Goal: Contribute content: Contribute content

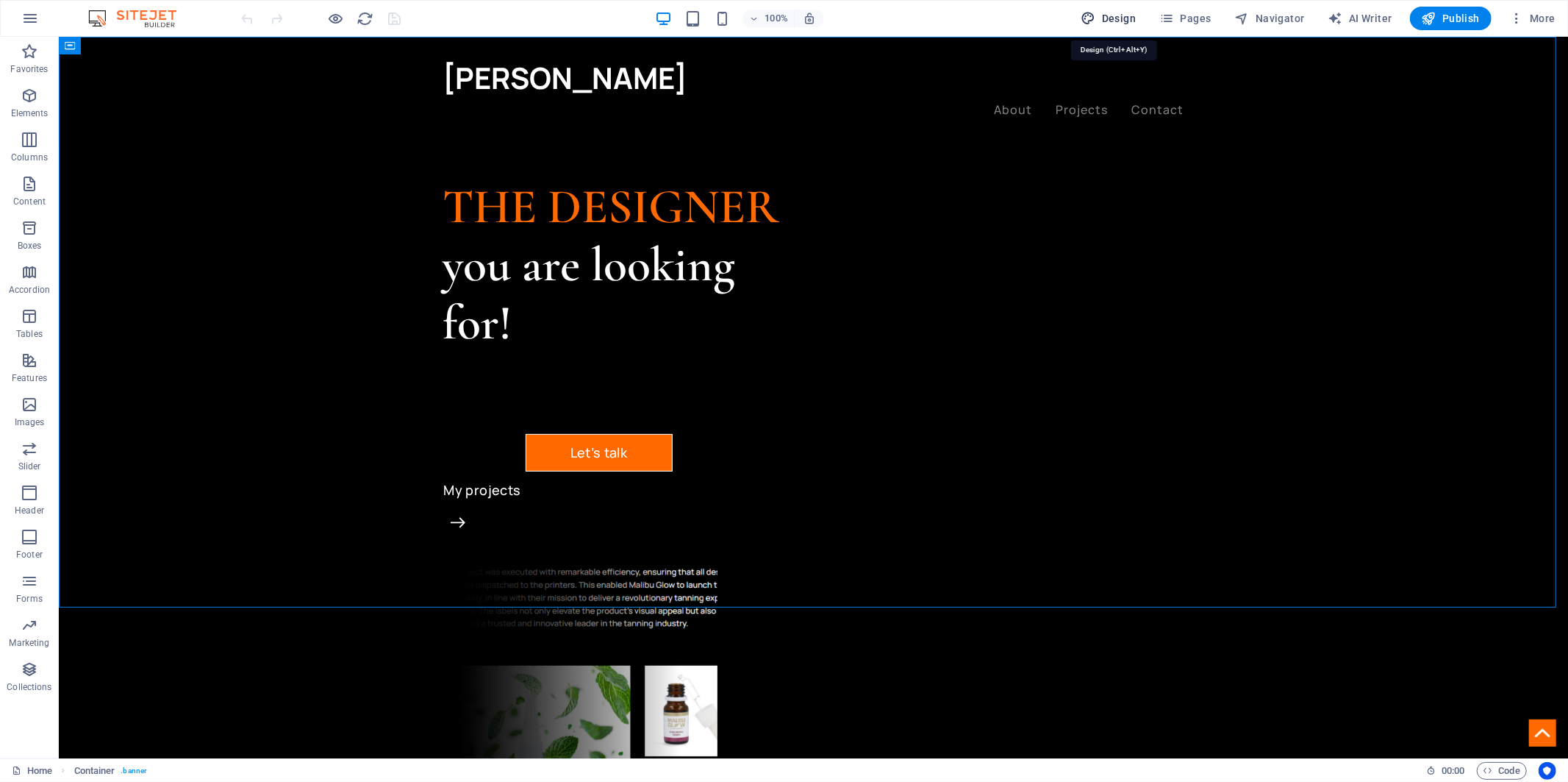
select select "px"
select select "500"
select select "px"
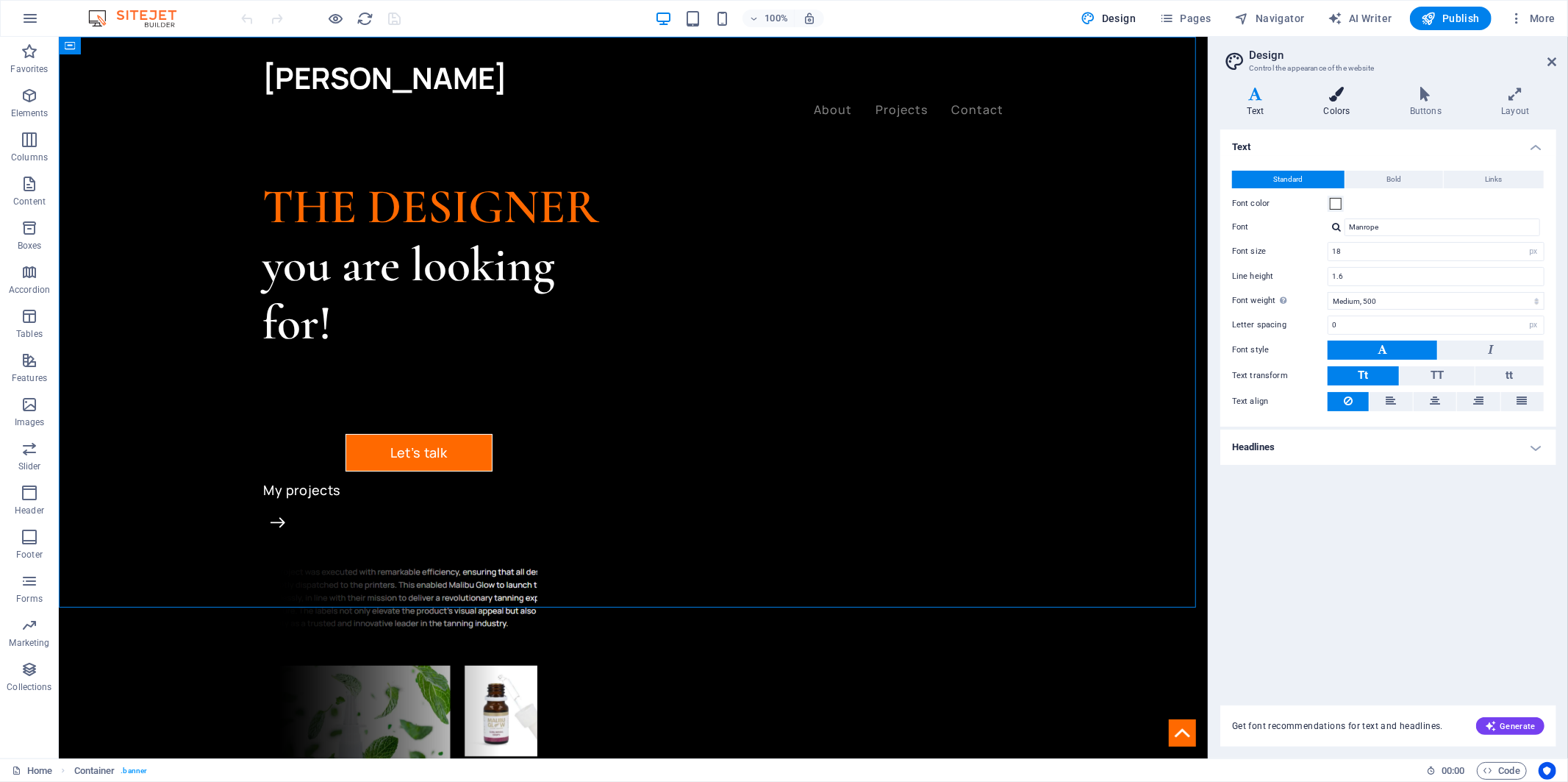
click at [1349, 106] on h4 "Colors" at bounding box center [1340, 102] width 86 height 31
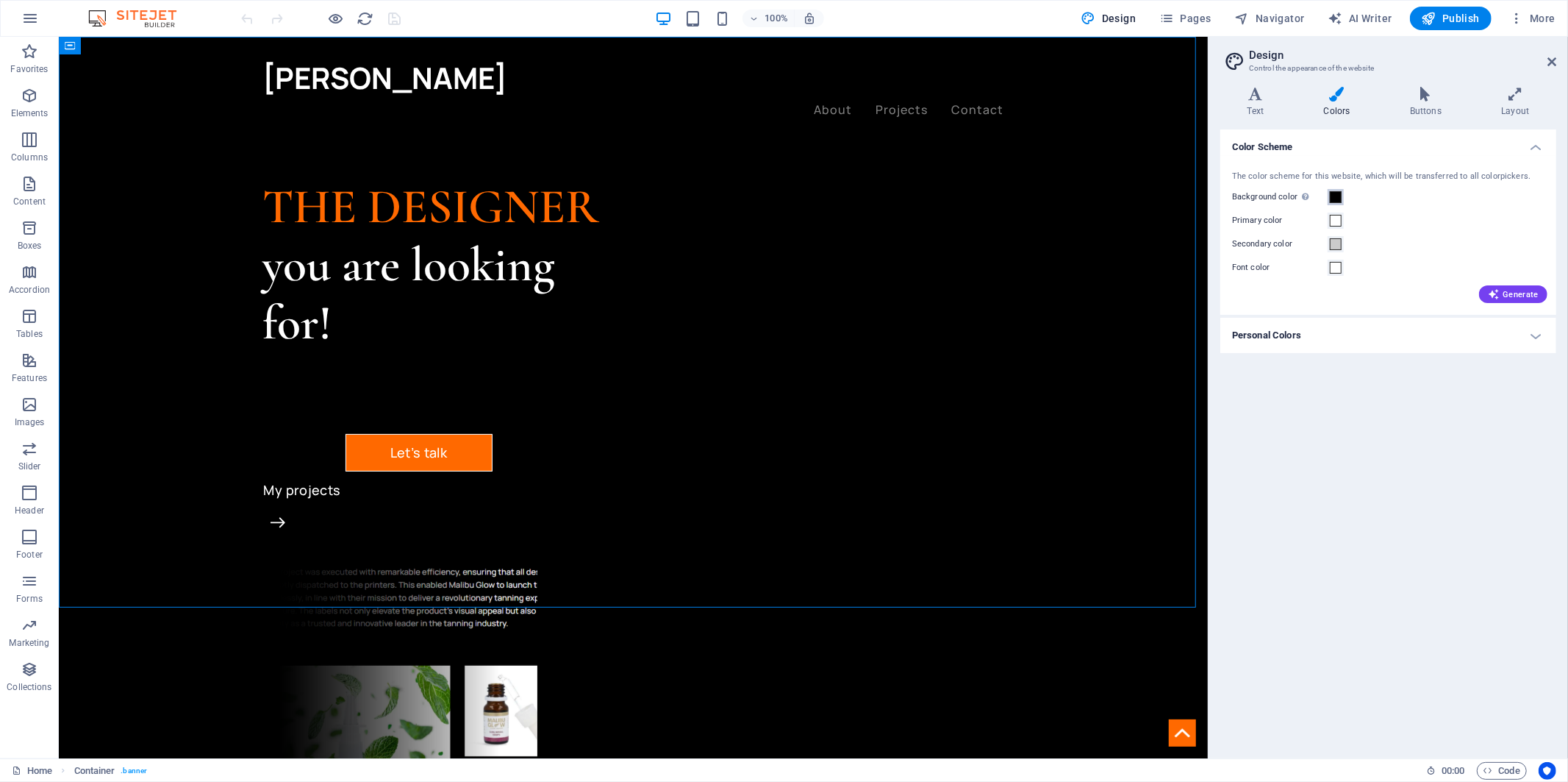
click at [1340, 194] on span at bounding box center [1335, 197] width 12 height 12
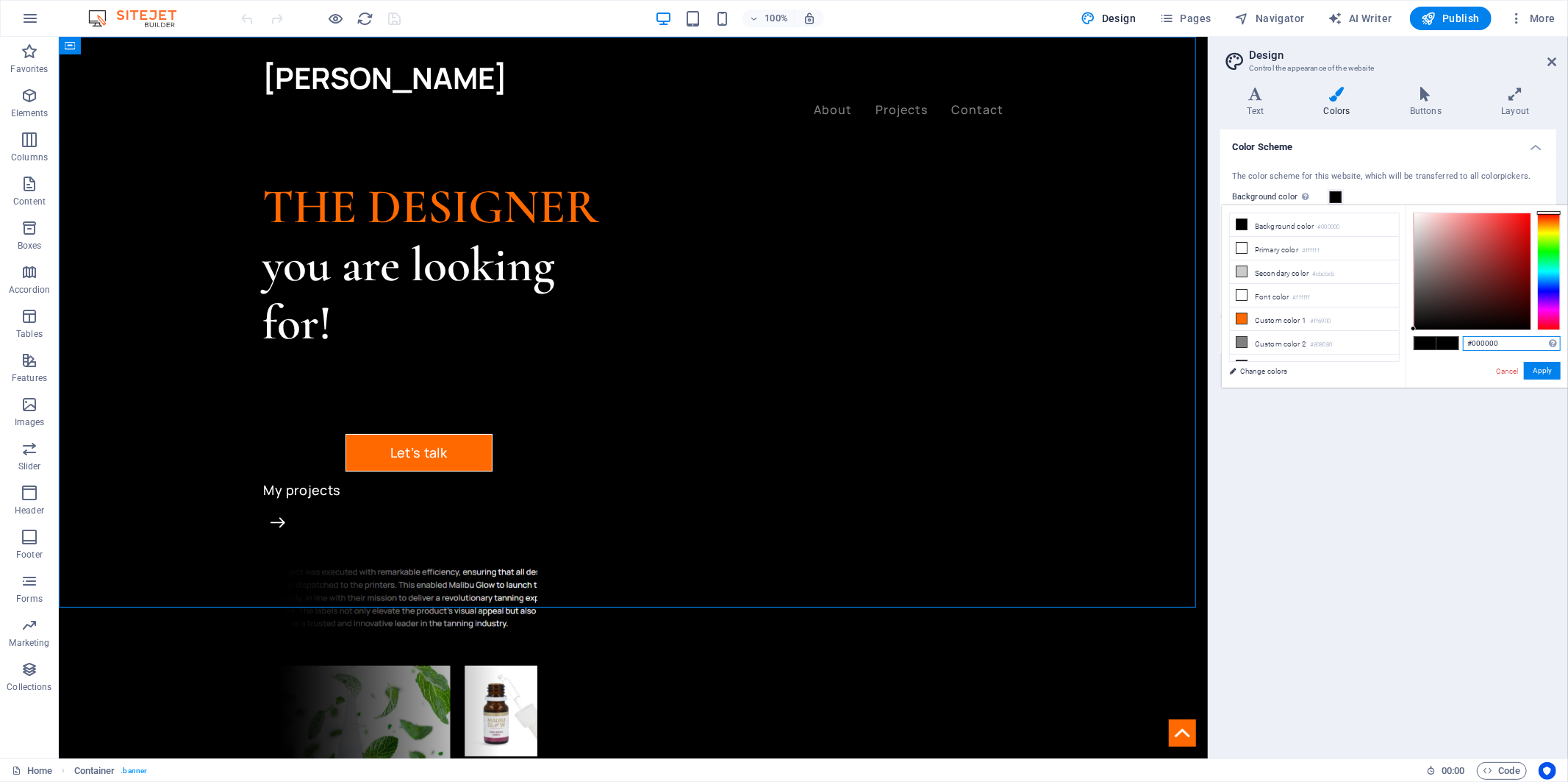
drag, startPoint x: 1503, startPoint y: 347, endPoint x: 1473, endPoint y: 347, distance: 30.0
click at [1473, 347] on input "#000000" at bounding box center [1512, 344] width 98 height 15
type input "#0b303e"
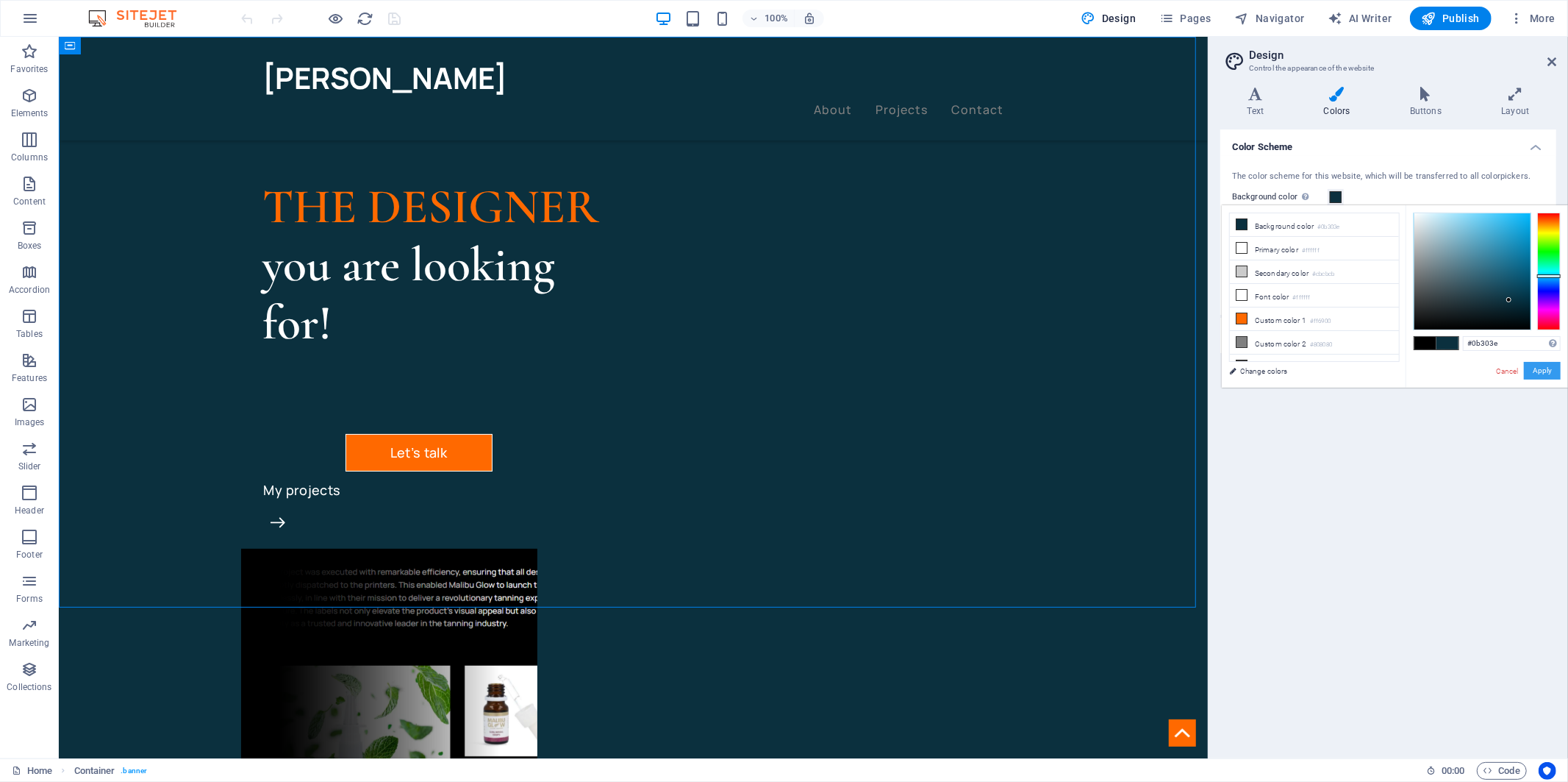
click at [1544, 373] on button "Apply" at bounding box center [1542, 370] width 36 height 17
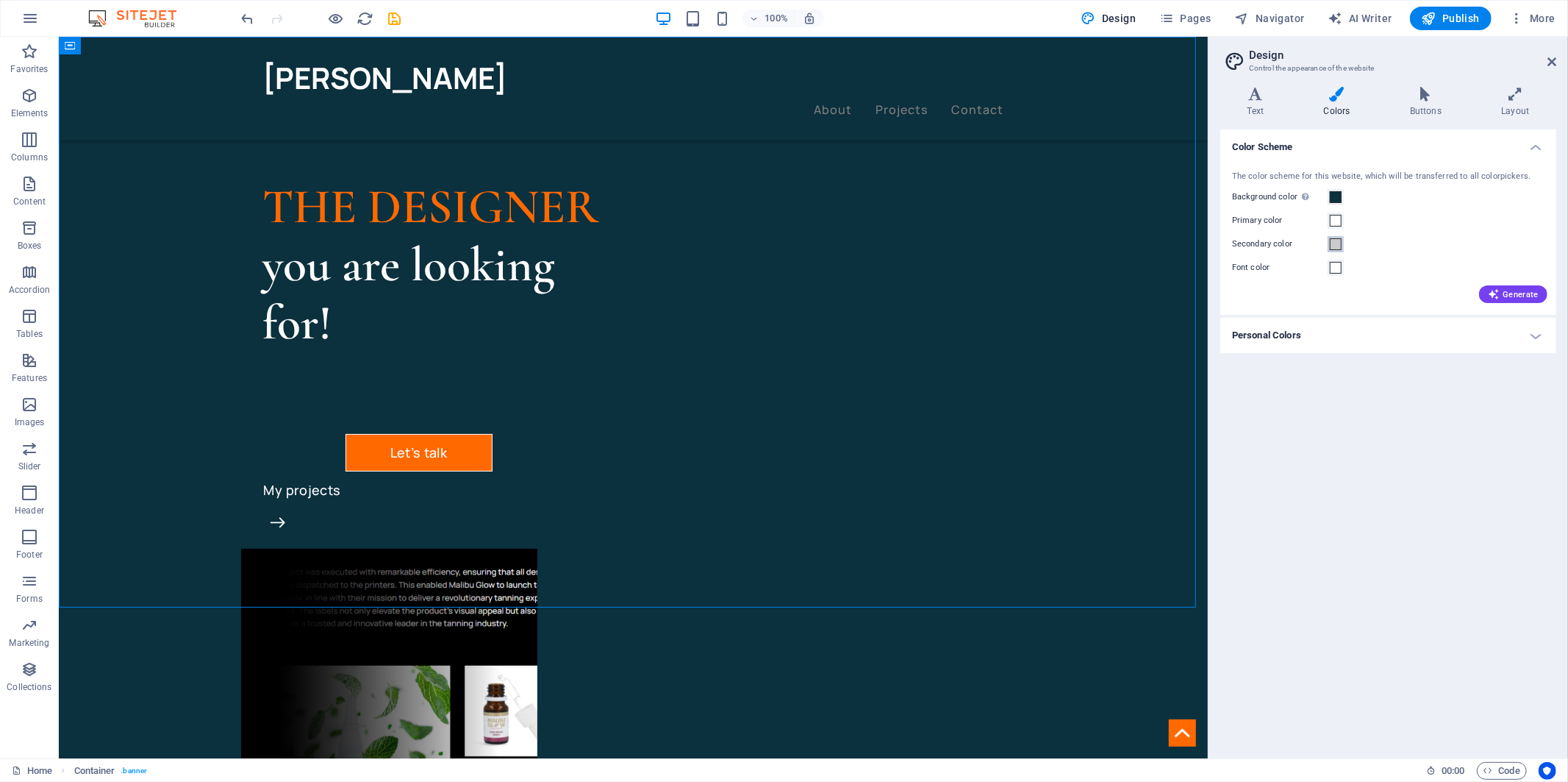
click at [1334, 244] on span at bounding box center [1335, 244] width 12 height 12
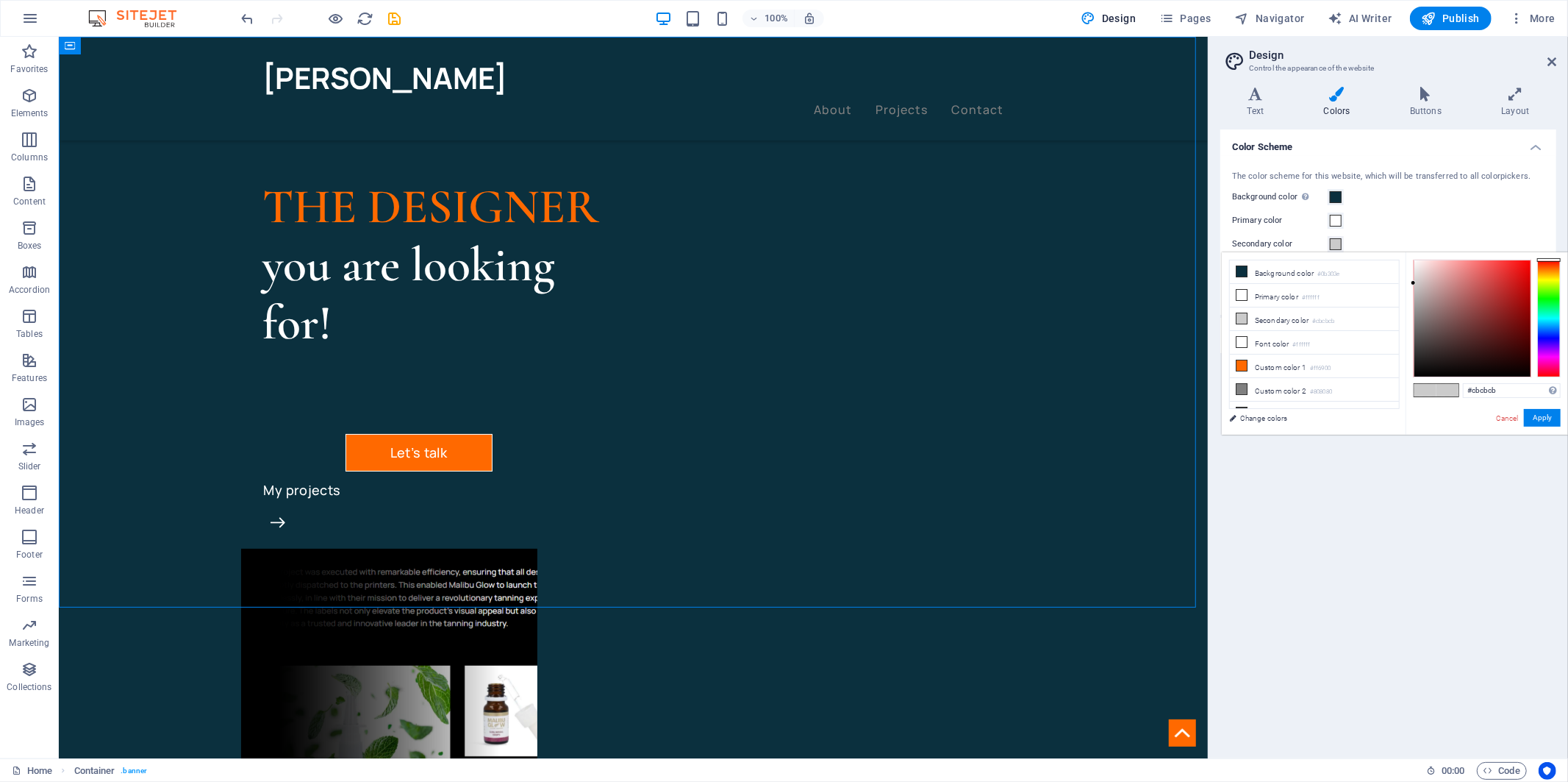
click at [1334, 244] on span at bounding box center [1335, 244] width 12 height 12
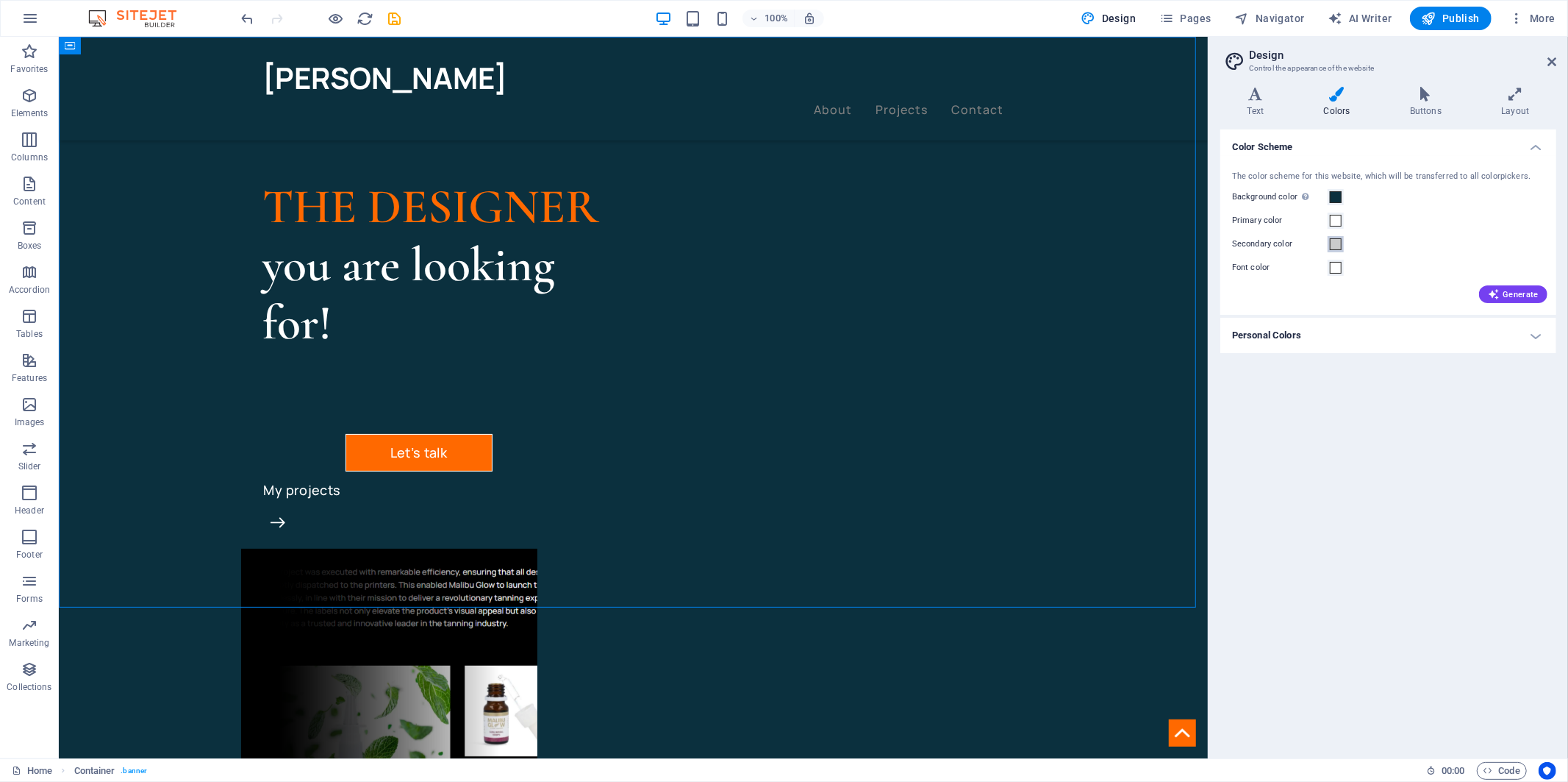
click at [1334, 244] on span at bounding box center [1335, 244] width 12 height 12
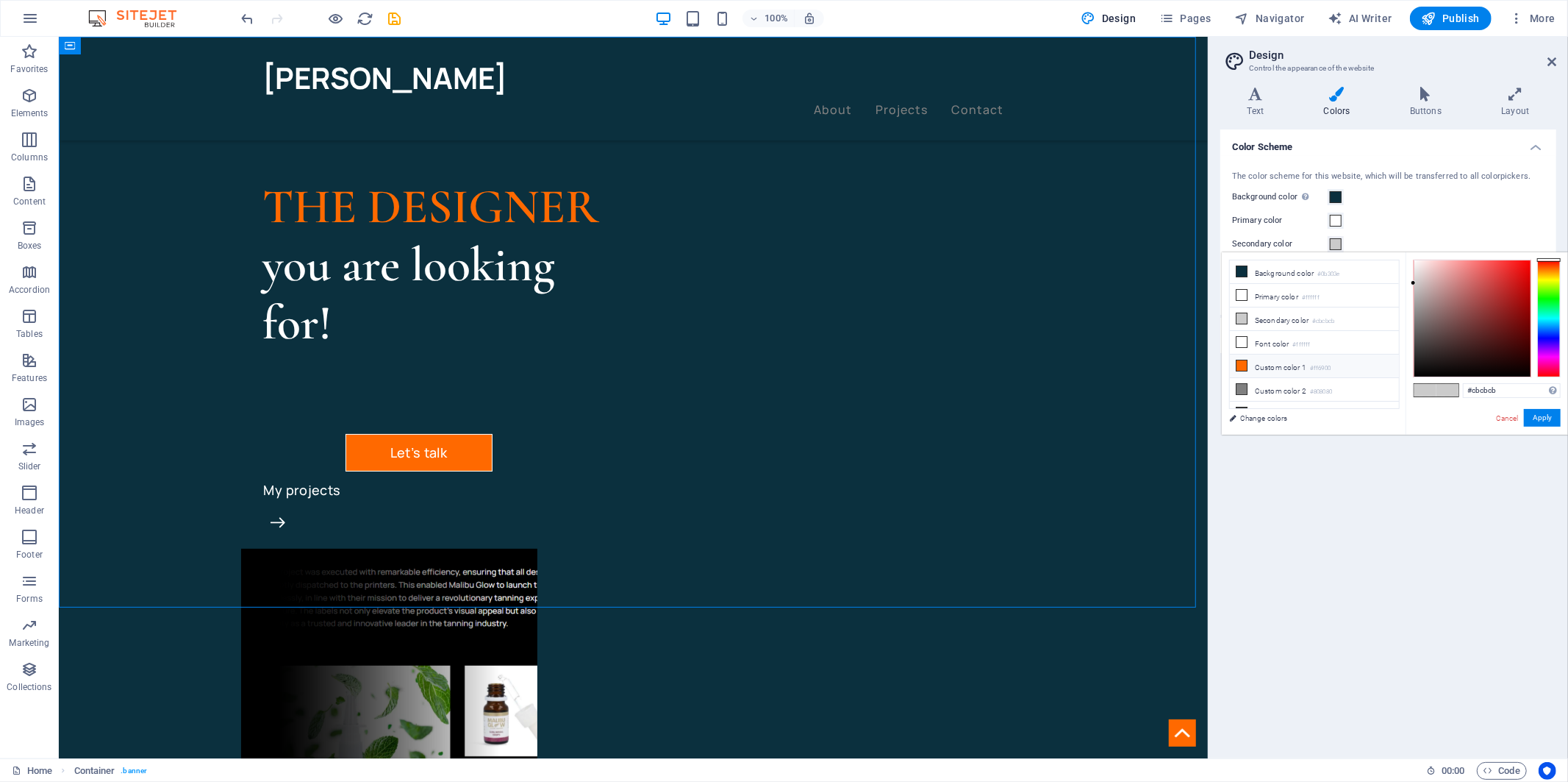
click at [1262, 369] on li "Custom color 1 #ff6900" at bounding box center [1315, 366] width 169 height 23
type input "#ff6900"
click at [1532, 417] on button "Apply" at bounding box center [1542, 418] width 36 height 17
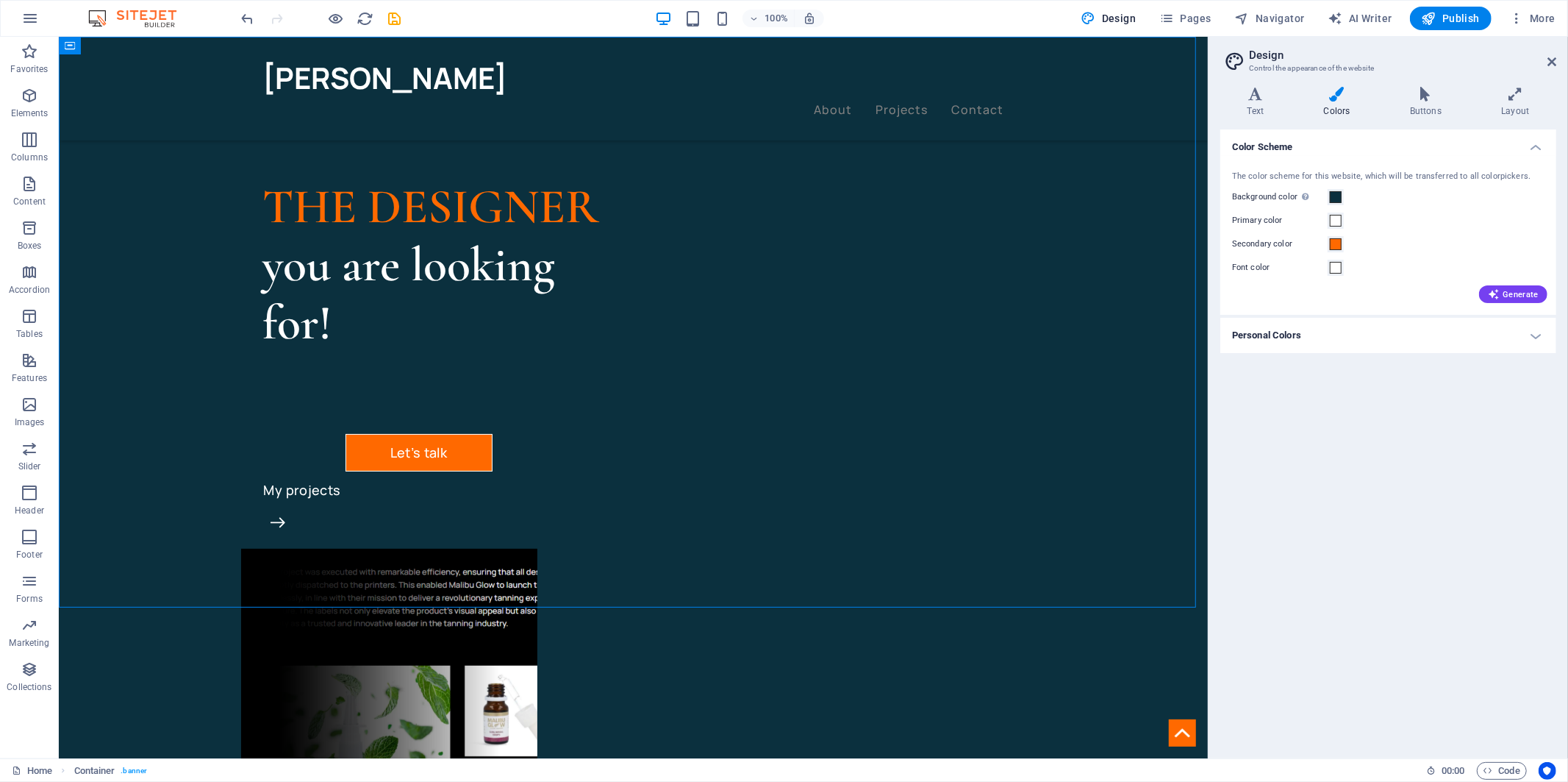
click at [1345, 348] on h4 "Personal Colors" at bounding box center [1388, 335] width 336 height 36
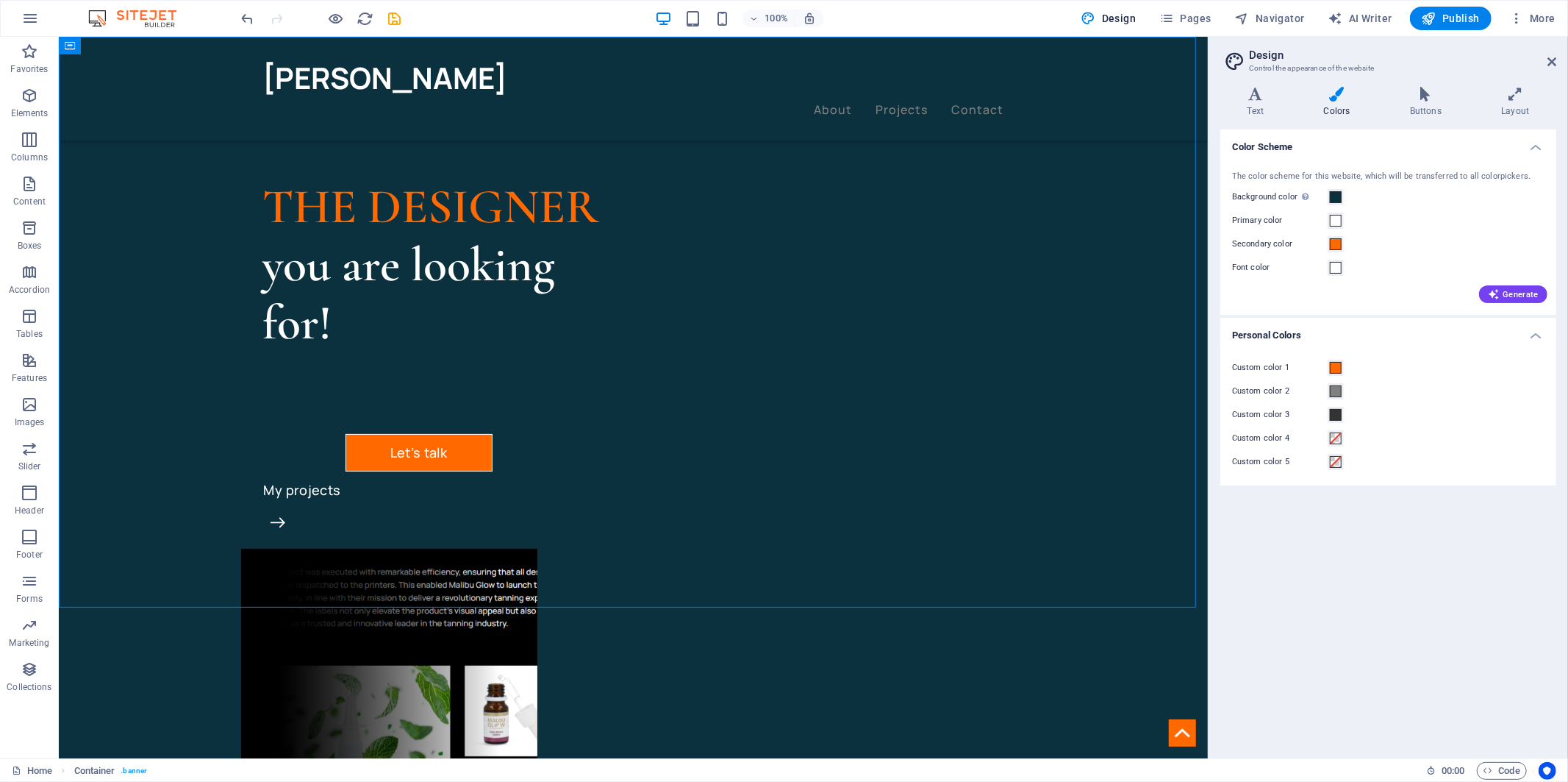
click at [1316, 548] on div "Color Scheme The color scheme for this website, which will be transferred to al…" at bounding box center [1388, 437] width 336 height 617
click at [1424, 101] on icon at bounding box center [1425, 94] width 85 height 15
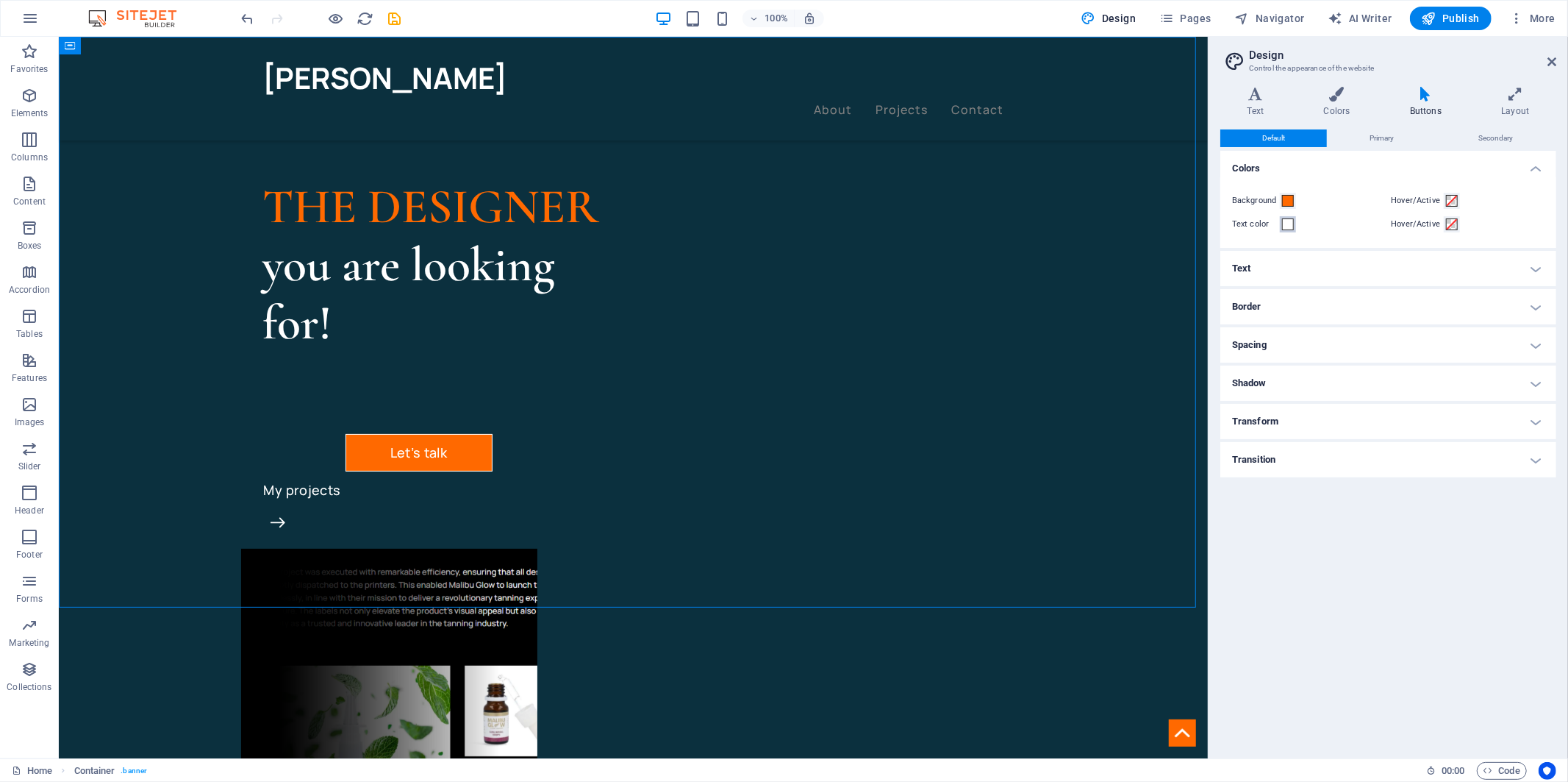
click at [1290, 224] on span at bounding box center [1288, 224] width 12 height 12
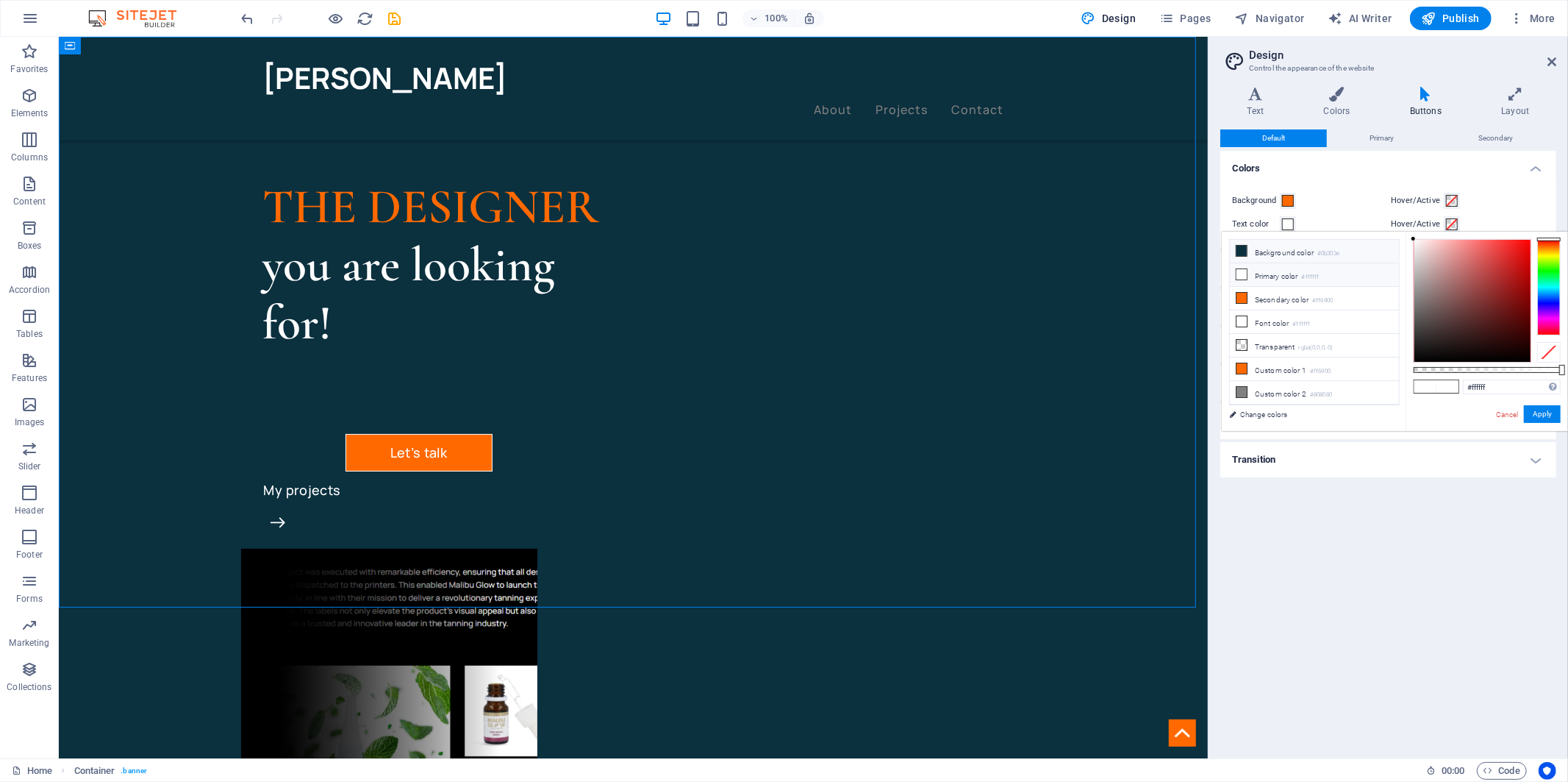
click at [1284, 245] on li "Background color #0b303e" at bounding box center [1315, 252] width 169 height 23
type input "#0b303e"
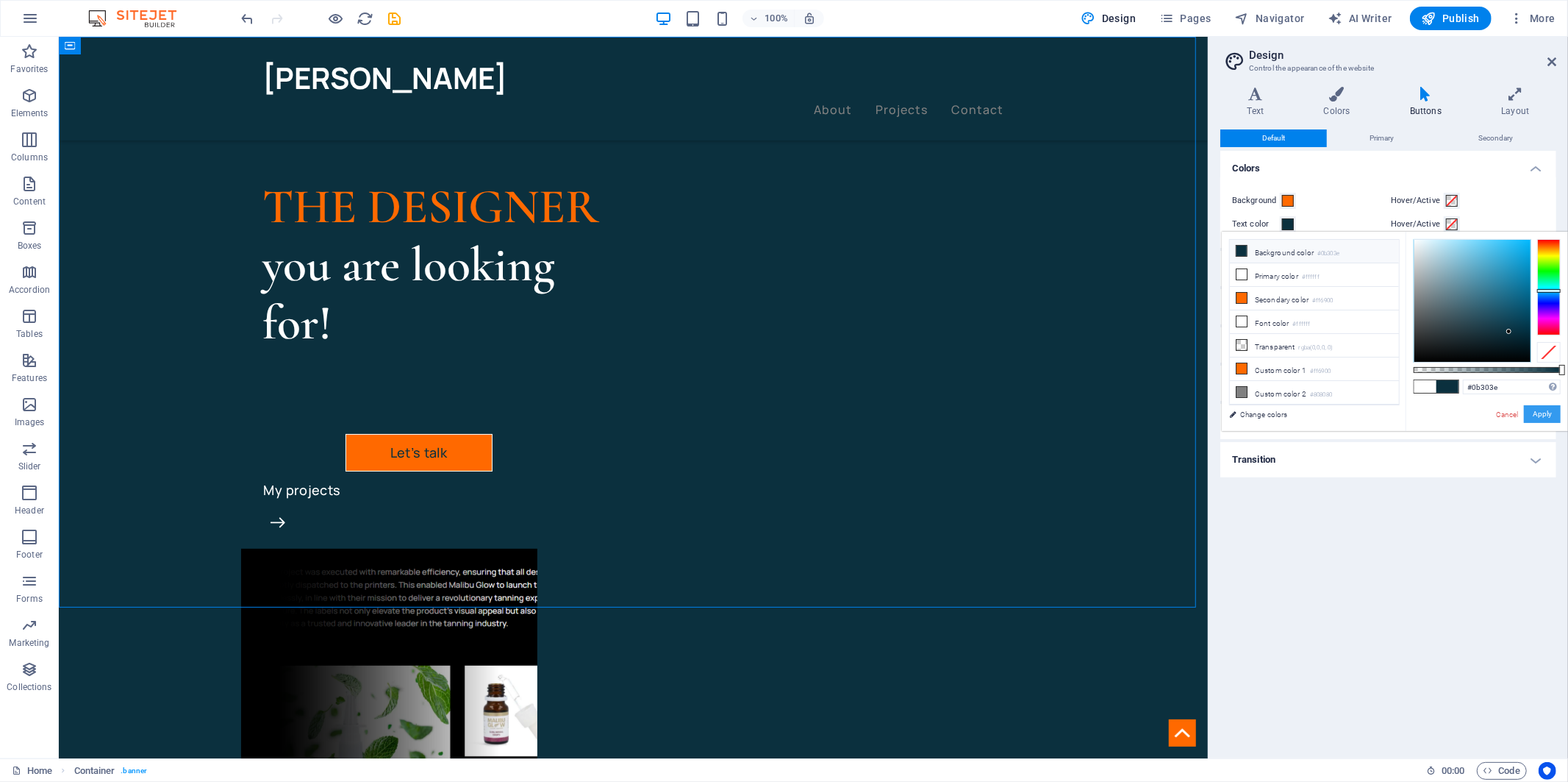
click at [1547, 413] on button "Apply" at bounding box center [1542, 413] width 36 height 17
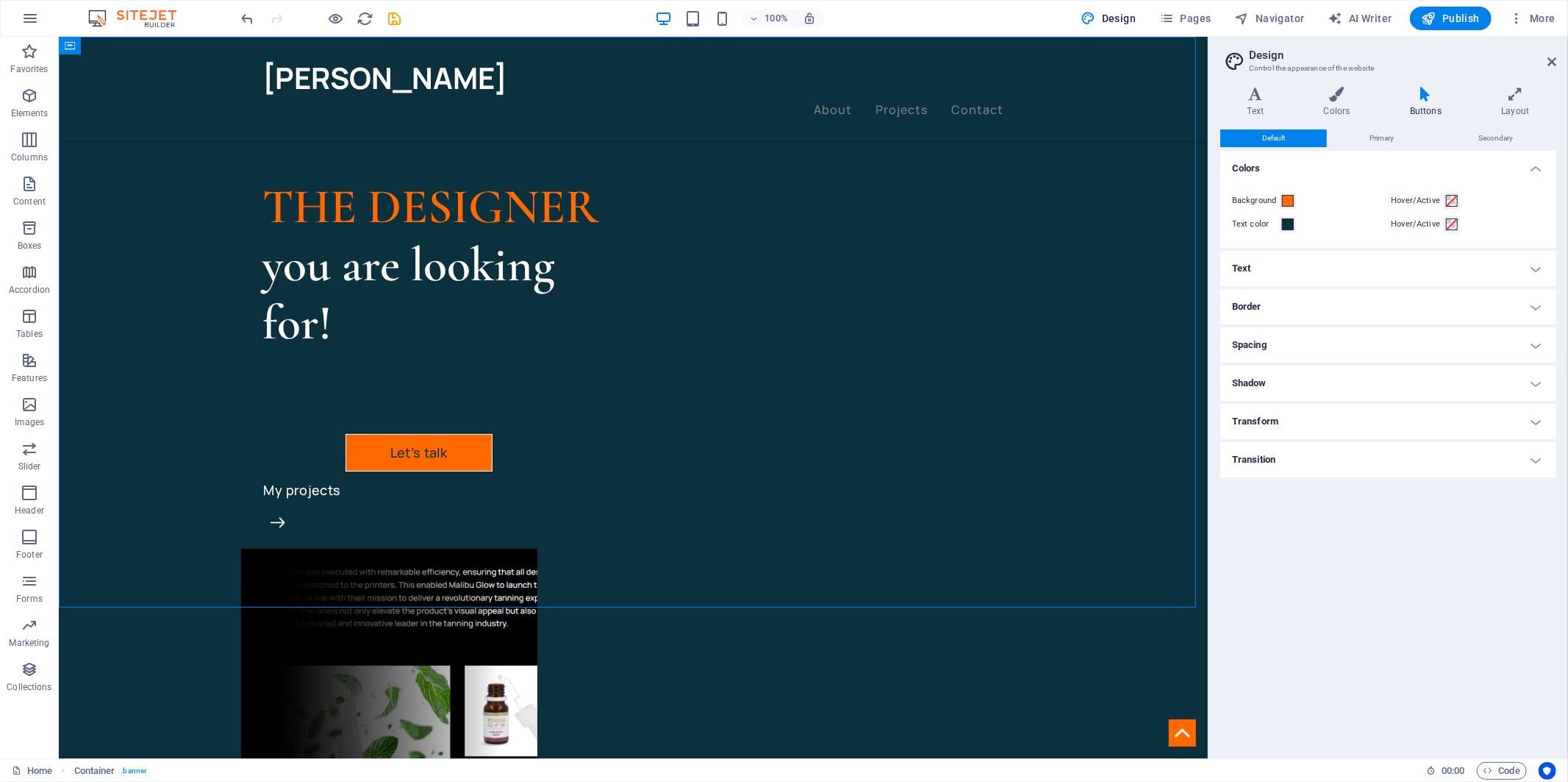
click at [1321, 300] on h4 "Border" at bounding box center [1388, 307] width 336 height 36
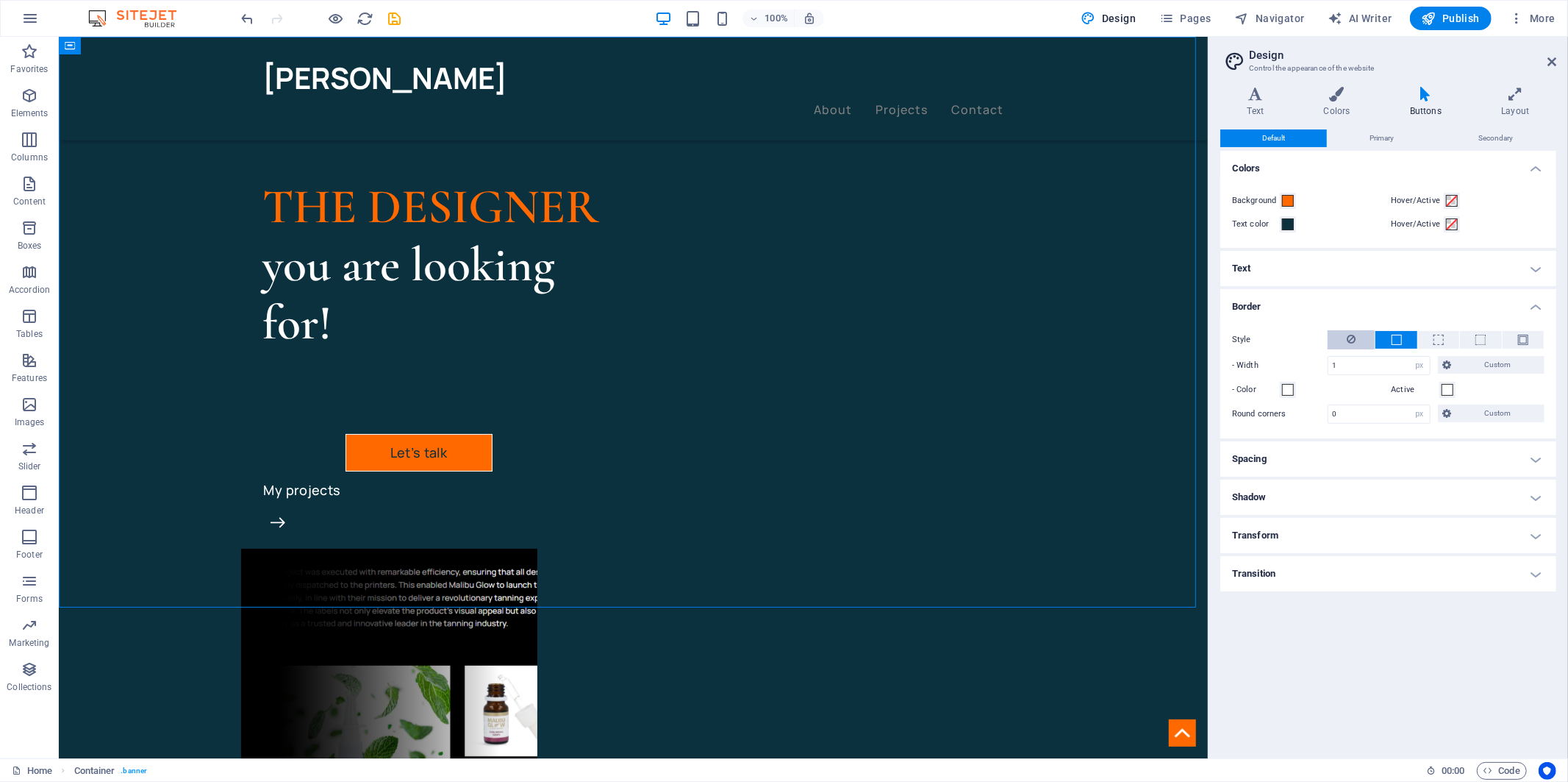
click at [1359, 342] on button at bounding box center [1351, 340] width 47 height 19
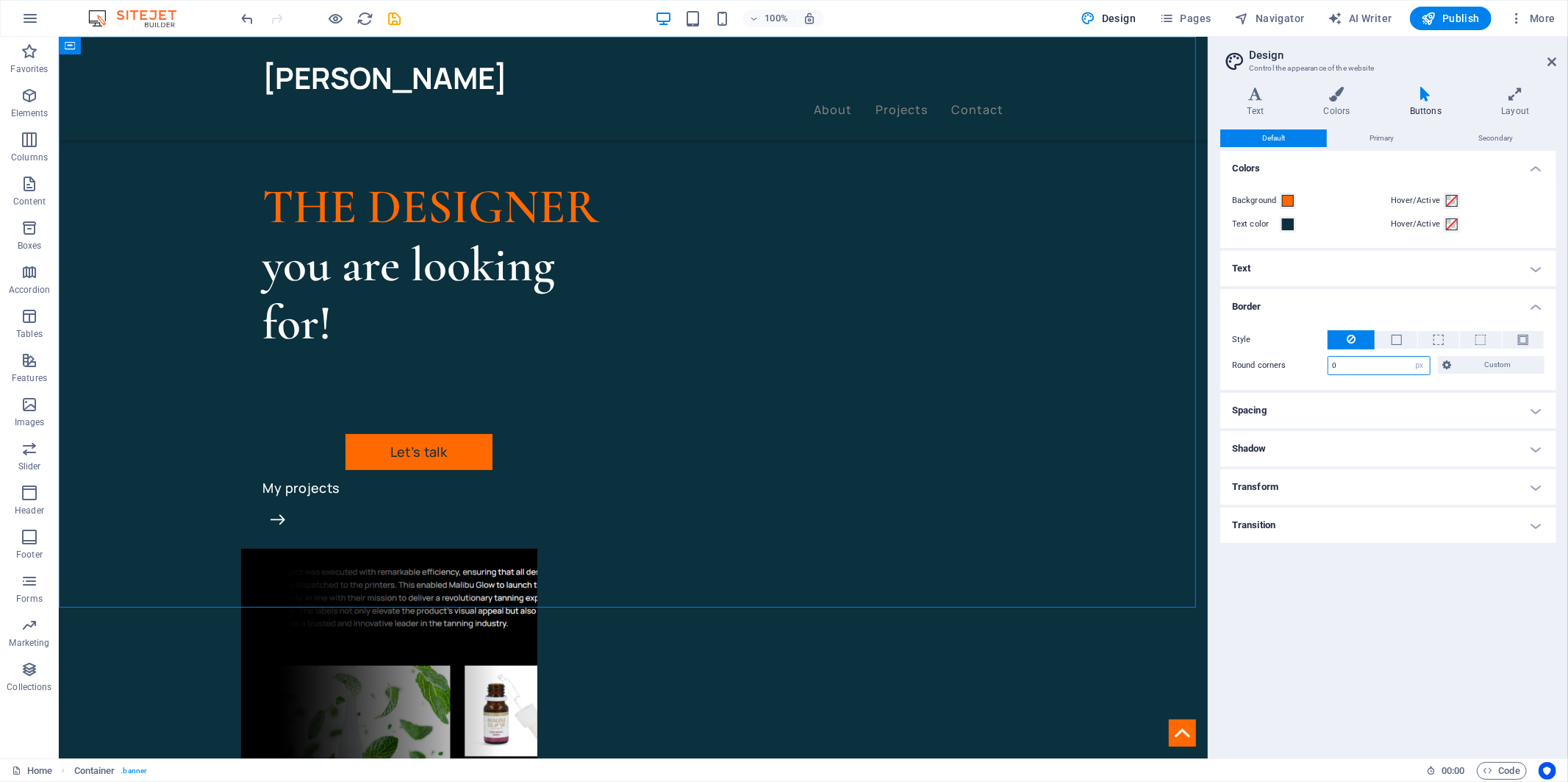
click at [1373, 358] on input "0" at bounding box center [1379, 365] width 102 height 17
type input "10"
click at [1304, 278] on h4 "Text" at bounding box center [1388, 268] width 336 height 36
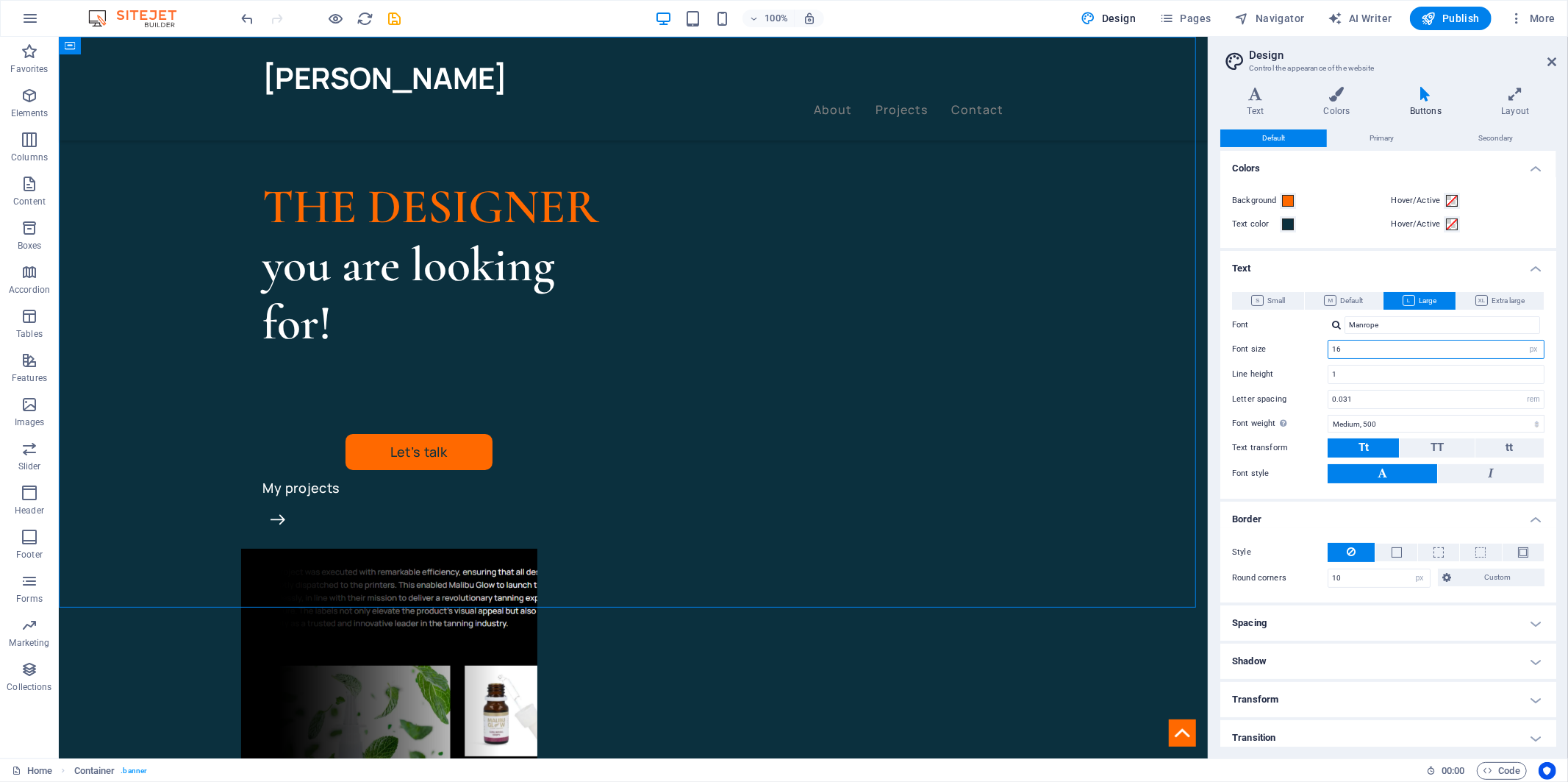
drag, startPoint x: 1348, startPoint y: 344, endPoint x: 1327, endPoint y: 348, distance: 21.4
click at [1328, 345] on div "16 rem px em %" at bounding box center [1436, 349] width 217 height 19
click at [1446, 444] on button "TT" at bounding box center [1437, 447] width 75 height 19
click at [1331, 297] on icon at bounding box center [1330, 300] width 12 height 11
click at [1426, 450] on button "TT" at bounding box center [1437, 447] width 75 height 19
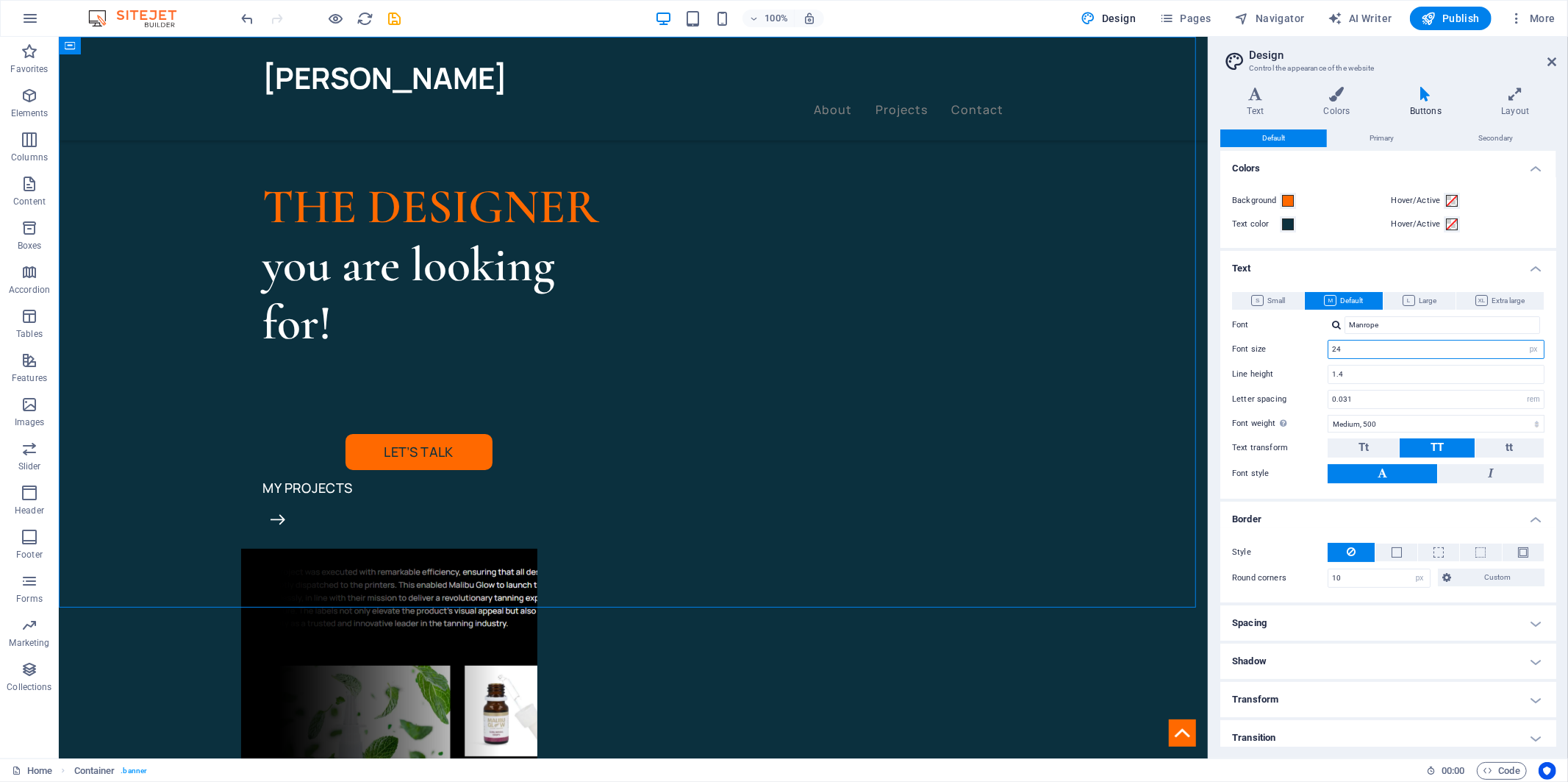
drag, startPoint x: 1339, startPoint y: 347, endPoint x: 1327, endPoint y: 345, distance: 12.2
click at [1328, 345] on div "24 rem px em %" at bounding box center [1436, 349] width 217 height 19
type input "18"
click at [224, 398] on div "THE DESIGNER you are looking for! Let’s talk My projects" at bounding box center [632, 693] width 1149 height 1312
click at [392, 13] on icon "save" at bounding box center [395, 18] width 17 height 17
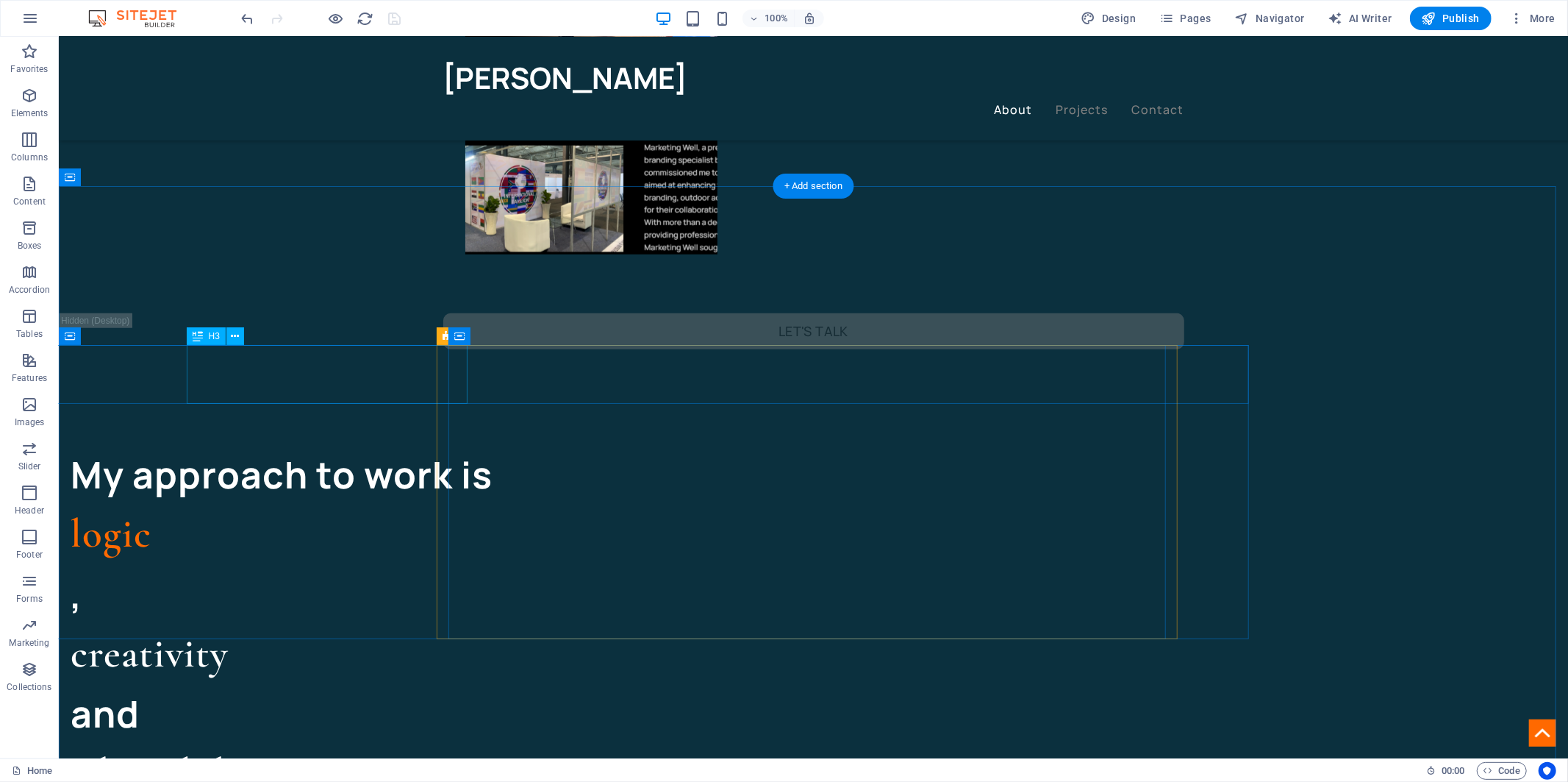
scroll to position [1144, 0]
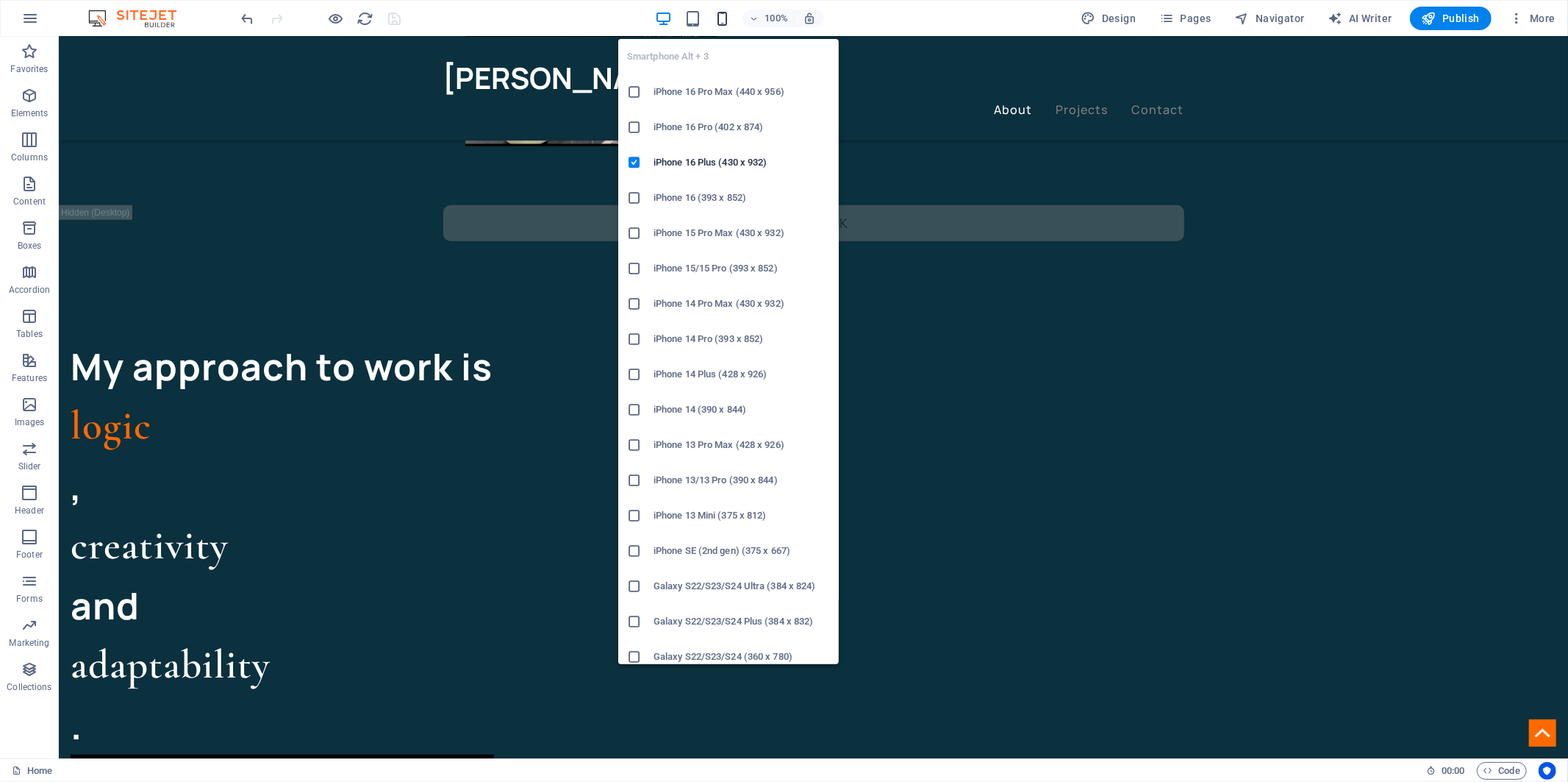
click at [729, 17] on icon "button" at bounding box center [722, 18] width 17 height 17
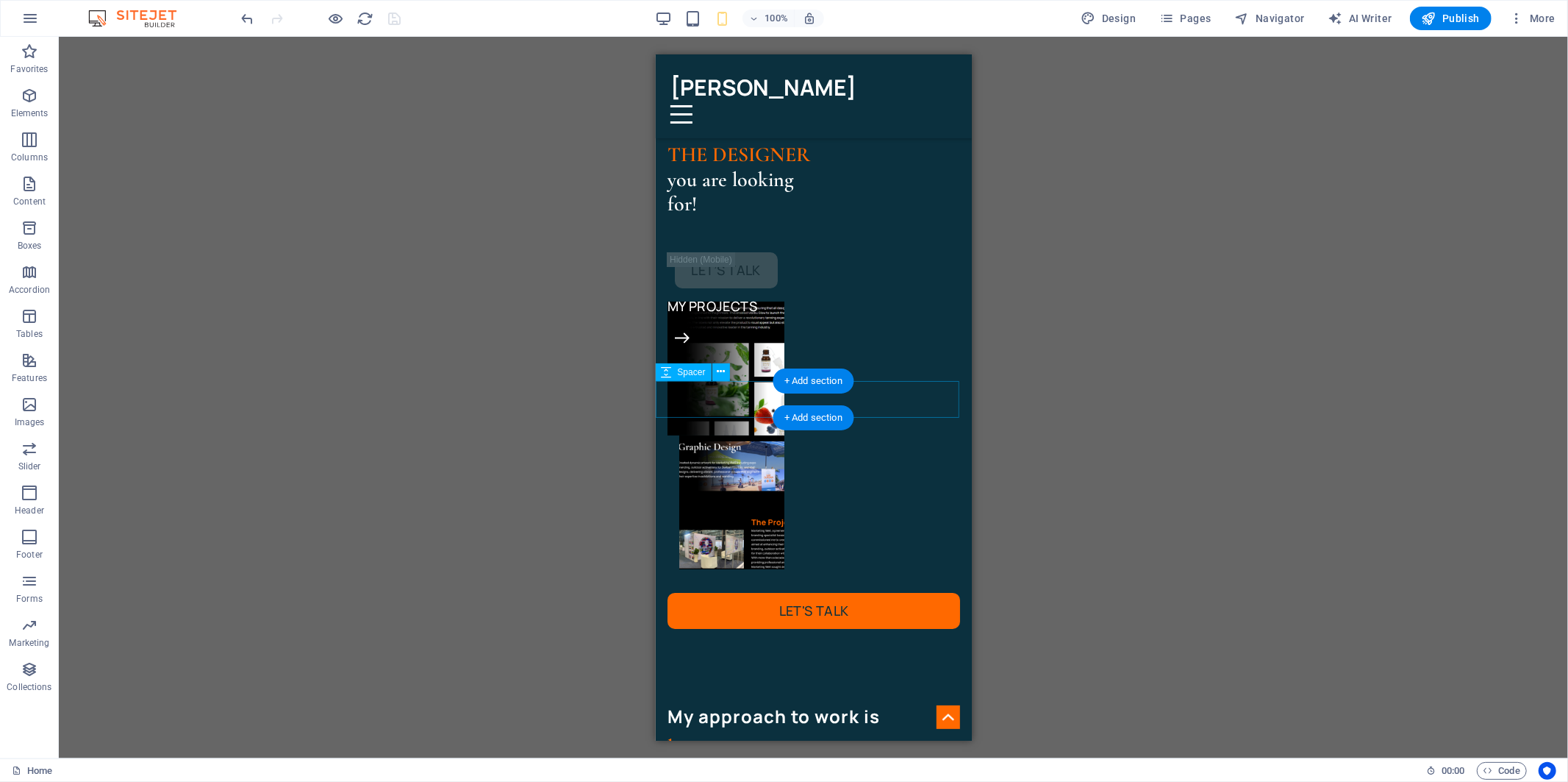
scroll to position [0, 0]
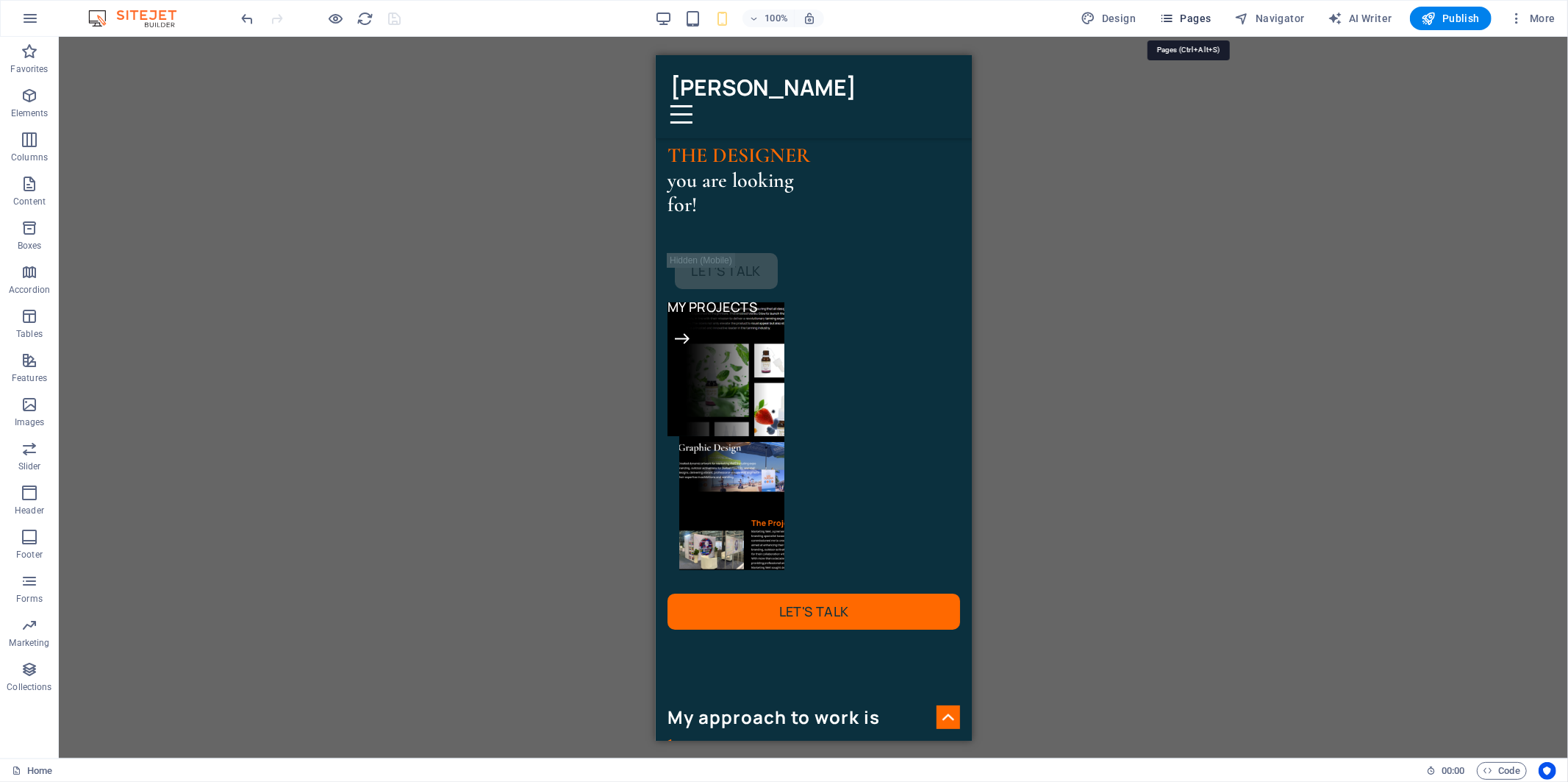
click at [1211, 9] on button "Pages" at bounding box center [1185, 18] width 63 height 23
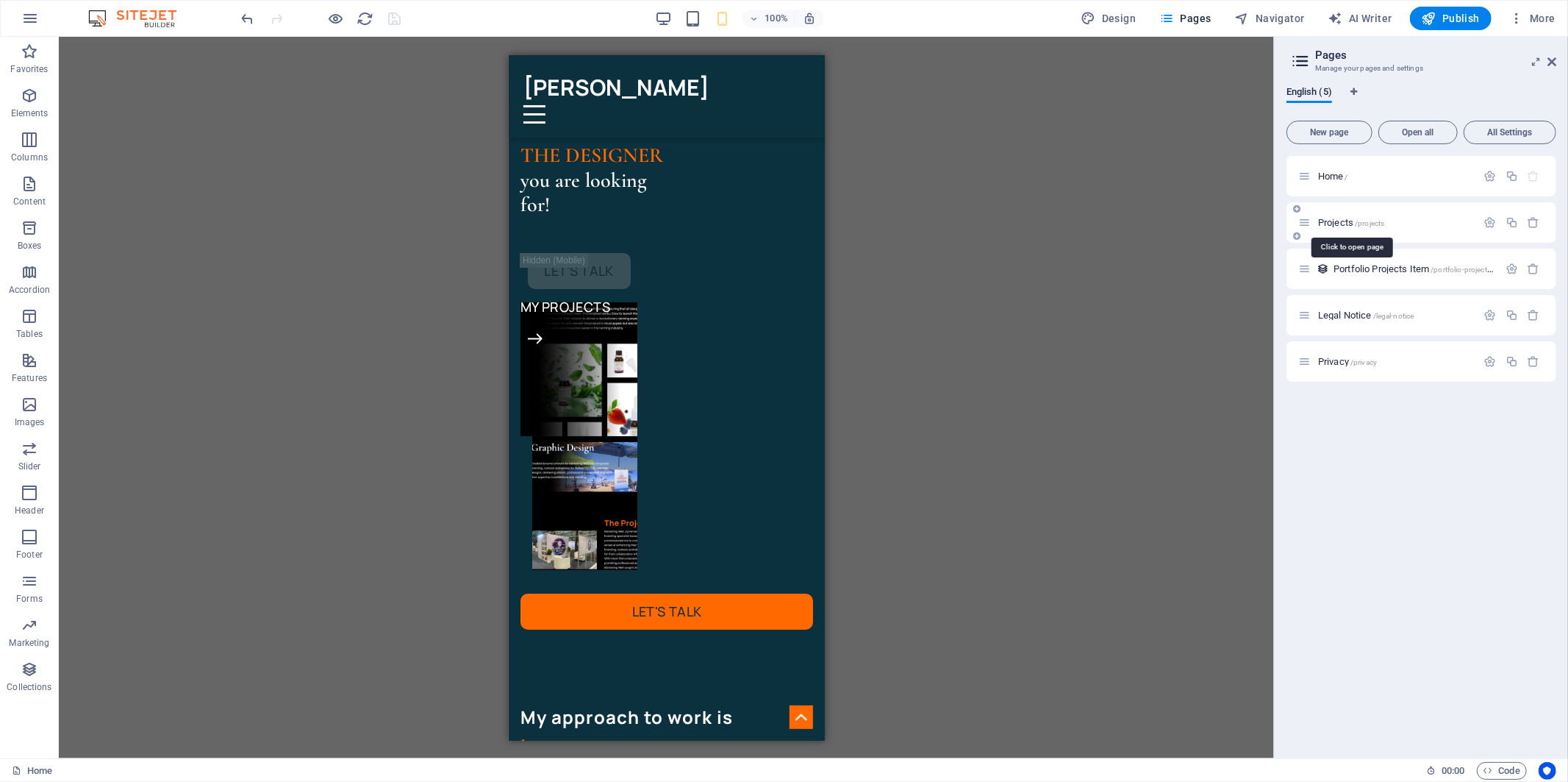
click at [1341, 220] on span "Projects /projects" at bounding box center [1351, 222] width 66 height 11
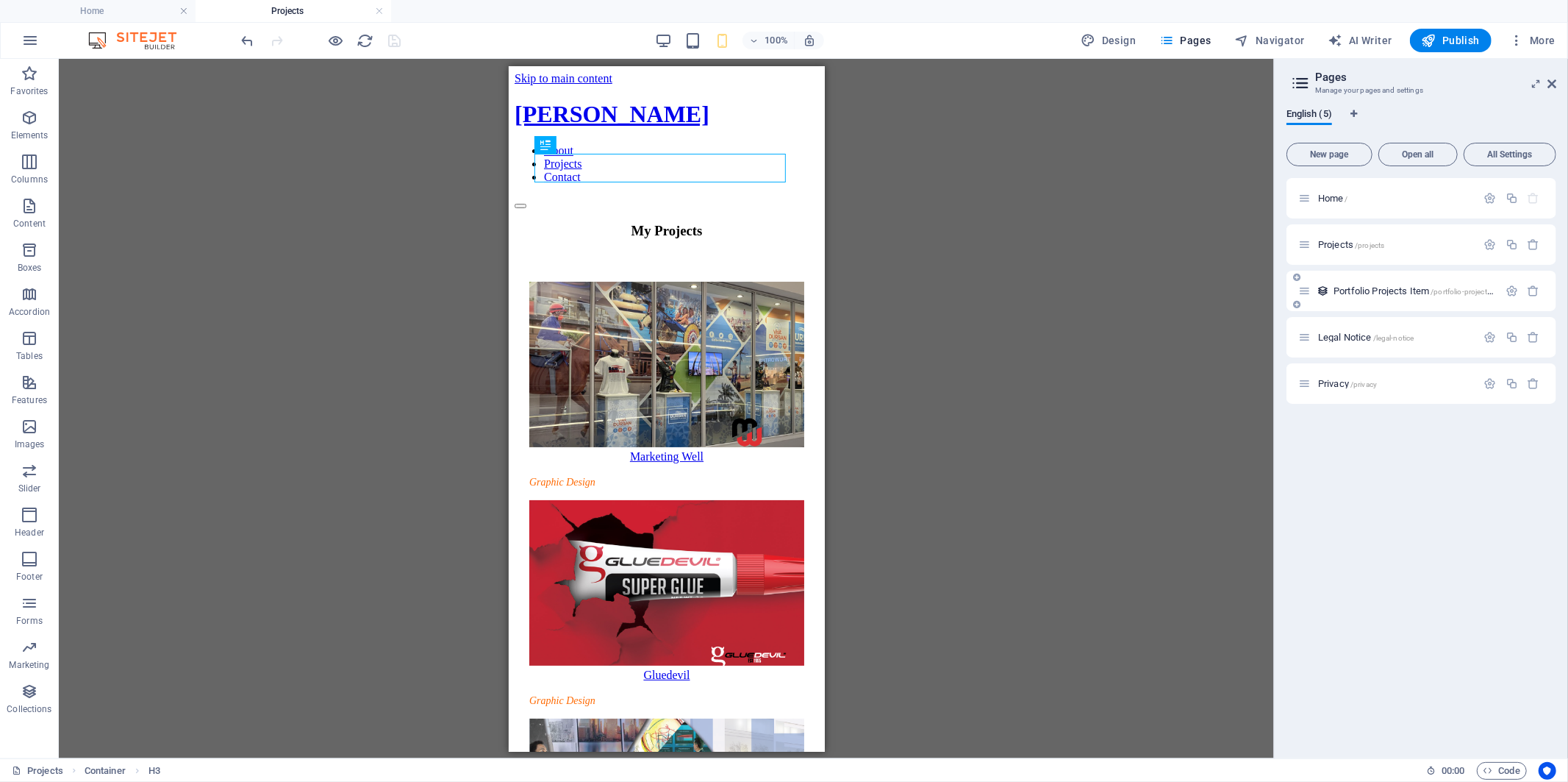
click at [1373, 297] on div "Portfolio Projects Item /portfolio-projects-item" at bounding box center [1398, 291] width 200 height 17
click at [1373, 291] on span "Portfolio Projects Item /portfolio-projects-item" at bounding box center [1421, 291] width 174 height 11
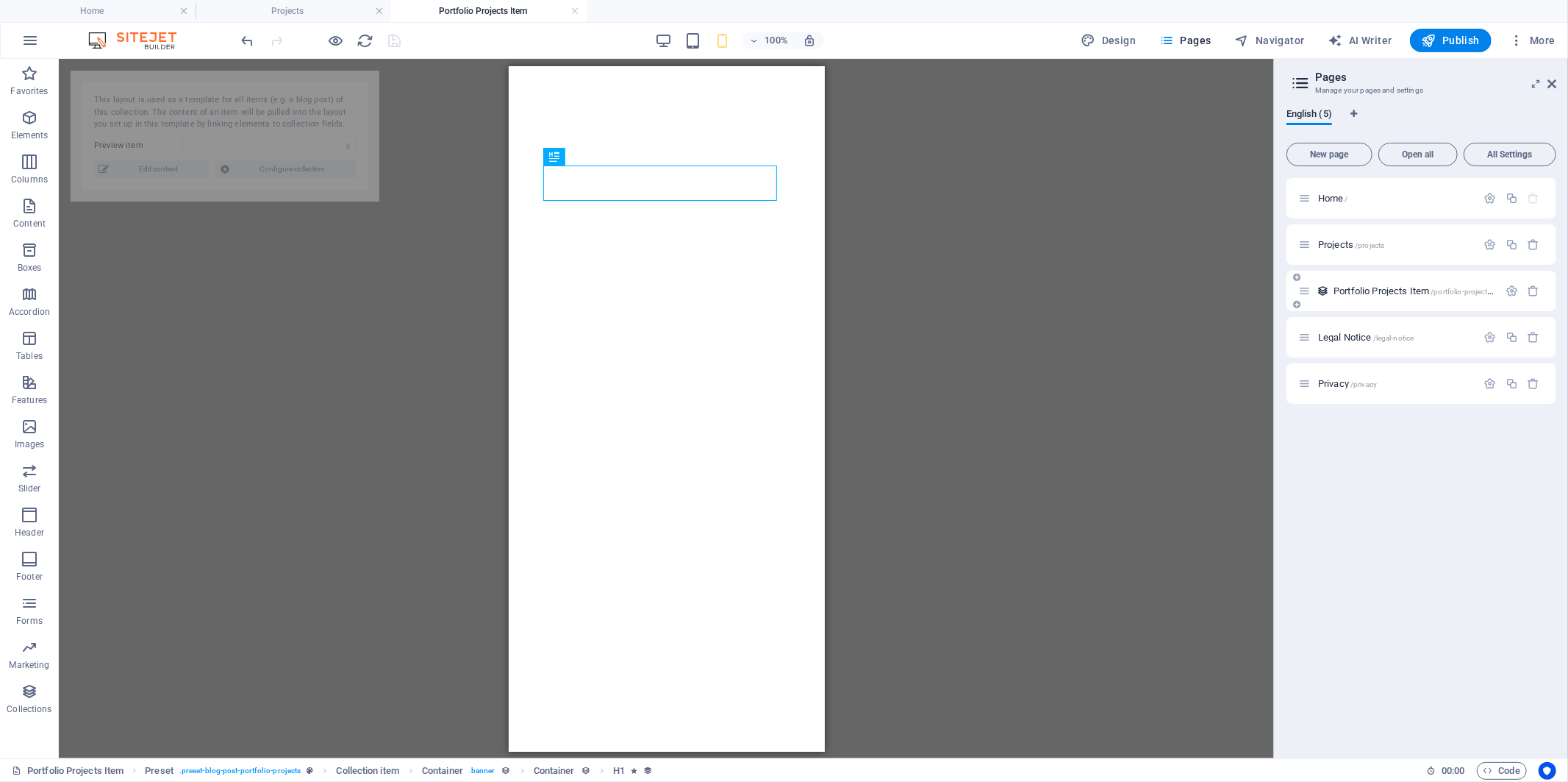
select select "689e3680d8f71496bd0163b9"
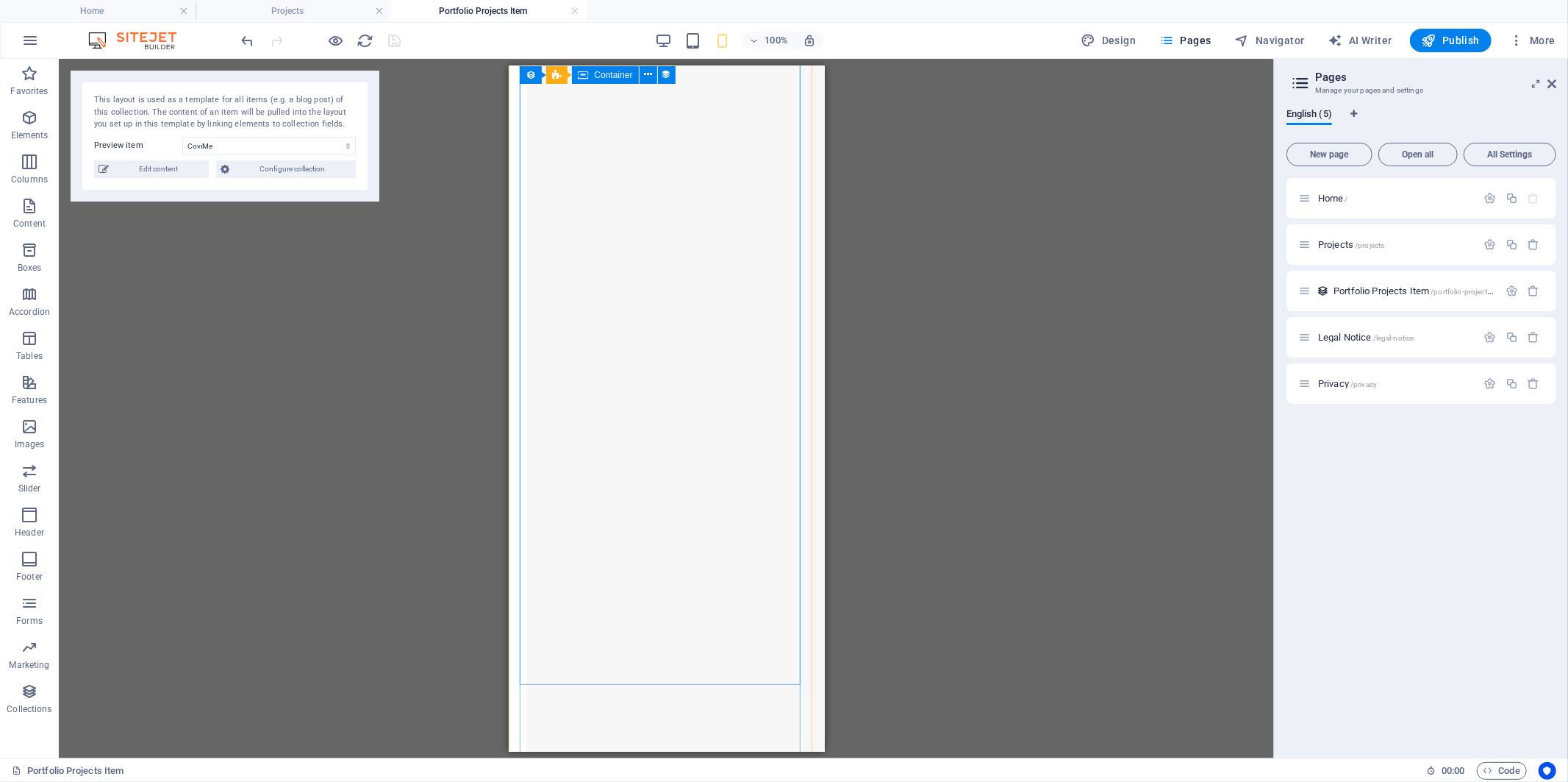
scroll to position [1389, 0]
click at [1329, 200] on span "Home /" at bounding box center [1333, 198] width 30 height 11
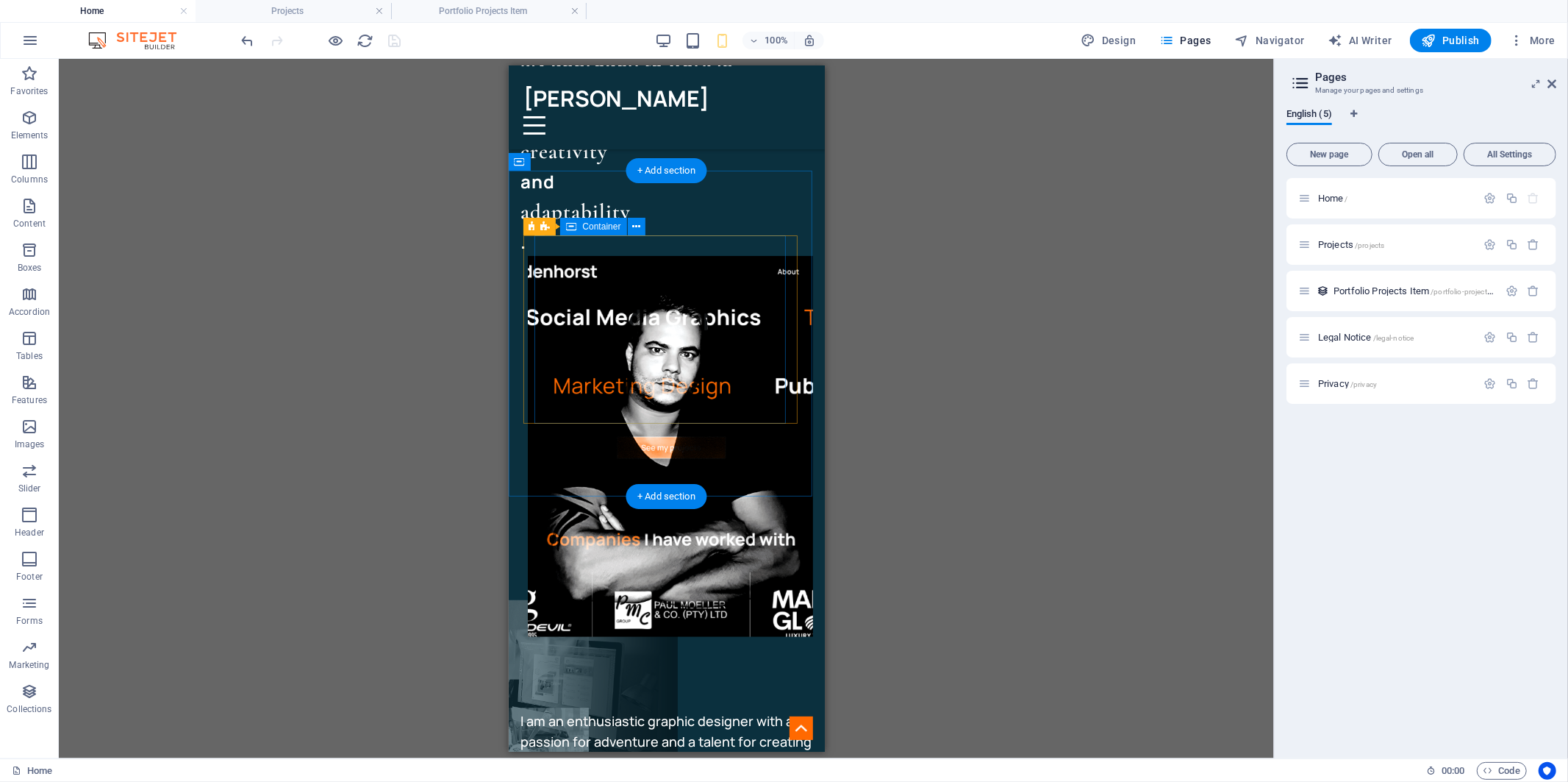
scroll to position [572, 0]
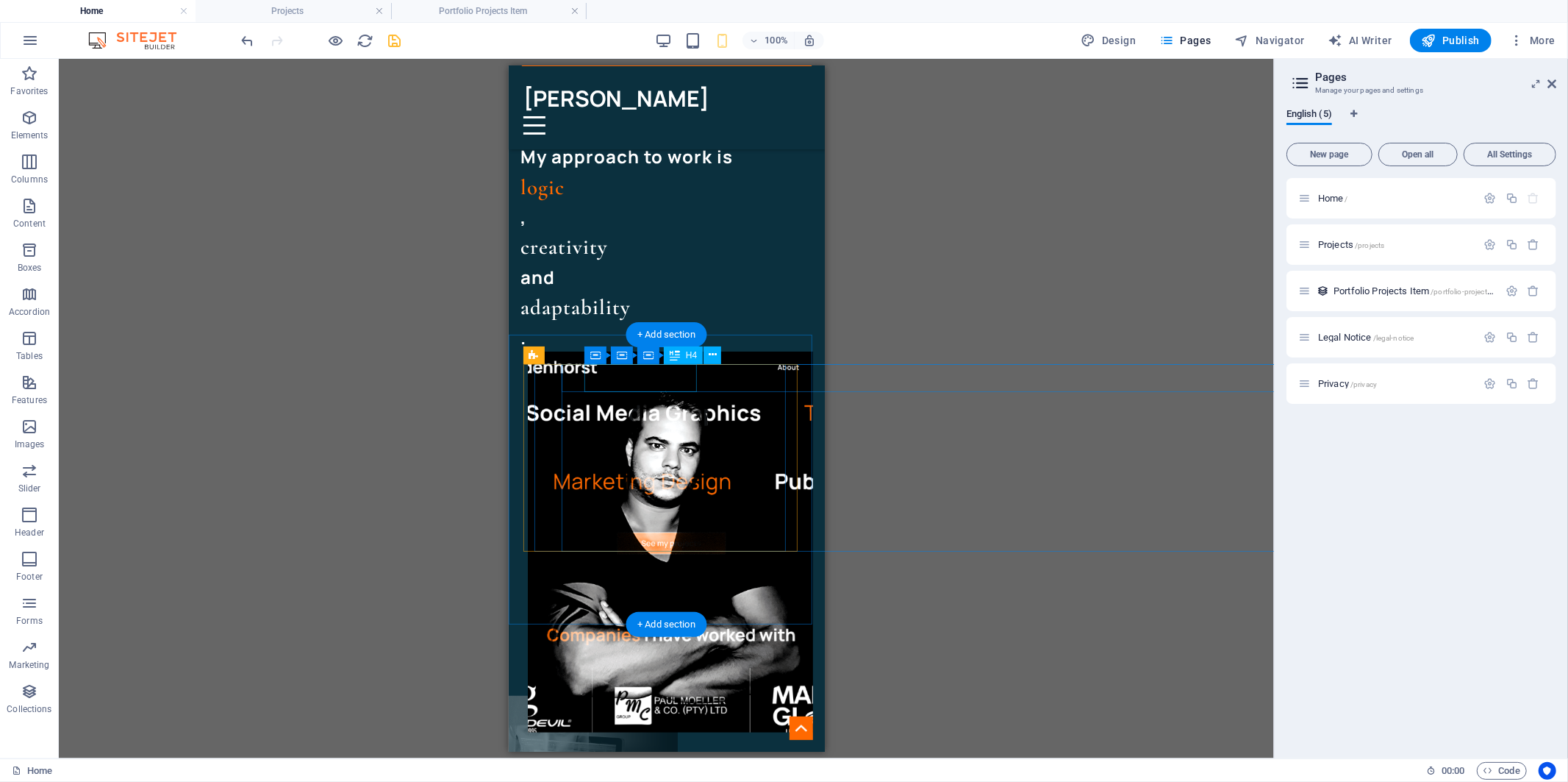
click at [540, 354] on div "Content Marquee" at bounding box center [570, 355] width 95 height 17
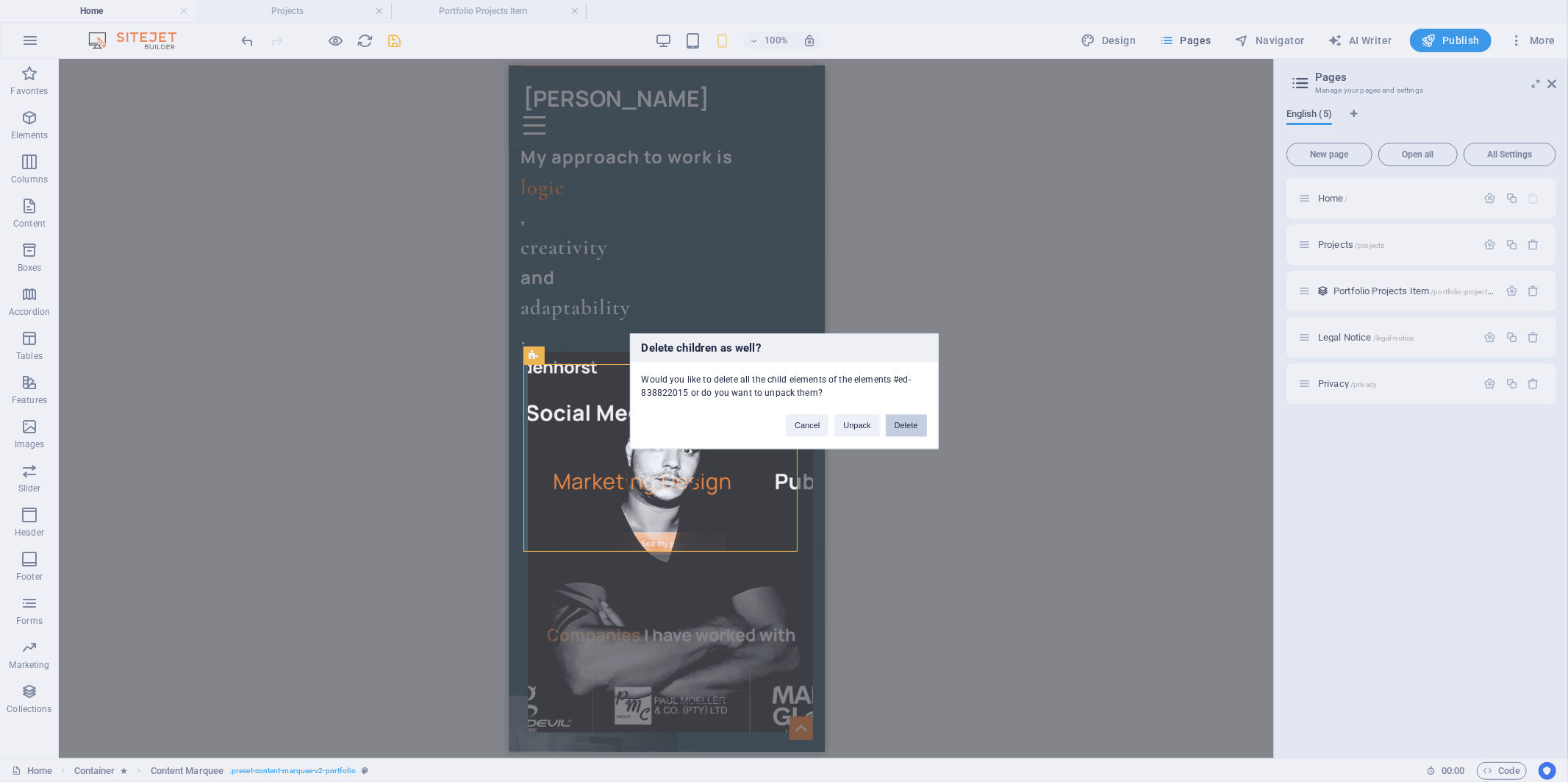
click at [908, 425] on button "Delete" at bounding box center [907, 425] width 41 height 22
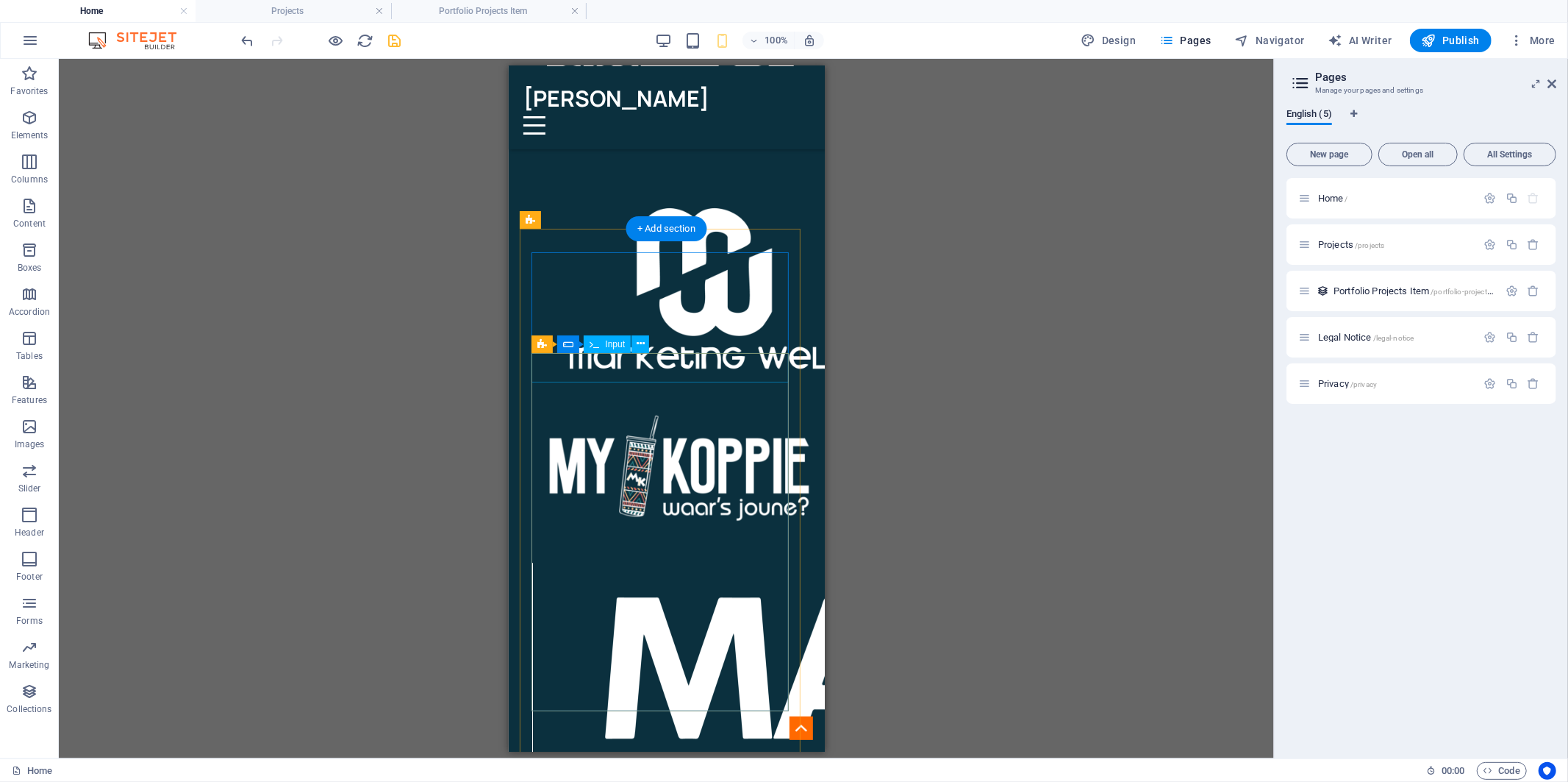
scroll to position [3188, 0]
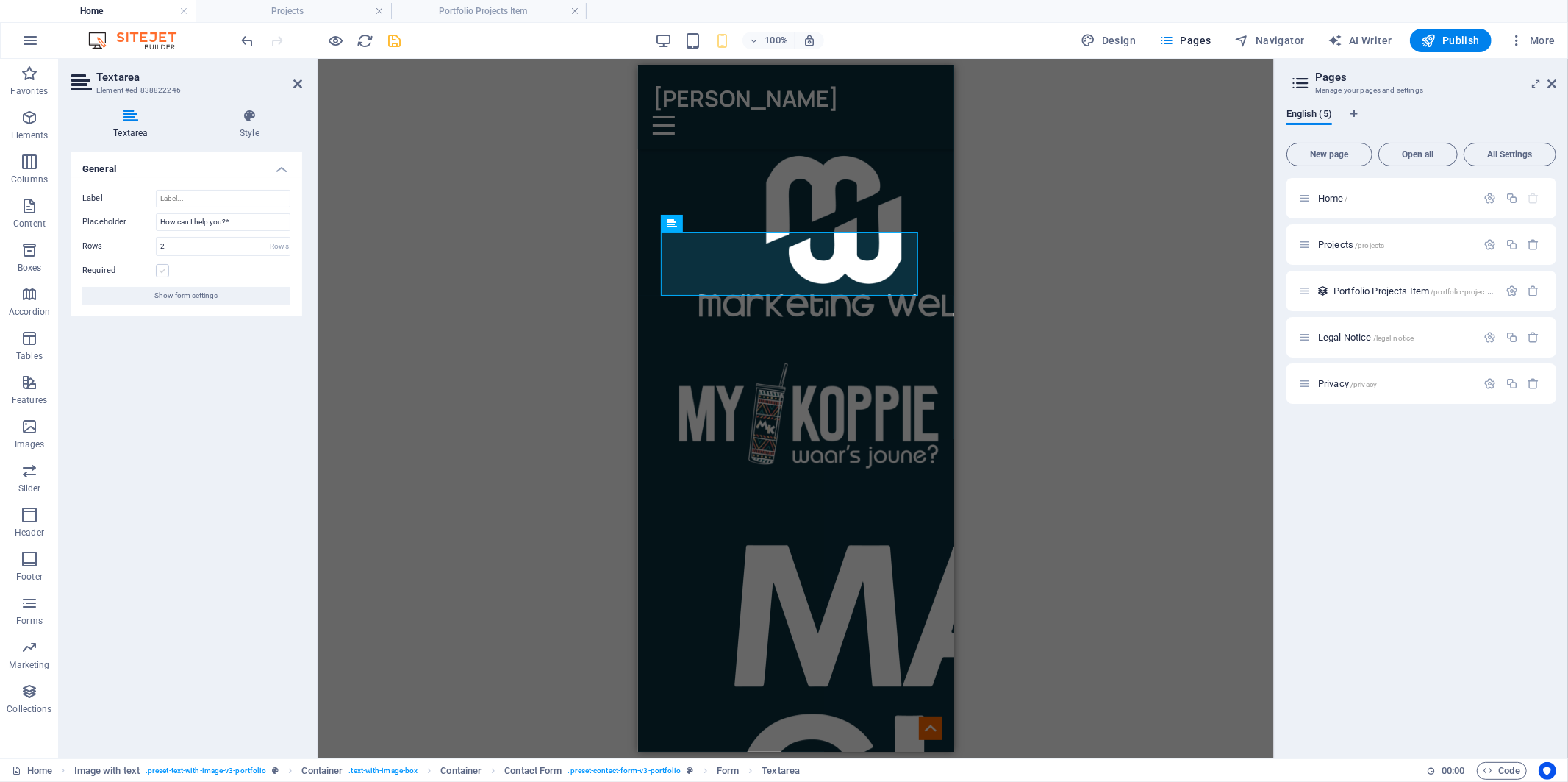
click at [161, 268] on label at bounding box center [162, 271] width 13 height 13
click at [0, 0] on input "Required" at bounding box center [0, 0] width 0 height 0
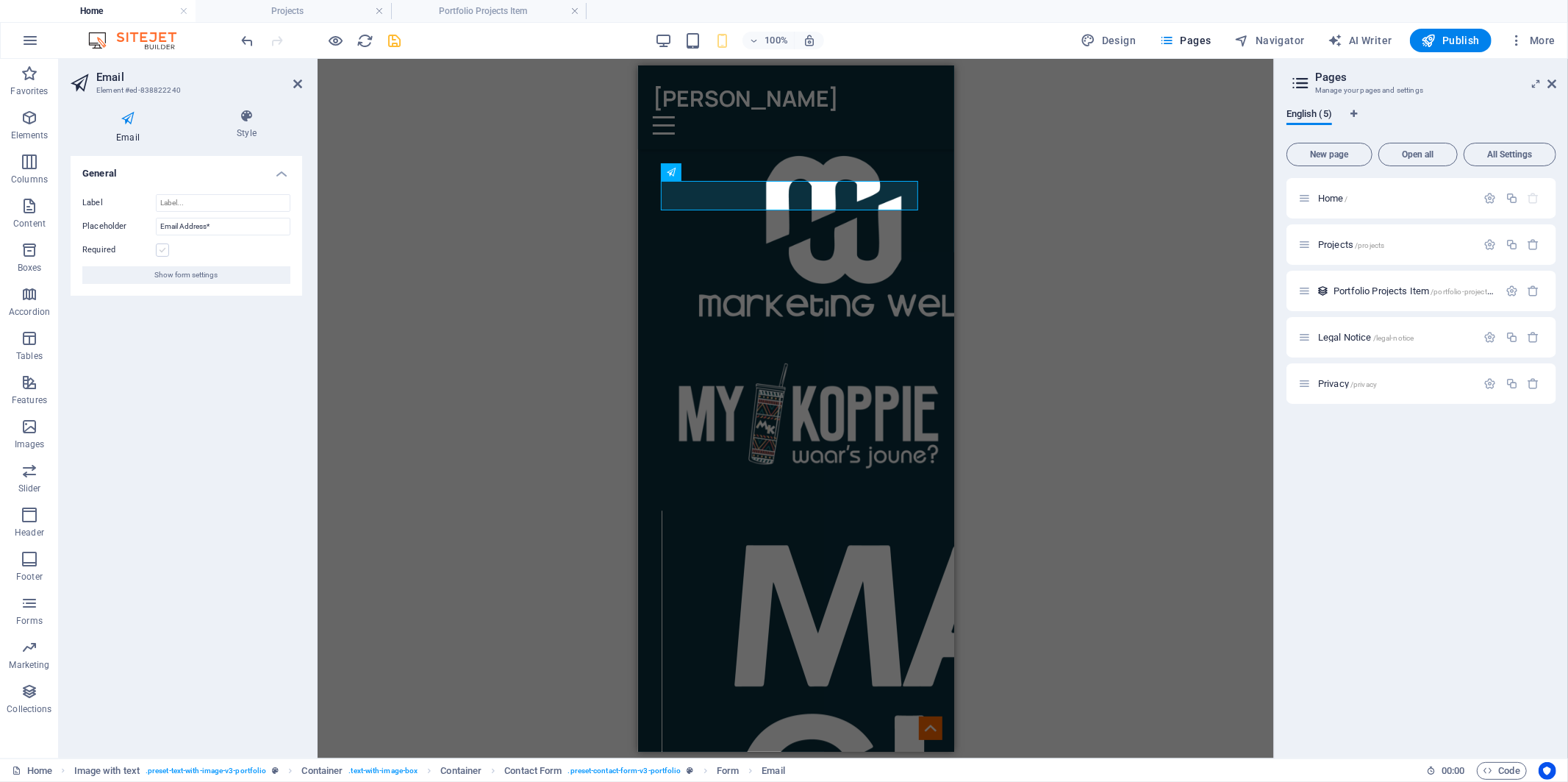
click at [161, 250] on label at bounding box center [162, 250] width 13 height 13
click at [0, 0] on input "Required" at bounding box center [0, 0] width 0 height 0
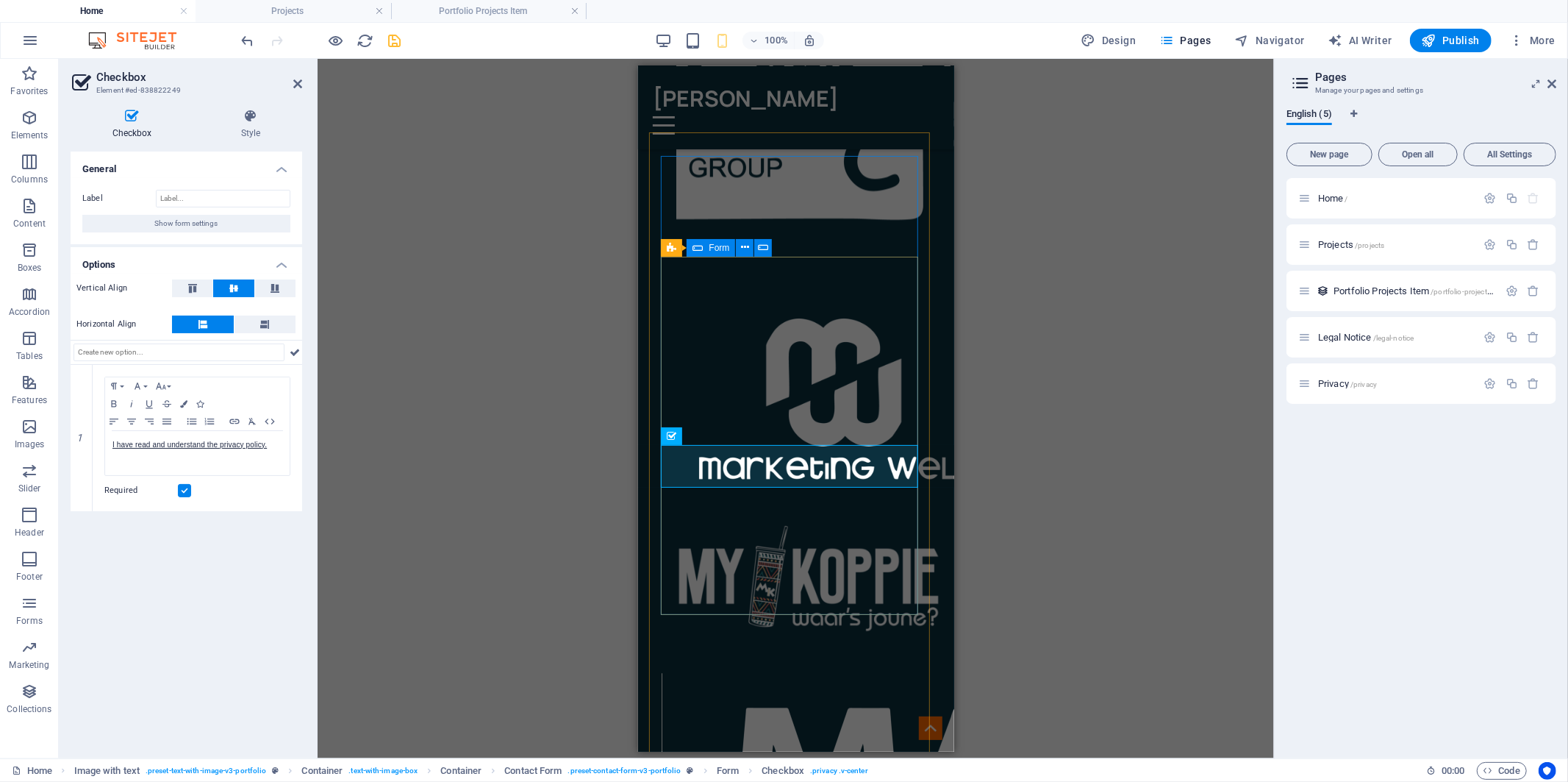
scroll to position [3024, 0]
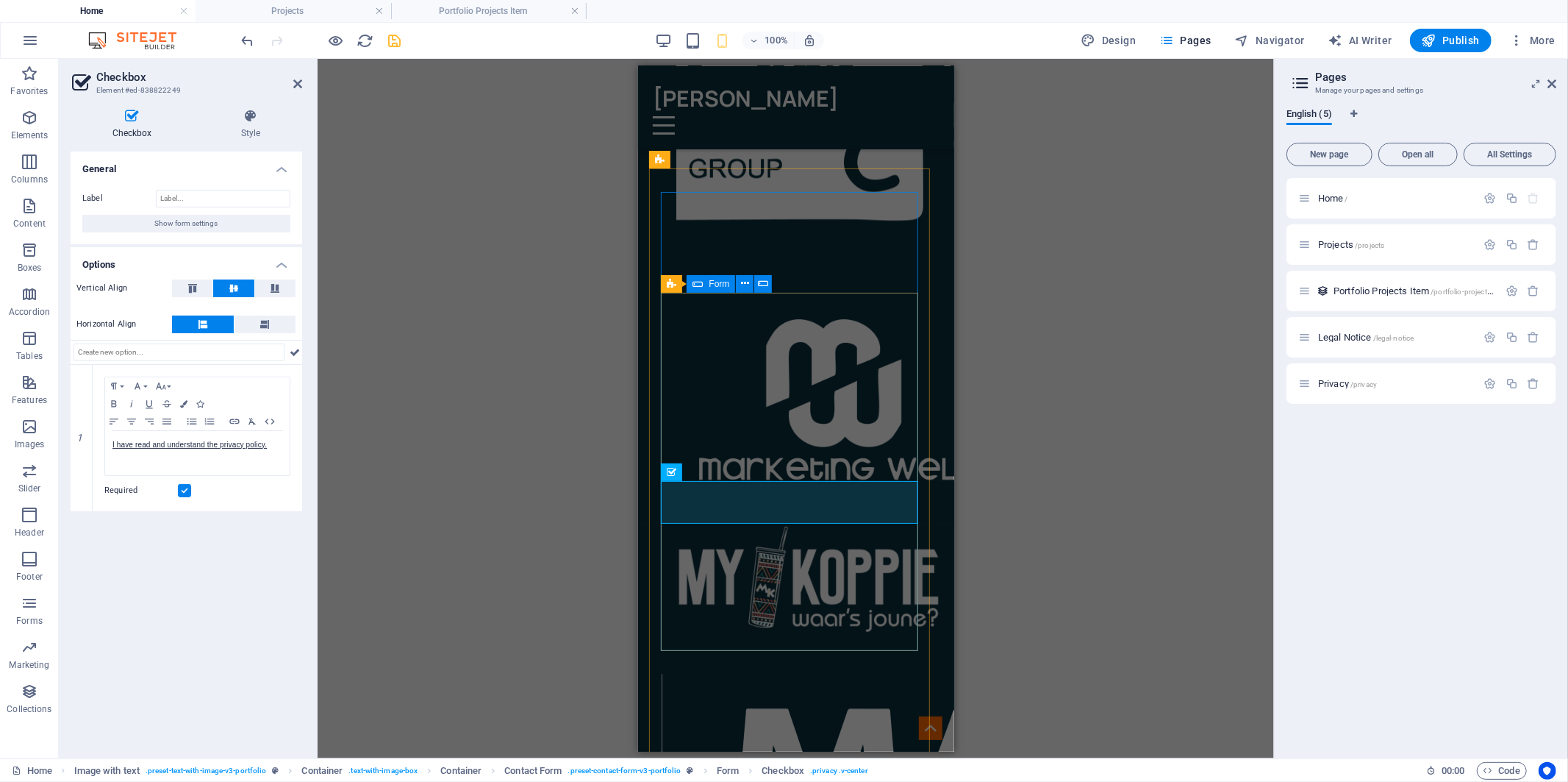
click at [730, 284] on div "Form" at bounding box center [710, 283] width 49 height 17
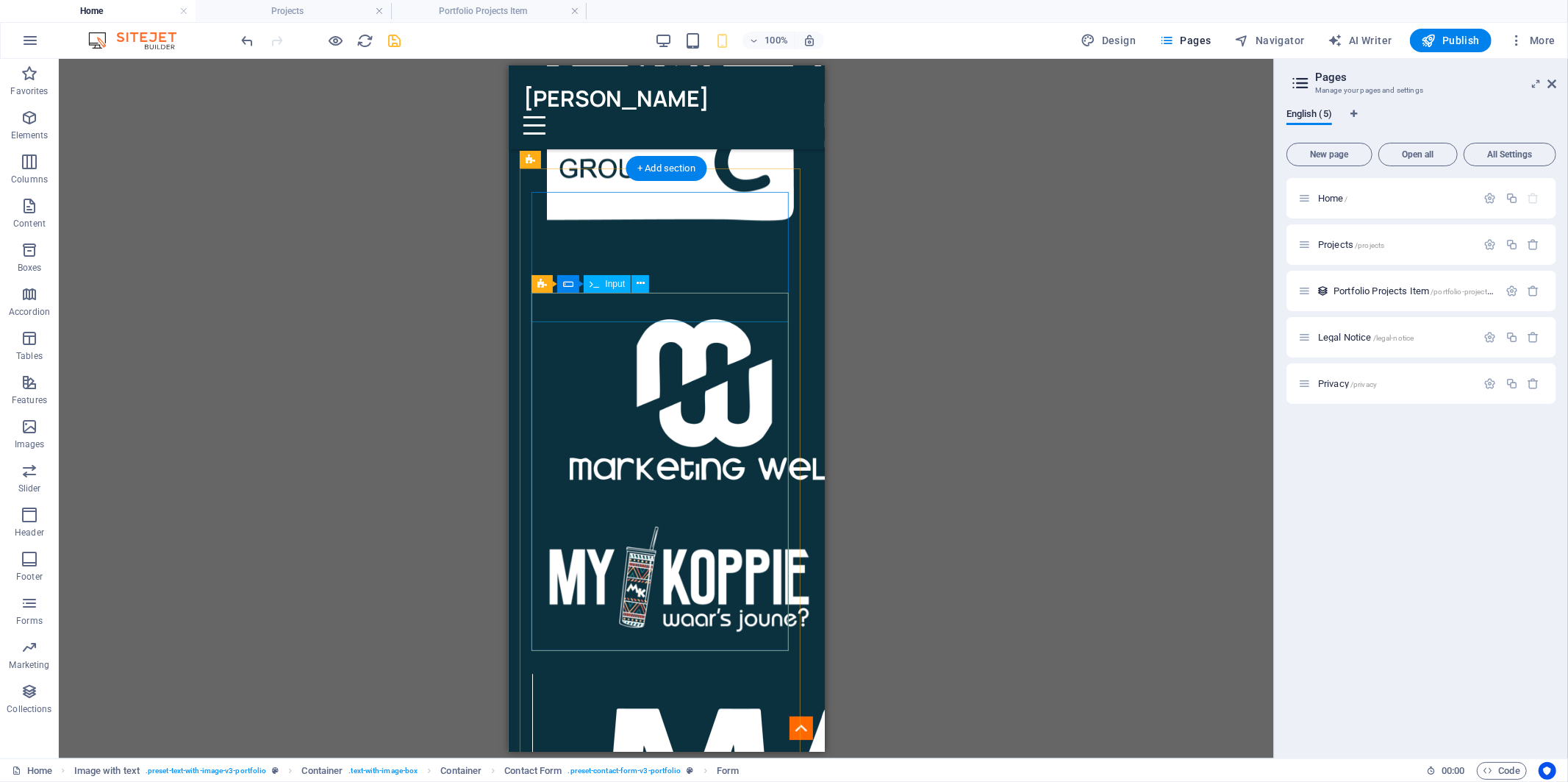
drag, startPoint x: 591, startPoint y: 307, endPoint x: 856, endPoint y: 339, distance: 266.9
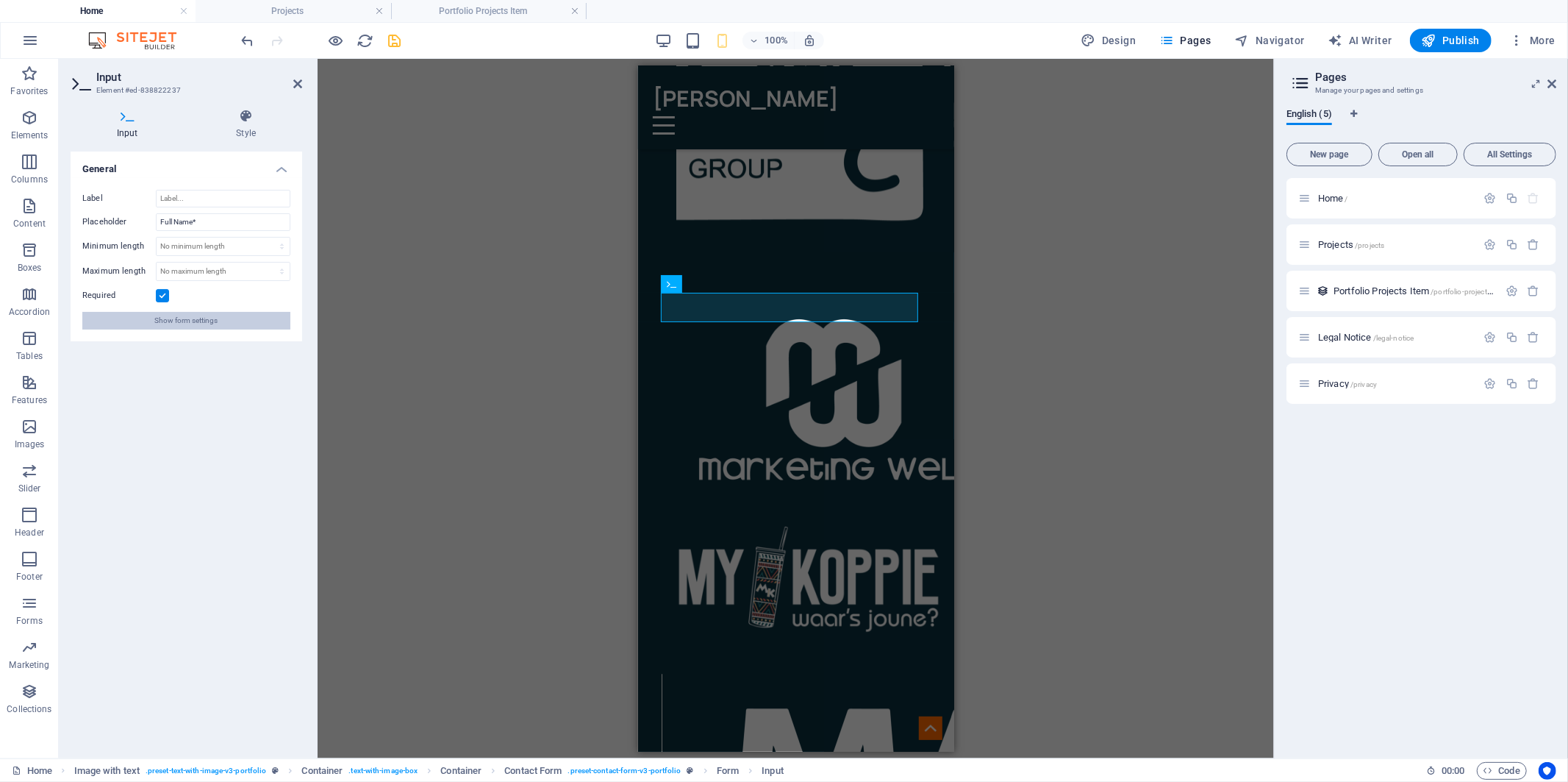
click at [200, 315] on span "Show form settings" at bounding box center [186, 321] width 63 height 17
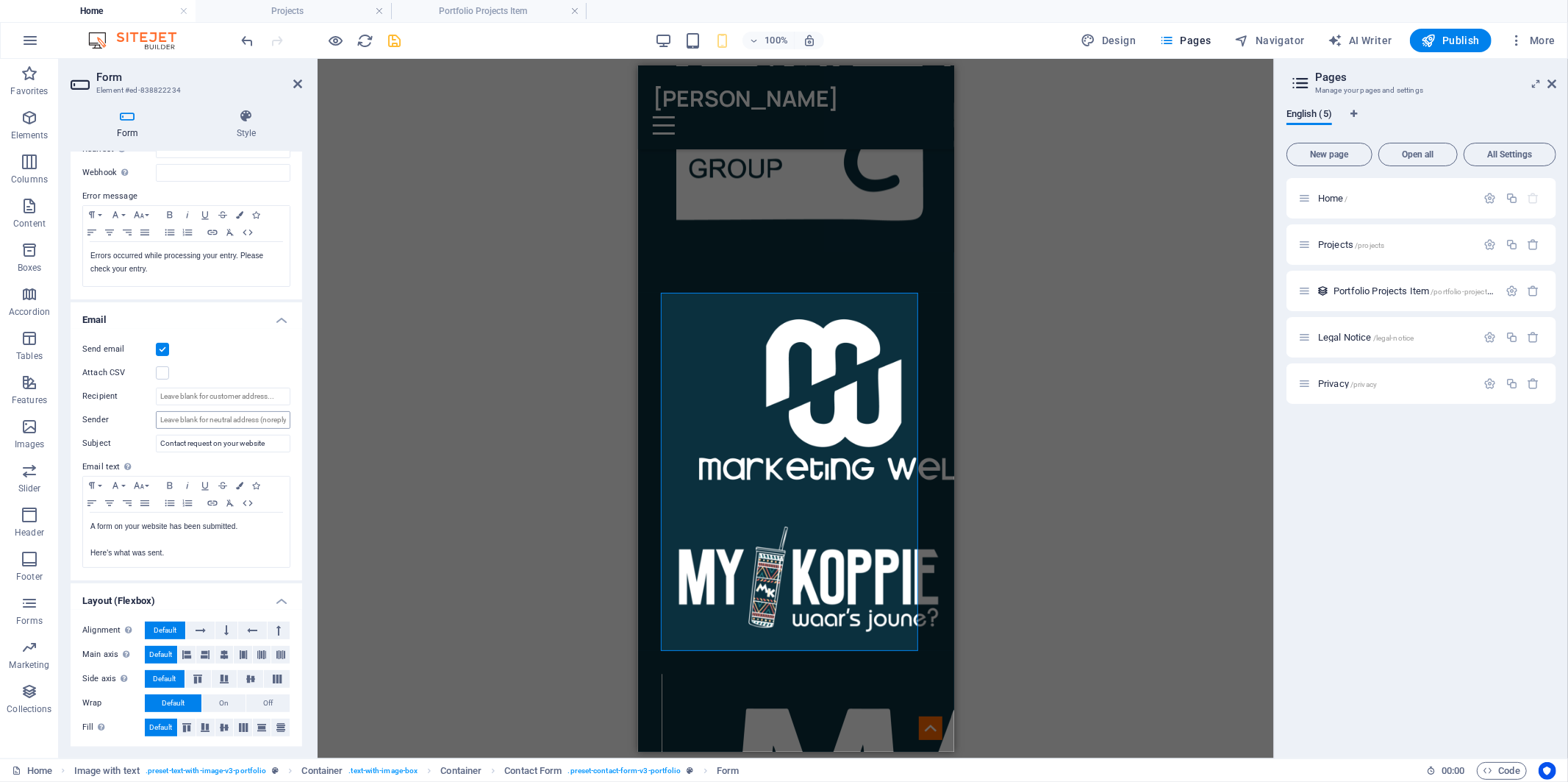
scroll to position [227, 0]
click at [206, 391] on input "Recipient" at bounding box center [223, 395] width 135 height 17
type input "[EMAIL_ADDRESS][DOMAIN_NAME]"
paste input "[EMAIL_ADDRESS][DOMAIN_NAME]"
type input "[EMAIL_ADDRESS][DOMAIN_NAME]"
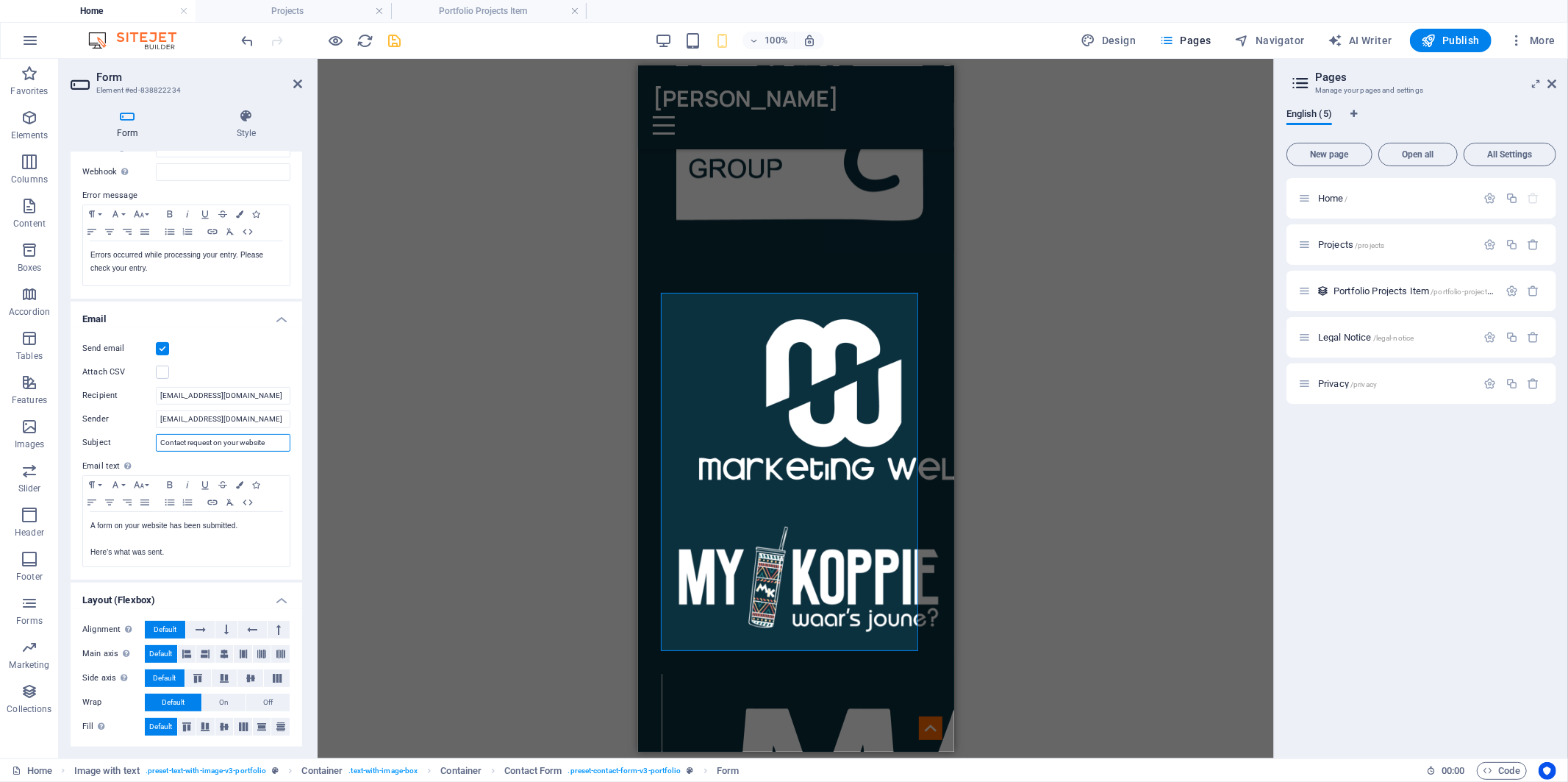
drag, startPoint x: 240, startPoint y: 440, endPoint x: 278, endPoint y: 437, distance: 38.1
click at [278, 437] on input "Contact request on your website" at bounding box center [223, 442] width 135 height 17
type input "Contact request on your portfolio"
drag, startPoint x: 141, startPoint y: 526, endPoint x: 167, endPoint y: 524, distance: 26.1
click at [167, 524] on p "A form on your website has been submitted." at bounding box center [186, 526] width 192 height 13
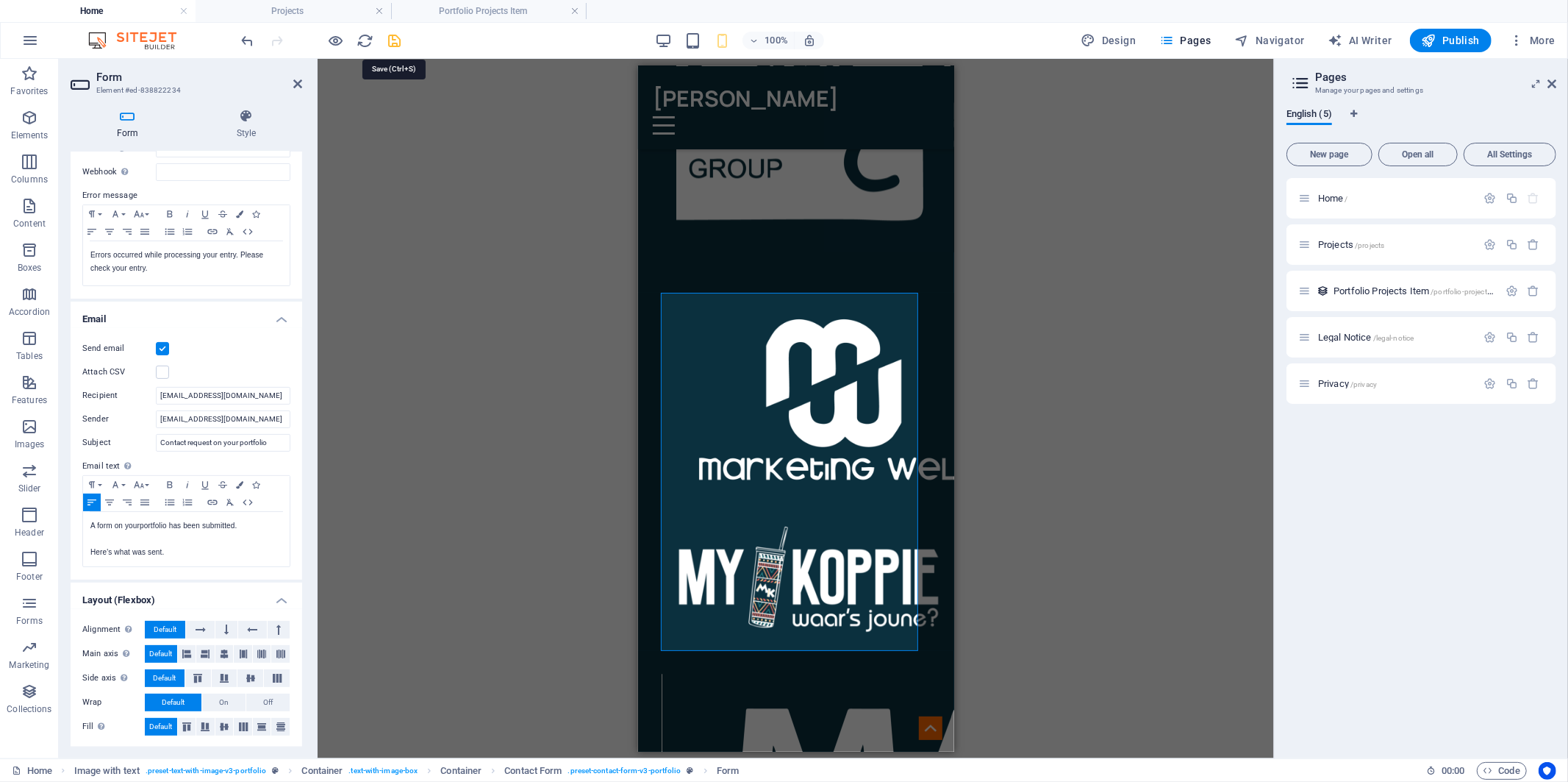
click at [390, 41] on icon "save" at bounding box center [395, 41] width 17 height 17
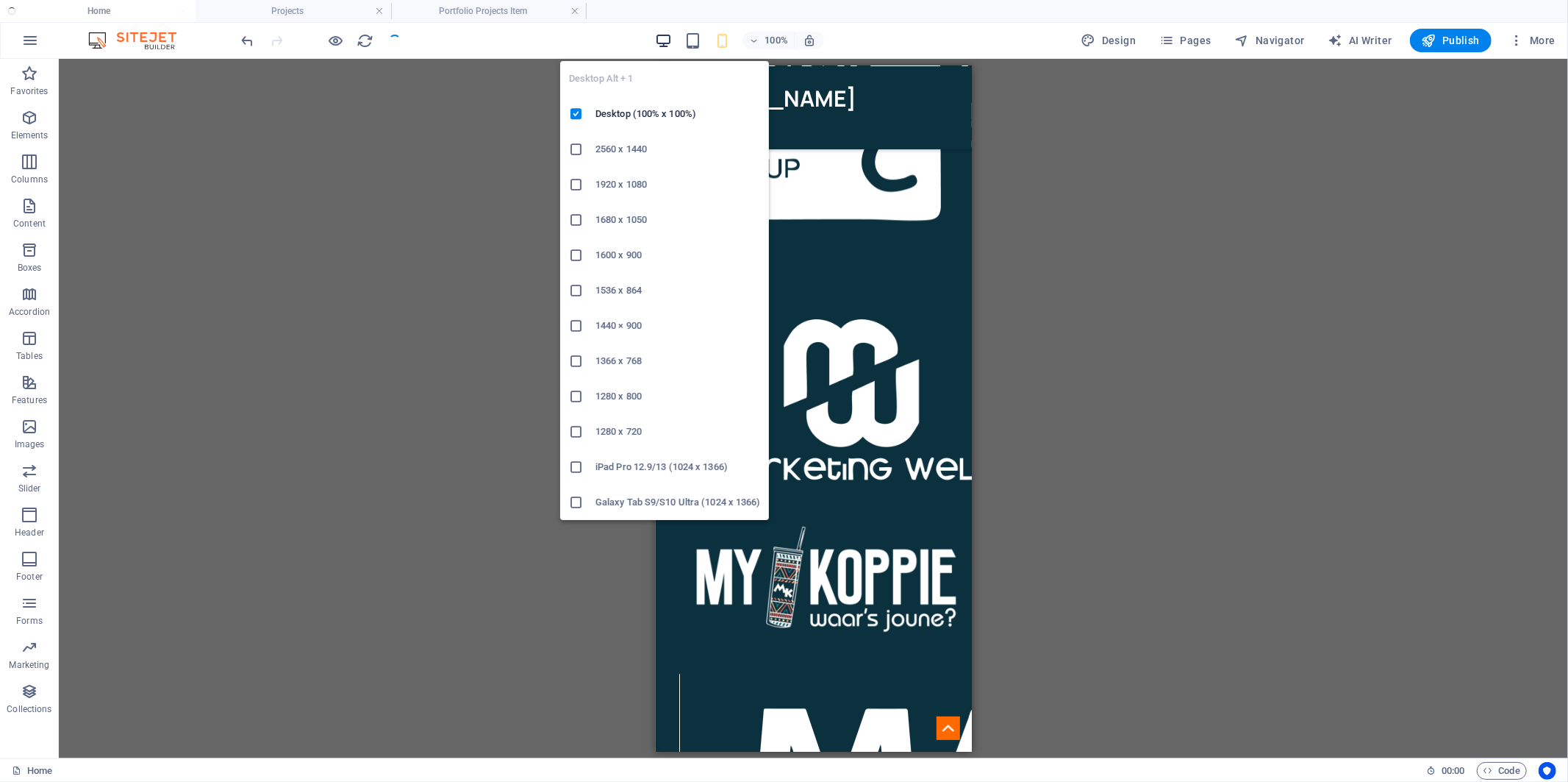
click at [0, 0] on icon "button" at bounding box center [0, 0] width 0 height 0
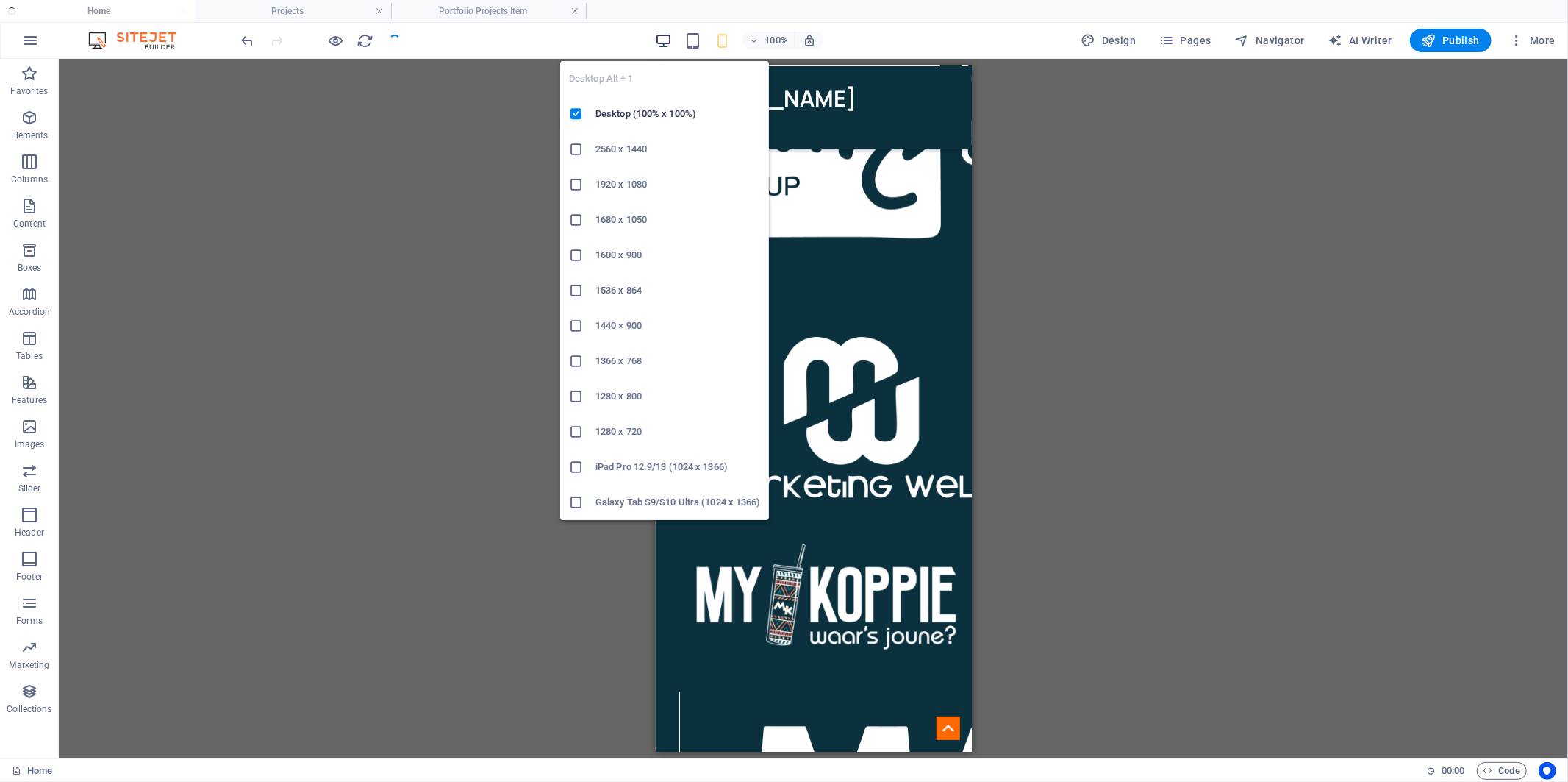
scroll to position [2806, 0]
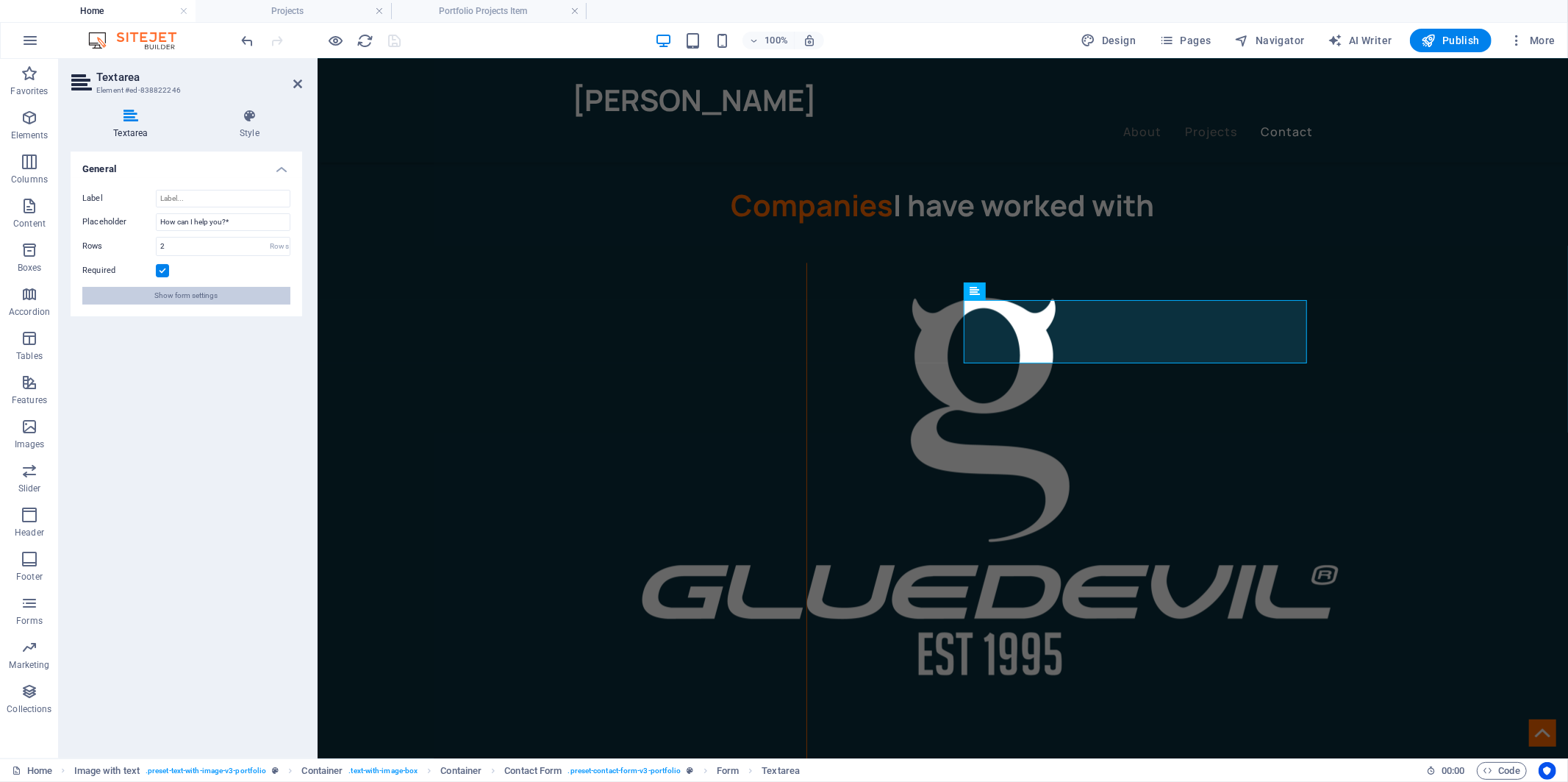
click at [196, 292] on span "Show form settings" at bounding box center [186, 295] width 63 height 17
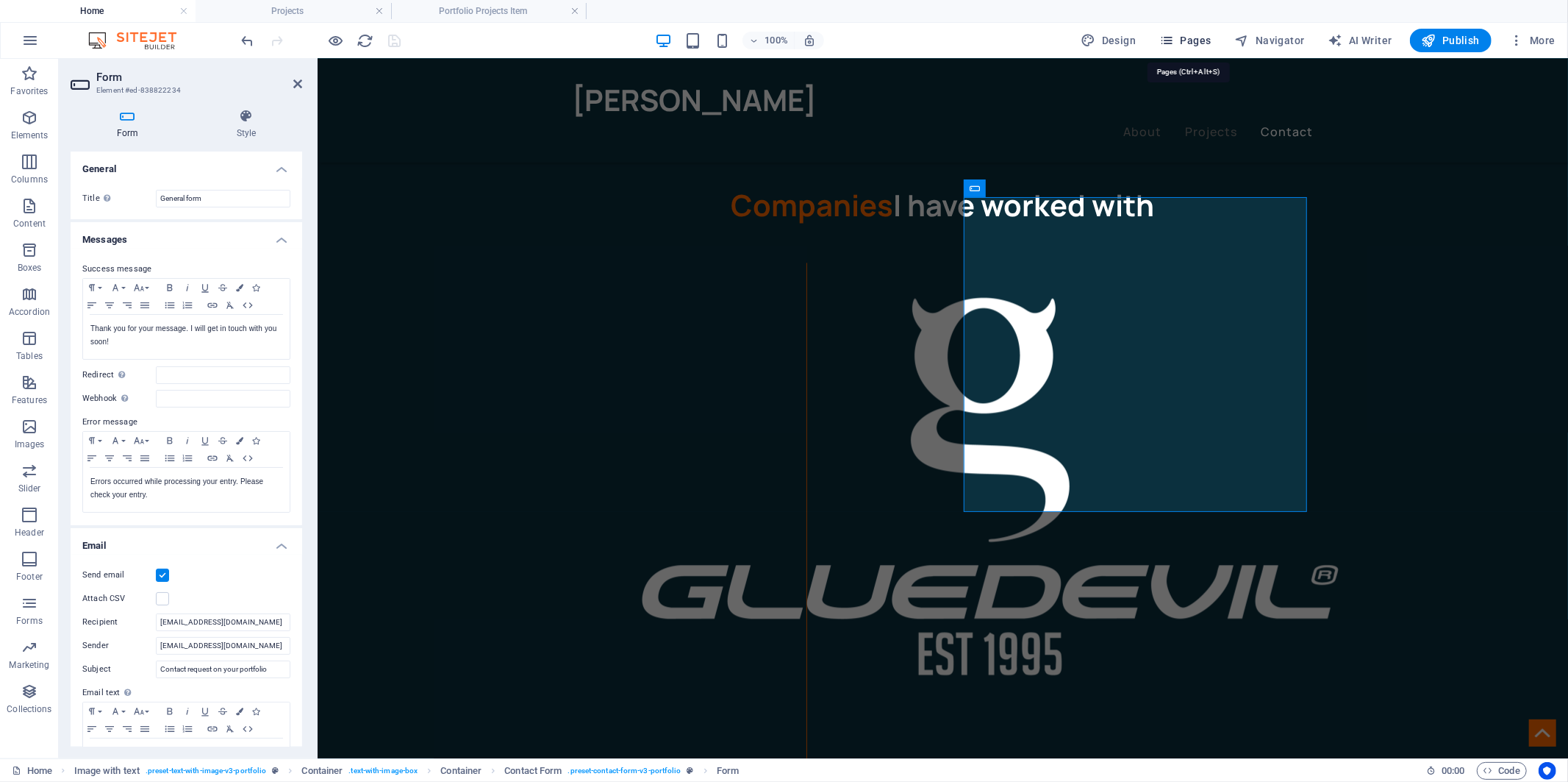
click at [1192, 40] on span "Pages" at bounding box center [1185, 41] width 51 height 15
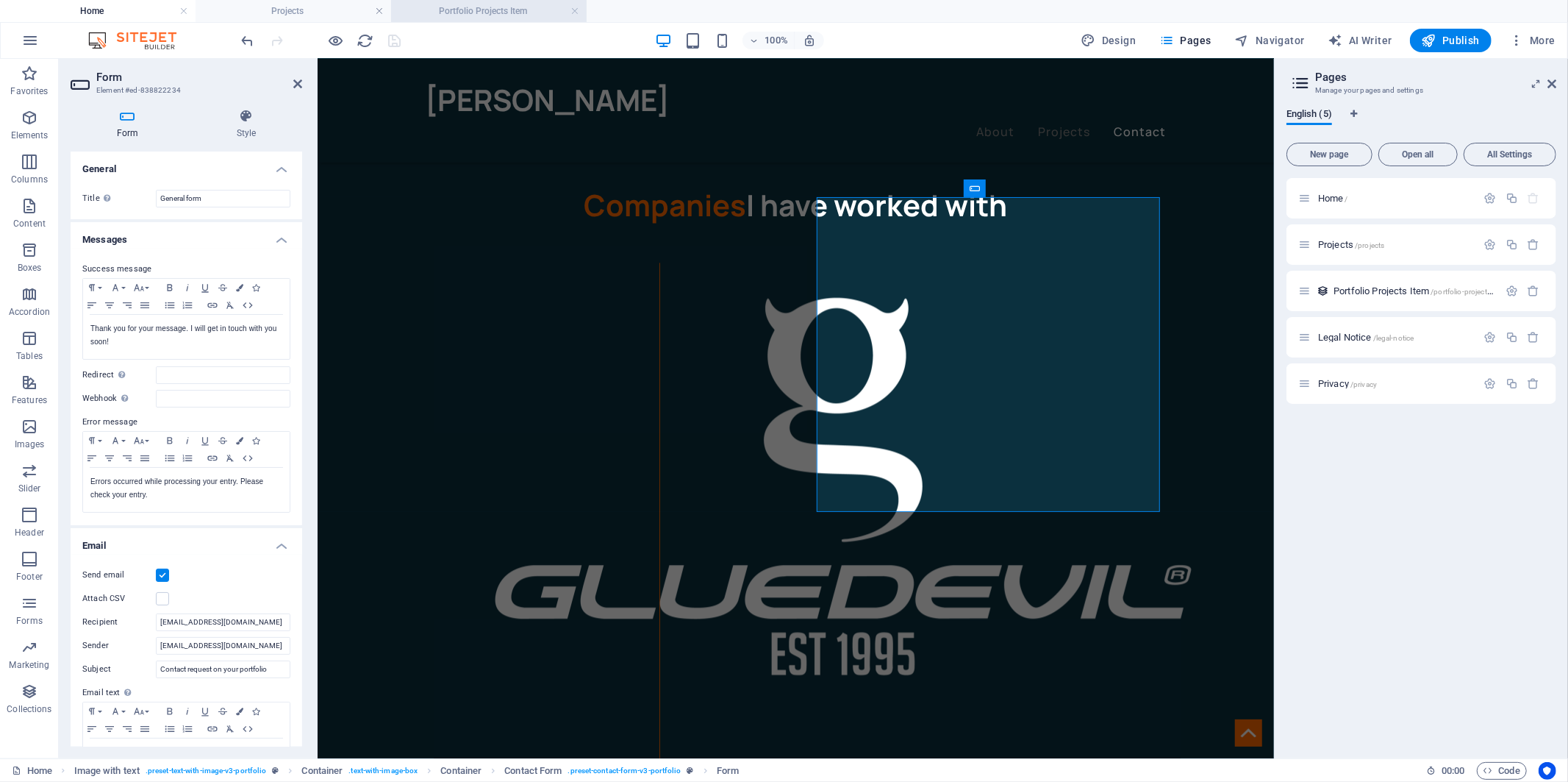
click at [491, 10] on h4 "Portfolio Projects Item" at bounding box center [488, 12] width 195 height 17
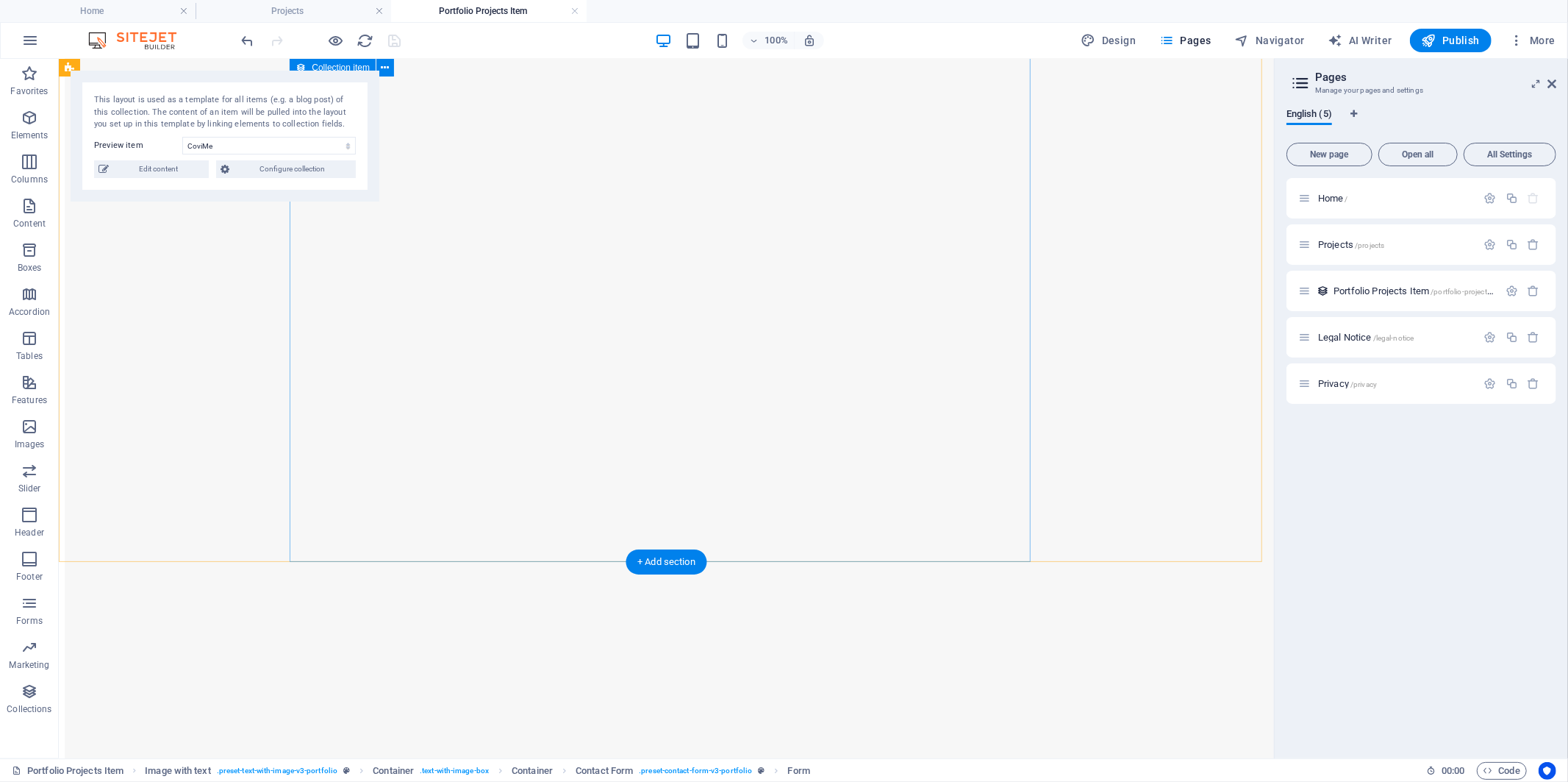
scroll to position [1905, 0]
click at [278, 17] on h4 "Projects" at bounding box center [293, 12] width 195 height 17
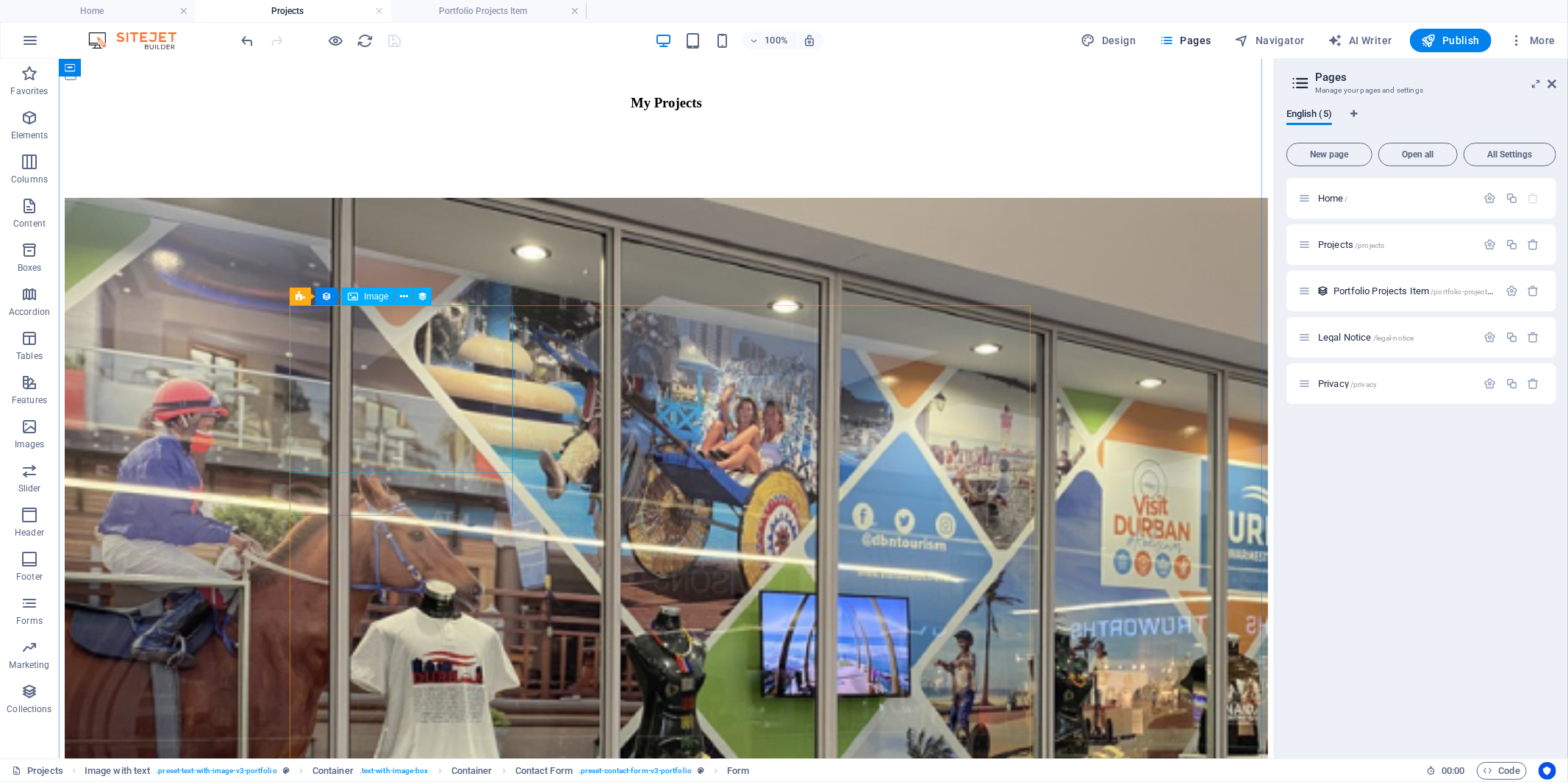
scroll to position [0, 0]
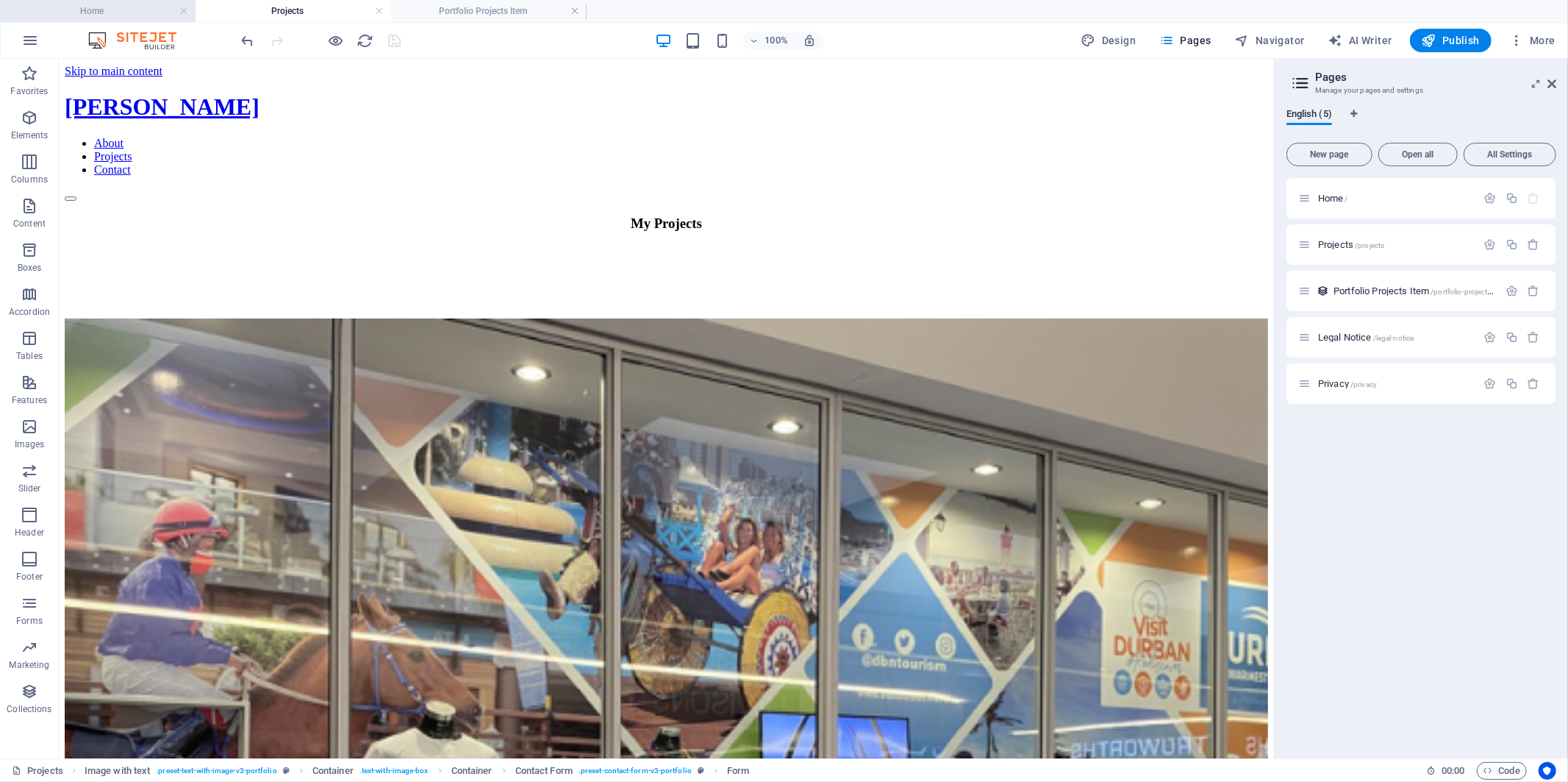
click at [103, 13] on h4 "Home" at bounding box center [98, 12] width 195 height 17
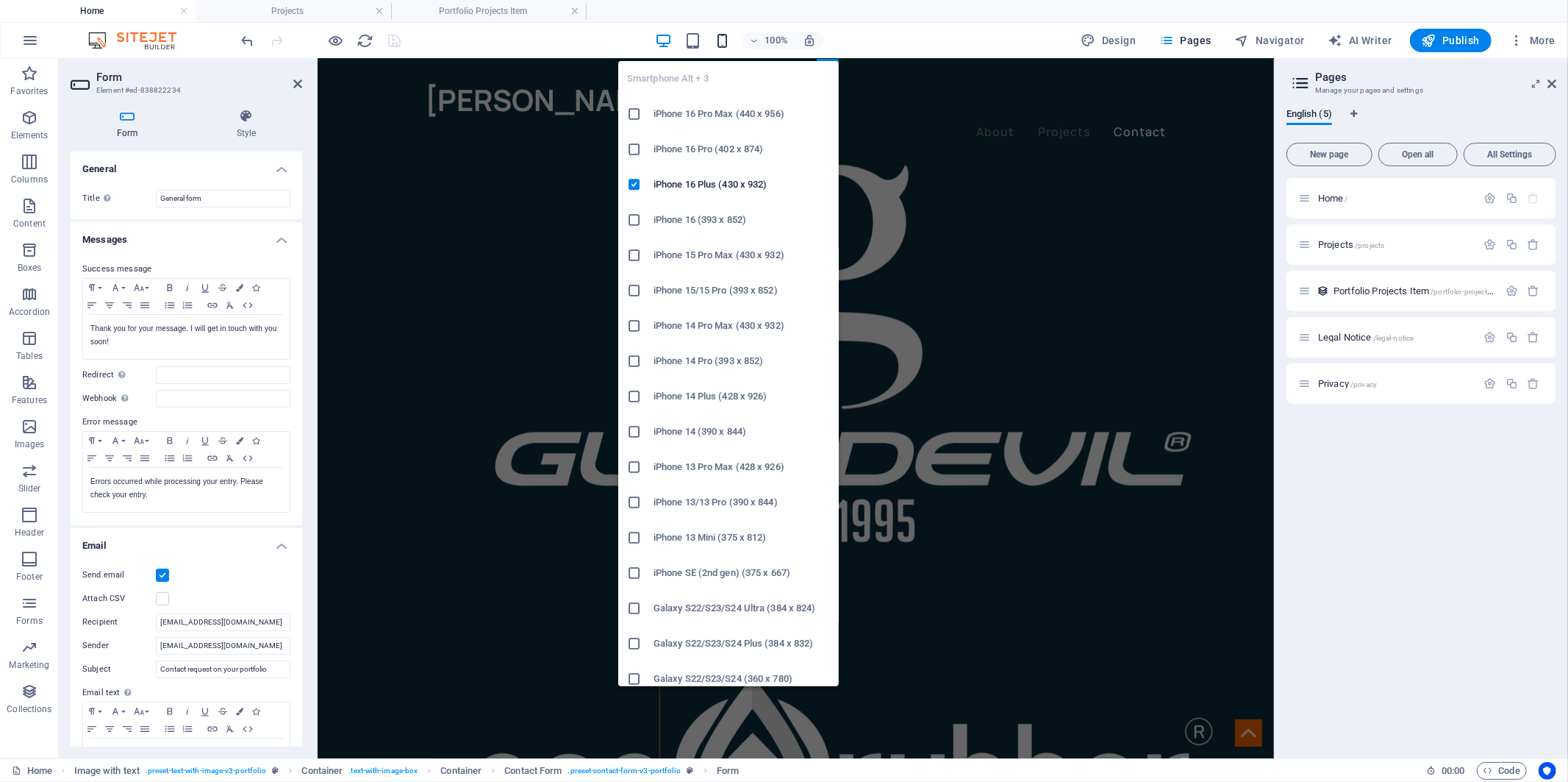
click at [721, 44] on icon "button" at bounding box center [722, 41] width 17 height 17
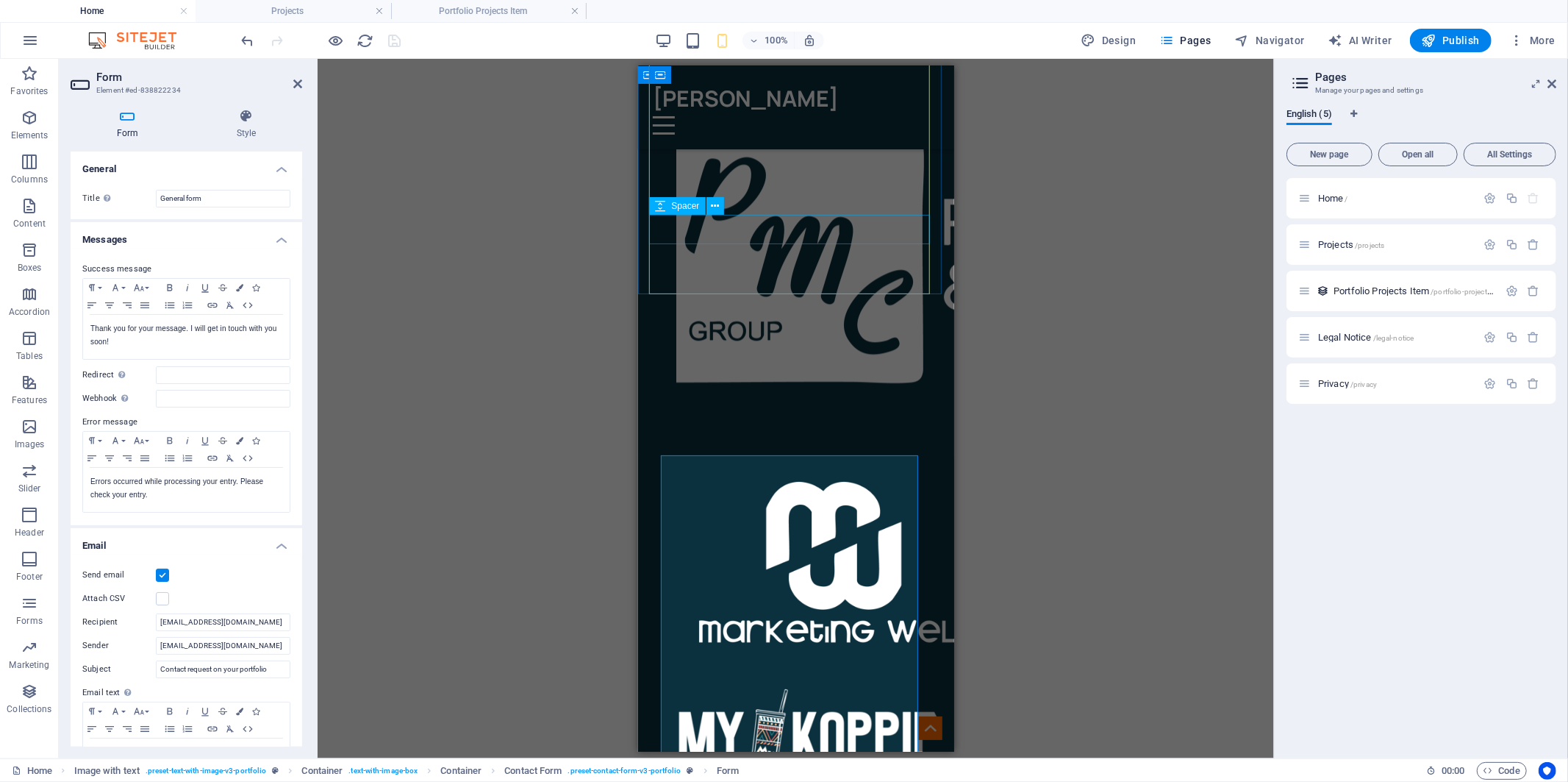
scroll to position [2748, 0]
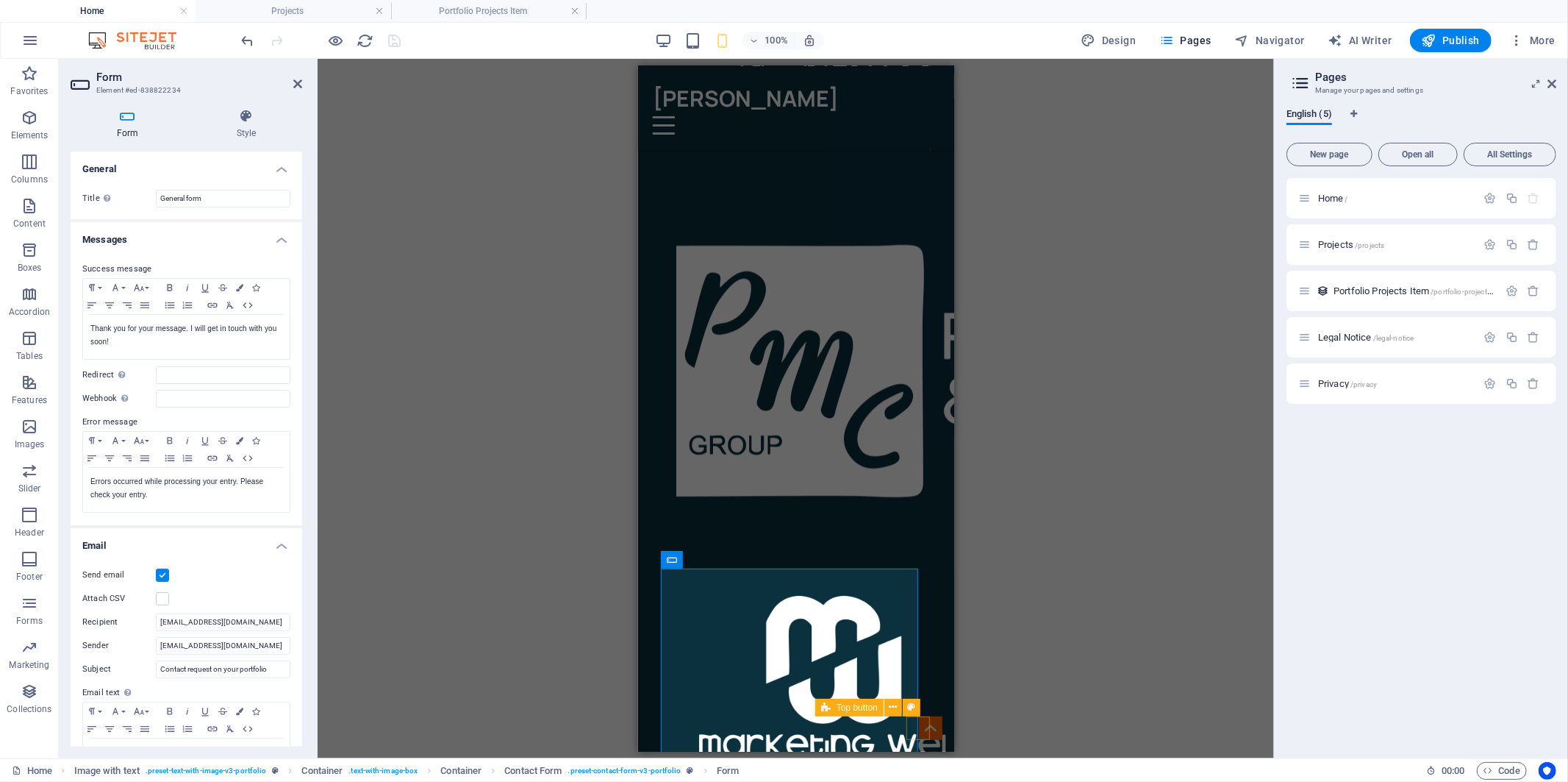
click at [918, 735] on figure at bounding box center [930, 727] width 23 height 23
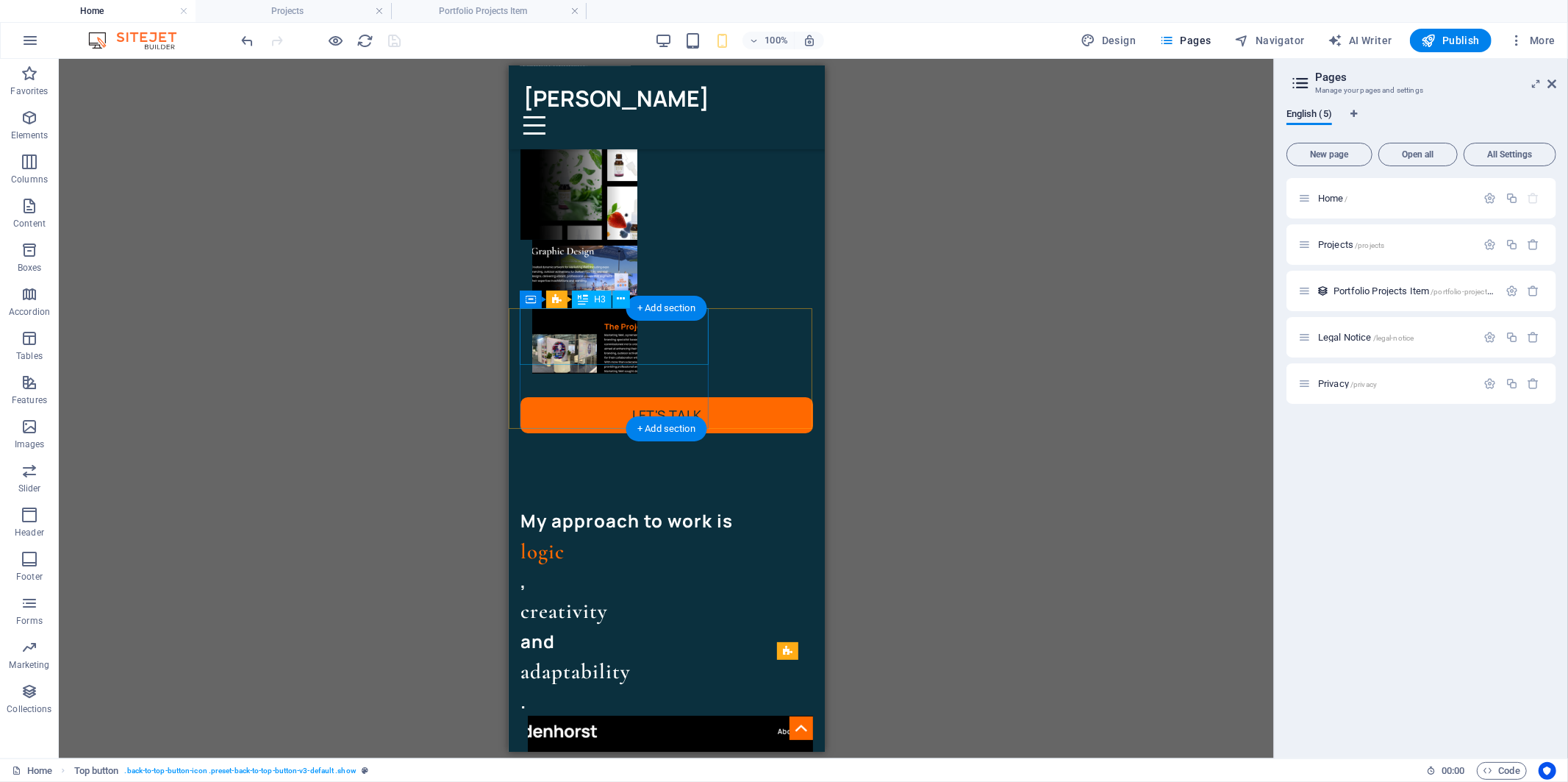
scroll to position [245, 0]
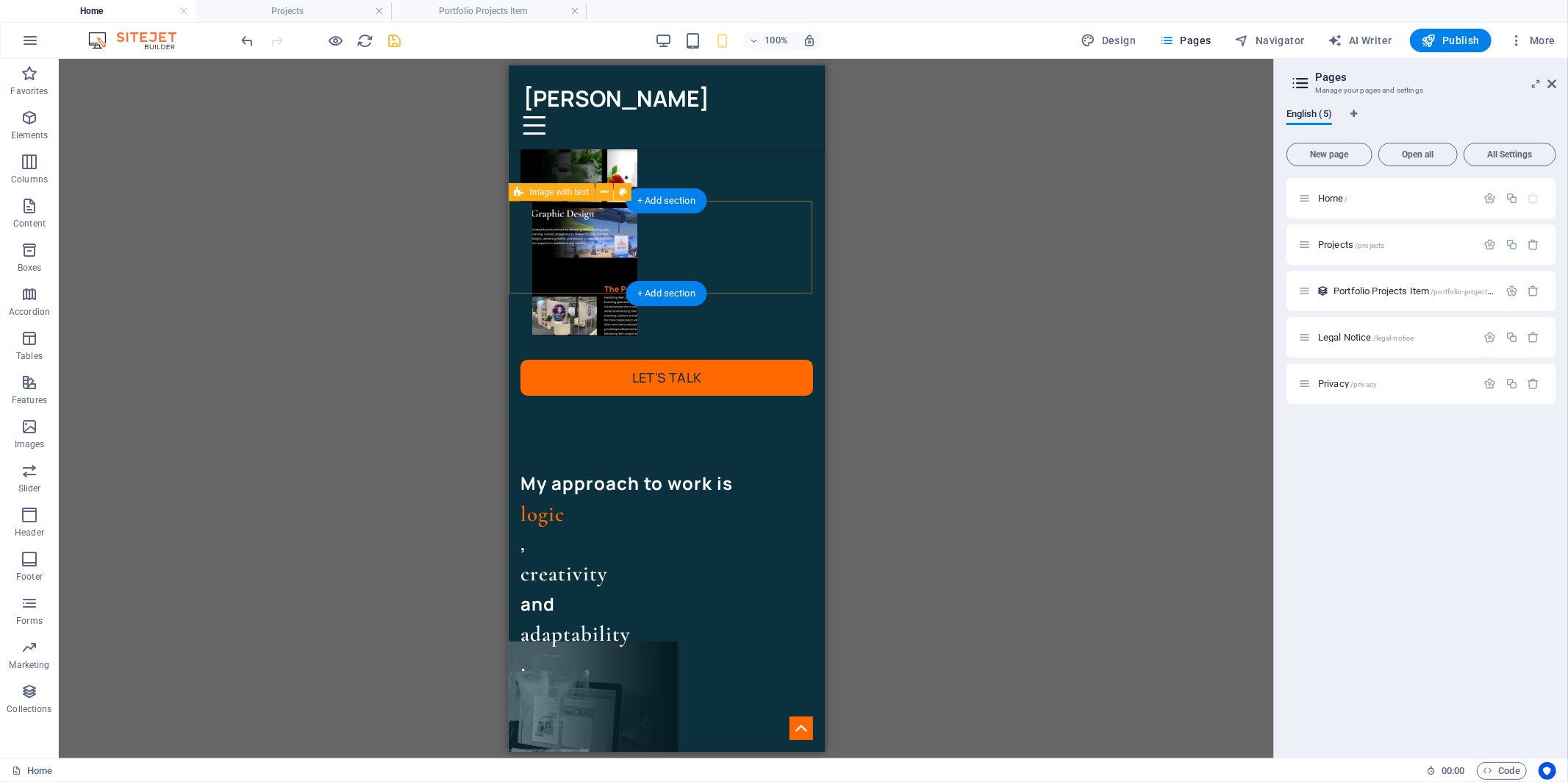
click at [516, 469] on div "My approach to work is logic , creativity and adaptability ." at bounding box center [666, 573] width 316 height 209
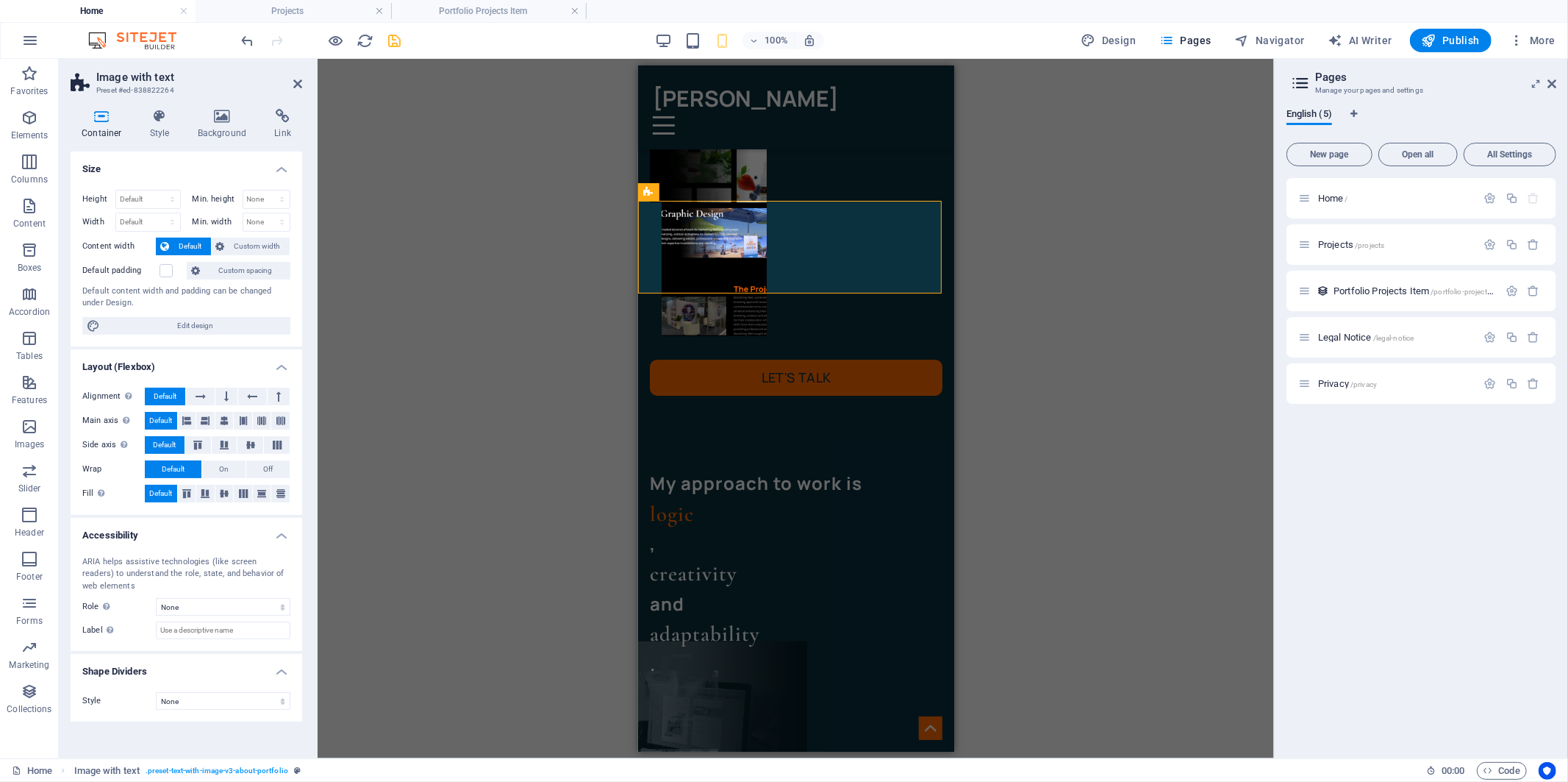
click at [451, 181] on div "Drag here to replace the existing content. Press “Ctrl” if you want to create a…" at bounding box center [796, 408] width 956 height 700
click at [724, 194] on span "H3" at bounding box center [729, 191] width 11 height 9
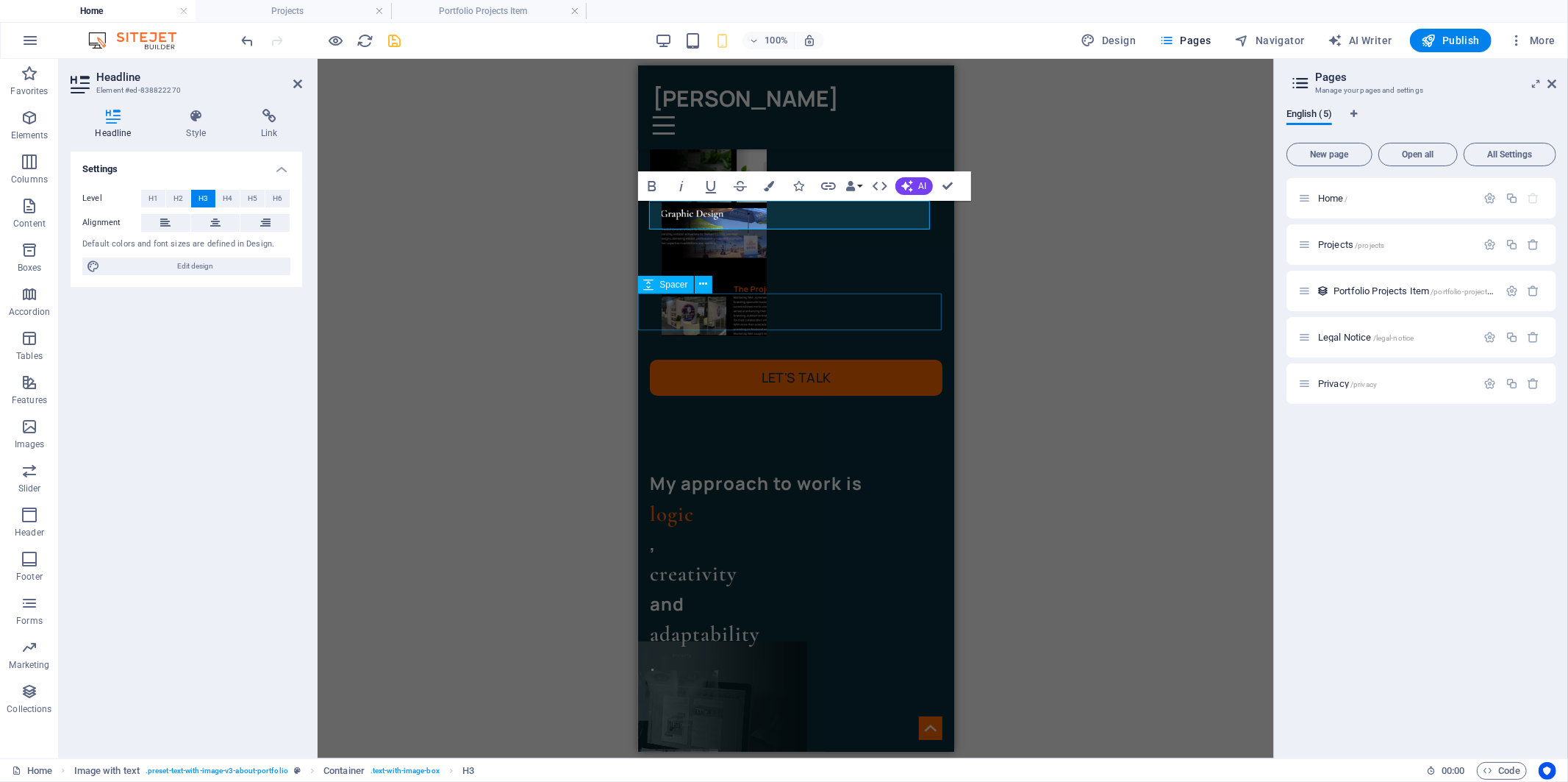
click at [810, 678] on div at bounding box center [796, 696] width 316 height 36
select select "px"
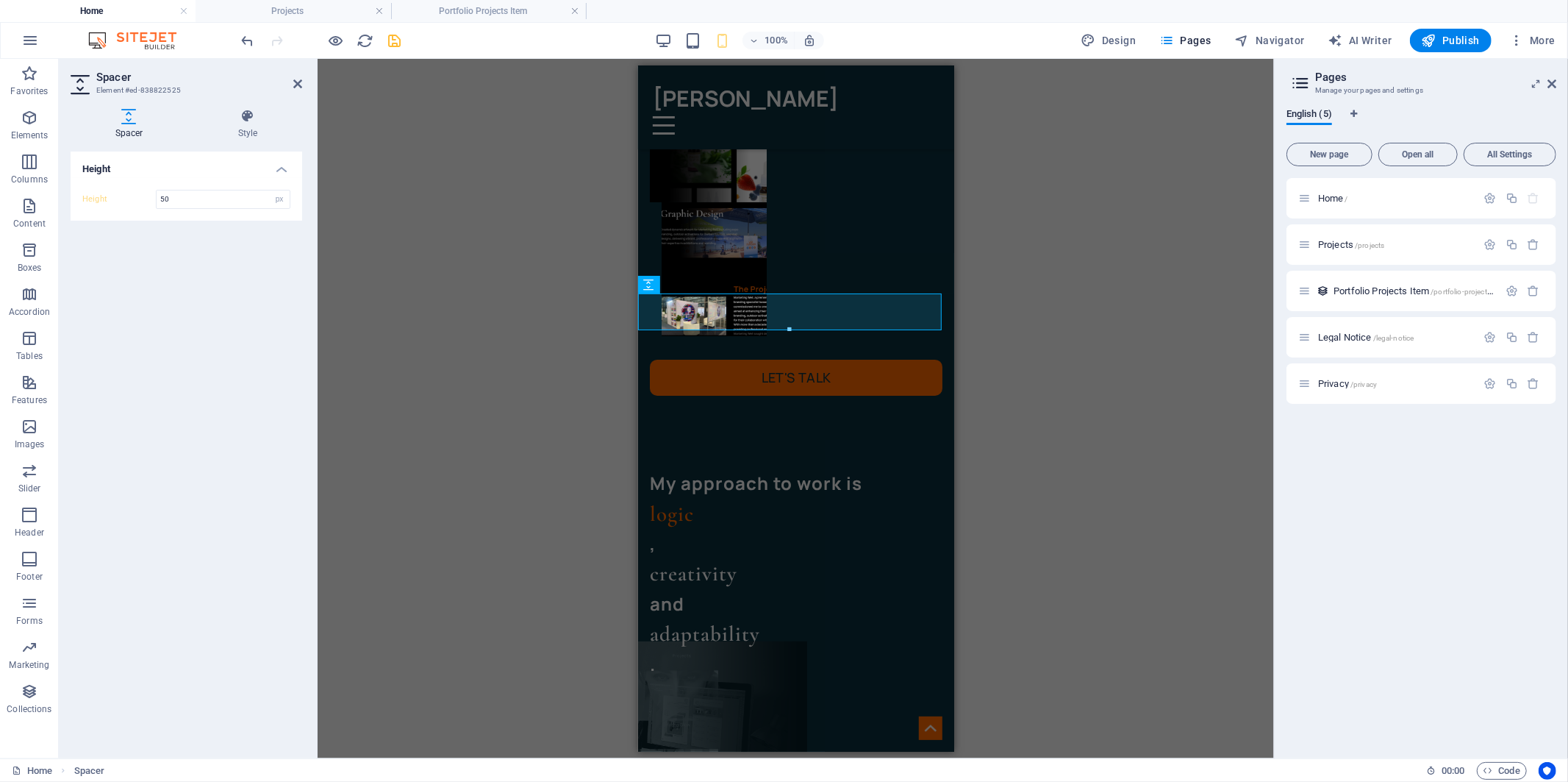
click at [1047, 256] on div "2 columns H2 Container 2 columns 2 columns Container Container Container Button…" at bounding box center [796, 408] width 956 height 700
click at [522, 89] on div "2 columns H2 Container 2 columns 2 columns Container Container Container Button…" at bounding box center [796, 408] width 956 height 700
click at [1276, 147] on div at bounding box center [1434, 475] width 316 height 686
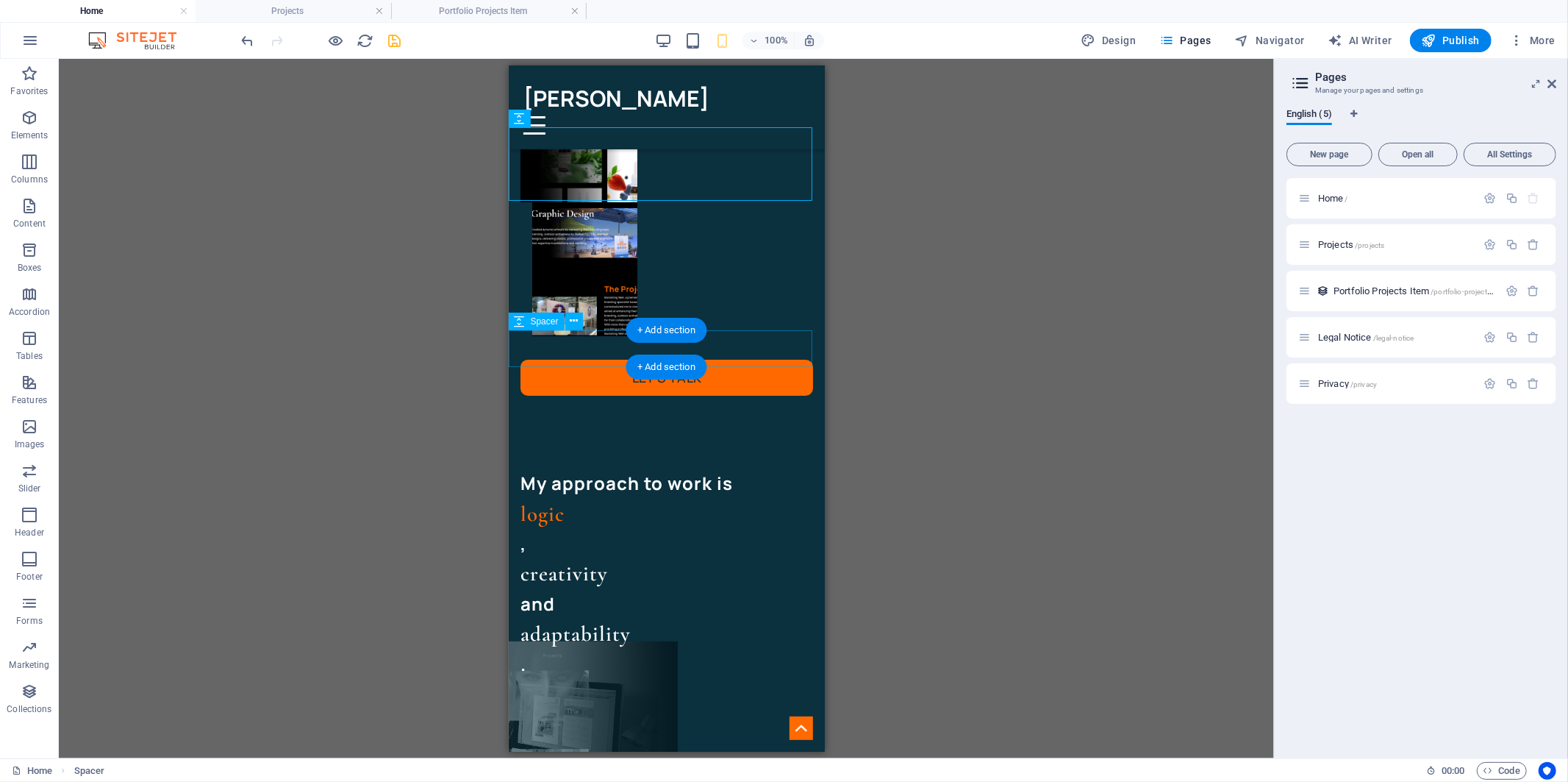
click at [576, 714] on div at bounding box center [666, 732] width 316 height 36
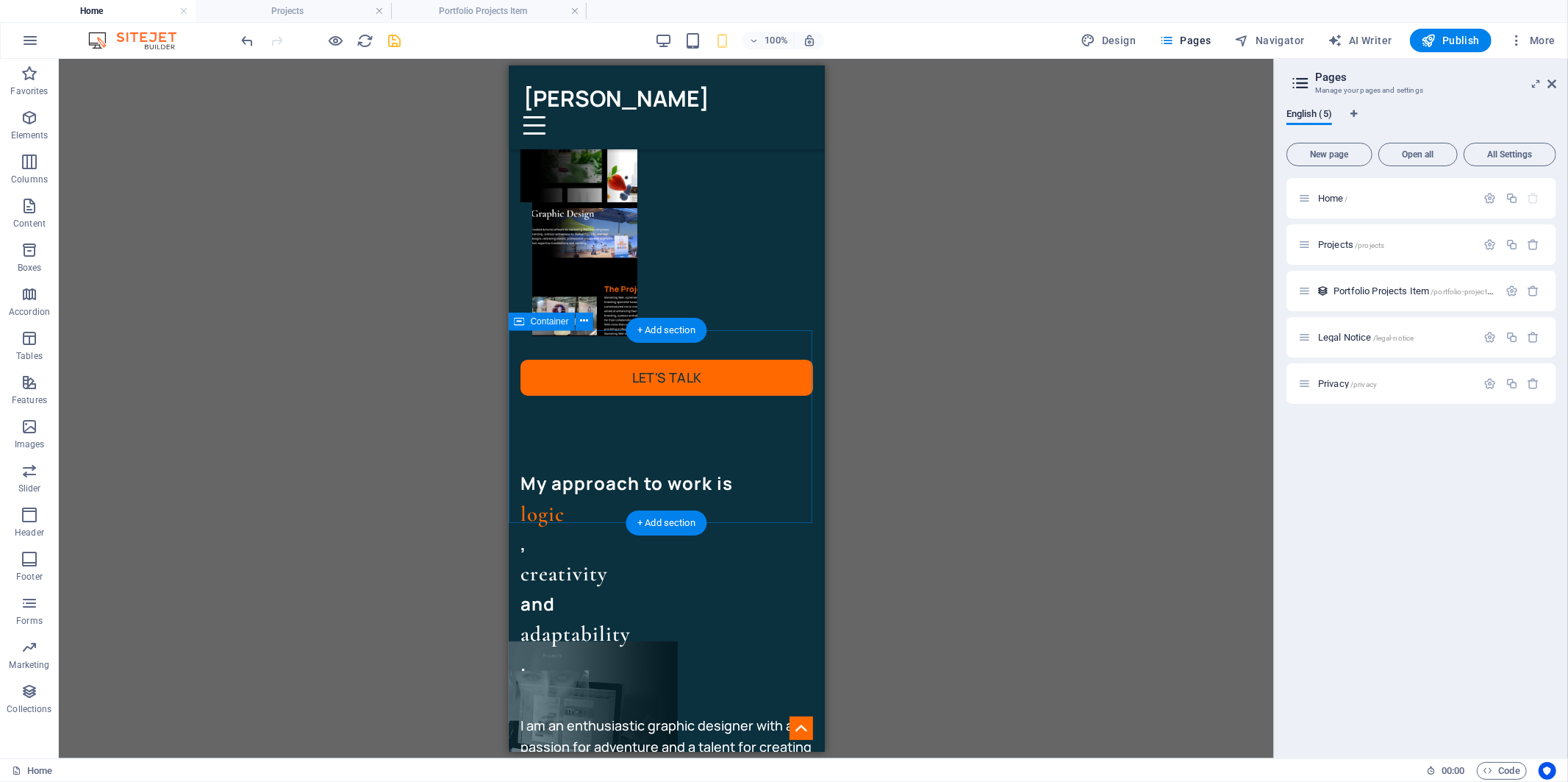
click at [1259, 33] on span "Navigator" at bounding box center [1270, 41] width 70 height 15
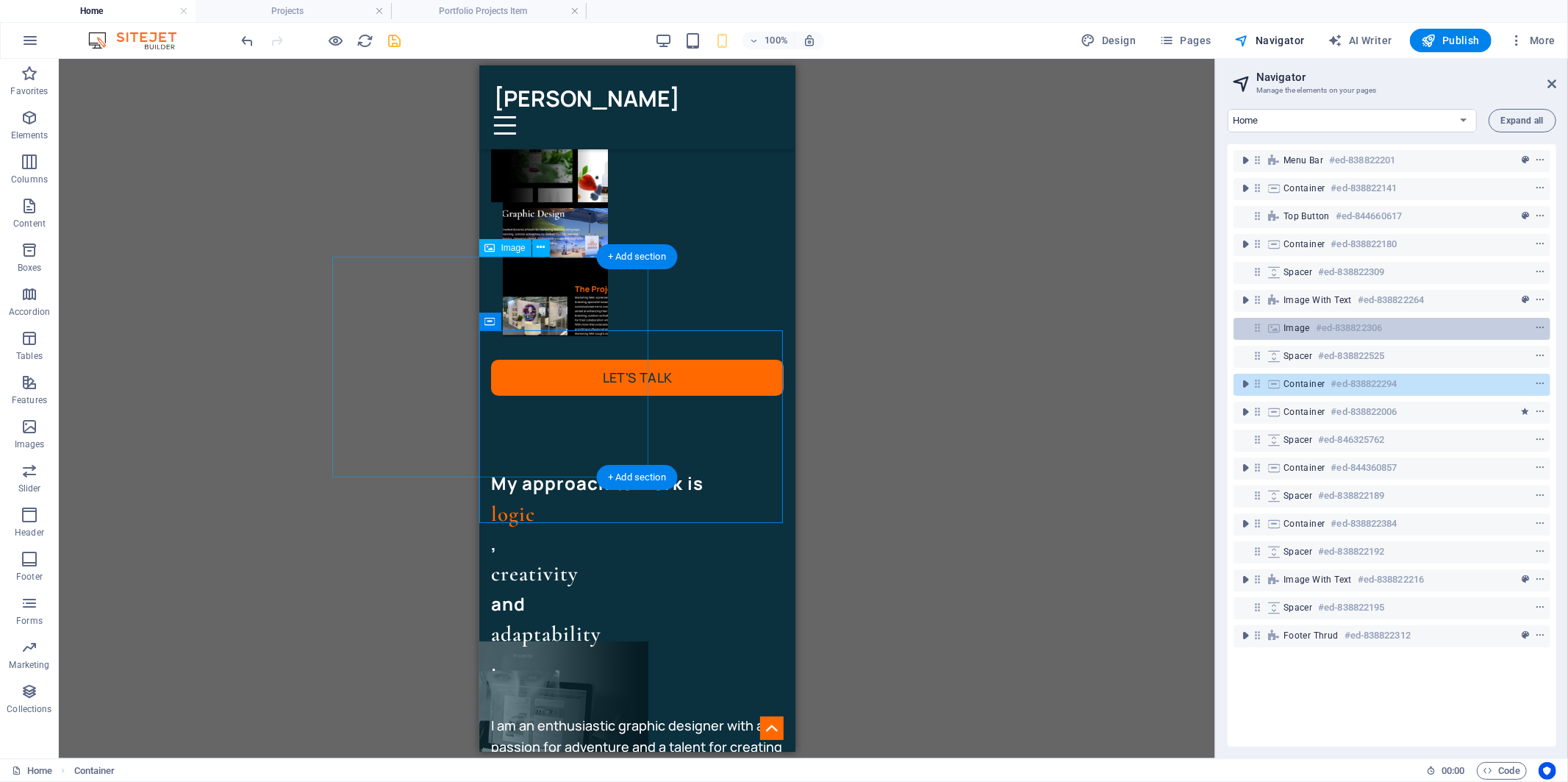
click at [1287, 329] on span "Image" at bounding box center [1297, 328] width 26 height 12
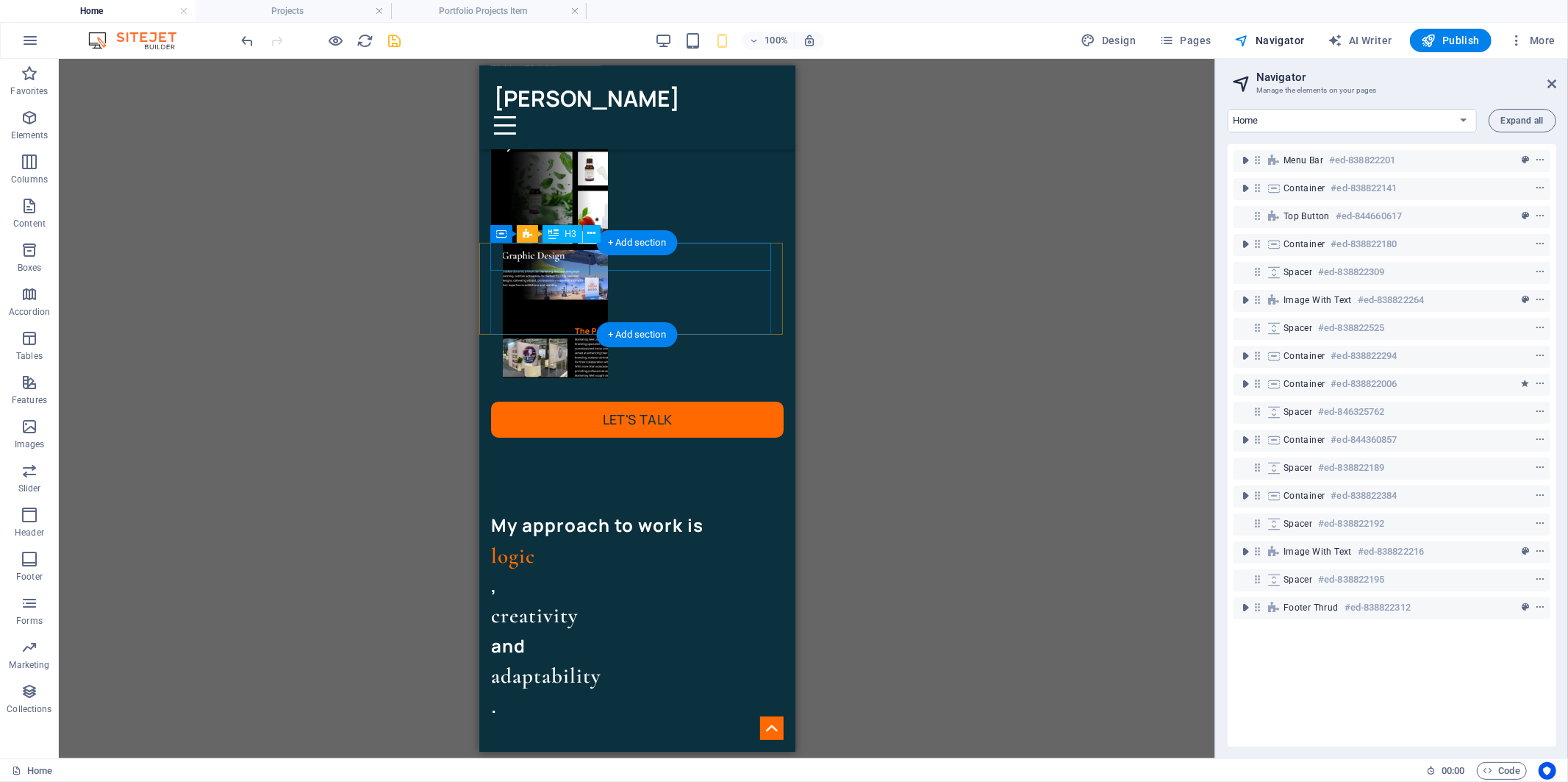
click at [628, 510] on div "My approach to work is" at bounding box center [636, 524] width 292 height 28
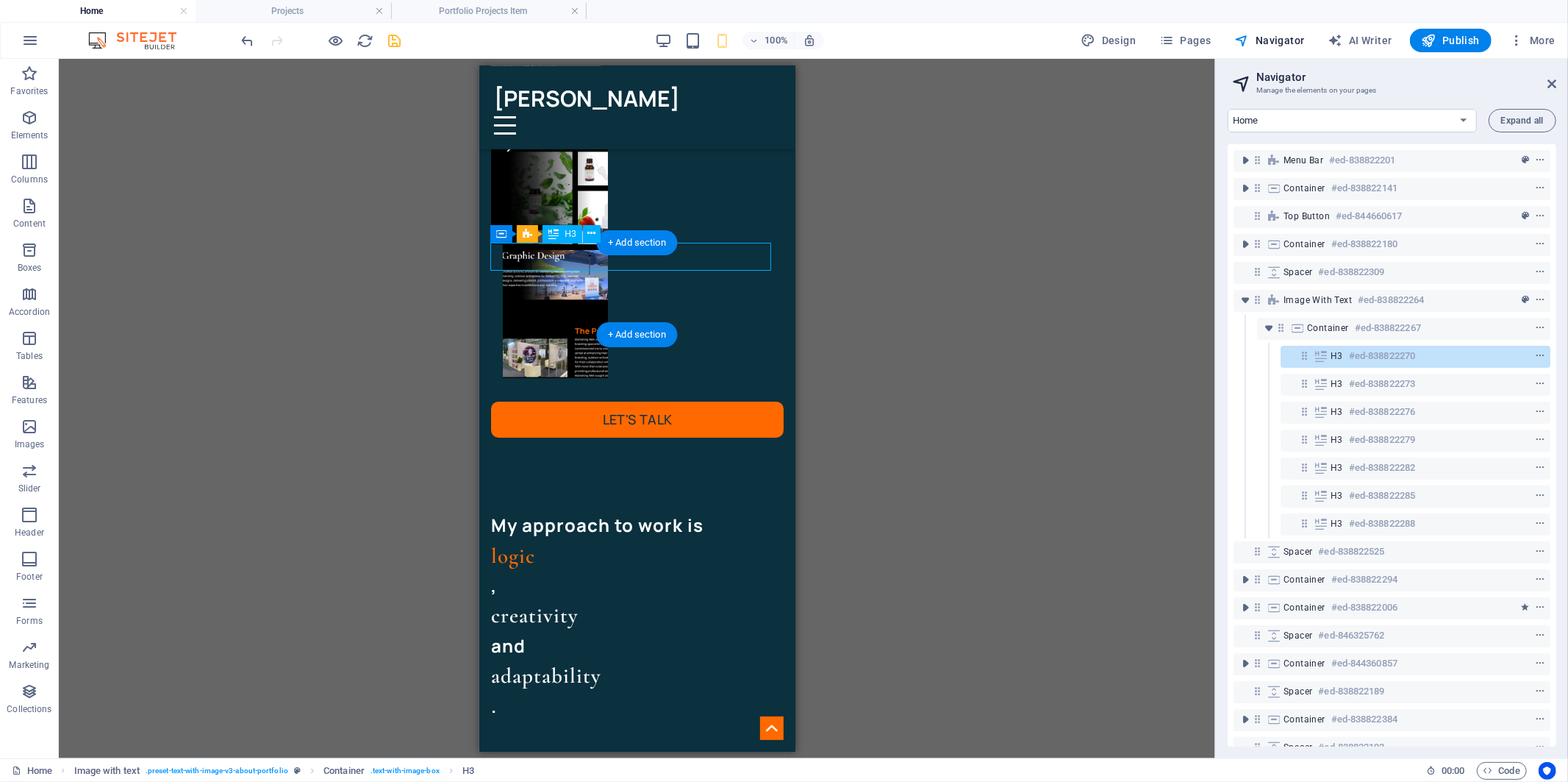
click at [628, 510] on div "My approach to work is" at bounding box center [636, 524] width 292 height 28
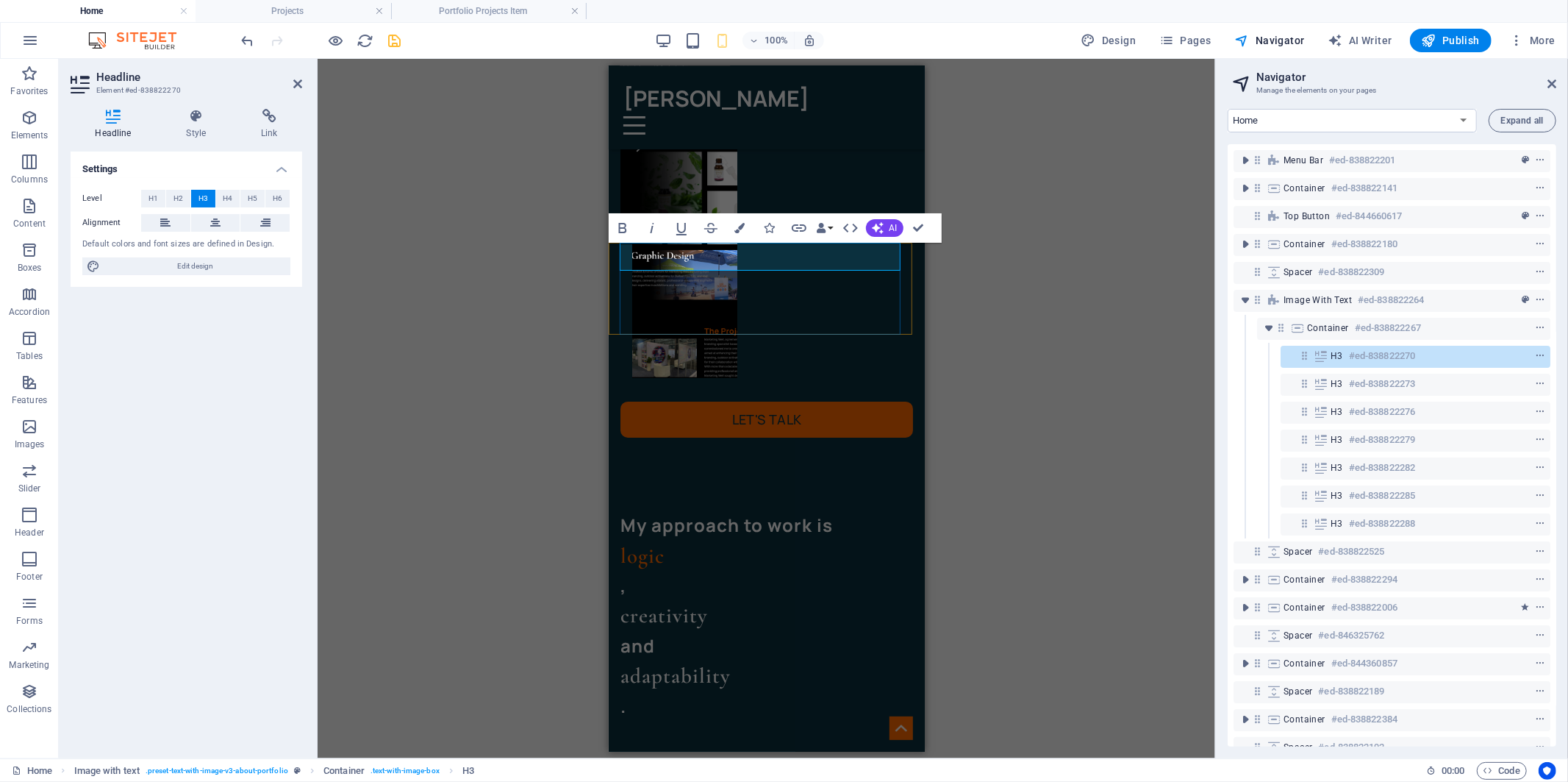
click at [844, 510] on h3 "My approach to work is" at bounding box center [766, 524] width 292 height 28
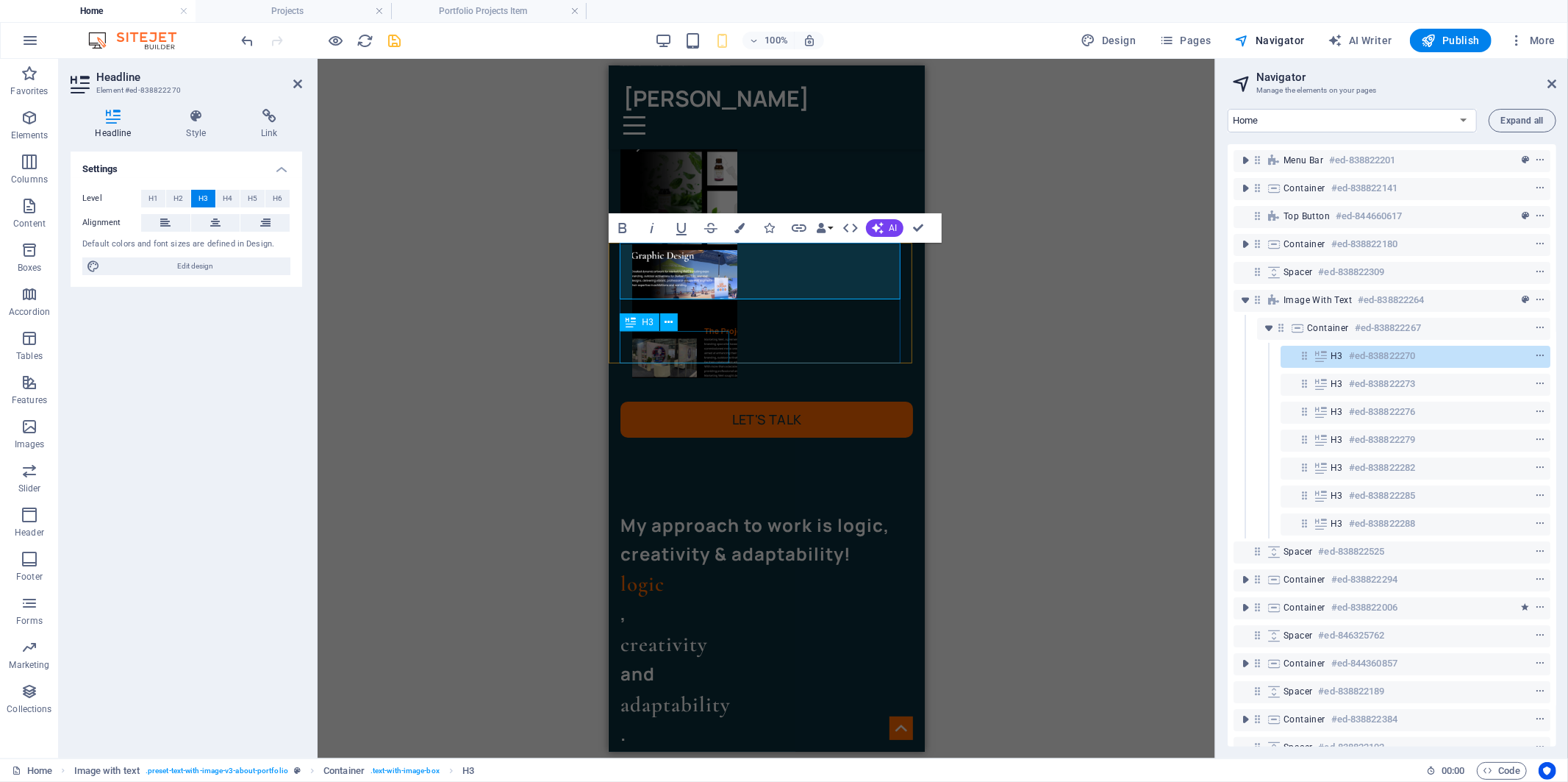
click at [680, 317] on div "H3" at bounding box center [653, 322] width 67 height 18
click at [697, 688] on div "adaptability" at bounding box center [766, 703] width 292 height 32
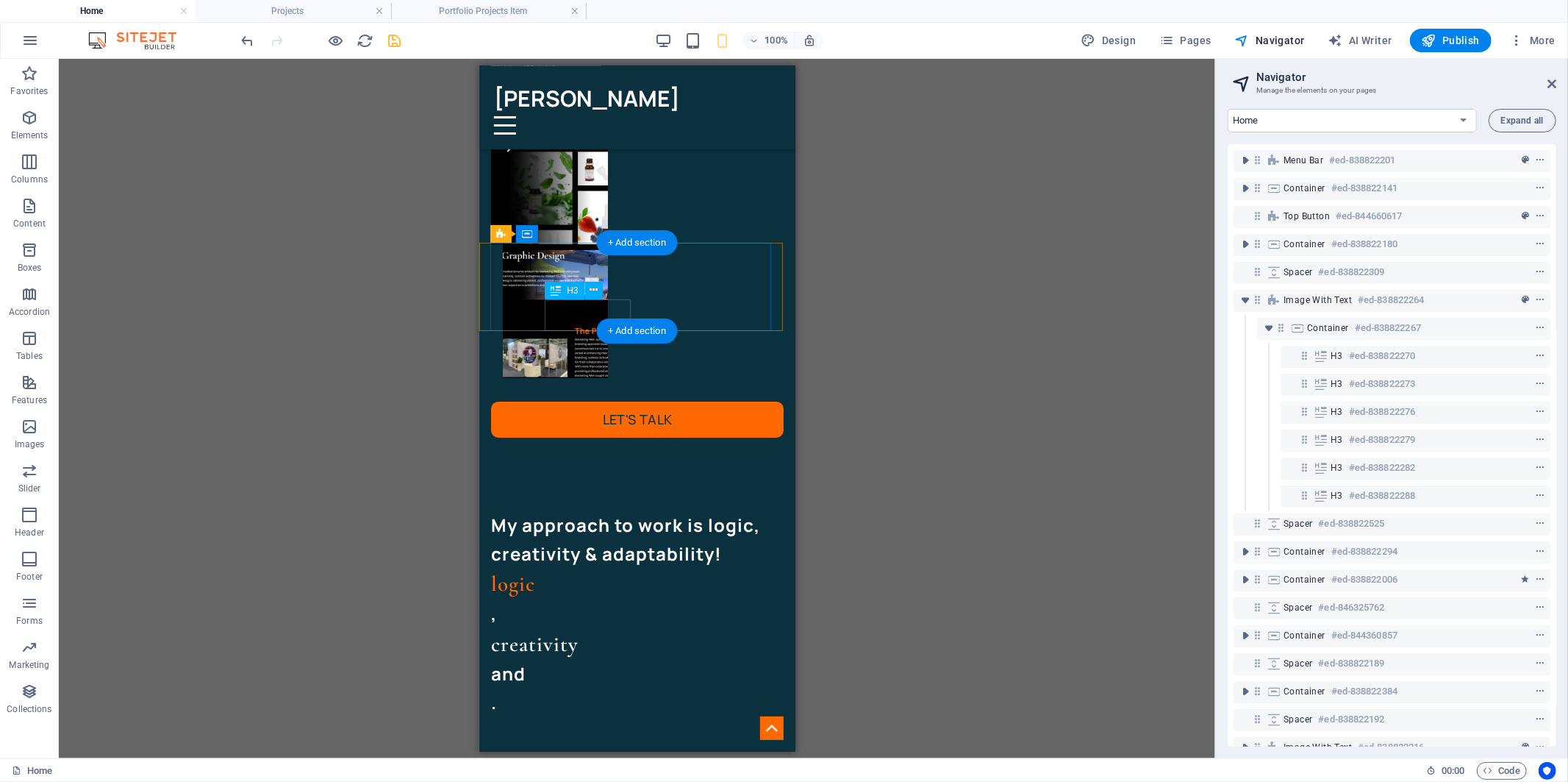
click at [597, 628] on div "creativity" at bounding box center [636, 644] width 292 height 32
click at [555, 628] on div "and" at bounding box center [636, 642] width 292 height 28
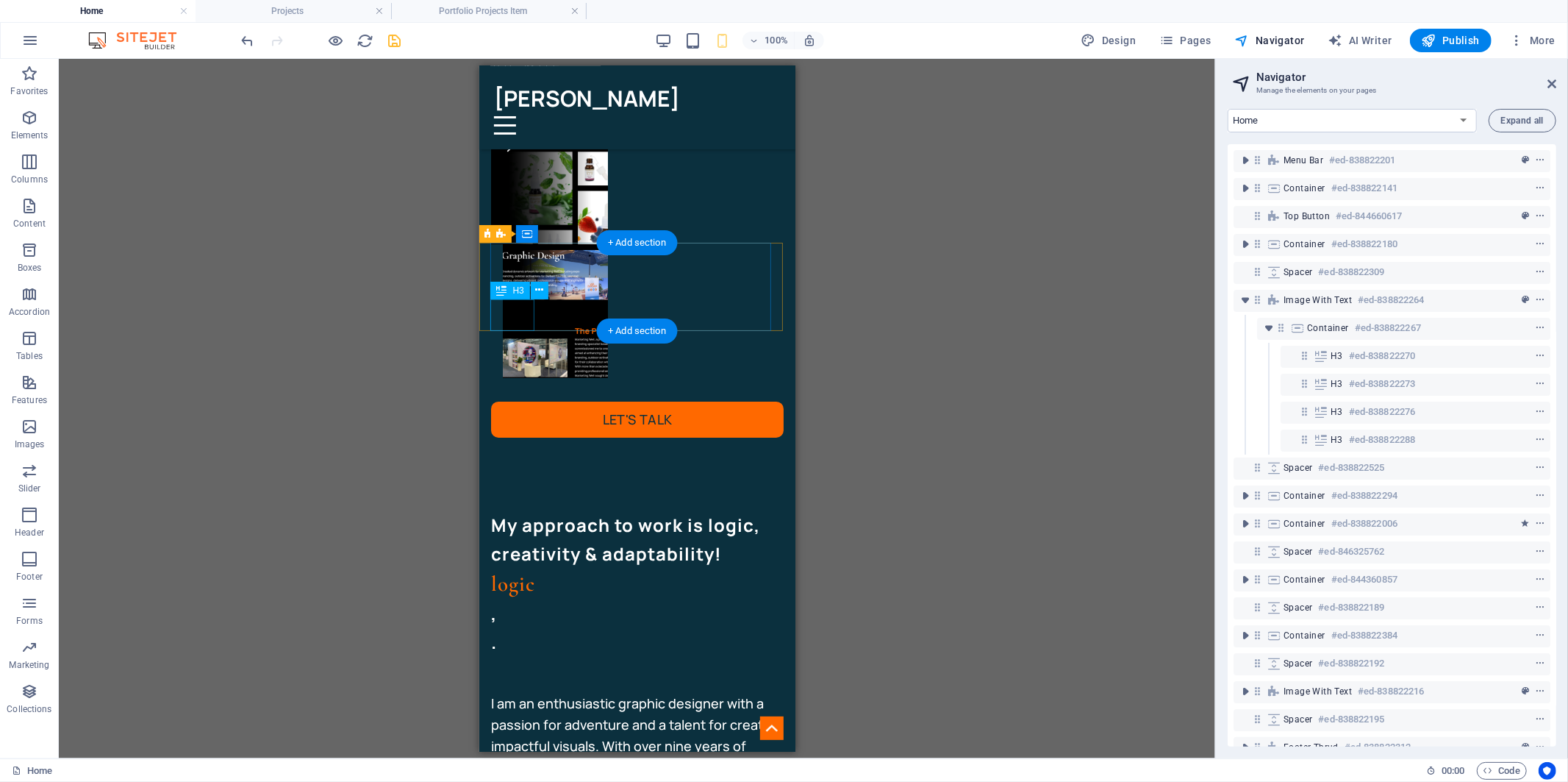
click at [529, 567] on div "logic" at bounding box center [636, 583] width 292 height 32
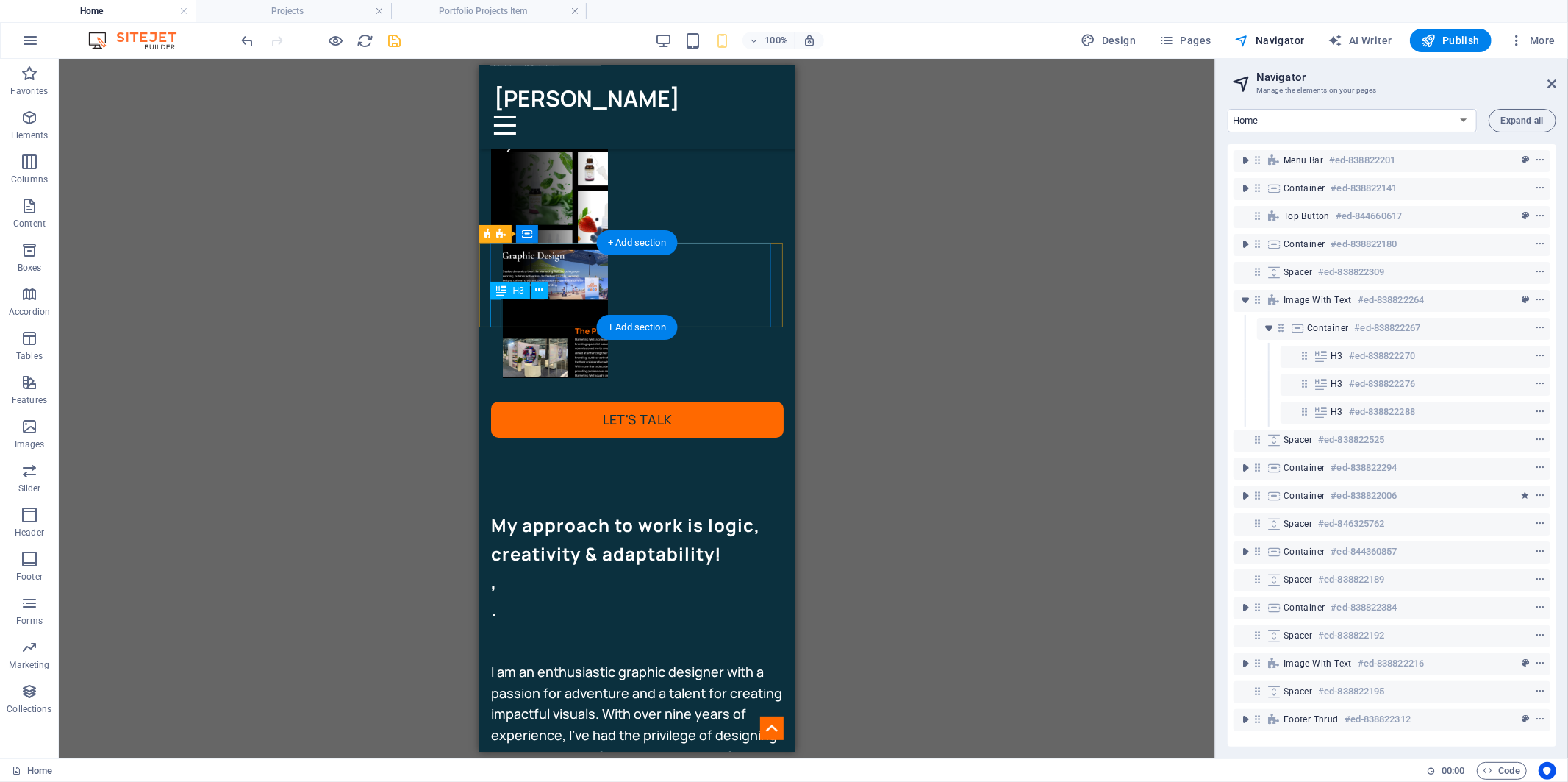
click at [494, 567] on div "," at bounding box center [636, 582] width 292 height 28
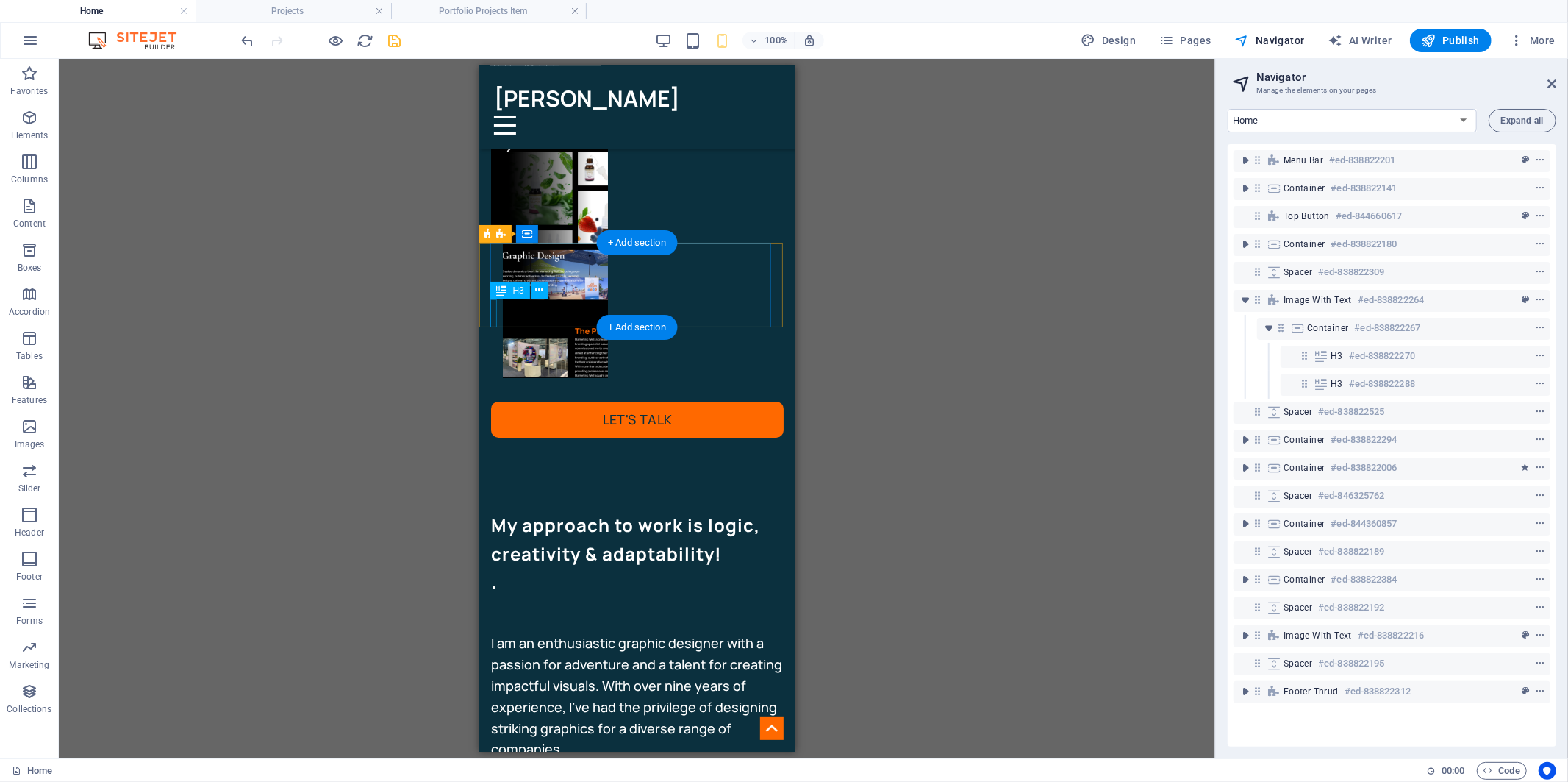
click at [493, 567] on div "." at bounding box center [636, 582] width 292 height 28
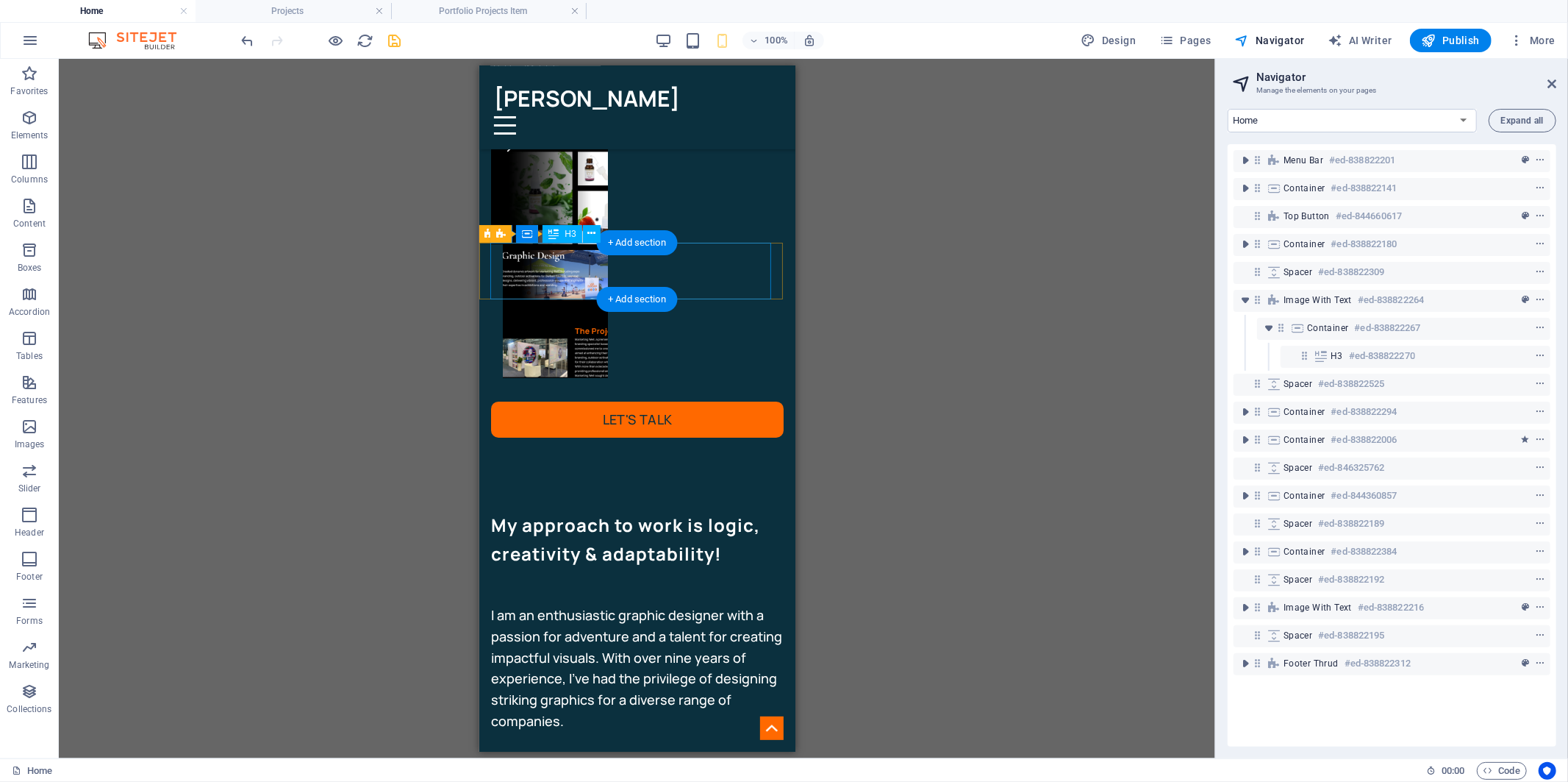
click at [625, 510] on div "My approach to work is logic, creativity & adaptability!" at bounding box center [636, 538] width 292 height 56
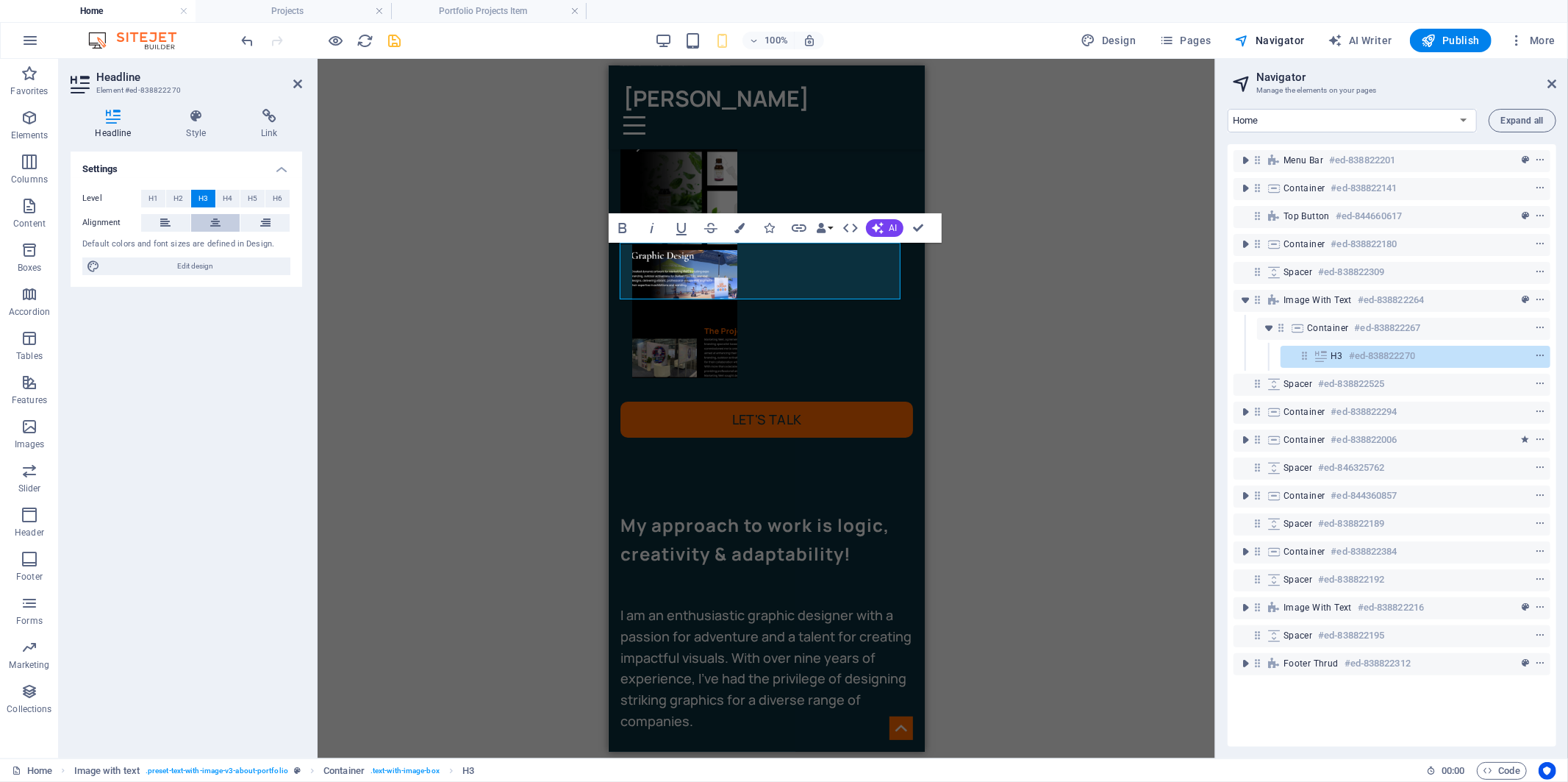
click at [216, 223] on icon at bounding box center [215, 222] width 10 height 17
click at [177, 200] on span "H2" at bounding box center [179, 198] width 10 height 17
click at [142, 194] on button "H1" at bounding box center [153, 198] width 24 height 17
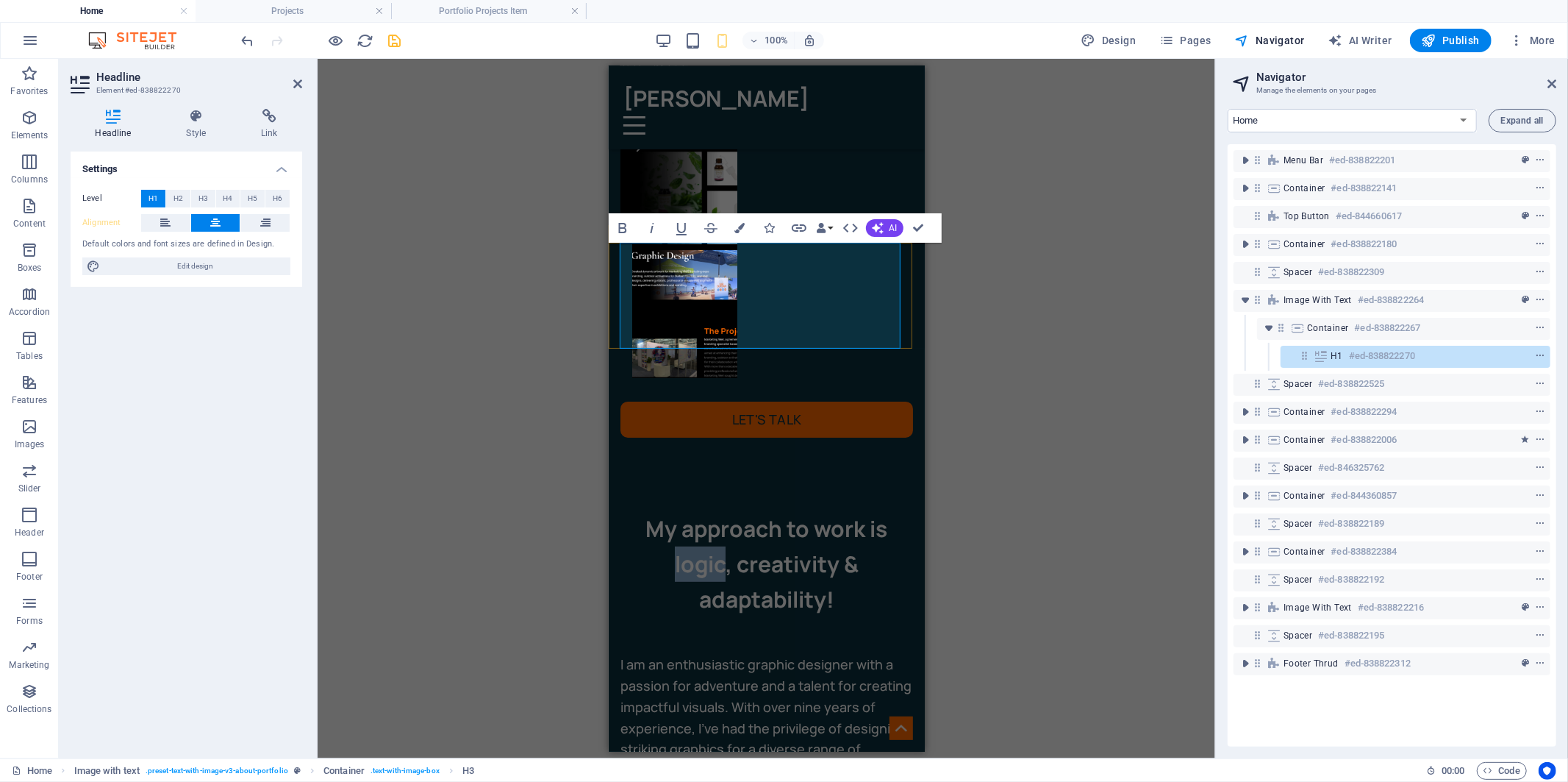
drag, startPoint x: 667, startPoint y: 296, endPoint x: 719, endPoint y: 299, distance: 52.1
click at [719, 510] on h1 "My approach to work is logic, creativity & adaptability!" at bounding box center [766, 563] width 292 height 106
click at [743, 221] on button "Colors" at bounding box center [740, 229] width 28 height 30
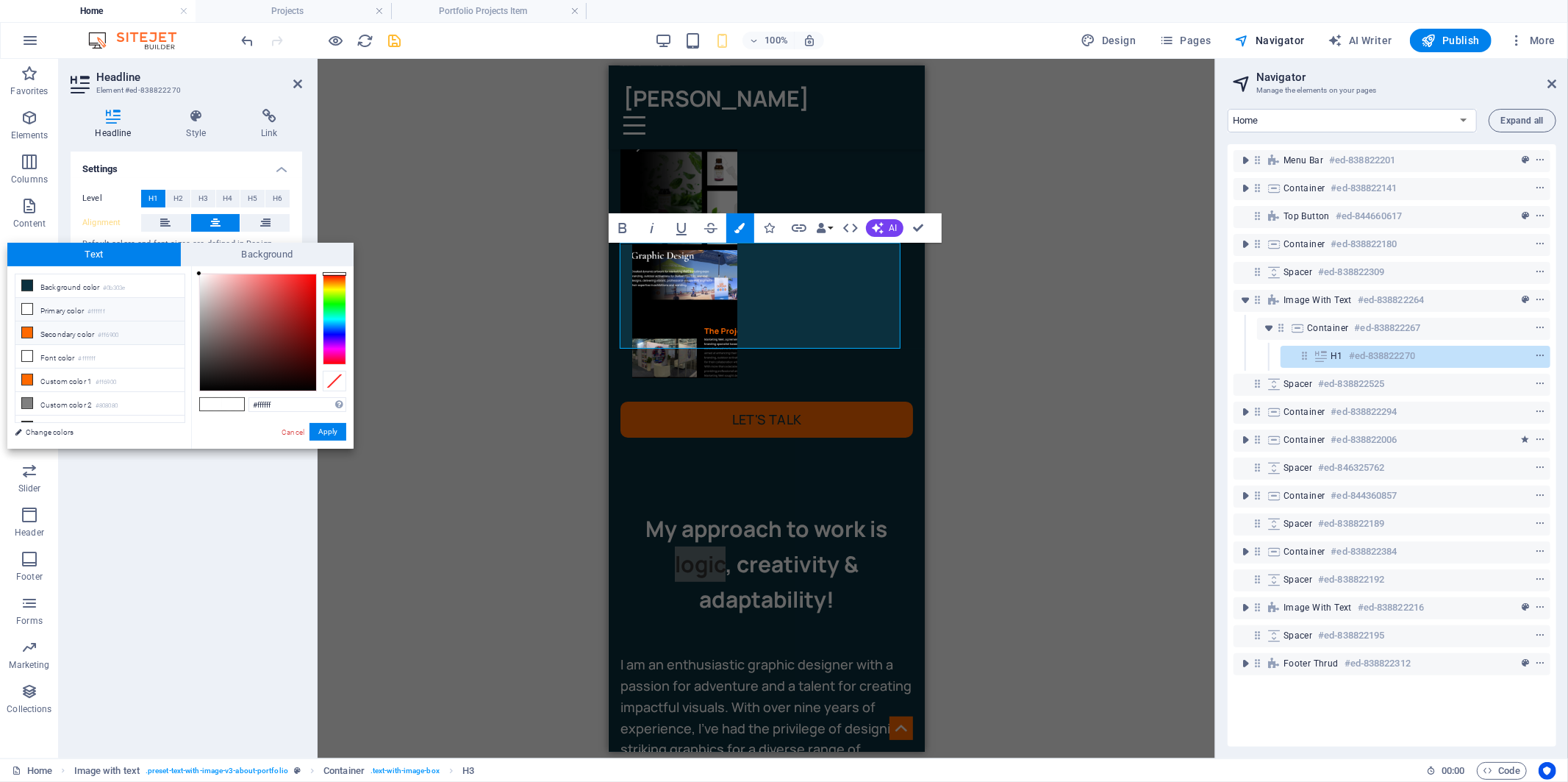
click at [76, 339] on li "Secondary color #ff6900" at bounding box center [100, 333] width 169 height 23
type input "#ff6900"
click at [322, 431] on button "Apply" at bounding box center [328, 432] width 36 height 17
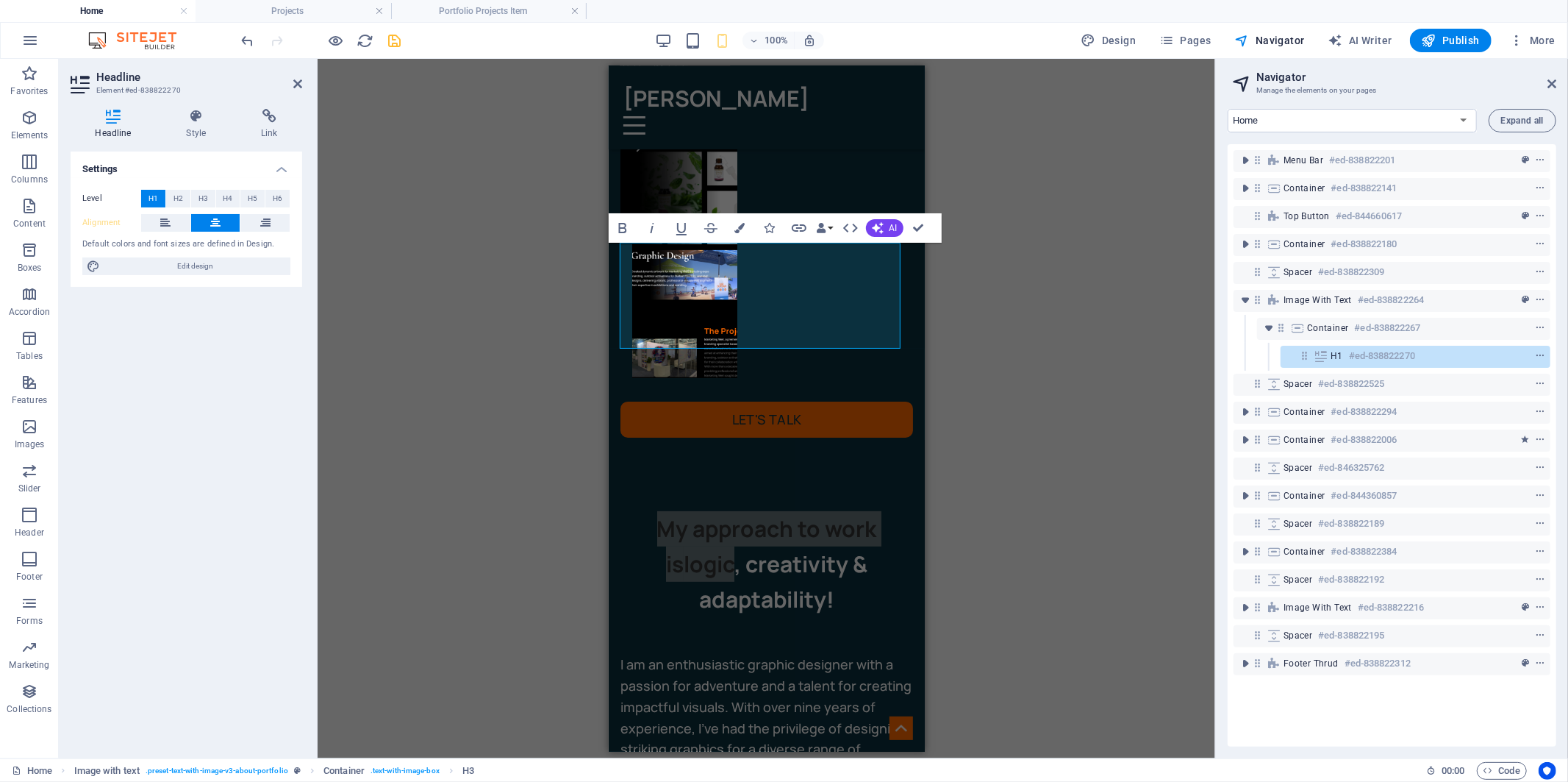
click at [523, 317] on div "Drag here to replace the existing content. Press “Ctrl” if you want to create a…" at bounding box center [767, 408] width 897 height 700
click at [530, 234] on div "Drag here to replace the existing content. Press “Ctrl” if you want to create a…" at bounding box center [767, 408] width 897 height 700
click at [733, 654] on div "I am an enthusiastic graphic designer with a passion for adventure and a talent…" at bounding box center [766, 717] width 292 height 128
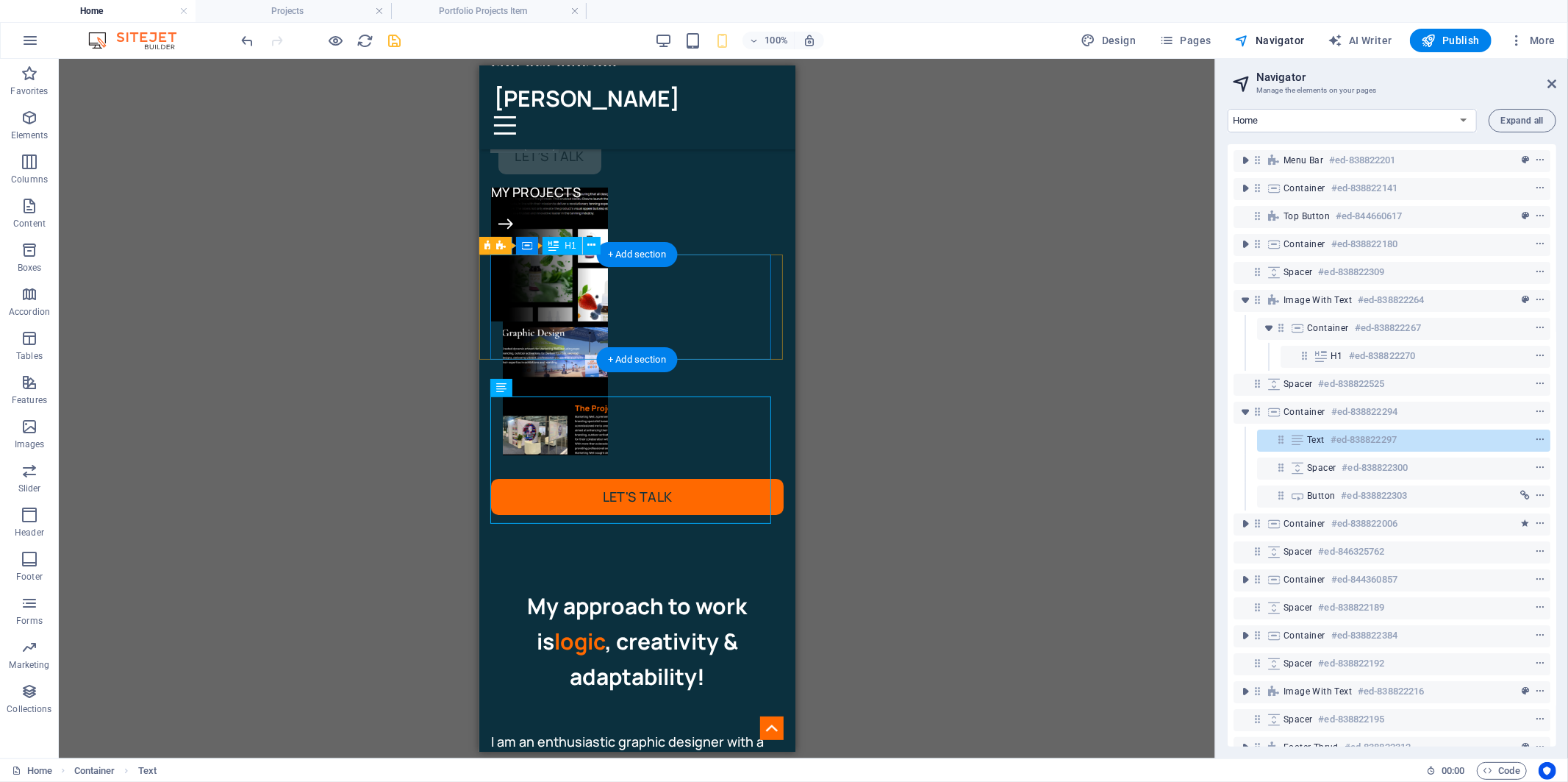
scroll to position [0, 0]
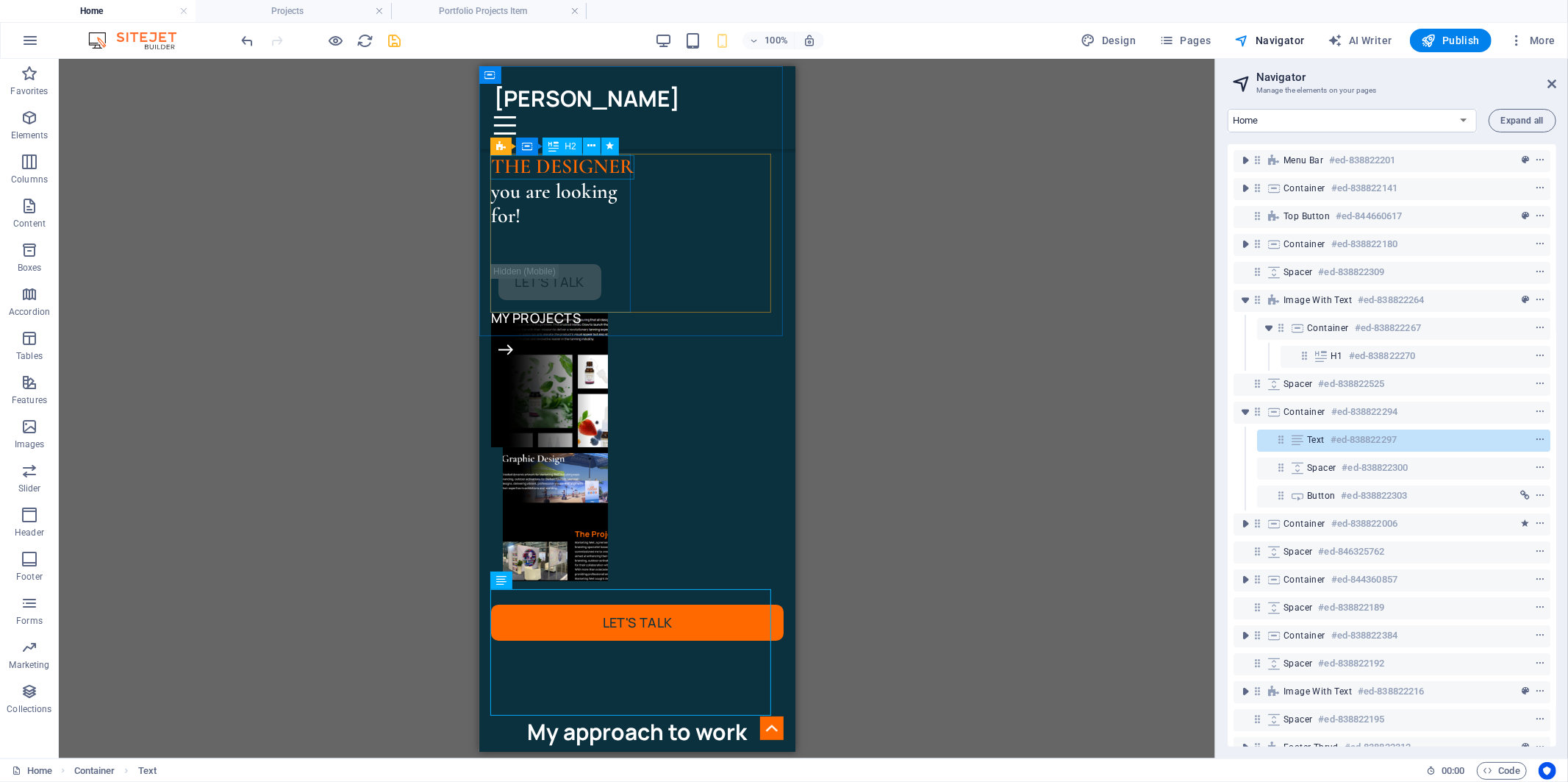
click at [555, 145] on icon at bounding box center [553, 146] width 10 height 17
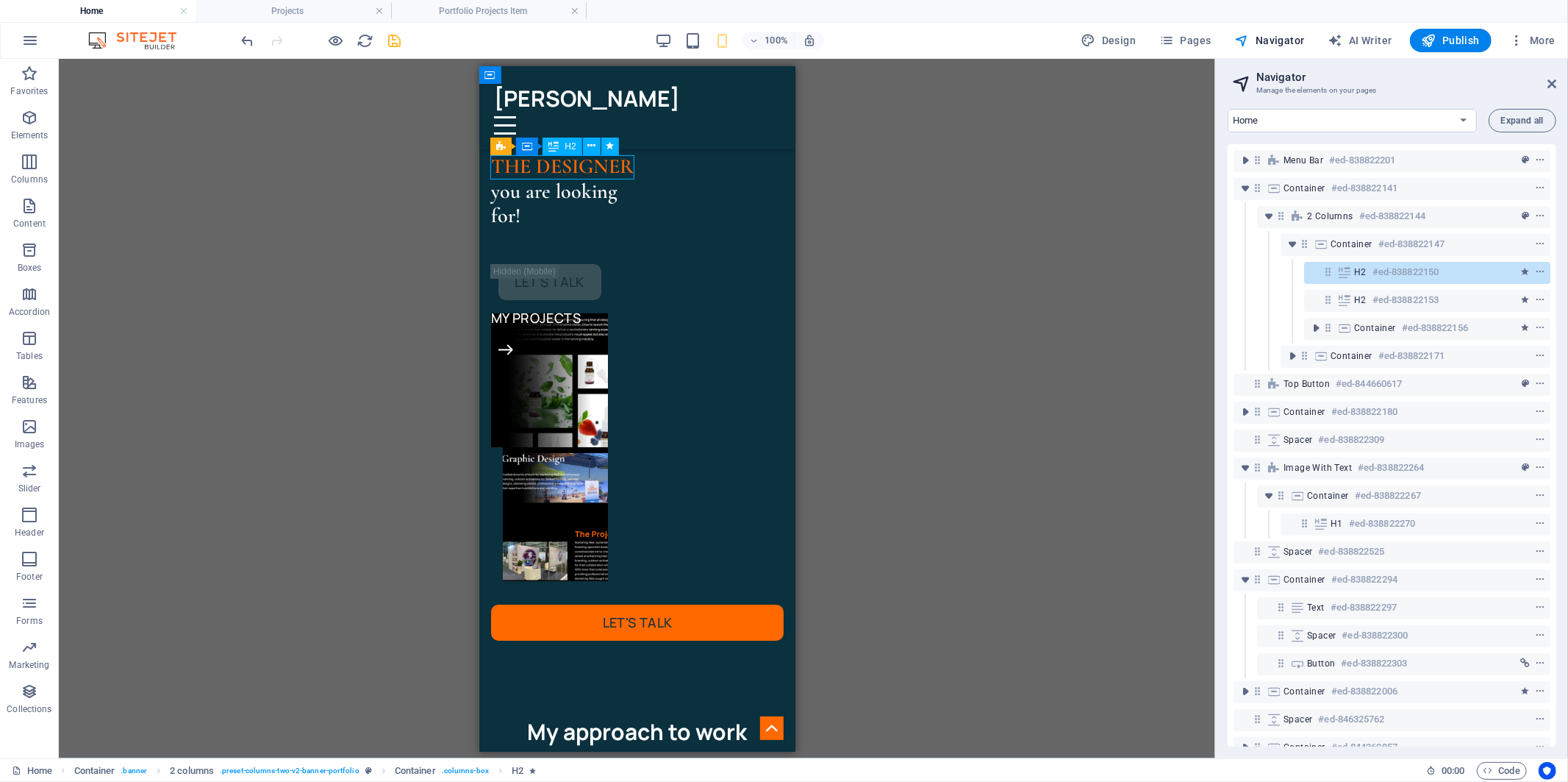
click at [555, 145] on icon at bounding box center [553, 146] width 10 height 17
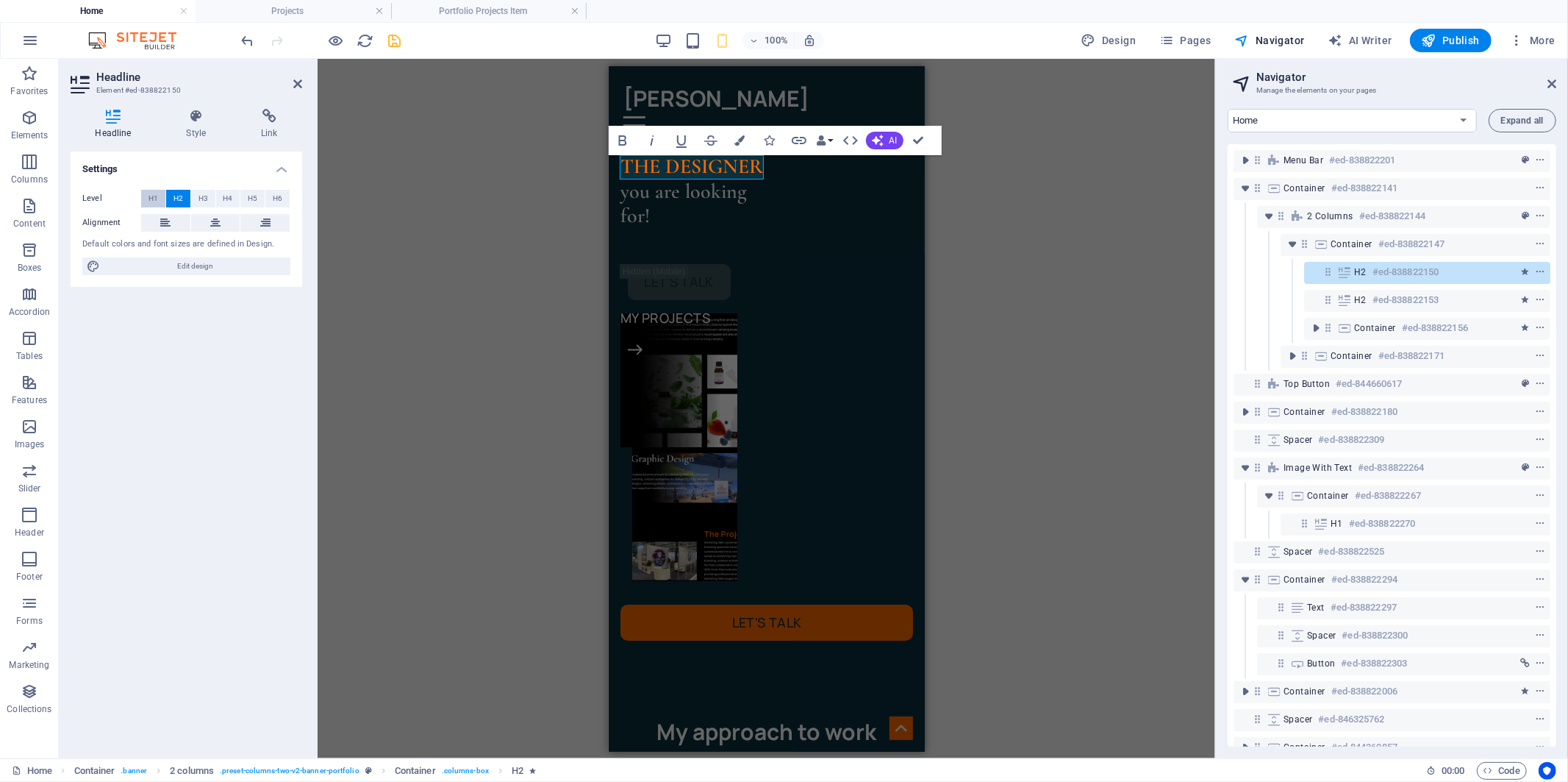
click at [152, 193] on span "H1" at bounding box center [153, 198] width 10 height 17
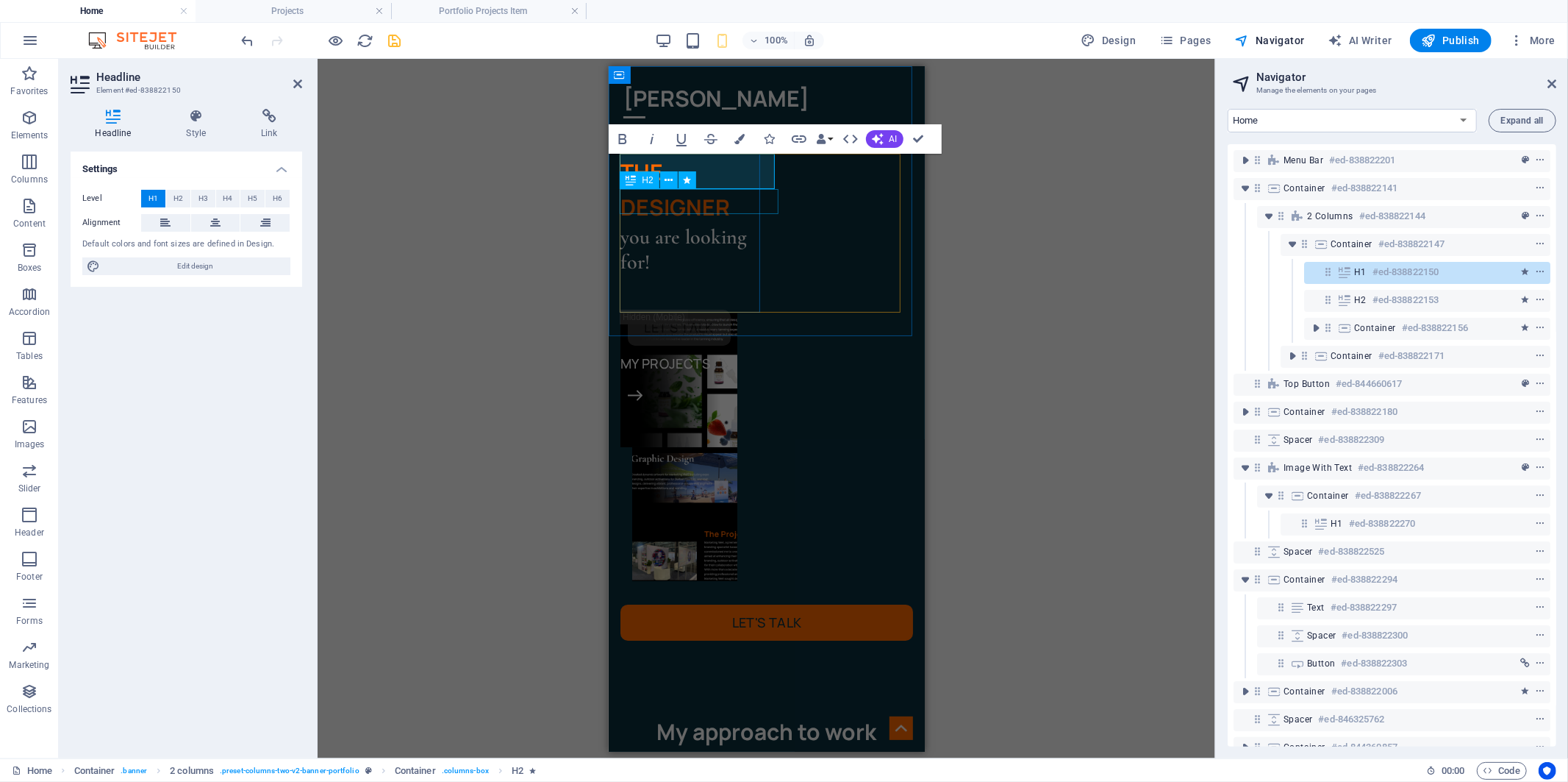
click at [657, 224] on div "you are looking for!" at bounding box center [693, 249] width 147 height 49
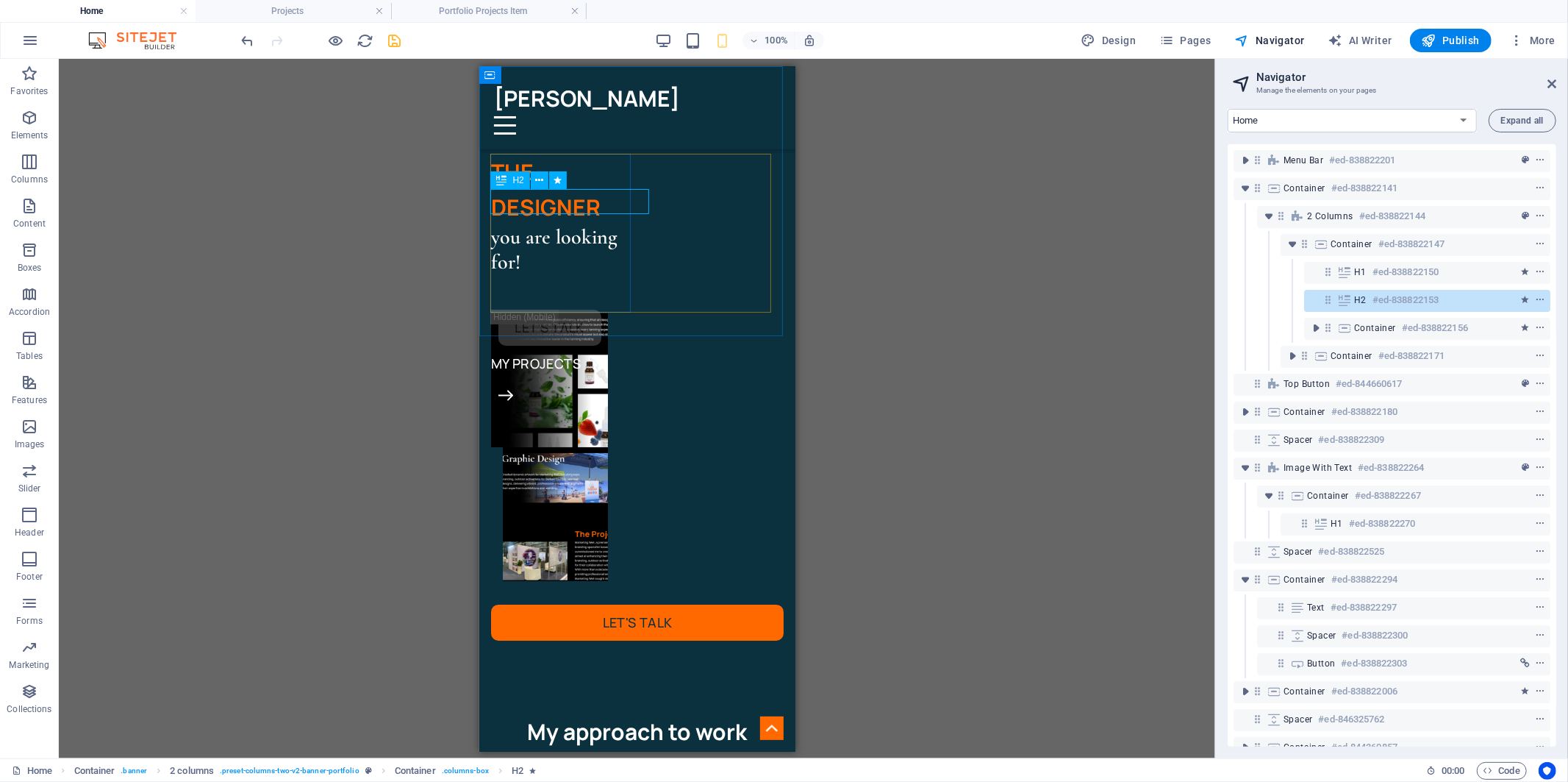
click at [509, 181] on div "H2" at bounding box center [509, 180] width 39 height 17
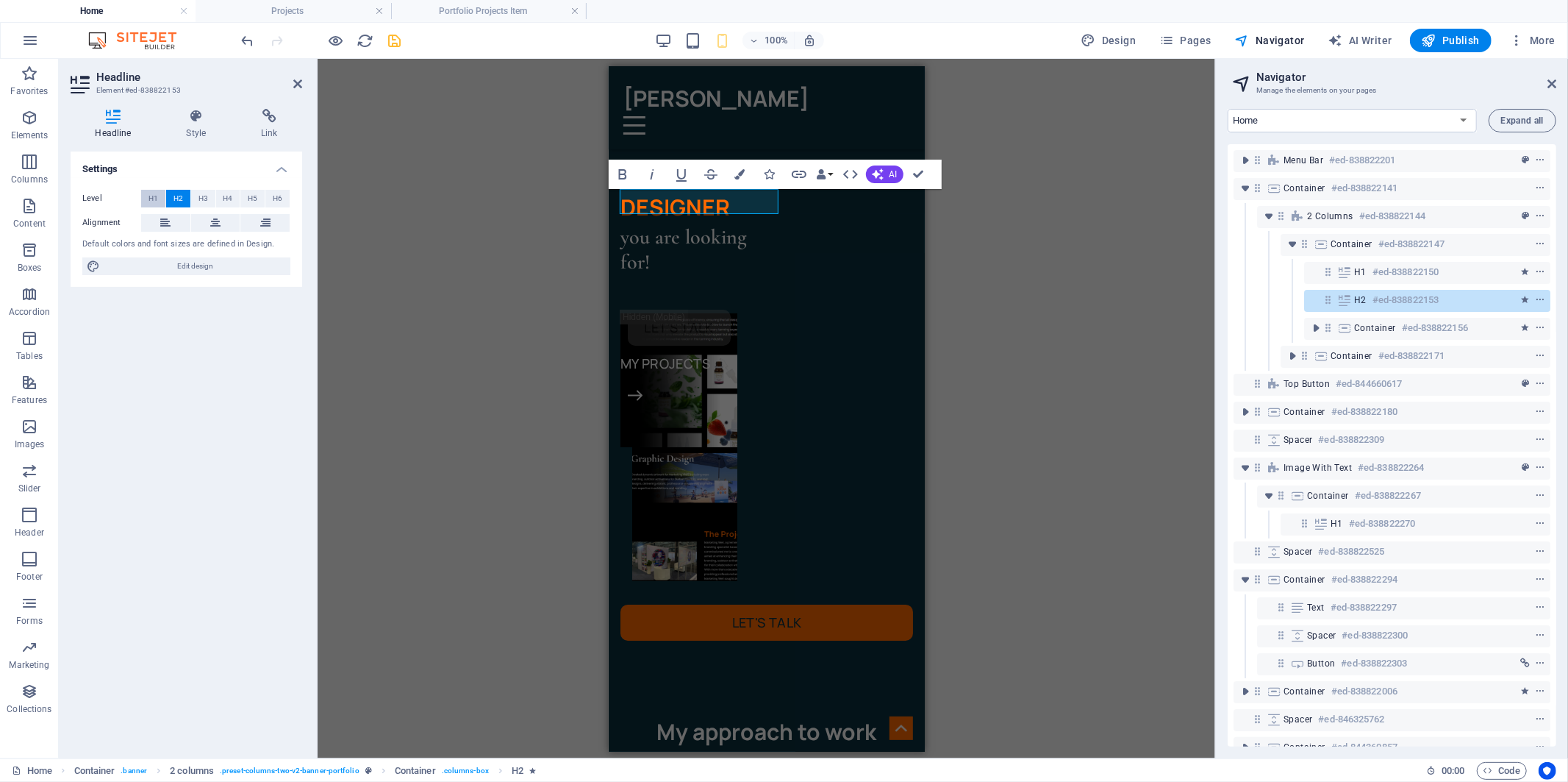
click at [147, 195] on button "H1" at bounding box center [153, 198] width 24 height 17
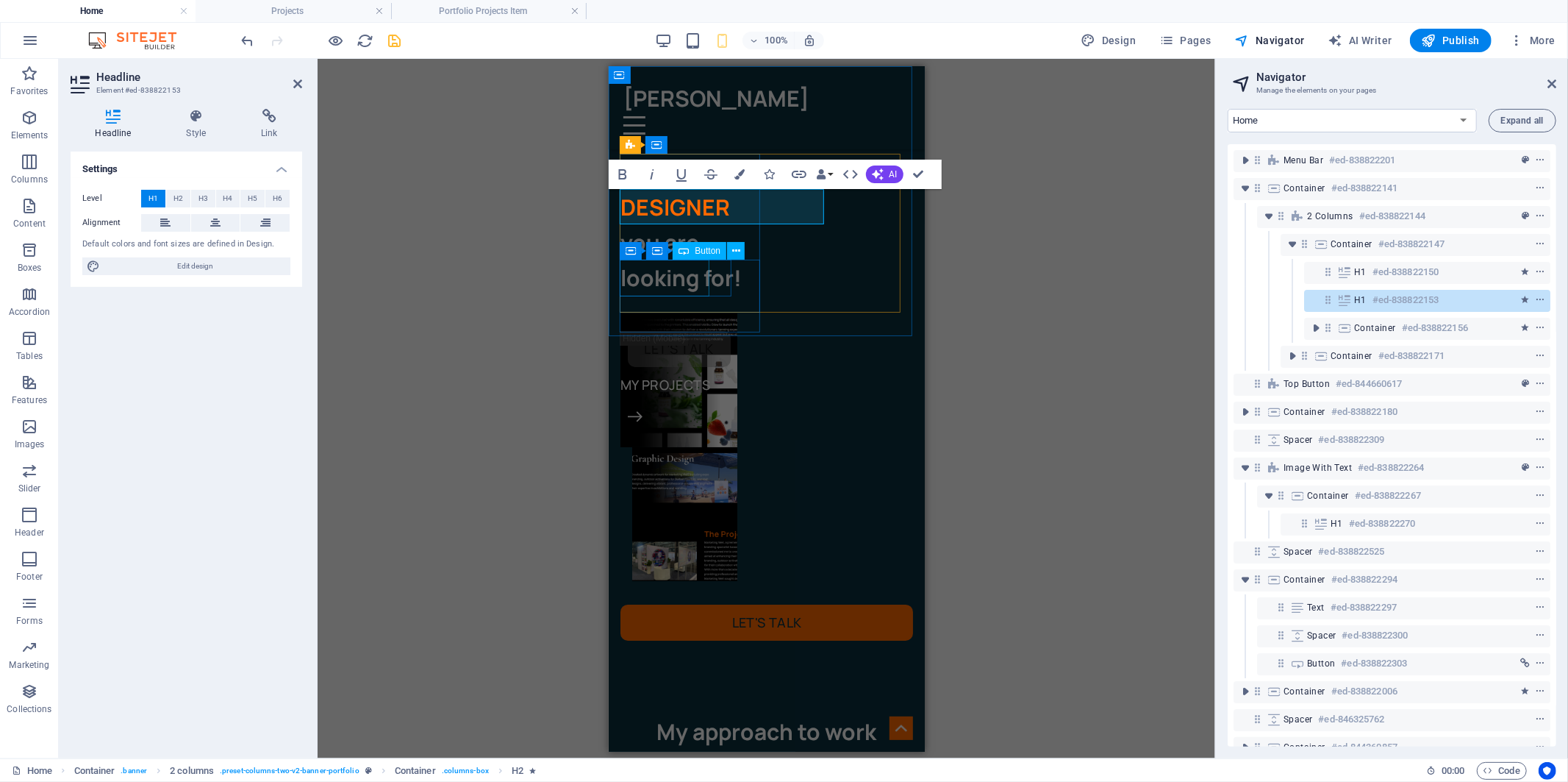
click at [671, 366] on div "My projects" at bounding box center [693, 384] width 147 height 36
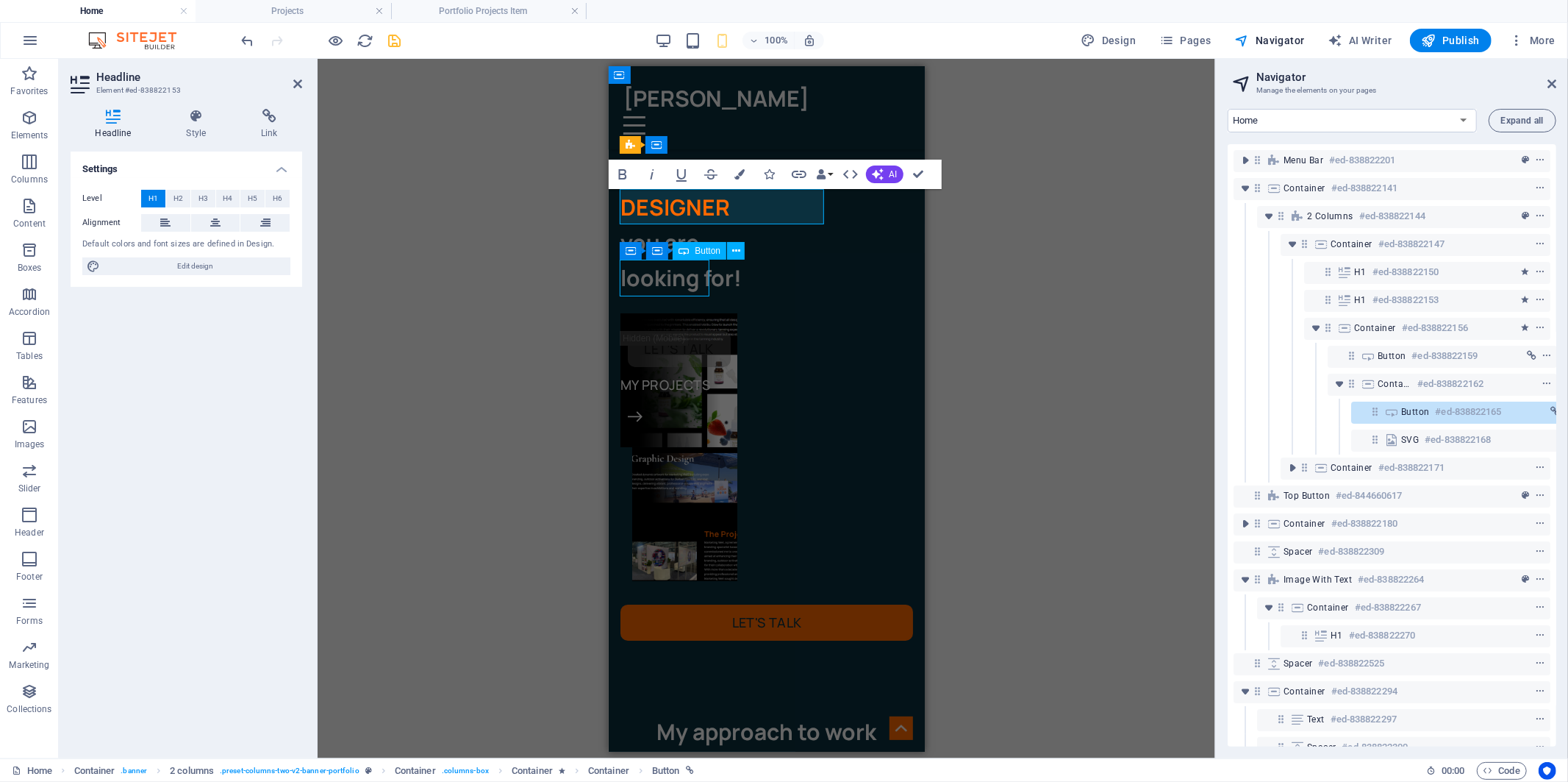
scroll to position [0, 26]
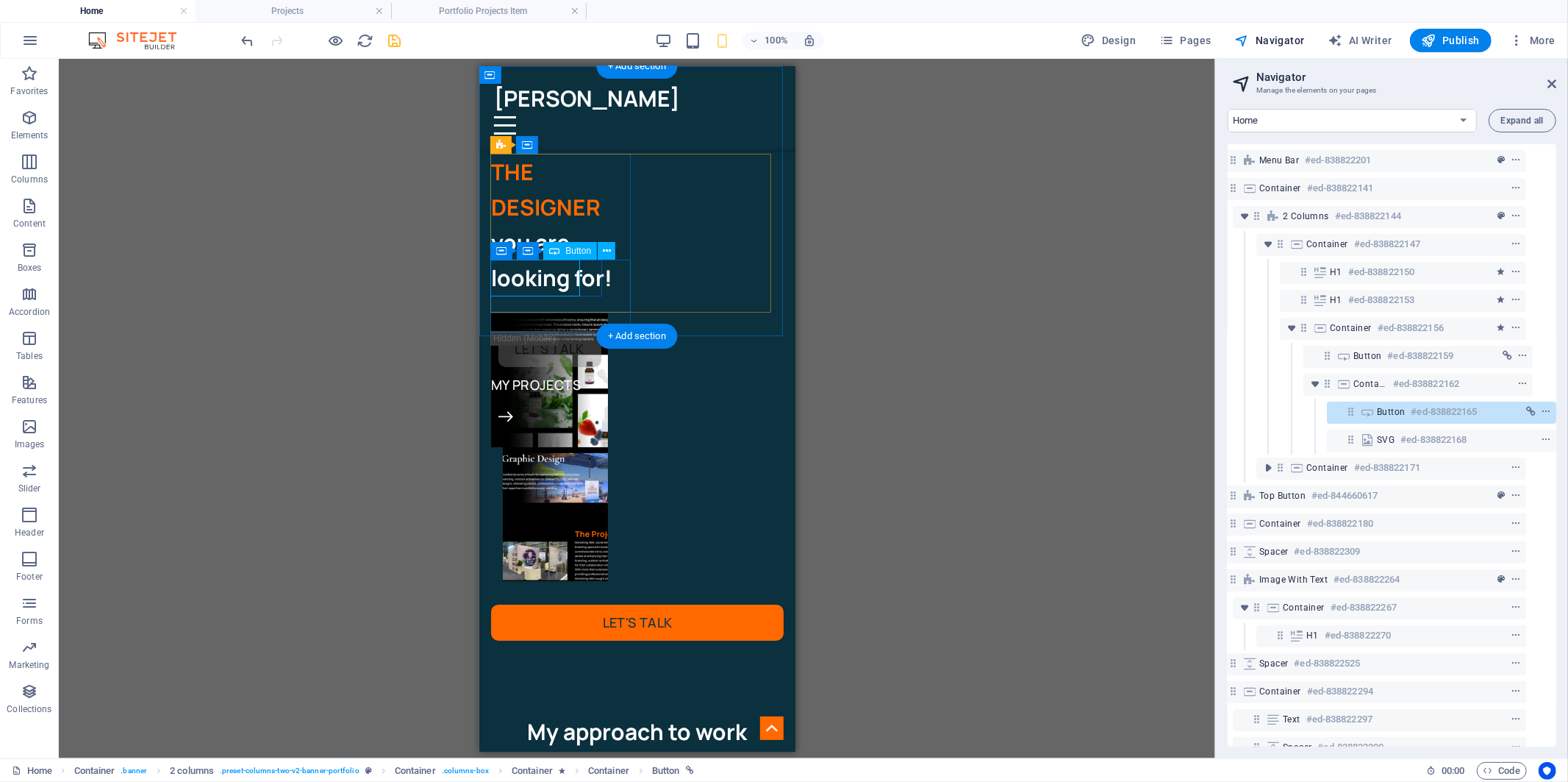
click at [528, 366] on div "My projects" at bounding box center [563, 384] width 147 height 36
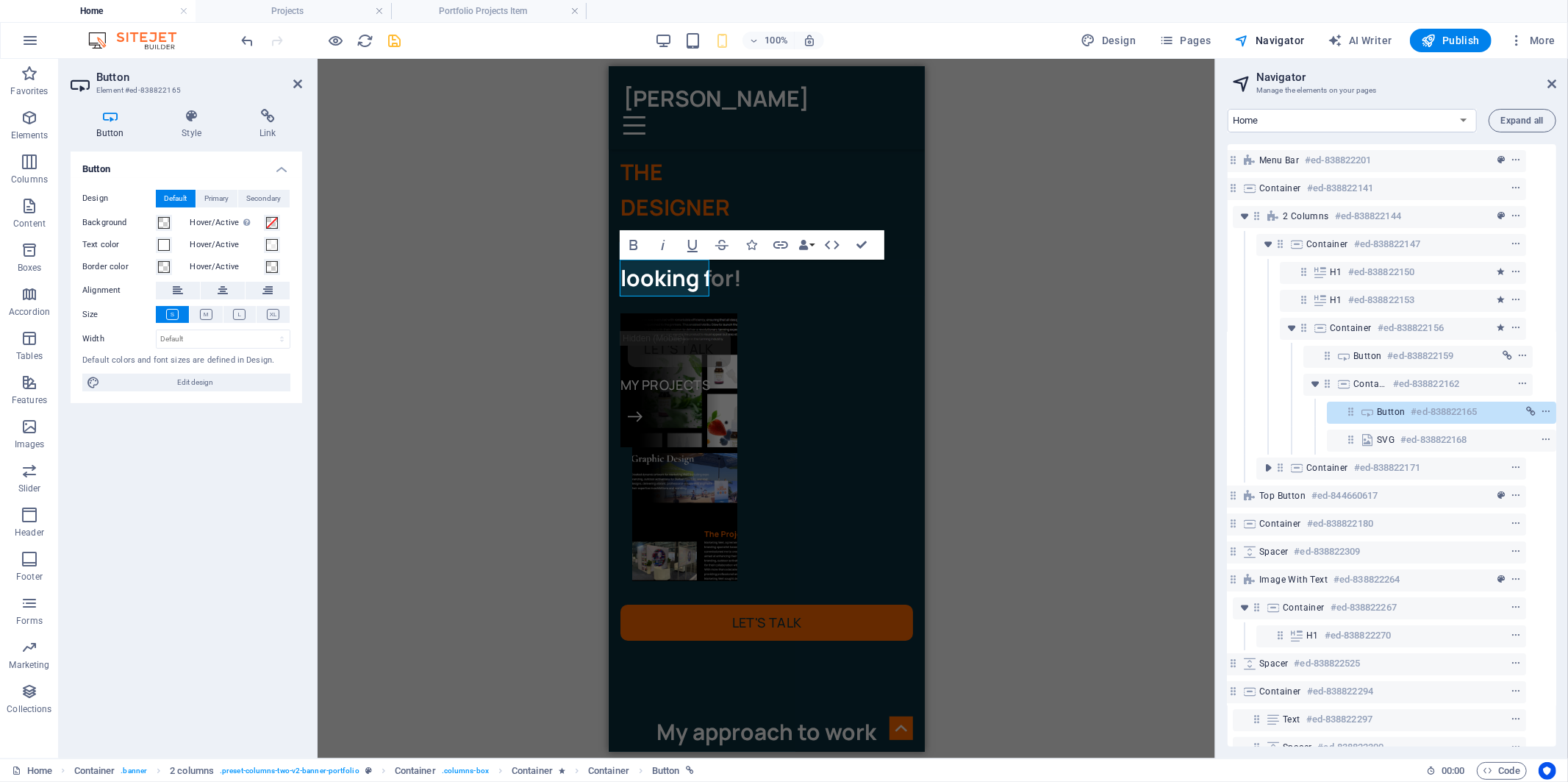
click at [391, 333] on div "2 columns H1 Container 2 columns 2 columns Container Container Container Button…" at bounding box center [767, 408] width 897 height 700
click at [760, 604] on div "Let's talk" at bounding box center [766, 622] width 292 height 36
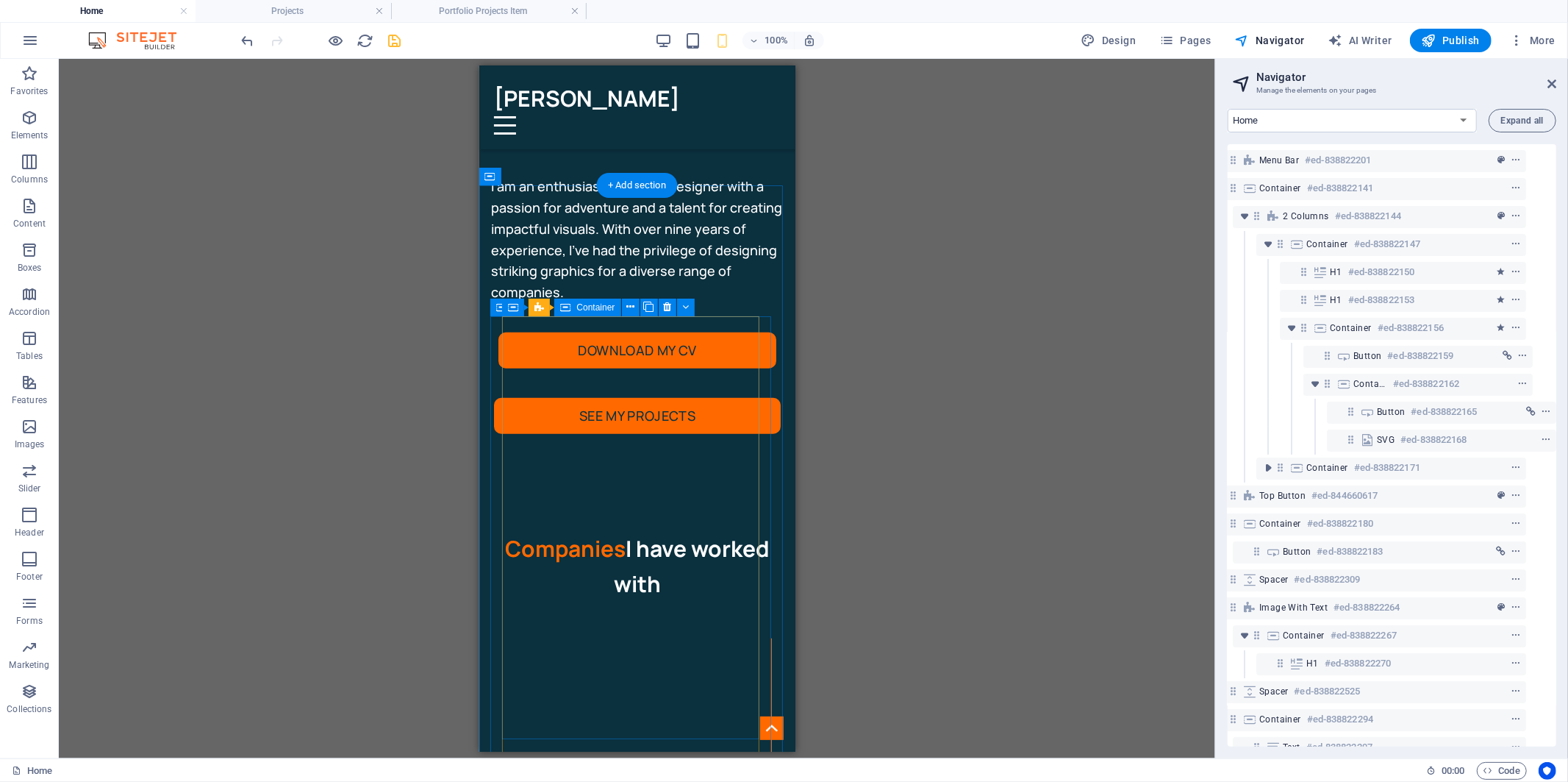
scroll to position [654, 0]
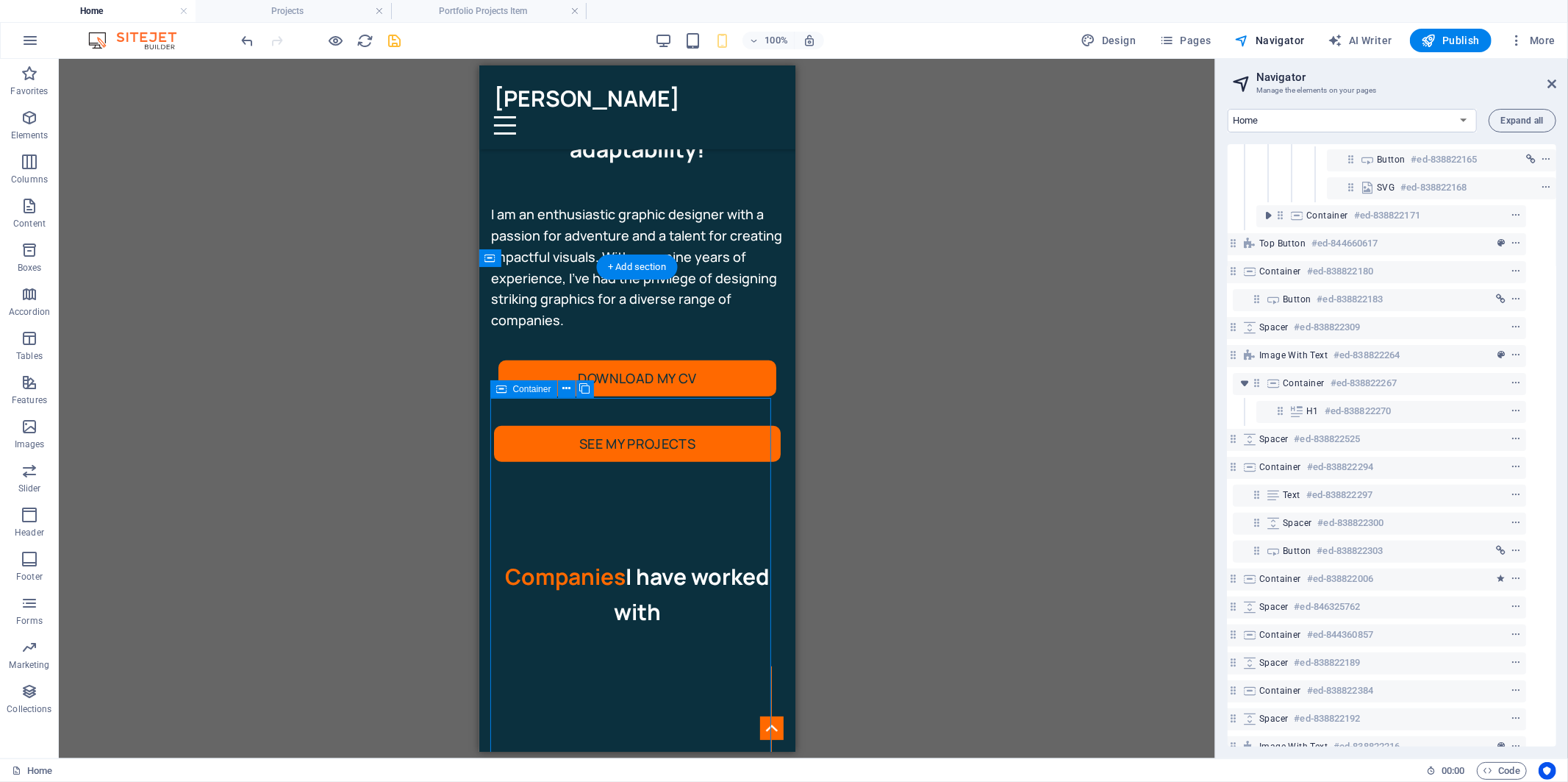
select select "%"
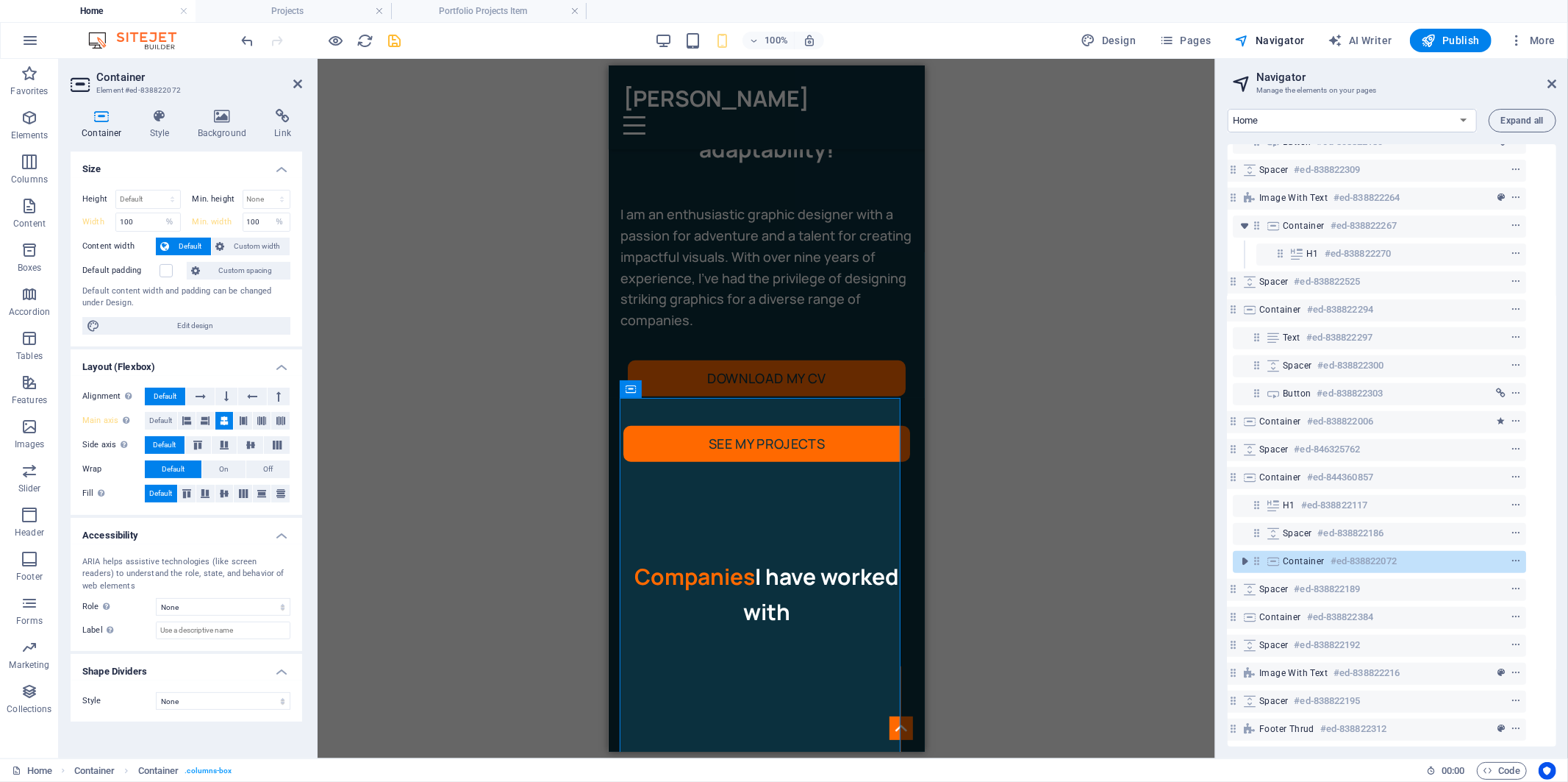
scroll to position [421, 26]
click at [152, 125] on h4 "Style" at bounding box center [163, 123] width 48 height 31
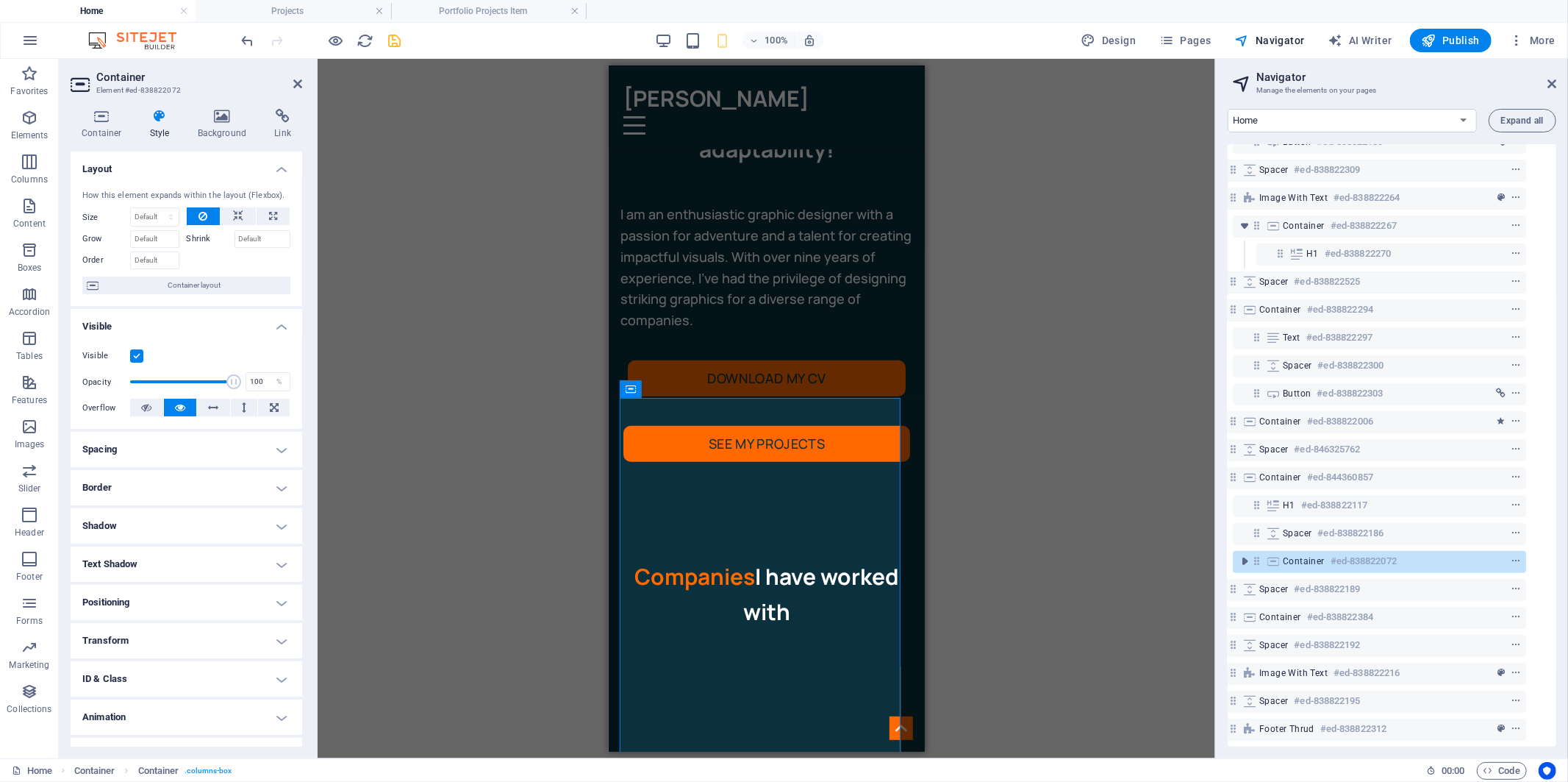
click at [156, 490] on h4 "Border" at bounding box center [186, 487] width 232 height 36
click at [116, 112] on icon at bounding box center [101, 116] width 62 height 15
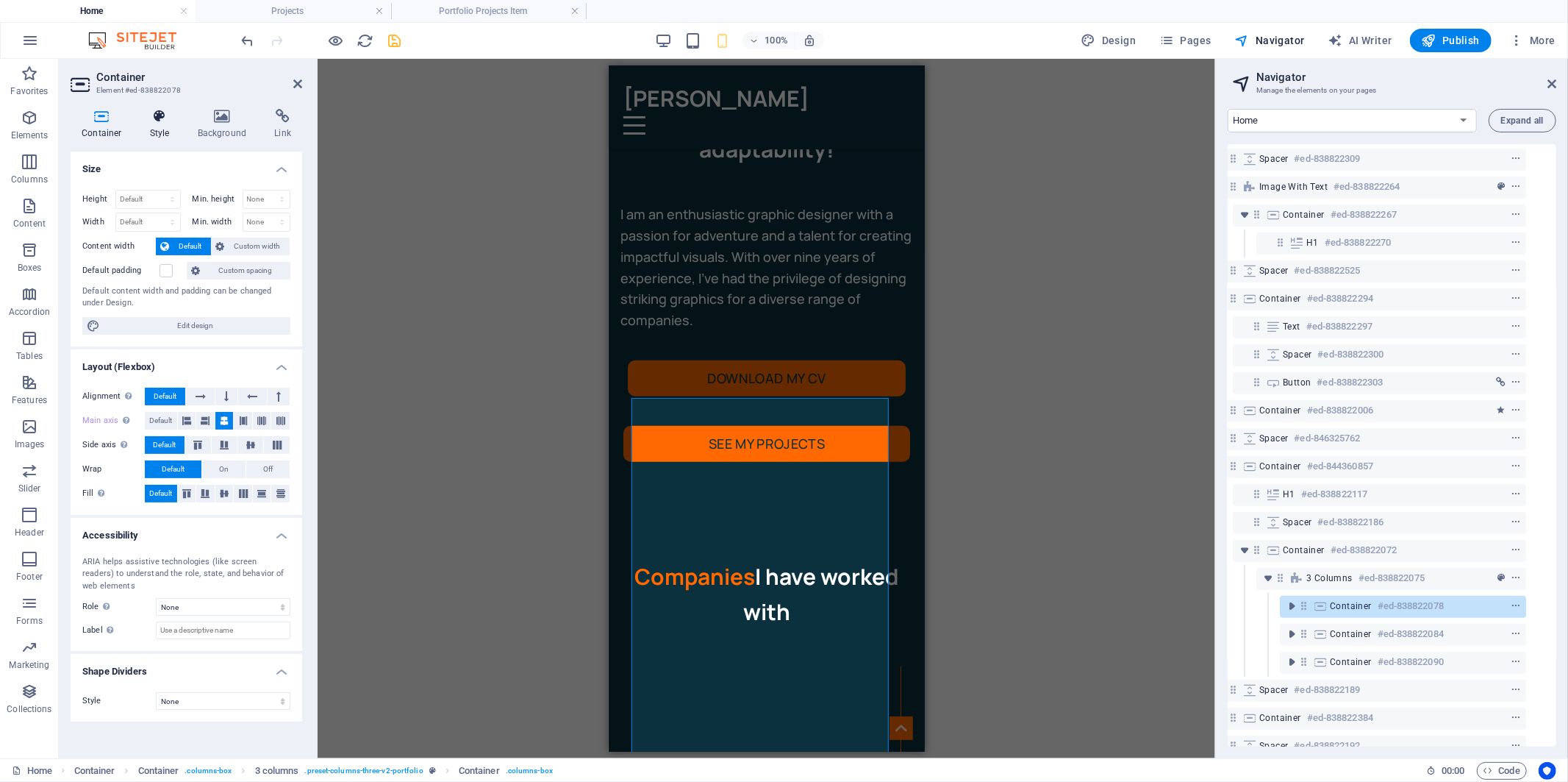
click at [163, 116] on icon at bounding box center [160, 116] width 42 height 15
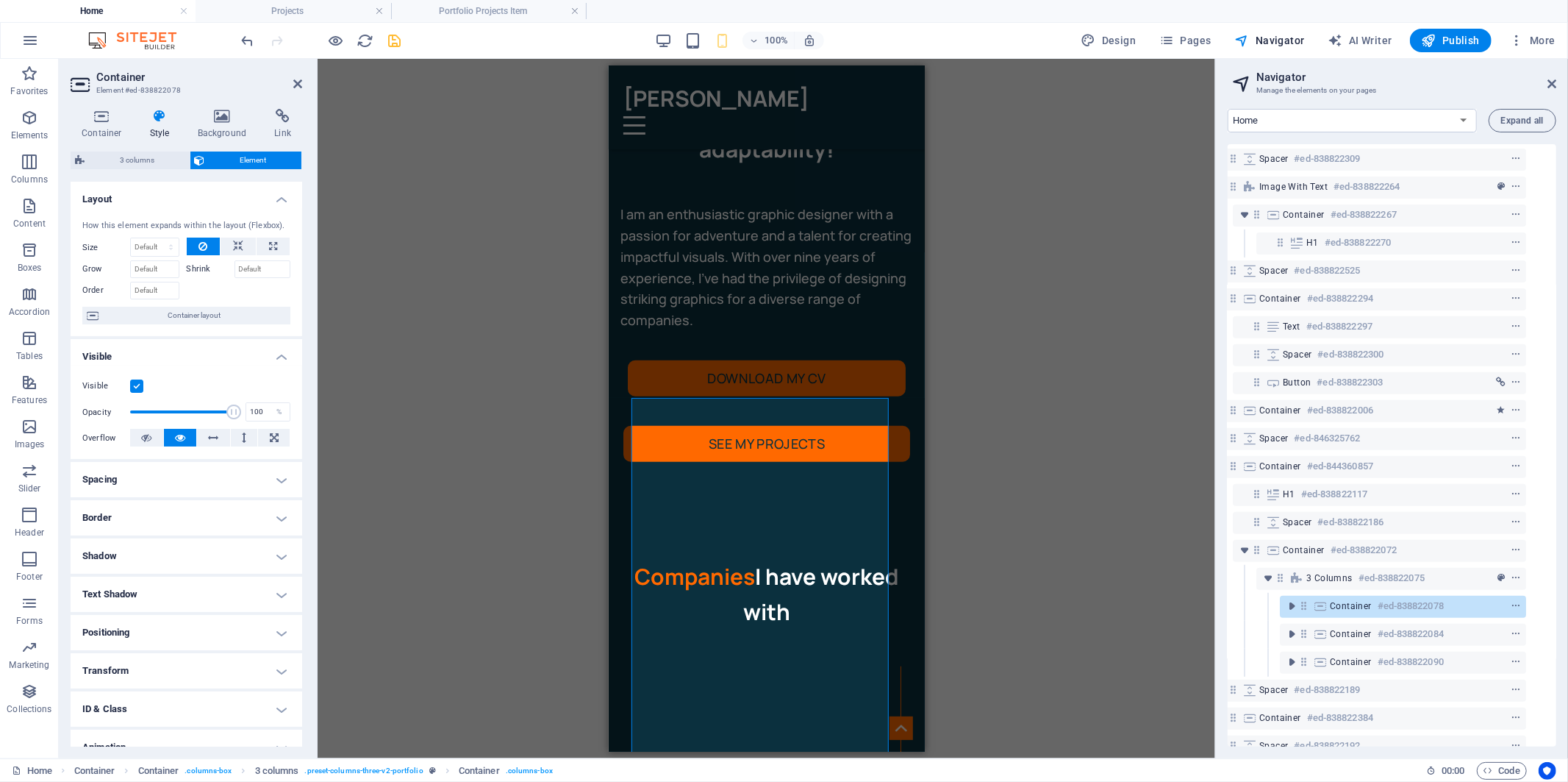
click at [127, 509] on h4 "Border" at bounding box center [186, 518] width 232 height 36
click at [166, 545] on button at bounding box center [161, 548] width 33 height 19
click at [548, 395] on div "Drag here to replace the existing content. Press “Ctrl” if you want to create a…" at bounding box center [767, 408] width 897 height 700
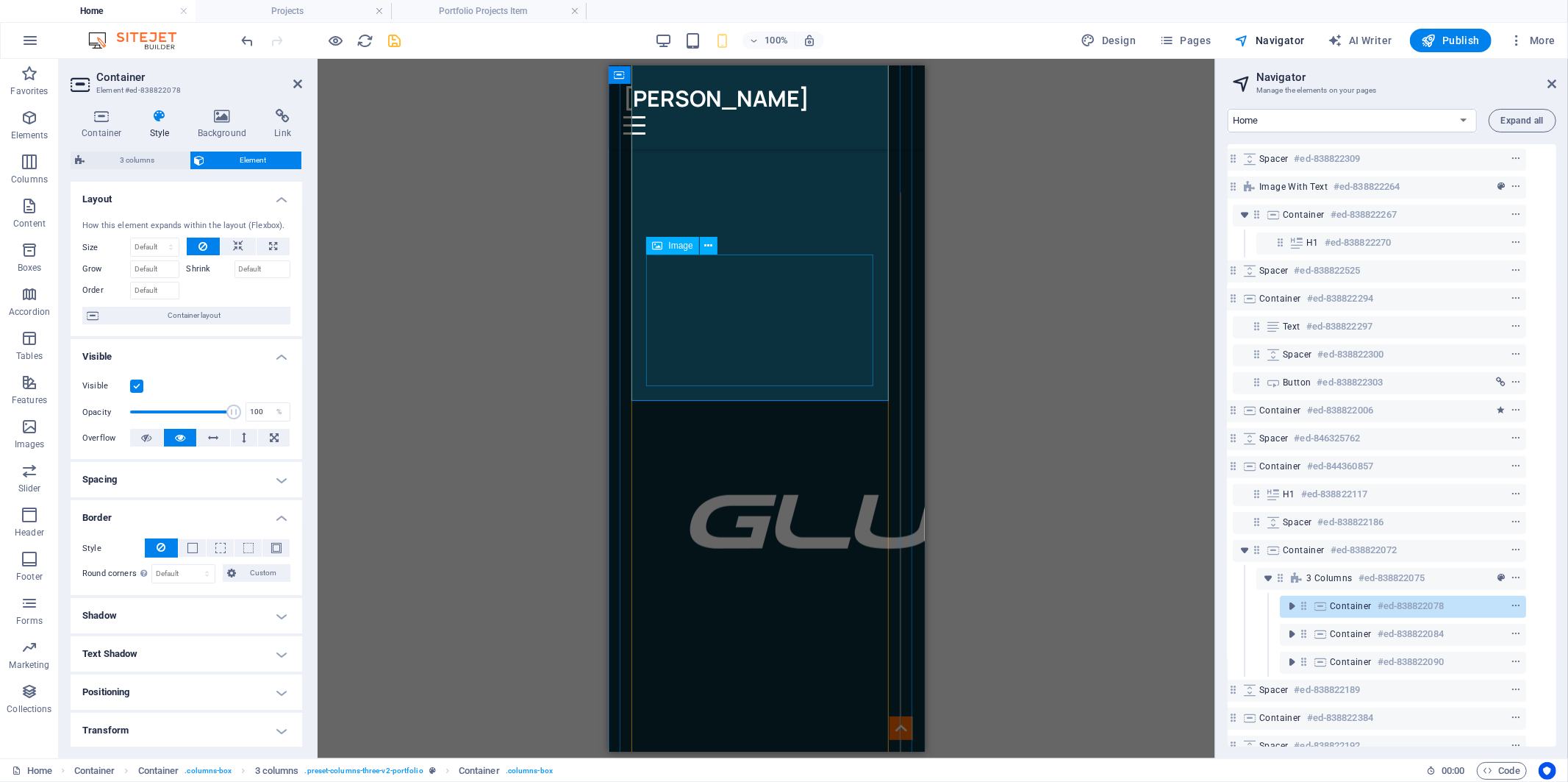
scroll to position [1144, 0]
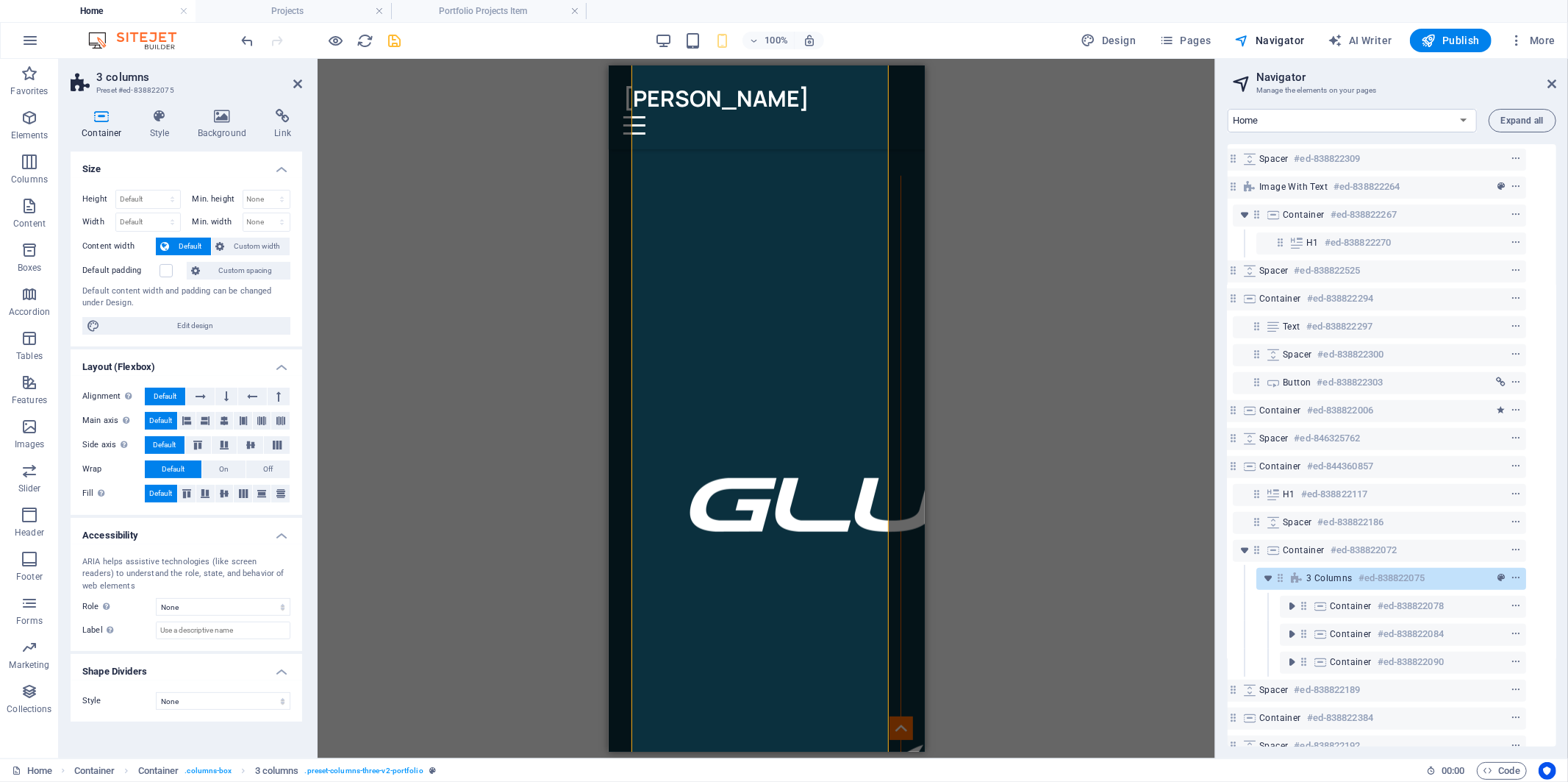
click at [1069, 287] on div "Drag here to replace the existing content. Press “Ctrl” if you want to create a…" at bounding box center [767, 408] width 897 height 700
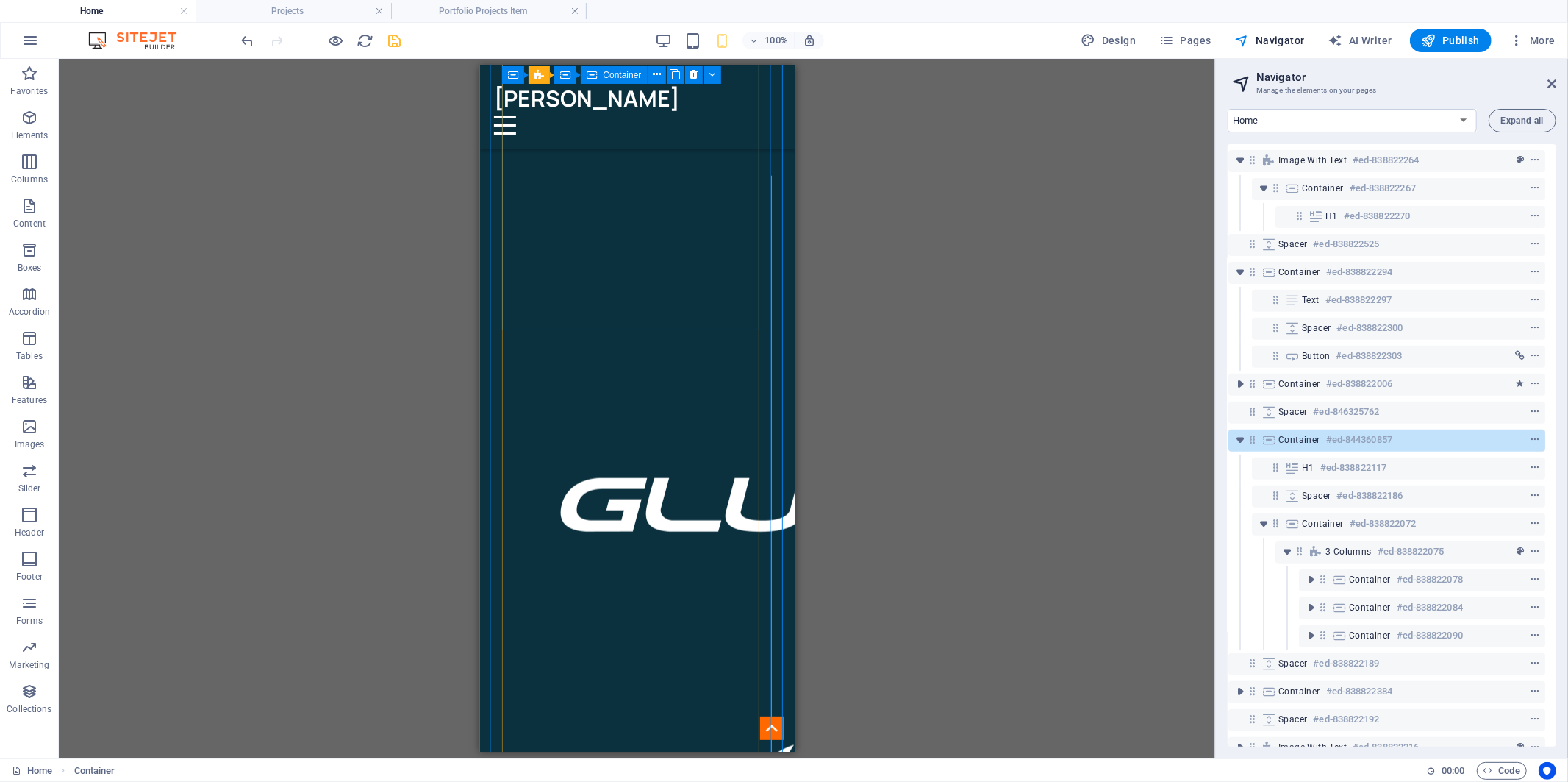
click at [749, 234] on div at bounding box center [637, 703] width 269 height 1058
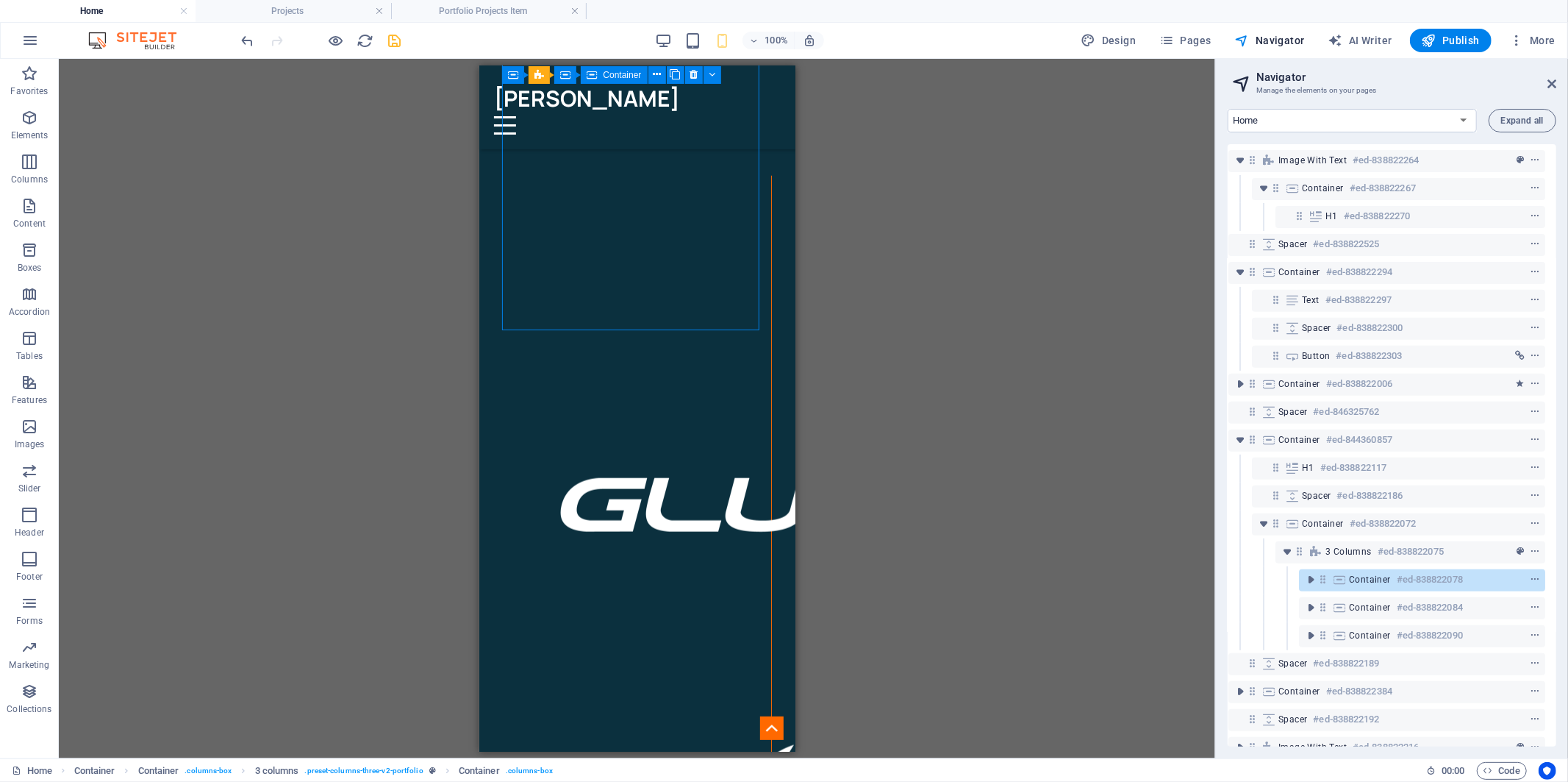
click at [749, 234] on div at bounding box center [637, 703] width 269 height 1058
select select "px"
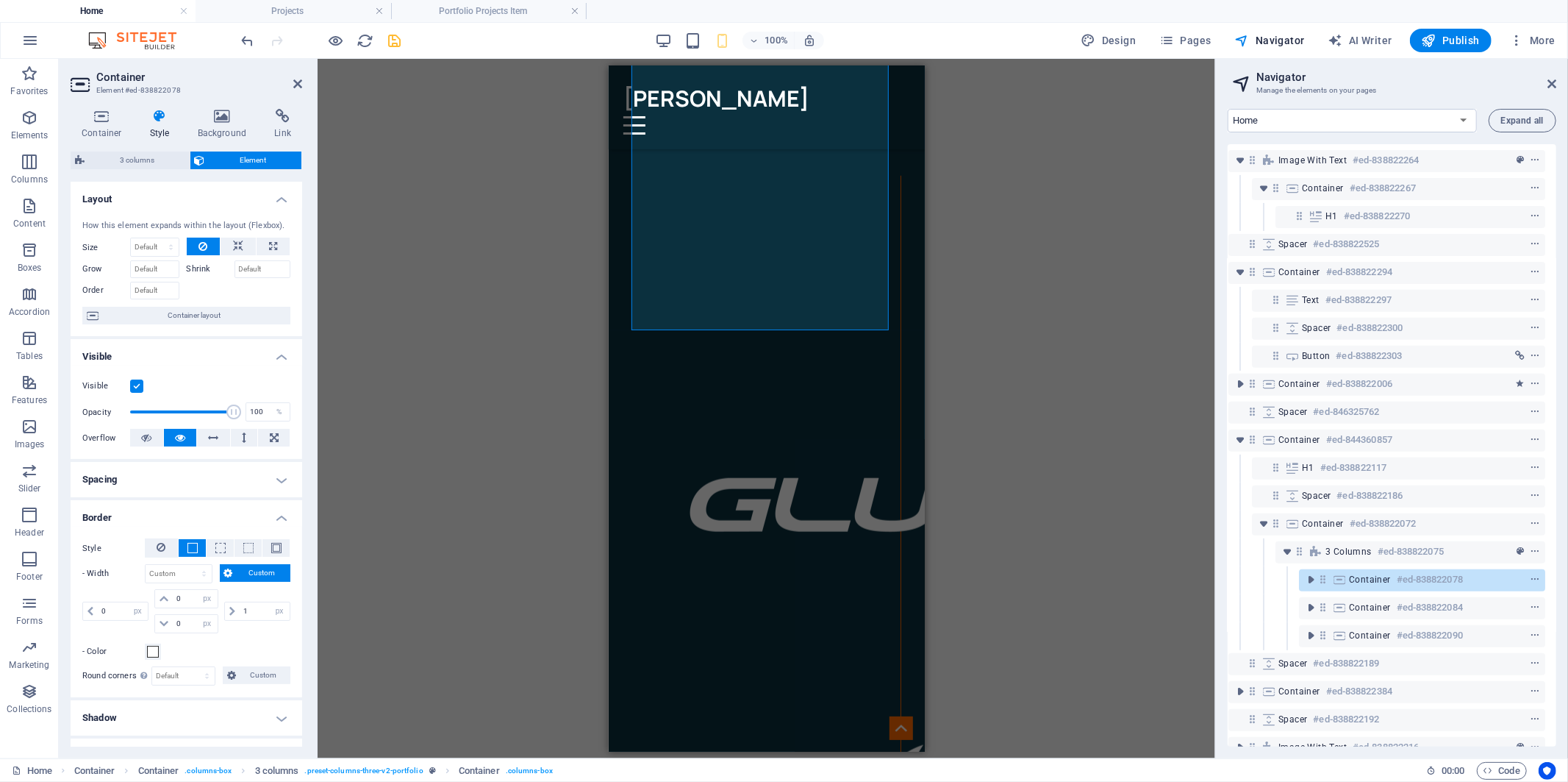
click at [147, 126] on h4 "Style" at bounding box center [163, 123] width 48 height 31
click at [158, 550] on icon at bounding box center [161, 547] width 9 height 17
click at [450, 422] on div "Drag here to replace the existing content. Press “Ctrl” if you want to create a…" at bounding box center [767, 408] width 897 height 700
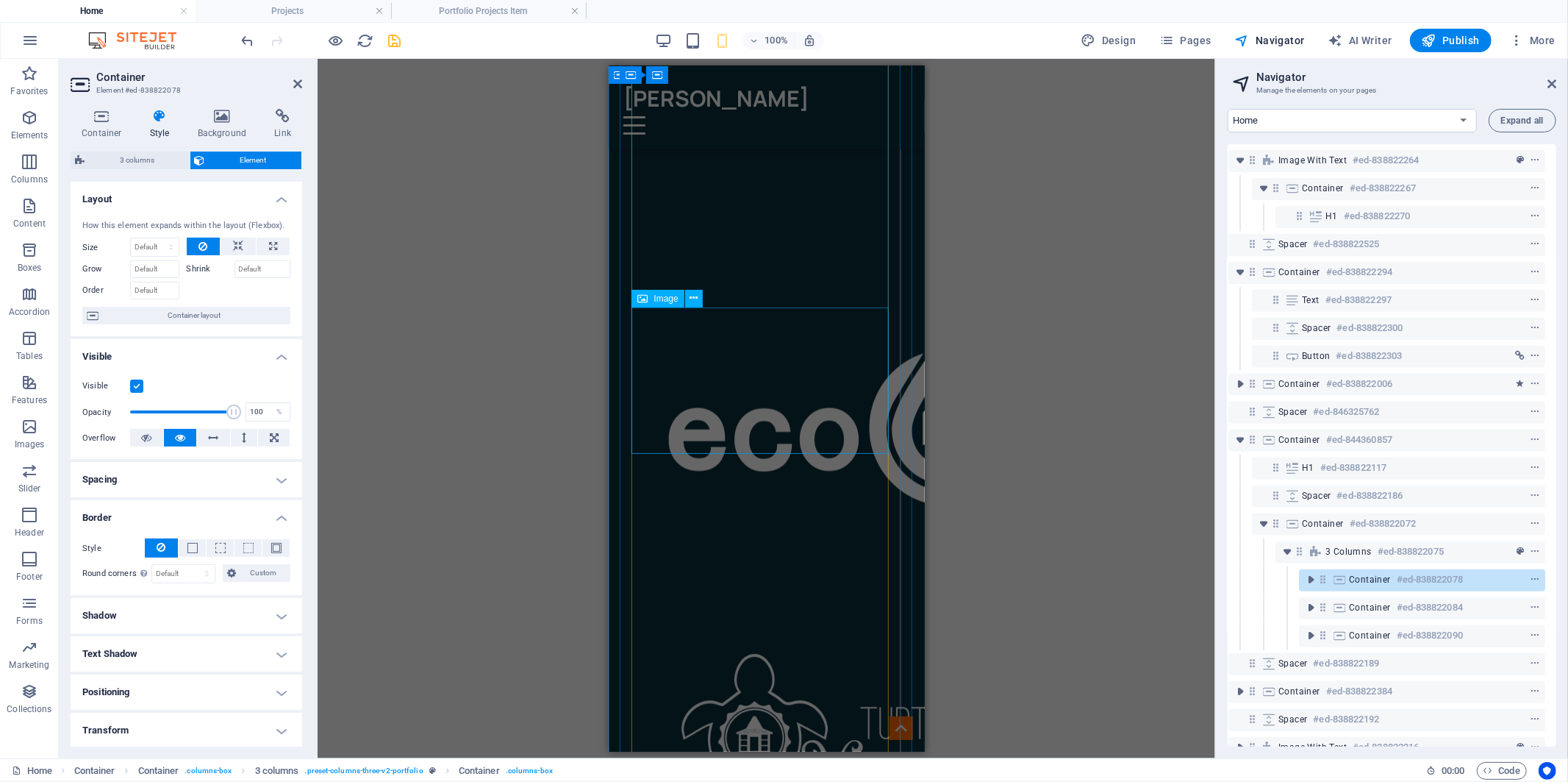
scroll to position [1553, 0]
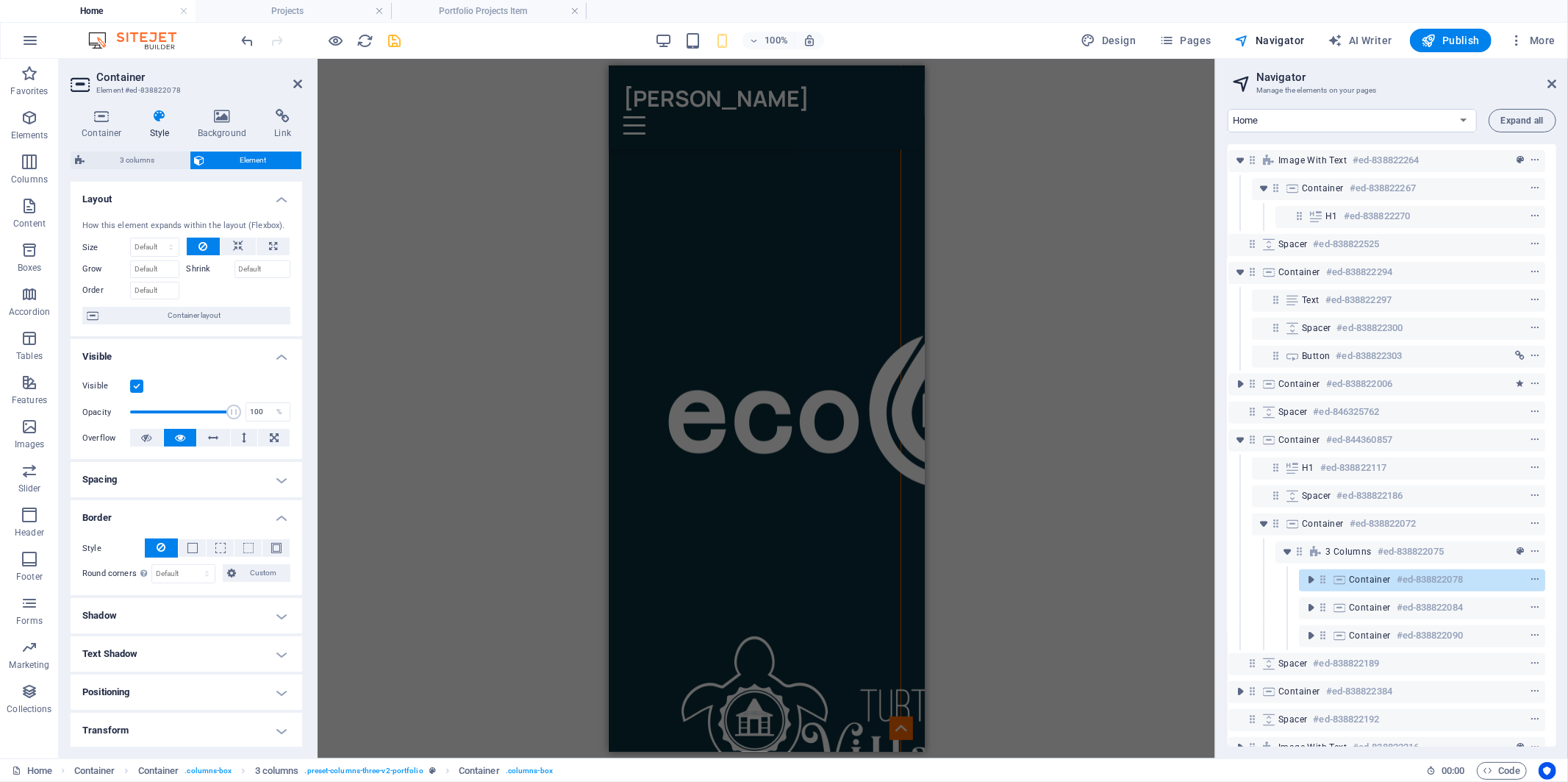
click at [1041, 383] on div "Drag here to replace the existing content. Press “Ctrl” if you want to create a…" at bounding box center [767, 408] width 897 height 700
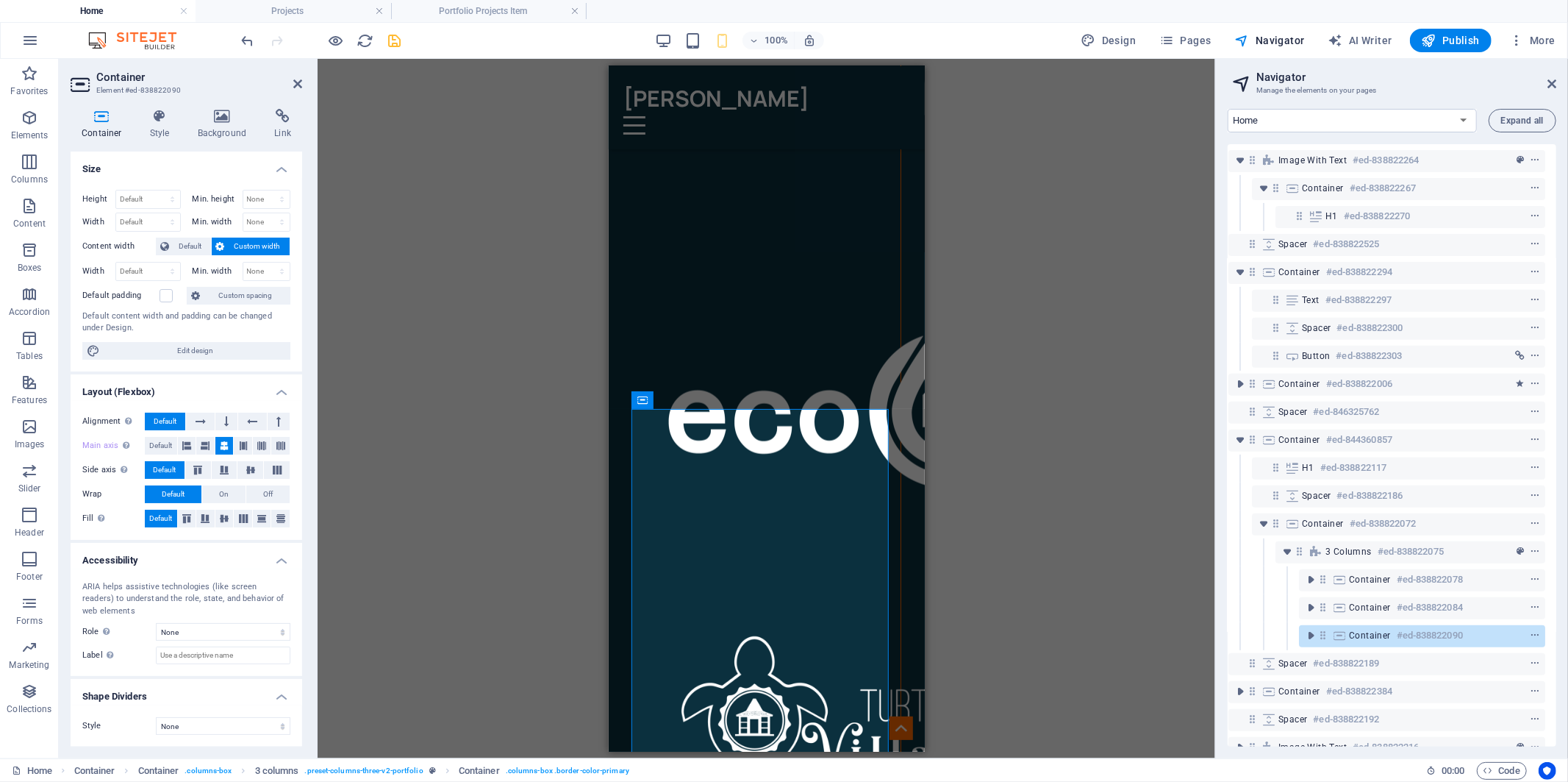
click at [157, 142] on div "Container Style Background Link Size Height Default px rem % vh vw Min. height …" at bounding box center [186, 427] width 232 height 638
click at [161, 130] on h4 "Style" at bounding box center [163, 123] width 48 height 31
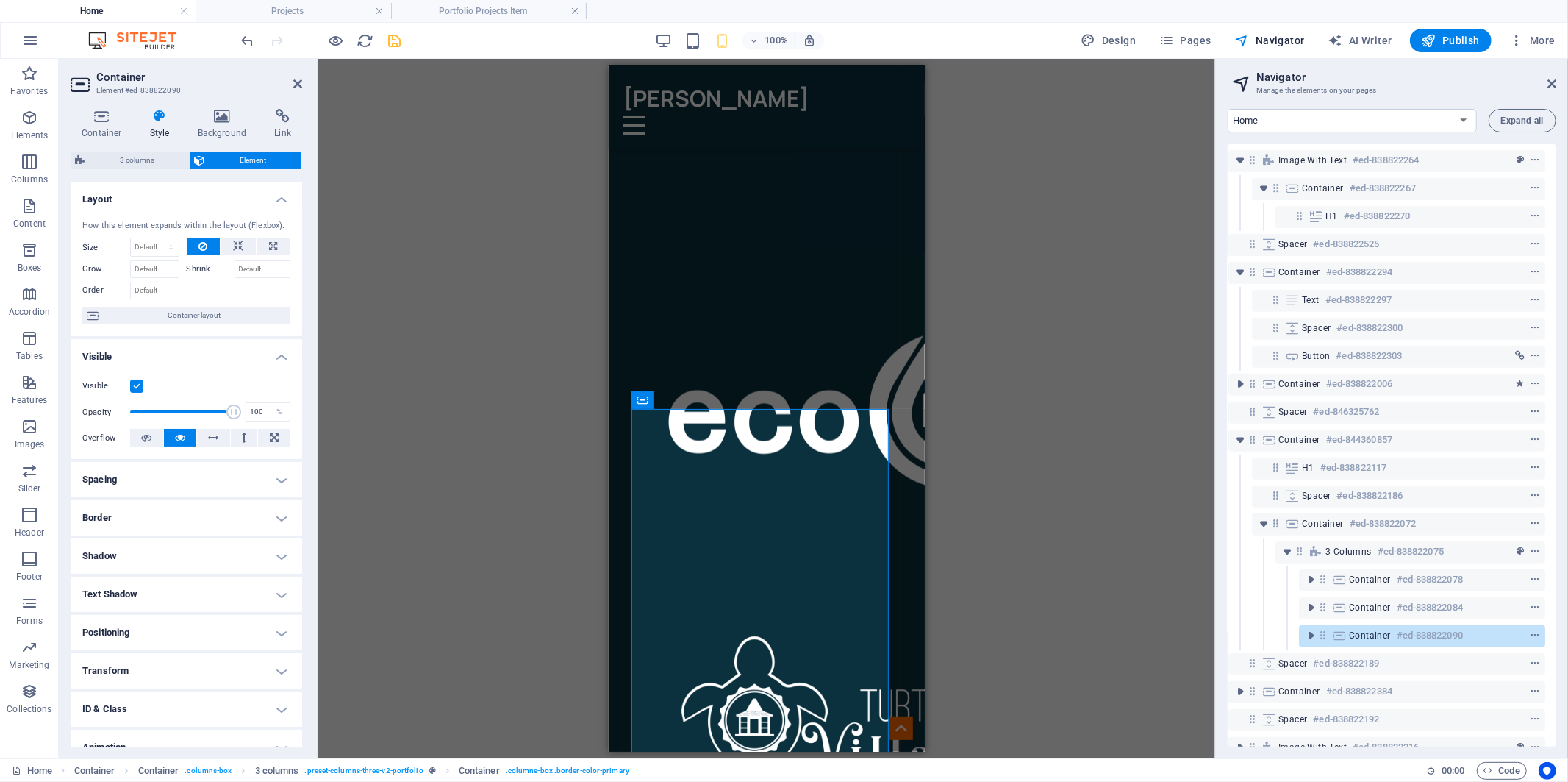
click at [129, 515] on h4 "Border" at bounding box center [186, 518] width 232 height 36
click at [152, 545] on button at bounding box center [161, 548] width 33 height 19
click at [411, 508] on div "Drag here to replace the existing content. Press “Ctrl” if you want to create a…" at bounding box center [767, 408] width 897 height 700
click at [488, 386] on div "Drag here to replace the existing content. Press “Ctrl” if you want to create a…" at bounding box center [767, 408] width 897 height 700
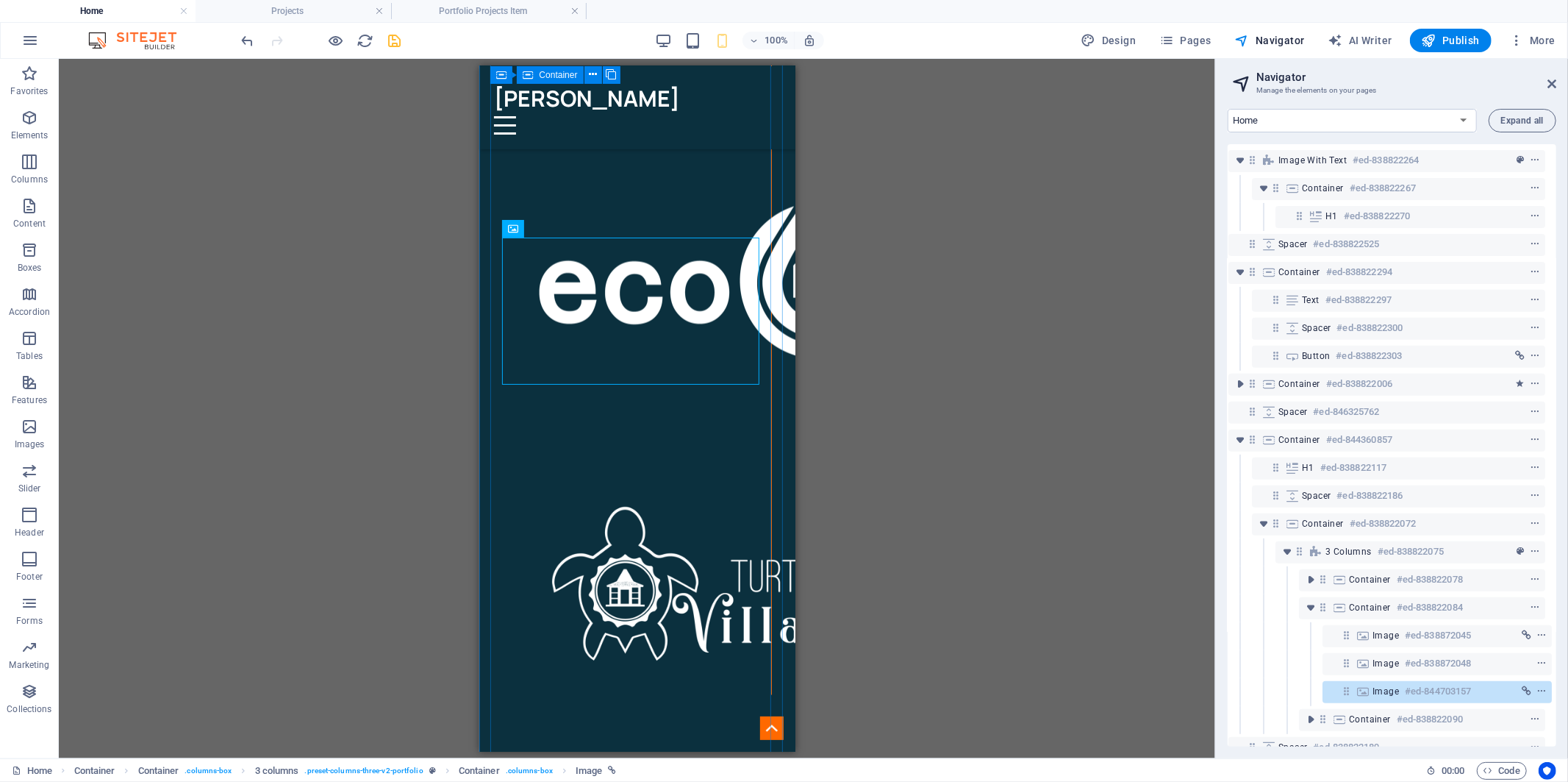
scroll to position [1880, 0]
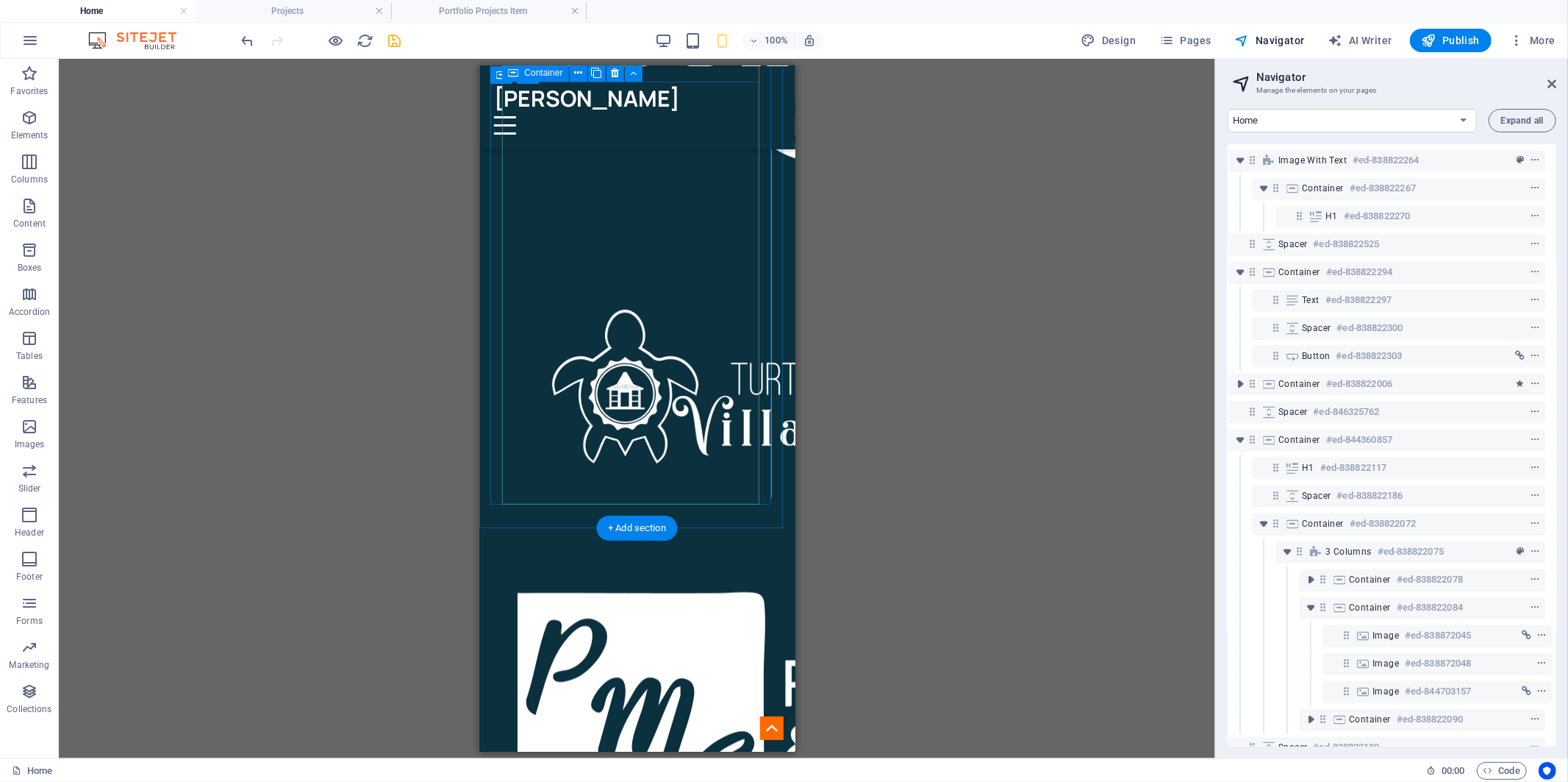
select select "px"
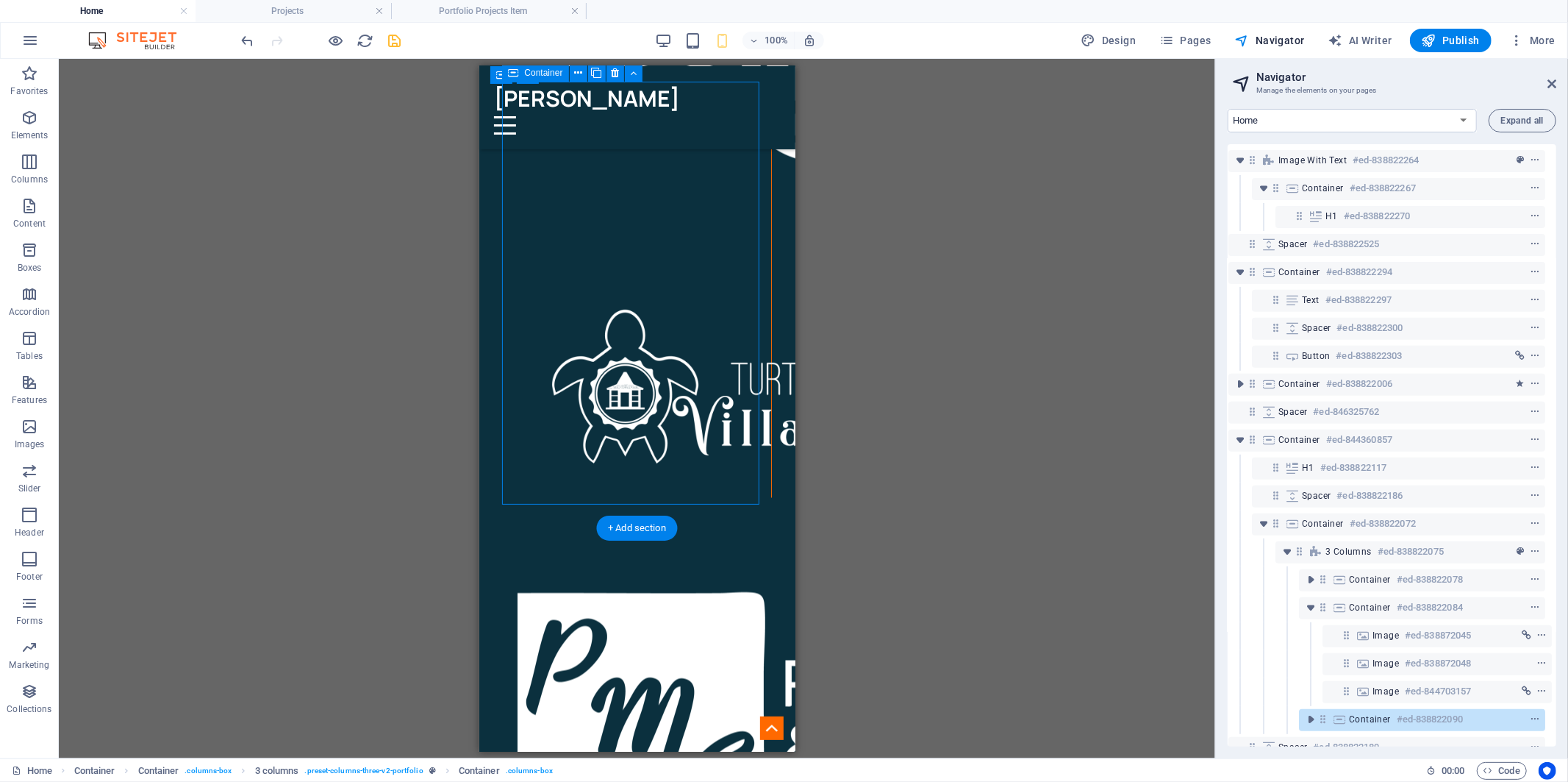
select select "px"
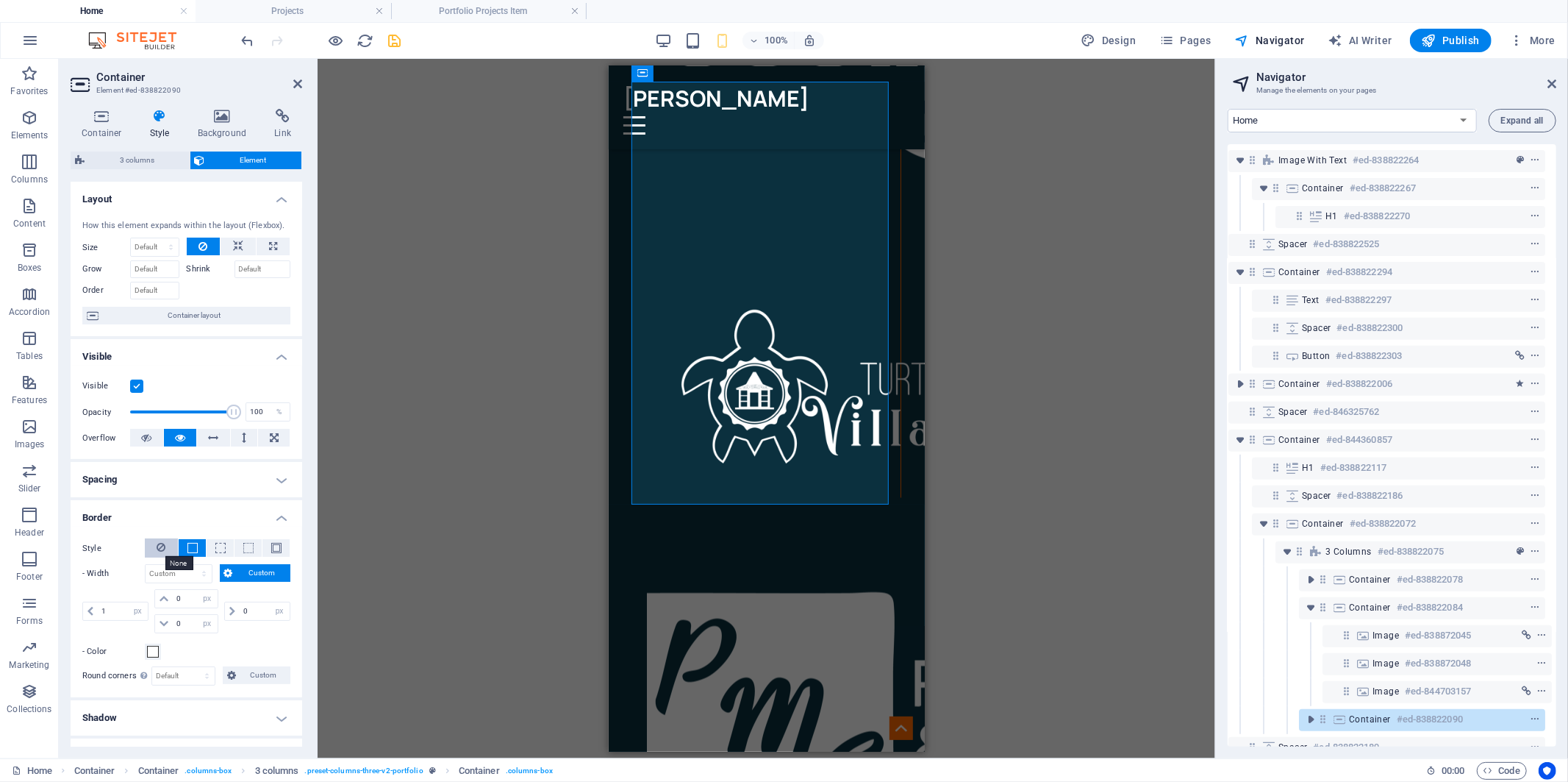
click at [157, 542] on icon at bounding box center [161, 547] width 9 height 17
click at [423, 463] on div "Drag here to replace the existing content. Press “Ctrl” if you want to create a…" at bounding box center [767, 408] width 897 height 700
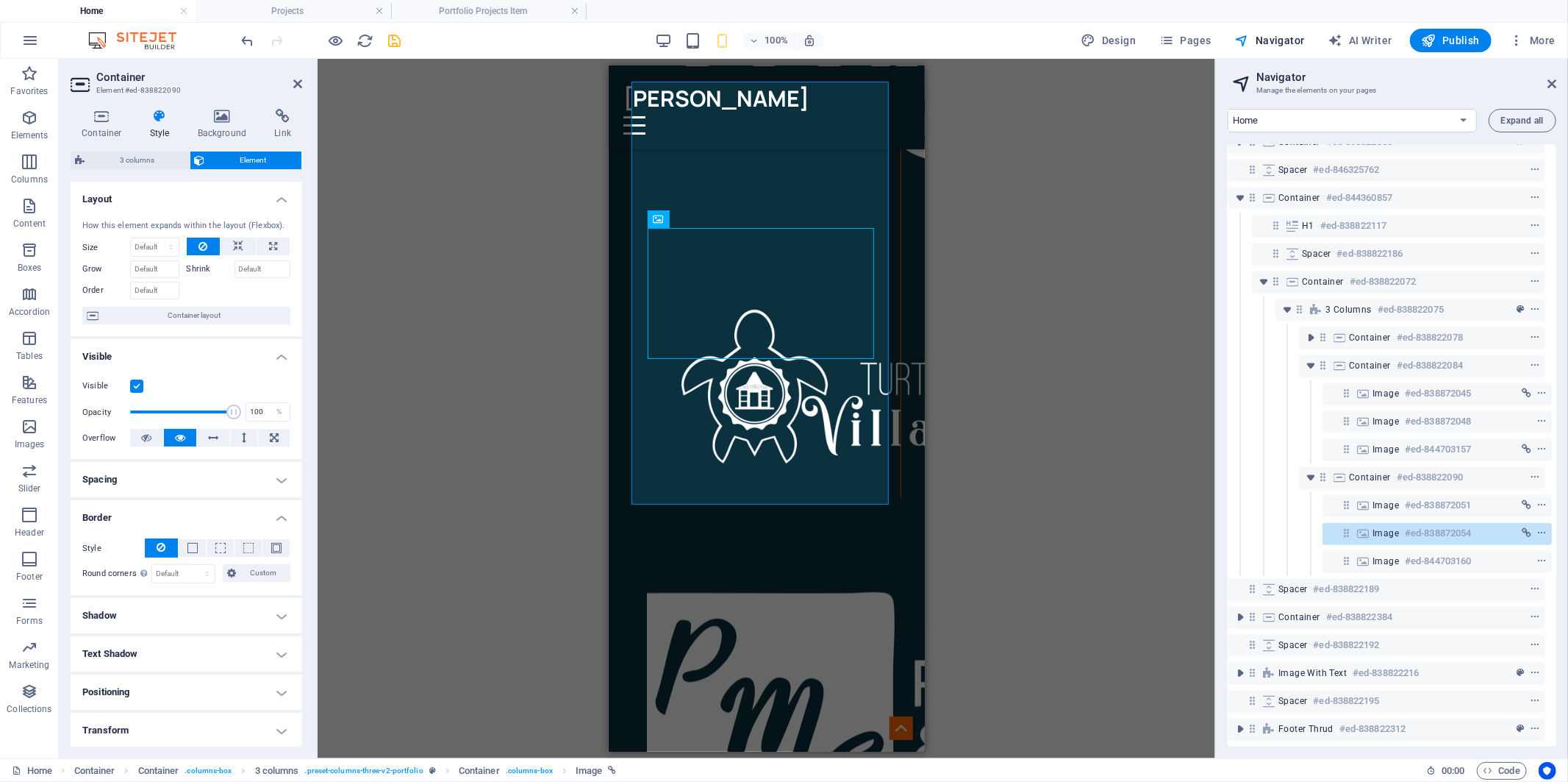
scroll to position [700, 5]
click at [1032, 332] on div "Drag here to replace the existing content. Press “Ctrl” if you want to create a…" at bounding box center [767, 408] width 897 height 700
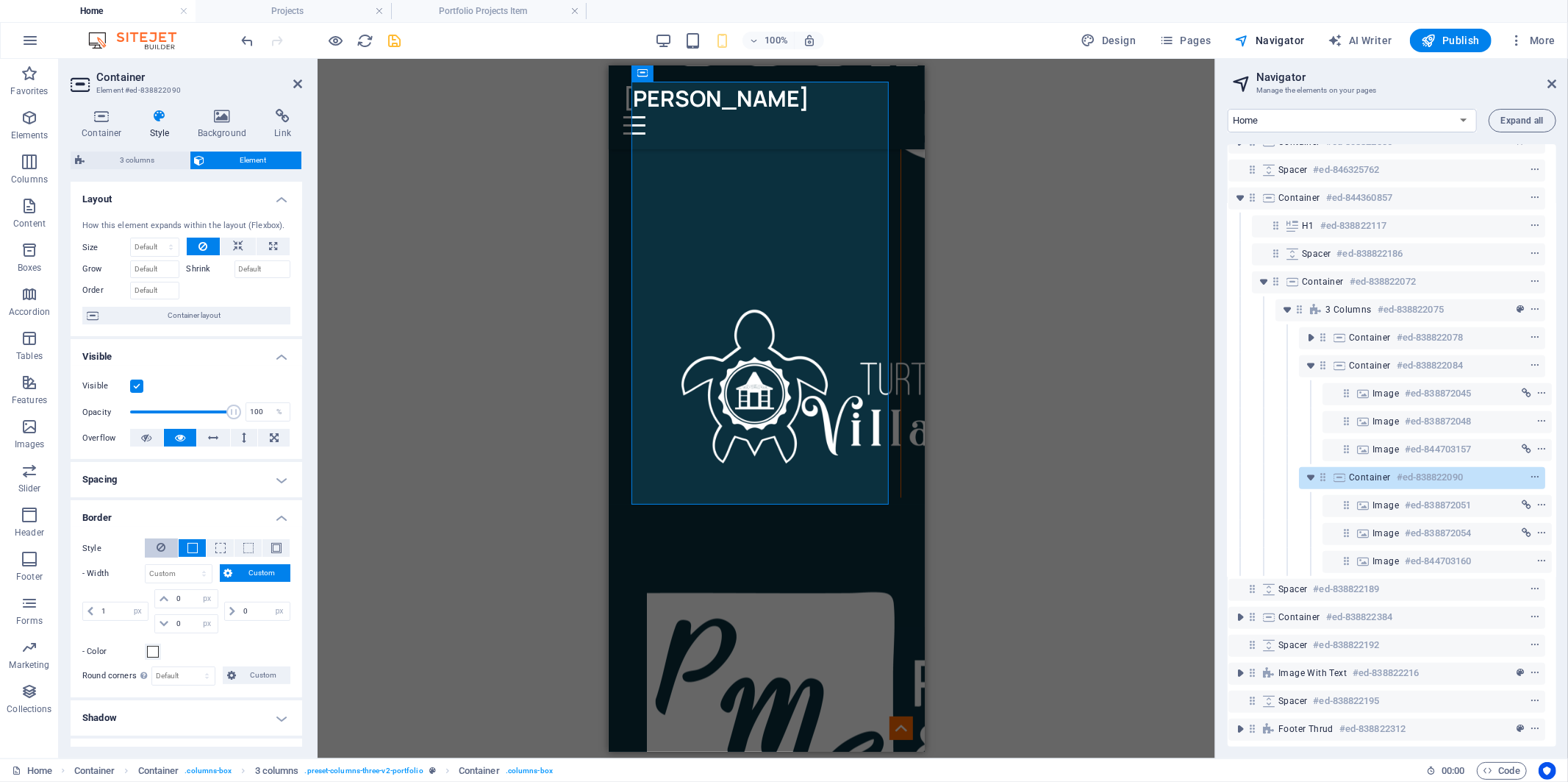
click at [165, 543] on icon at bounding box center [161, 547] width 9 height 17
click at [470, 524] on div "Drag here to replace the existing content. Press “Ctrl” if you want to create a…" at bounding box center [767, 408] width 897 height 700
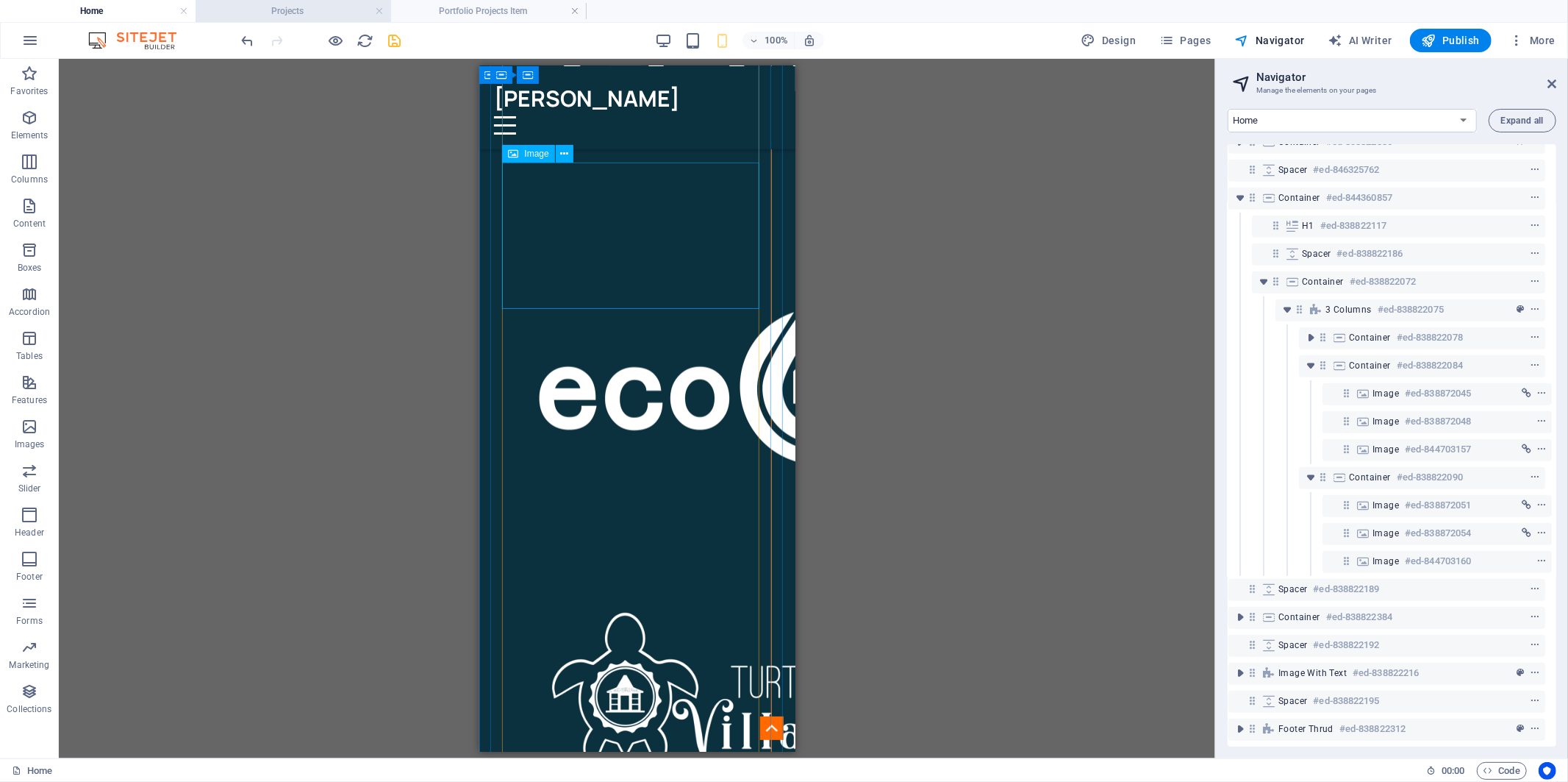
scroll to position [1553, 0]
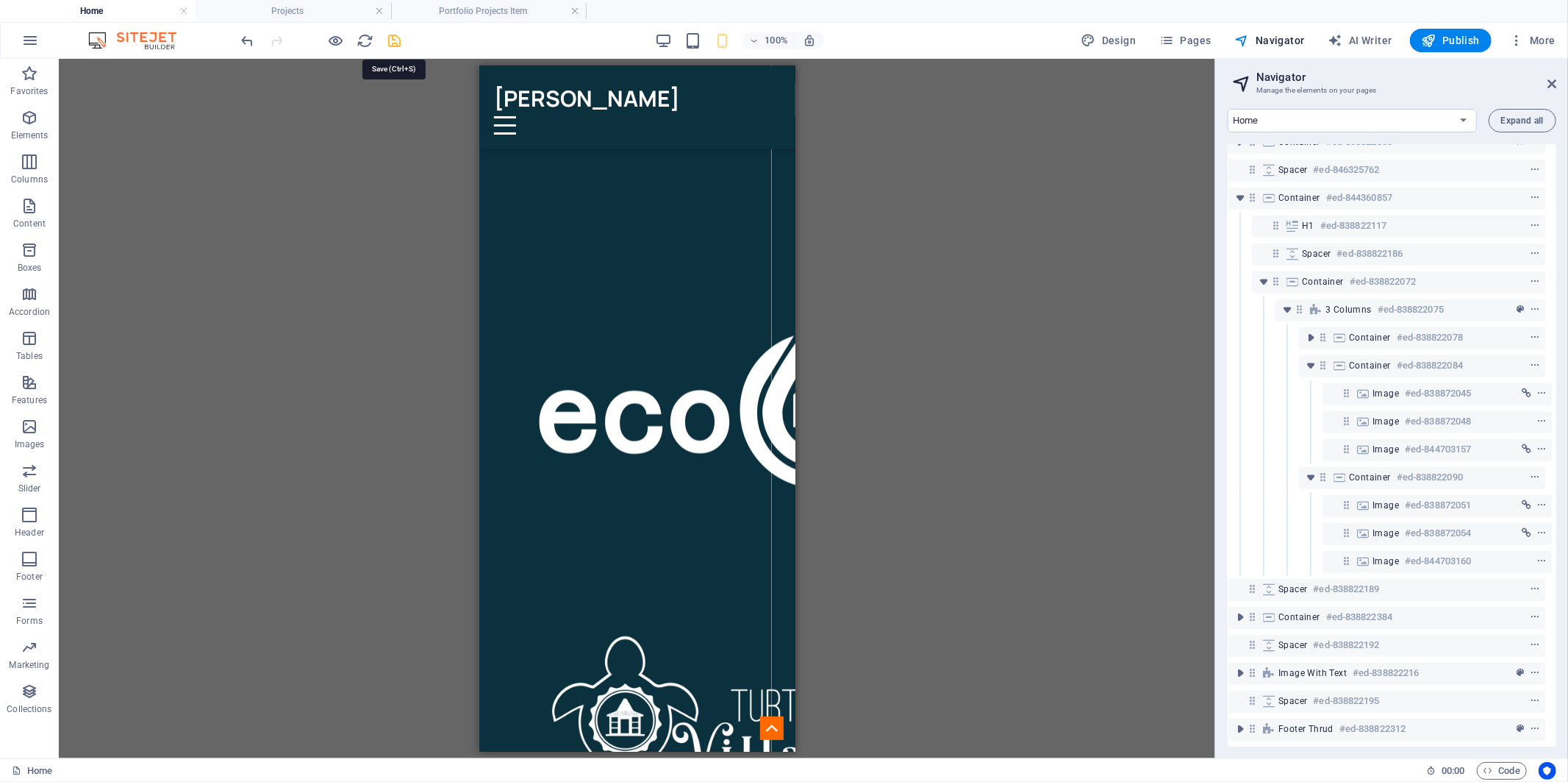
click at [392, 41] on icon "save" at bounding box center [395, 41] width 17 height 17
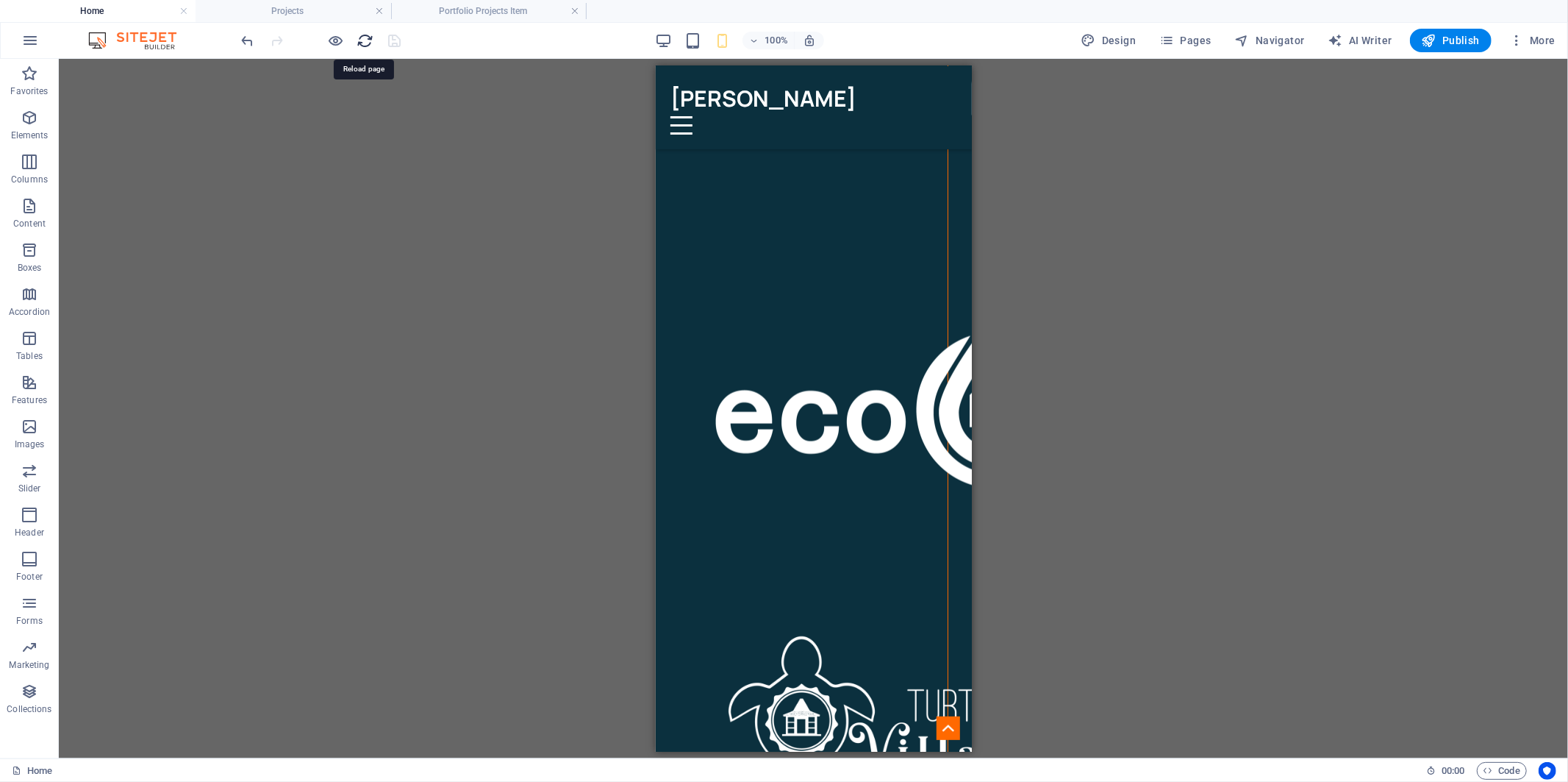
click at [361, 332] on icon "reload" at bounding box center [429, 340] width 782 height 17
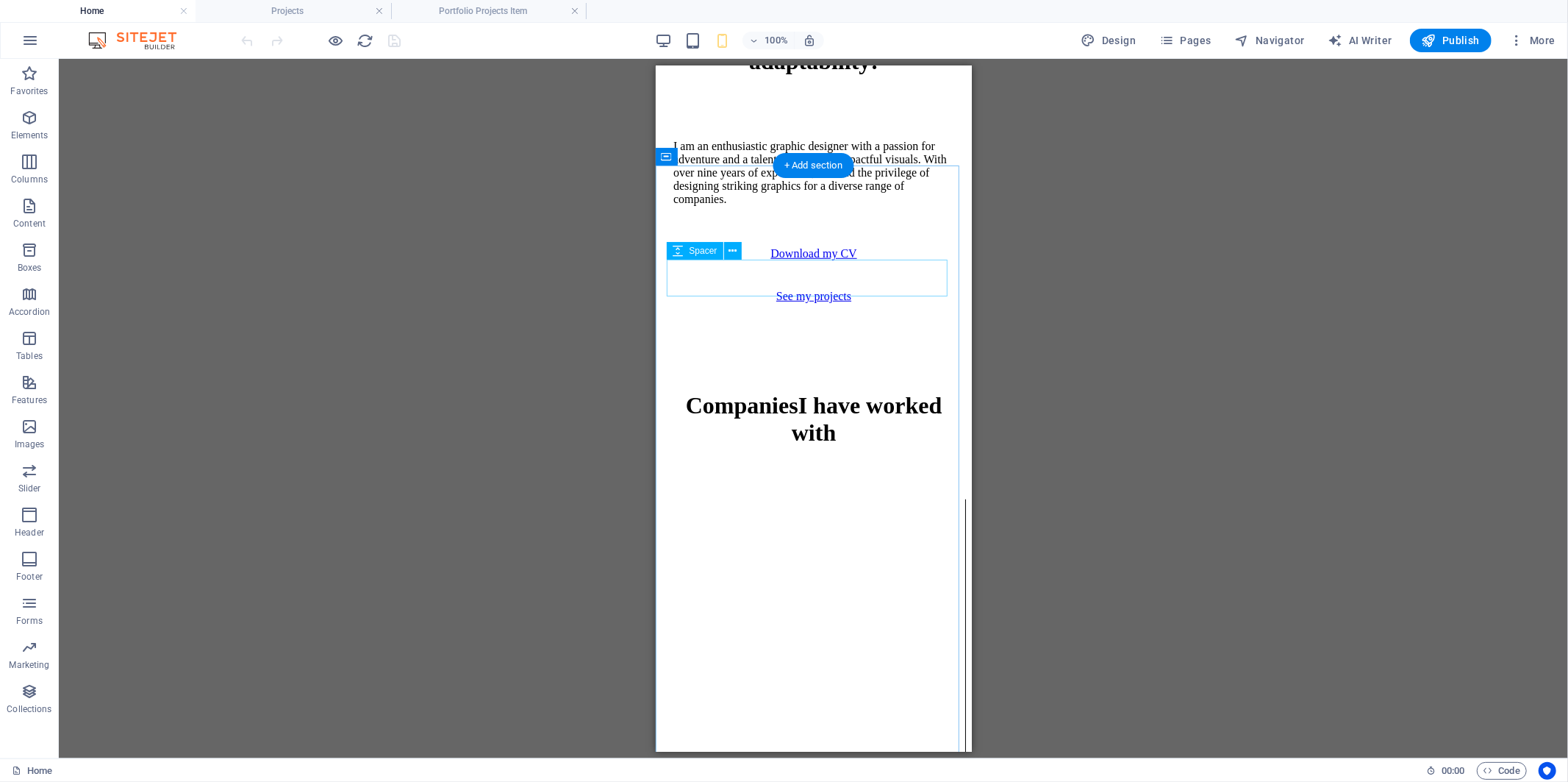
scroll to position [818, 0]
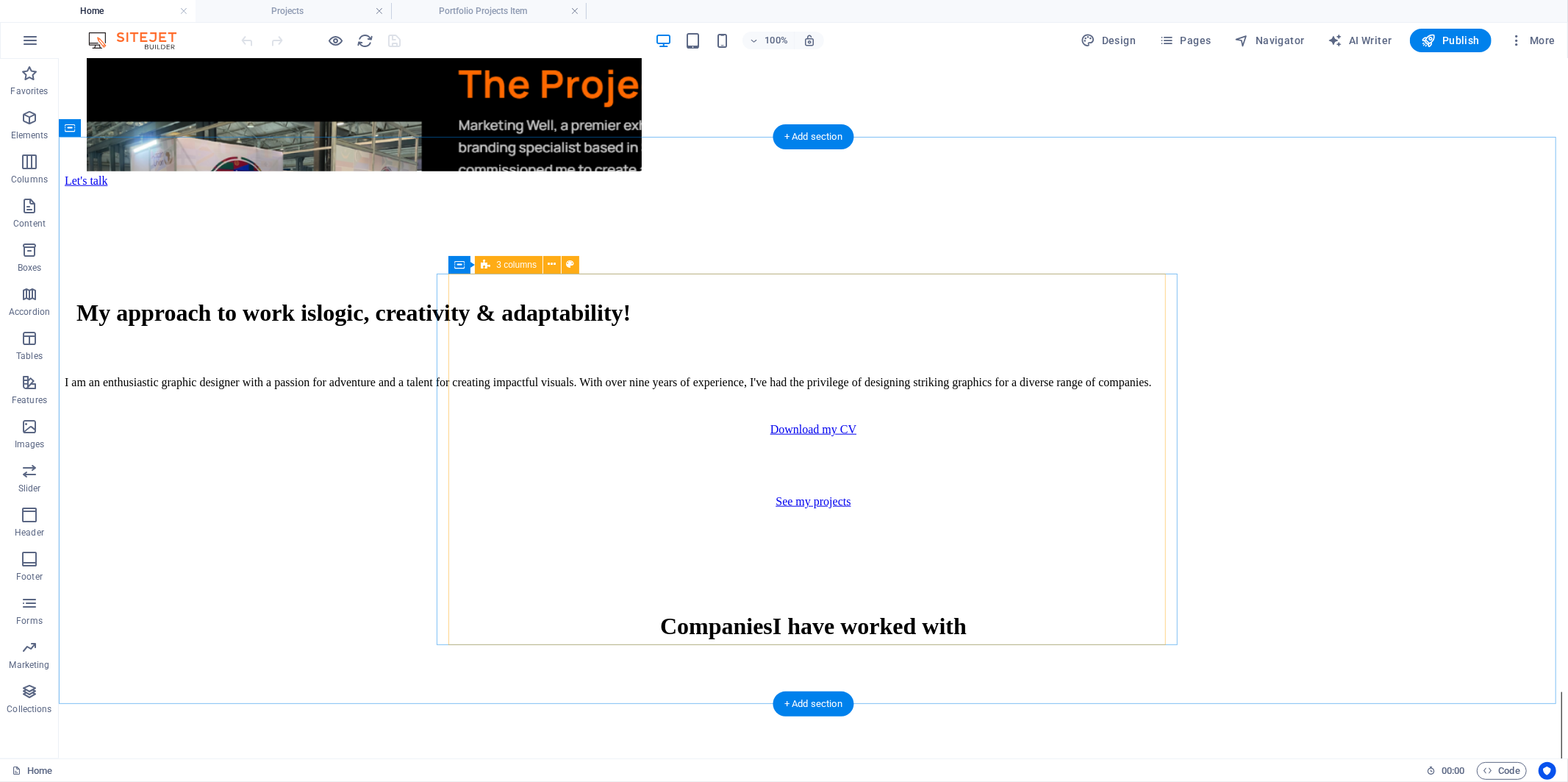
scroll to position [1162, 0]
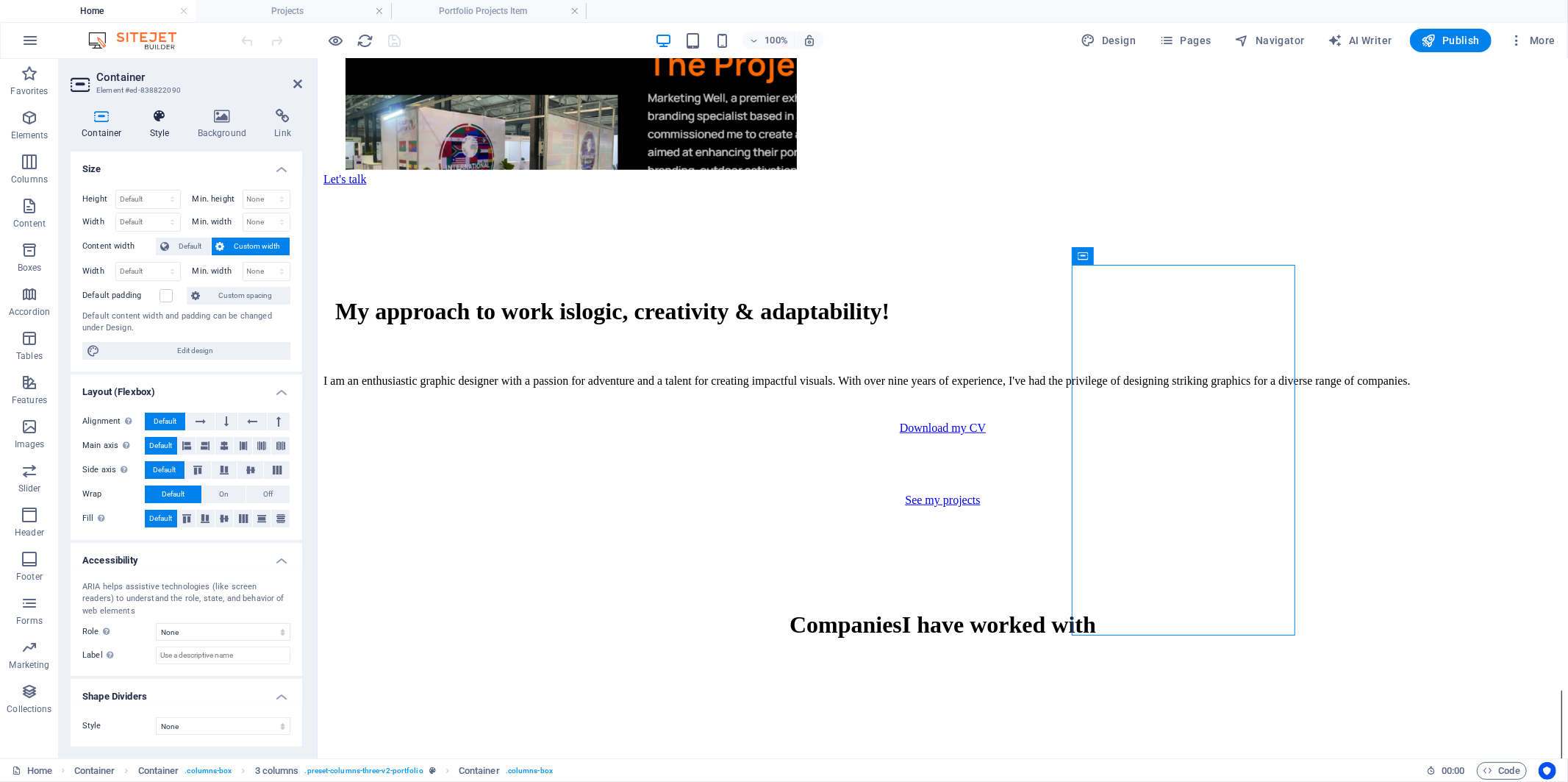
click at [153, 115] on icon at bounding box center [160, 116] width 42 height 15
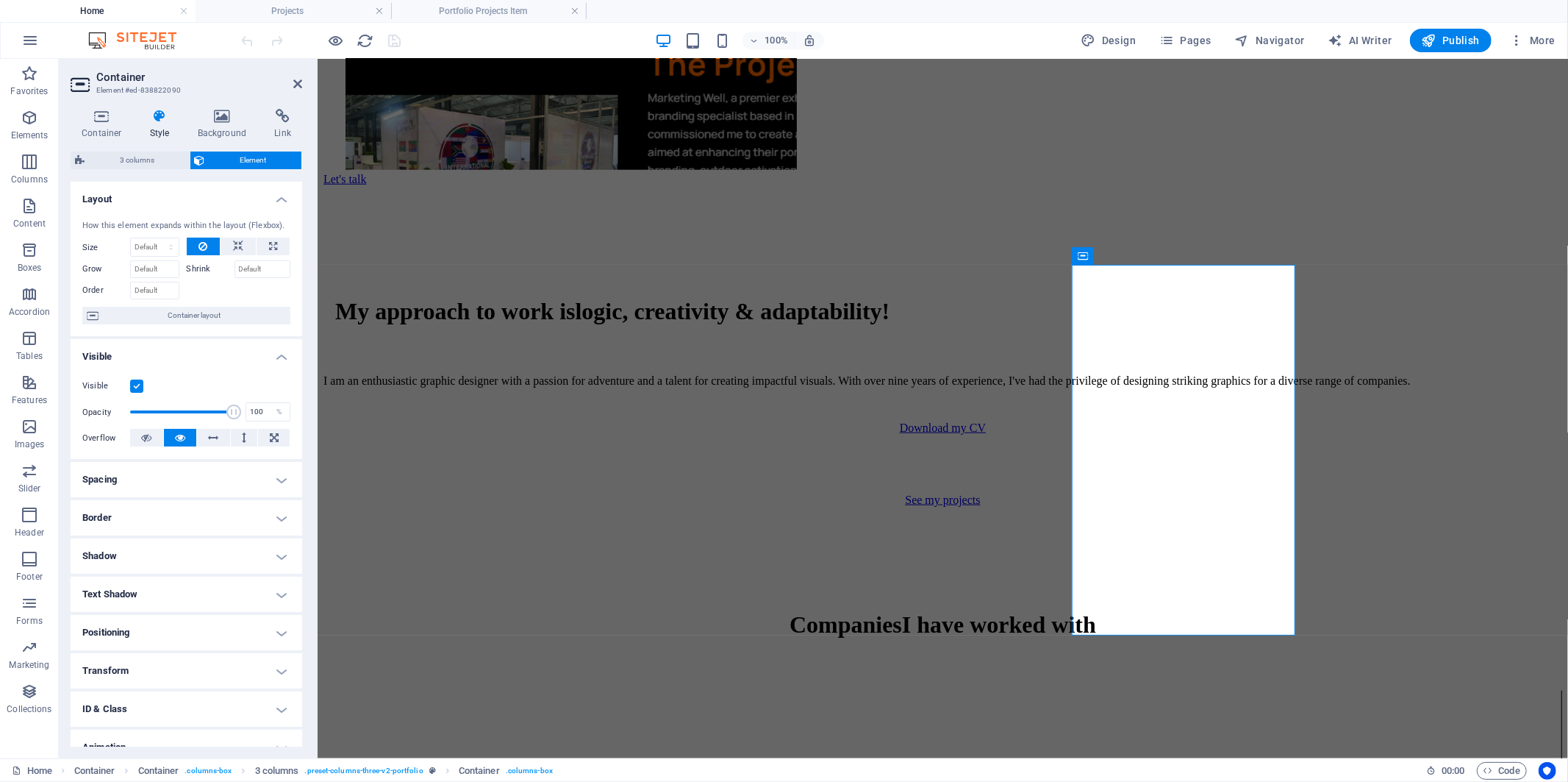
click at [147, 516] on h4 "Border" at bounding box center [186, 518] width 232 height 36
click at [161, 548] on icon at bounding box center [161, 547] width 9 height 17
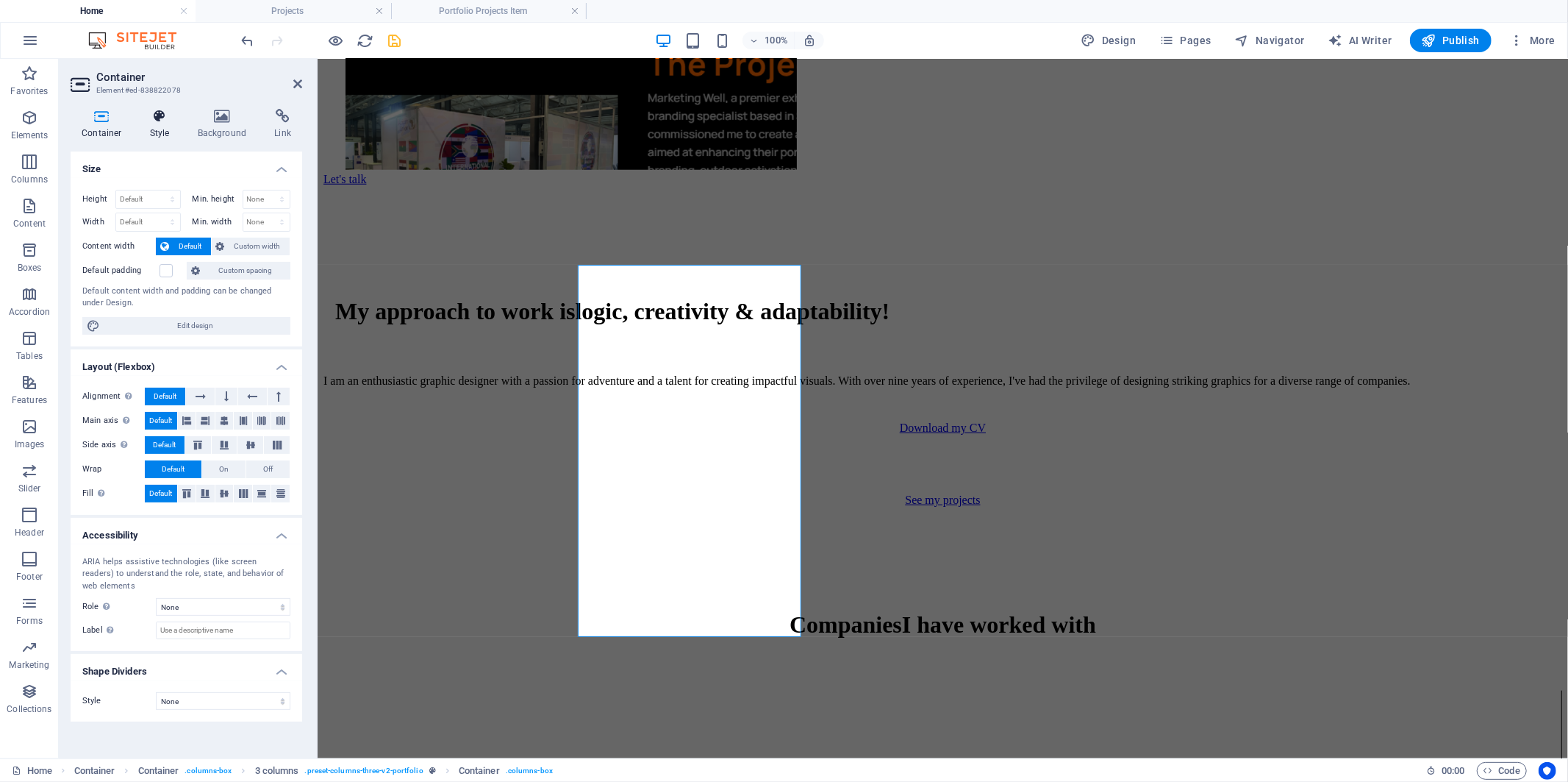
click at [167, 126] on h4 "Style" at bounding box center [163, 123] width 48 height 31
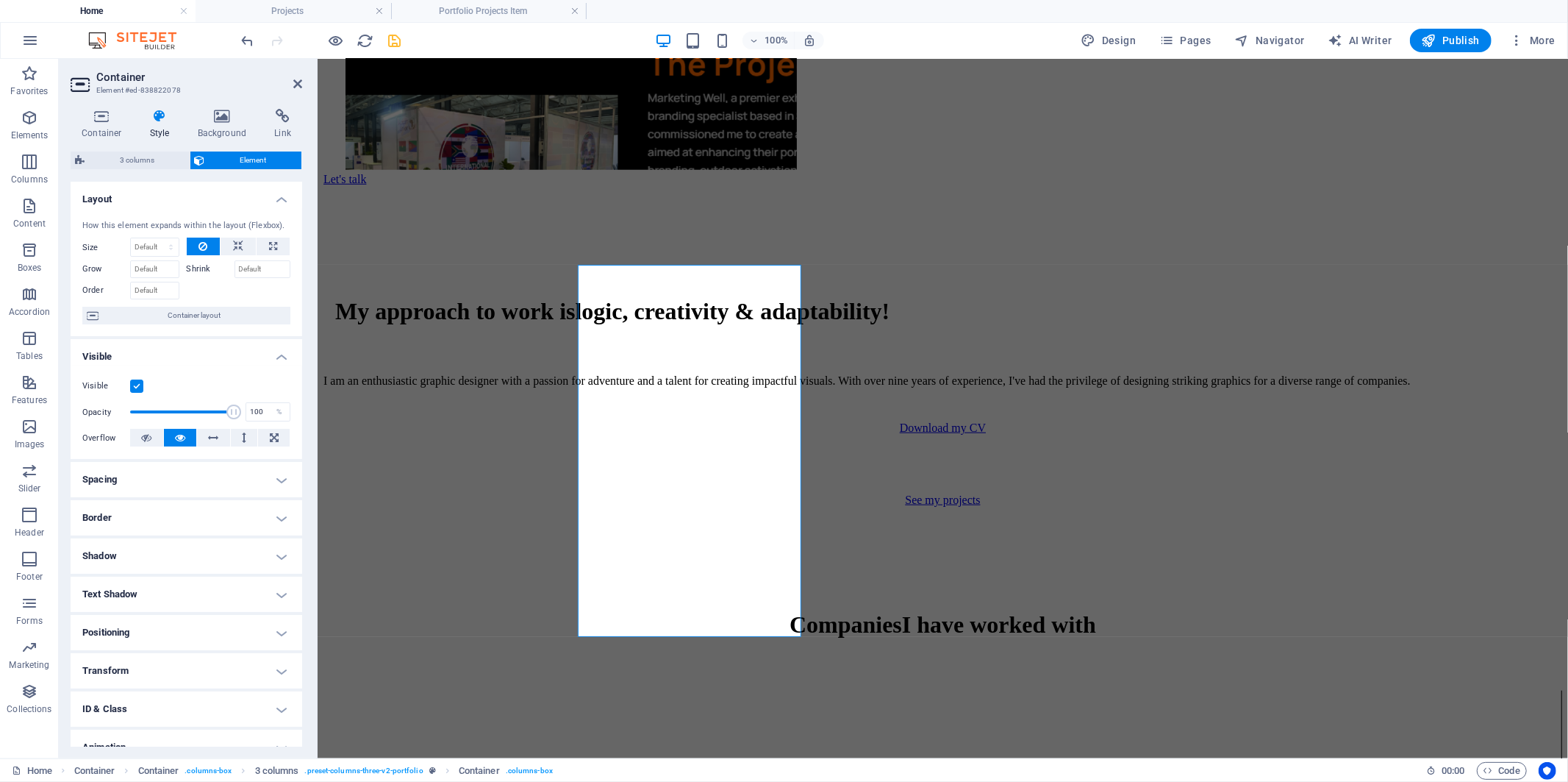
click at [146, 517] on h4 "Border" at bounding box center [186, 518] width 232 height 36
click at [163, 552] on icon at bounding box center [161, 547] width 9 height 17
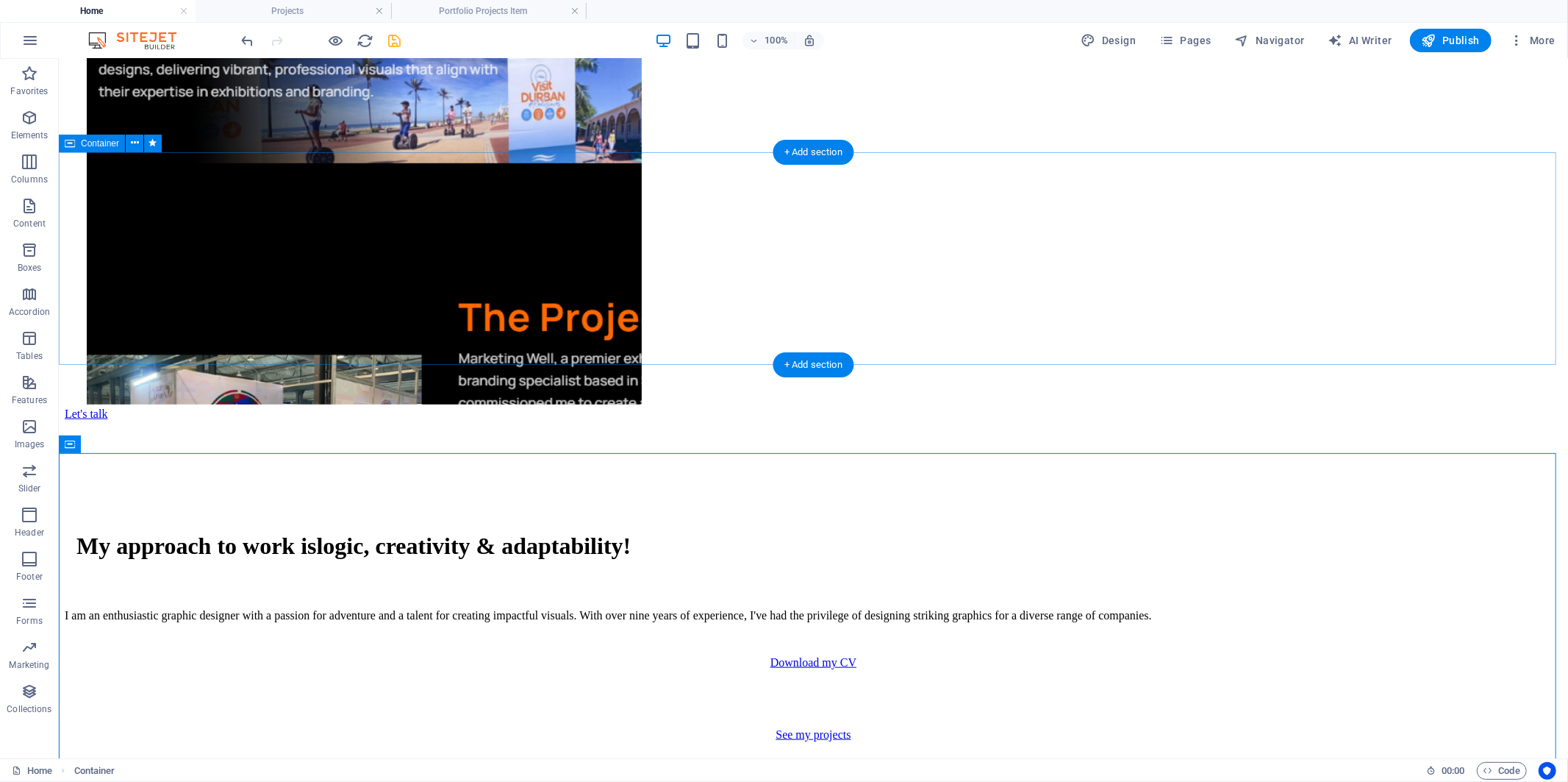
scroll to position [835, 0]
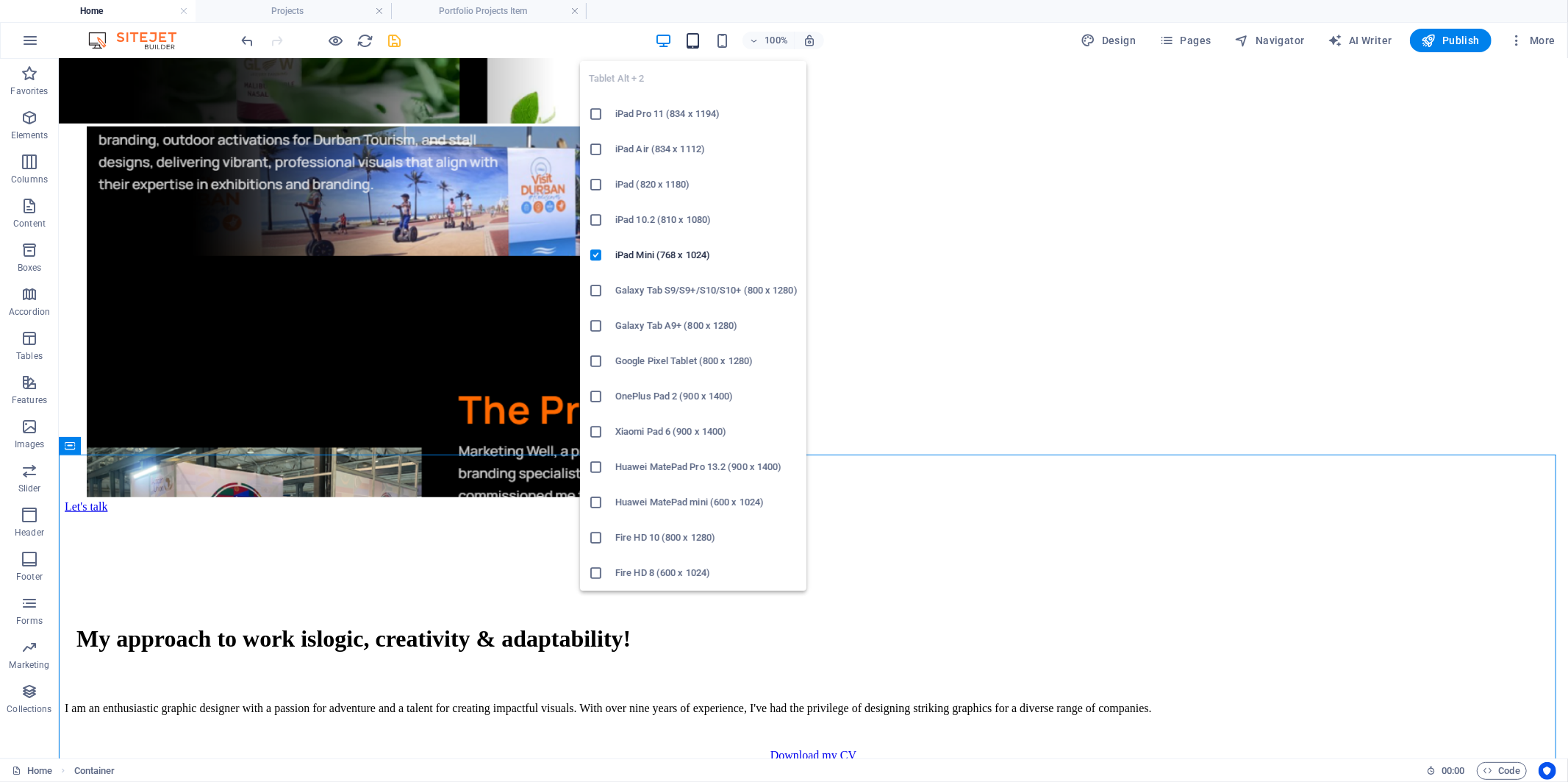
click at [693, 34] on icon "button" at bounding box center [693, 41] width 17 height 17
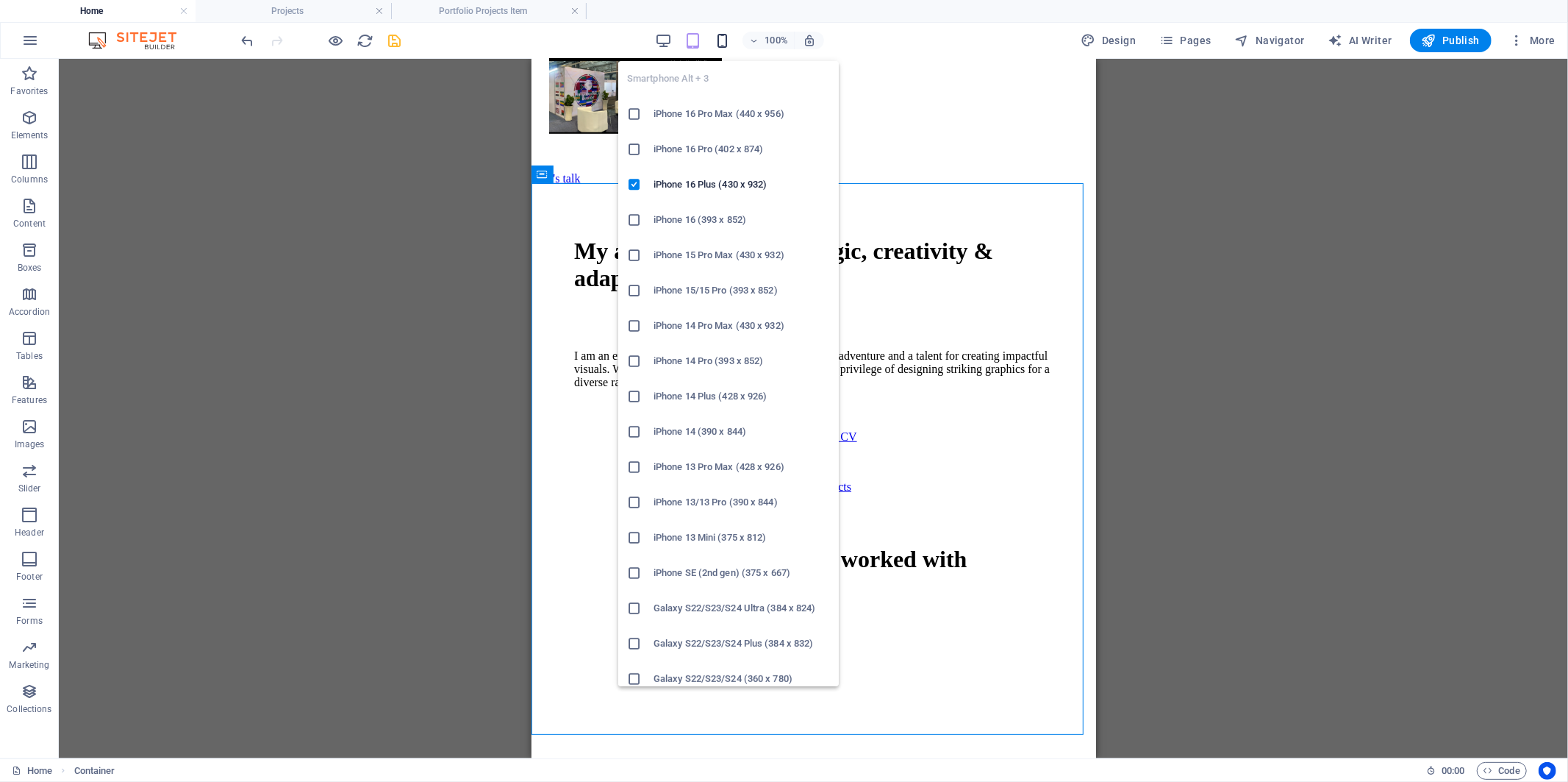
click at [720, 38] on icon "button" at bounding box center [722, 41] width 17 height 17
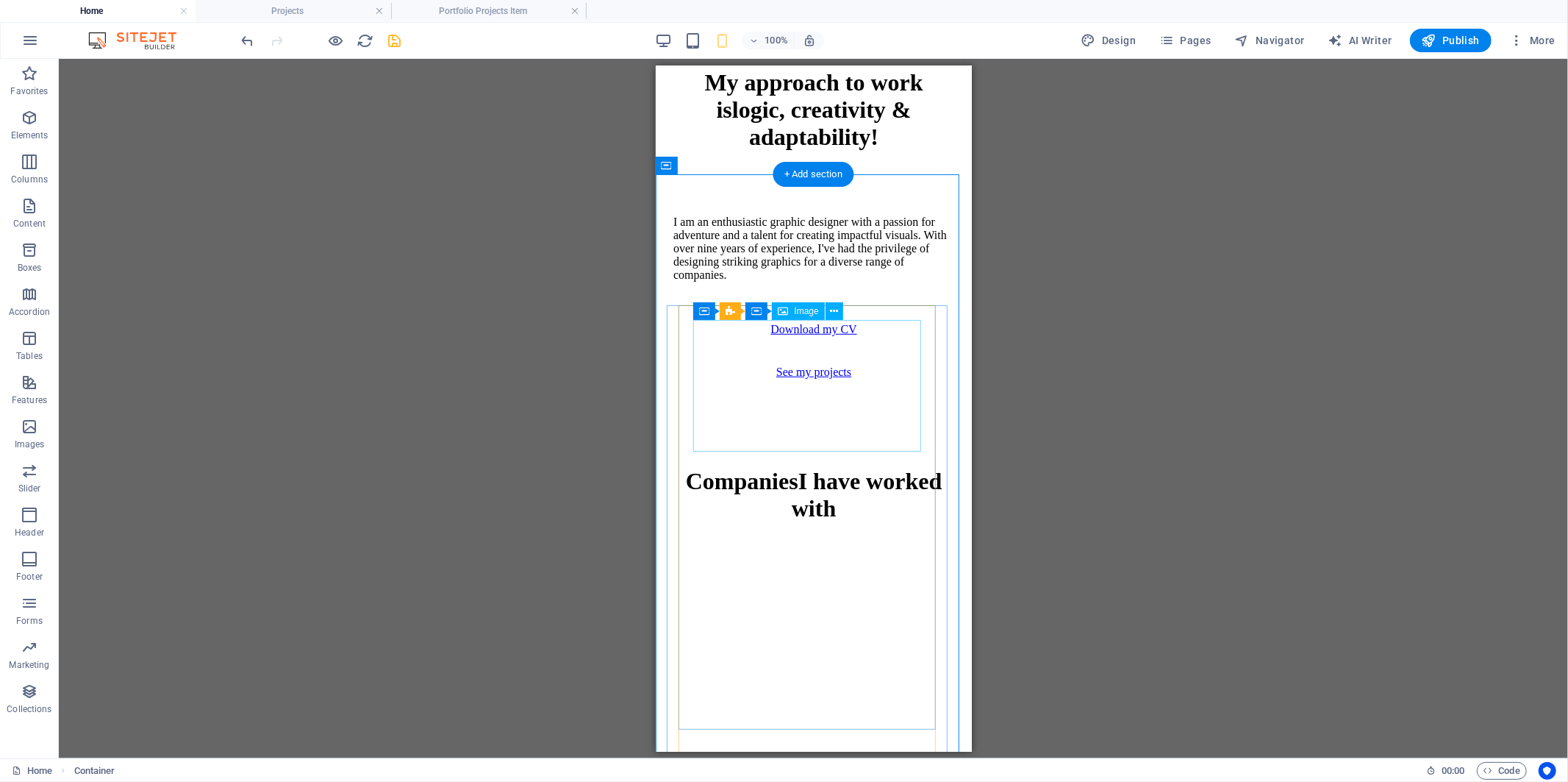
scroll to position [654, 0]
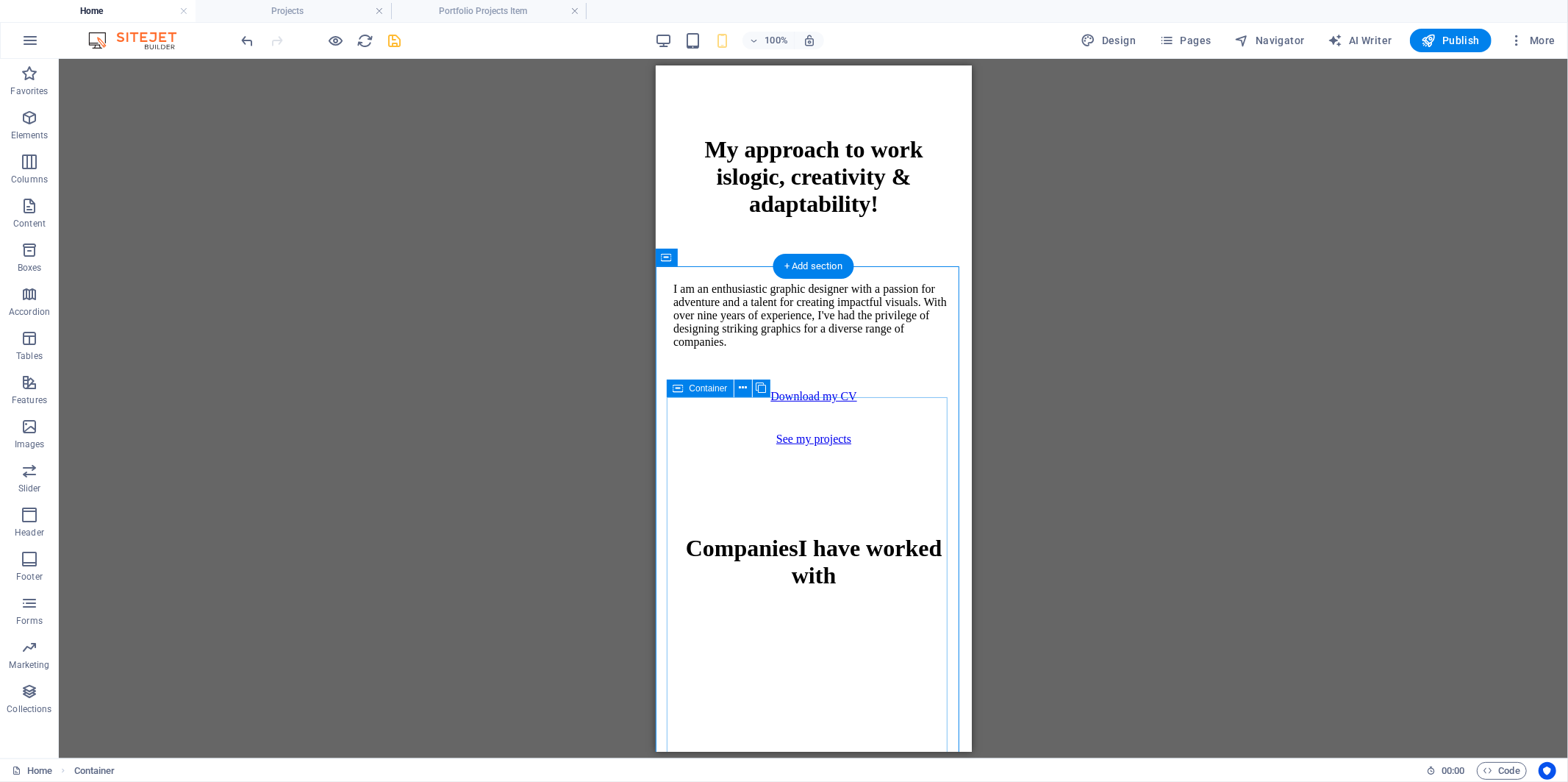
select select "%"
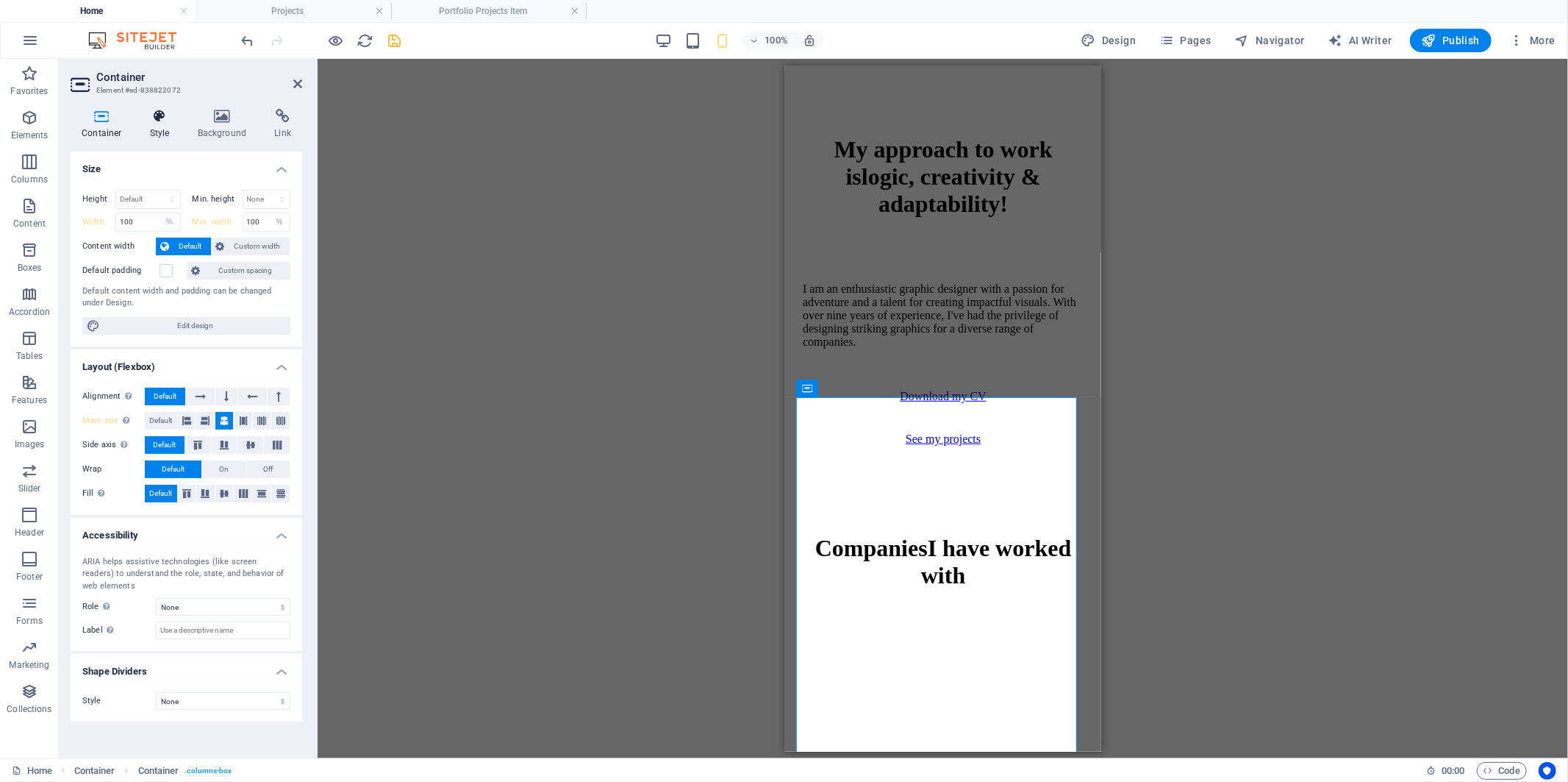
click at [150, 118] on icon at bounding box center [160, 116] width 42 height 15
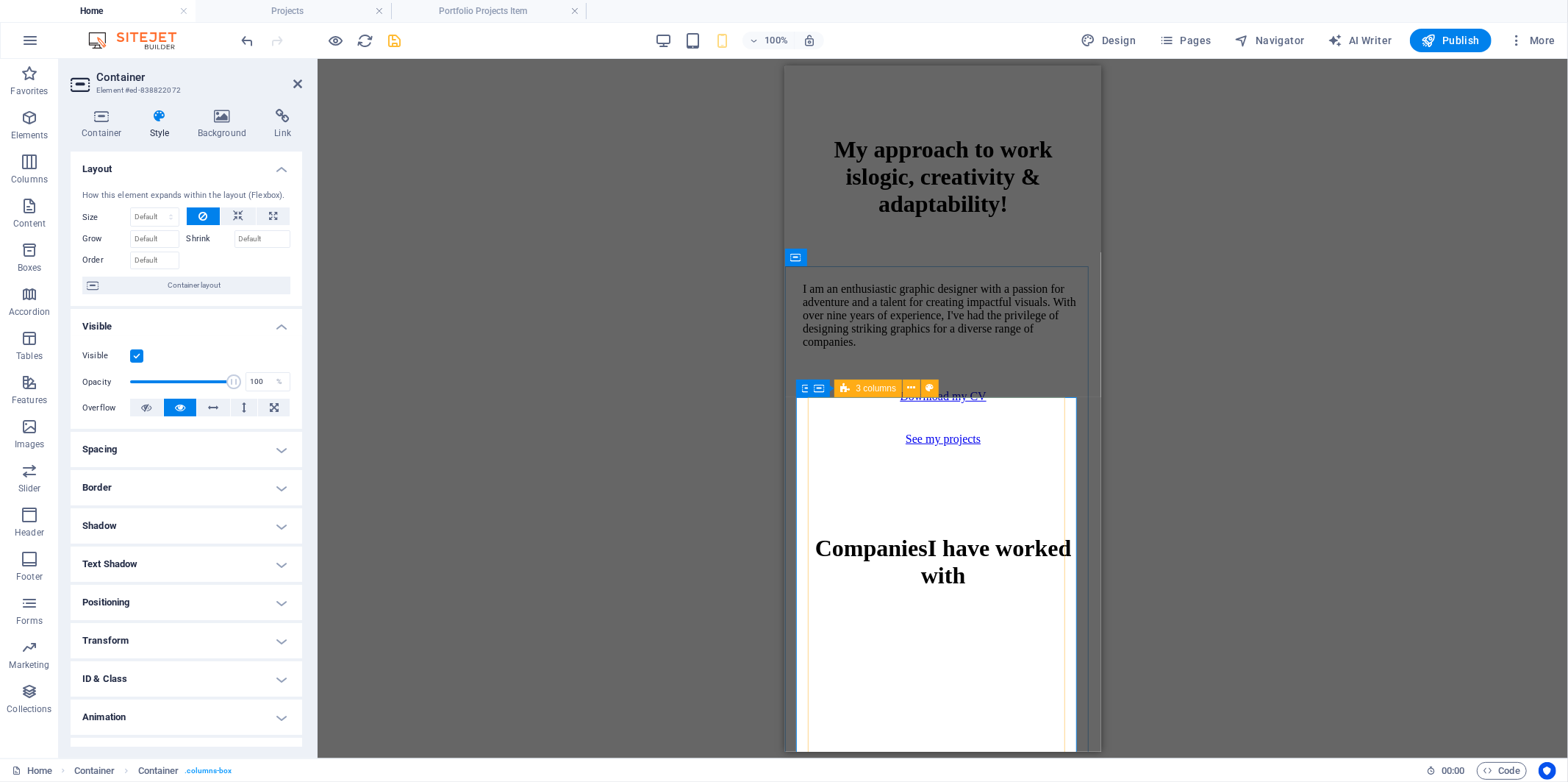
click at [844, 390] on icon at bounding box center [845, 388] width 10 height 17
drag, startPoint x: 844, startPoint y: 390, endPoint x: 15, endPoint y: 315, distance: 832.4
click at [844, 390] on icon at bounding box center [845, 388] width 10 height 17
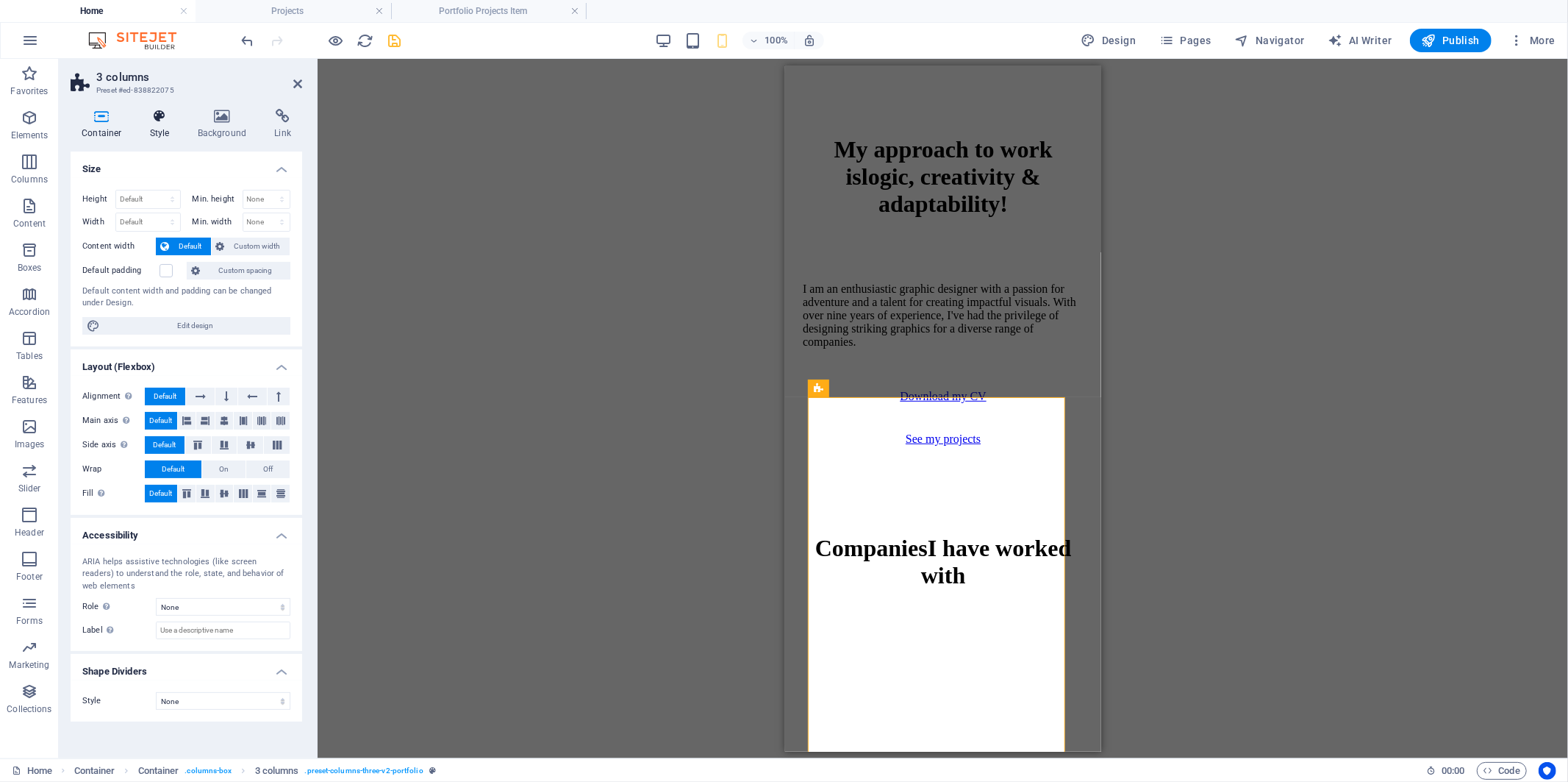
click at [156, 133] on h4 "Style" at bounding box center [163, 123] width 48 height 31
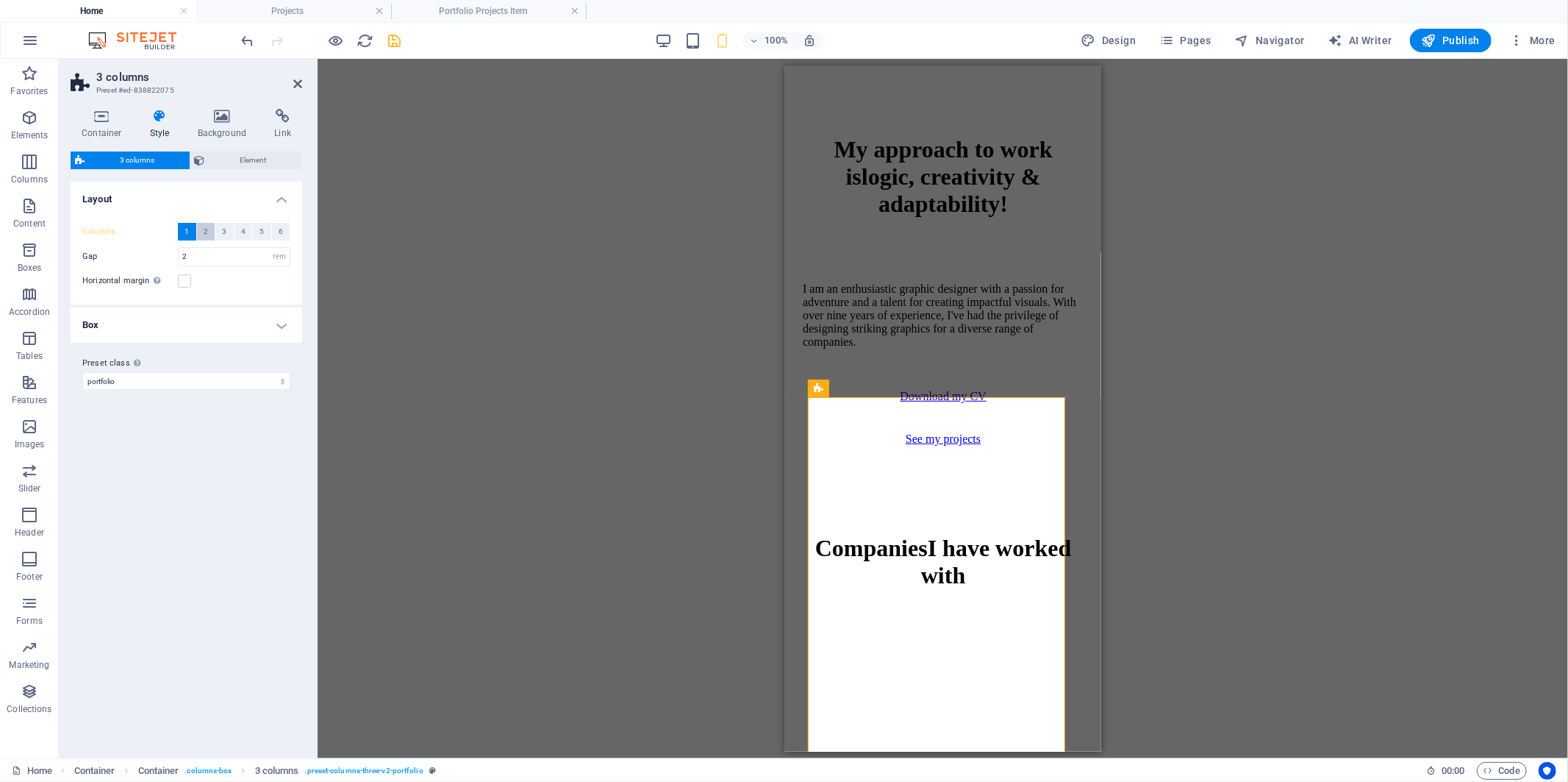
click at [202, 228] on button "2" at bounding box center [206, 231] width 18 height 17
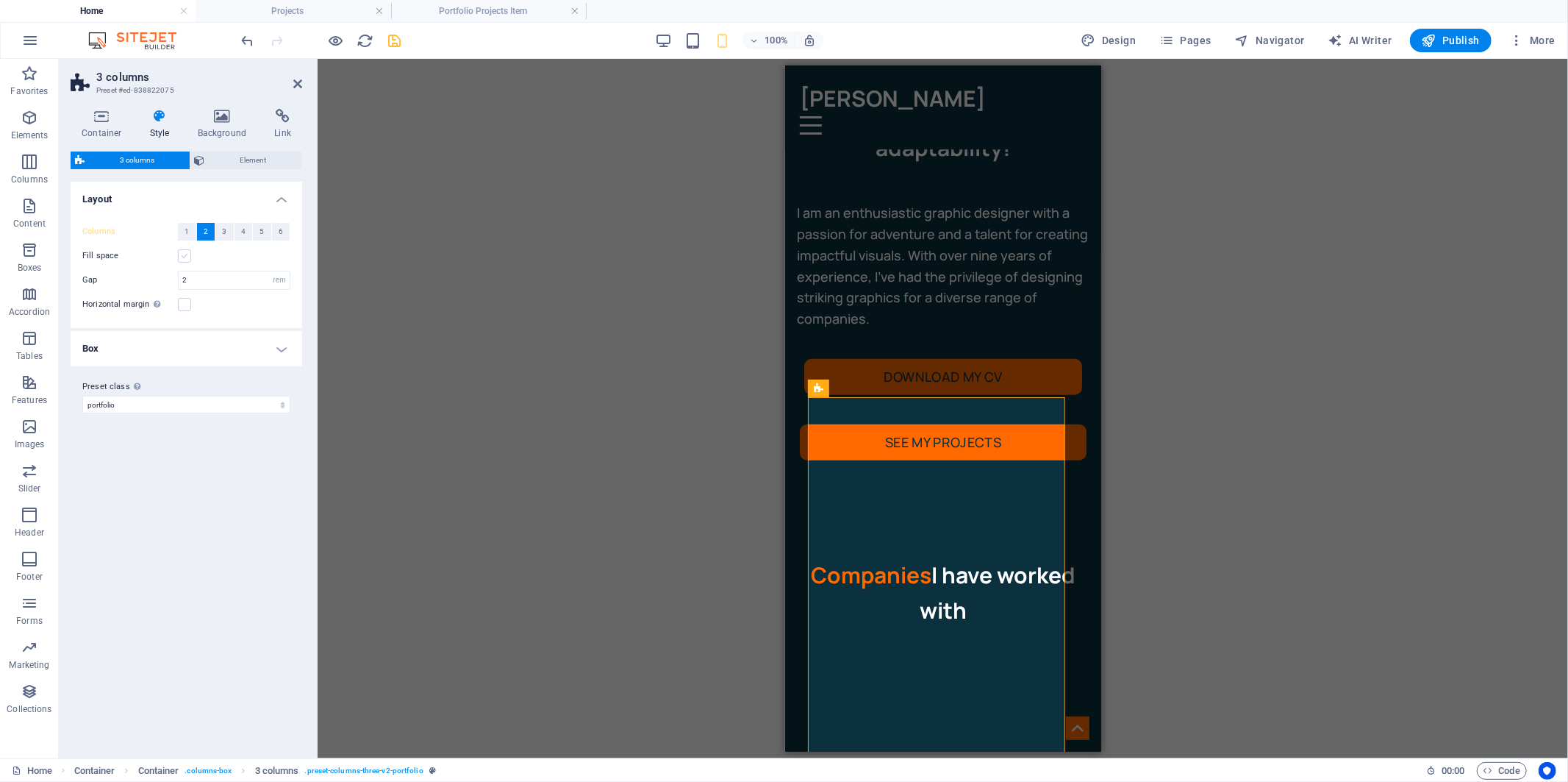
click at [182, 255] on label at bounding box center [185, 256] width 13 height 13
click at [0, 0] on input "Fill space" at bounding box center [0, 0] width 0 height 0
click at [182, 255] on label at bounding box center [185, 256] width 13 height 13
click at [0, 0] on input "Fill space" at bounding box center [0, 0] width 0 height 0
click at [190, 234] on button "1" at bounding box center [187, 231] width 18 height 17
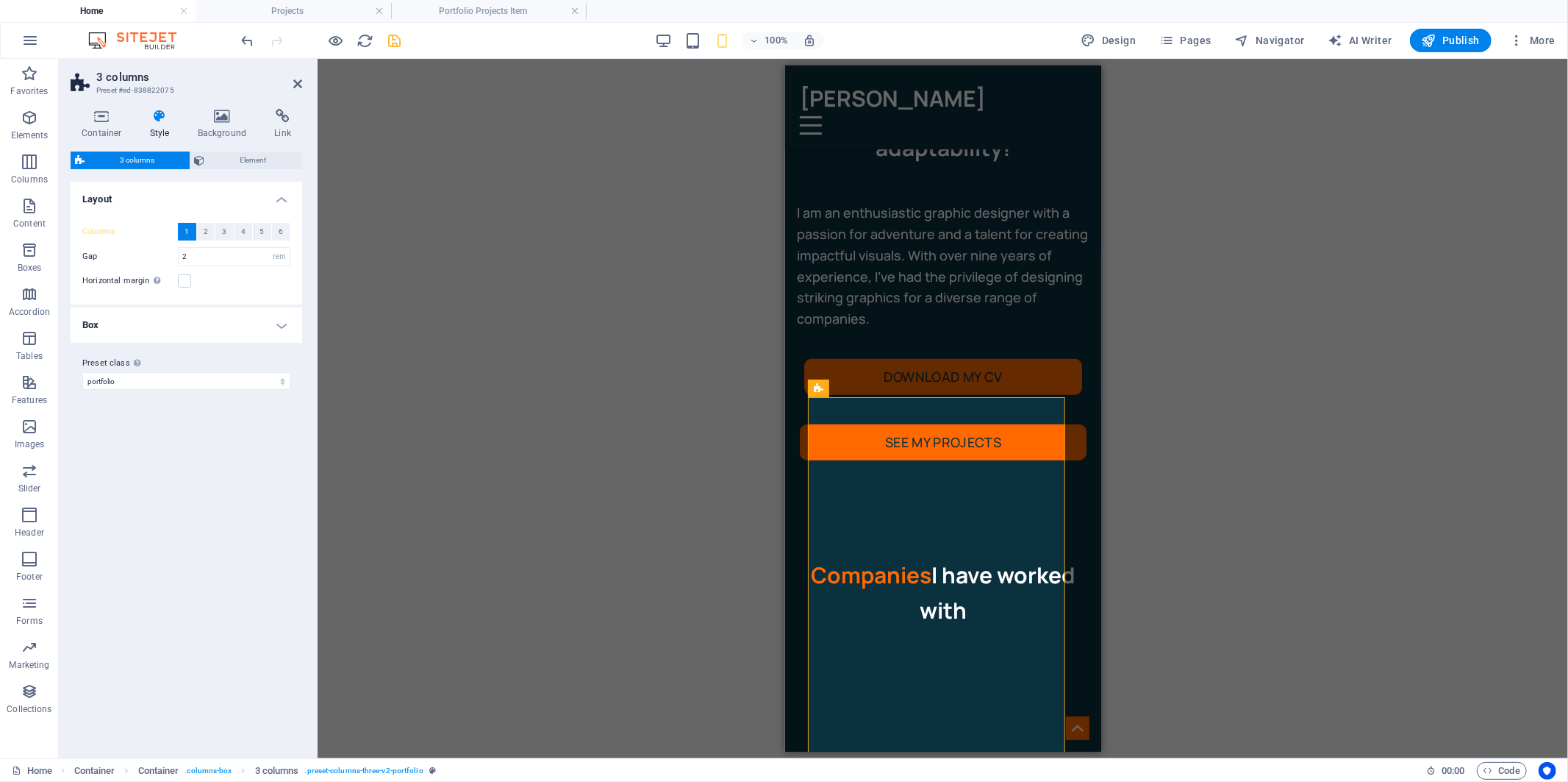
click at [588, 304] on div "H1 Container 2 columns 2 columns Container Container Image Container Spacer Spa…" at bounding box center [943, 408] width 1251 height 700
click at [861, 628] on div at bounding box center [942, 646] width 292 height 36
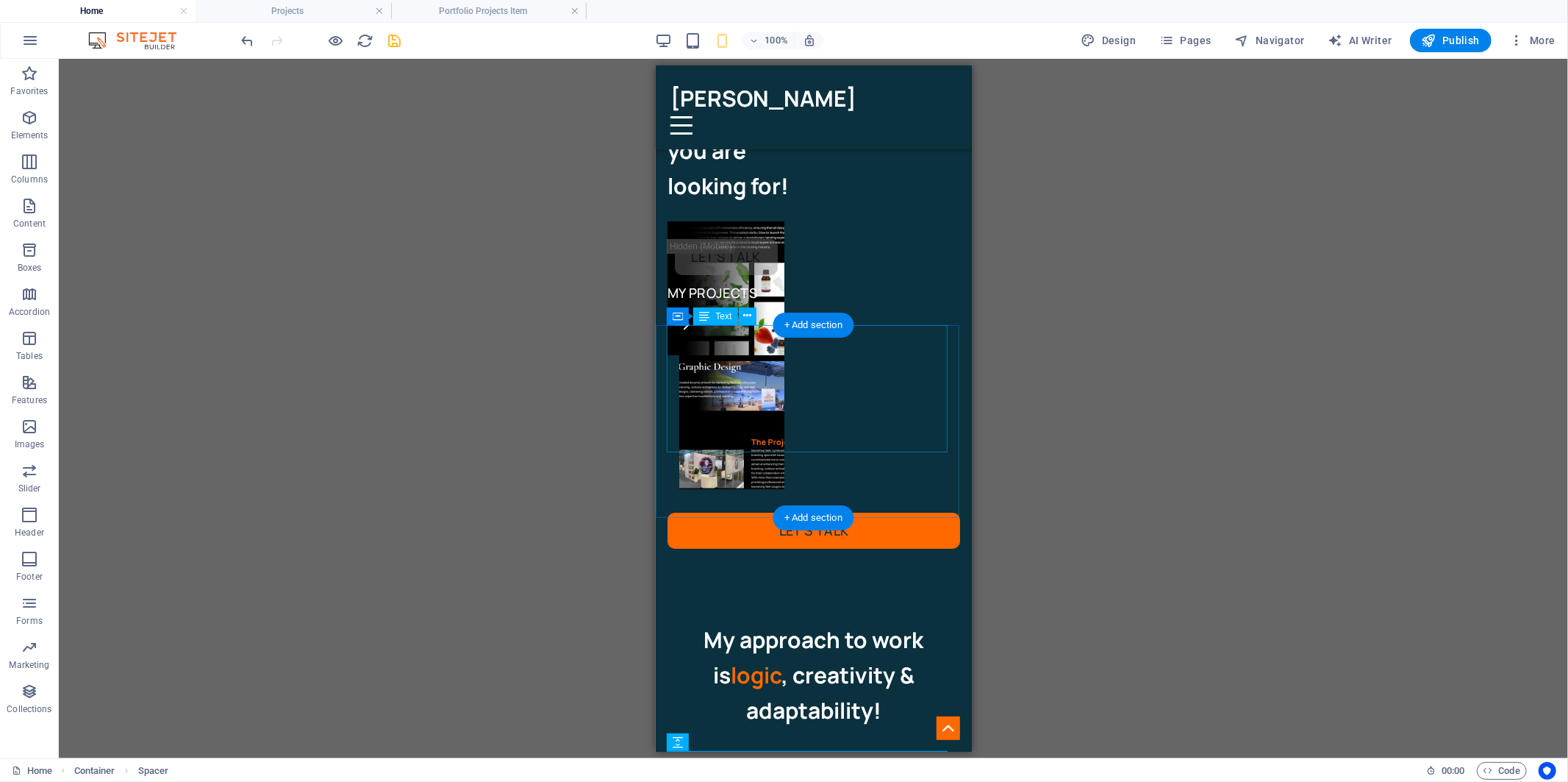
scroll to position [82, 0]
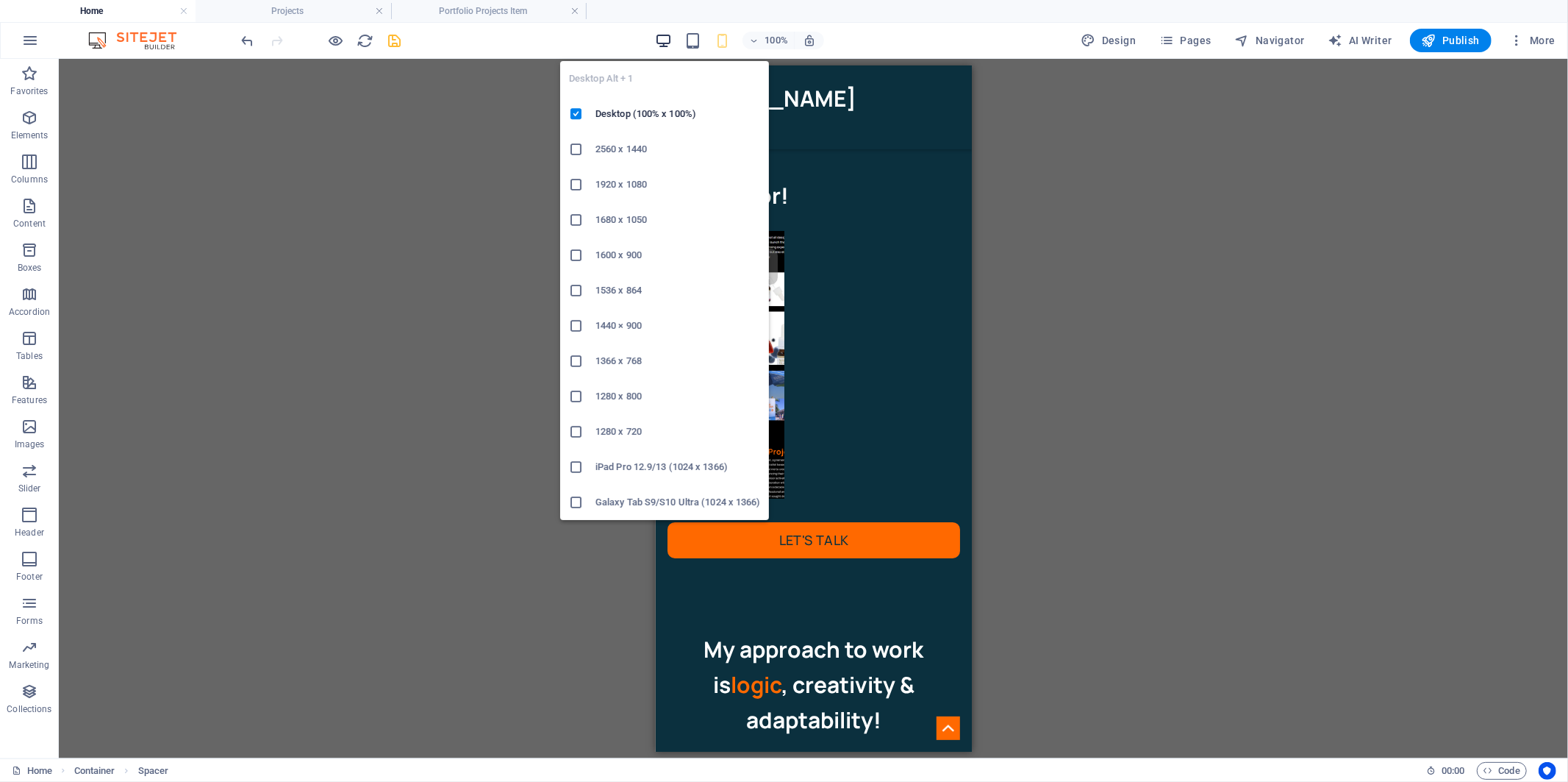
click at [665, 38] on icon "button" at bounding box center [663, 41] width 17 height 17
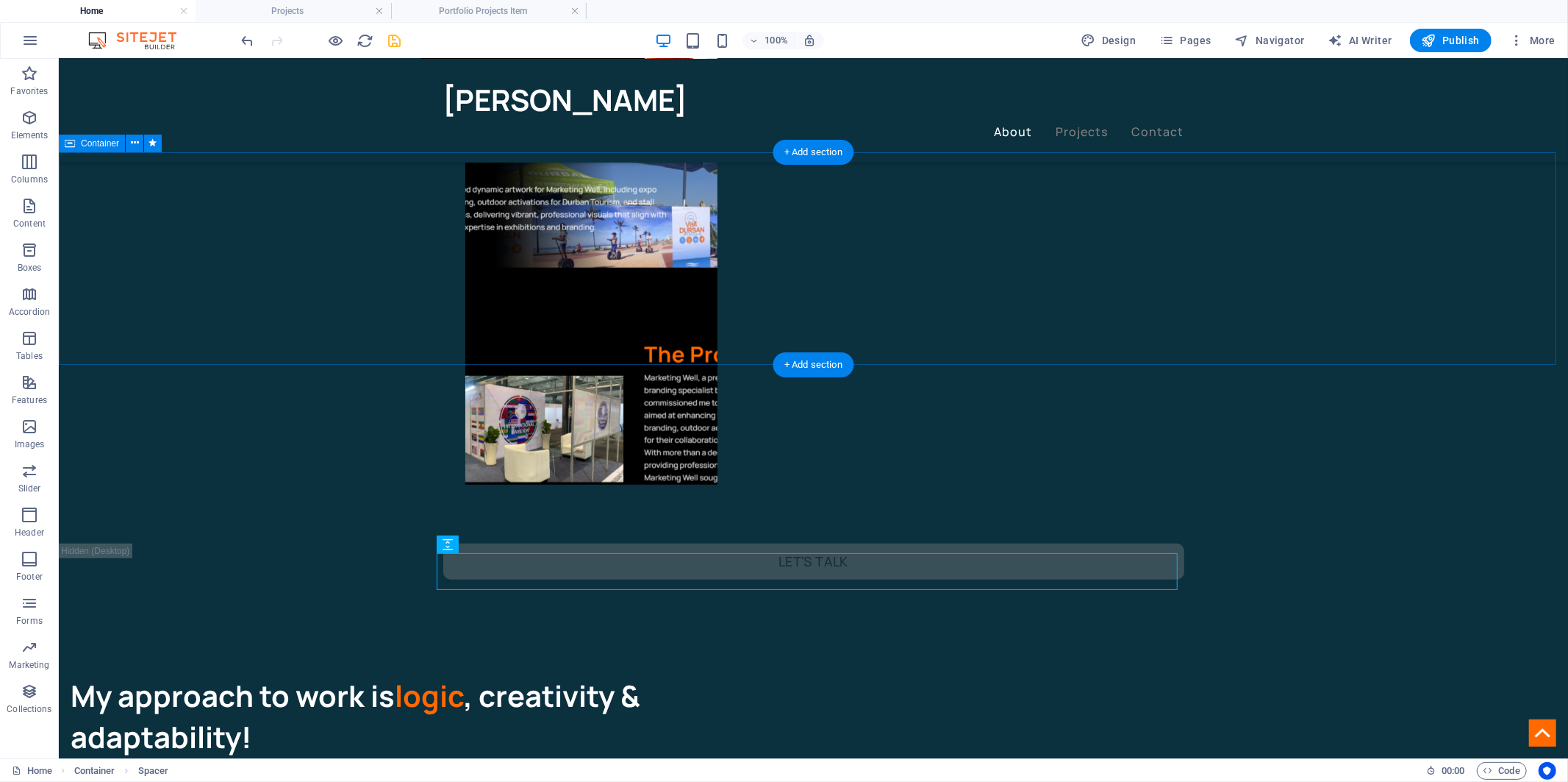
scroll to position [837, 0]
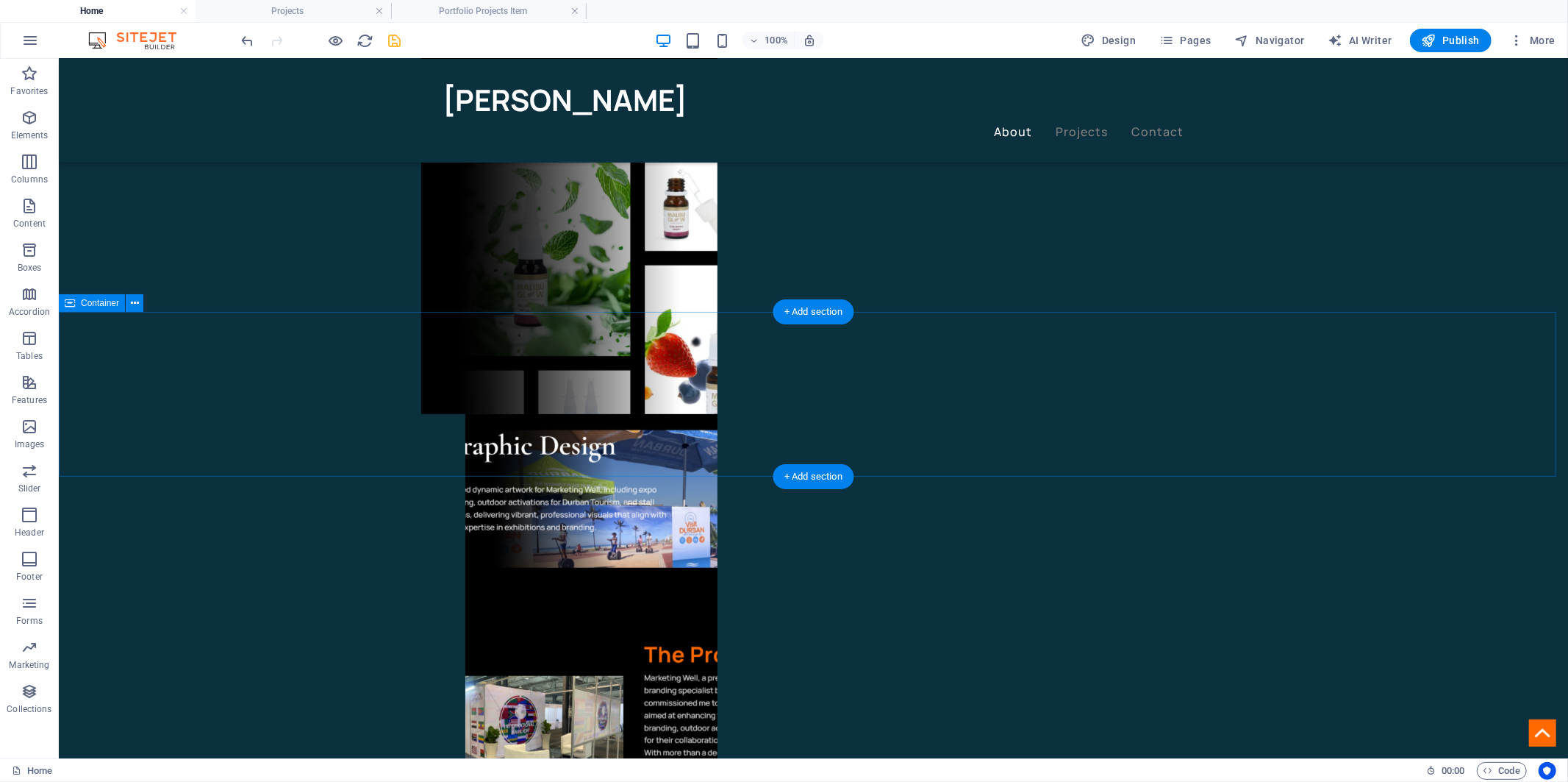
scroll to position [509, 0]
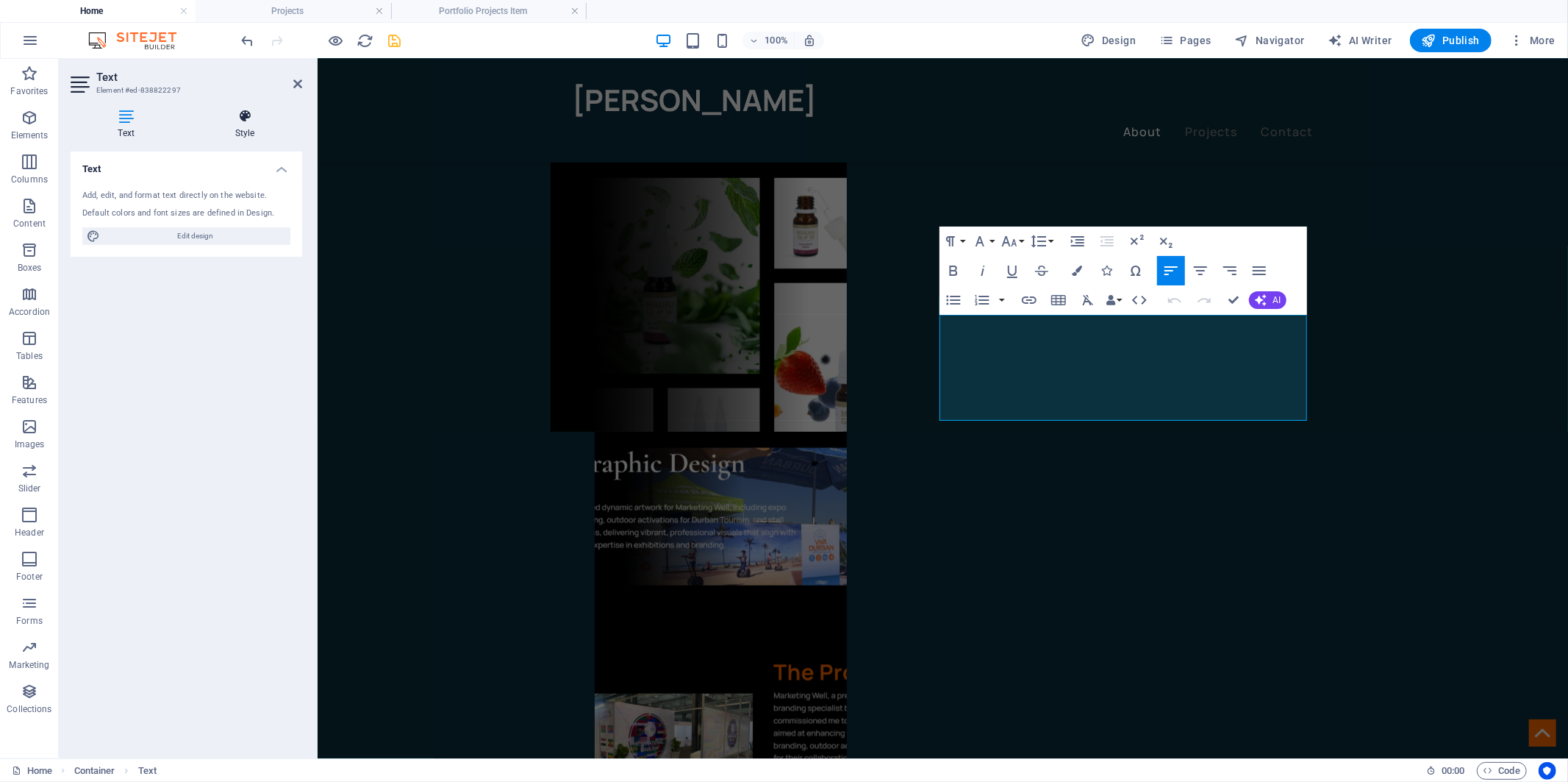
click at [250, 126] on h4 "Style" at bounding box center [244, 123] width 115 height 31
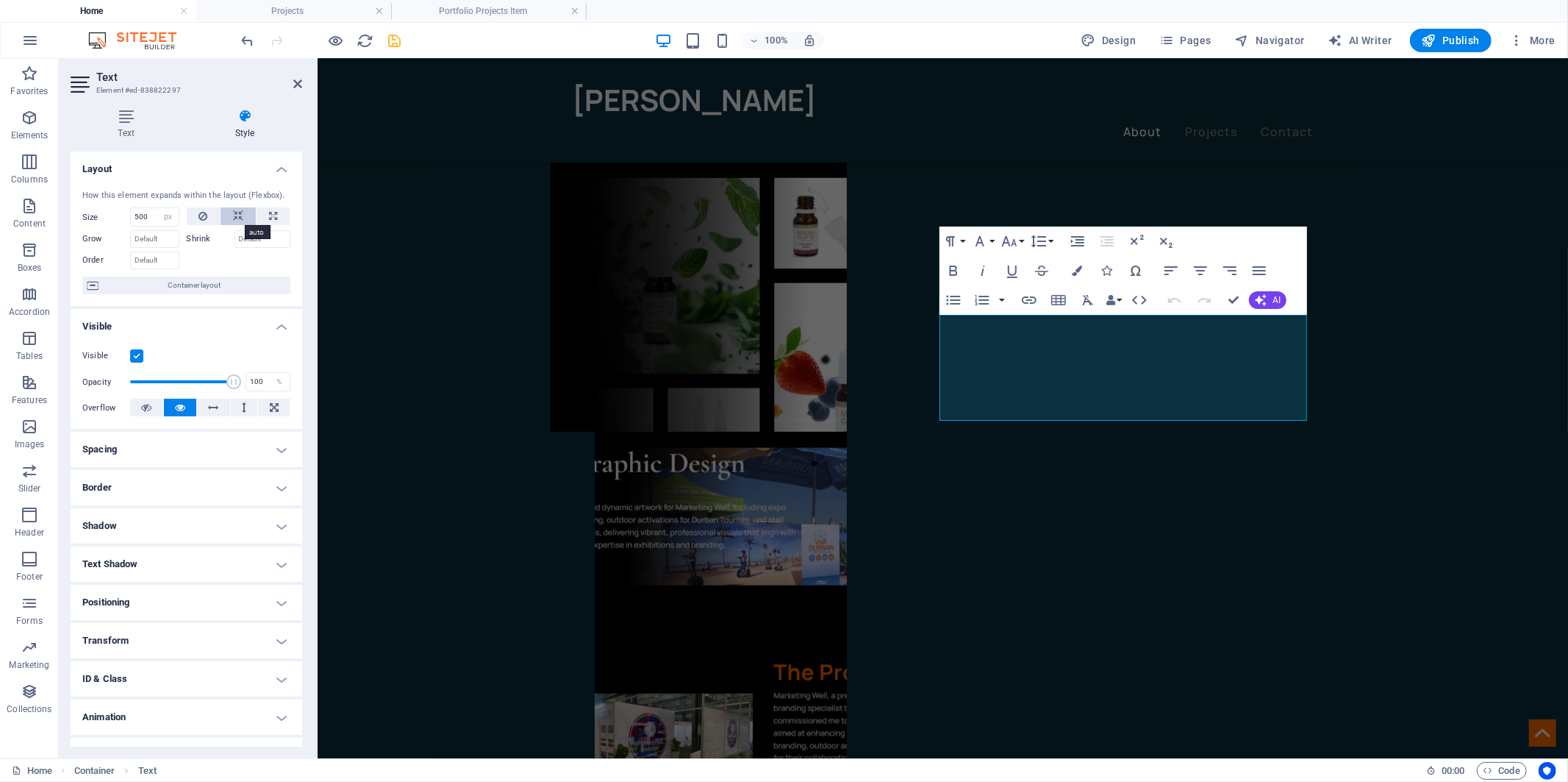
click at [233, 214] on icon at bounding box center [238, 215] width 10 height 17
select select "DISABLED_OPTION_VALUE"
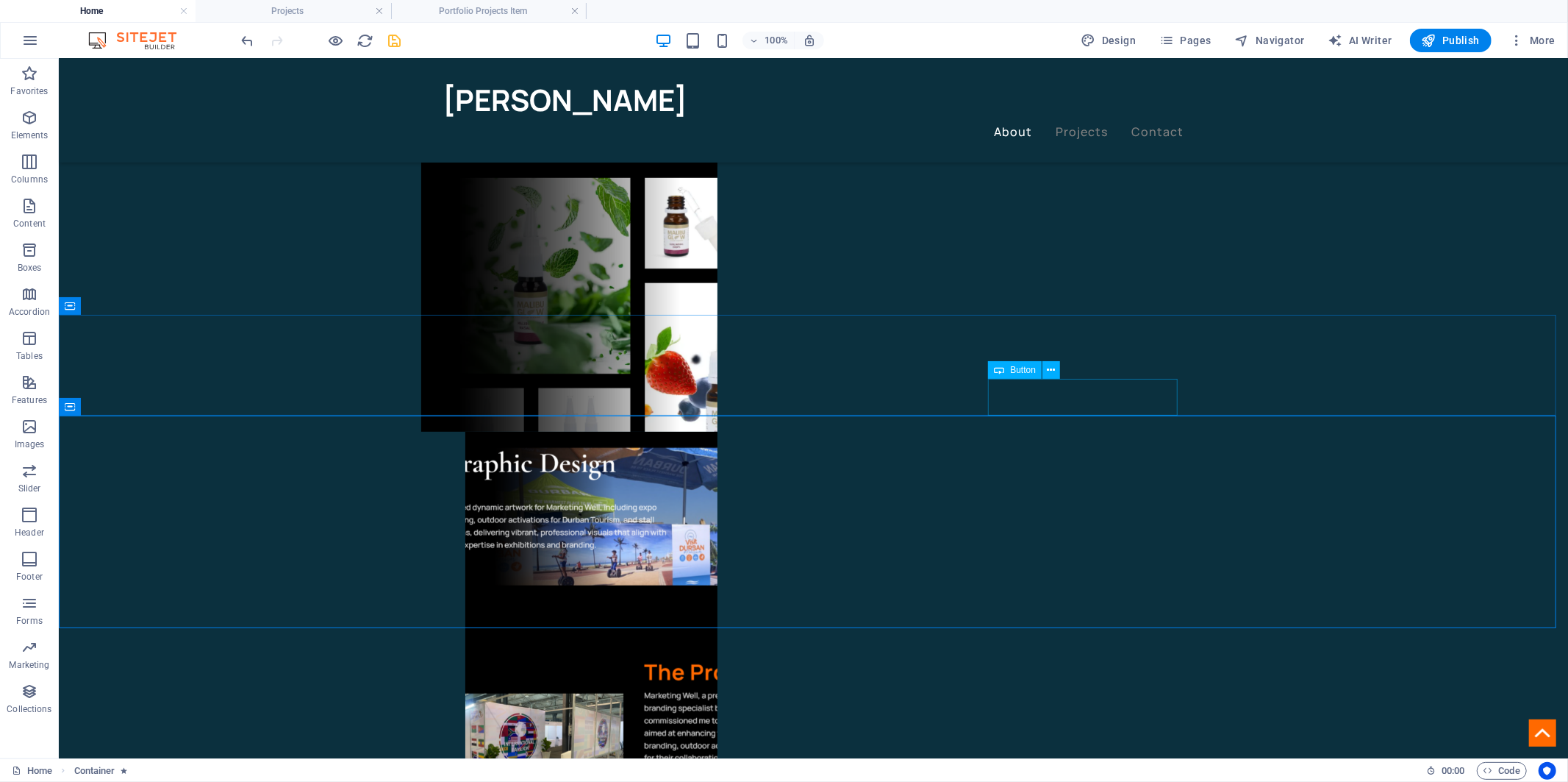
click at [1001, 371] on icon at bounding box center [999, 369] width 10 height 17
select select "px"
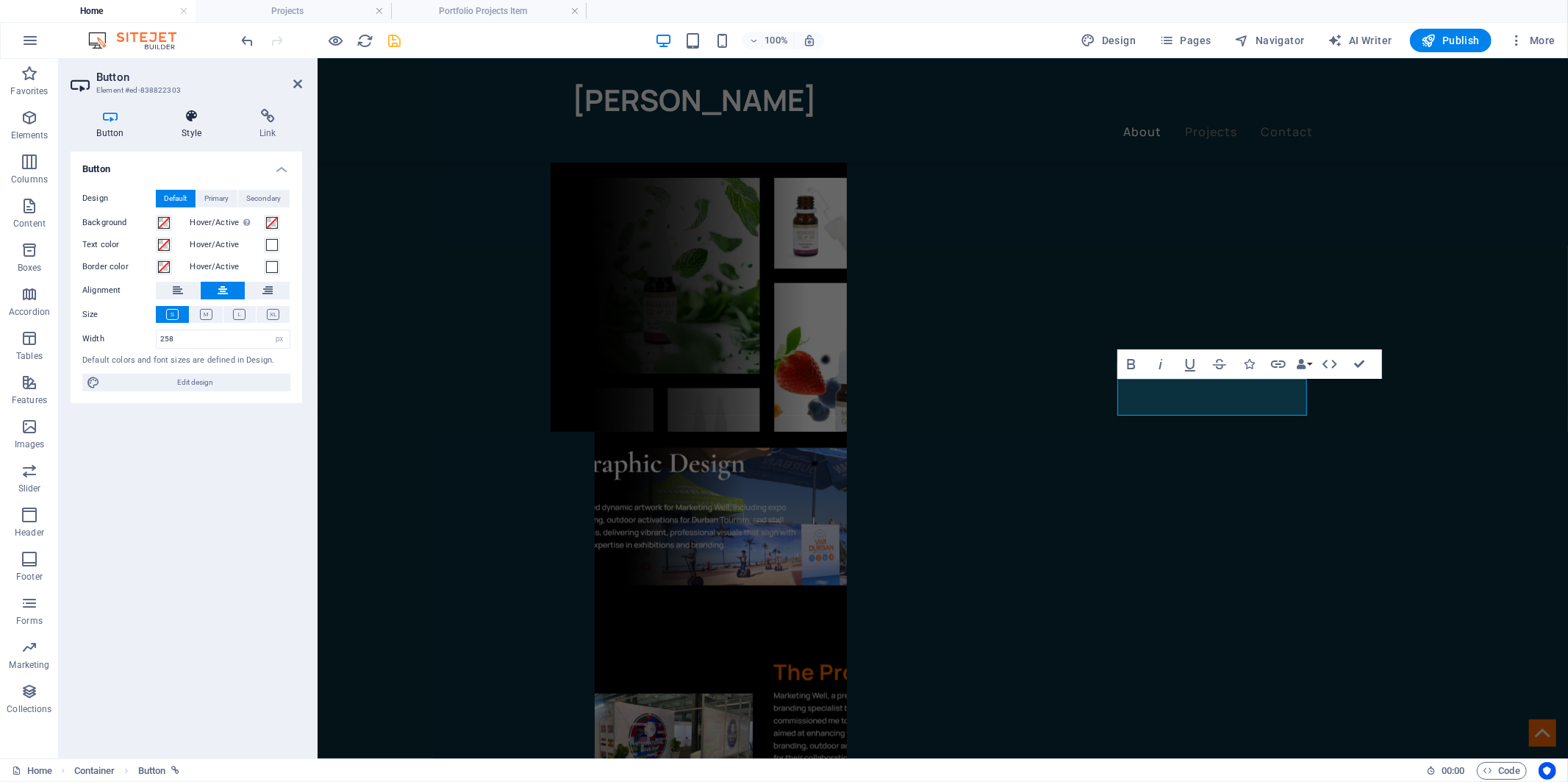
click at [203, 119] on icon at bounding box center [191, 116] width 72 height 15
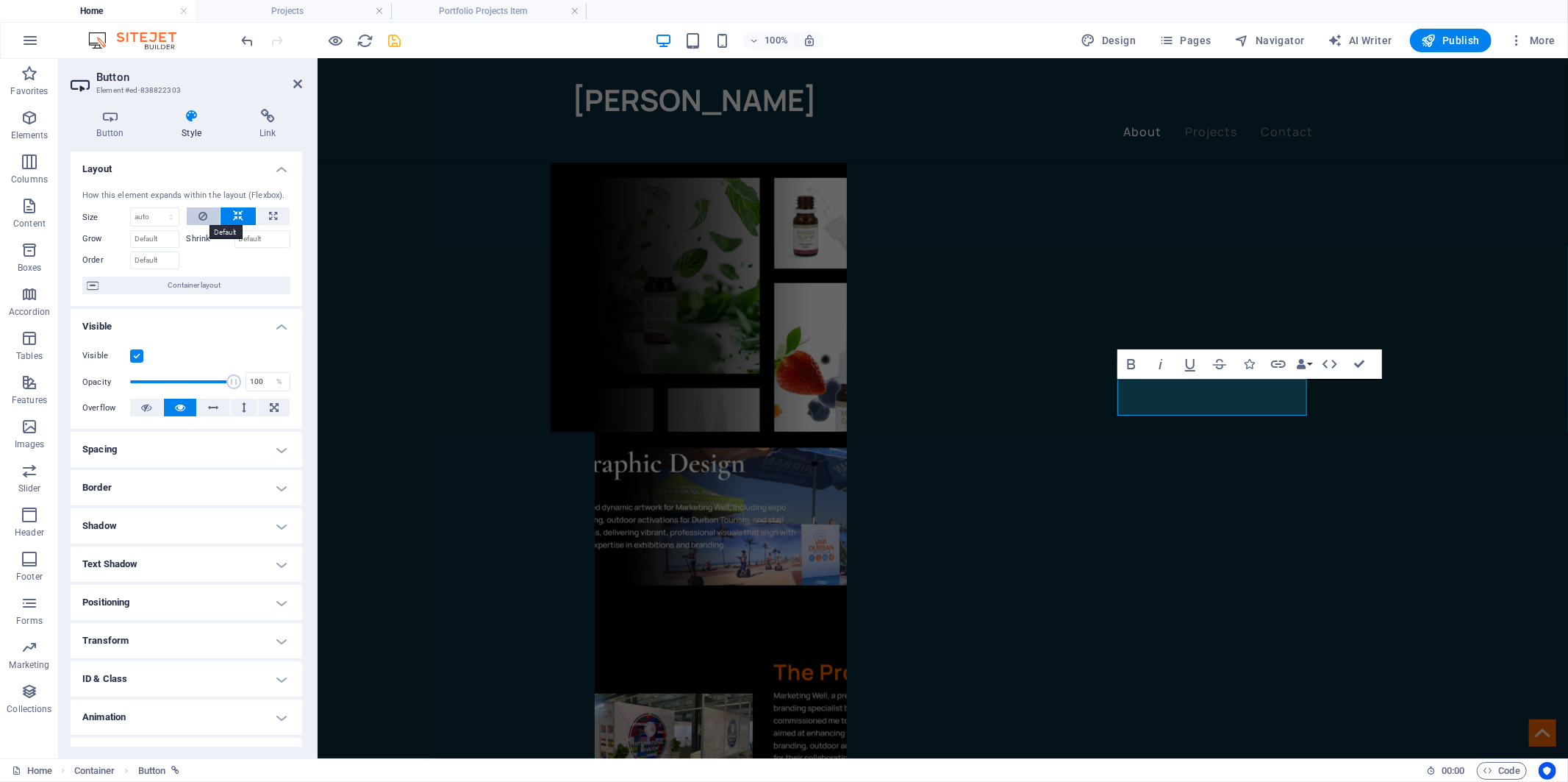
click at [209, 217] on button at bounding box center [204, 215] width 34 height 17
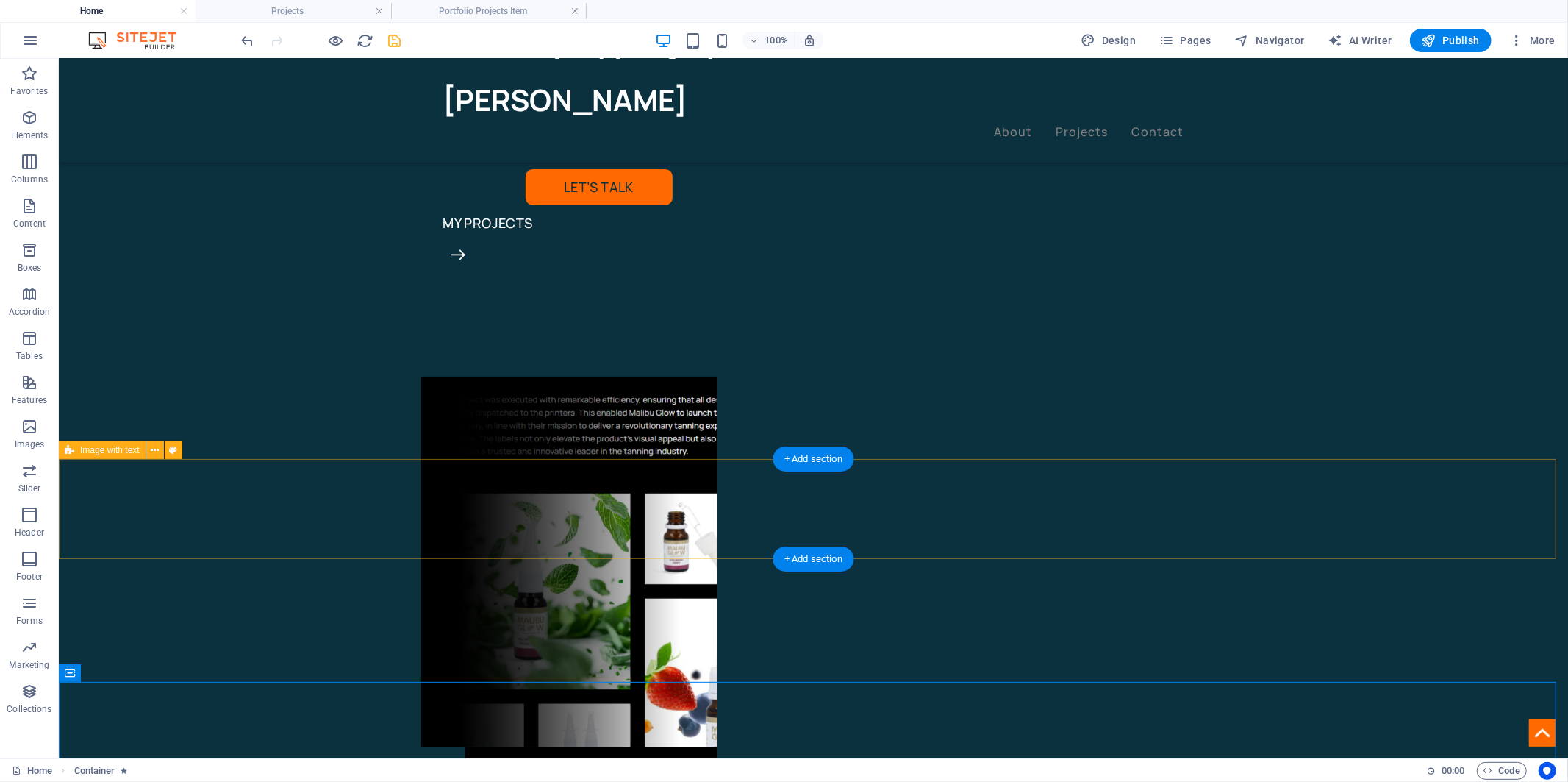
scroll to position [245, 0]
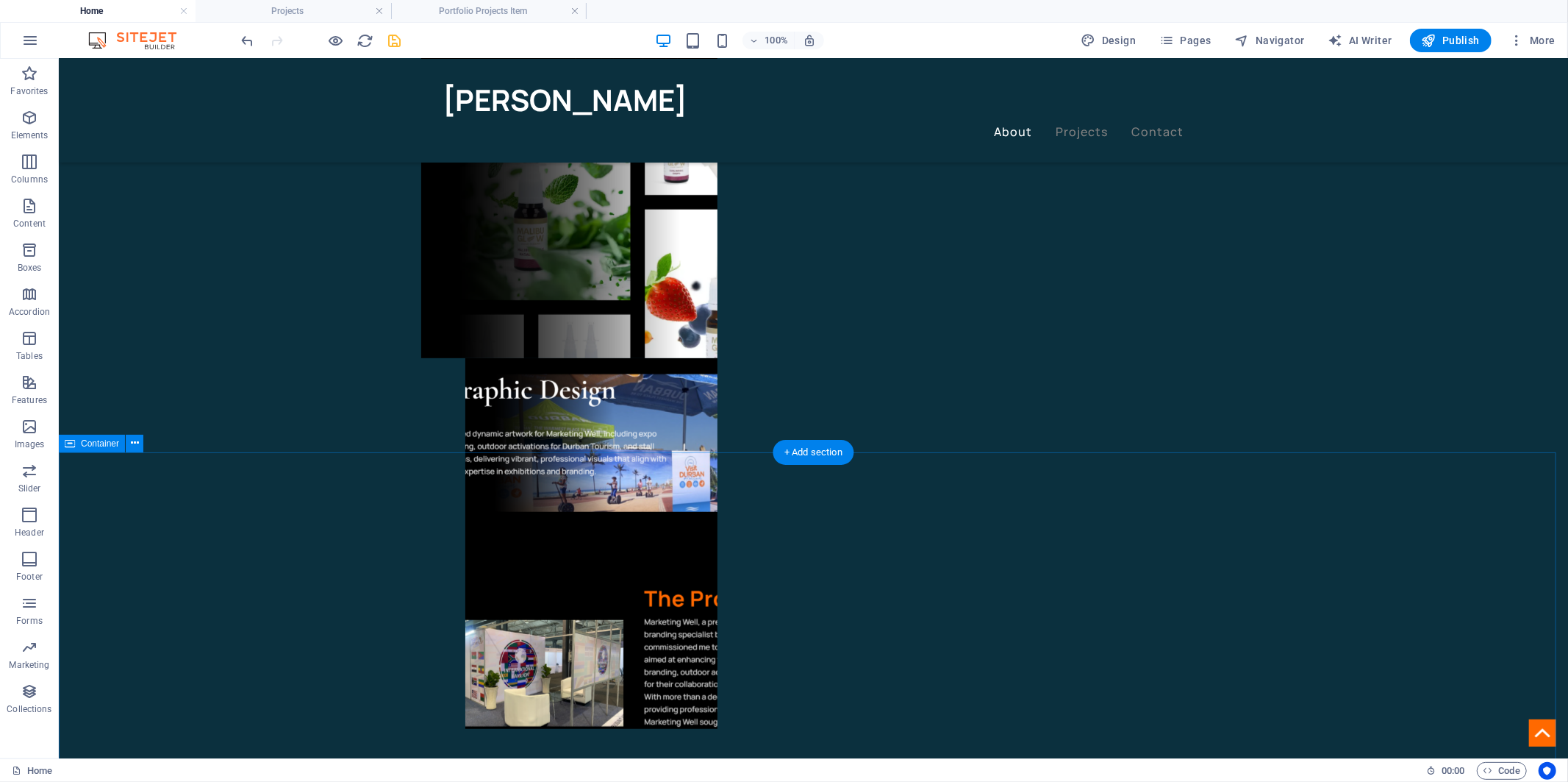
scroll to position [654, 0]
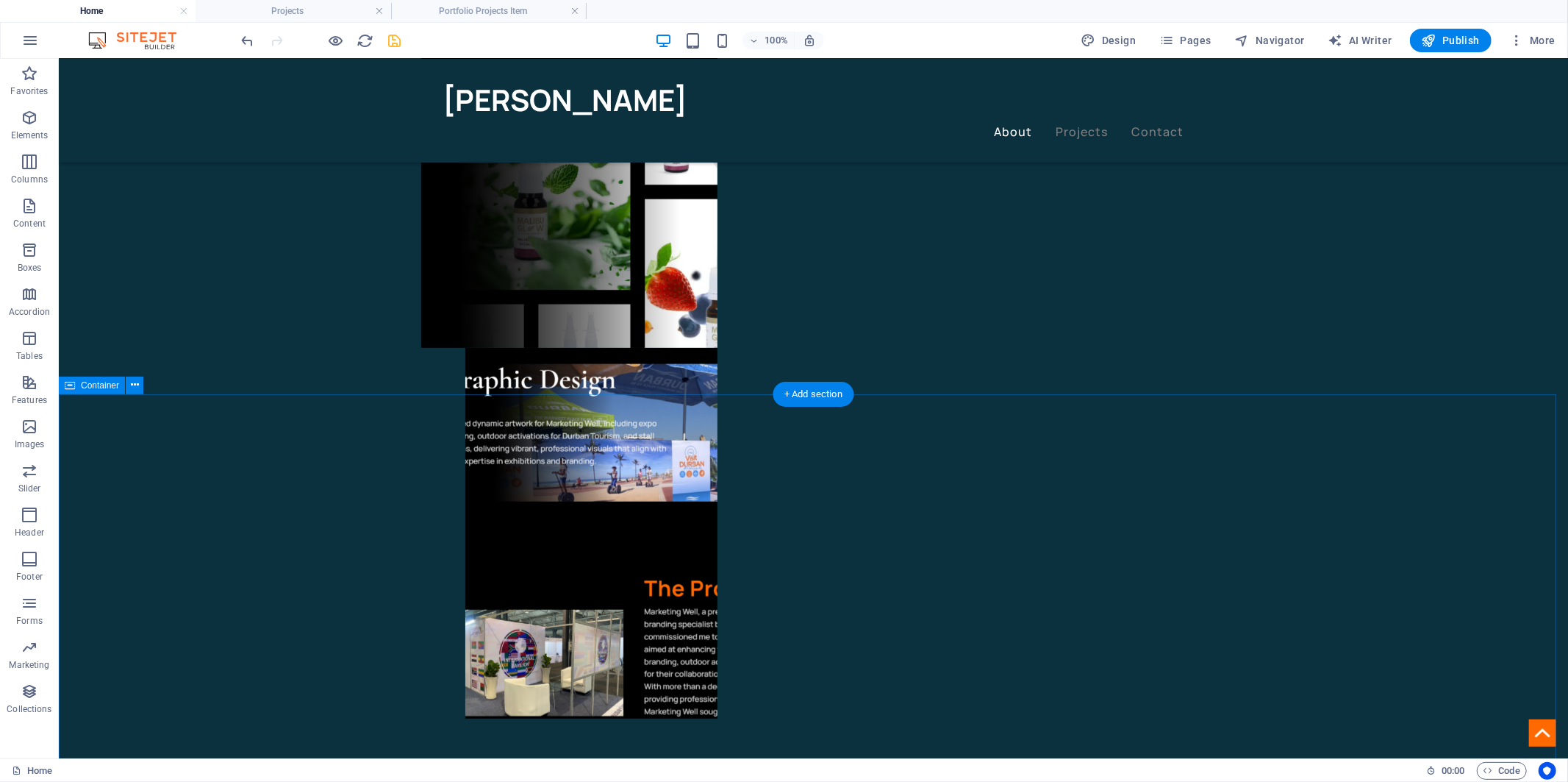
scroll to position [572, 0]
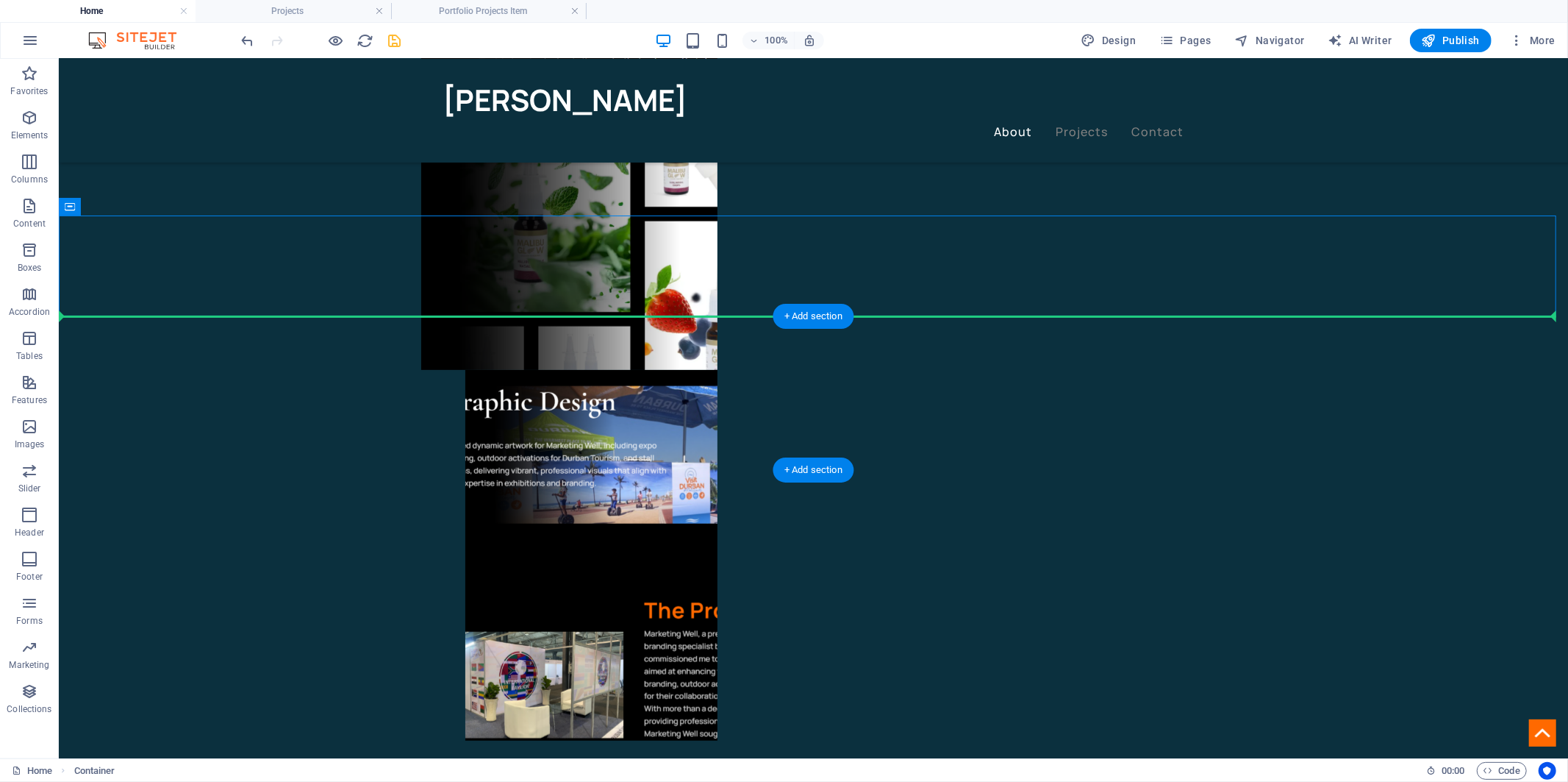
drag, startPoint x: 517, startPoint y: 326, endPoint x: 469, endPoint y: 351, distance: 54.1
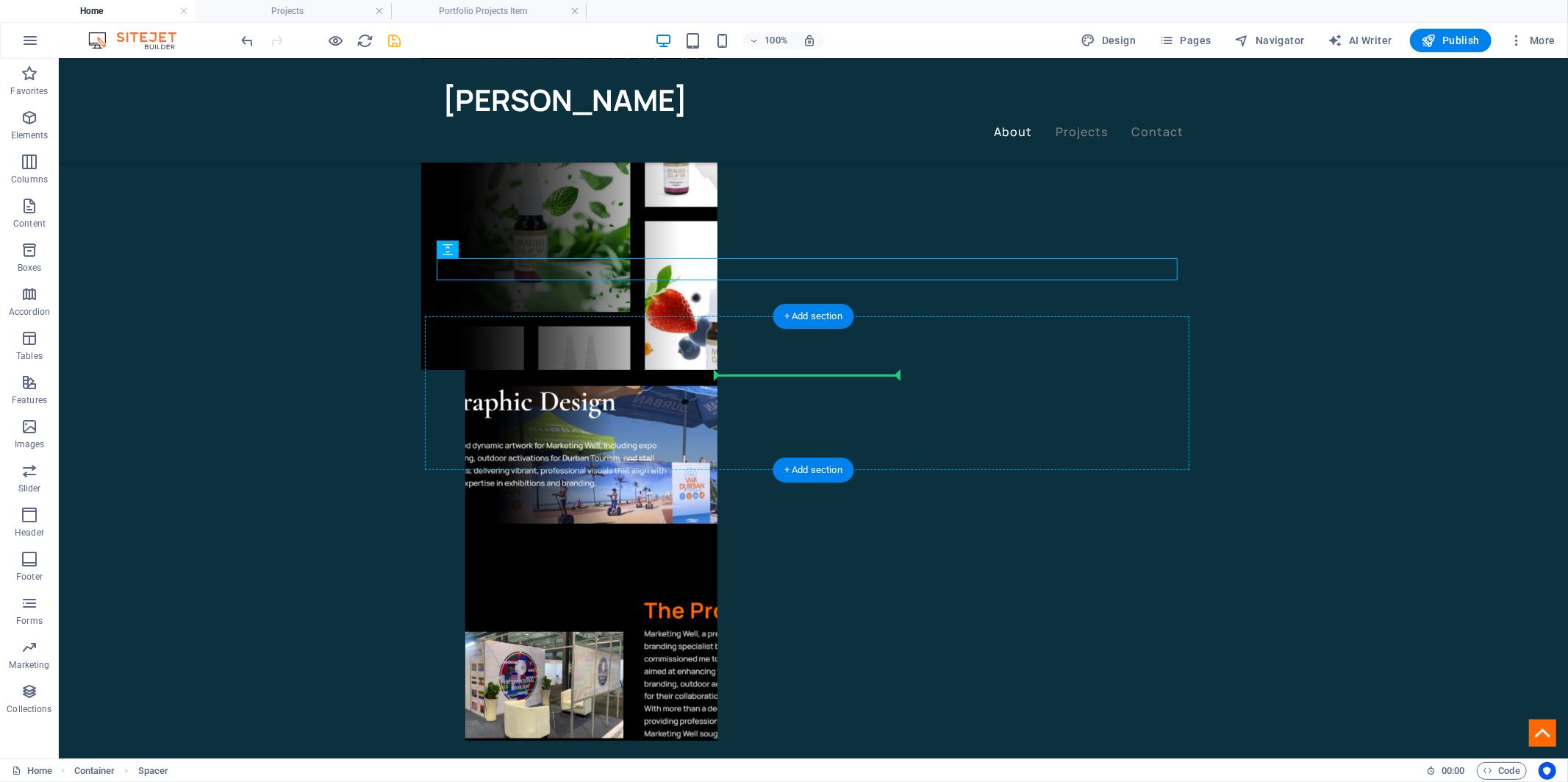
drag, startPoint x: 524, startPoint y: 306, endPoint x: 738, endPoint y: 379, distance: 226.1
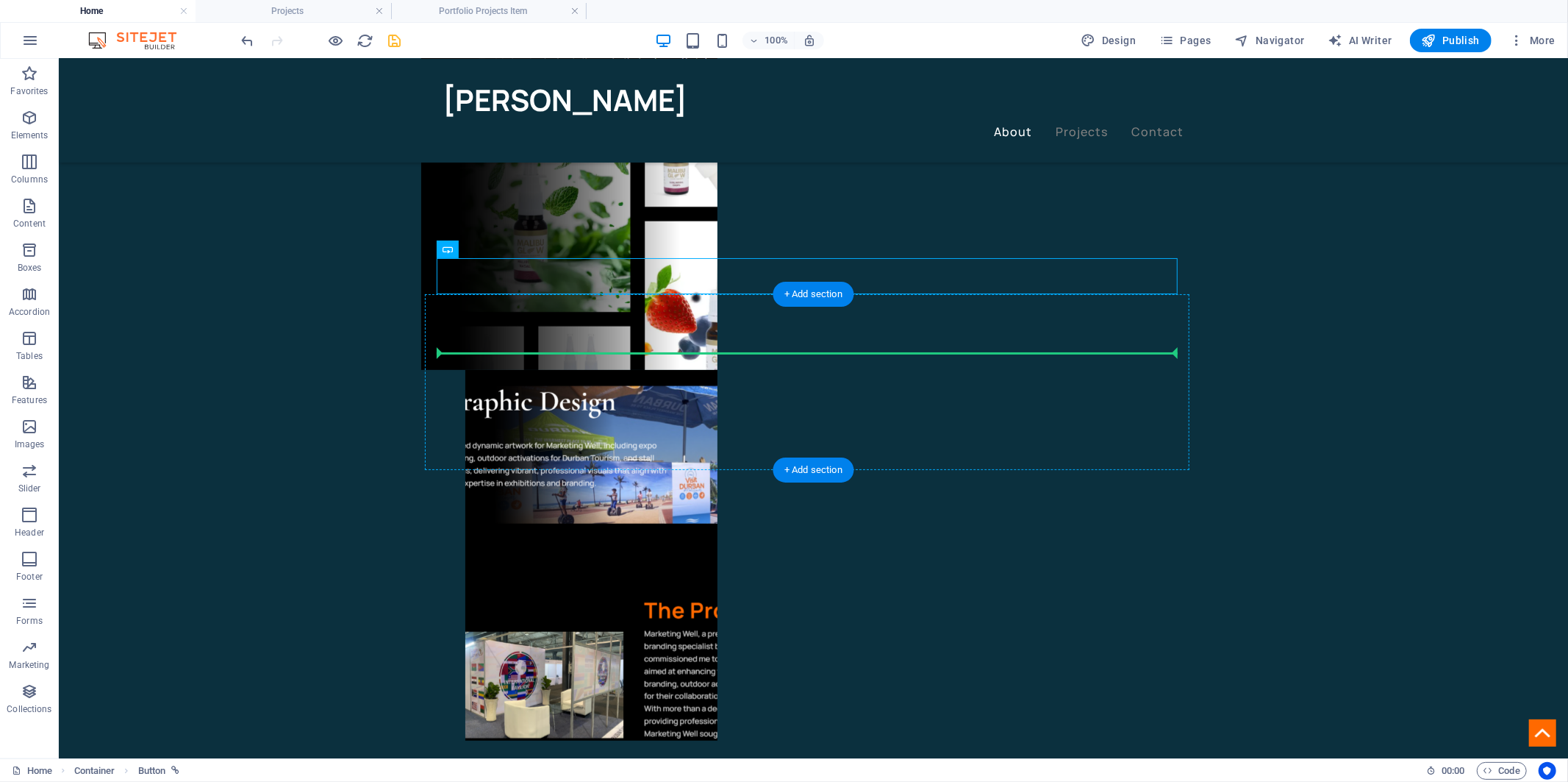
drag, startPoint x: 726, startPoint y: 275, endPoint x: 745, endPoint y: 363, distance: 90.0
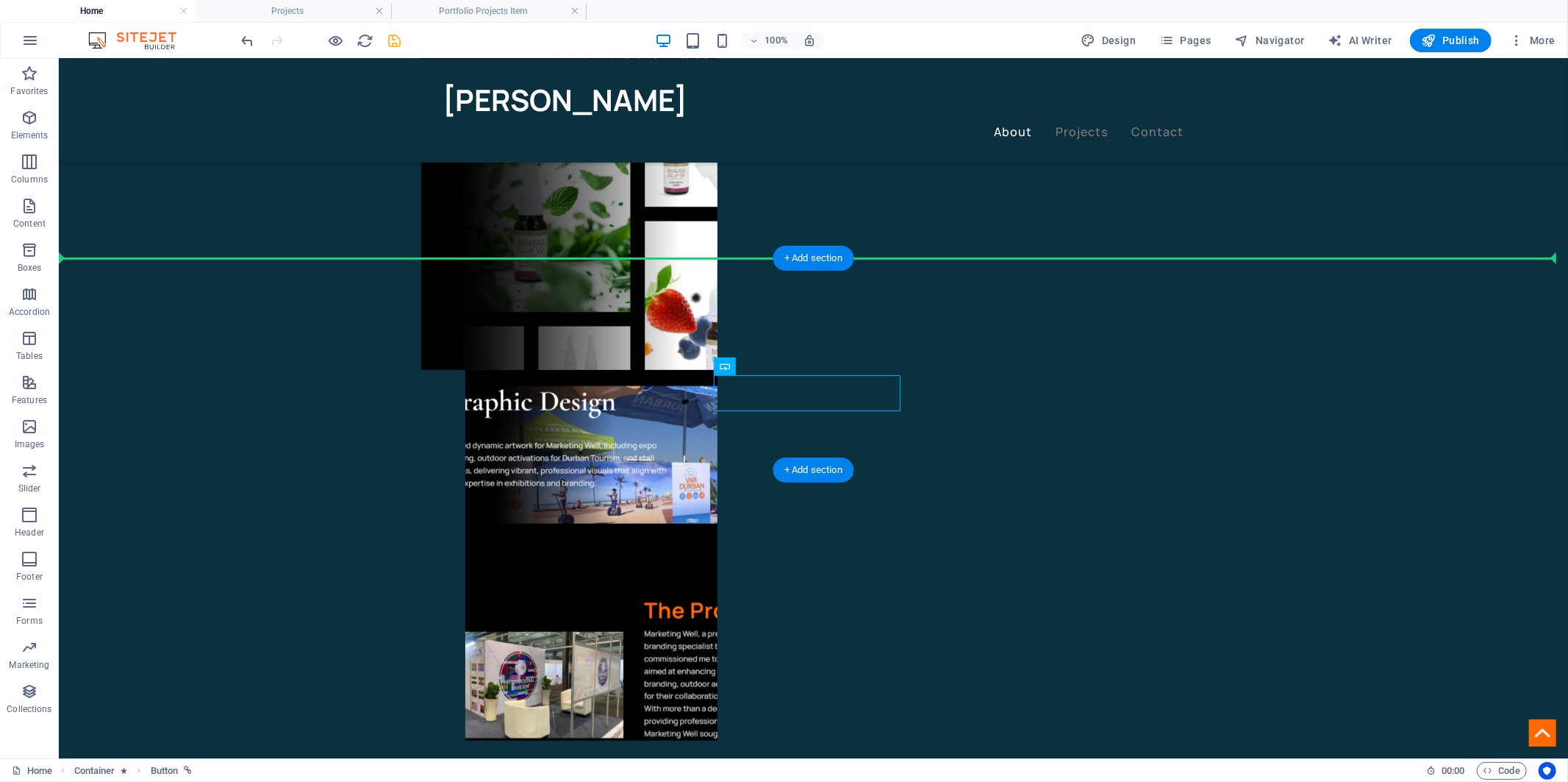
drag, startPoint x: 801, startPoint y: 427, endPoint x: 751, endPoint y: 291, distance: 144.9
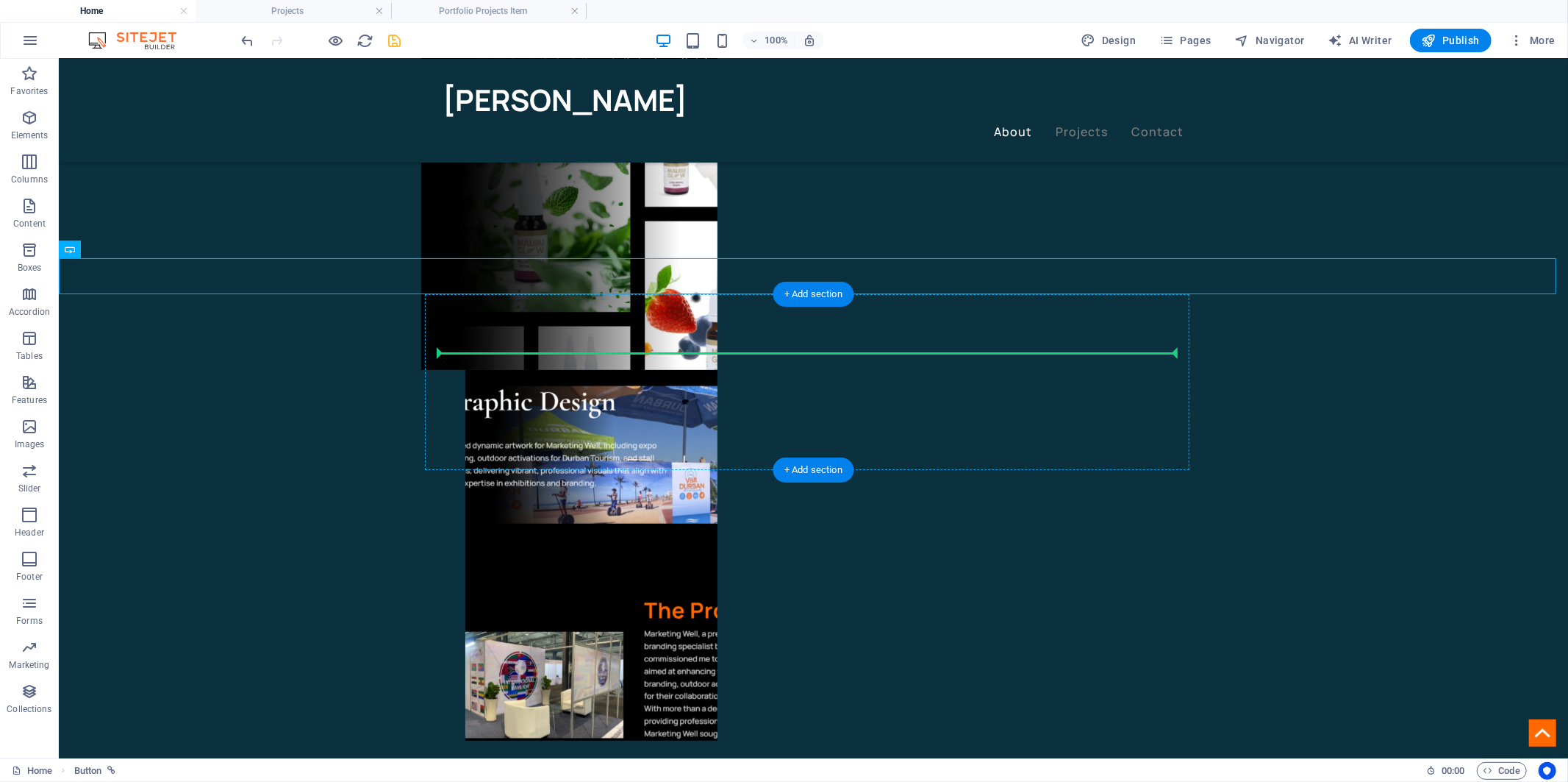
drag, startPoint x: 743, startPoint y: 276, endPoint x: 752, endPoint y: 357, distance: 81.5
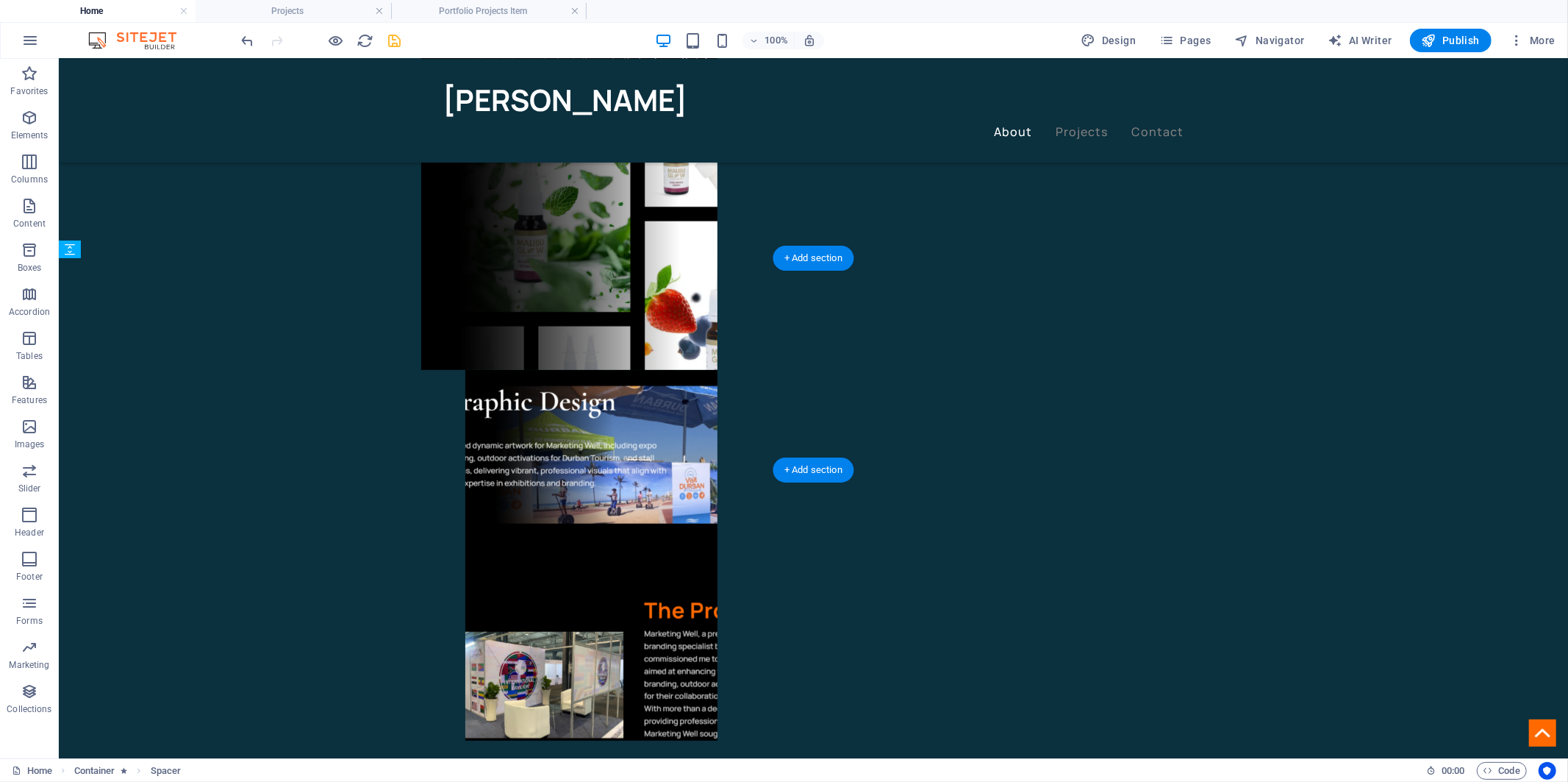
drag, startPoint x: 751, startPoint y: 404, endPoint x: 764, endPoint y: 364, distance: 42.1
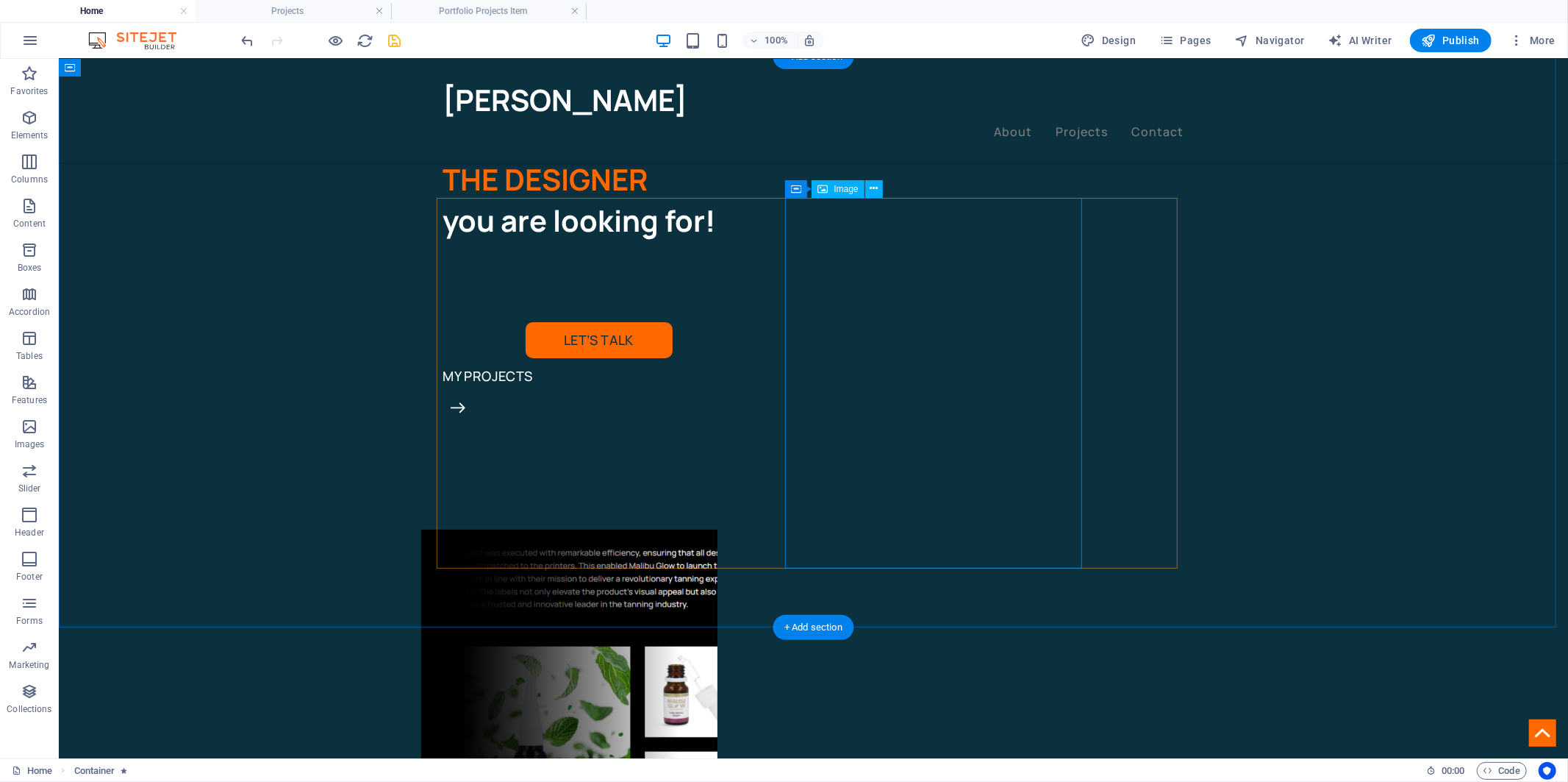
scroll to position [0, 0]
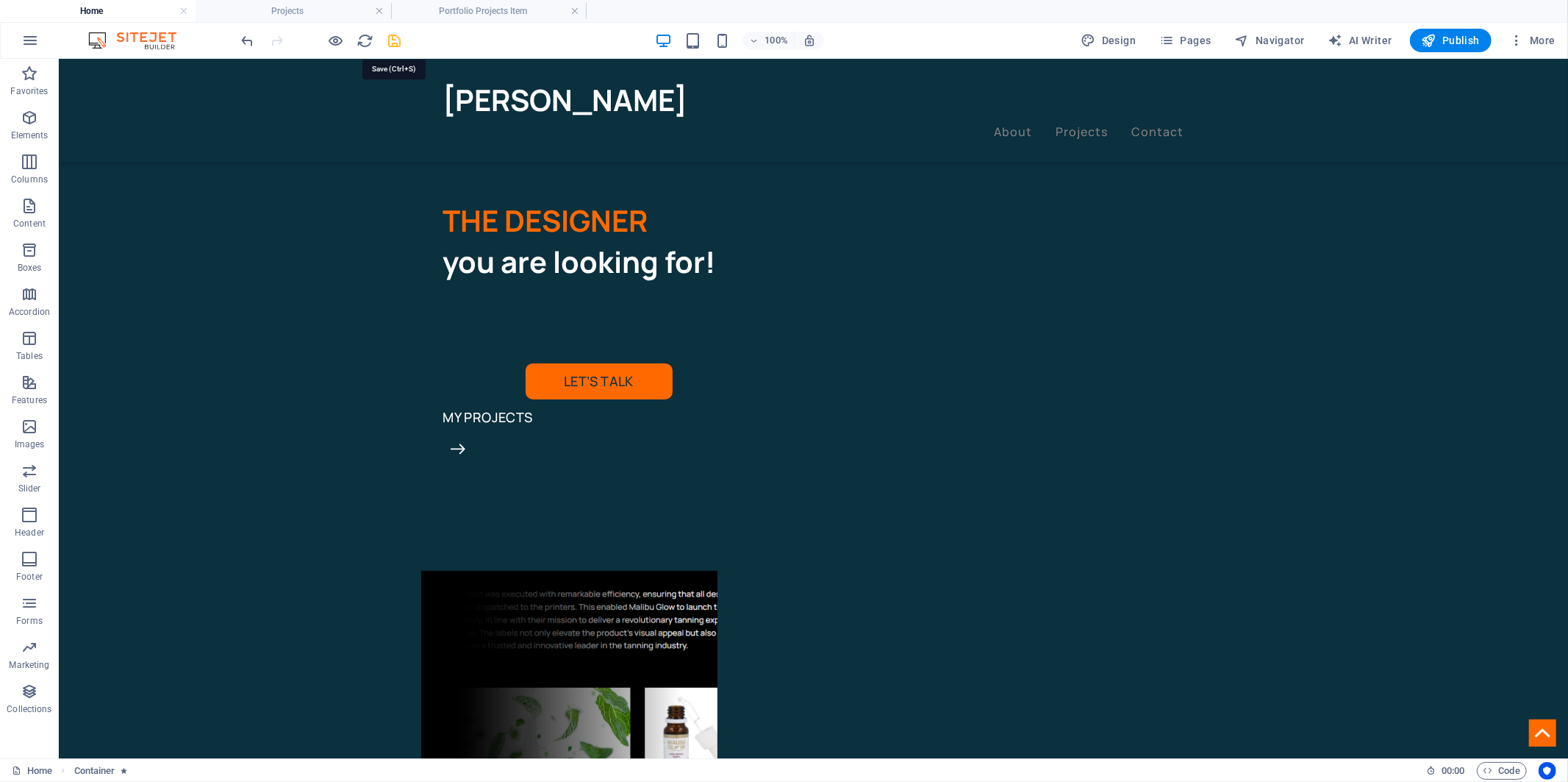
click at [397, 41] on icon "save" at bounding box center [395, 41] width 17 height 17
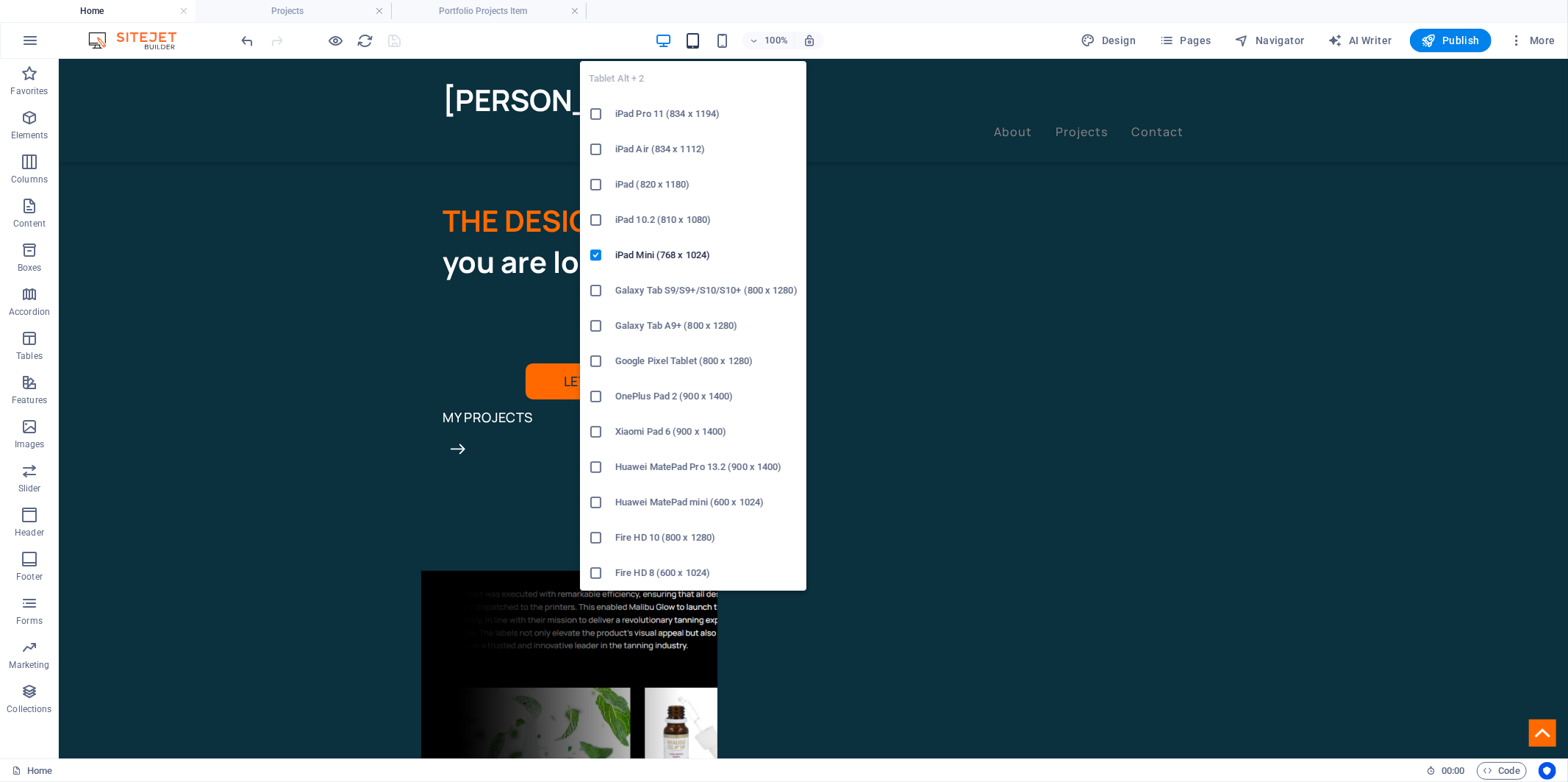
click at [693, 37] on icon "button" at bounding box center [693, 41] width 17 height 17
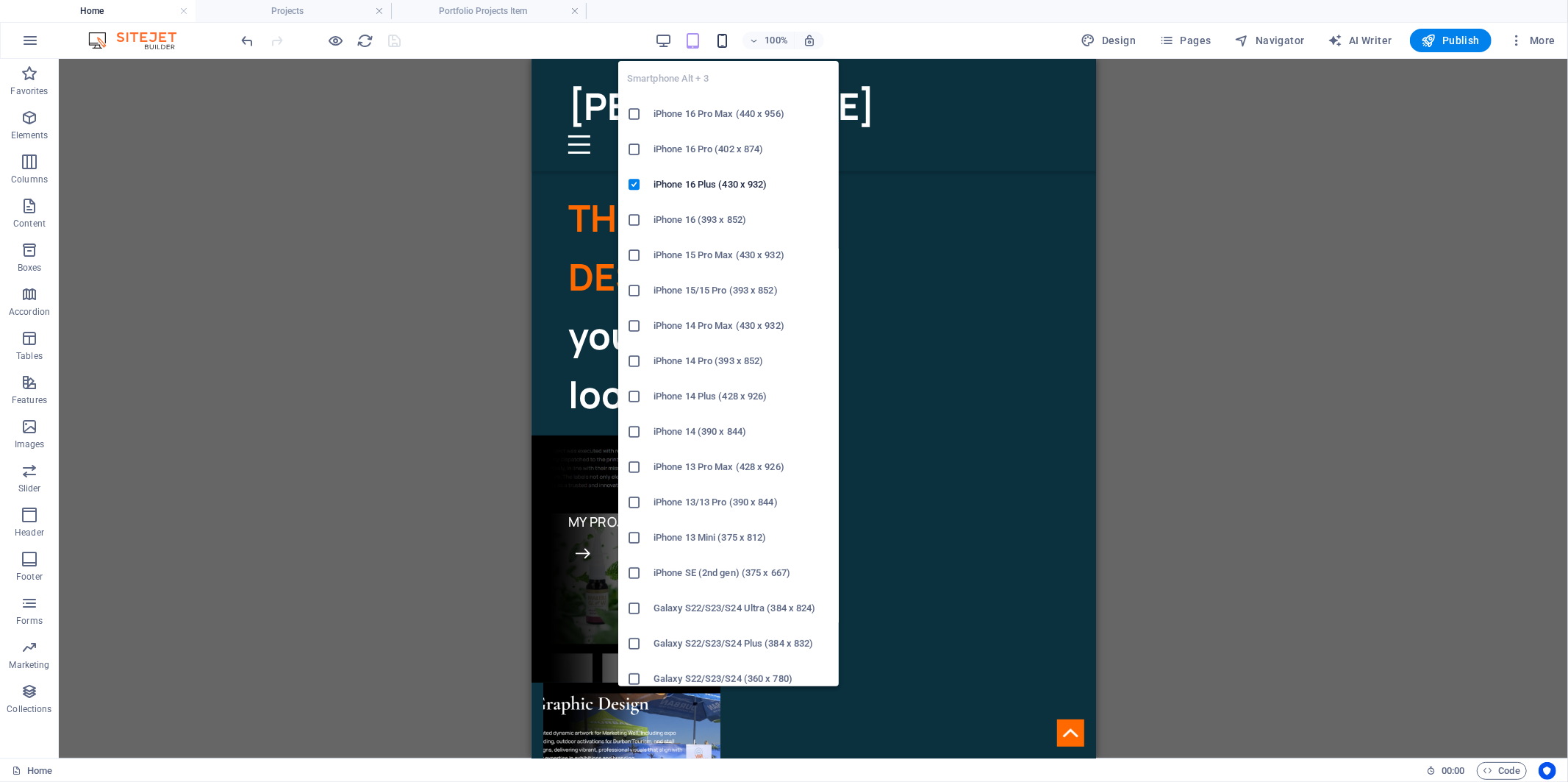
click at [721, 38] on icon "button" at bounding box center [722, 41] width 17 height 17
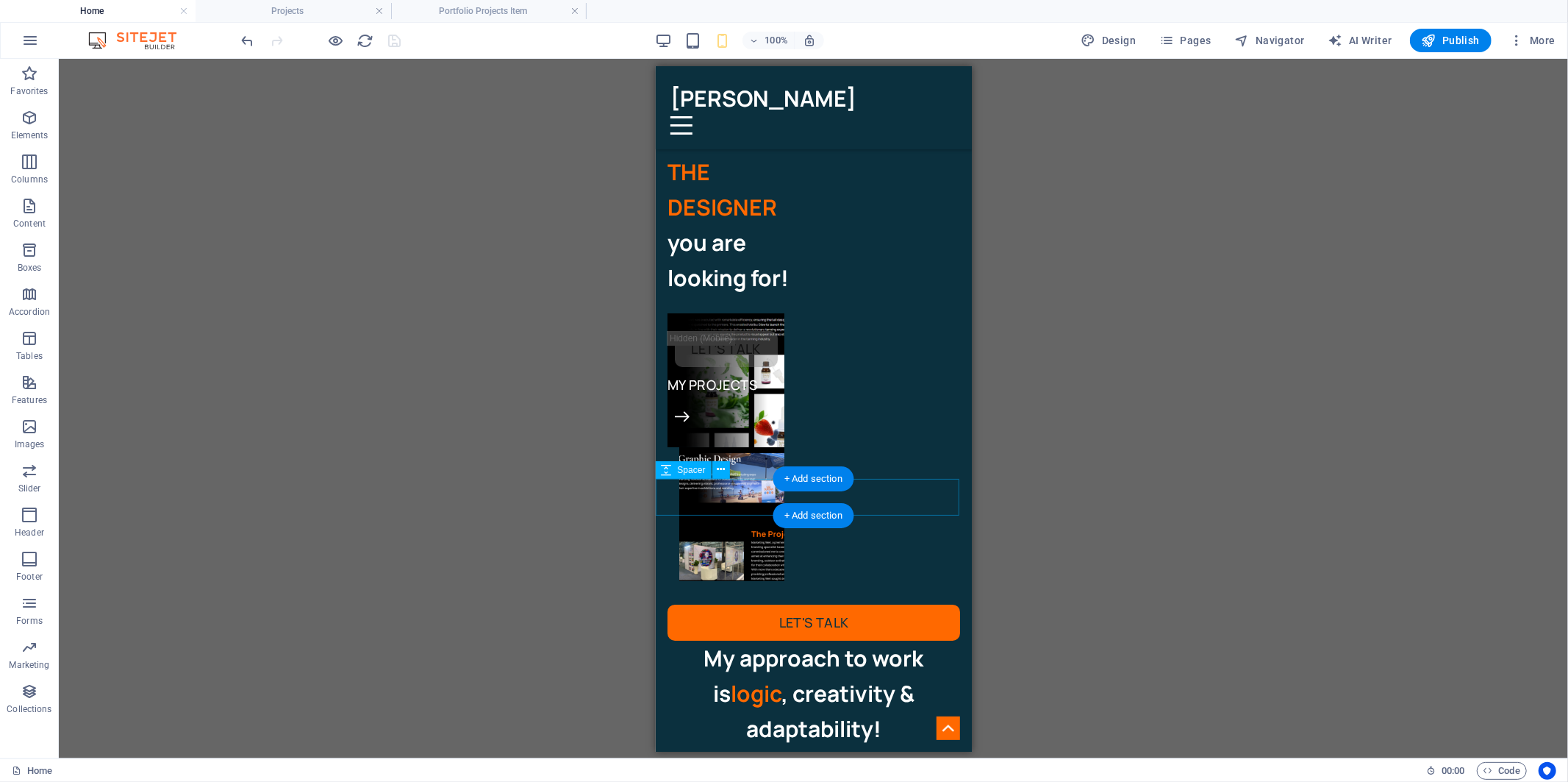
click at [726, 746] on div at bounding box center [813, 764] width 316 height 36
click at [741, 640] on div "My approach to work is logic , creativity & adaptability!" at bounding box center [812, 693] width 292 height 106
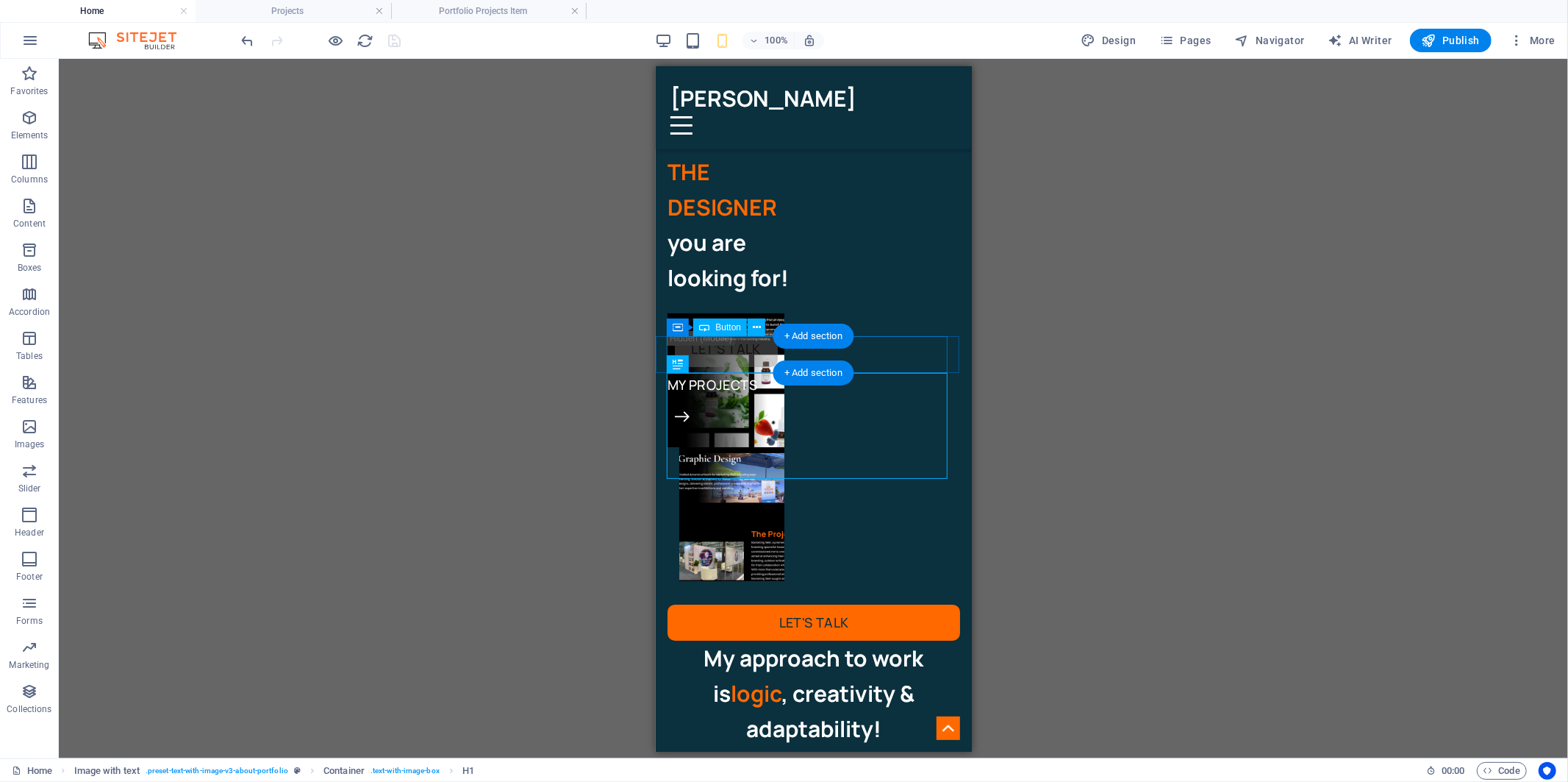
click at [748, 604] on div "Let's talk" at bounding box center [812, 622] width 292 height 36
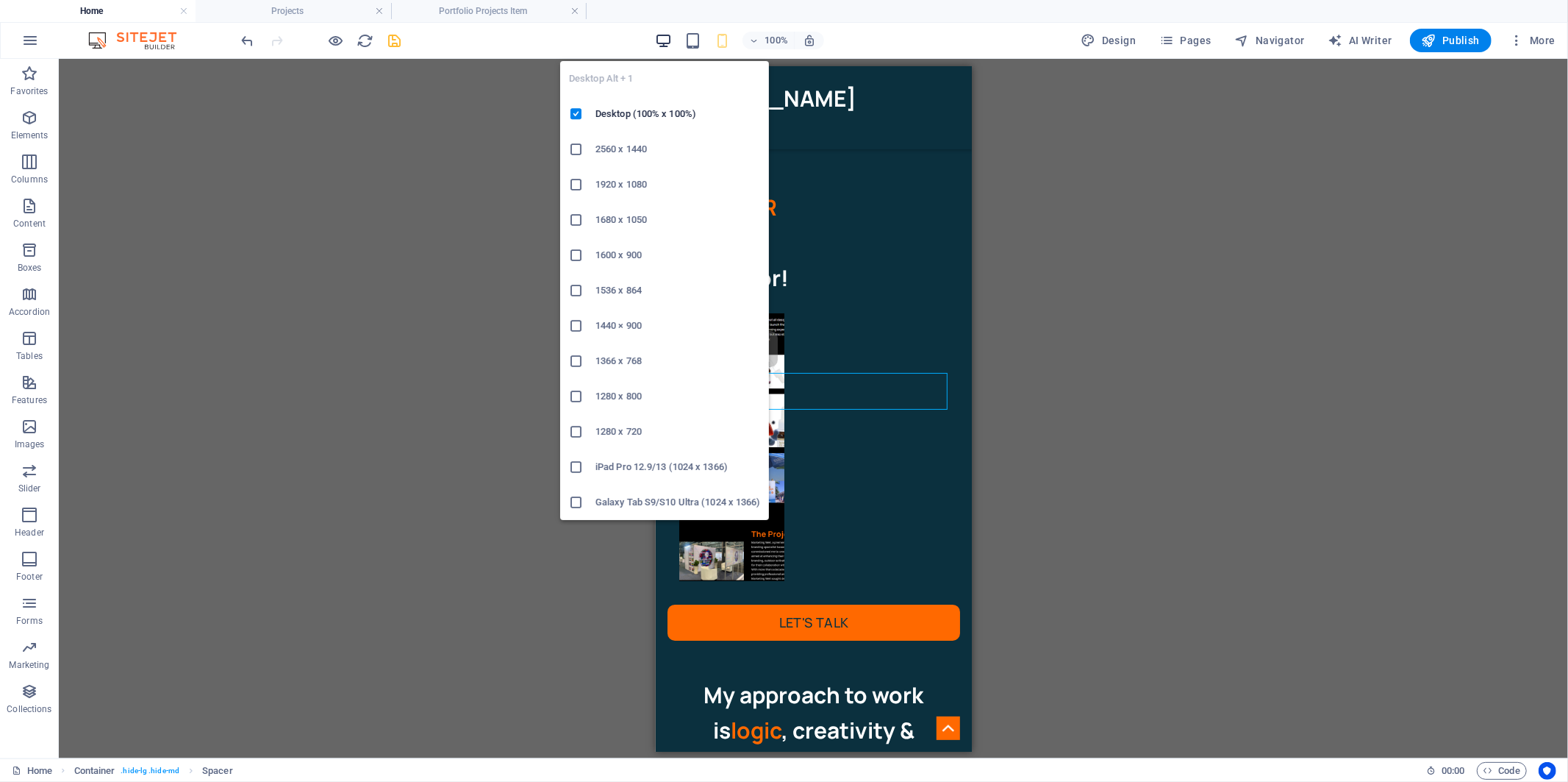
click at [662, 33] on icon "button" at bounding box center [663, 41] width 17 height 17
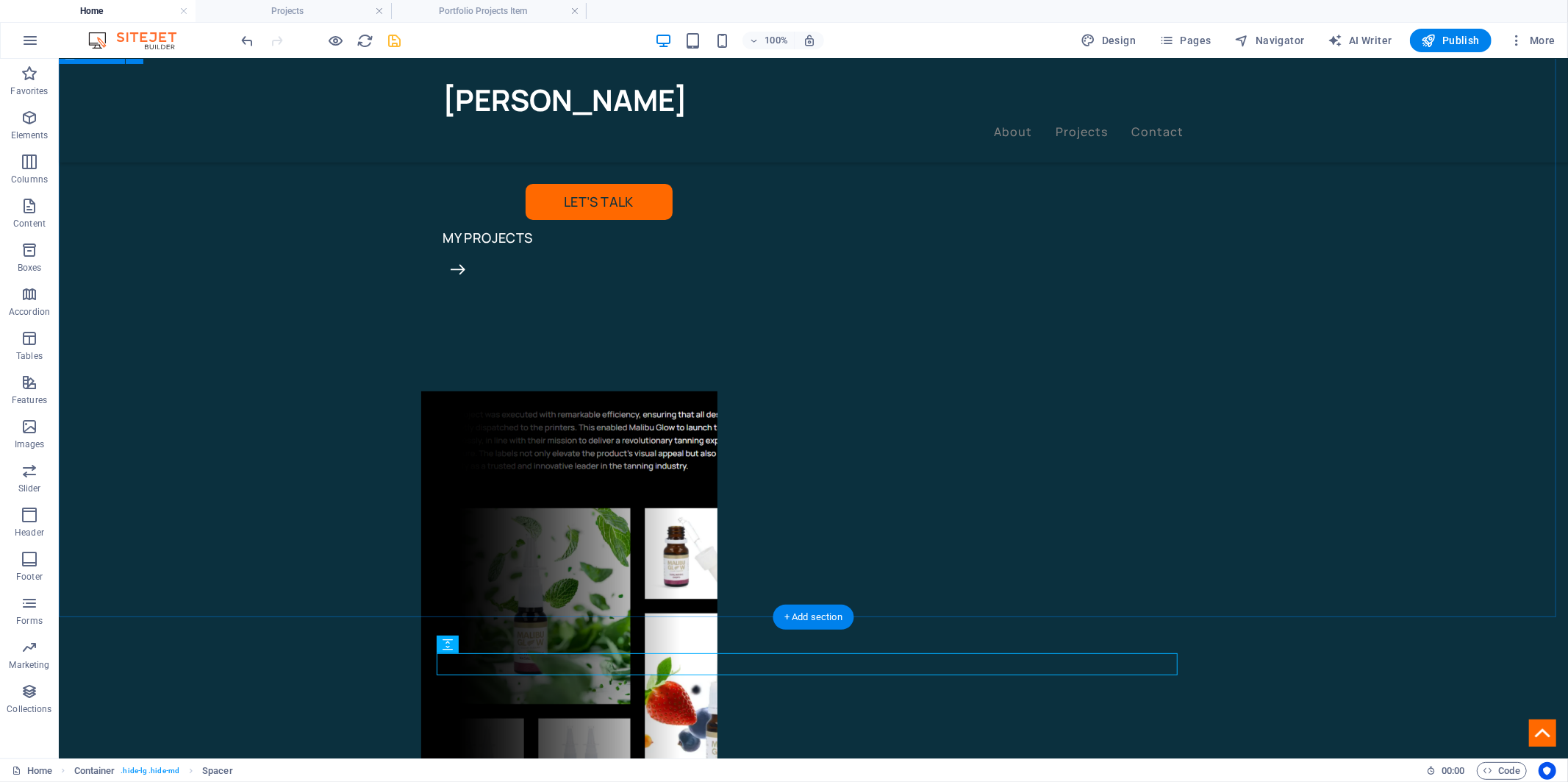
scroll to position [245, 0]
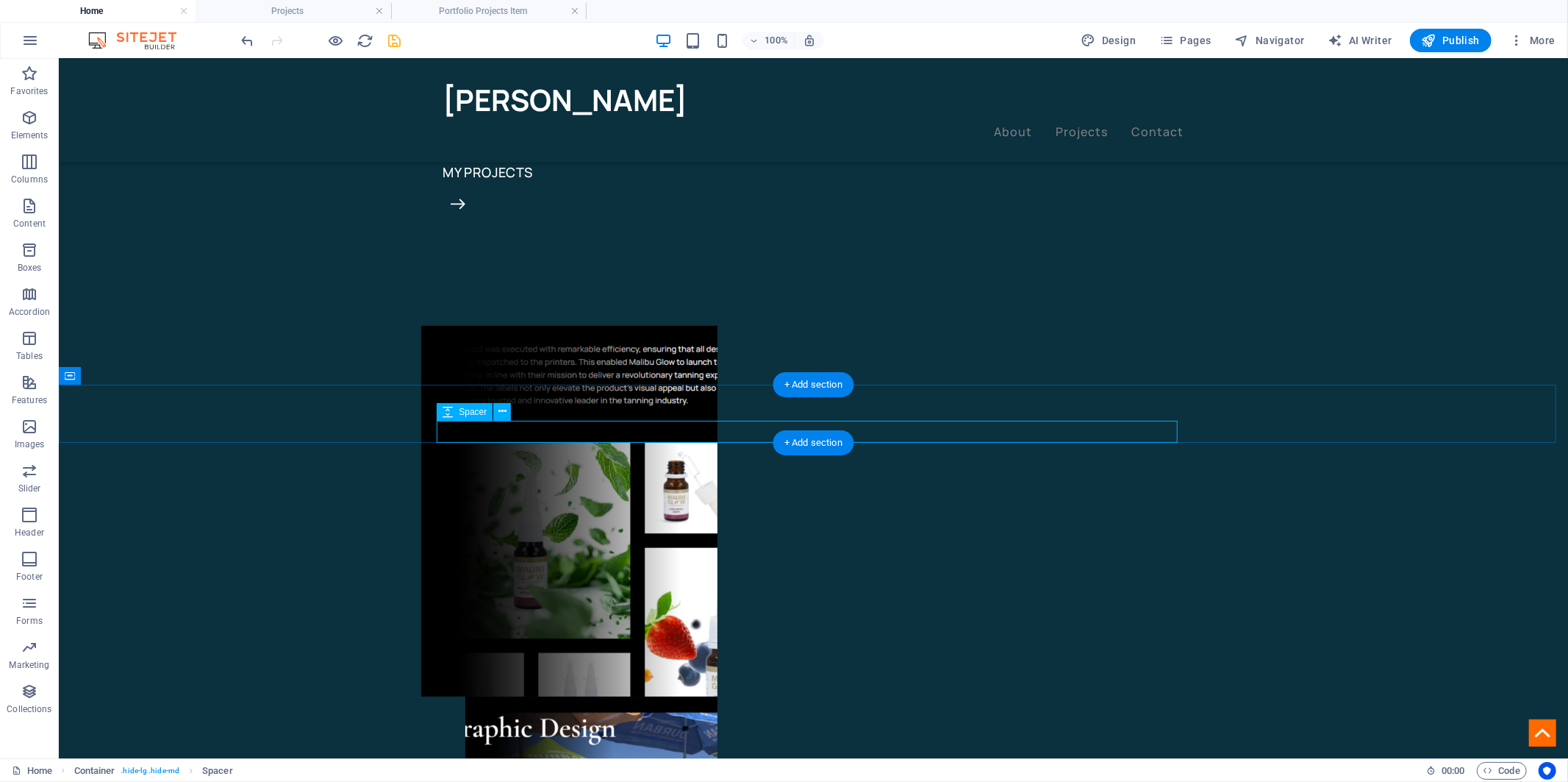
select select "px"
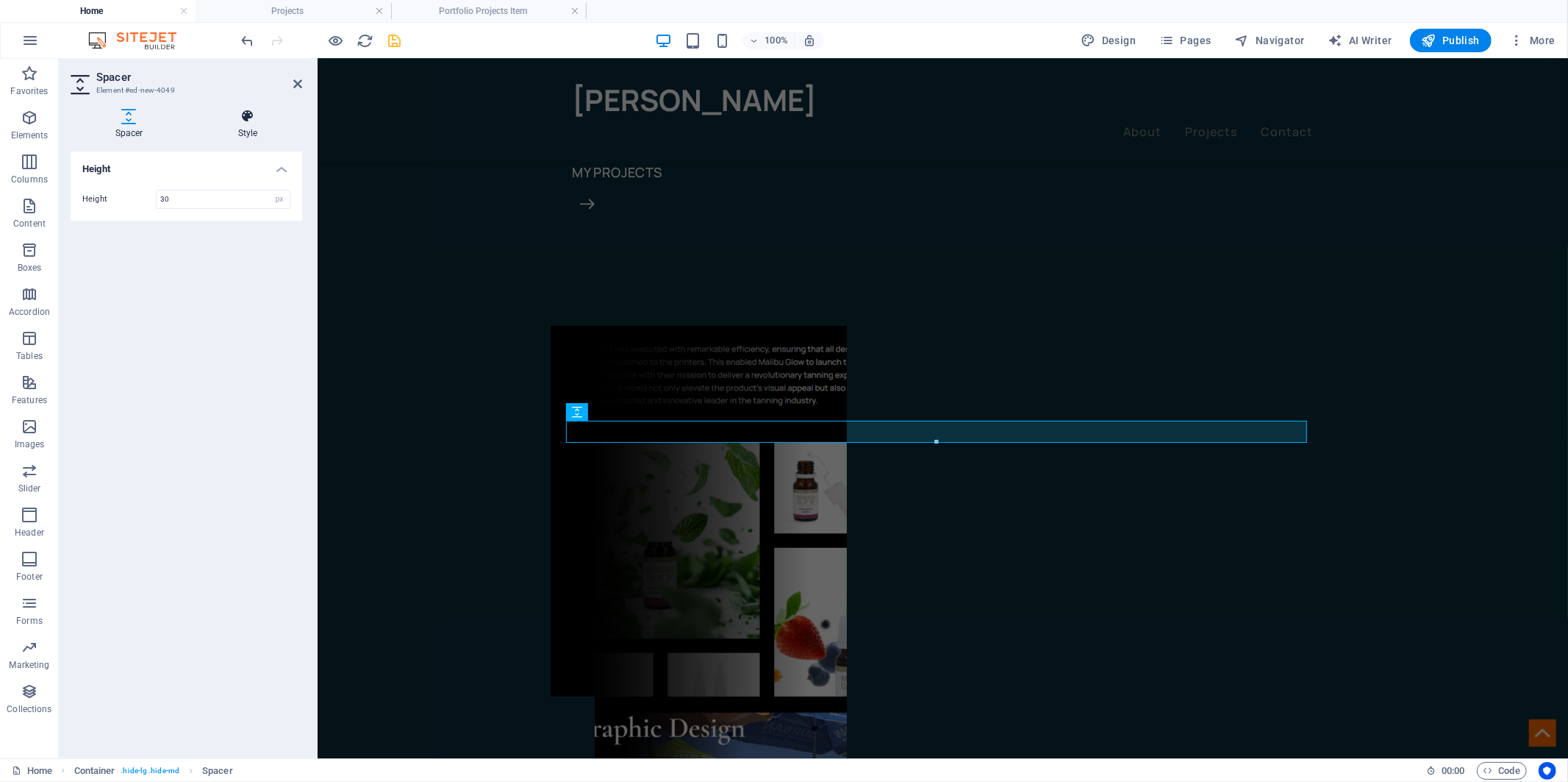
click at [252, 129] on h4 "Style" at bounding box center [248, 123] width 108 height 31
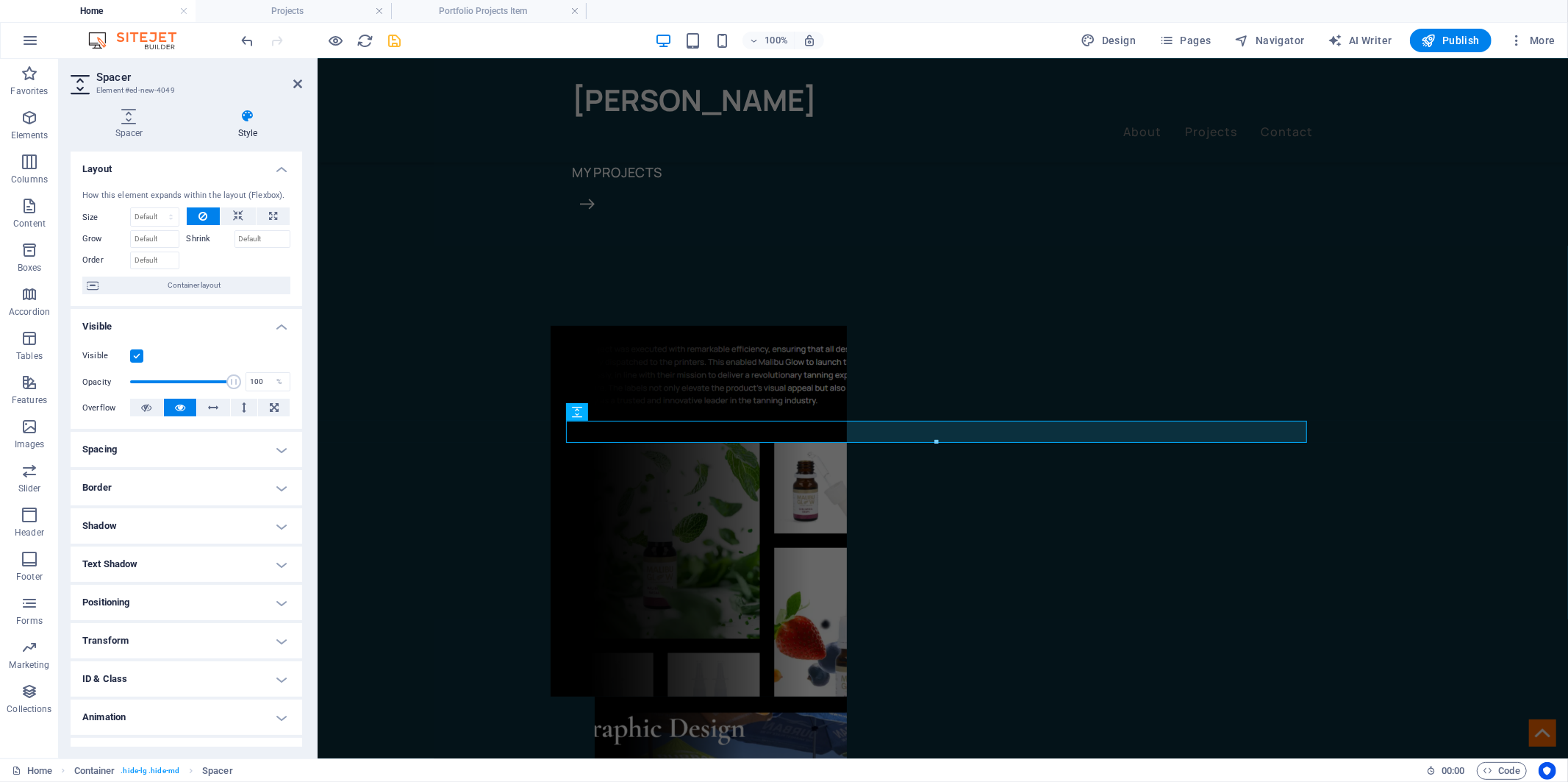
click at [135, 351] on label at bounding box center [137, 356] width 13 height 13
click at [0, 0] on input "Visible" at bounding box center [0, 0] width 0 height 0
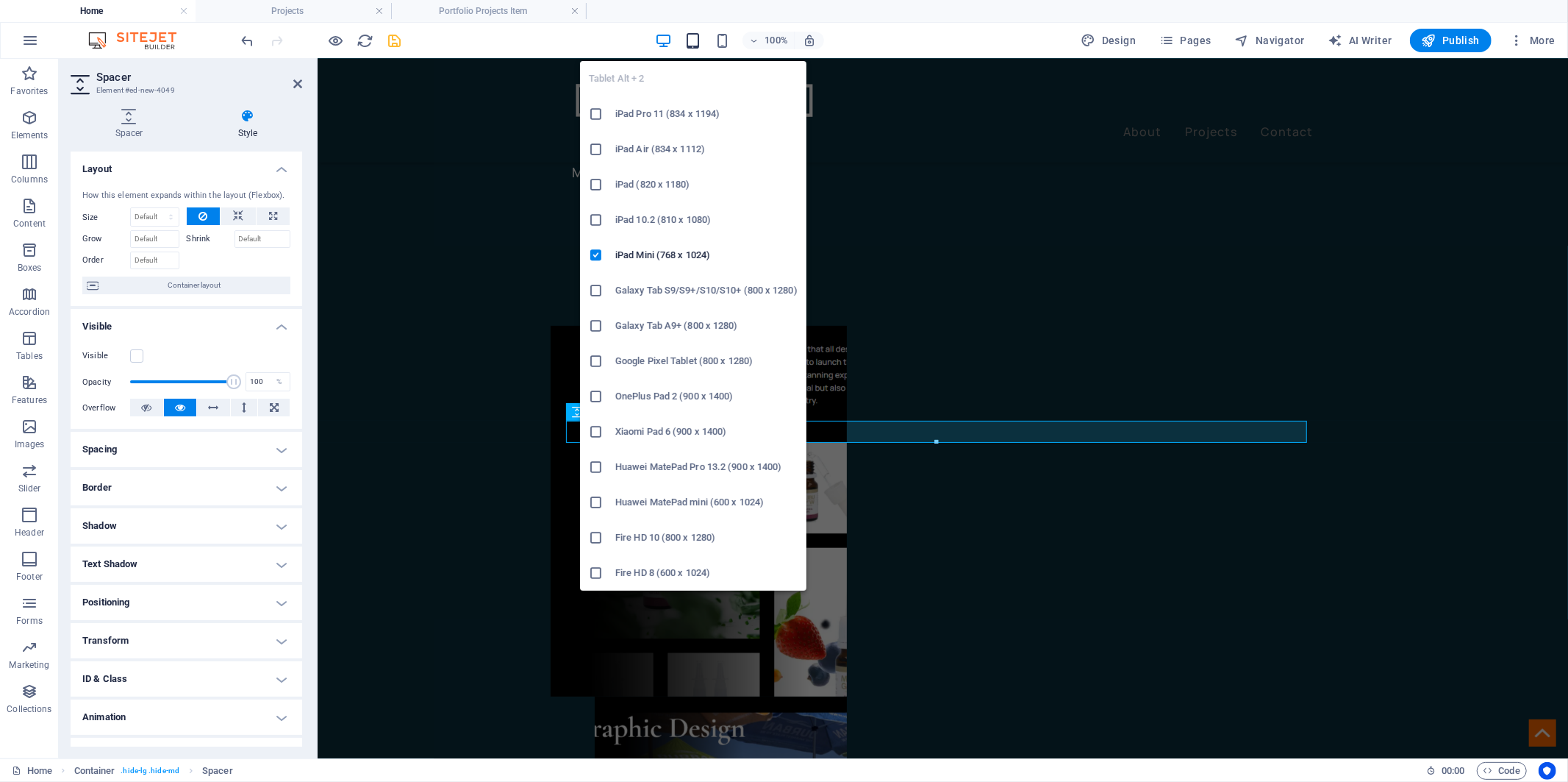
click at [695, 37] on icon "button" at bounding box center [693, 41] width 17 height 17
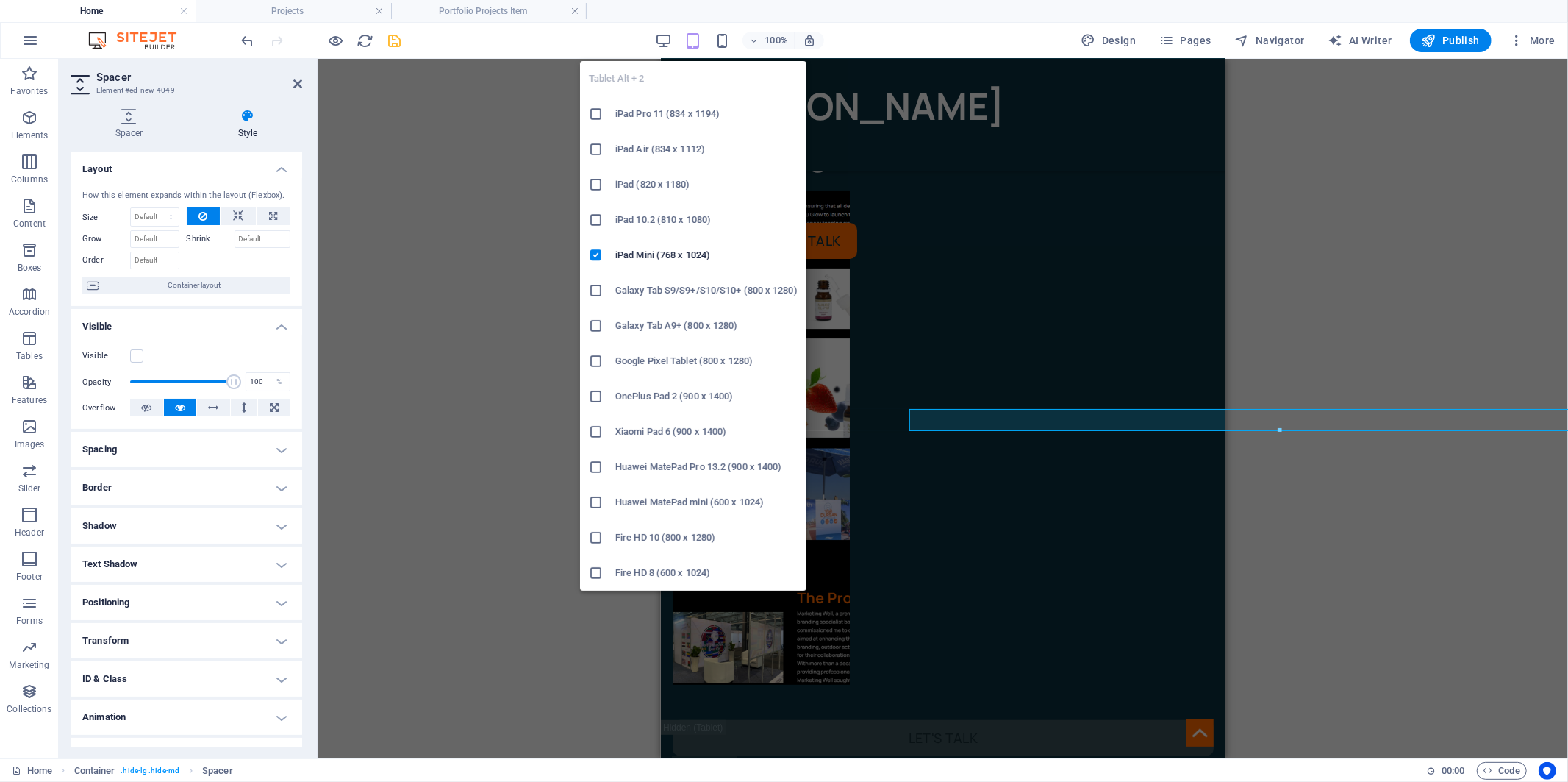
scroll to position [256, 0]
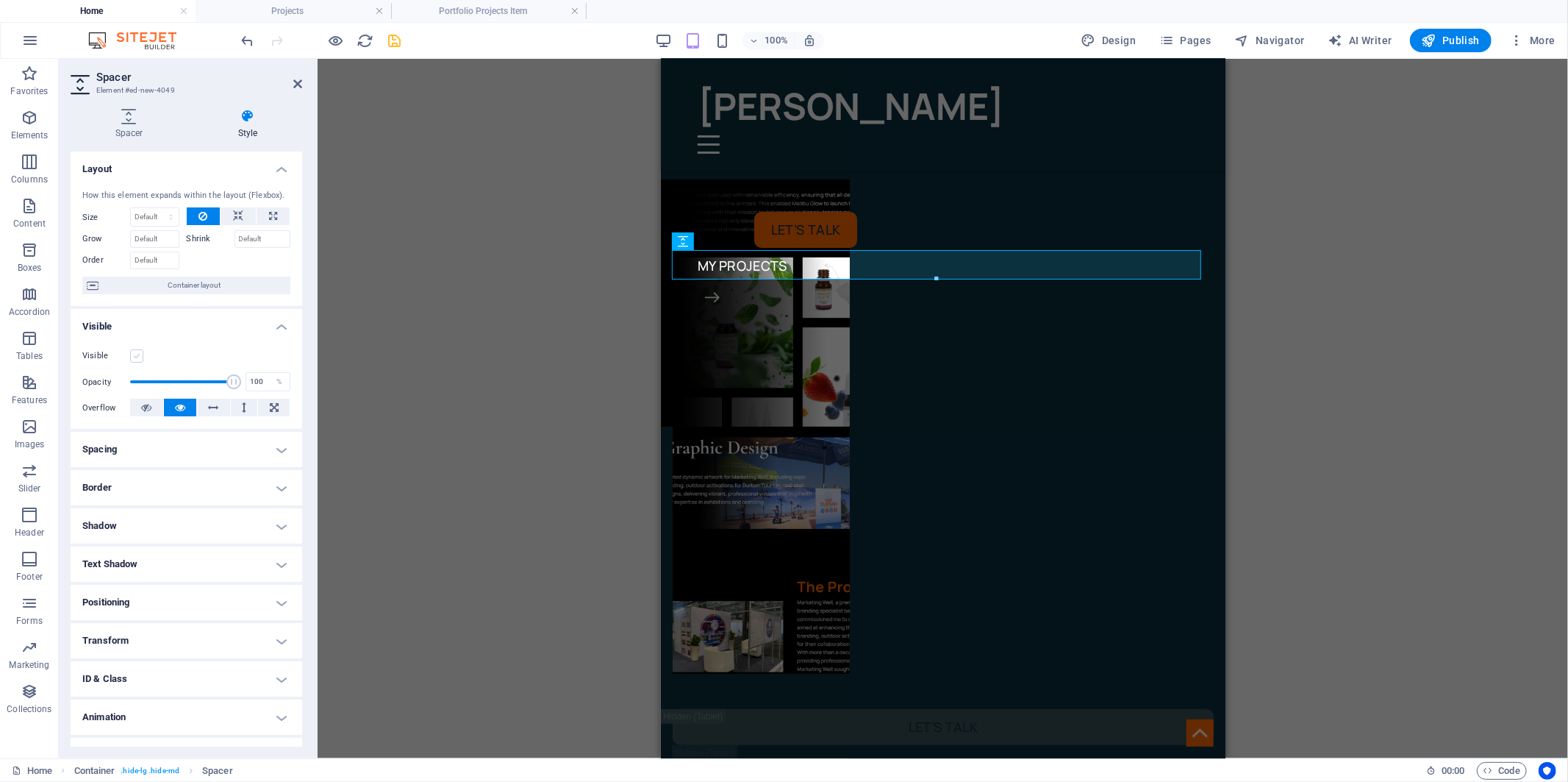
click at [133, 358] on label at bounding box center [137, 356] width 13 height 13
click at [0, 0] on input "Visible" at bounding box center [0, 0] width 0 height 0
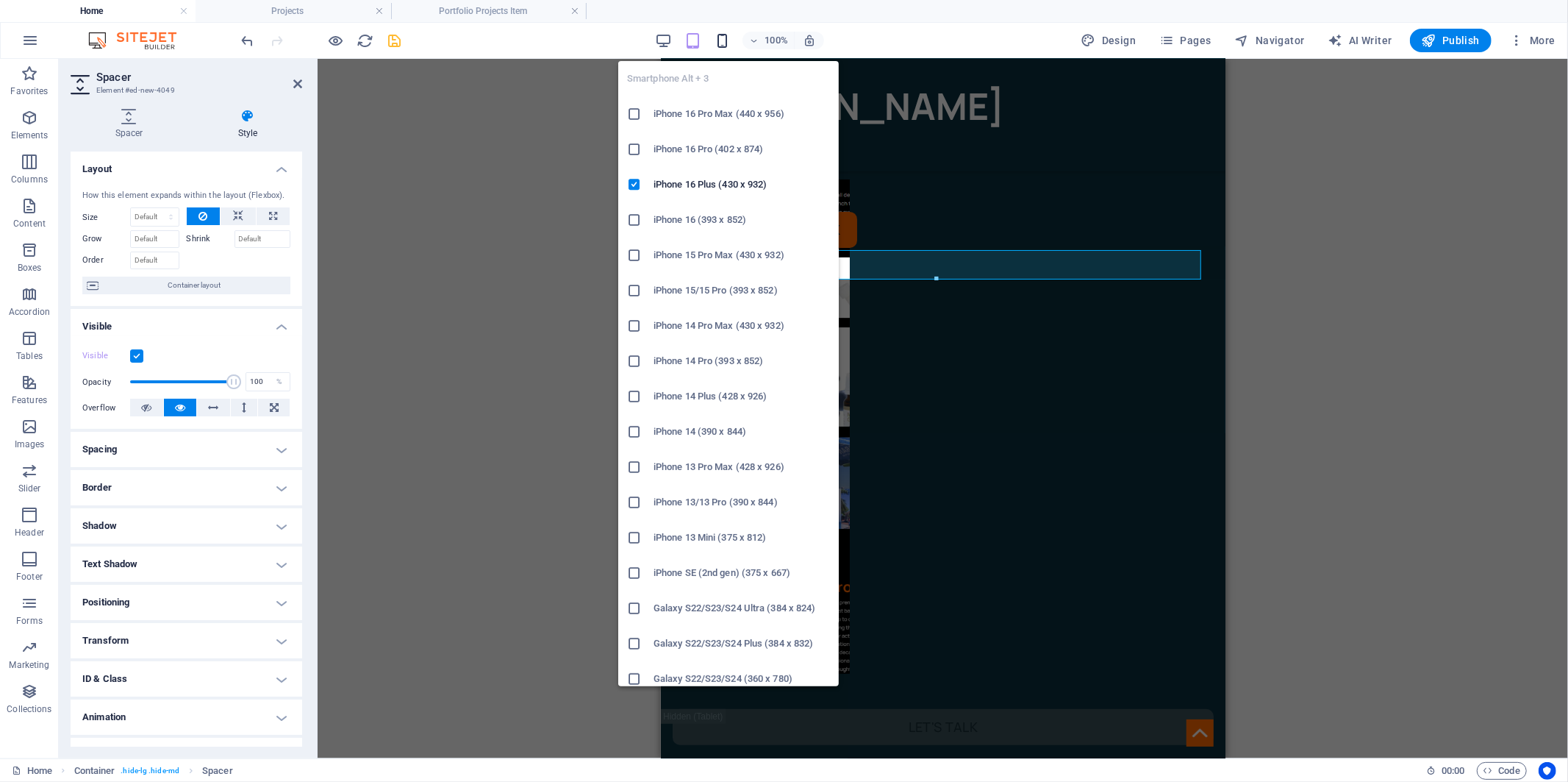
click at [726, 32] on icon "button" at bounding box center [722, 41] width 17 height 17
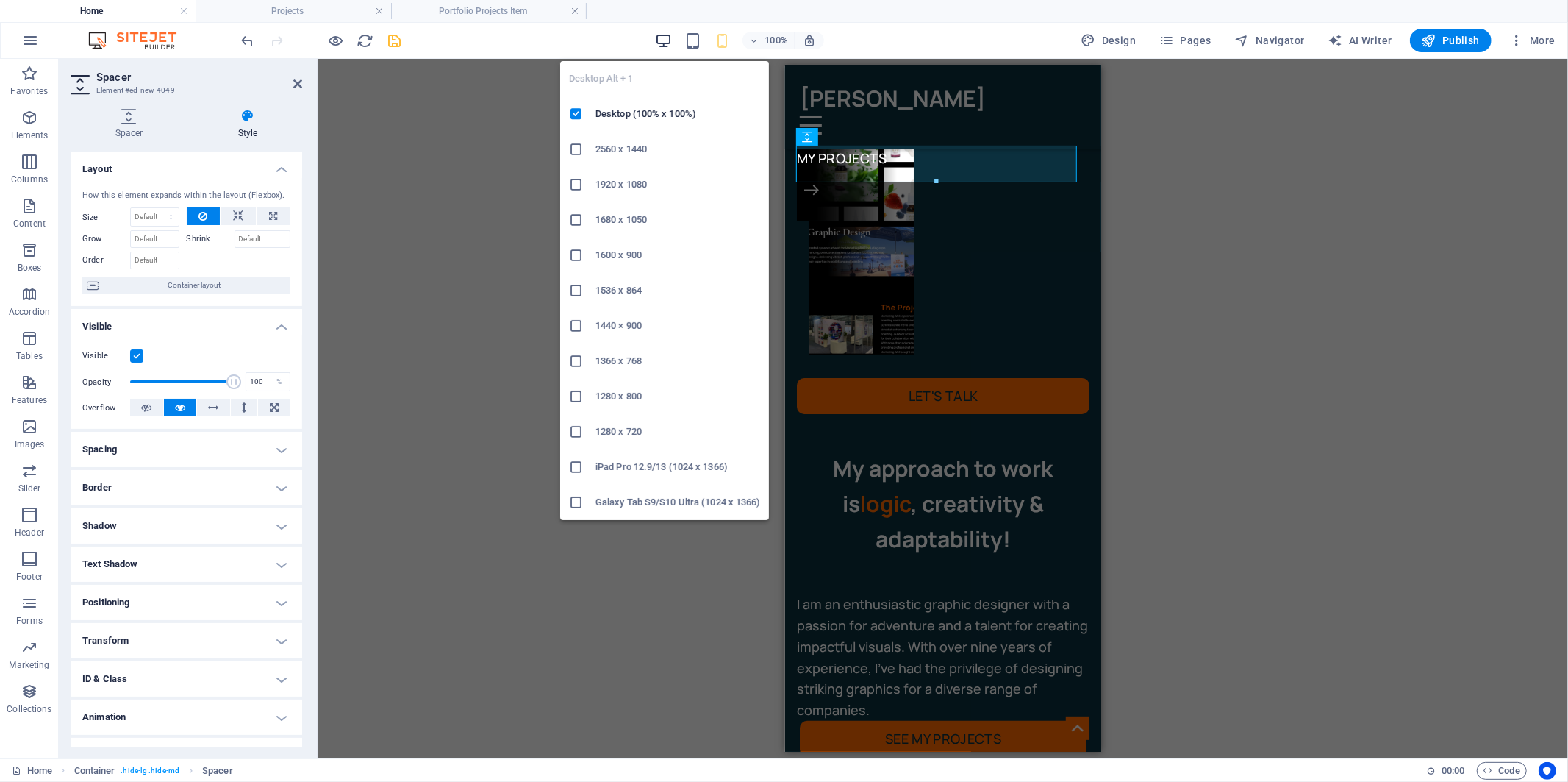
click at [663, 36] on icon "button" at bounding box center [663, 41] width 17 height 17
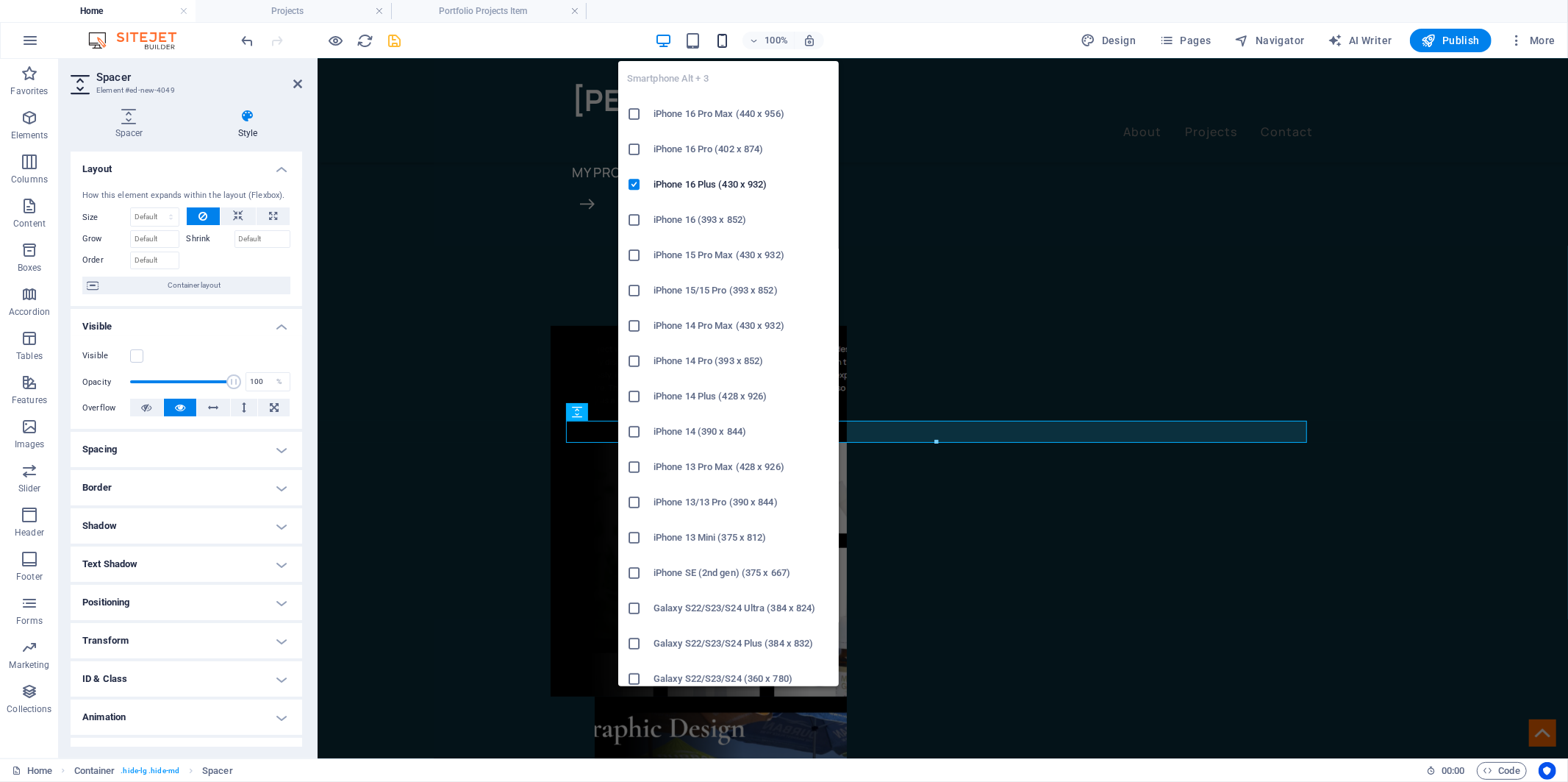
click at [720, 40] on icon "button" at bounding box center [722, 41] width 17 height 17
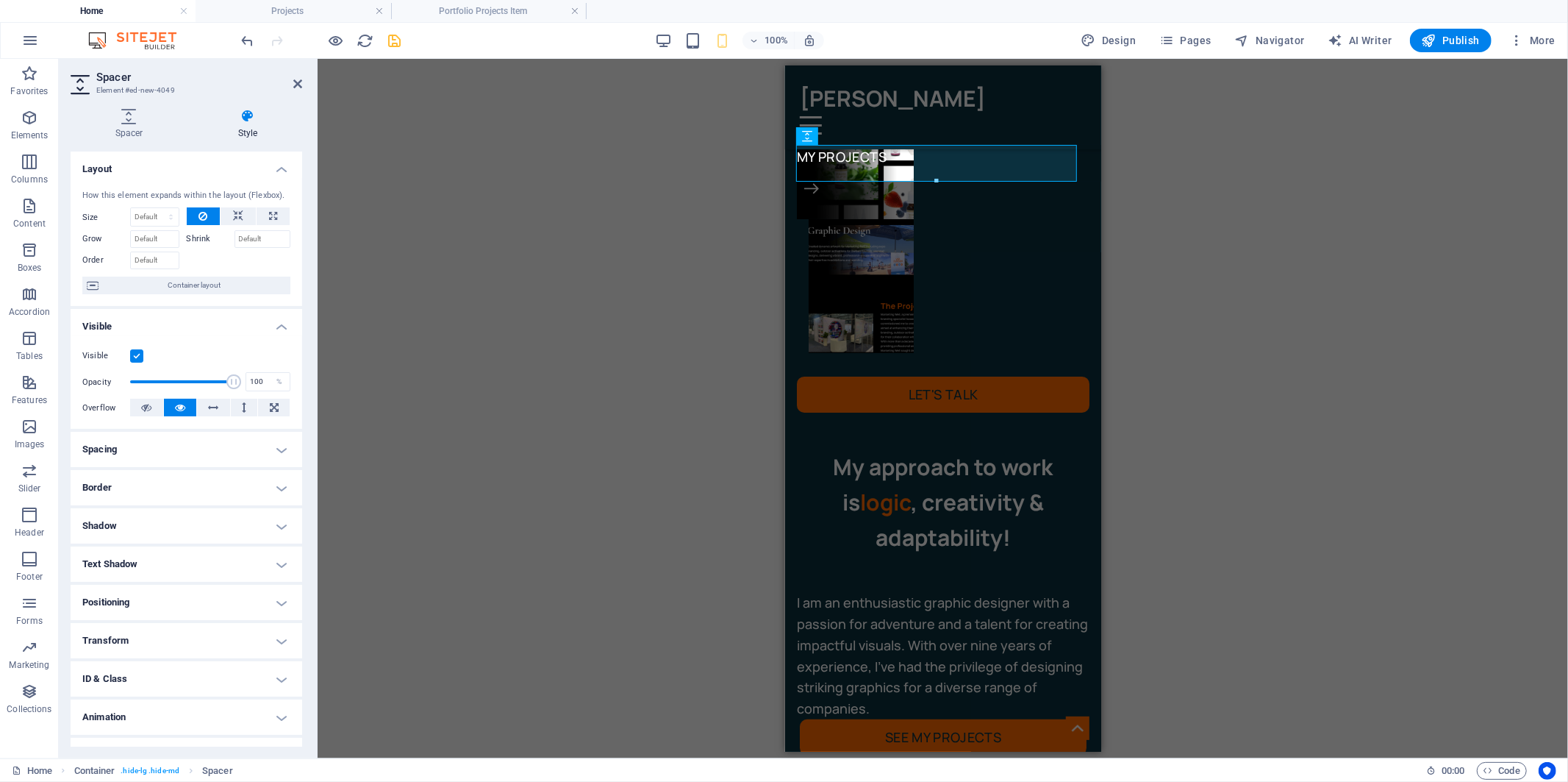
click at [503, 309] on div "H1 Container 2 columns 2 columns Container Container Image Container Spacer Spa…" at bounding box center [943, 408] width 1251 height 700
click at [1010, 555] on div at bounding box center [943, 573] width 316 height 36
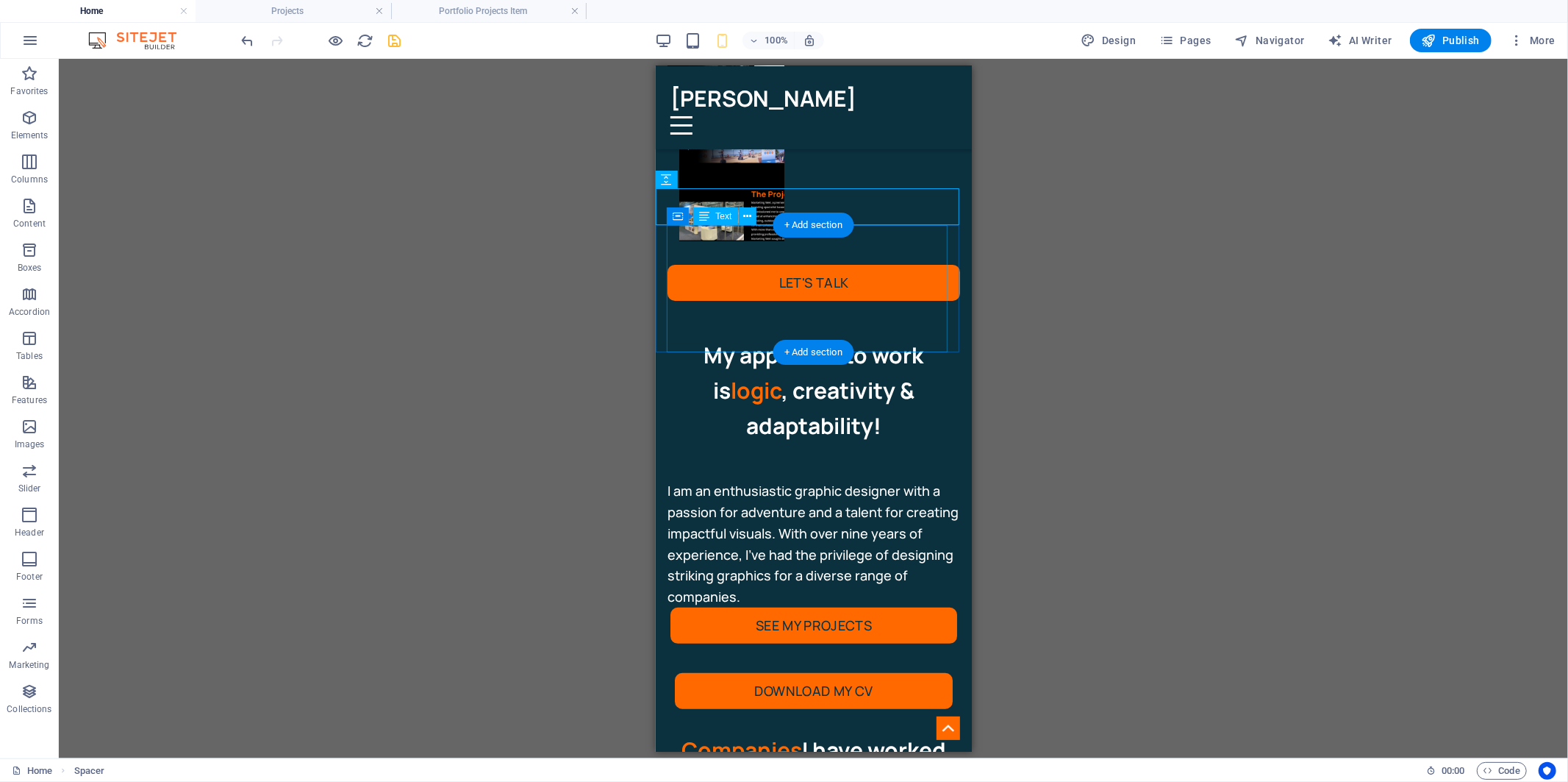
scroll to position [326, 0]
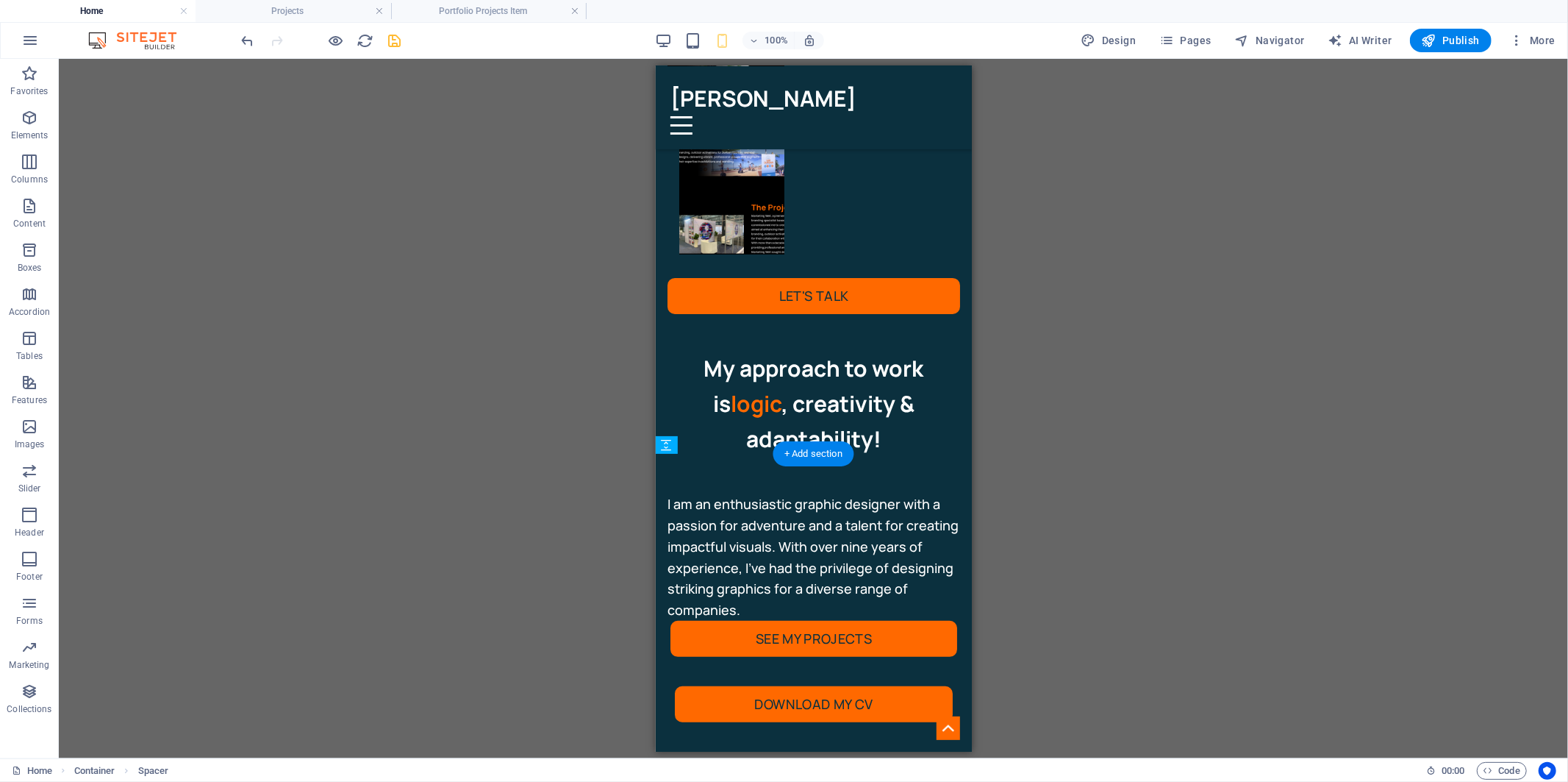
drag, startPoint x: 801, startPoint y: 560, endPoint x: 811, endPoint y: 501, distance: 59.8
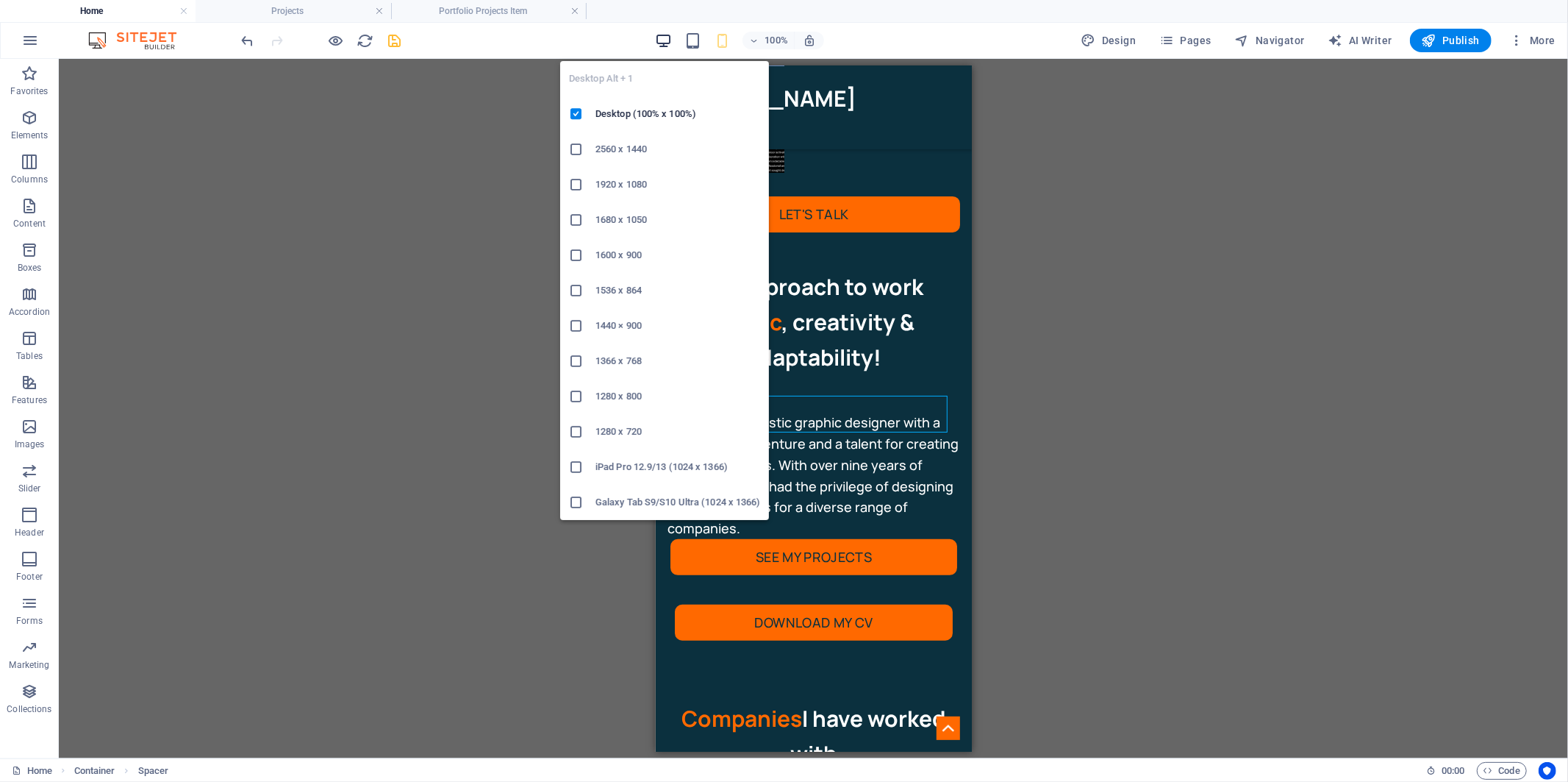
click at [665, 37] on icon "button" at bounding box center [663, 41] width 17 height 17
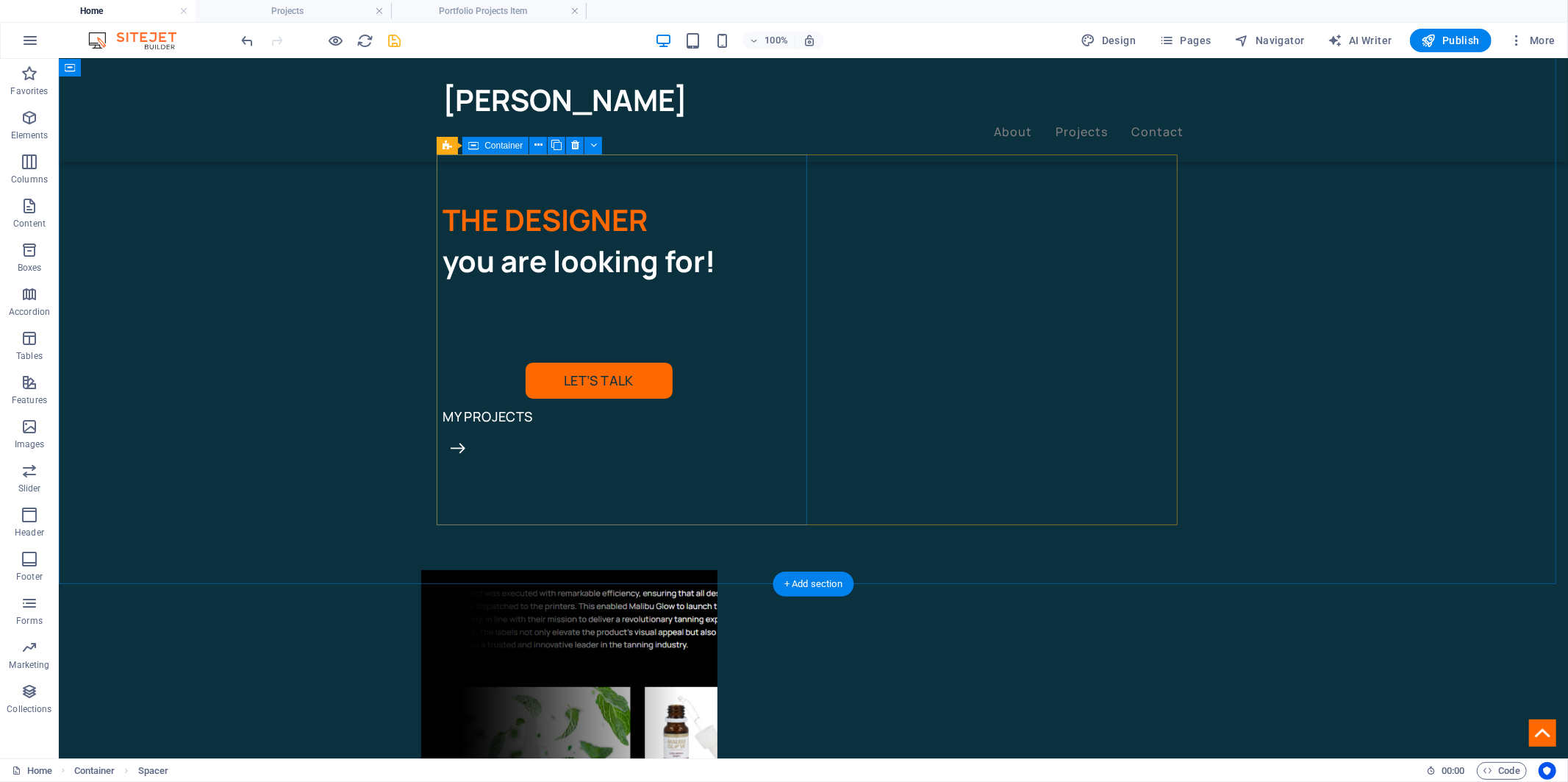
scroll to position [0, 0]
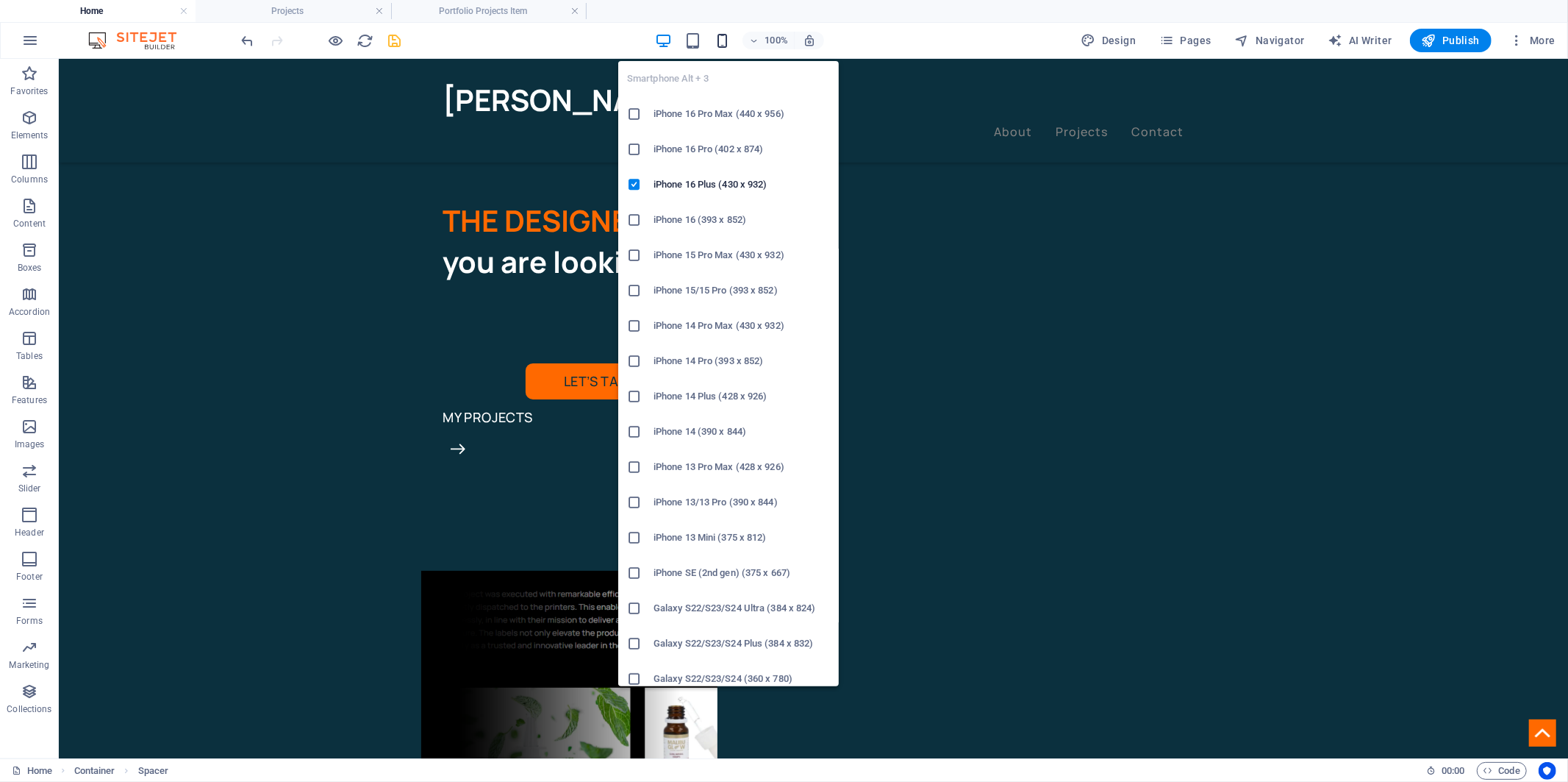
click at [726, 39] on icon "button" at bounding box center [722, 41] width 17 height 17
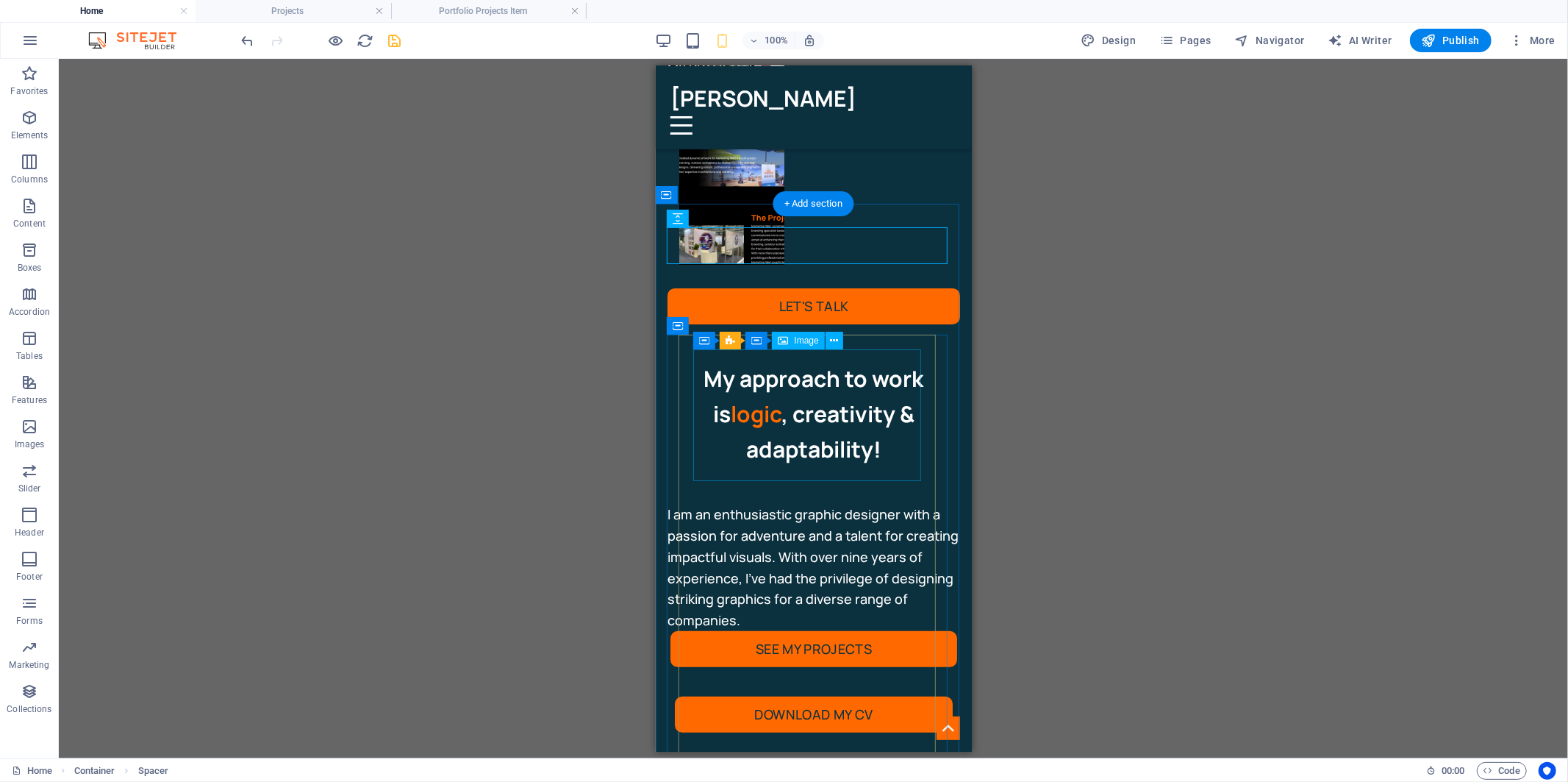
scroll to position [89, 0]
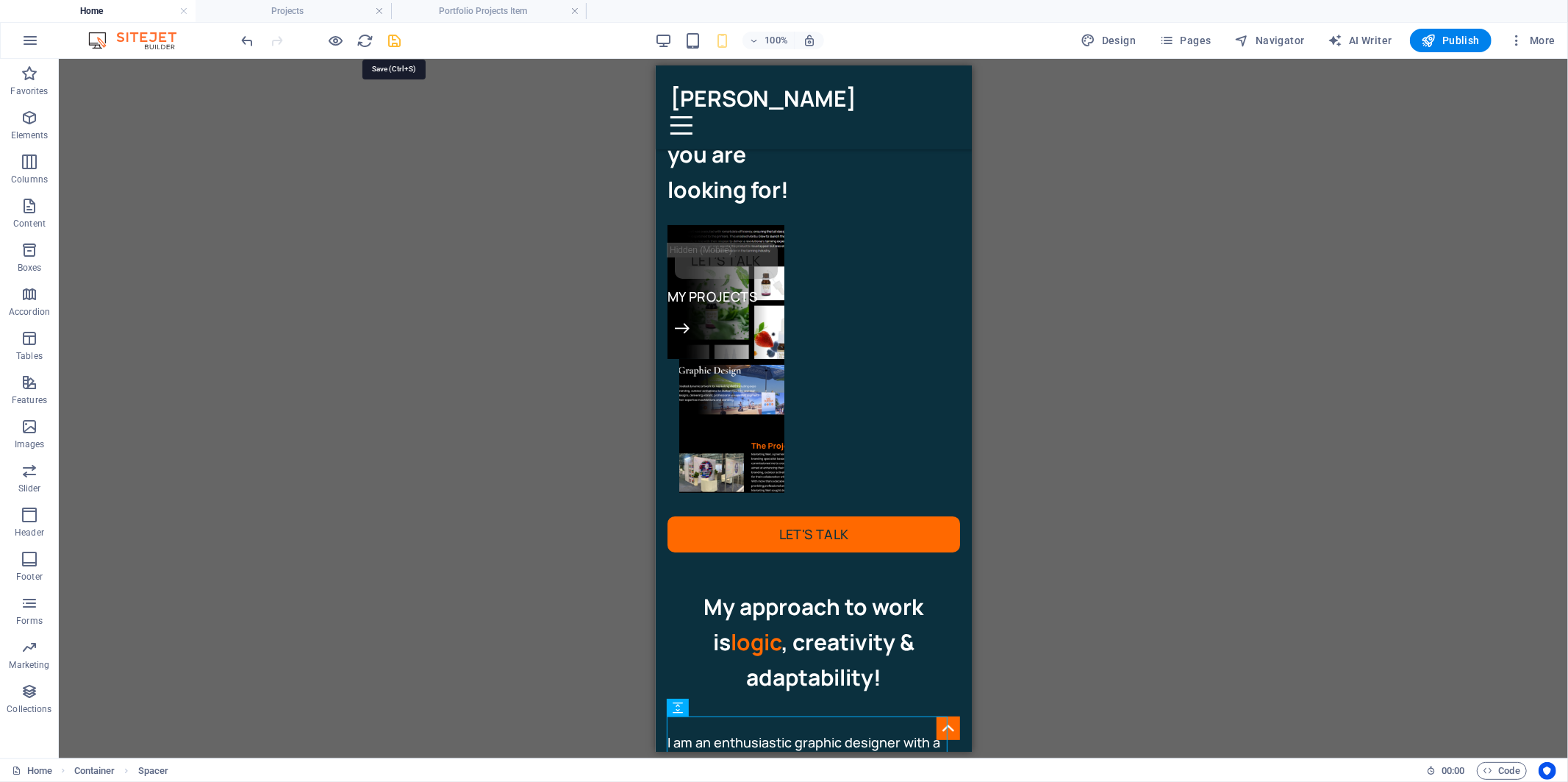
click at [388, 40] on icon "save" at bounding box center [395, 41] width 17 height 17
click at [303, 9] on h4 "Projects" at bounding box center [293, 12] width 195 height 17
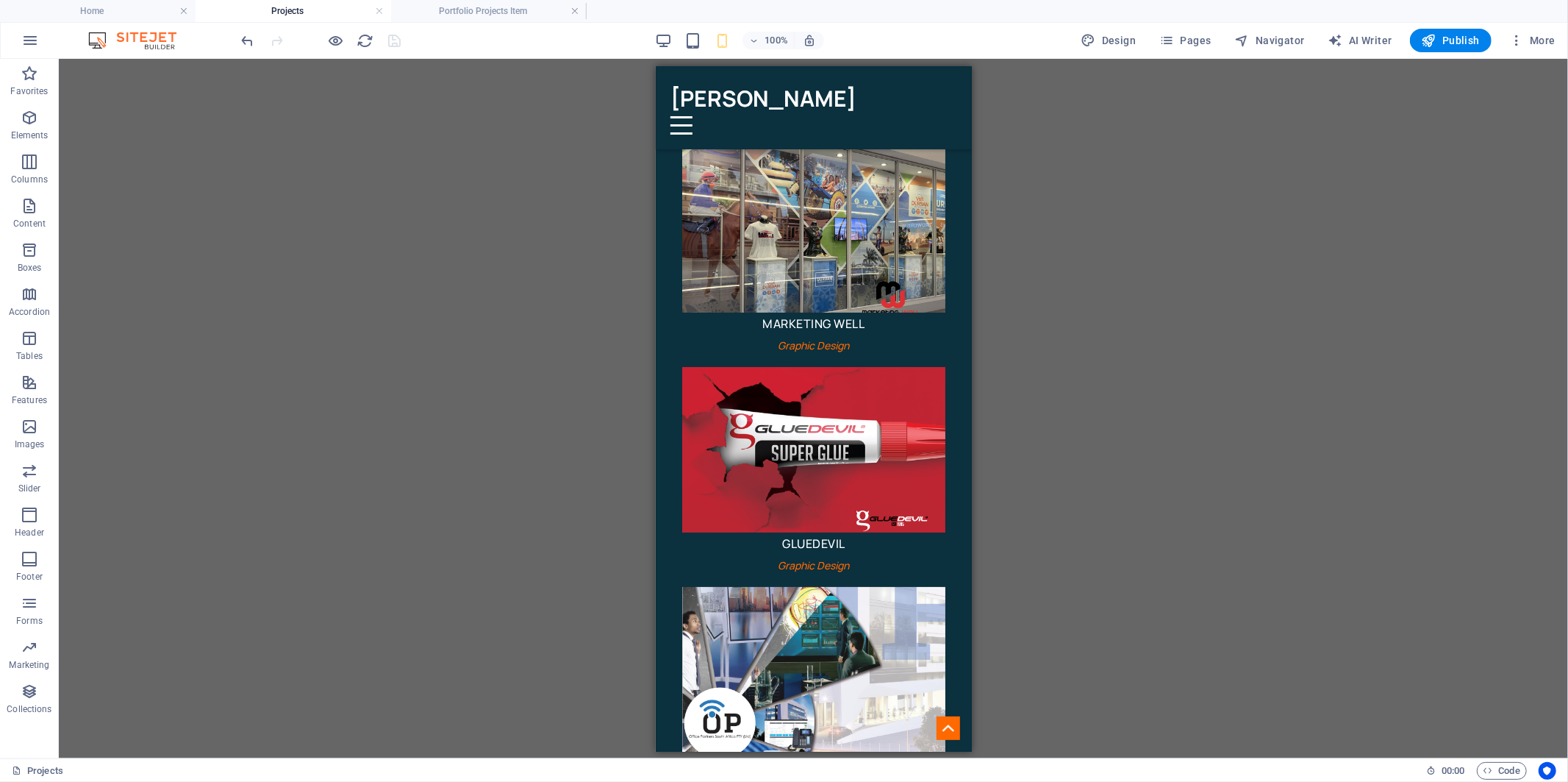
scroll to position [0, 0]
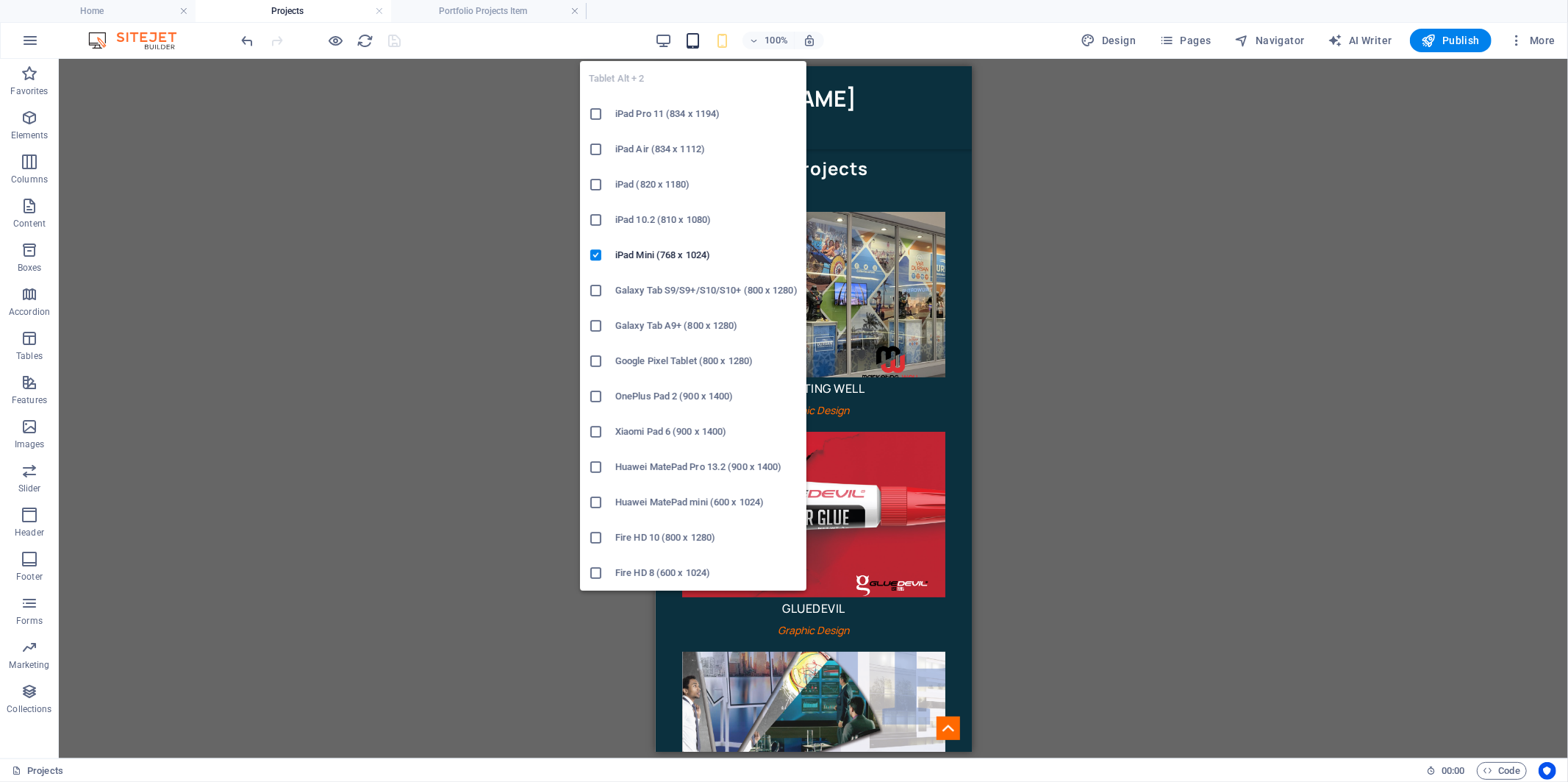
click at [700, 42] on icon "button" at bounding box center [693, 41] width 17 height 17
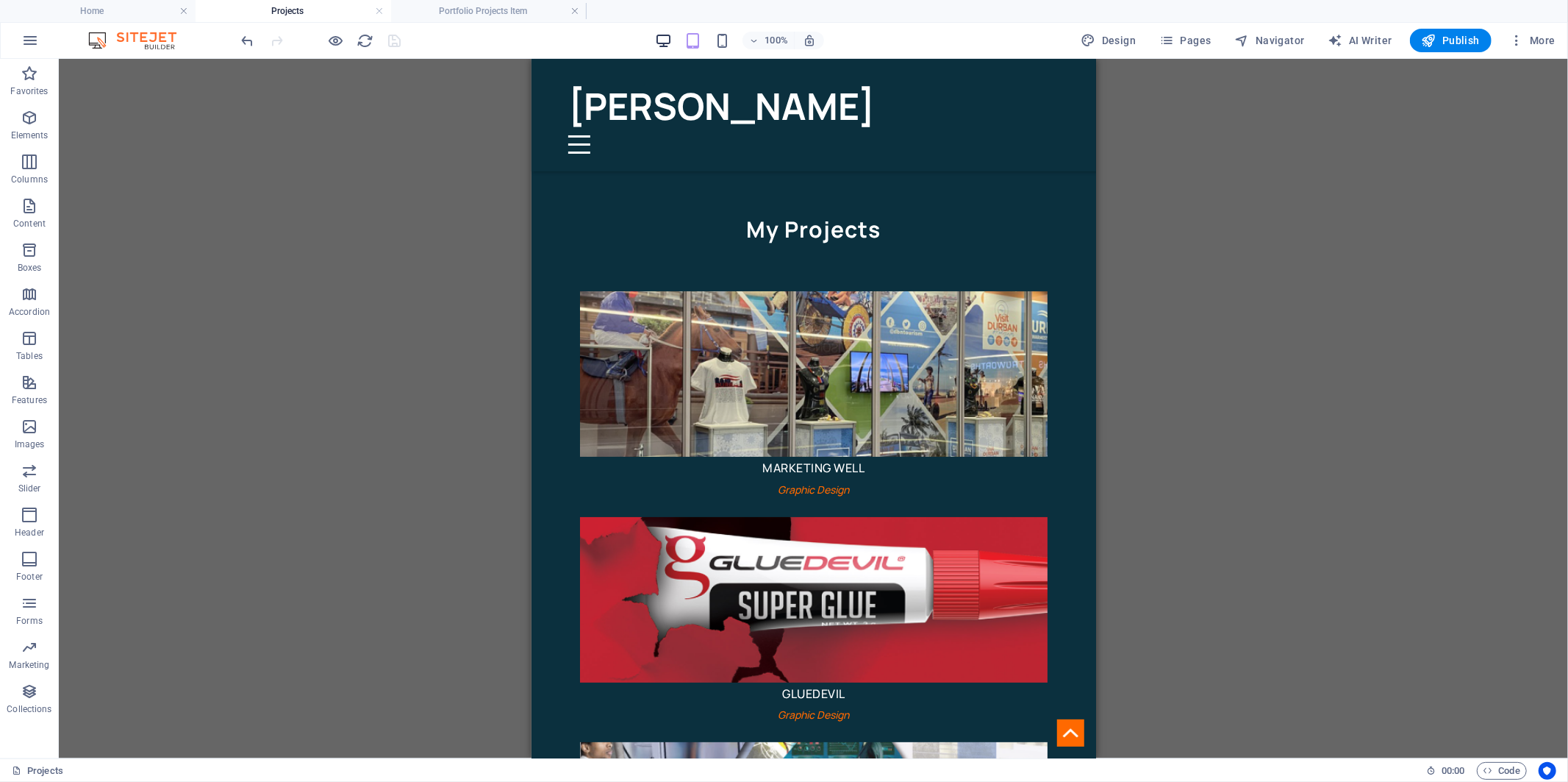
click at [669, 36] on icon "button" at bounding box center [663, 41] width 17 height 17
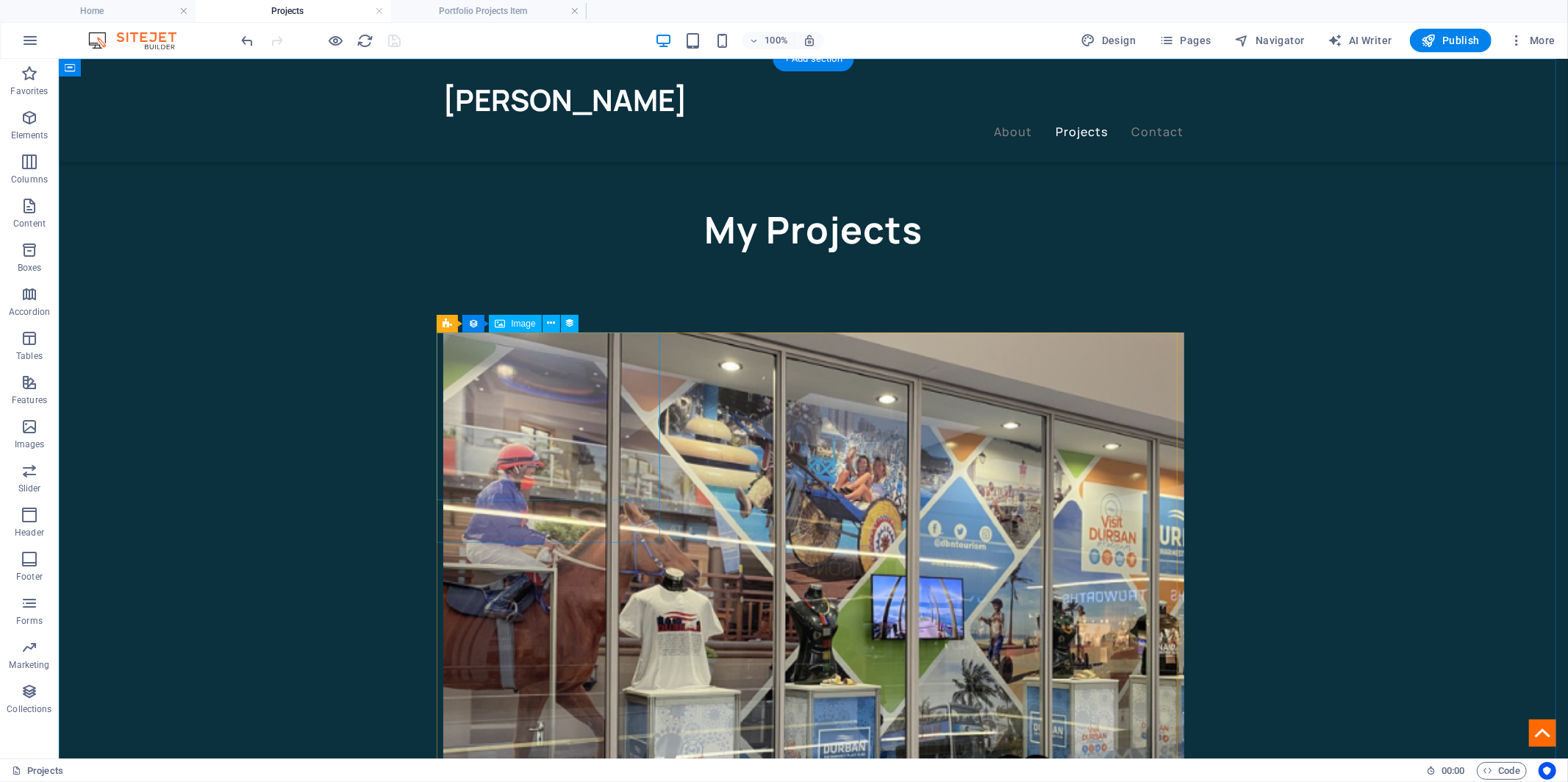
click at [536, 421] on figure at bounding box center [813, 610] width 741 height 556
select select "%"
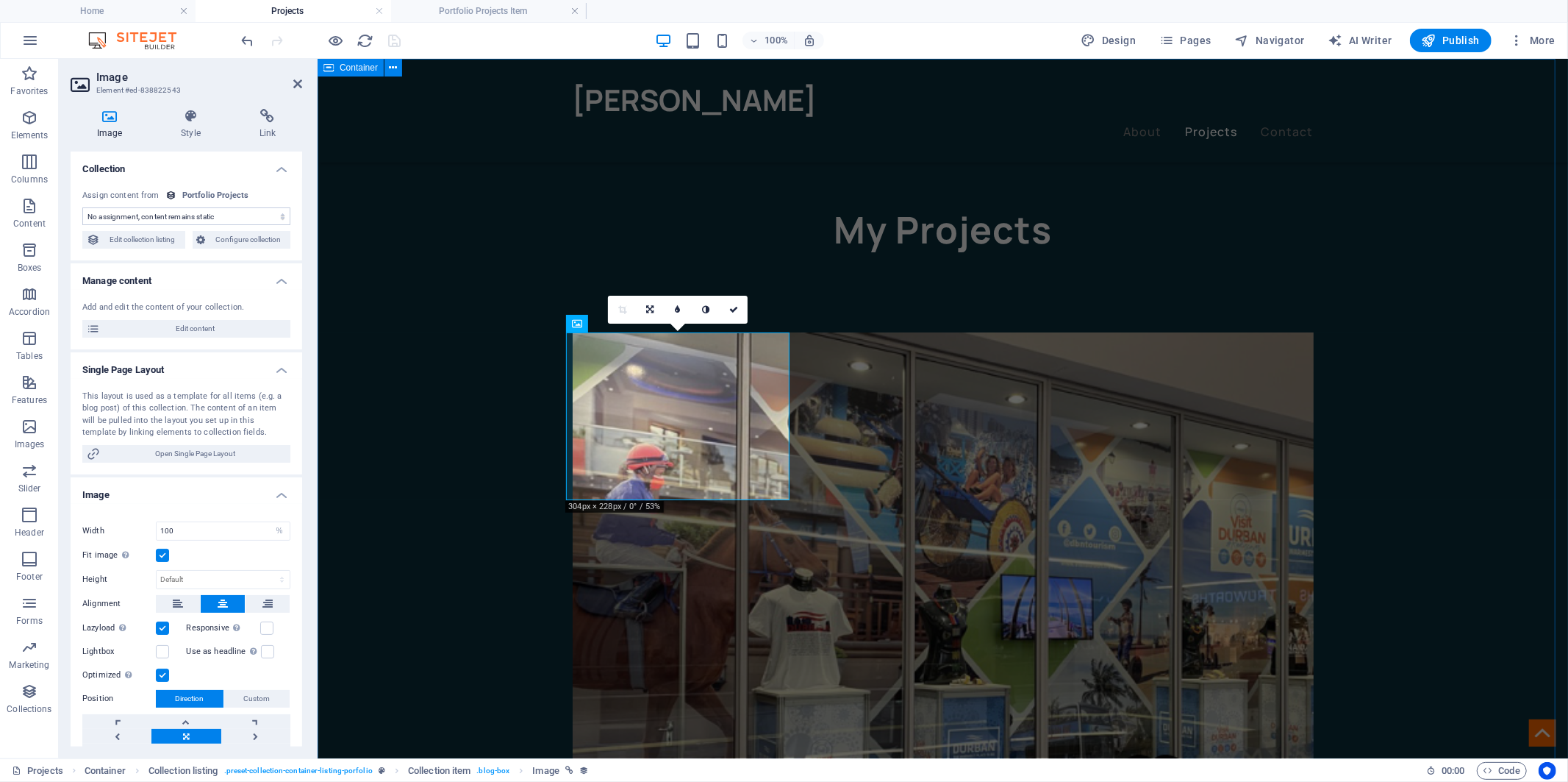
select select "thumbnail-image"
click at [137, 245] on span "Edit collection listing" at bounding box center [142, 239] width 76 height 17
select select "columns.service-provided_ASC"
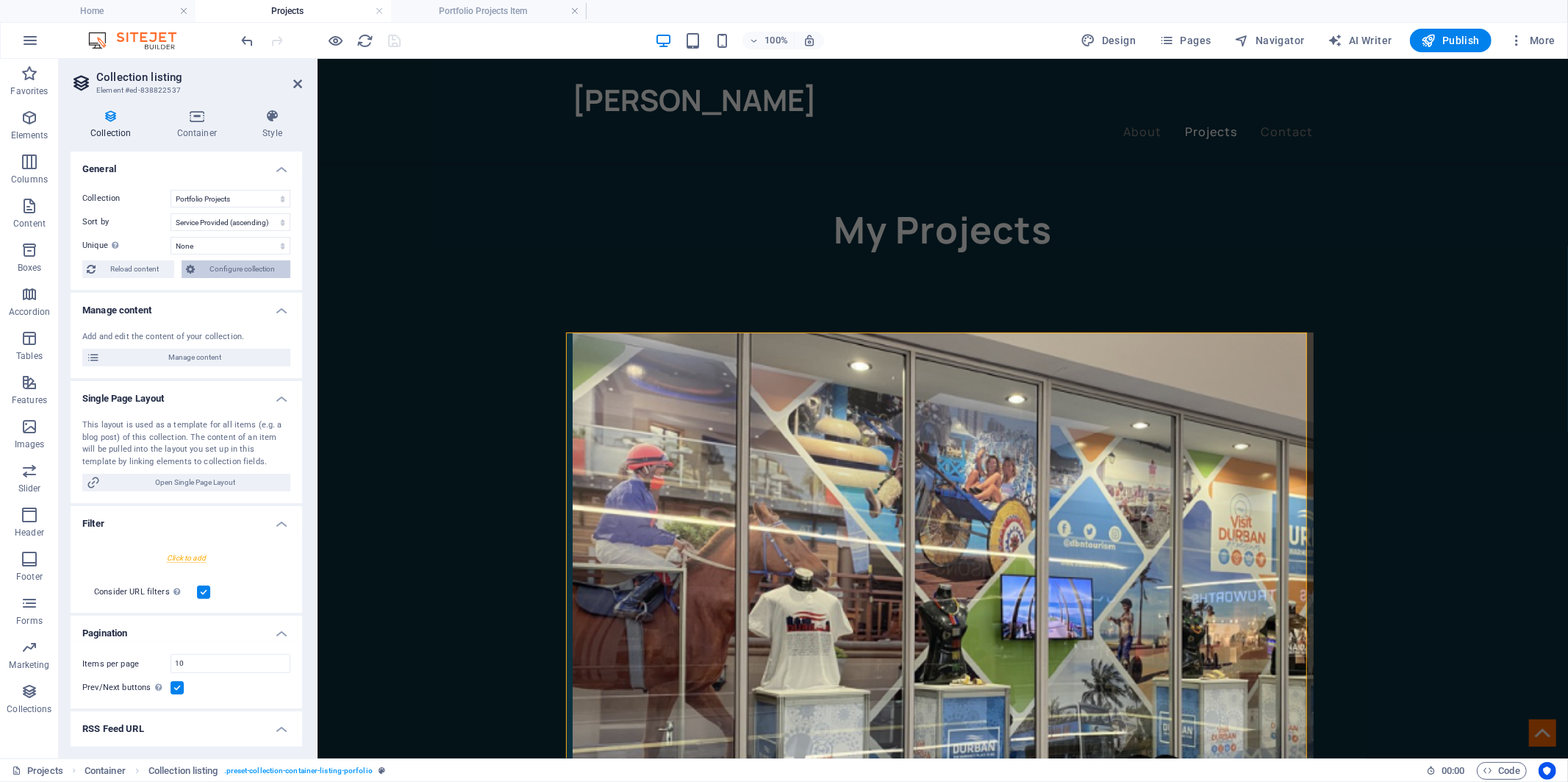
click at [214, 266] on span "Configure collection" at bounding box center [243, 268] width 87 height 17
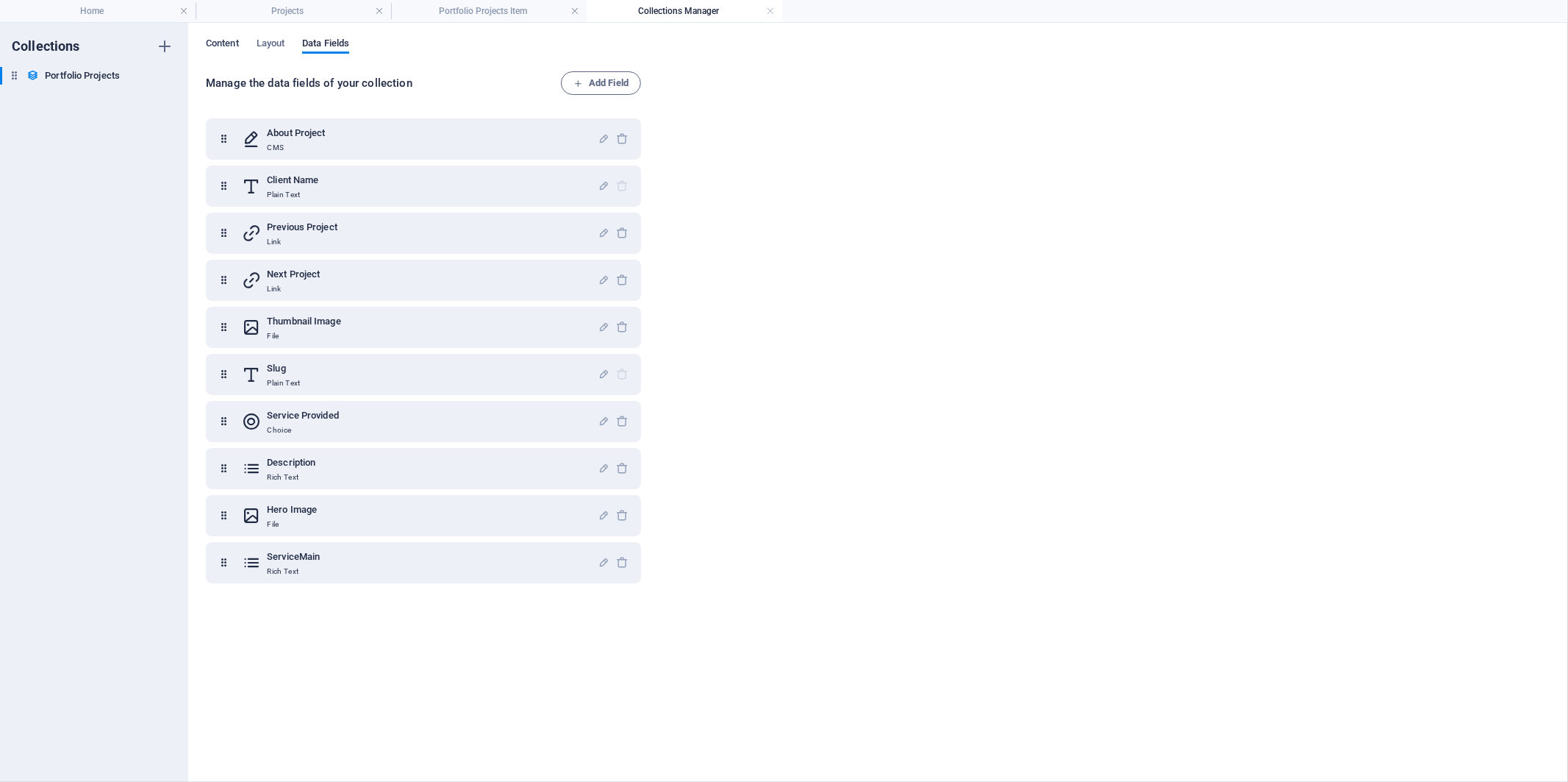
click at [217, 46] on span "Content" at bounding box center [223, 45] width 33 height 21
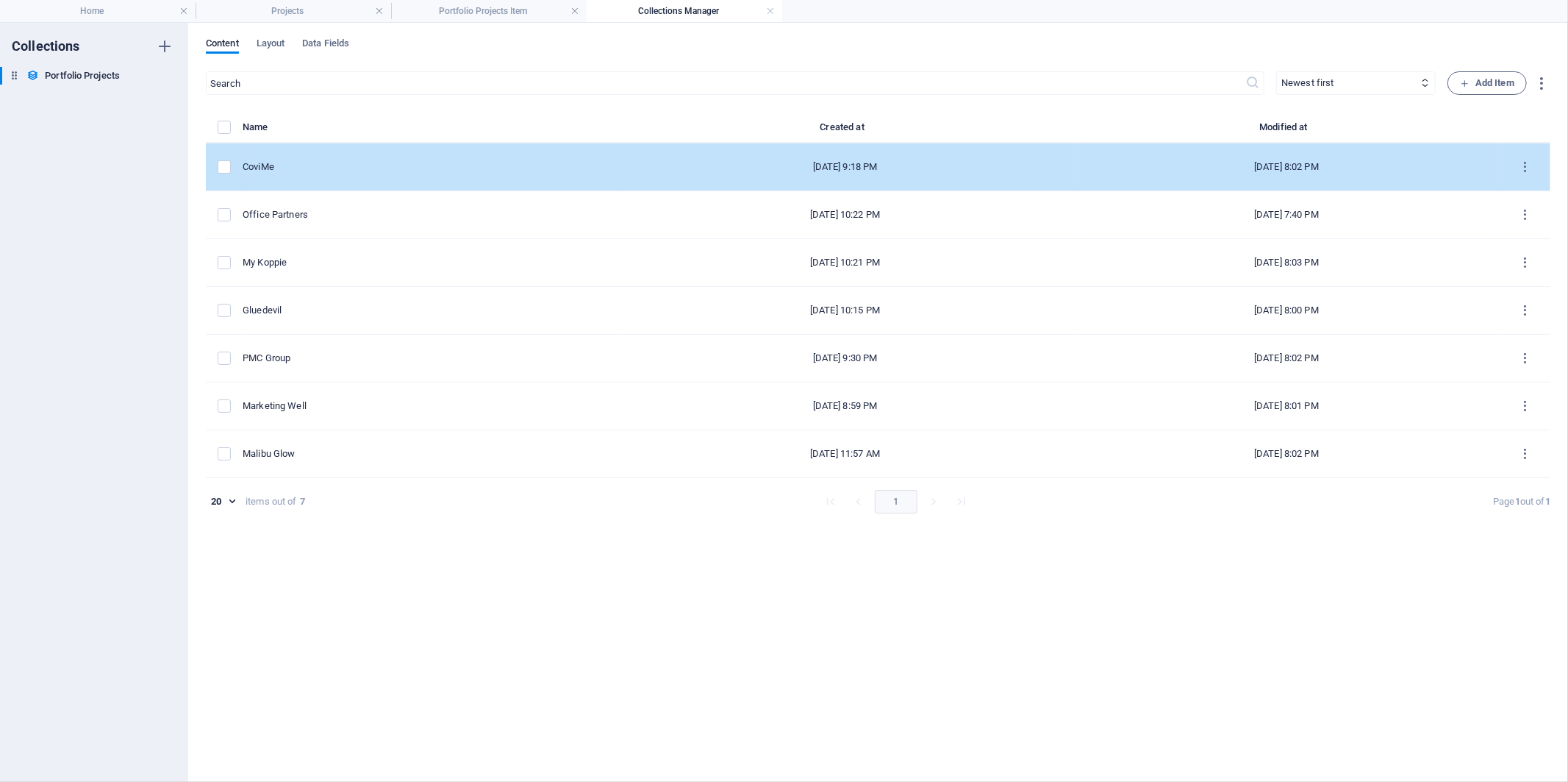
click at [390, 156] on td "CoviMe" at bounding box center [430, 167] width 376 height 48
select select "Product Label Design"
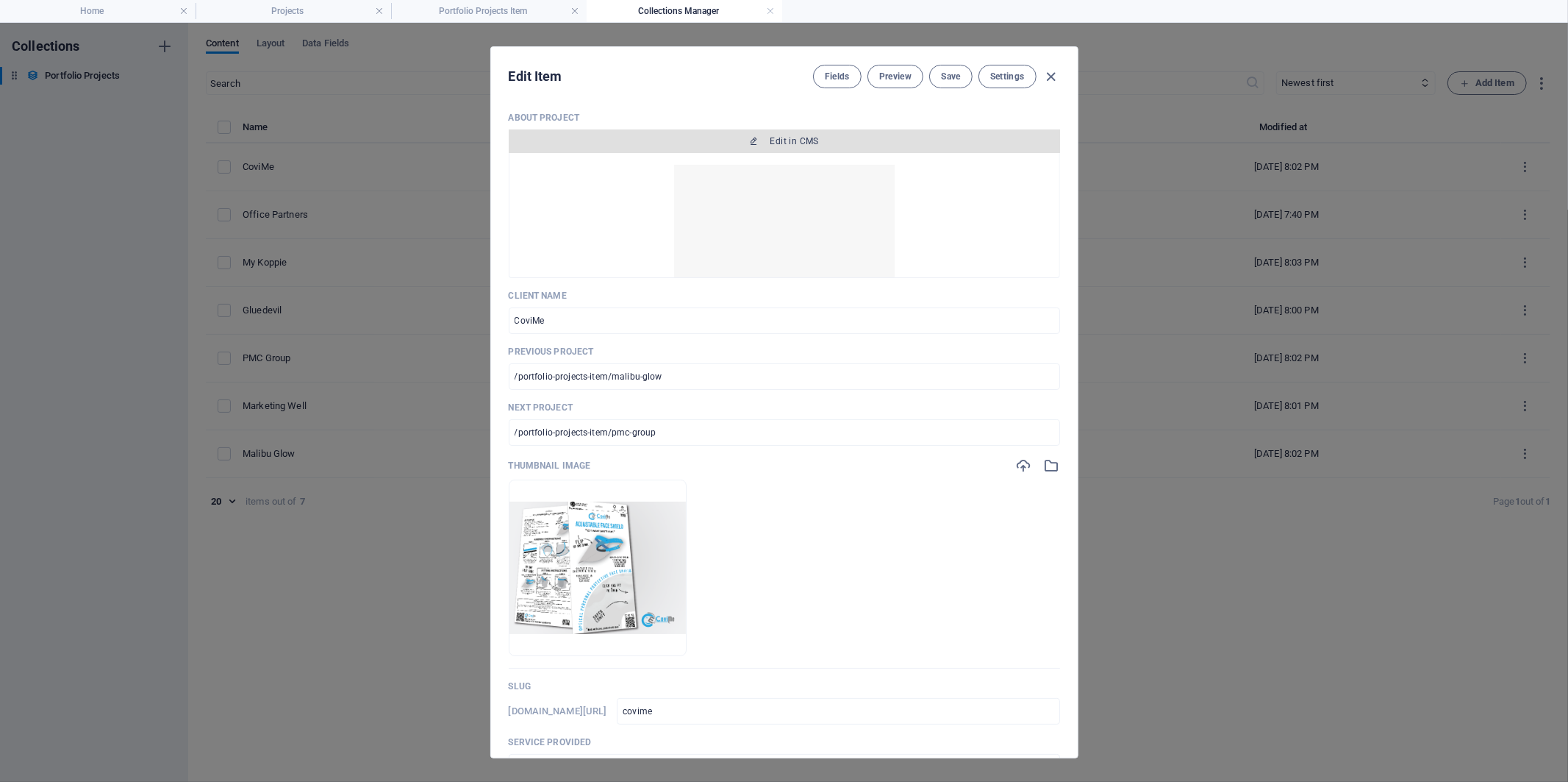
click at [788, 142] on span "Edit in CMS" at bounding box center [795, 141] width 49 height 12
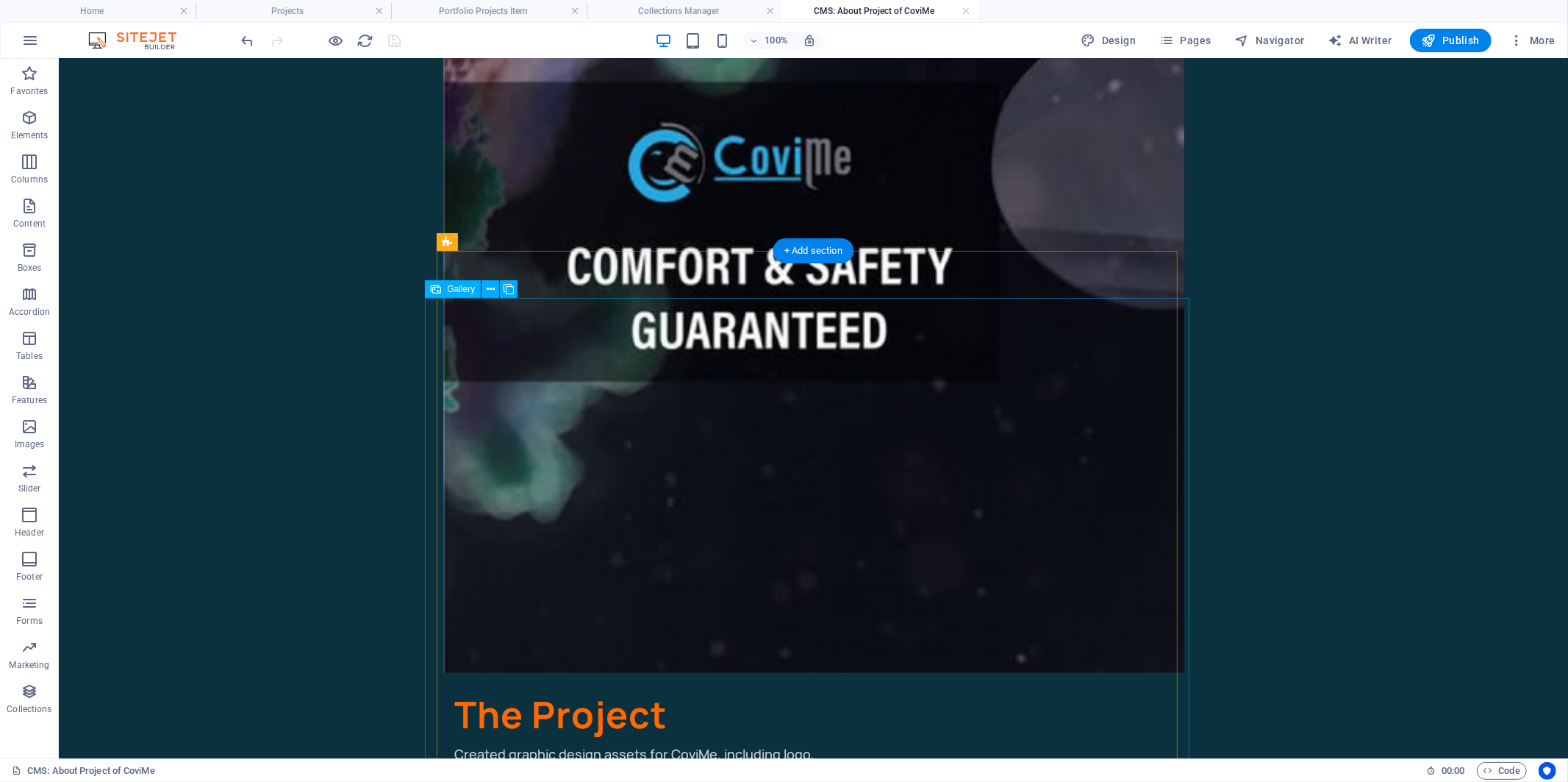
scroll to position [326, 0]
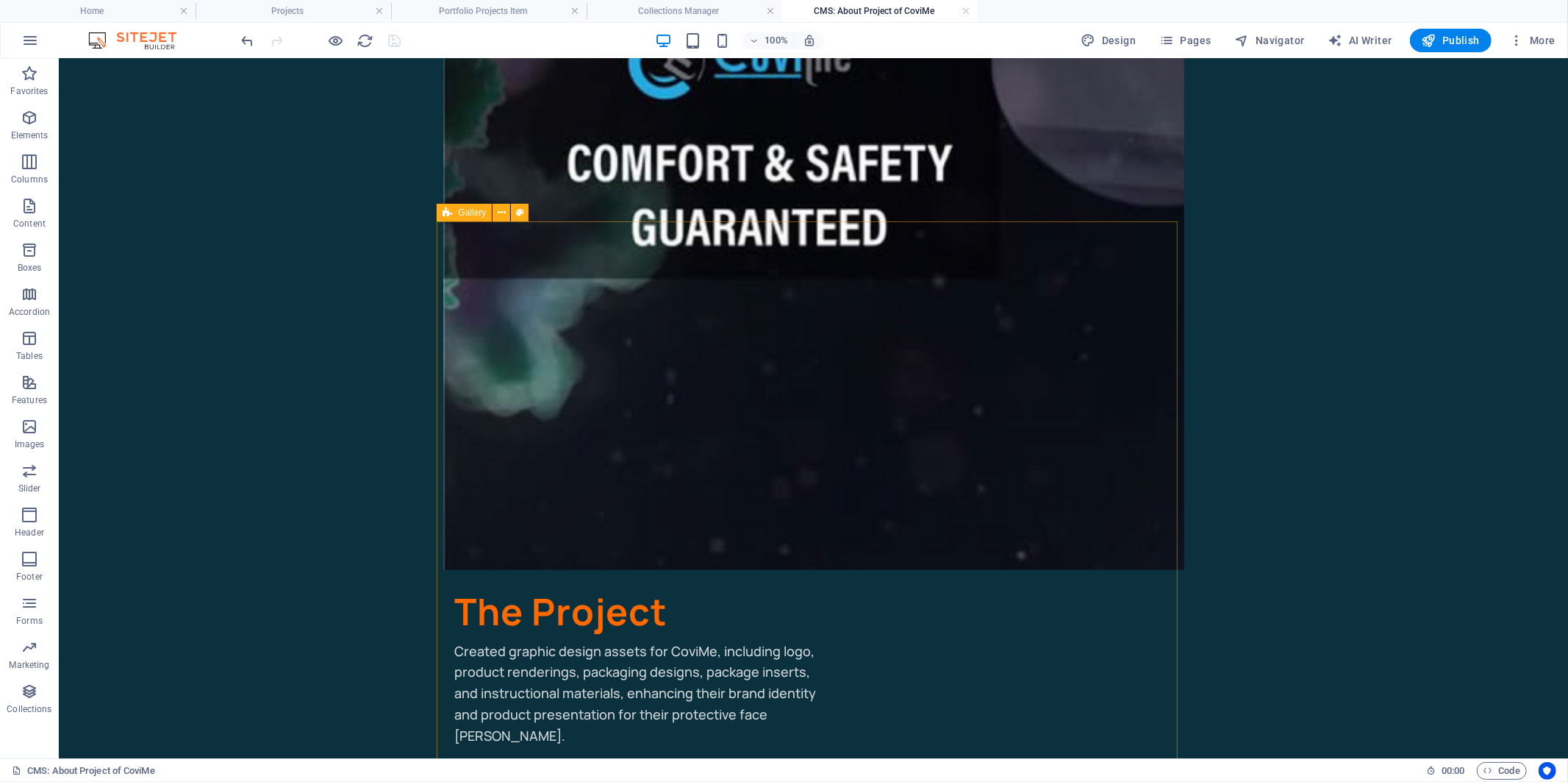
click at [453, 211] on div "Gallery" at bounding box center [464, 212] width 55 height 17
select select "rem"
select select "grid-dense"
select select "fade"
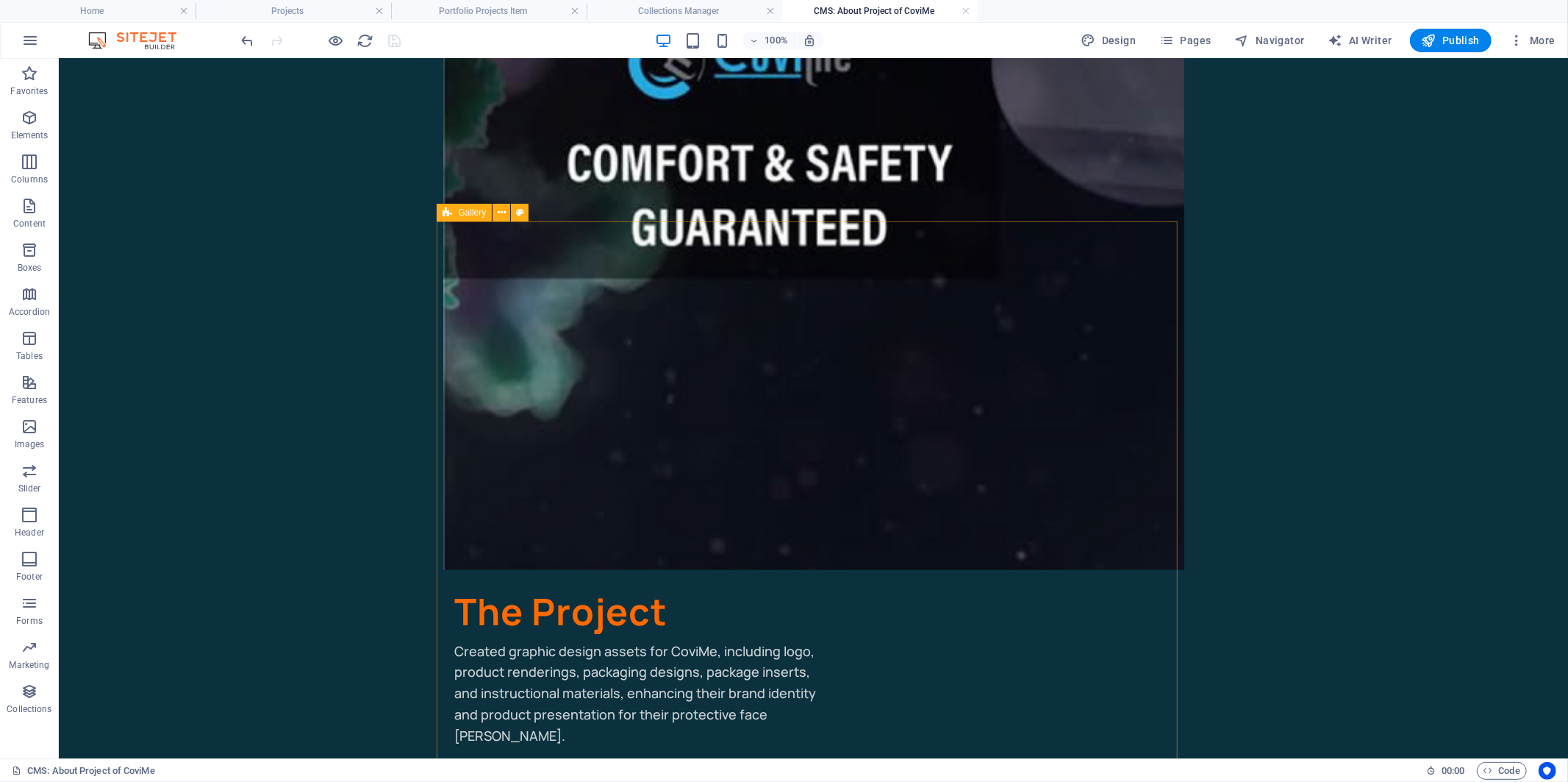
select select "preset-gallery-v3-grid-dense"
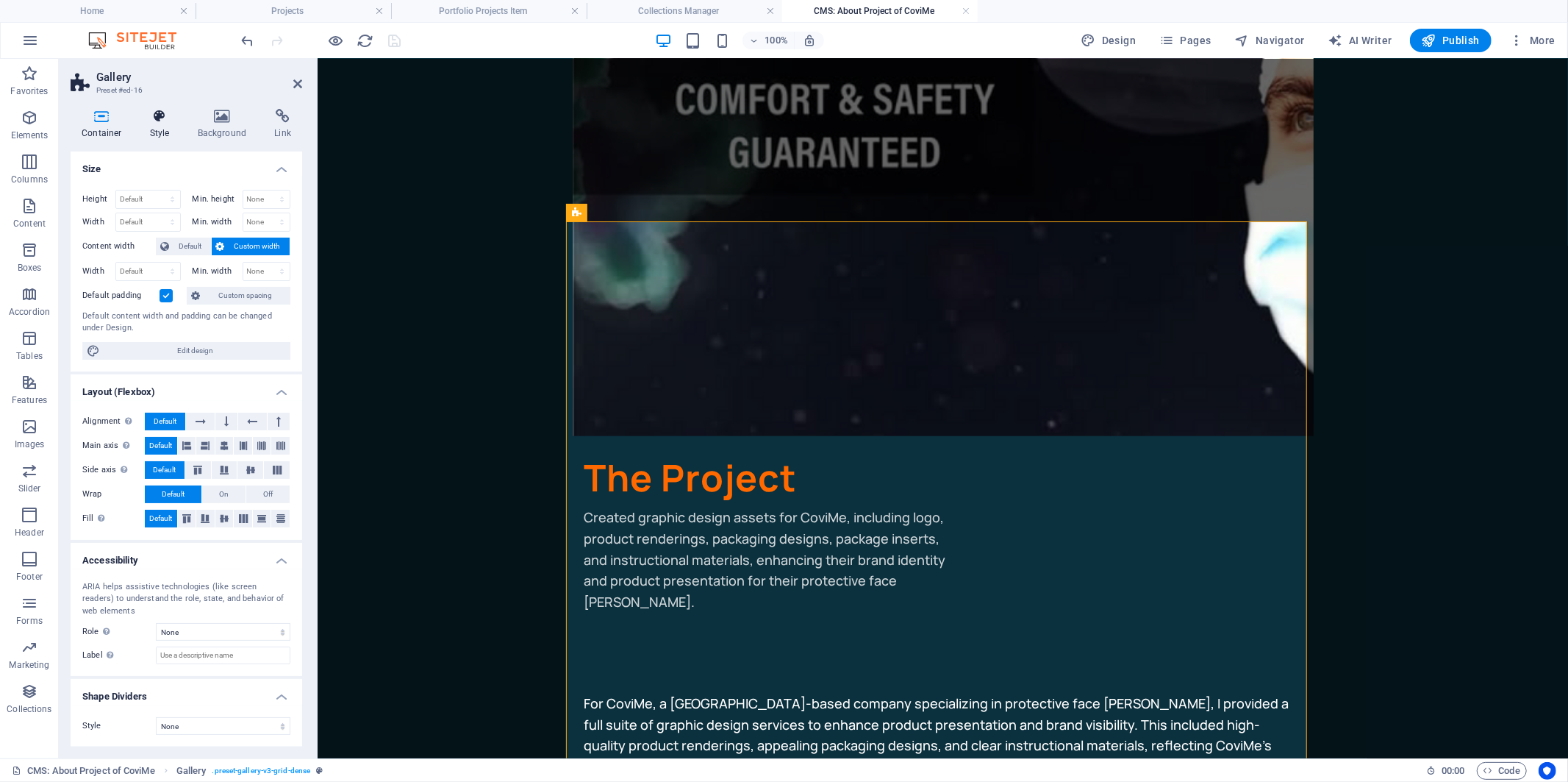
click at [161, 113] on icon at bounding box center [160, 116] width 42 height 15
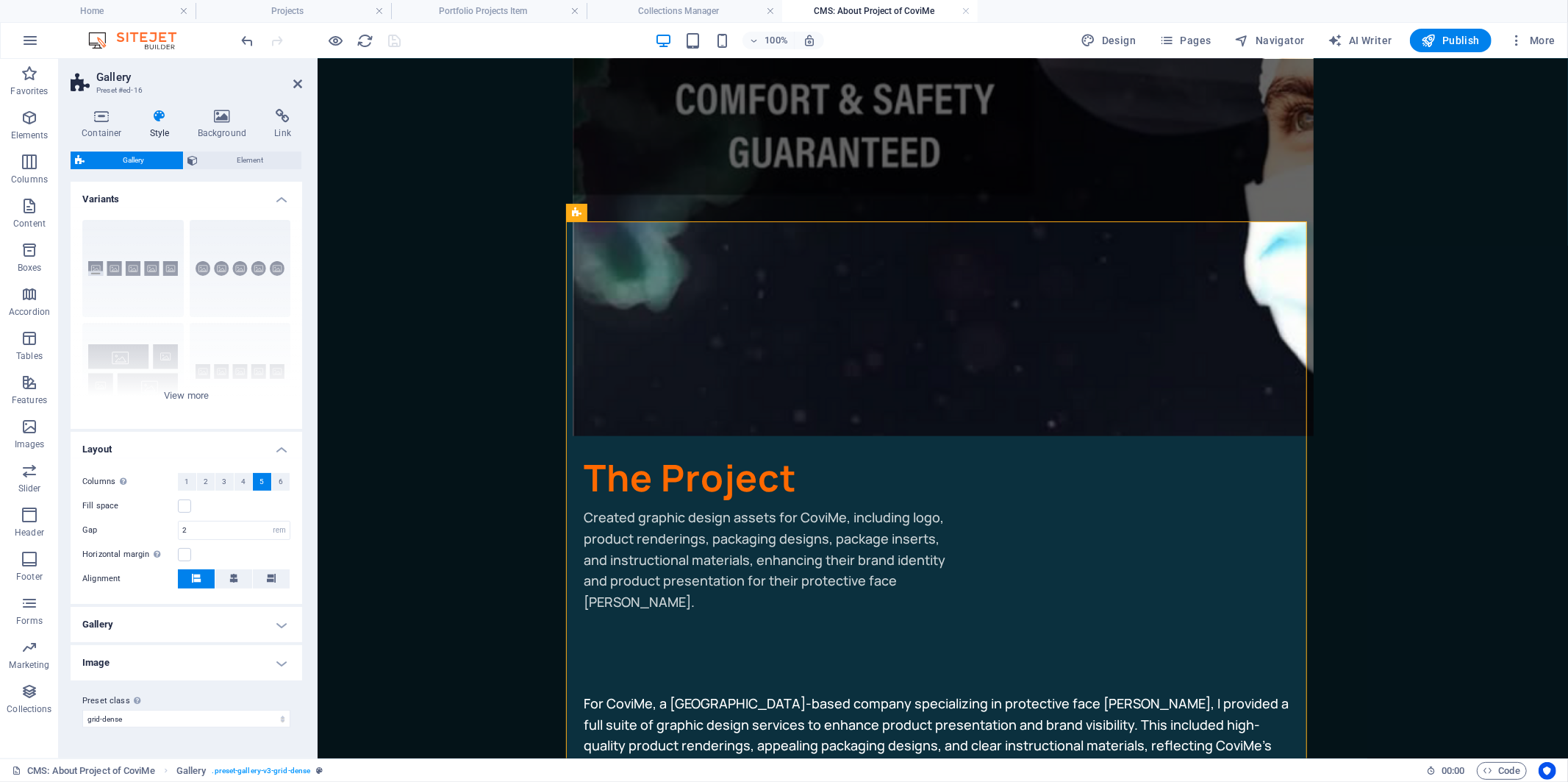
click at [146, 627] on h4 "Gallery" at bounding box center [186, 625] width 232 height 36
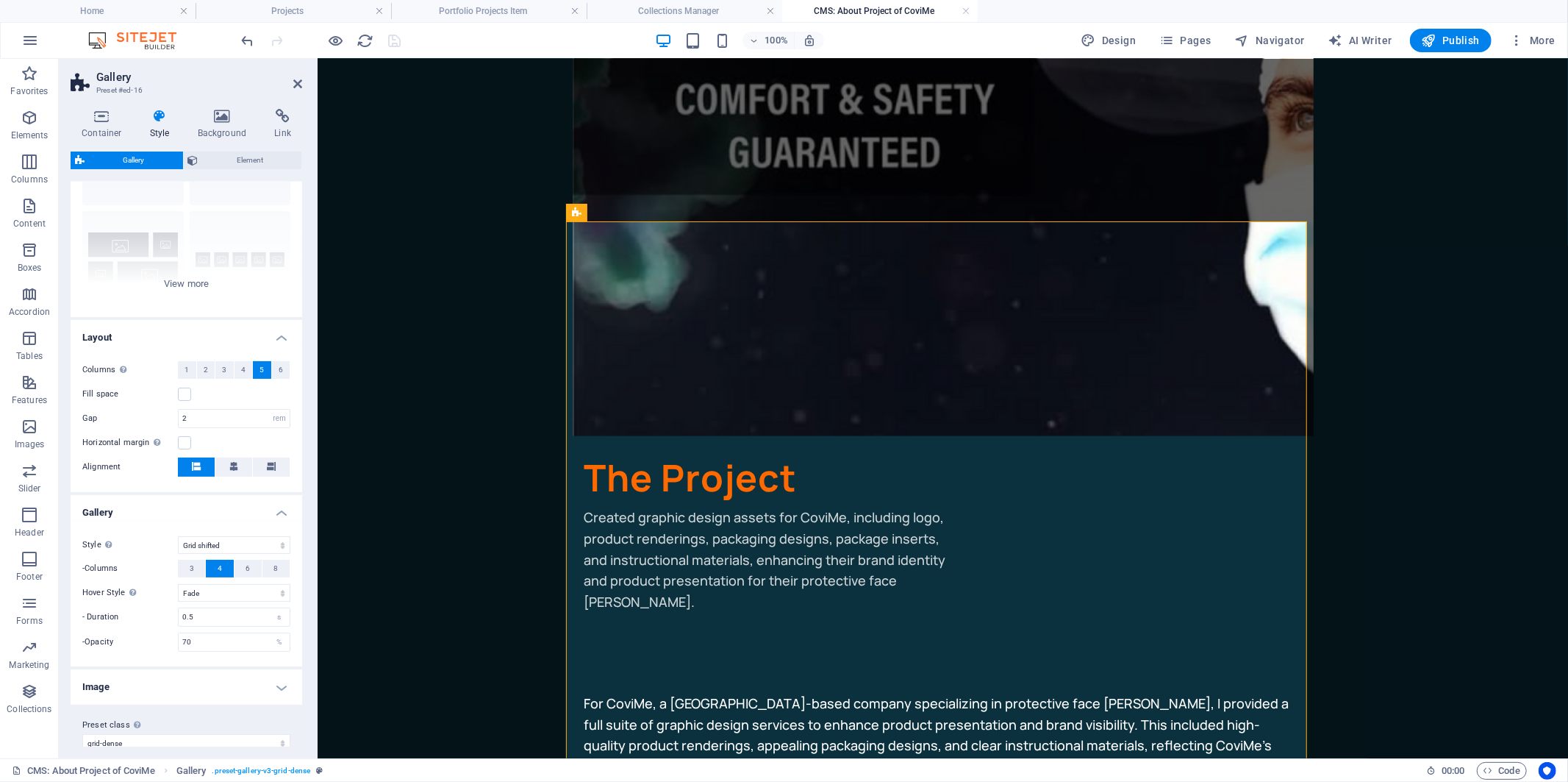
scroll to position [128, 0]
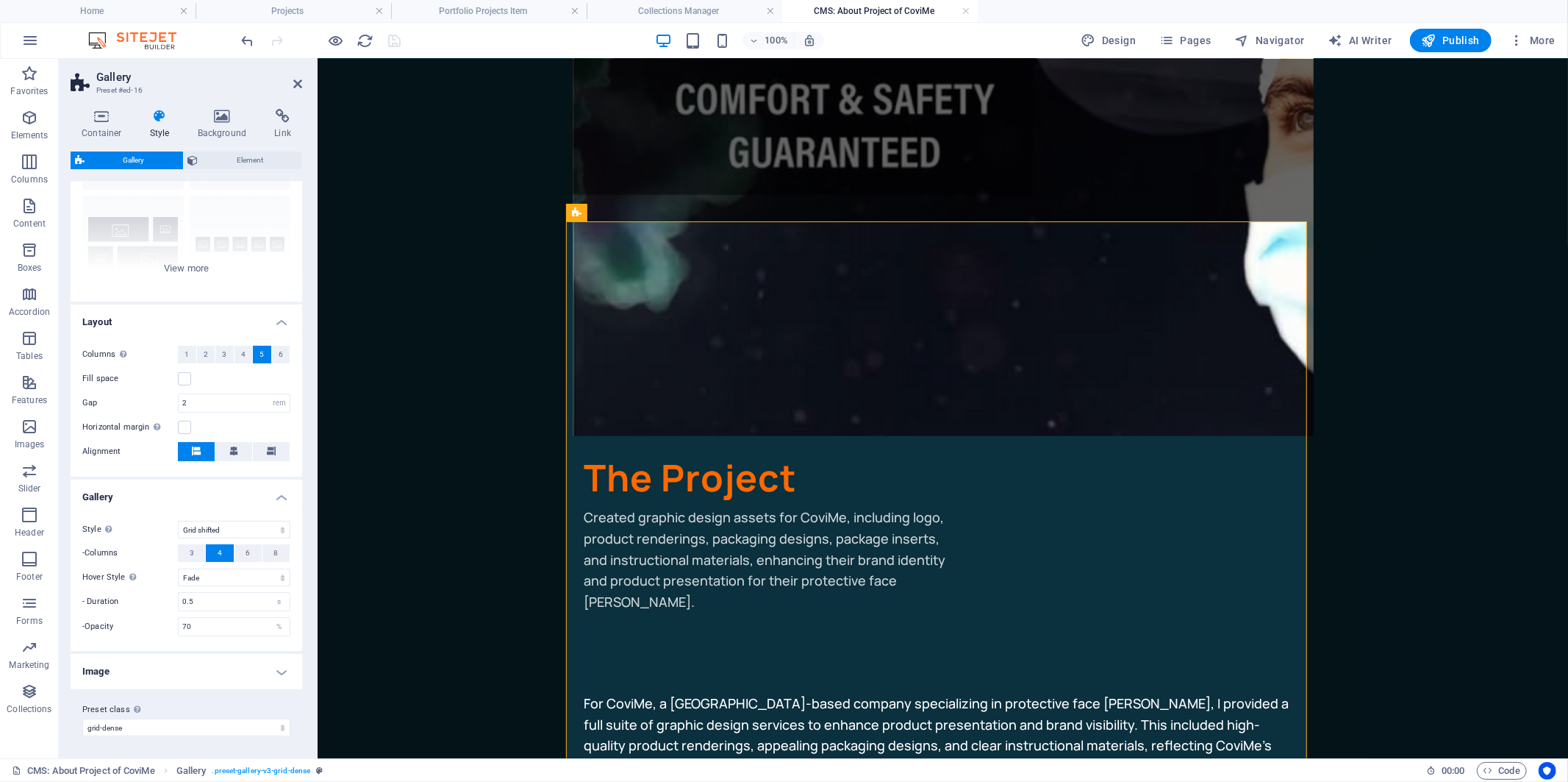
click at [138, 671] on h4 "Image" at bounding box center [186, 671] width 232 height 36
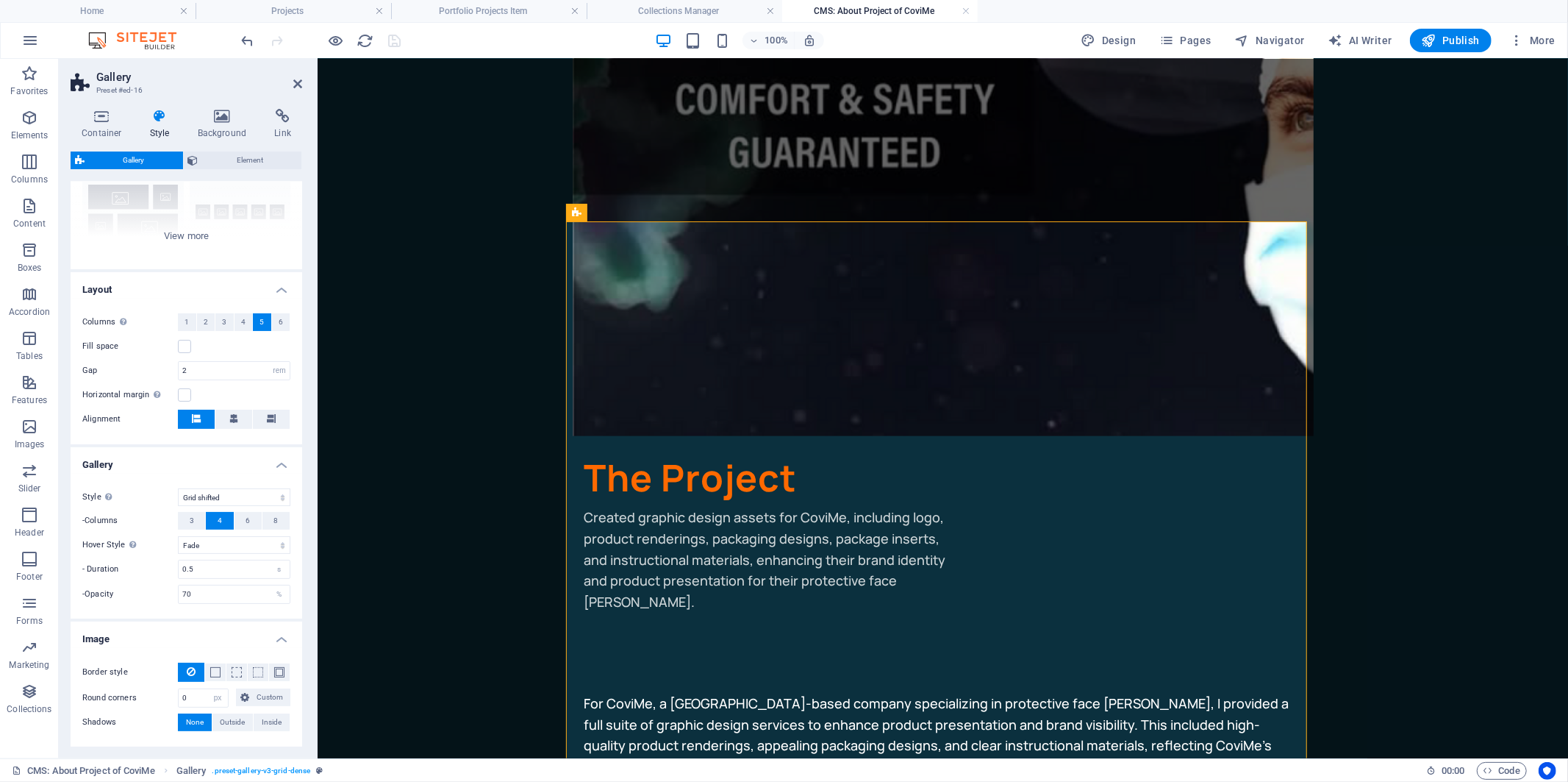
scroll to position [163, 0]
click at [217, 493] on select "Default Grid Grid reverse Grid shifted Collage" at bounding box center [234, 493] width 113 height 17
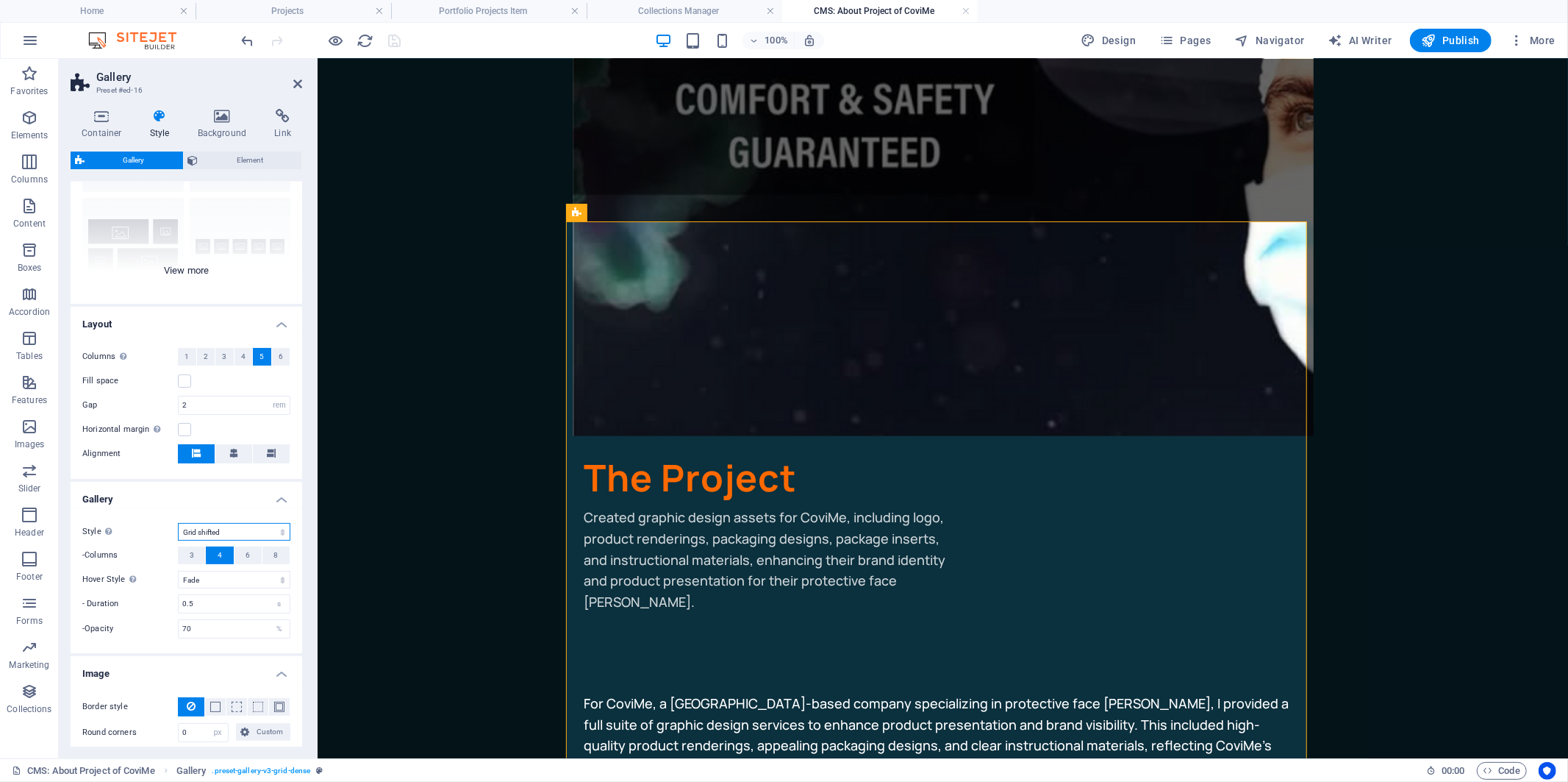
scroll to position [0, 0]
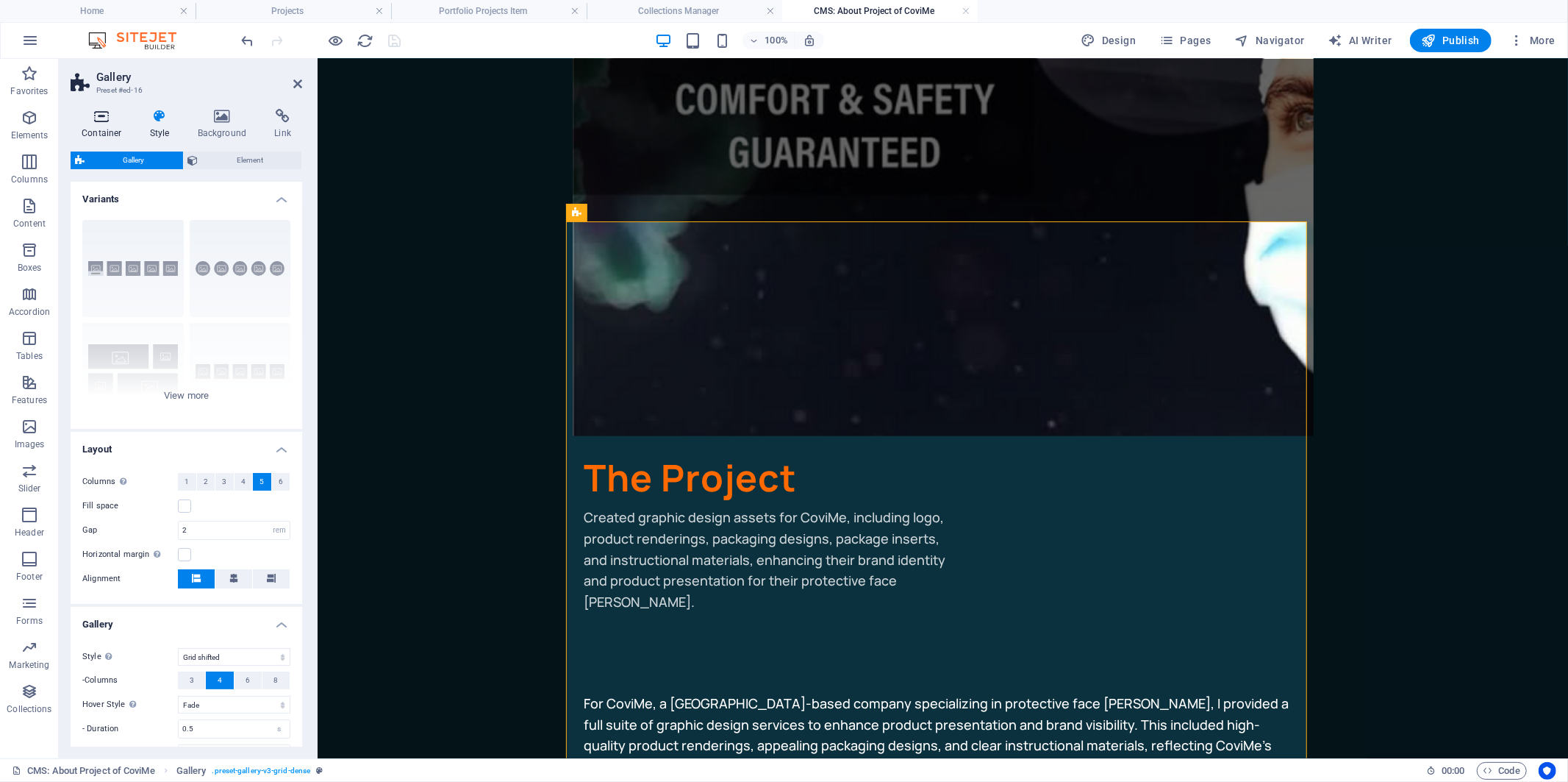
click at [110, 133] on h4 "Container" at bounding box center [104, 123] width 69 height 31
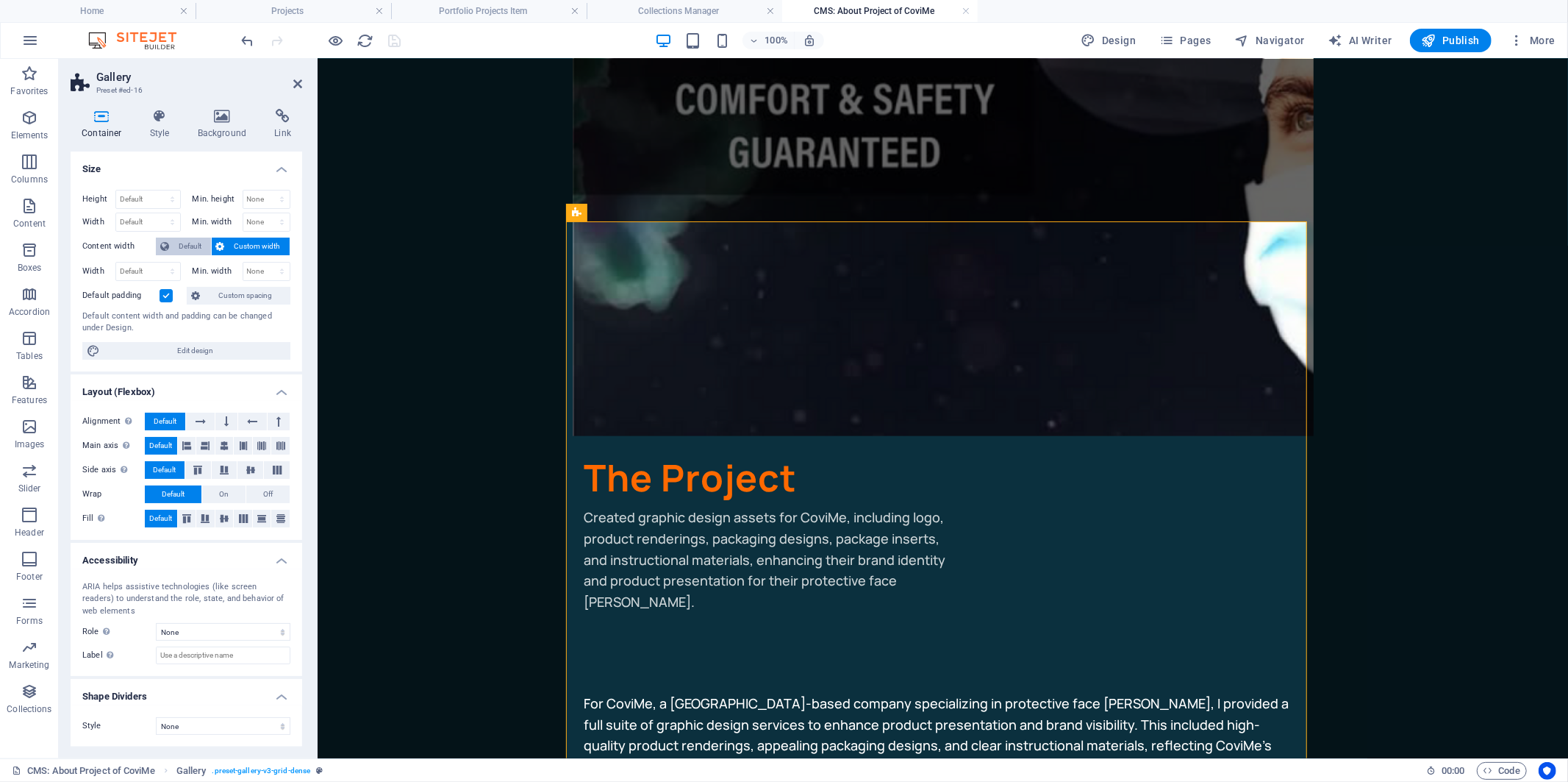
click at [188, 248] on span "Default" at bounding box center [190, 246] width 33 height 17
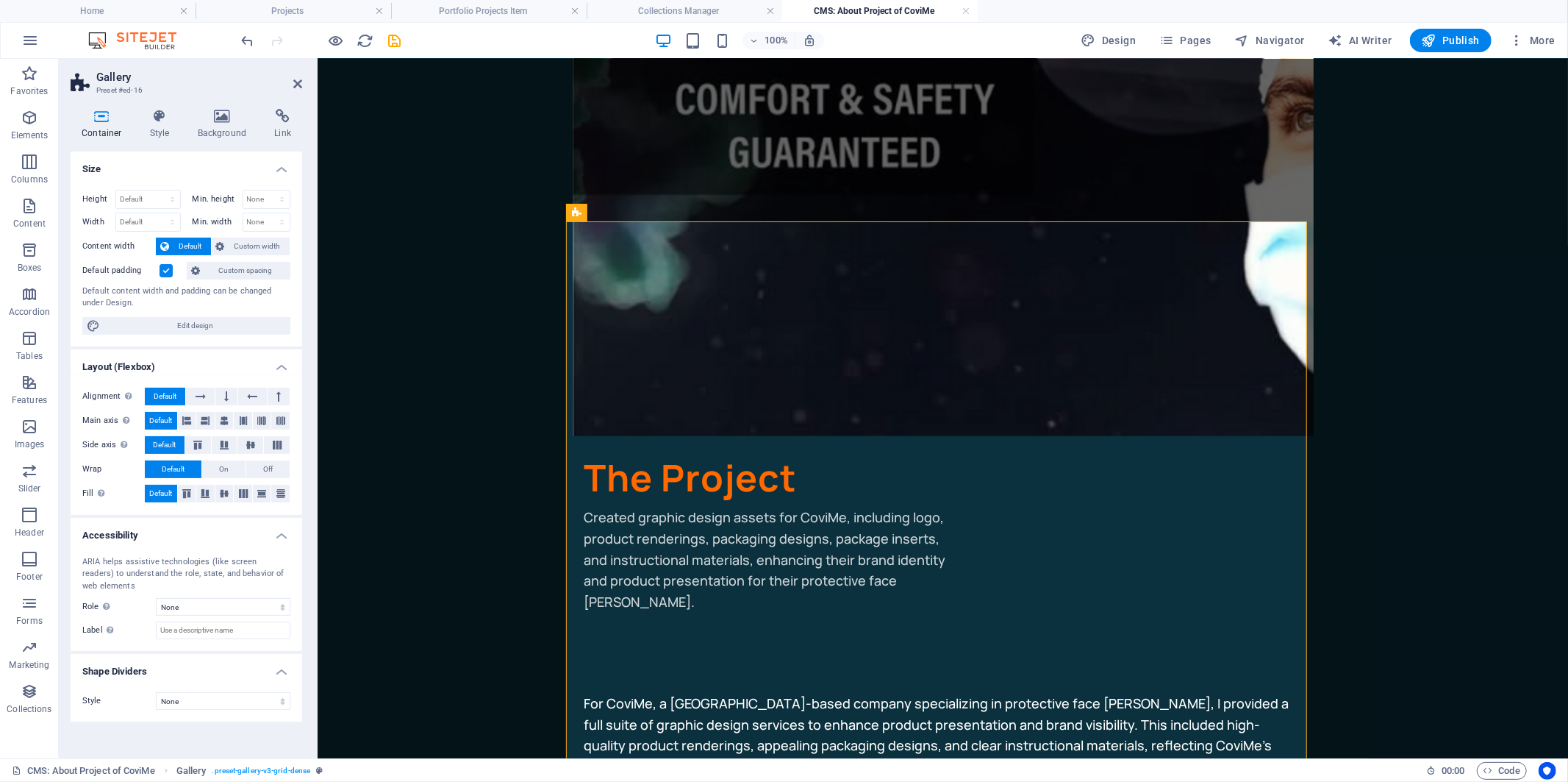
click at [162, 270] on label at bounding box center [166, 271] width 13 height 13
click at [0, 0] on input "Default padding" at bounding box center [0, 0] width 0 height 0
click at [162, 270] on label at bounding box center [166, 271] width 13 height 13
click at [0, 0] on input "Default padding" at bounding box center [0, 0] width 0 height 0
click at [162, 270] on label at bounding box center [166, 271] width 13 height 13
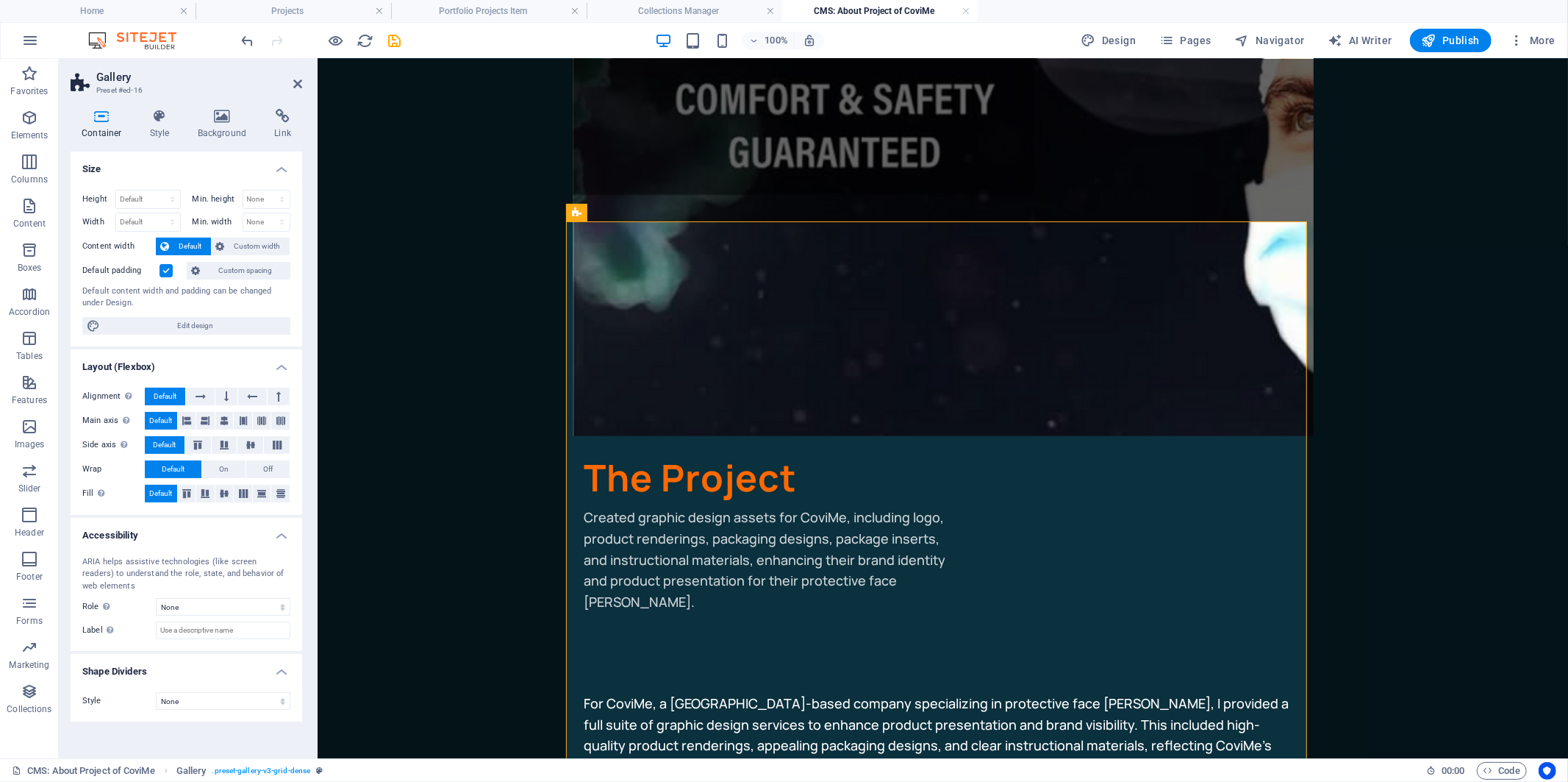
click at [0, 0] on input "Default padding" at bounding box center [0, 0] width 0 height 0
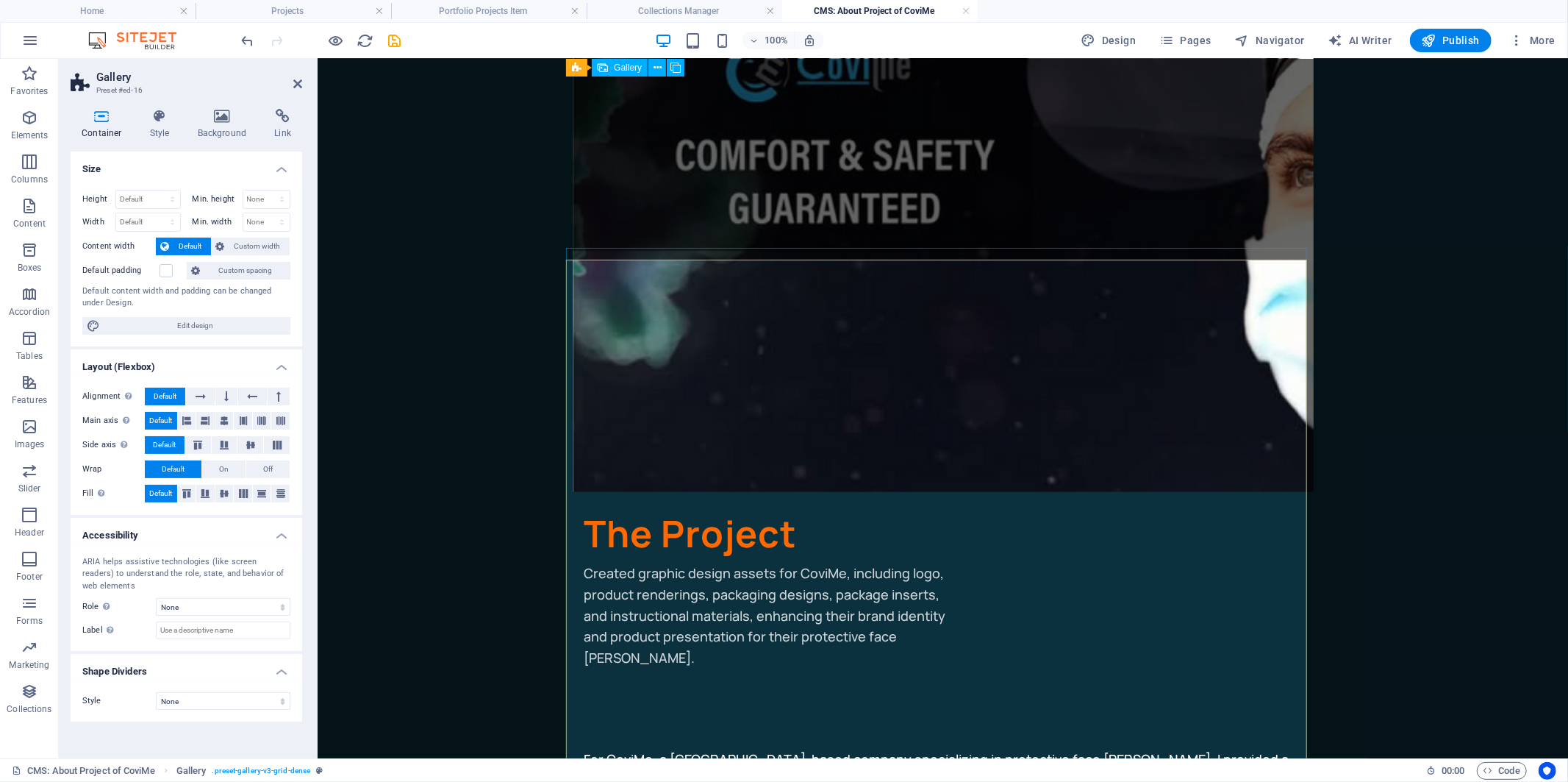
scroll to position [245, 0]
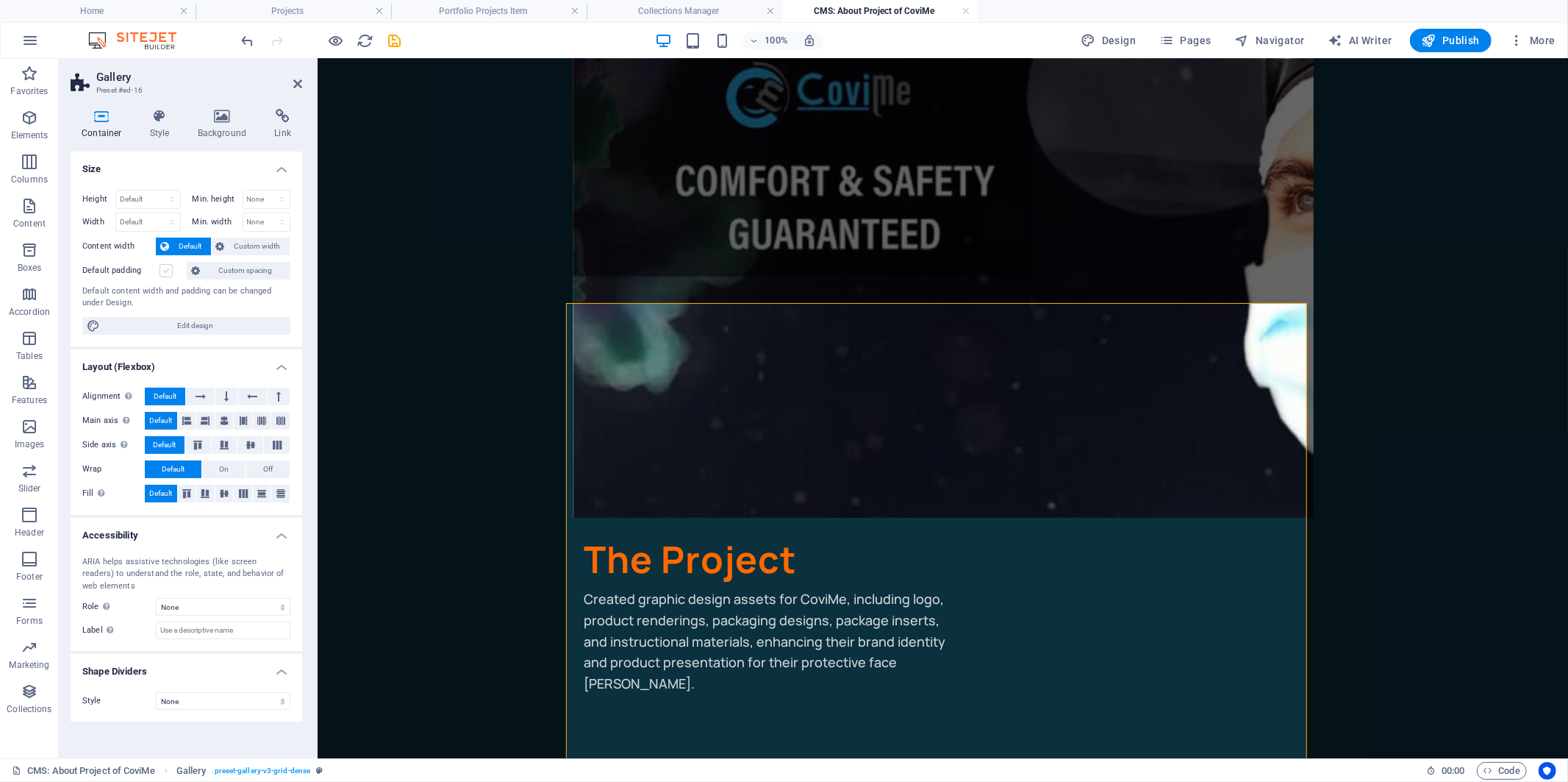
click at [169, 269] on label at bounding box center [166, 271] width 13 height 13
click at [0, 0] on input "Default padding" at bounding box center [0, 0] width 0 height 0
click at [243, 241] on span "Custom width" at bounding box center [257, 246] width 56 height 17
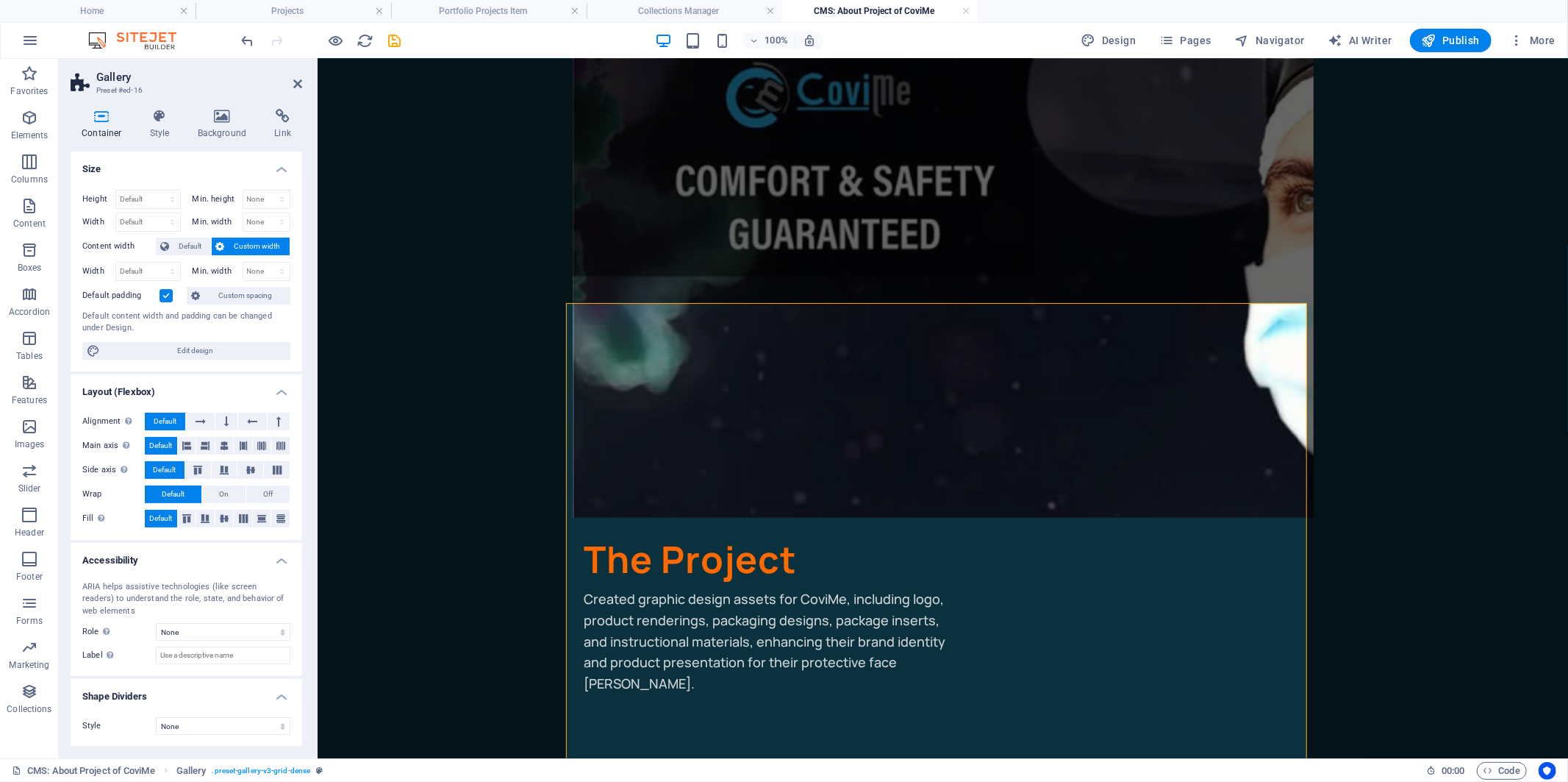
select select "4"
select select "px"
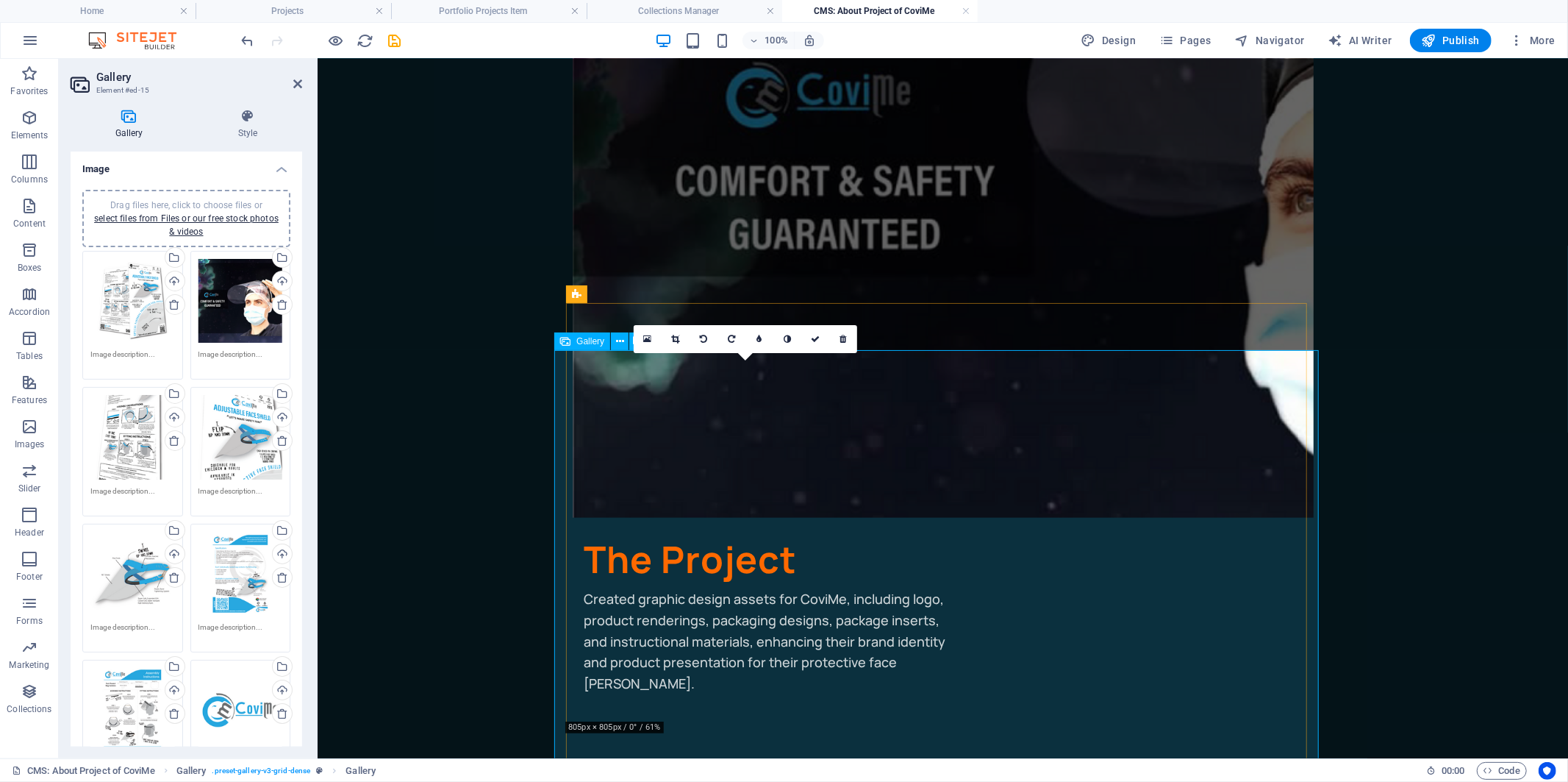
click at [579, 339] on span "Gallery" at bounding box center [590, 341] width 28 height 9
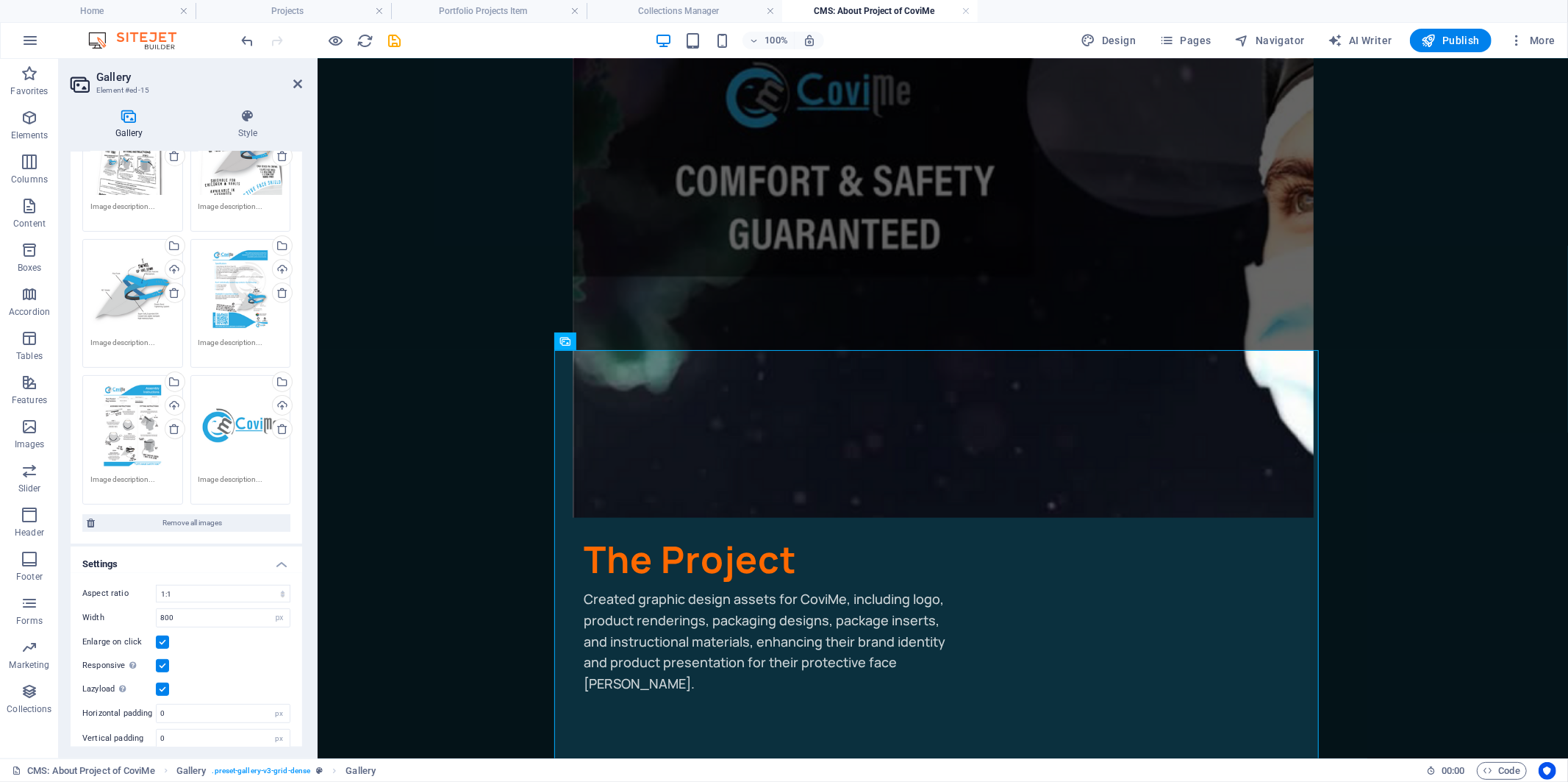
scroll to position [291, 0]
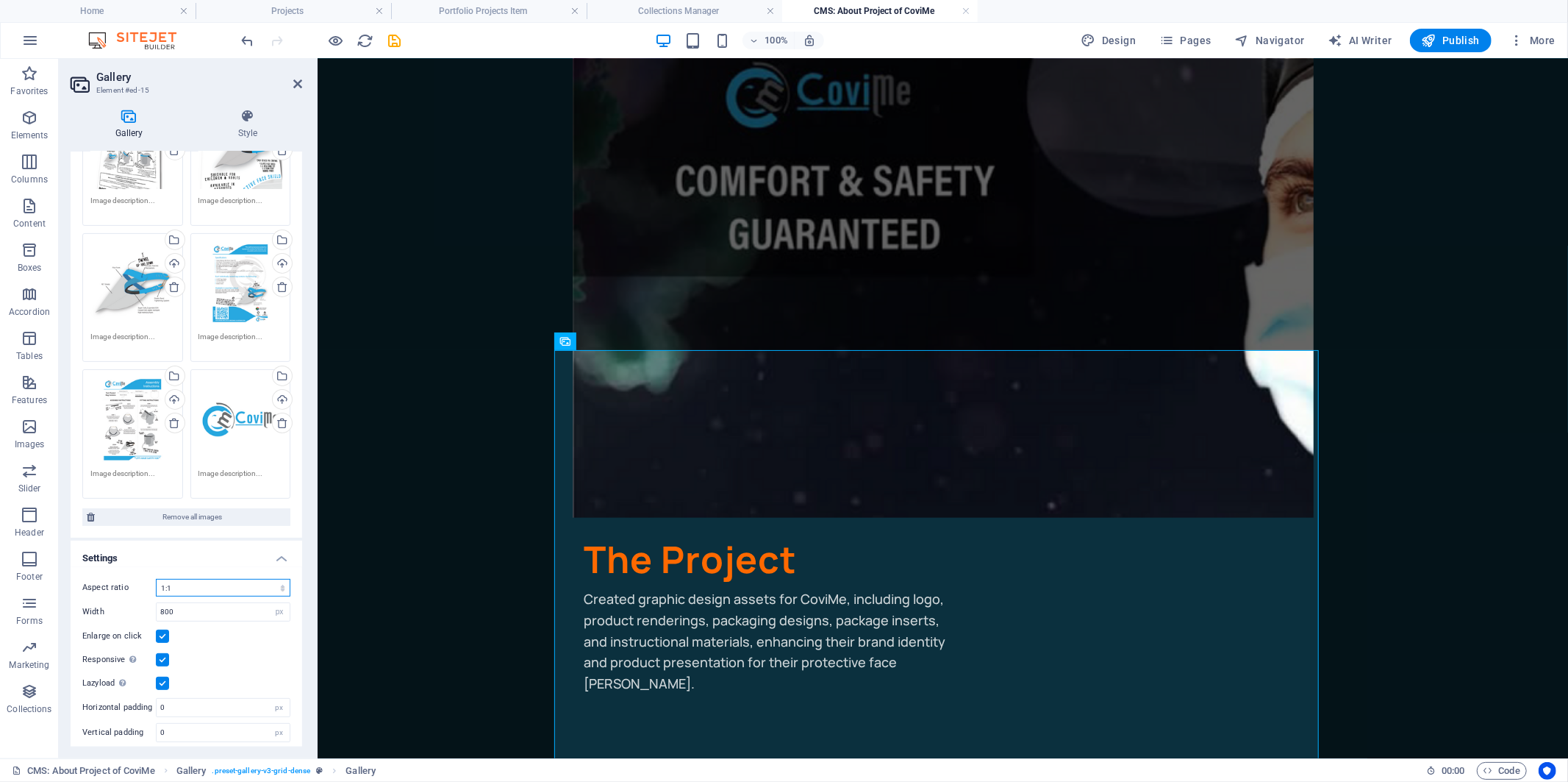
click at [214, 582] on select "No fixed aspect ratio 16:9 16:10 4:3 1:1 1:2 2:1" at bounding box center [223, 587] width 135 height 17
click at [156, 579] on select "No fixed aspect ratio 16:9 16:10 4:3 1:1 1:2 2:1" at bounding box center [223, 587] width 135 height 17
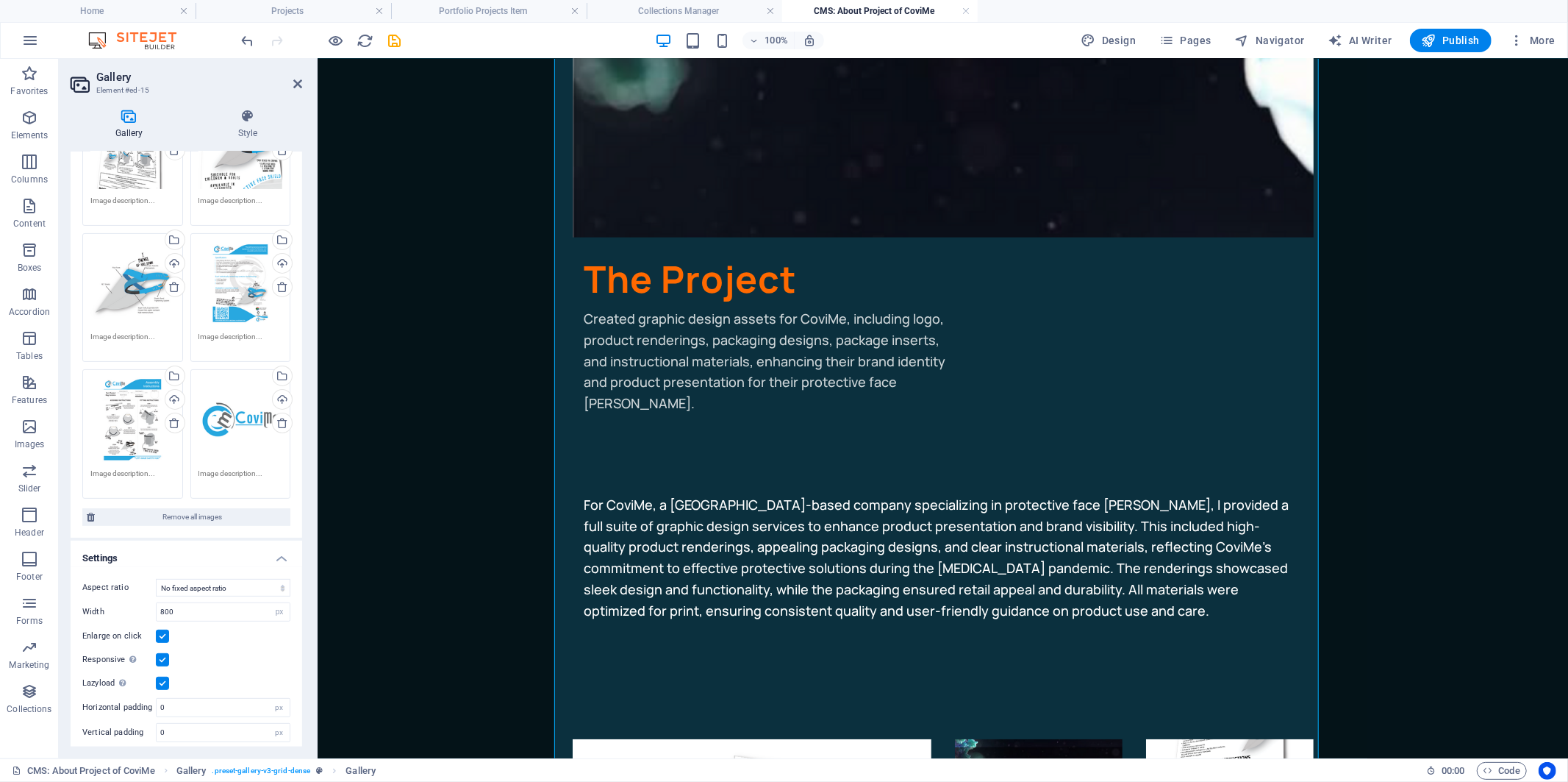
scroll to position [572, 0]
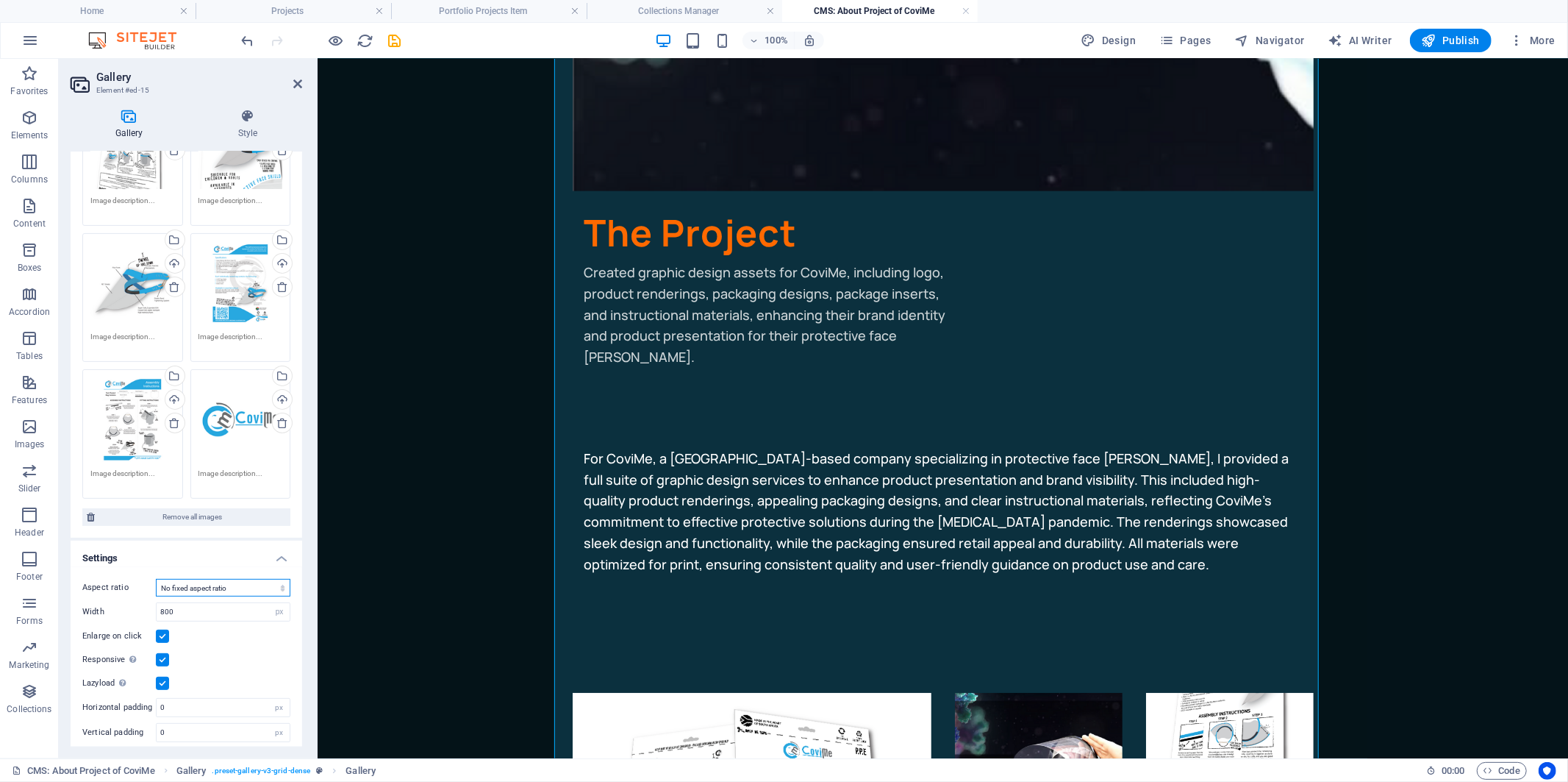
click at [214, 579] on select "No fixed aspect ratio 16:9 16:10 4:3 1:1 1:2 2:1" at bounding box center [223, 587] width 135 height 17
click at [156, 579] on select "No fixed aspect ratio 16:9 16:10 4:3 1:1 1:2 2:1" at bounding box center [223, 587] width 135 height 17
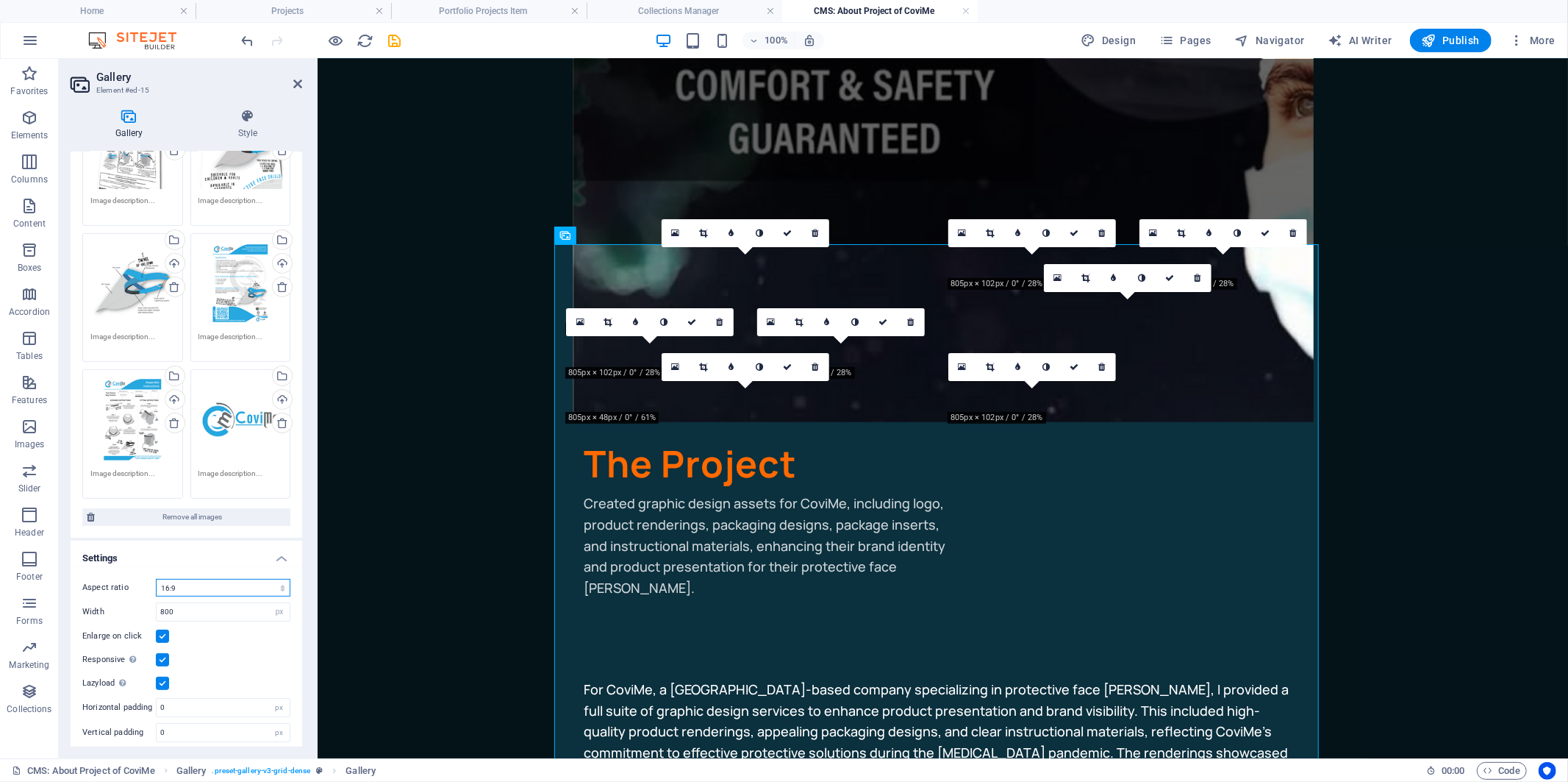
scroll to position [351, 0]
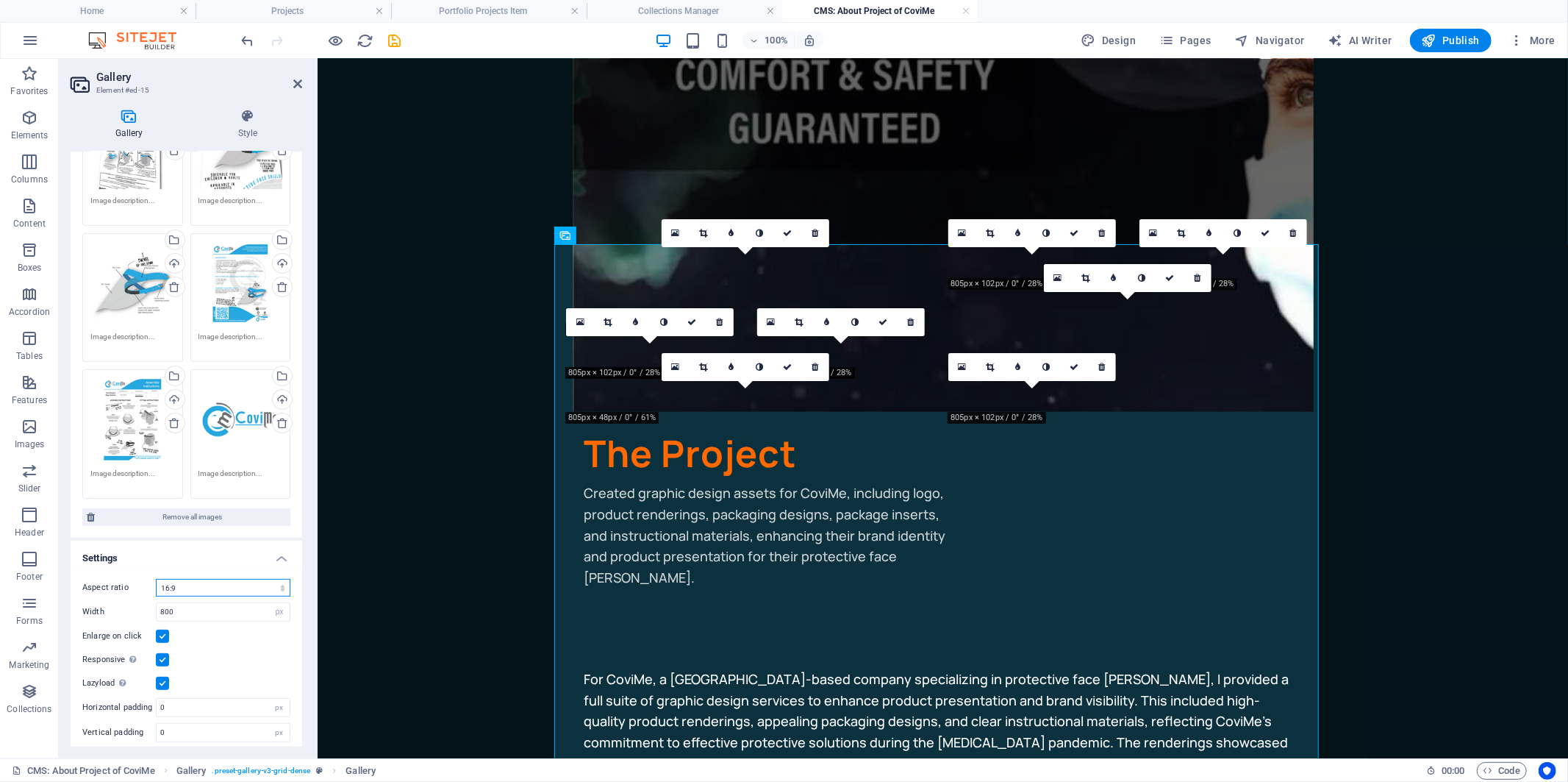
click at [208, 579] on select "No fixed aspect ratio 16:9 16:10 4:3 1:1 1:2 2:1" at bounding box center [223, 587] width 135 height 17
click at [156, 579] on select "No fixed aspect ratio 16:9 16:10 4:3 1:1 1:2 2:1" at bounding box center [223, 587] width 135 height 17
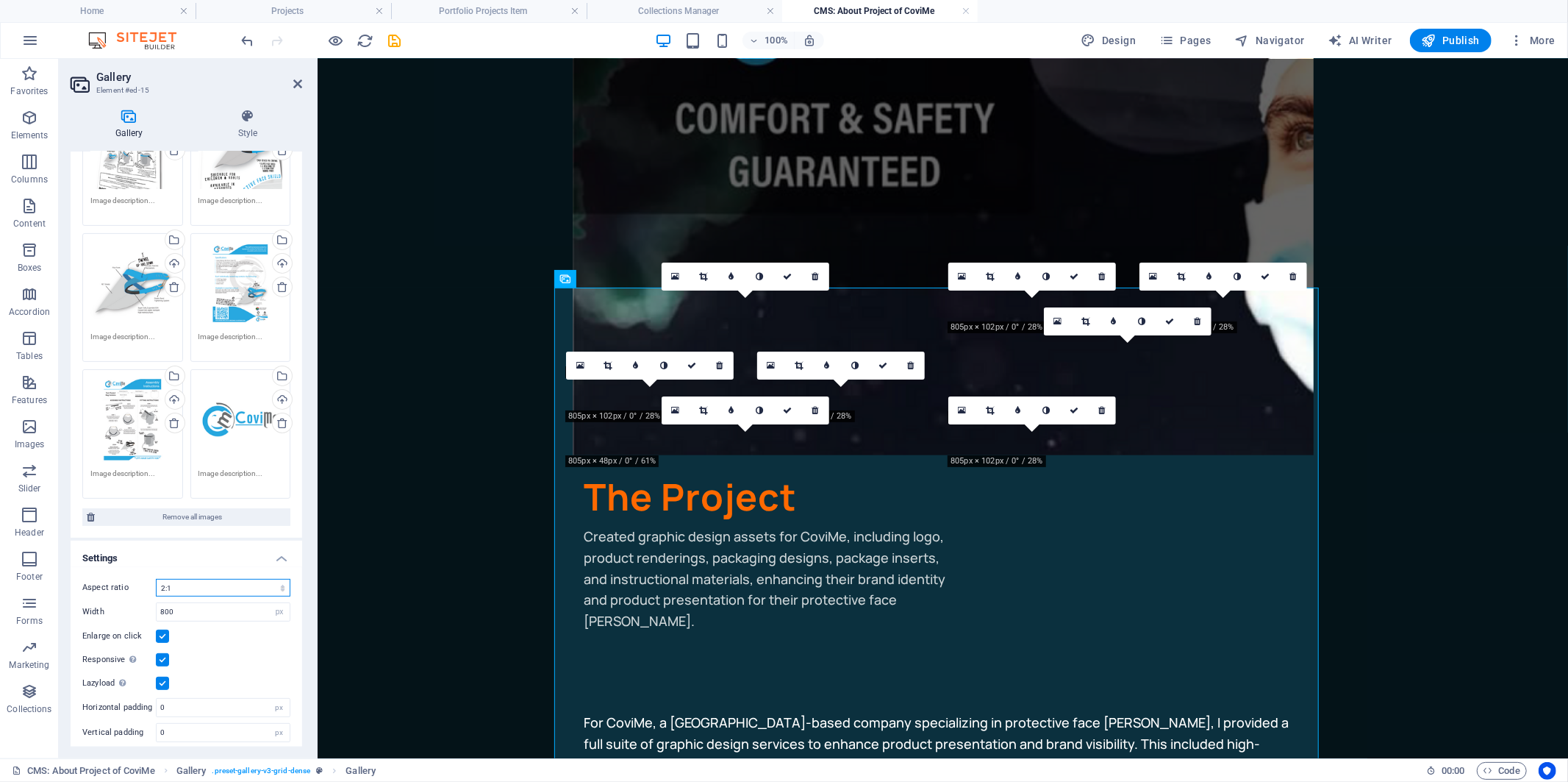
scroll to position [320, 0]
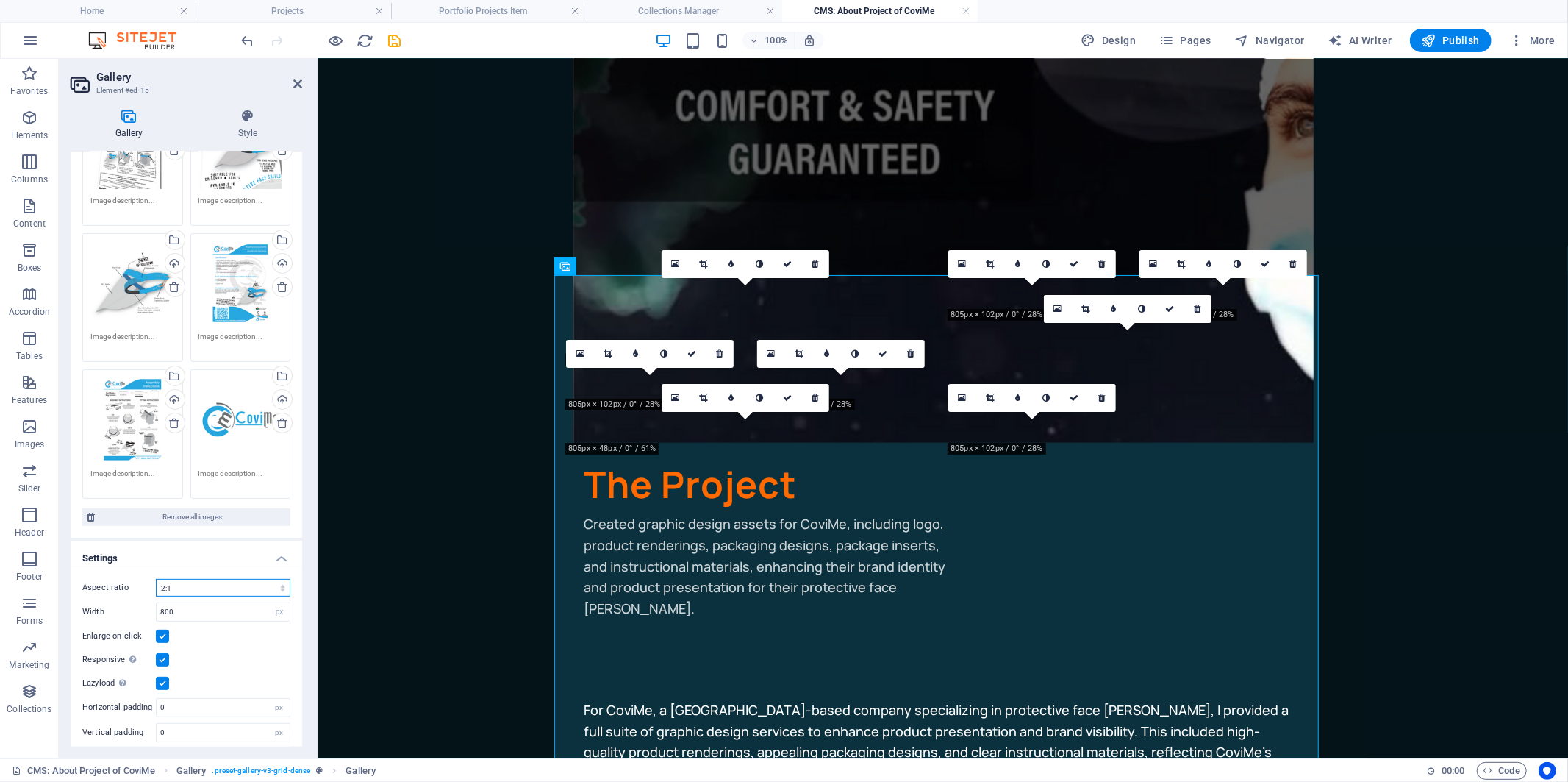
click at [210, 583] on select "No fixed aspect ratio 16:9 16:10 4:3 1:1 1:2 2:1" at bounding box center [223, 587] width 135 height 17
click at [156, 579] on select "No fixed aspect ratio 16:9 16:10 4:3 1:1 1:2 2:1" at bounding box center [223, 587] width 135 height 17
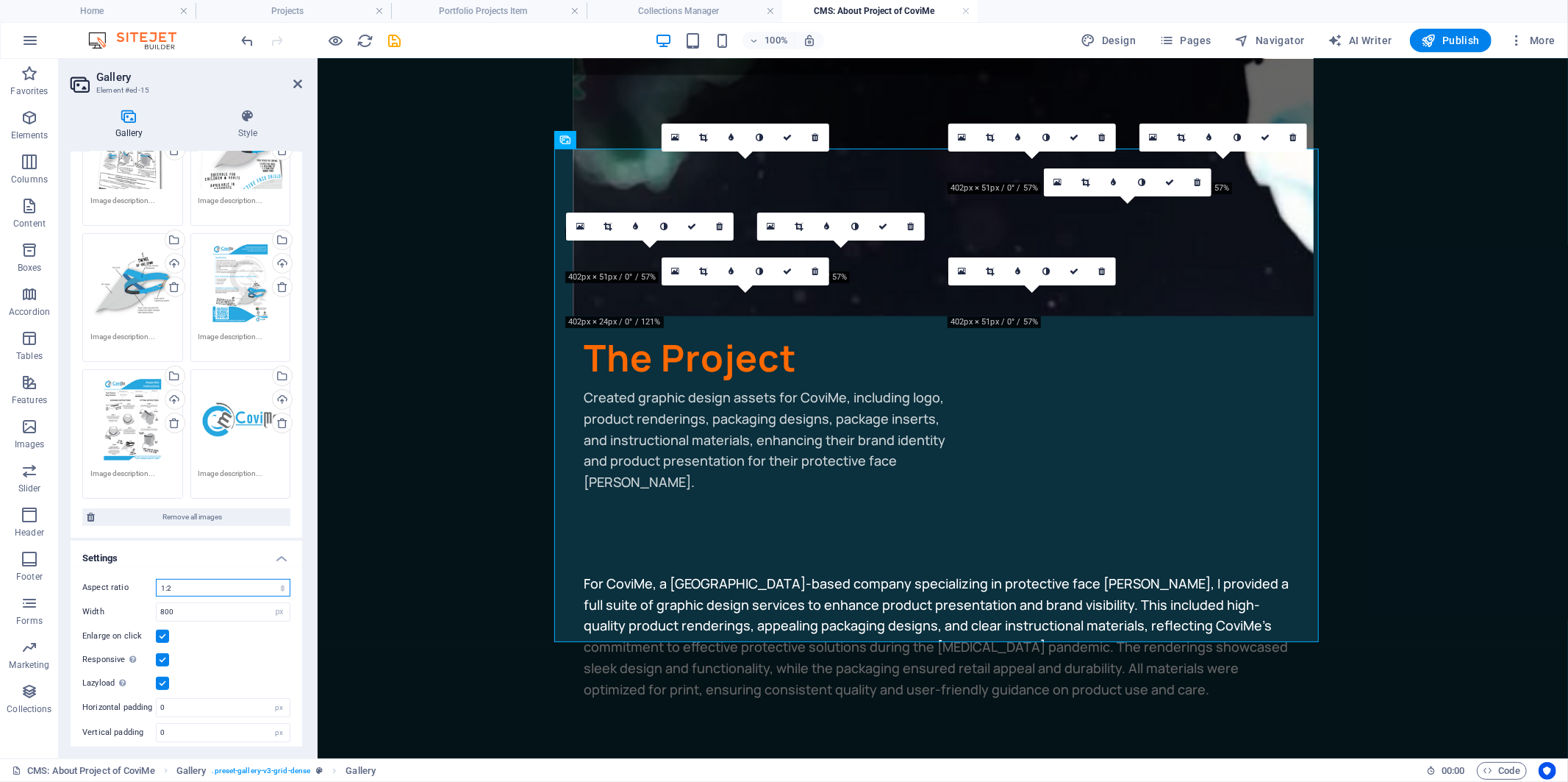
scroll to position [1123, 0]
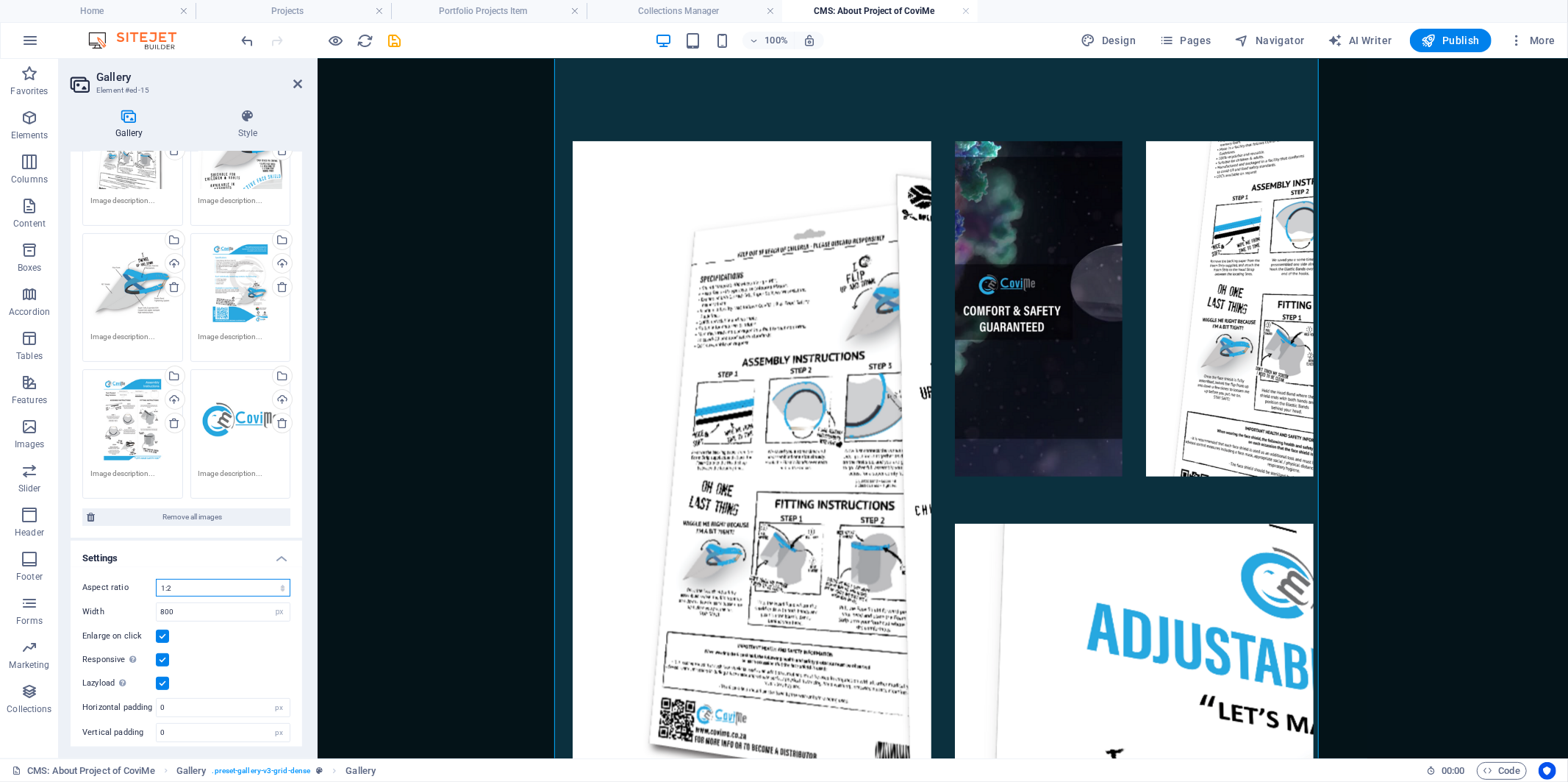
click at [219, 582] on select "No fixed aspect ratio 16:9 16:10 4:3 1:1 1:2 2:1" at bounding box center [223, 587] width 135 height 17
click at [156, 579] on select "No fixed aspect ratio 16:9 16:10 4:3 1:1 1:2 2:1" at bounding box center [223, 587] width 135 height 17
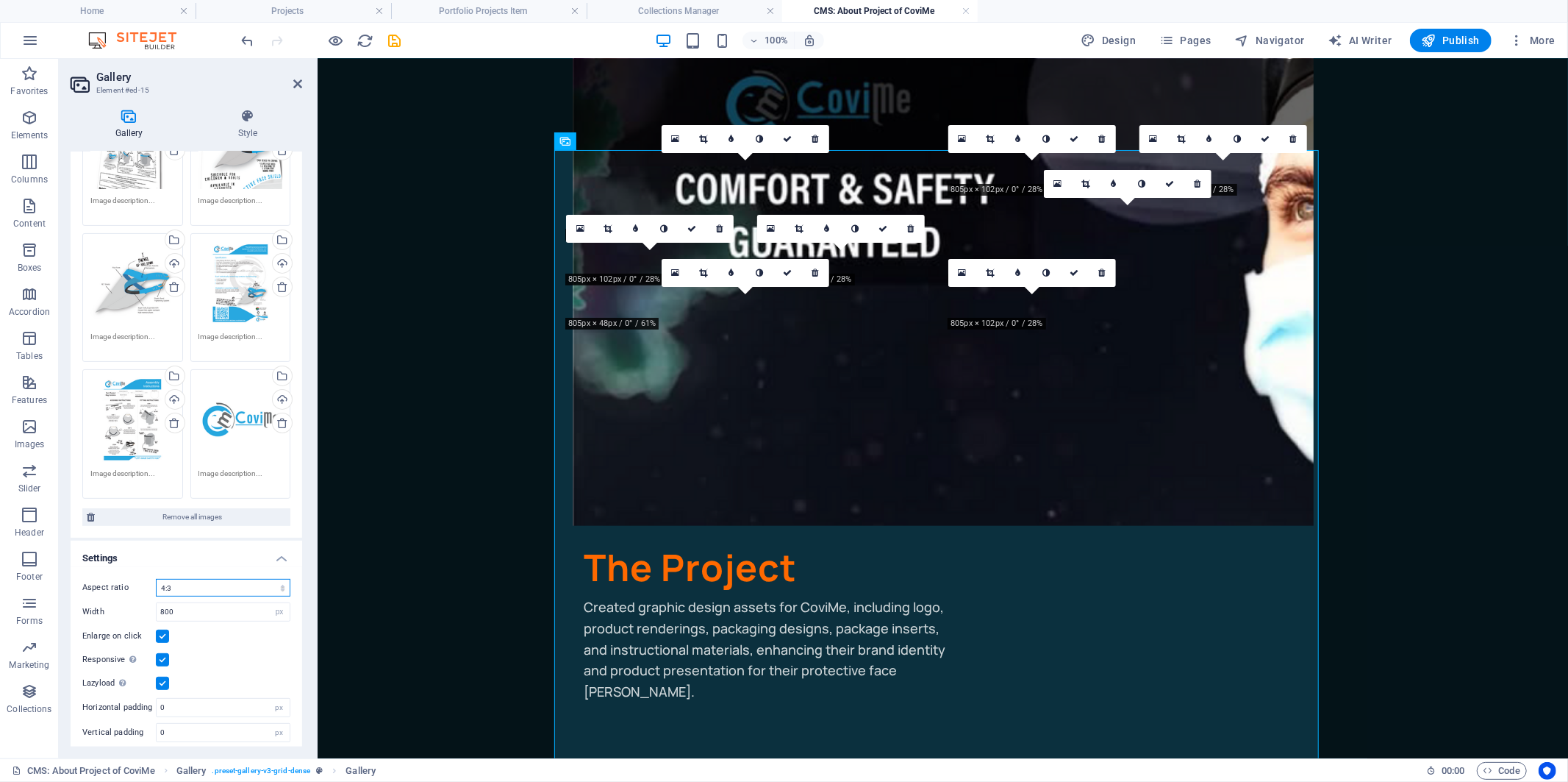
scroll to position [445, 0]
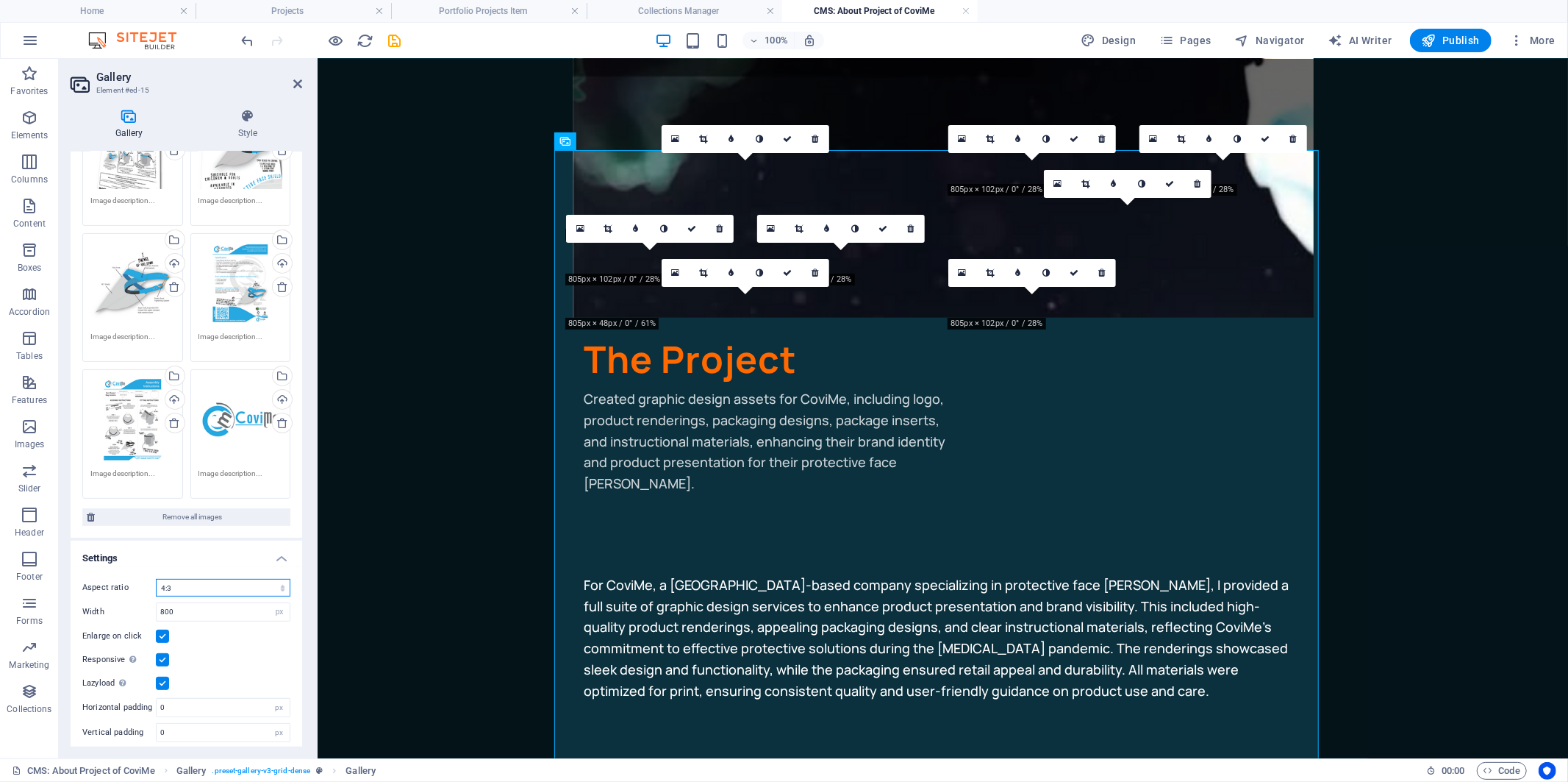
click at [207, 582] on select "No fixed aspect ratio 16:9 16:10 4:3 1:1 1:2 2:1" at bounding box center [223, 587] width 135 height 17
select select "4"
click at [156, 579] on select "No fixed aspect ratio 16:9 16:10 4:3 1:1 1:2 2:1" at bounding box center [223, 587] width 135 height 17
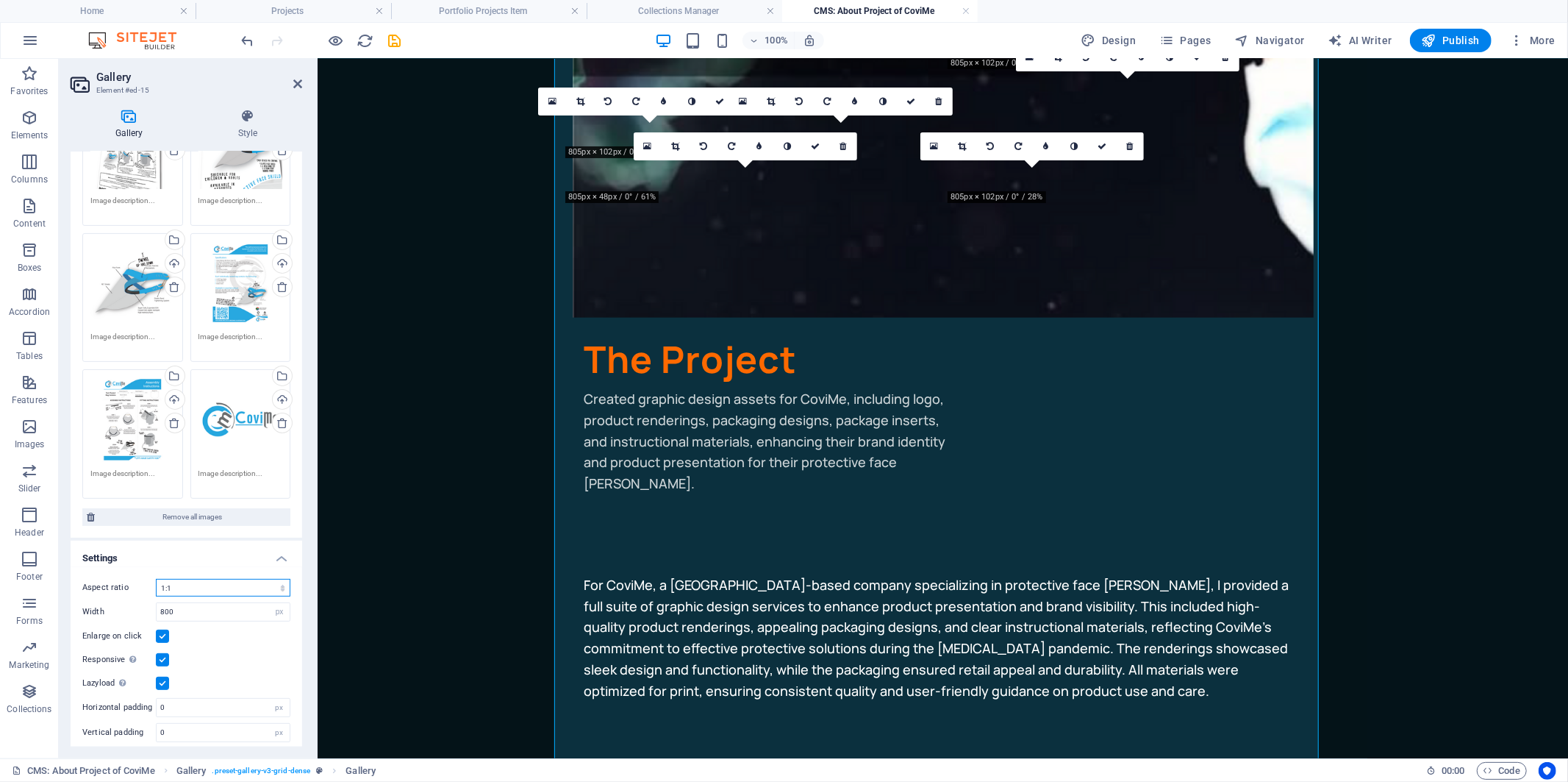
scroll to position [572, 0]
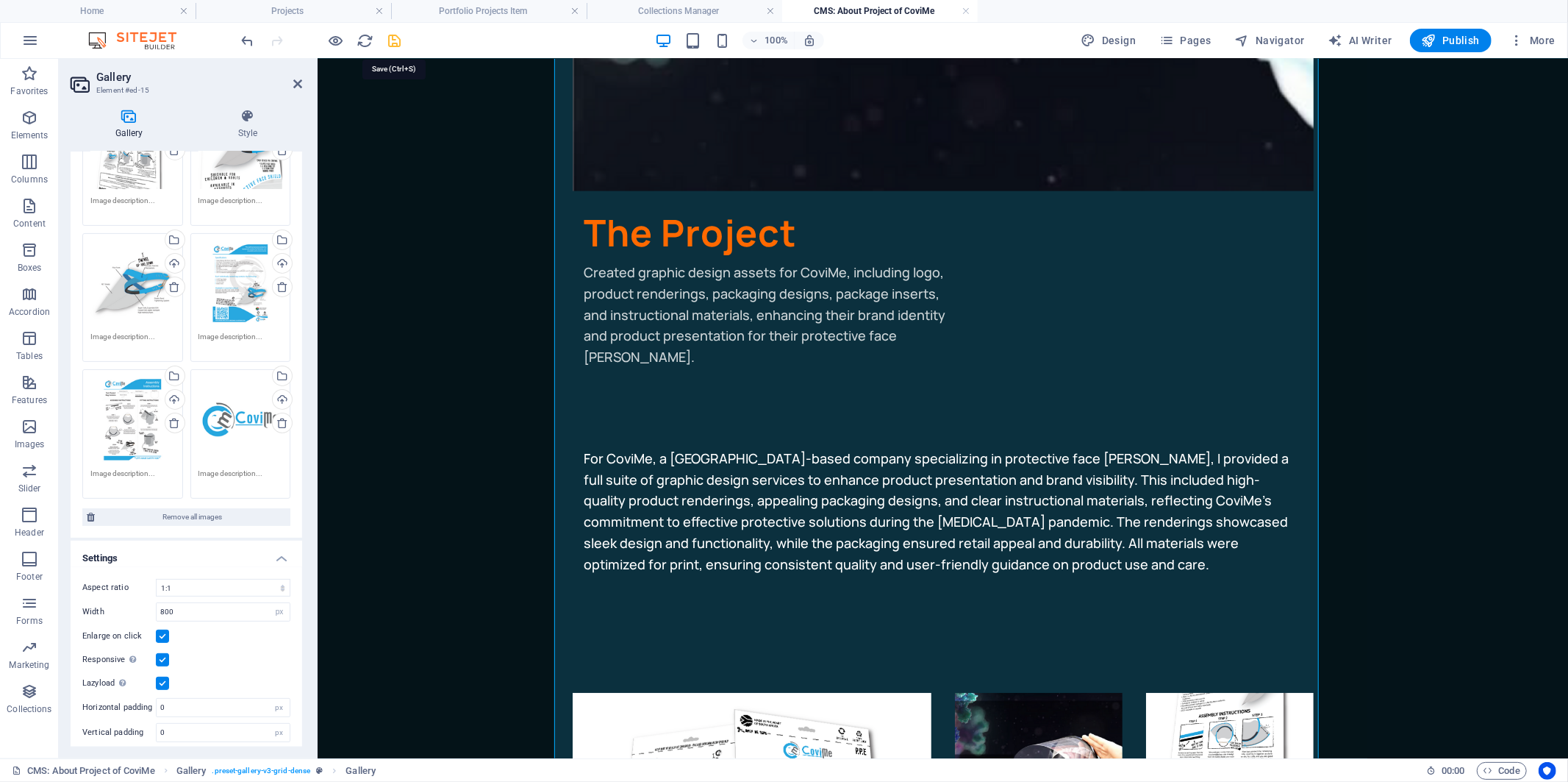
click at [387, 44] on icon "save" at bounding box center [395, 41] width 17 height 17
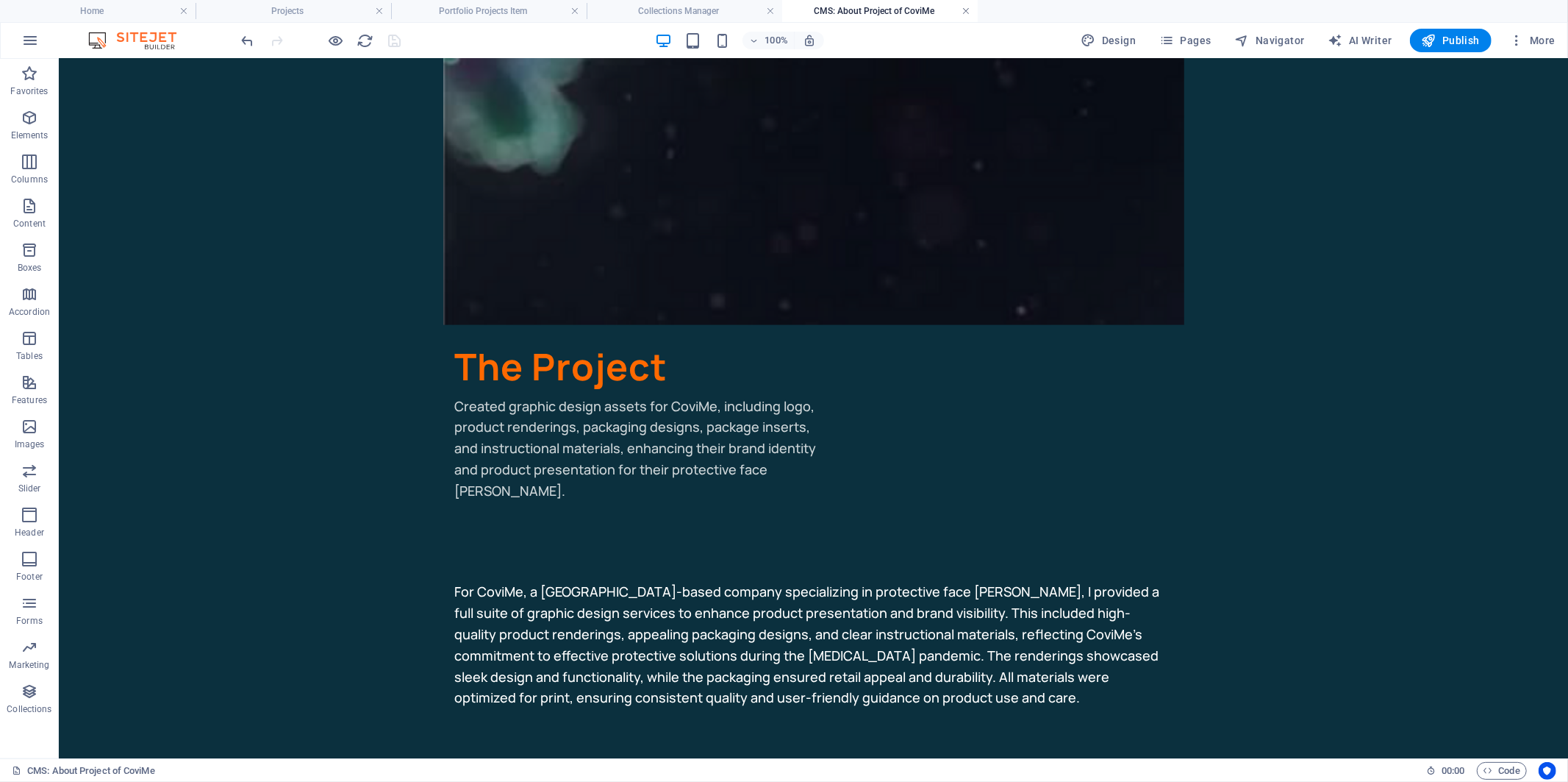
click at [963, 7] on link at bounding box center [966, 11] width 9 height 14
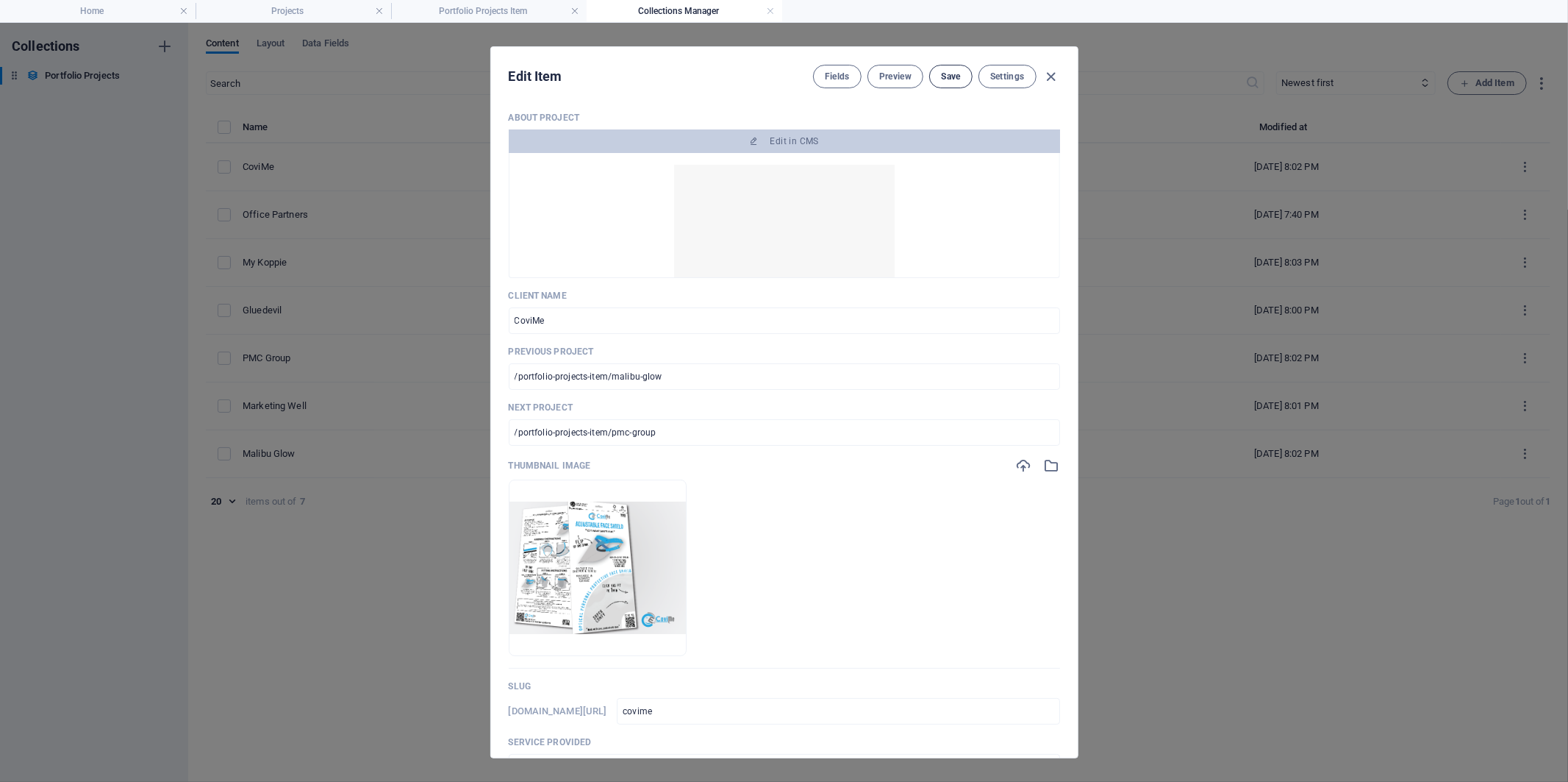
click at [936, 78] on button "Save" at bounding box center [950, 76] width 43 height 23
click at [1048, 74] on icon "button" at bounding box center [1051, 77] width 17 height 17
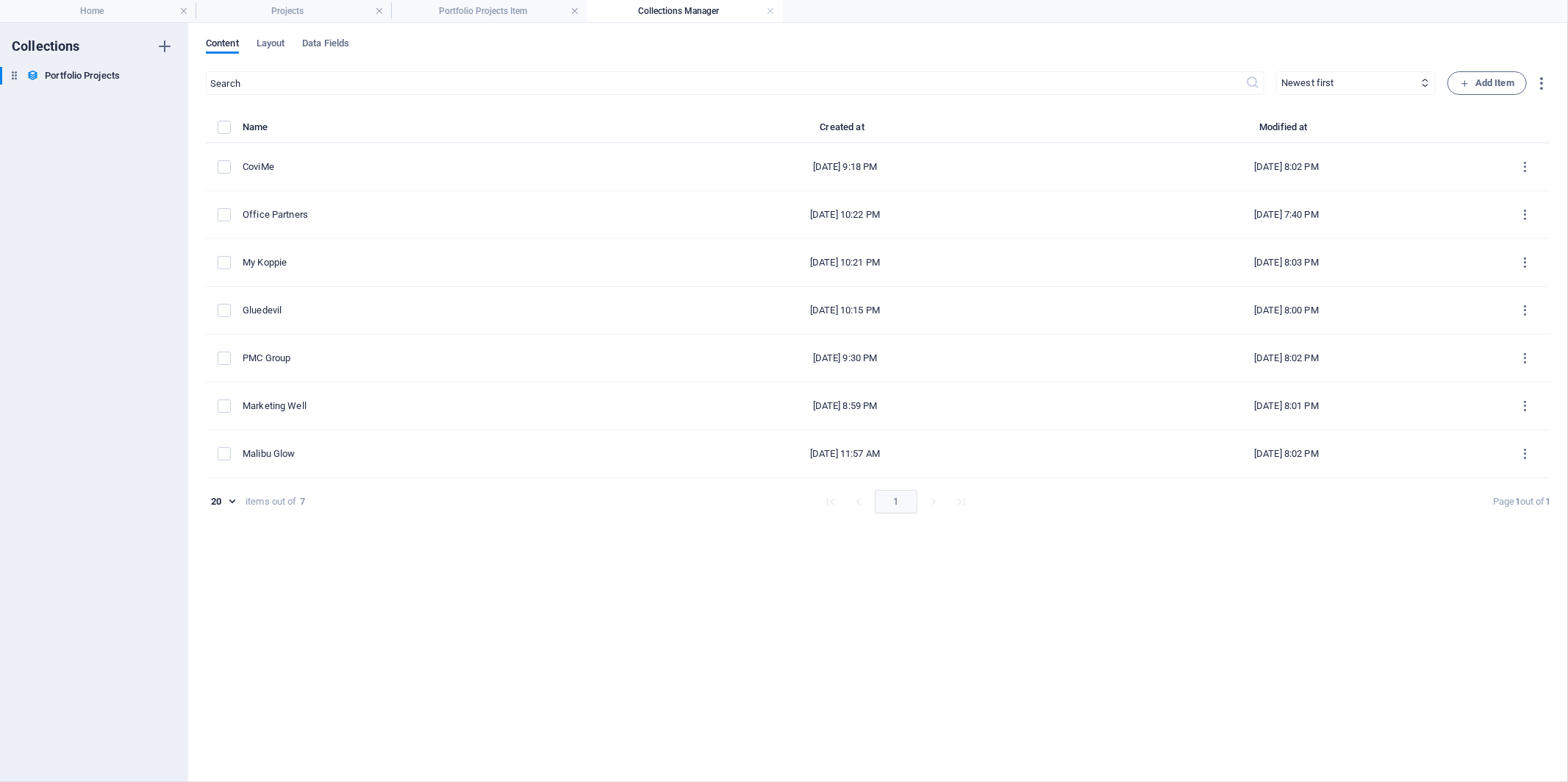
type input "covime"
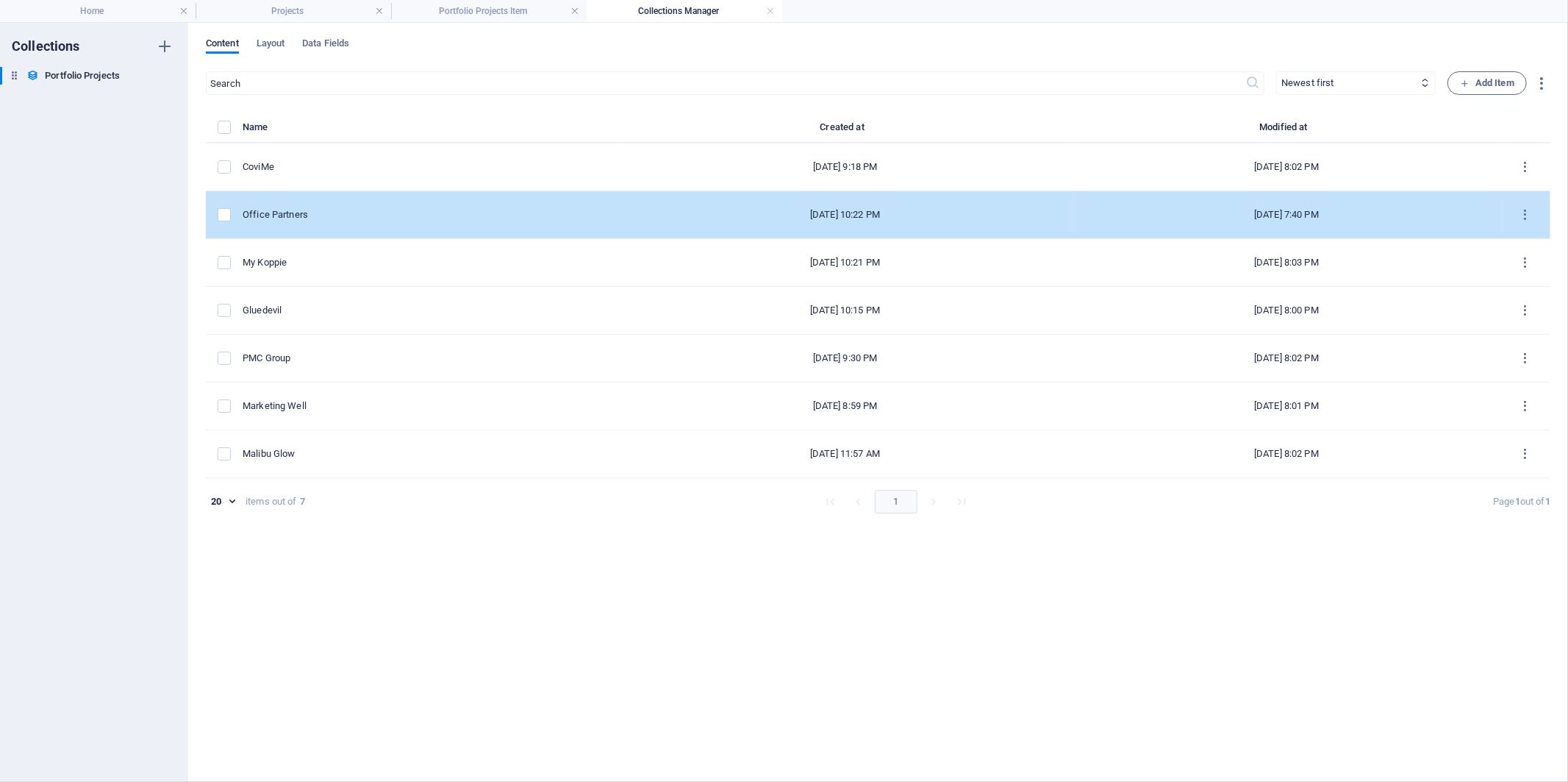
click at [313, 207] on td "Office Partners" at bounding box center [430, 215] width 376 height 48
select select "Graphic Design"
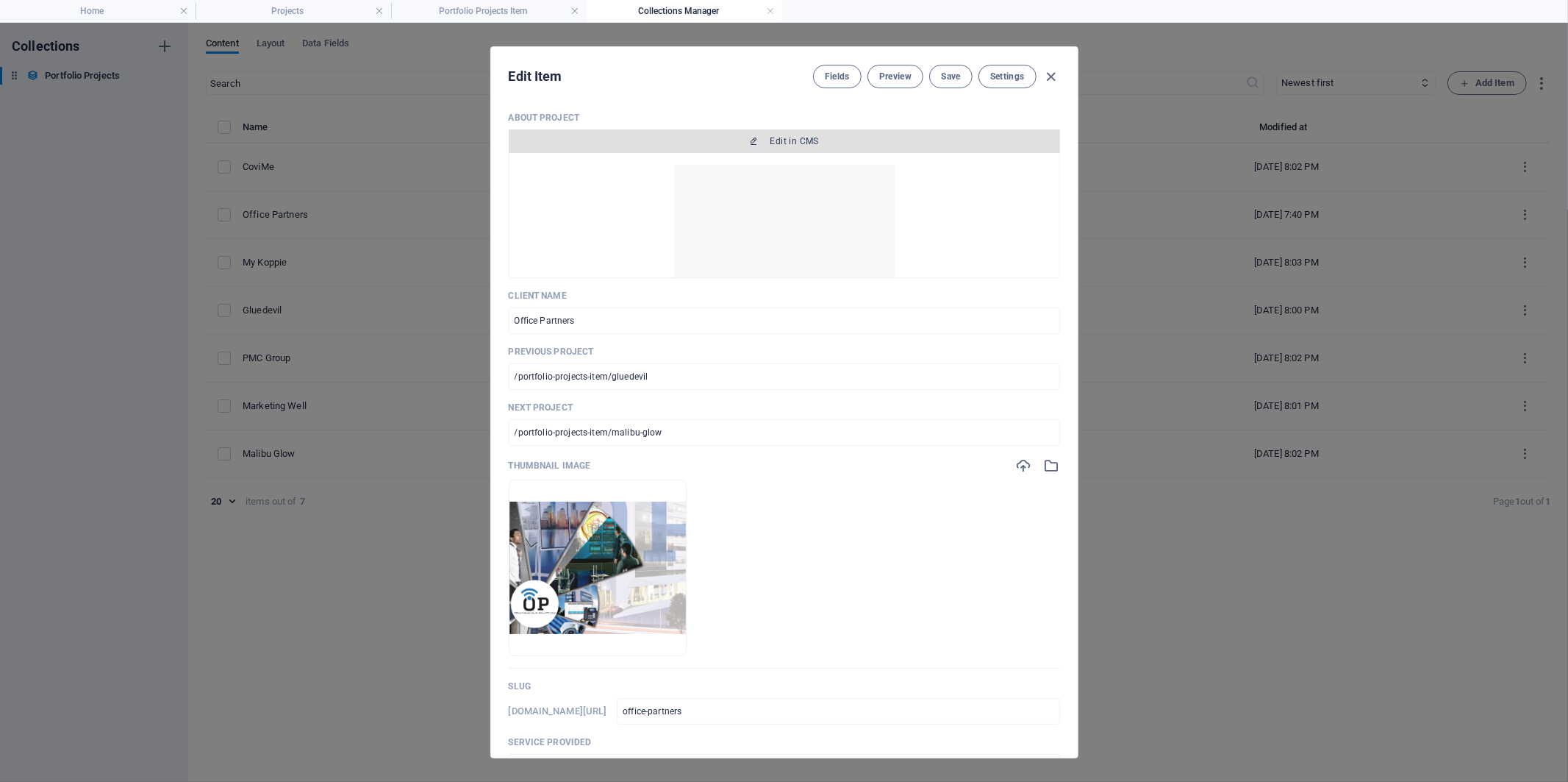
click at [747, 136] on span "Edit in CMS" at bounding box center [785, 141] width 540 height 12
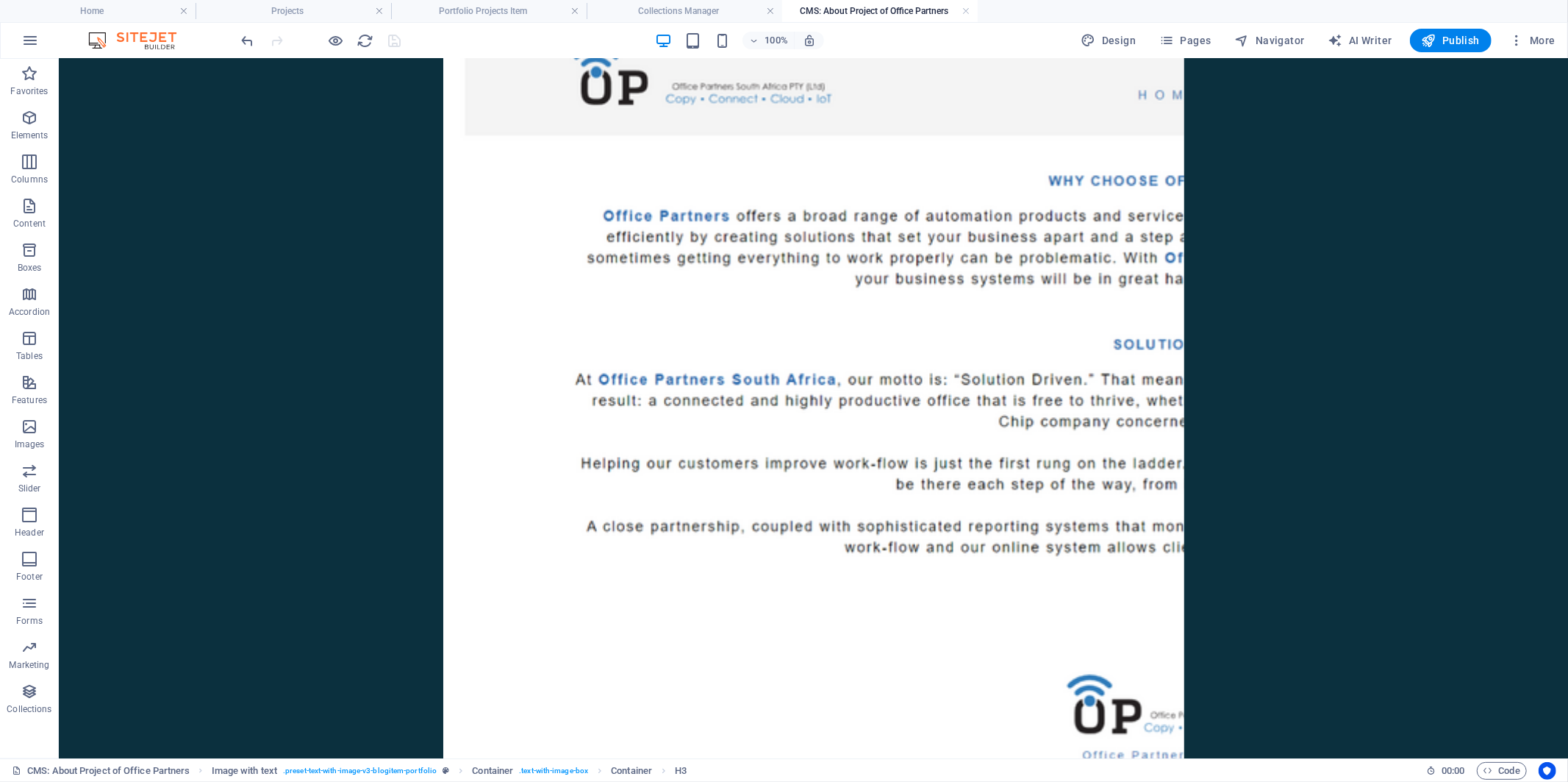
scroll to position [326, 0]
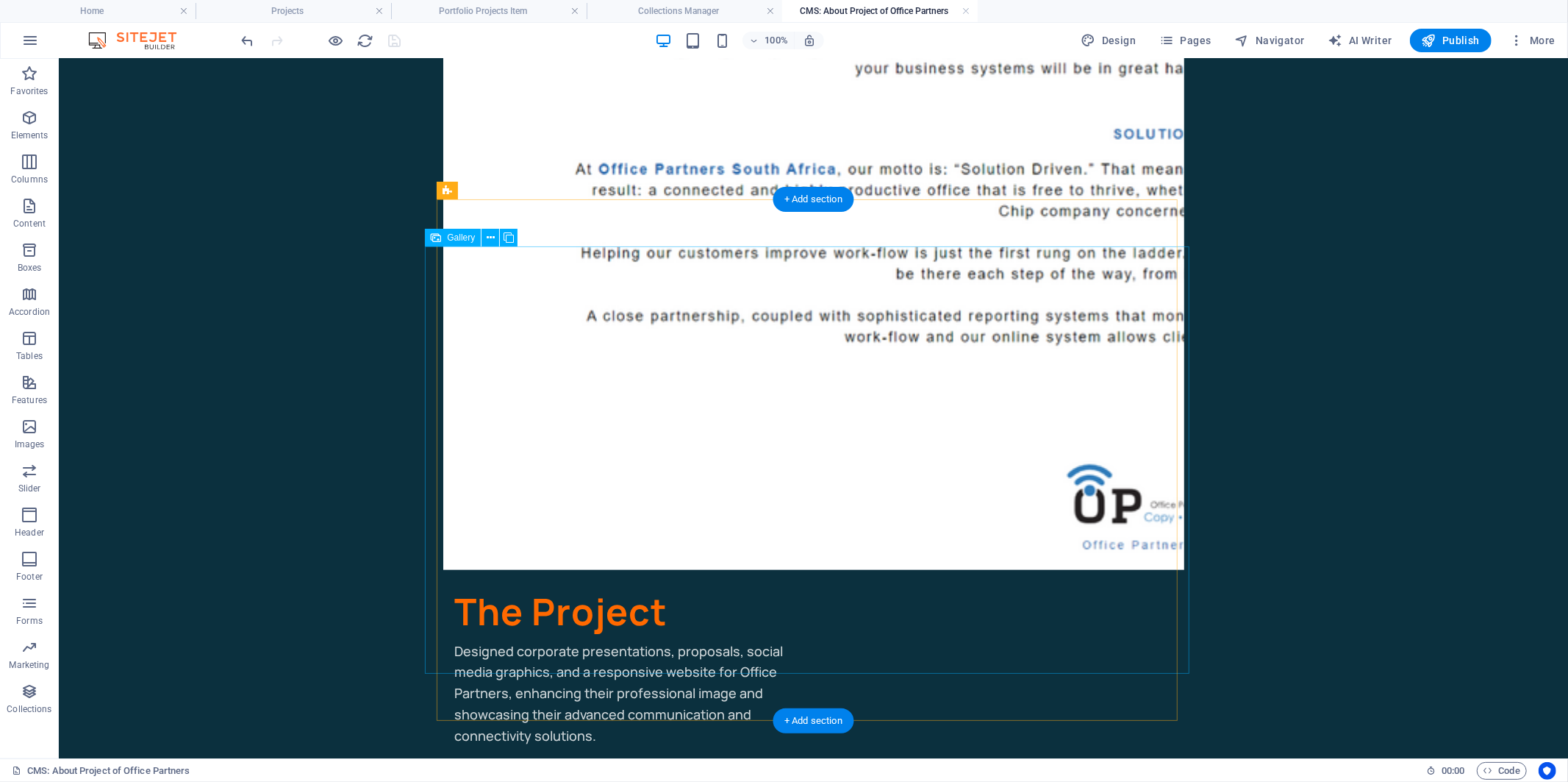
select select "4"
select select "px"
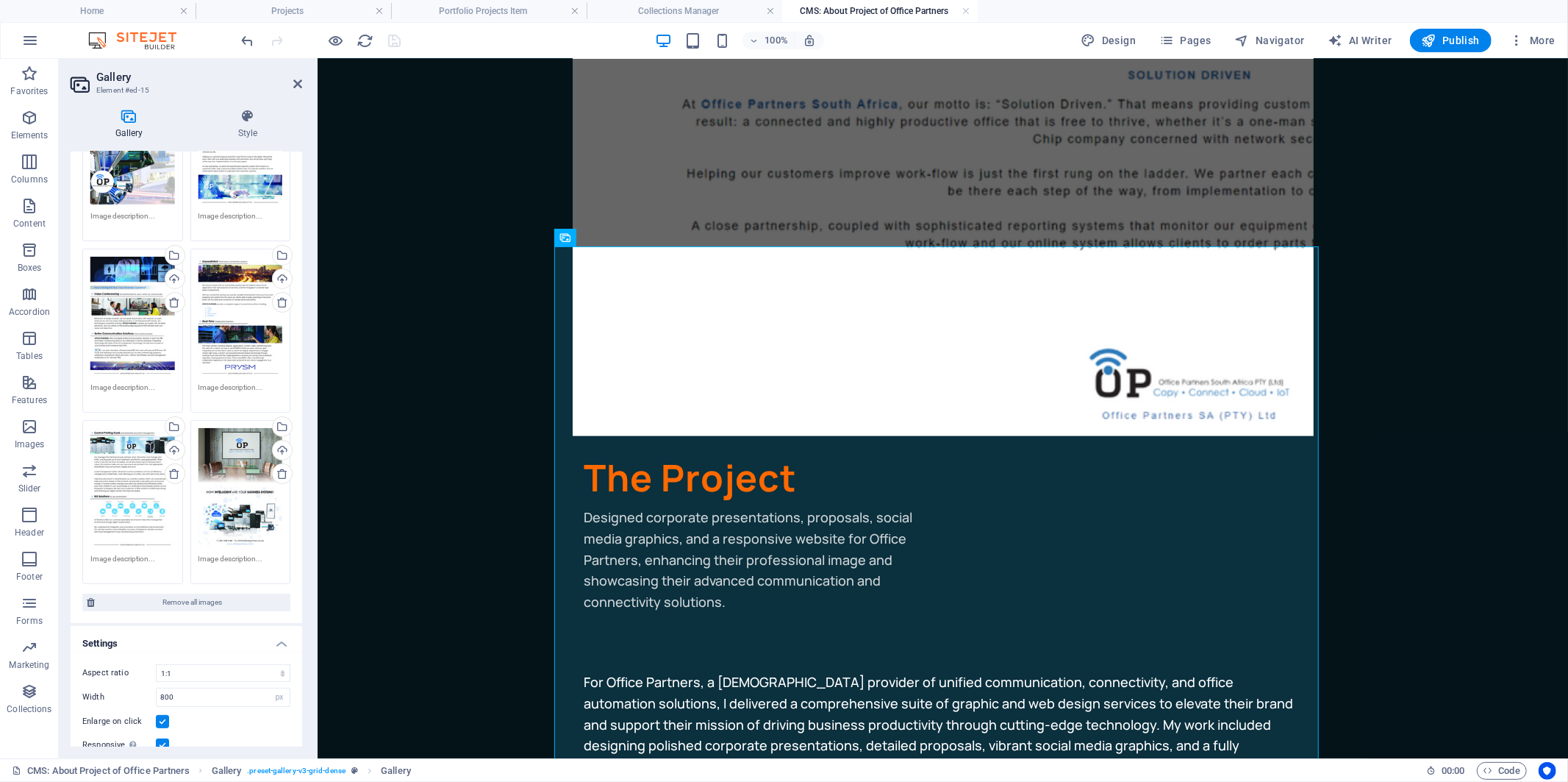
scroll to position [258, 0]
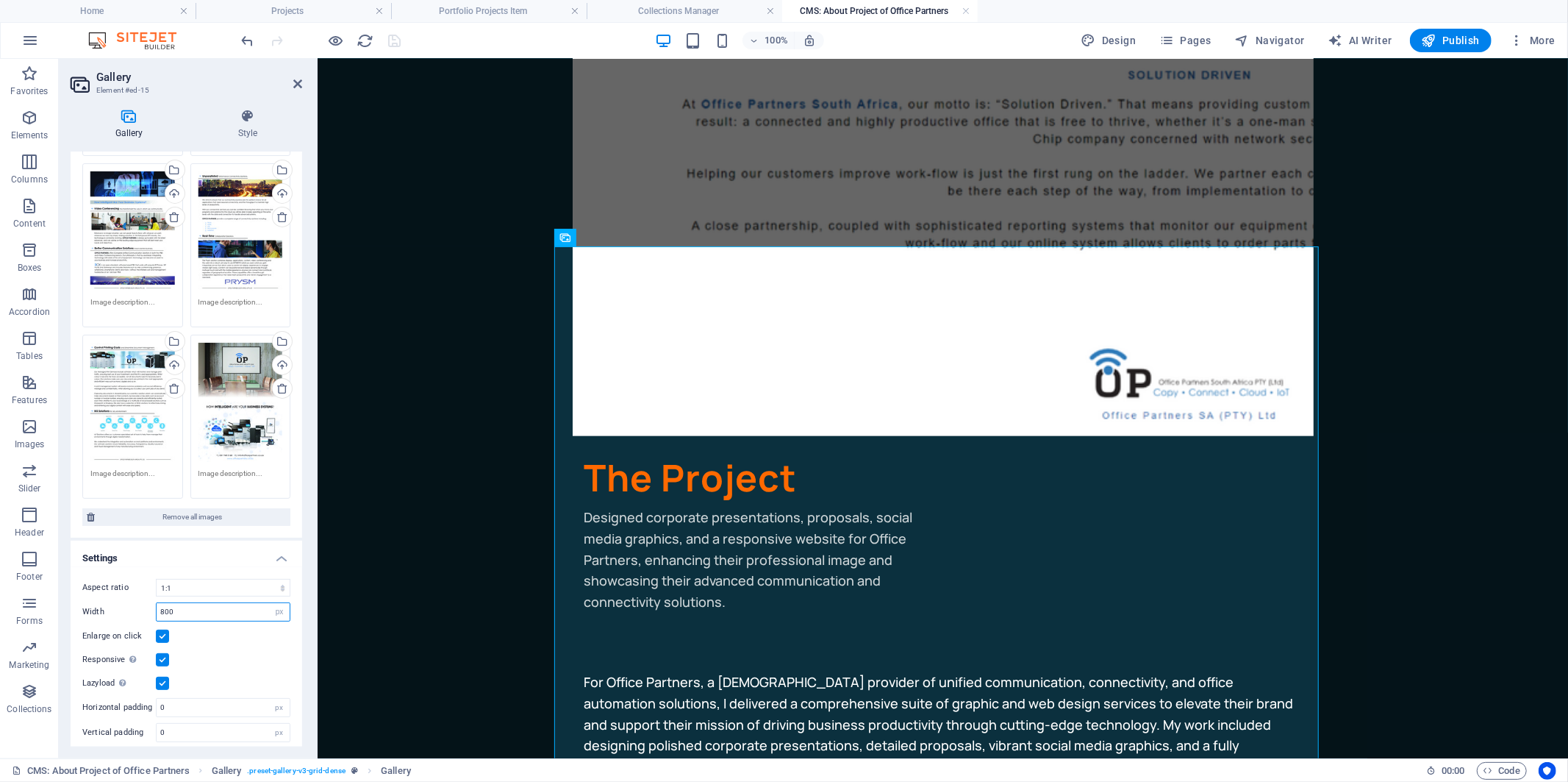
drag, startPoint x: 171, startPoint y: 606, endPoint x: 152, endPoint y: 606, distance: 19.0
click at [152, 606] on div "Width 800 px %" at bounding box center [185, 611] width 208 height 19
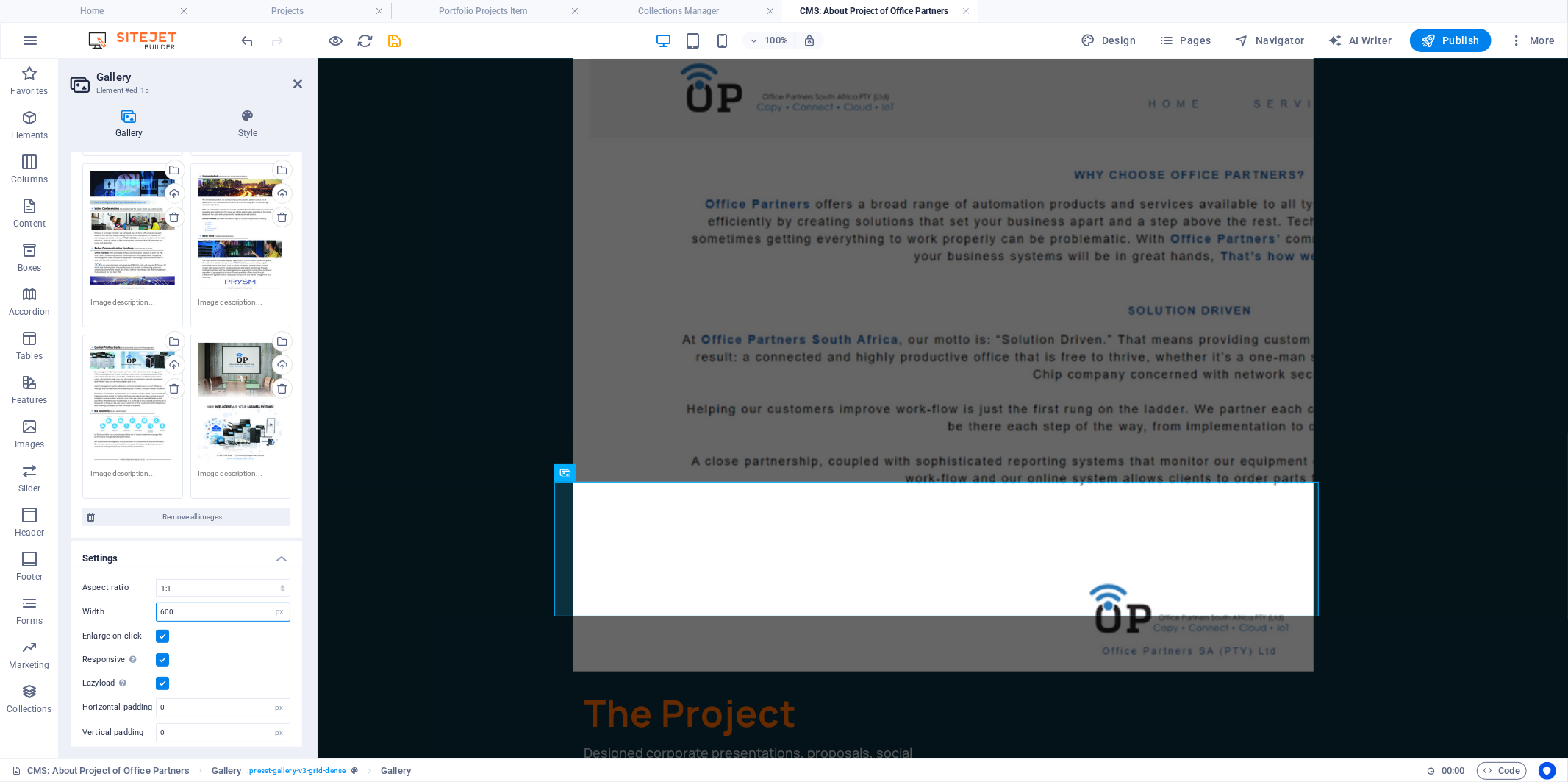
scroll to position [326, 0]
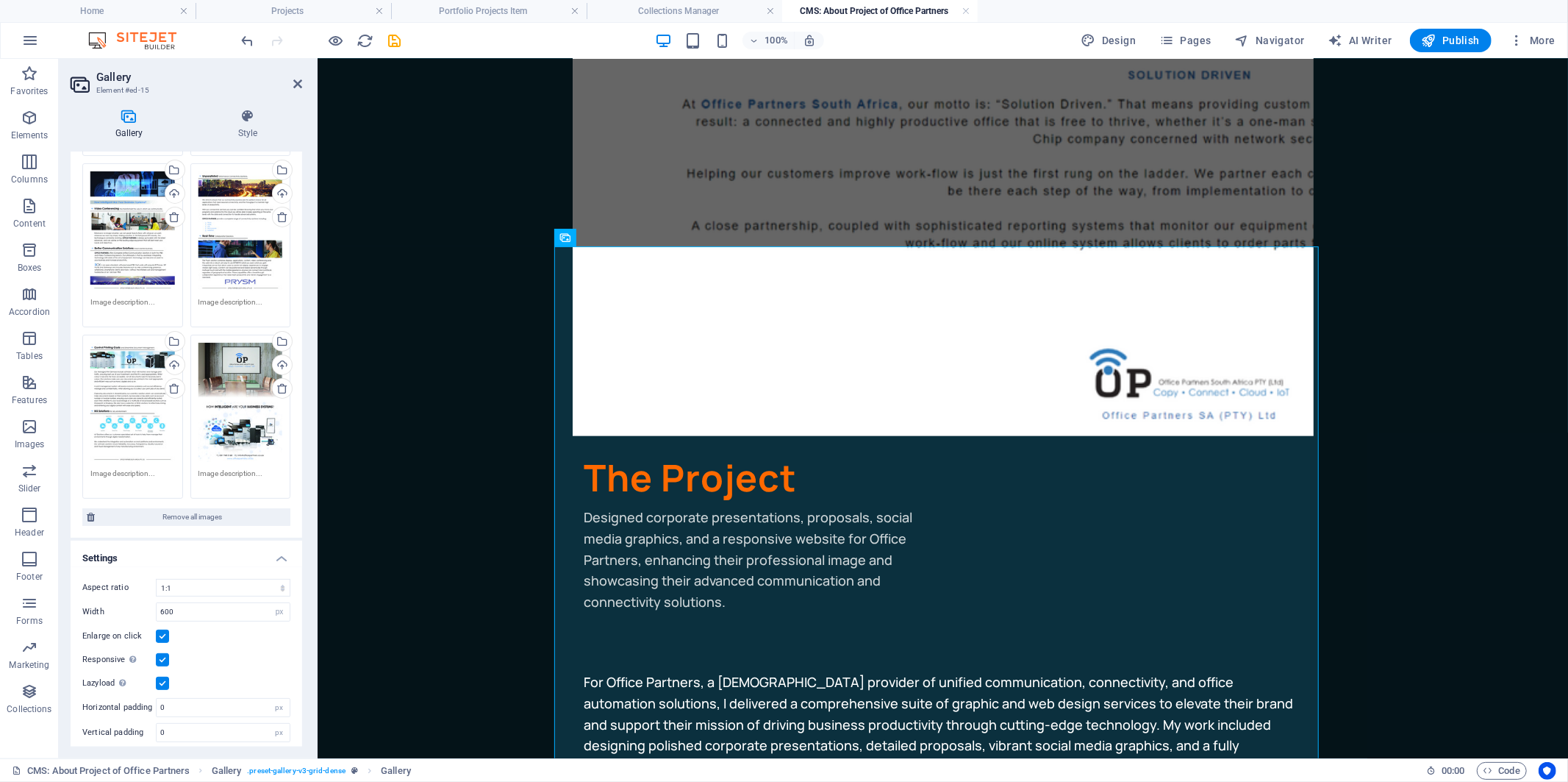
click at [436, 488] on body "Skip to main content The Project Designed corporate presentations, proposals, s…" at bounding box center [942, 665] width 1251 height 1868
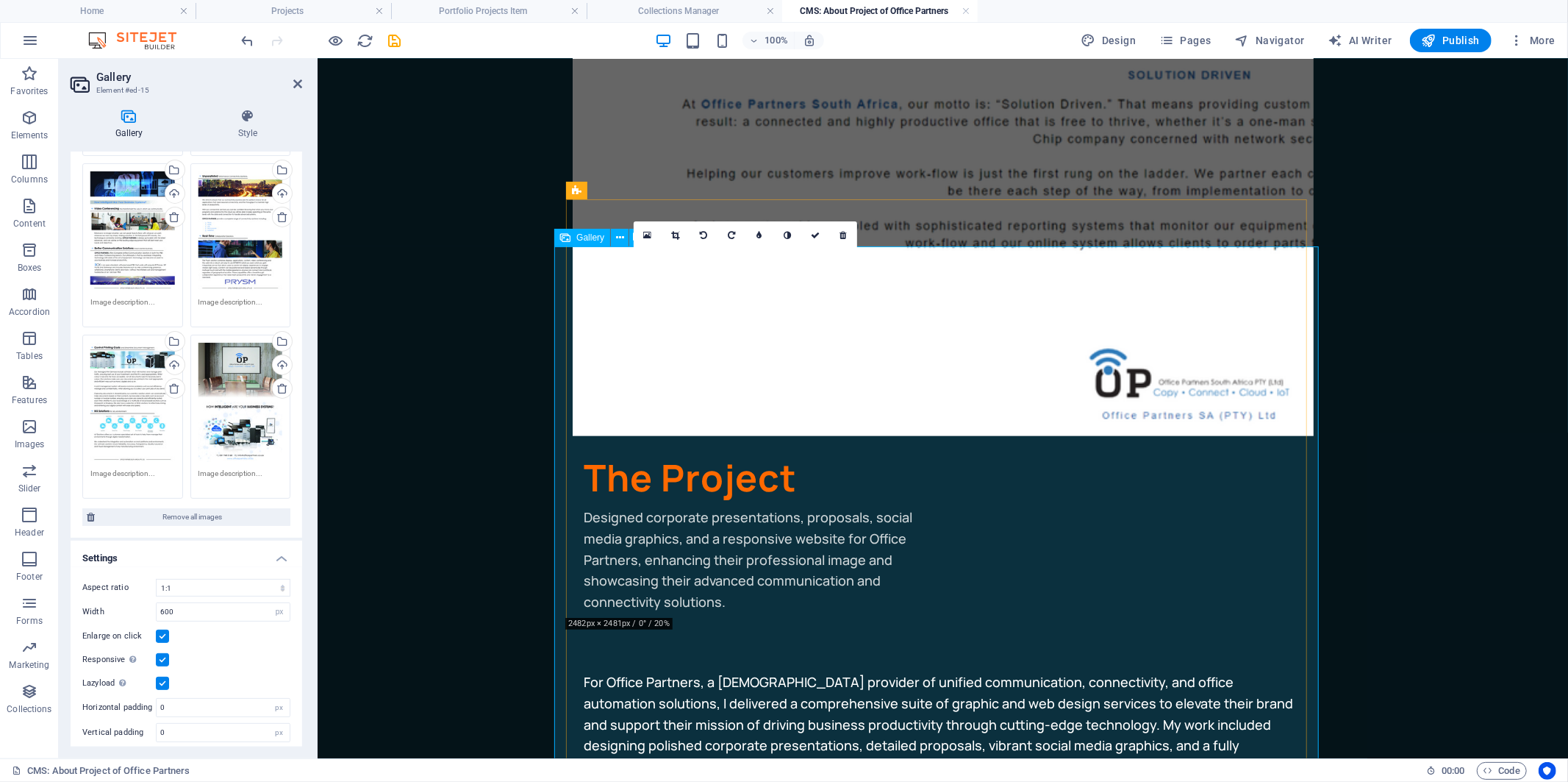
type input "800"
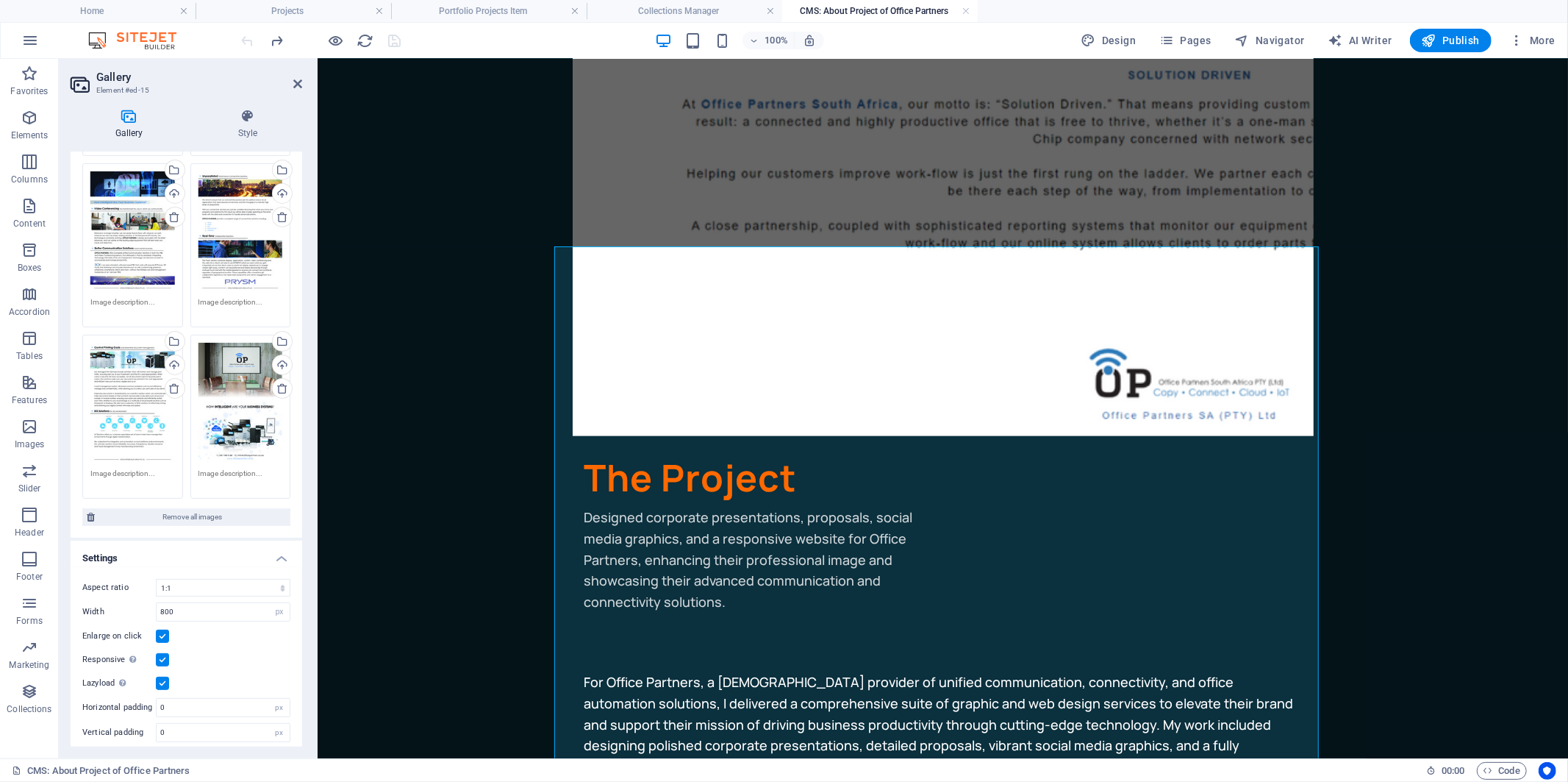
click at [502, 391] on body "Skip to main content The Project Designed corporate presentations, proposals, s…" at bounding box center [942, 665] width 1251 height 1868
click at [965, 8] on link at bounding box center [966, 11] width 9 height 14
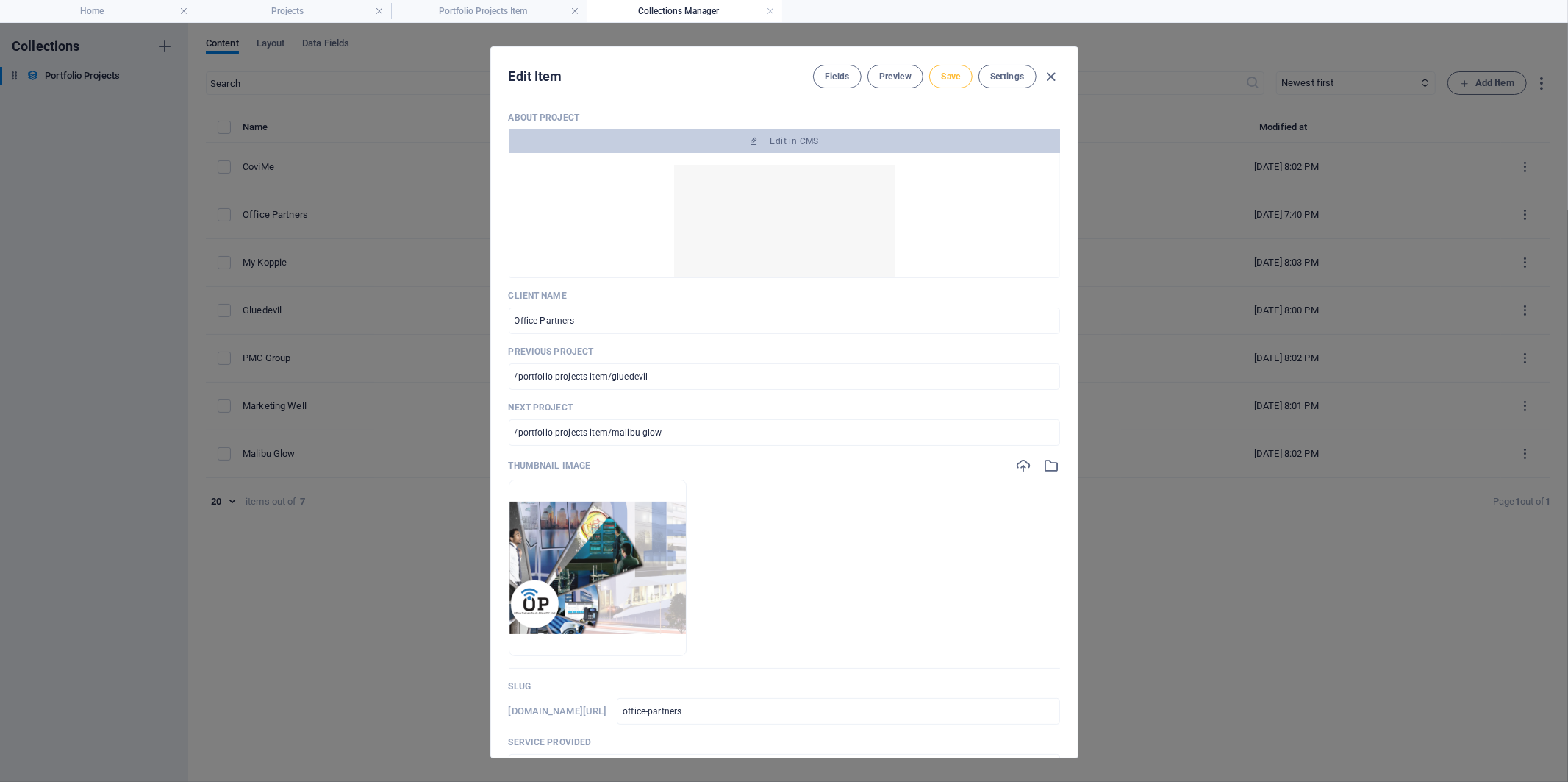
click at [941, 70] on span "Save" at bounding box center [950, 76] width 19 height 12
click at [1049, 79] on icon "button" at bounding box center [1051, 77] width 17 height 17
type input "office-partners"
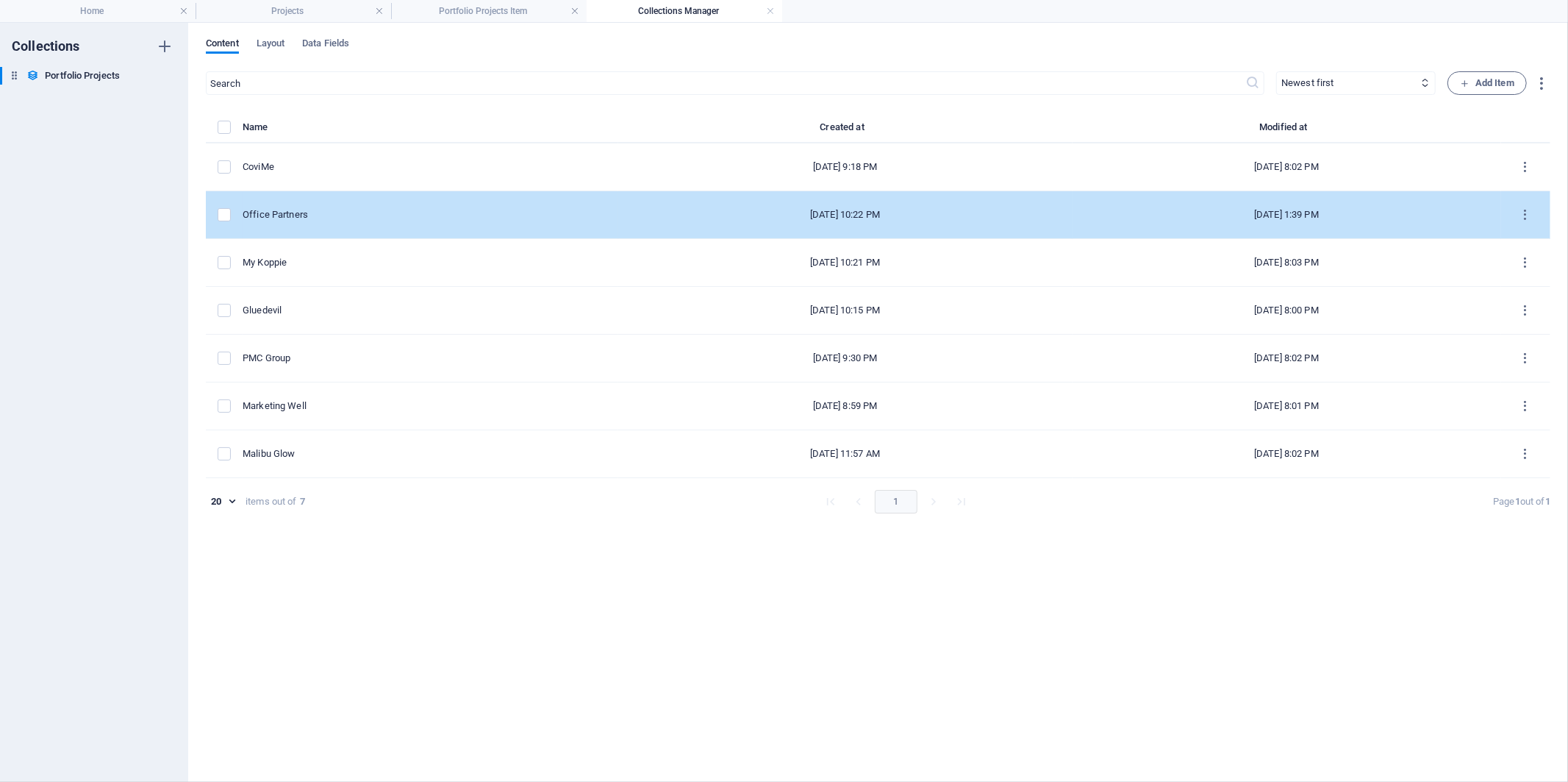
click at [321, 219] on div "Office Partners" at bounding box center [425, 215] width 364 height 13
select select "Graphic Design"
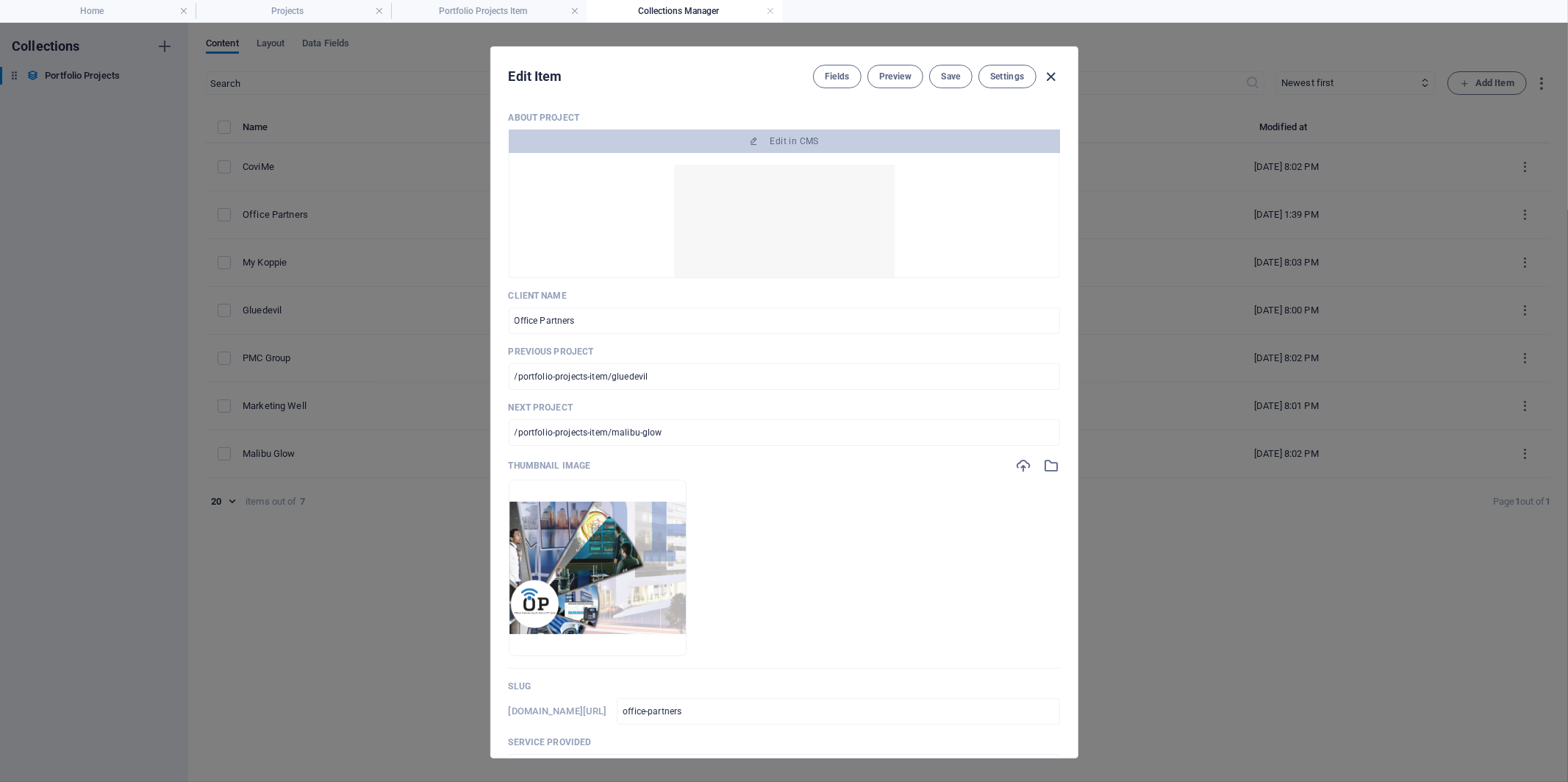
click at [1052, 72] on icon "button" at bounding box center [1051, 77] width 17 height 17
type input "office-partners"
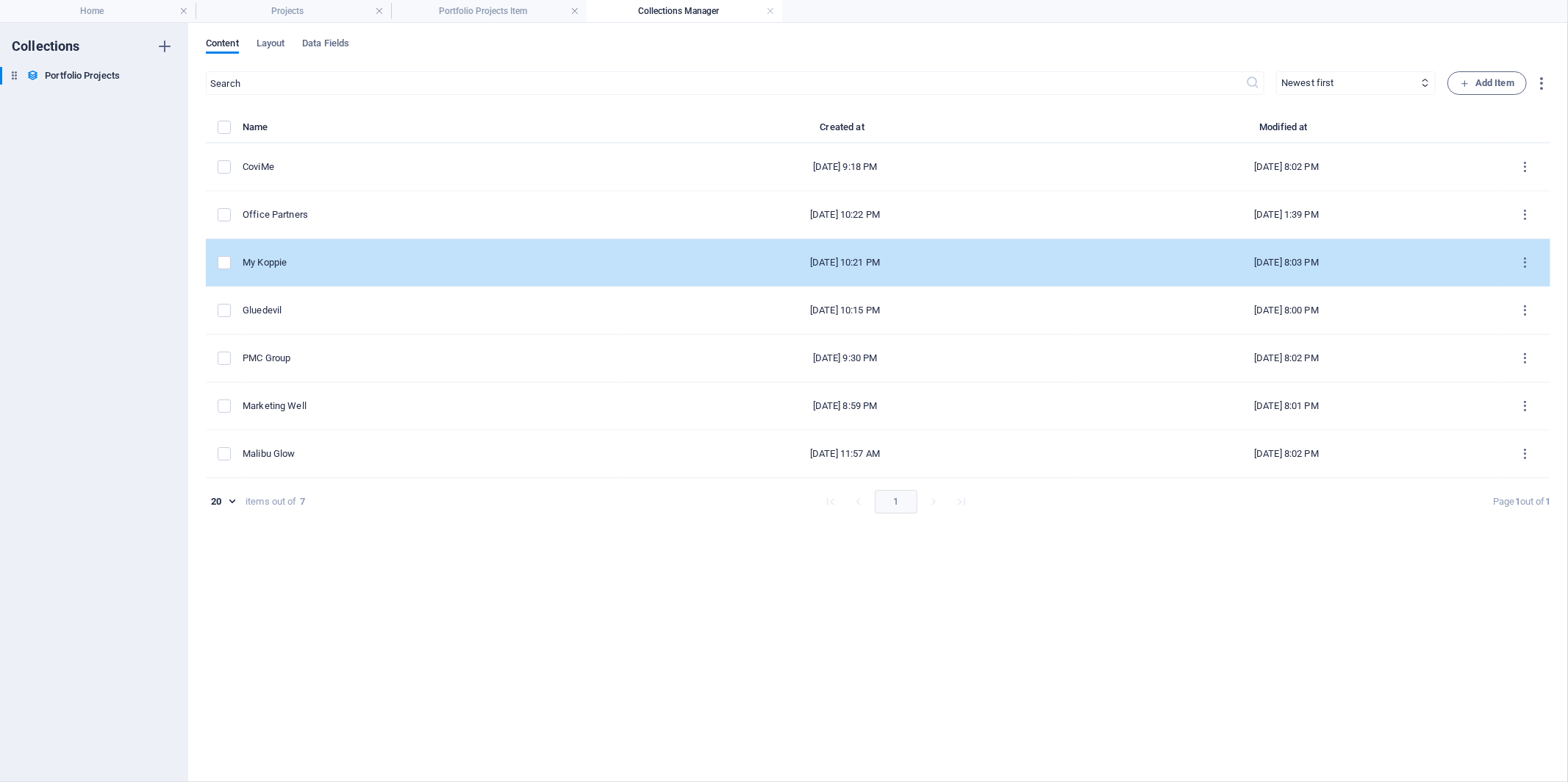
click at [333, 268] on div "My Koppie" at bounding box center [425, 263] width 364 height 13
select select "Web Development & Design"
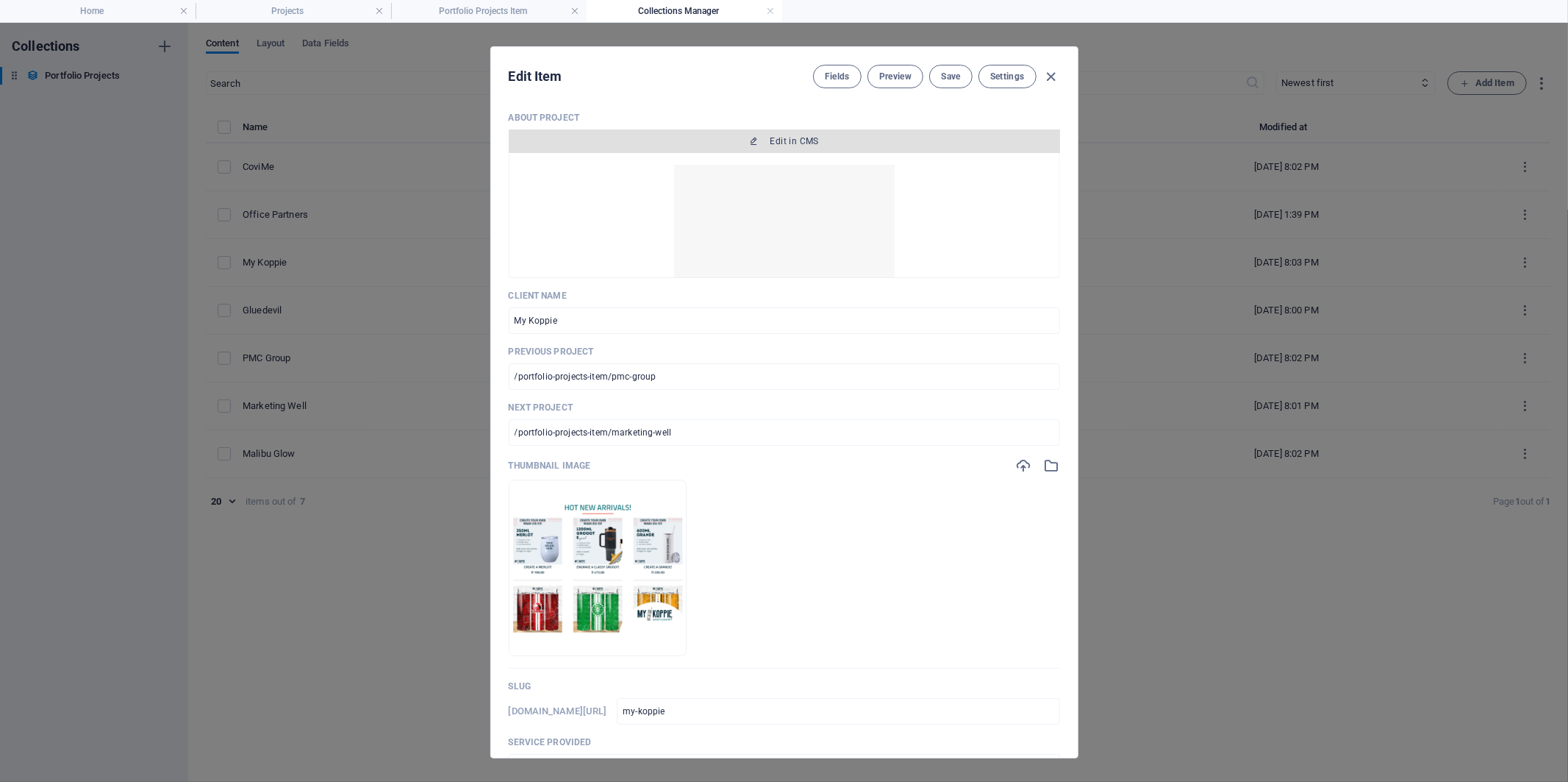
click at [748, 133] on button "Edit in CMS" at bounding box center [785, 141] width 551 height 23
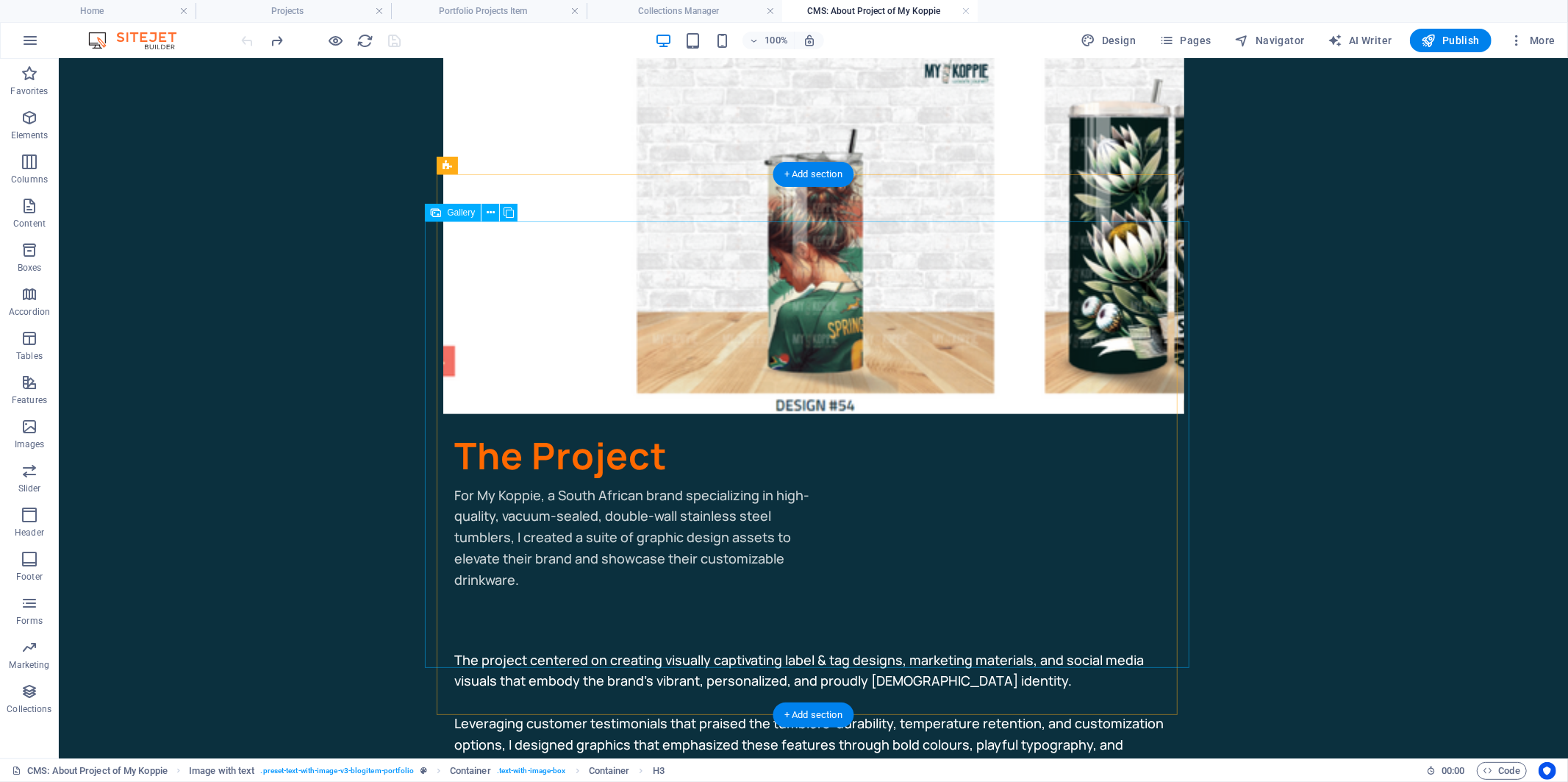
scroll to position [490, 0]
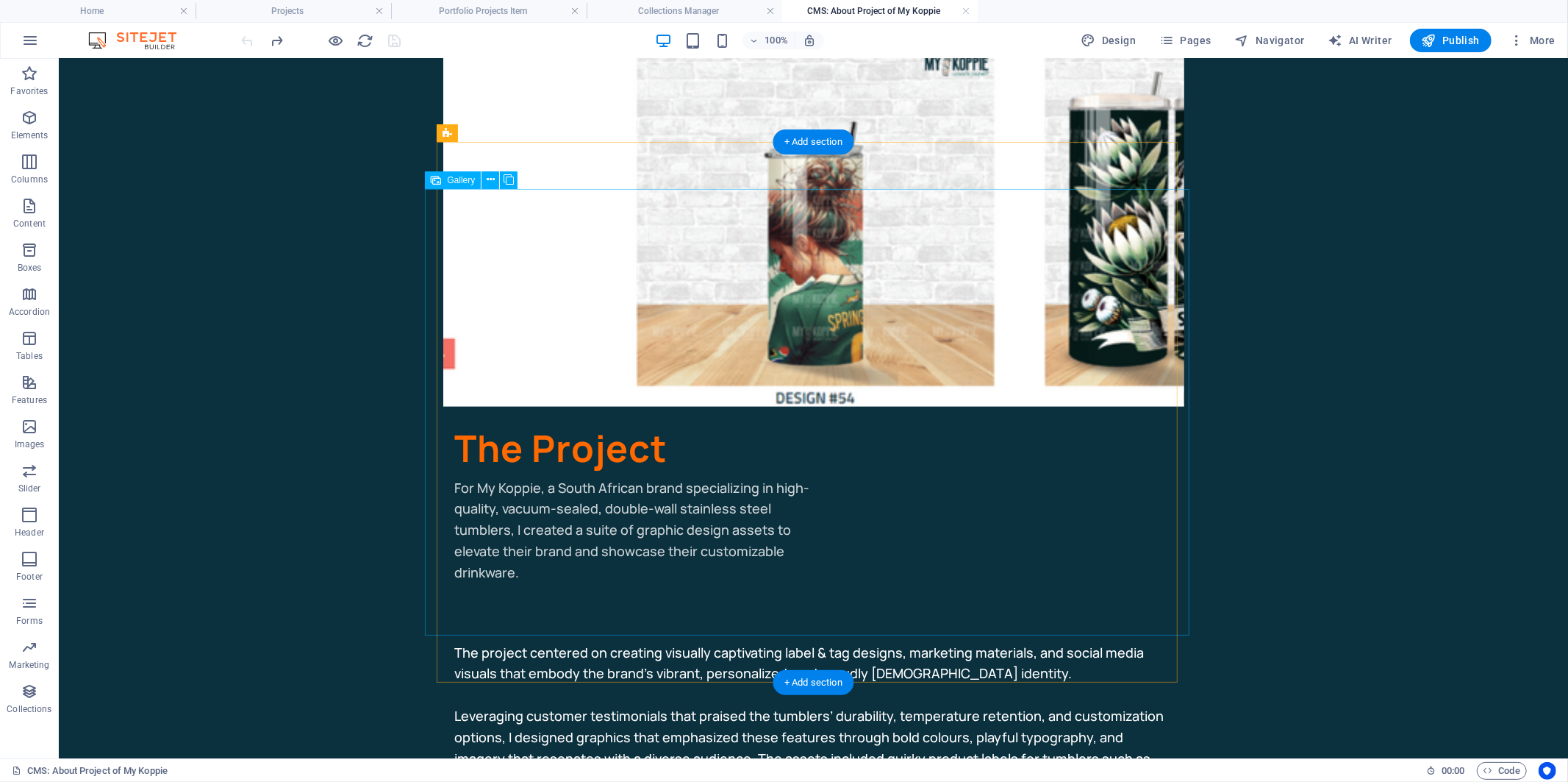
select select "4"
select select "px"
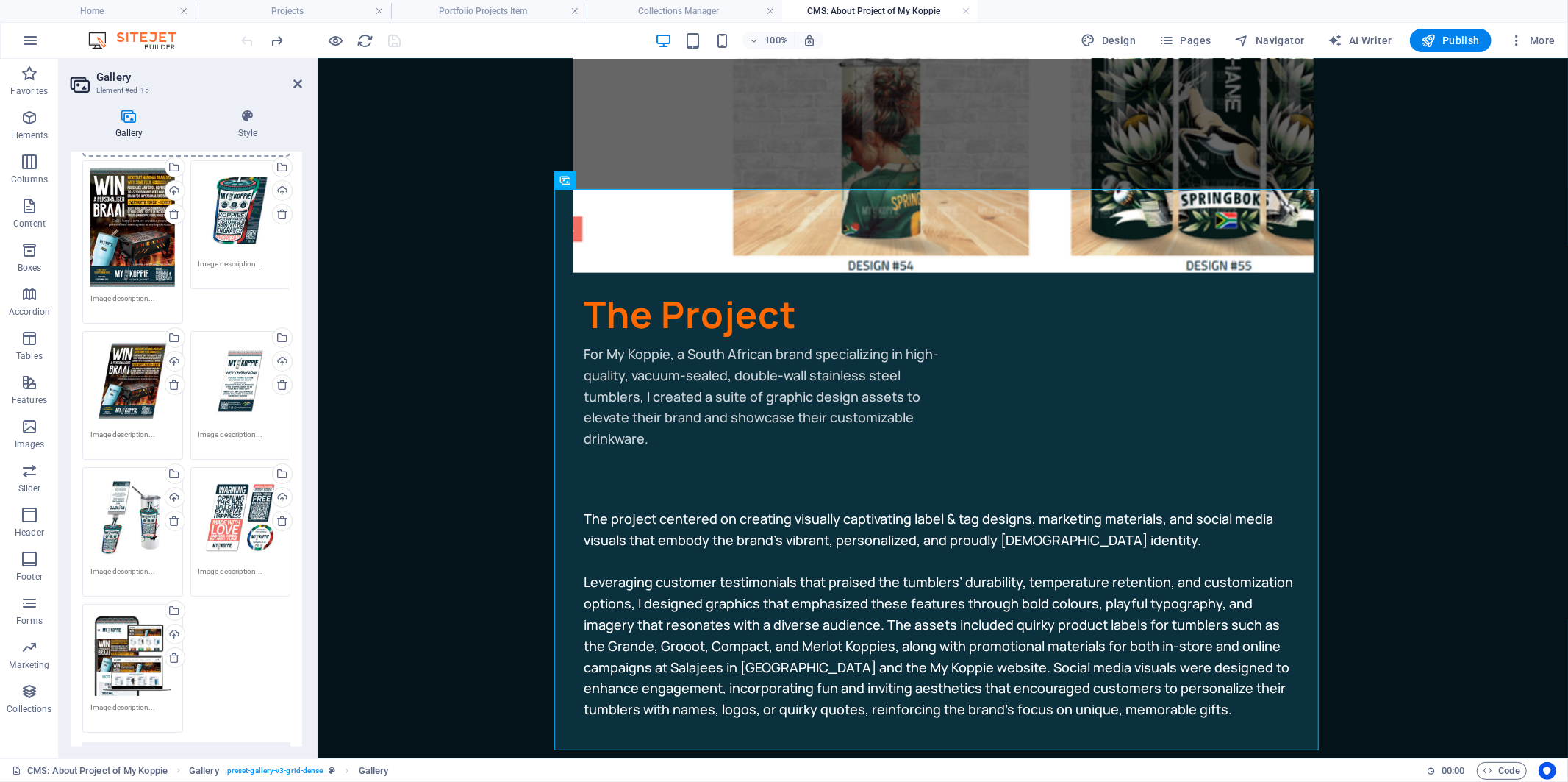
scroll to position [194, 0]
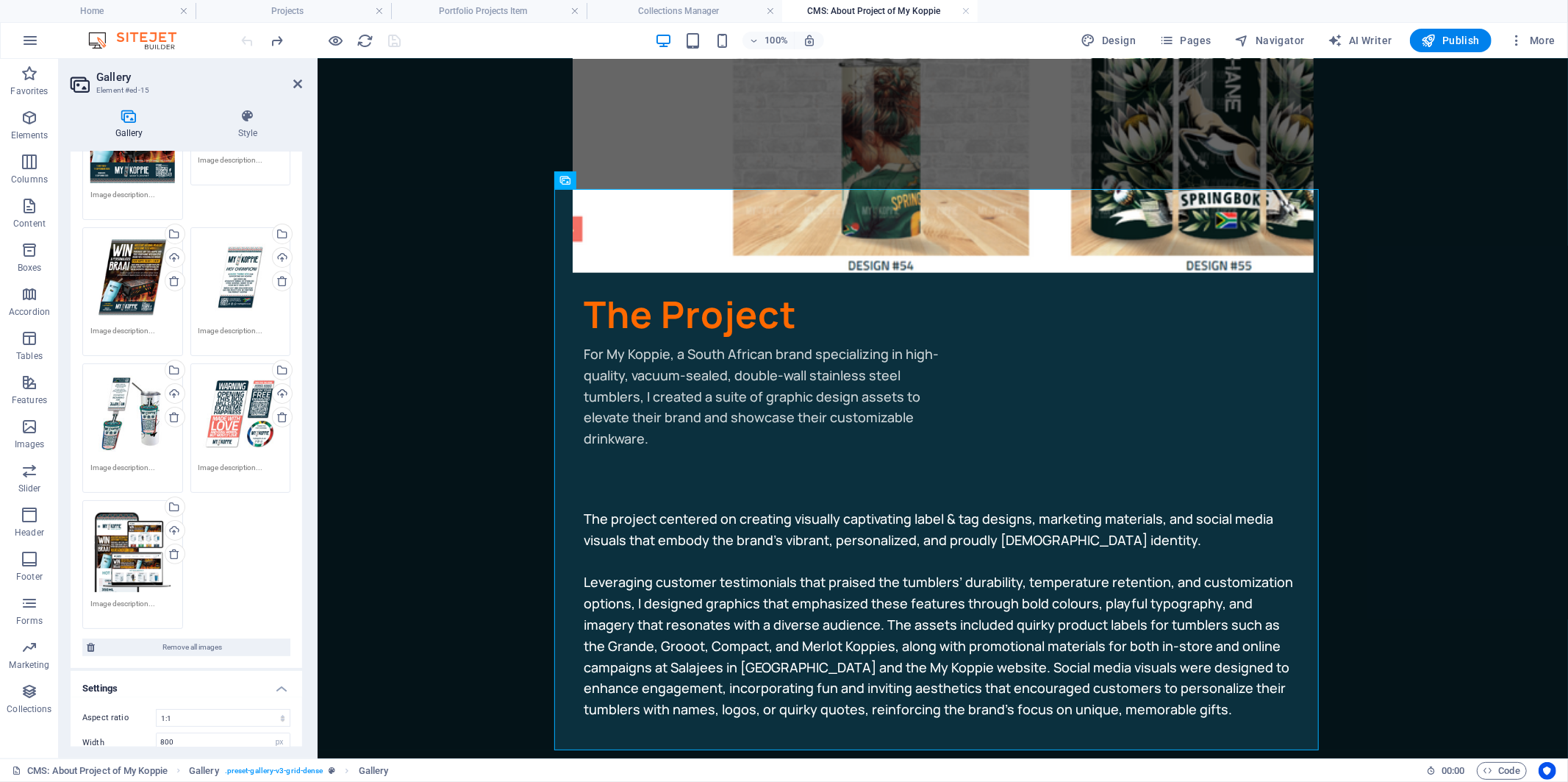
click at [405, 478] on body "Skip to main content The Project For My Koppie, a South African brand specializ…" at bounding box center [942, 775] width 1251 height 2415
click at [966, 10] on link at bounding box center [966, 11] width 9 height 14
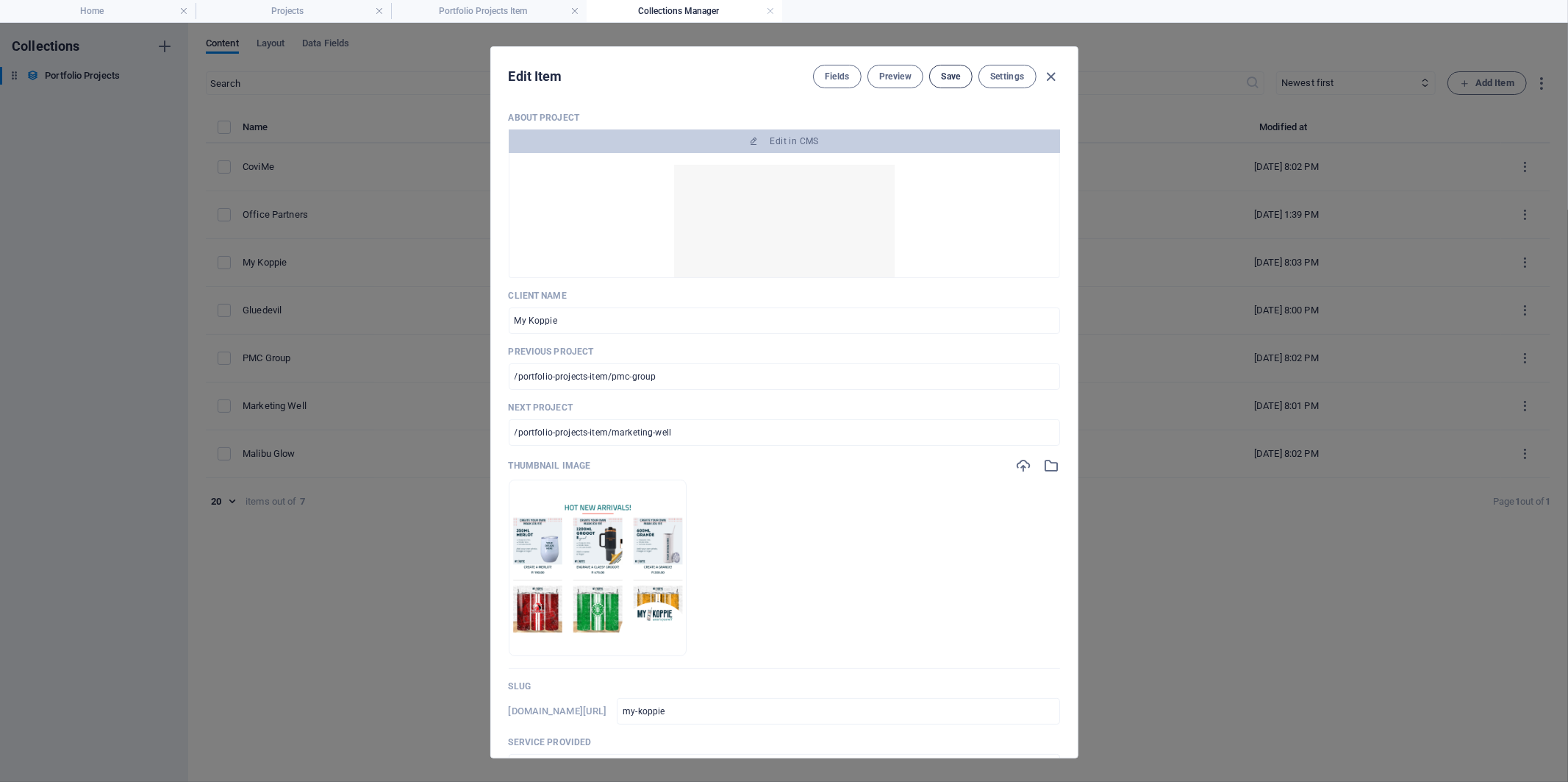
click at [945, 75] on span "Save" at bounding box center [950, 76] width 19 height 12
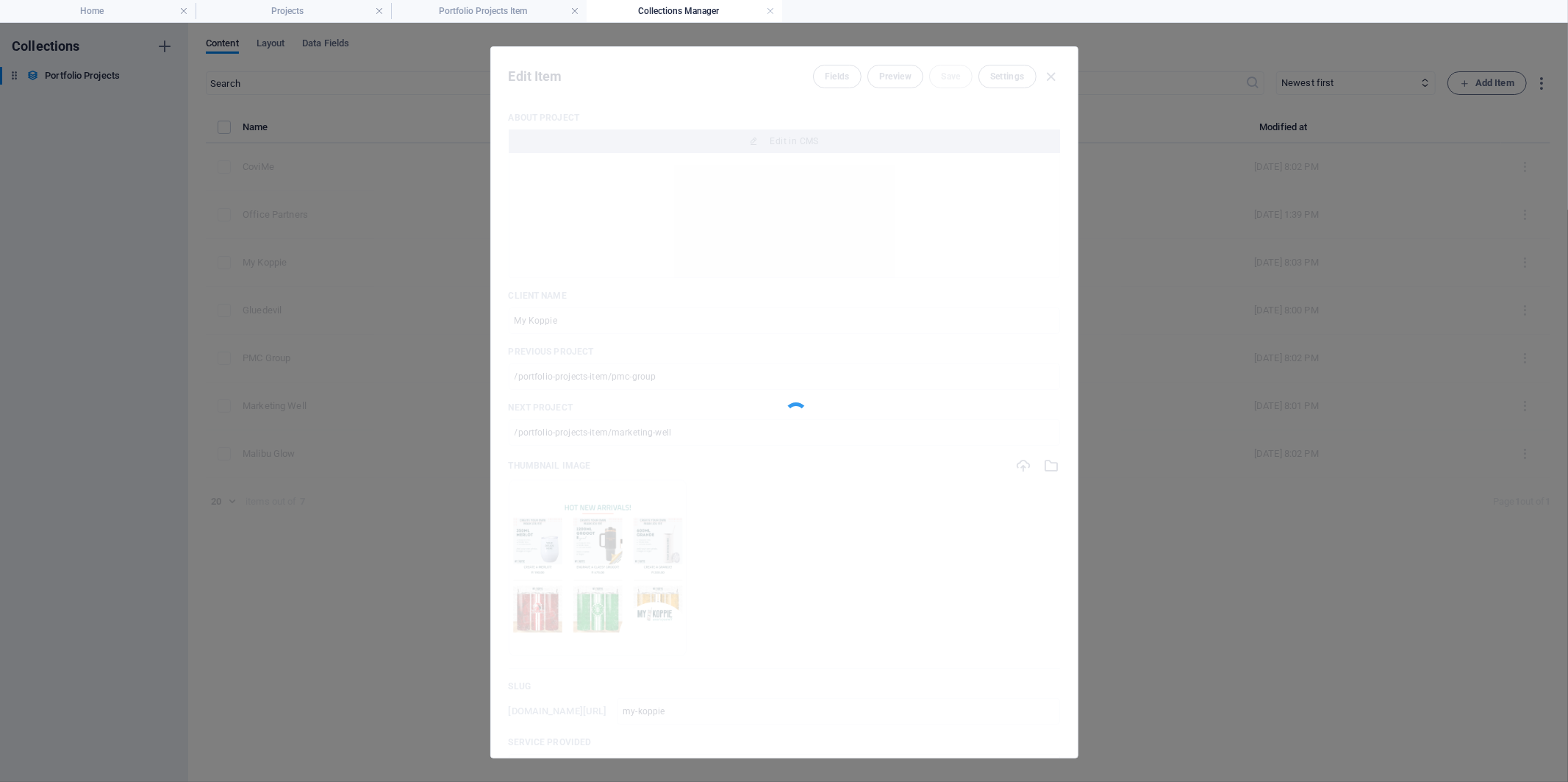
click at [1054, 75] on div at bounding box center [784, 403] width 587 height 711
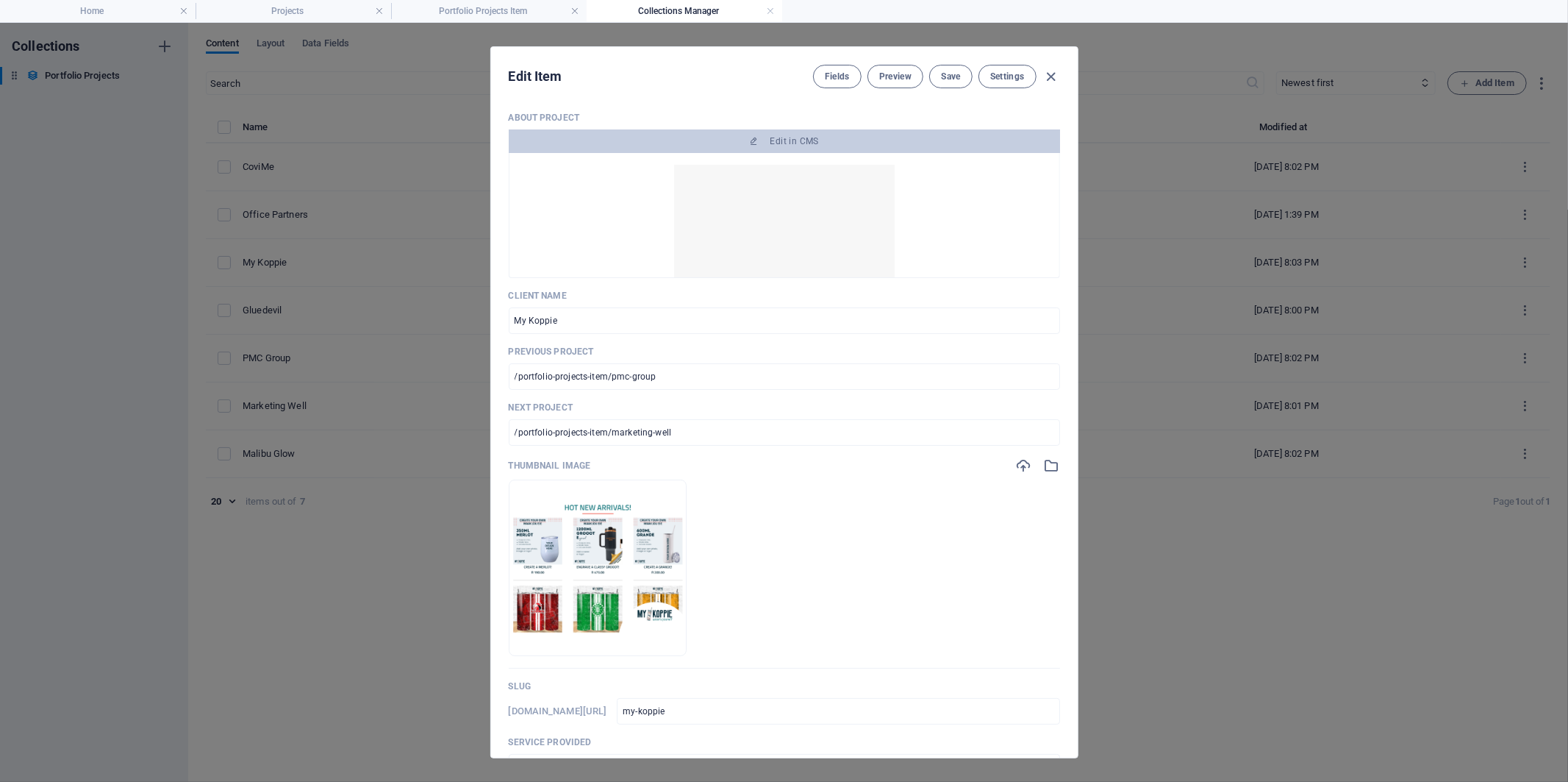
click at [1053, 75] on icon "button" at bounding box center [1051, 77] width 17 height 17
type input "my-koppie"
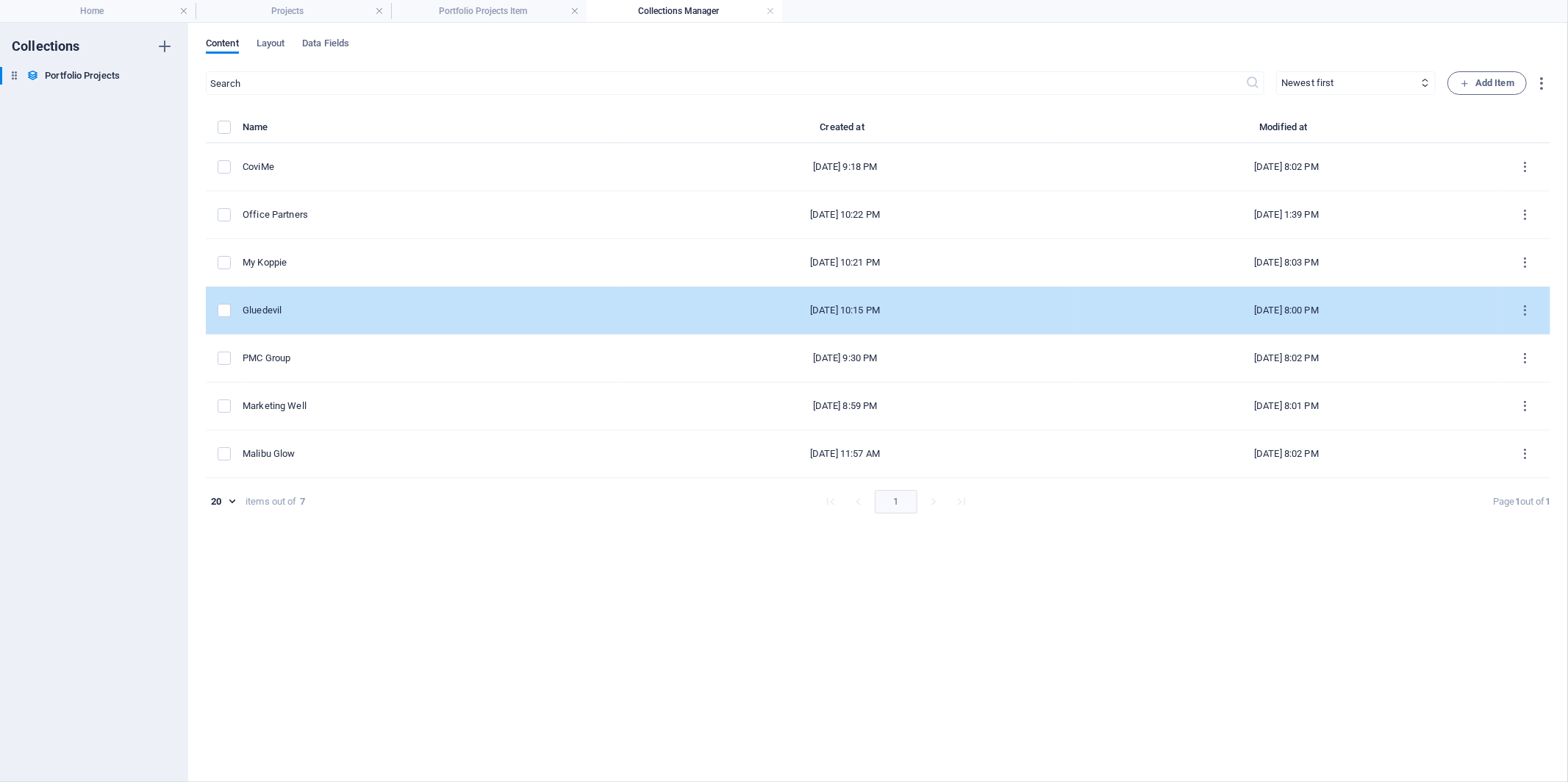
click at [305, 307] on div "Gluedevil" at bounding box center [425, 311] width 364 height 13
select select "Graphic Design"
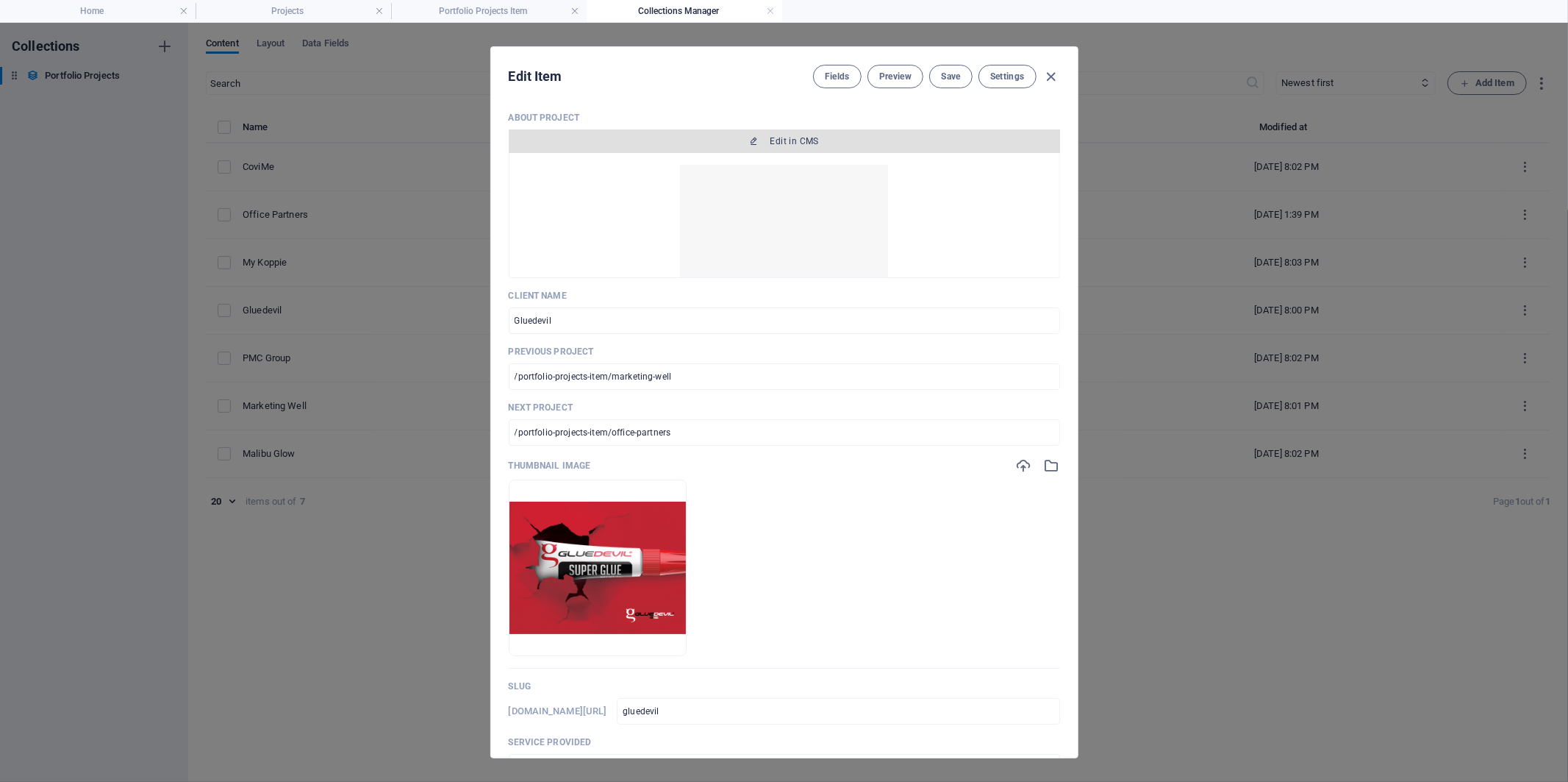
click at [839, 141] on span "Edit in CMS" at bounding box center [785, 141] width 540 height 12
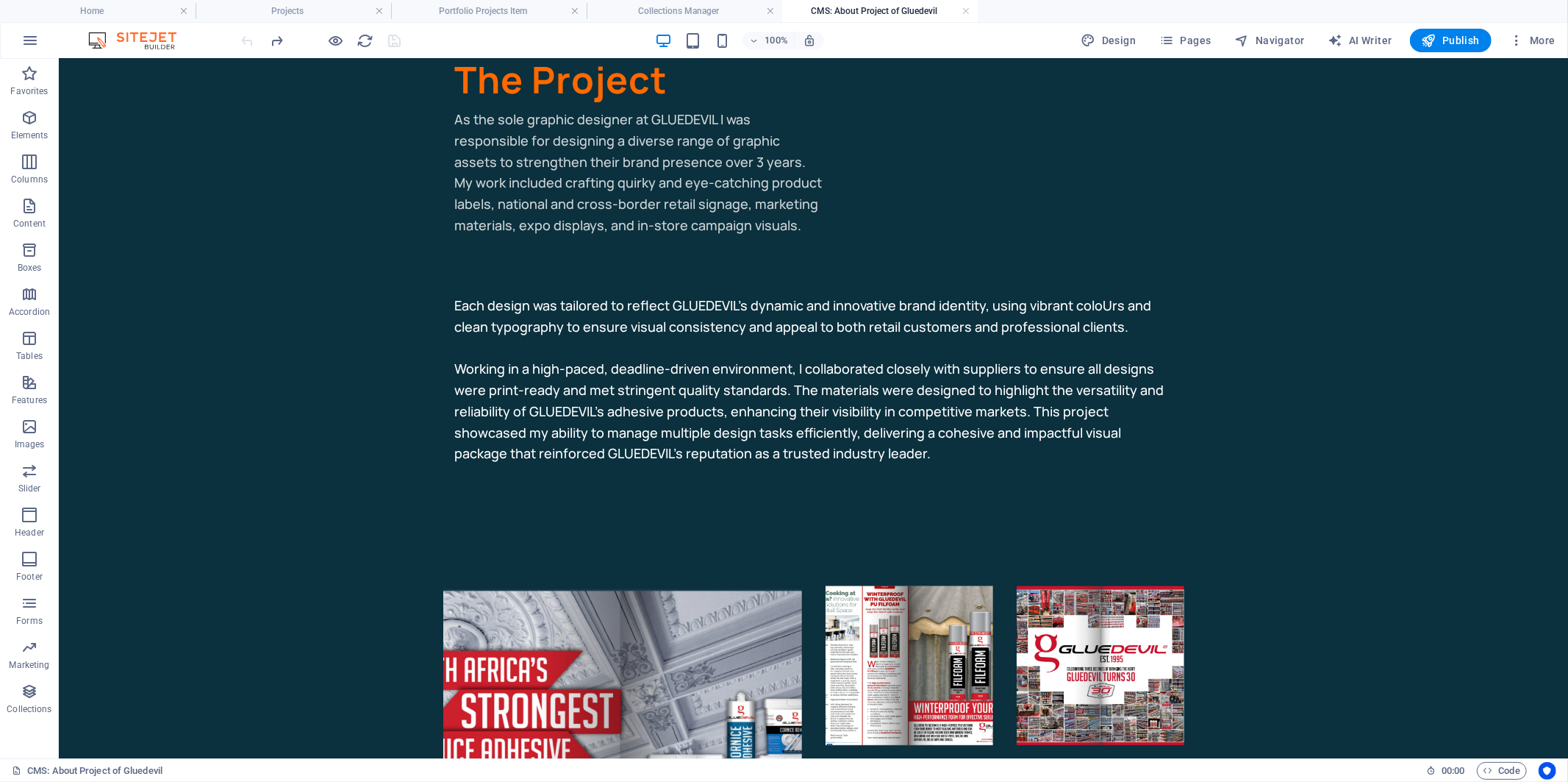
scroll to position [654, 0]
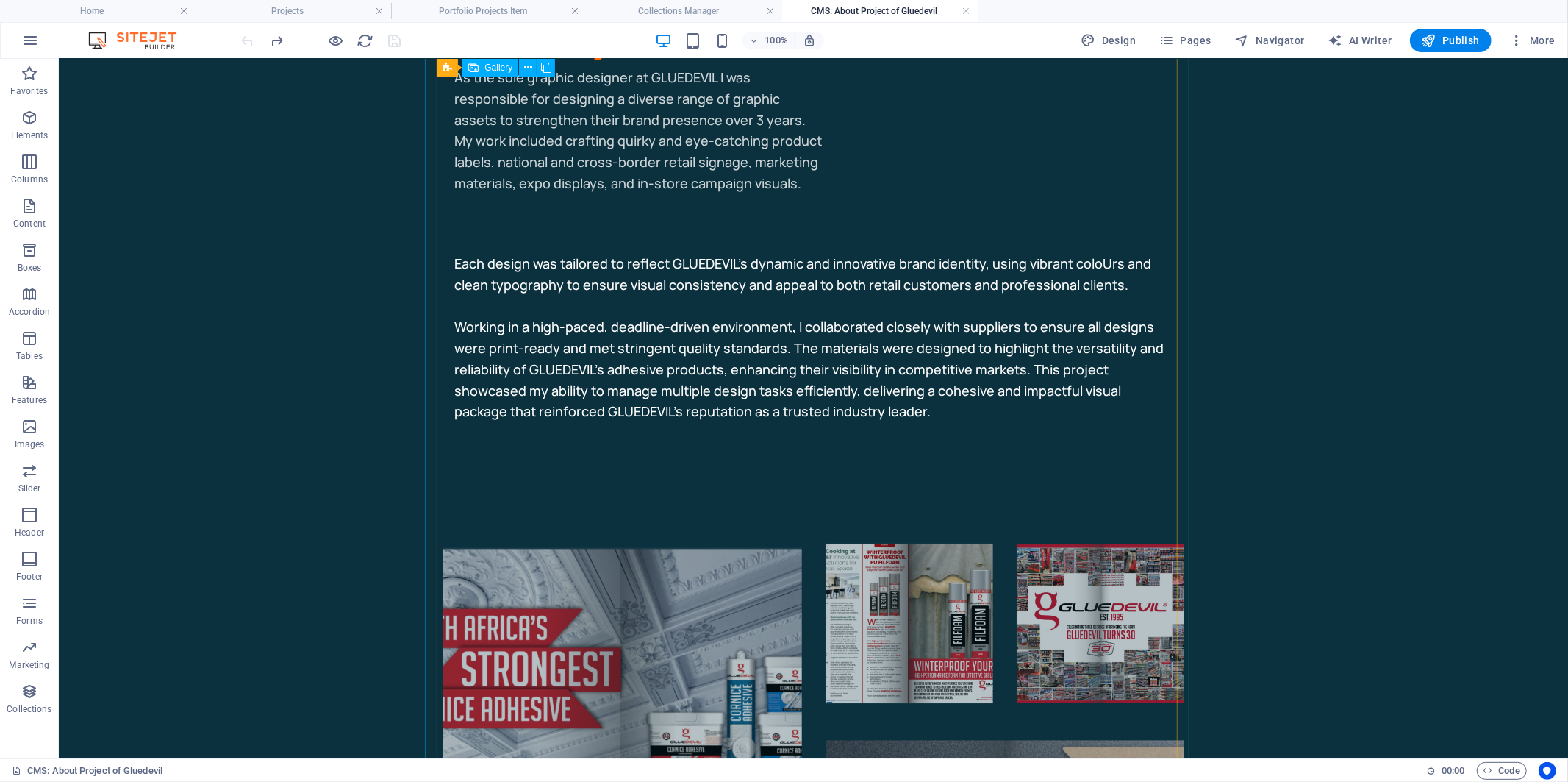
click at [522, 539] on li at bounding box center [622, 718] width 358 height 359
select select "4"
select select "px"
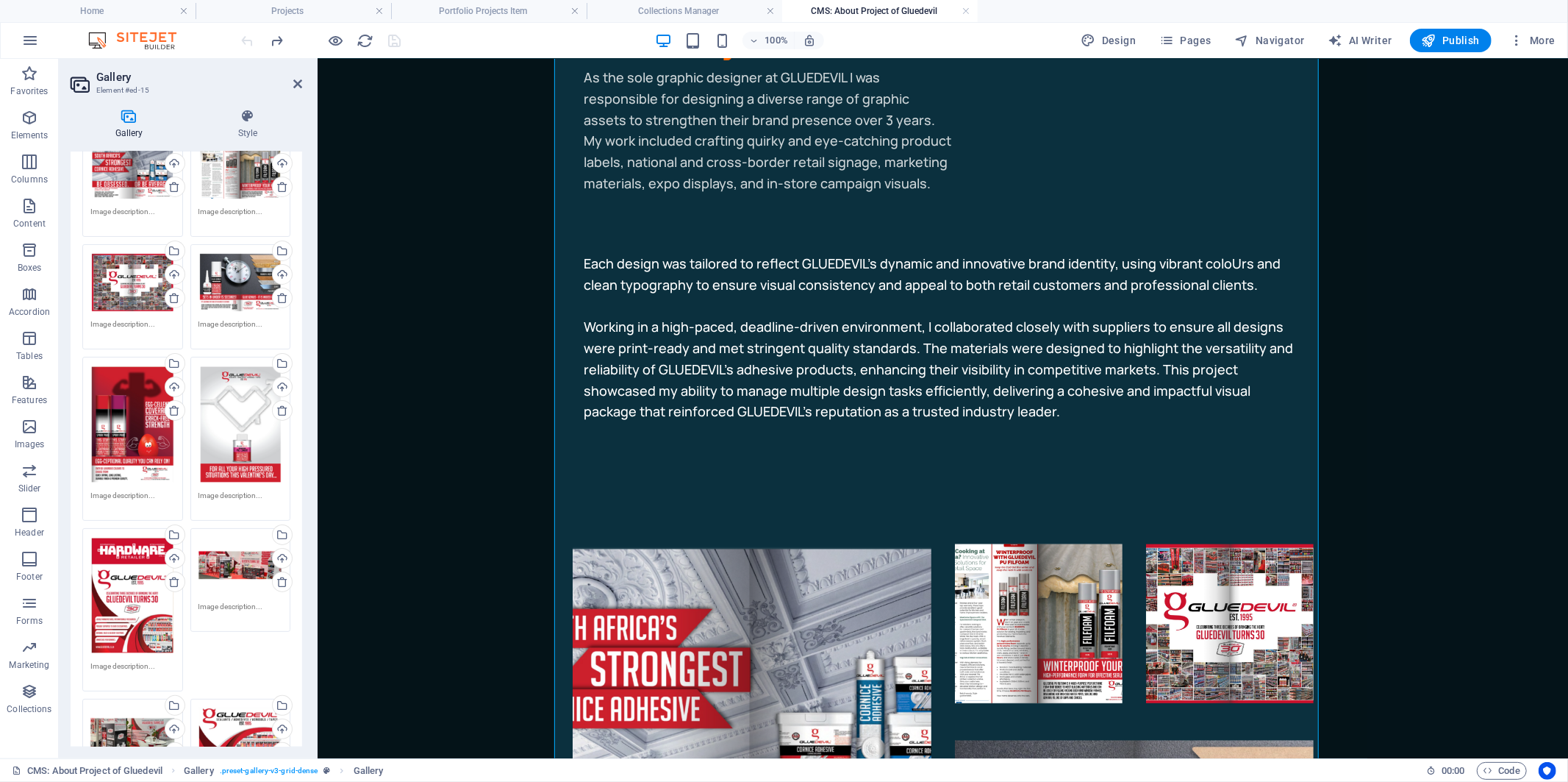
scroll to position [306, 0]
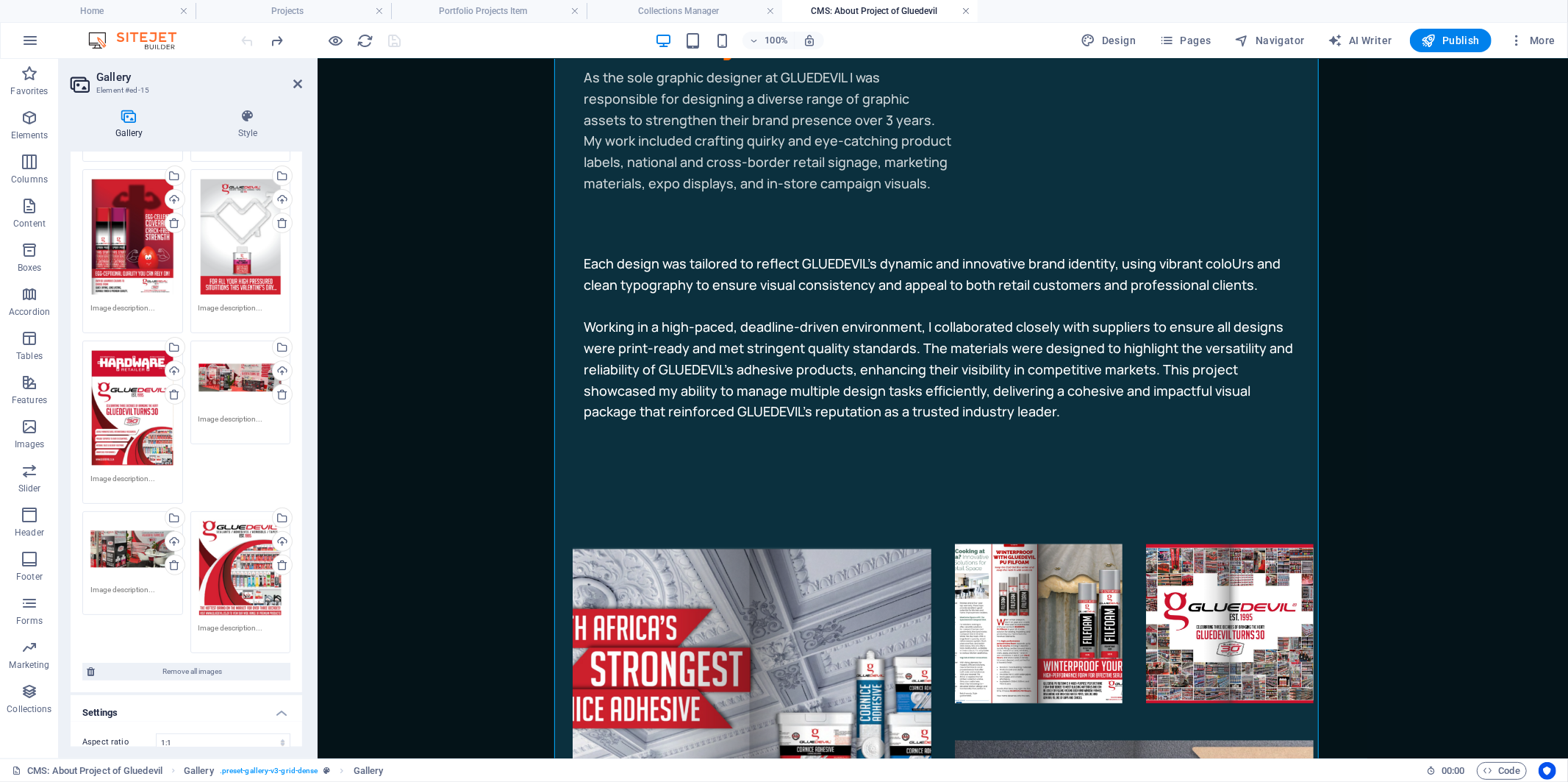
click at [968, 9] on link at bounding box center [966, 11] width 9 height 14
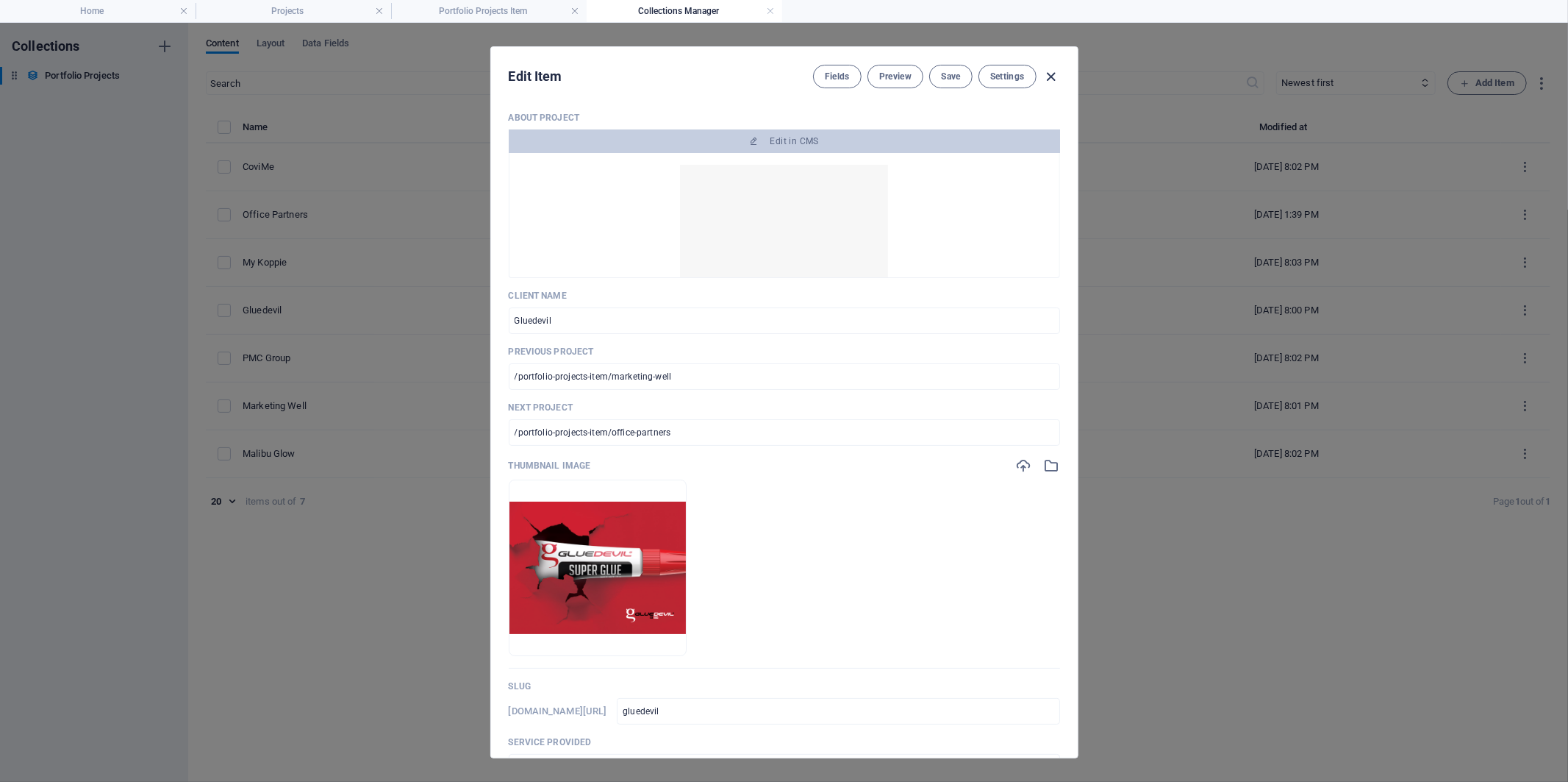
click at [1049, 74] on icon "button" at bounding box center [1051, 77] width 17 height 17
type input "gluedevil"
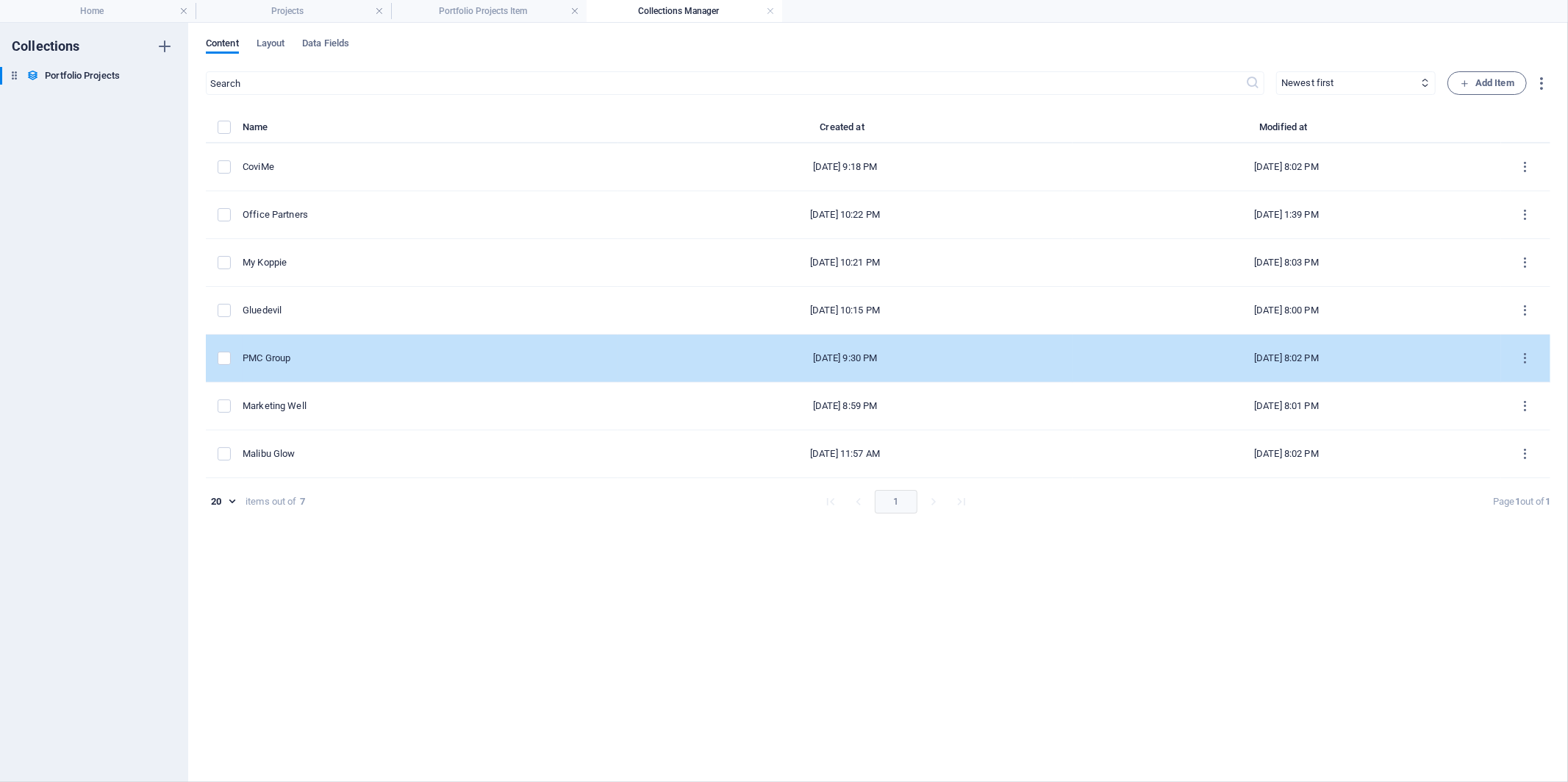
click at [332, 346] on td "PMC Group" at bounding box center [430, 359] width 376 height 48
select select "Web Development & Design"
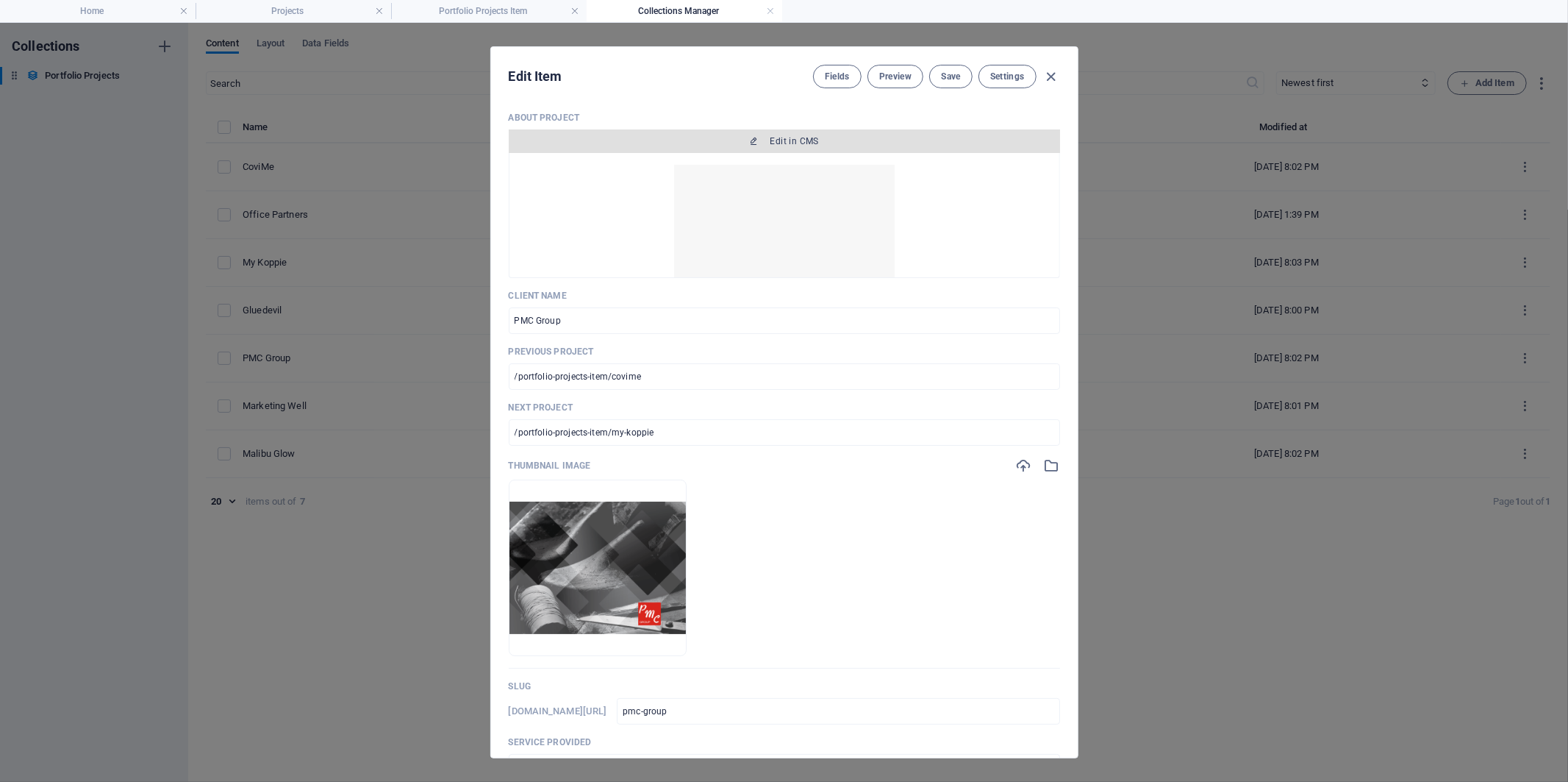
click at [608, 135] on span "Edit in CMS" at bounding box center [785, 141] width 540 height 12
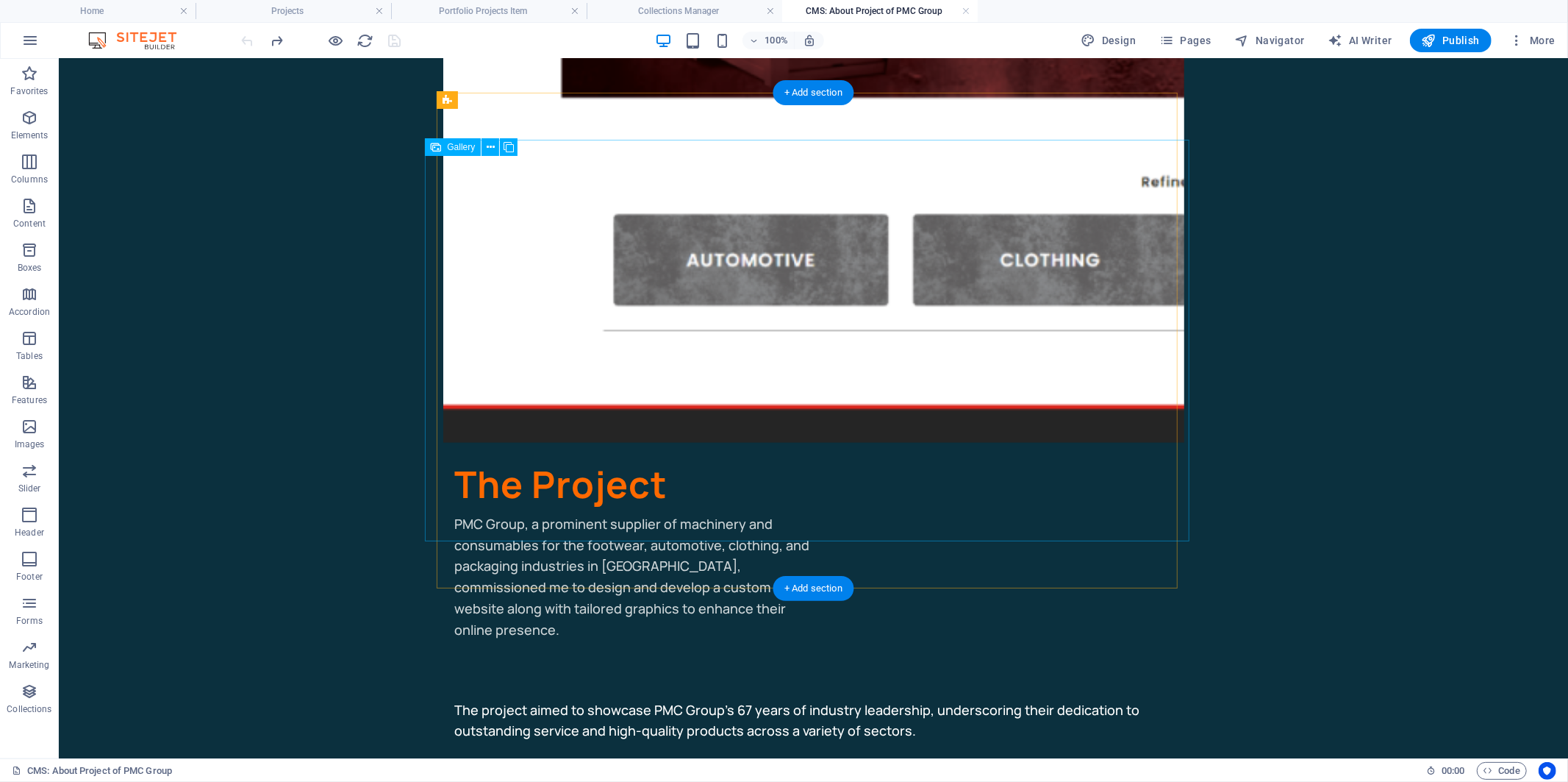
scroll to position [540, 0]
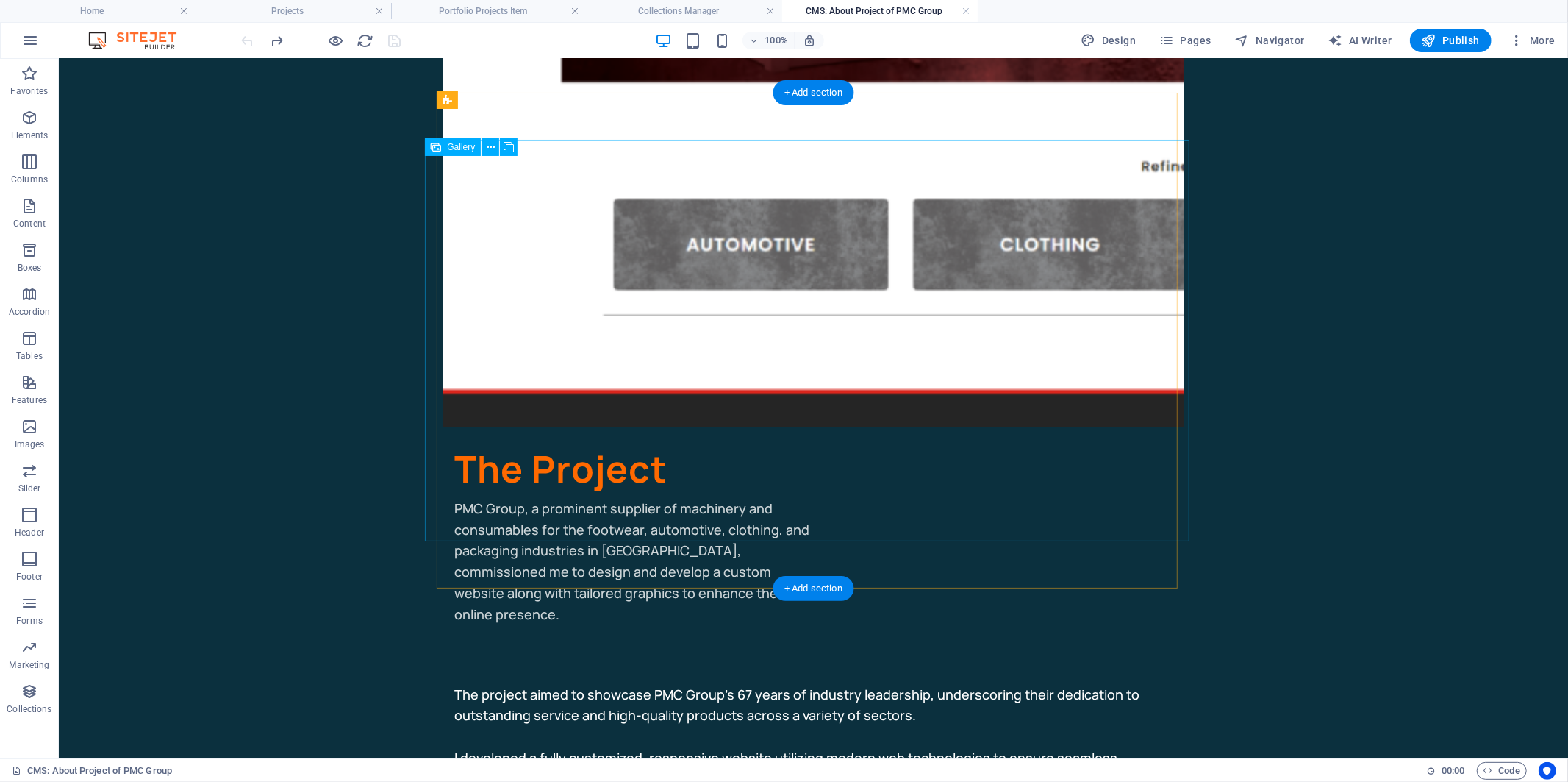
select select "4"
select select "px"
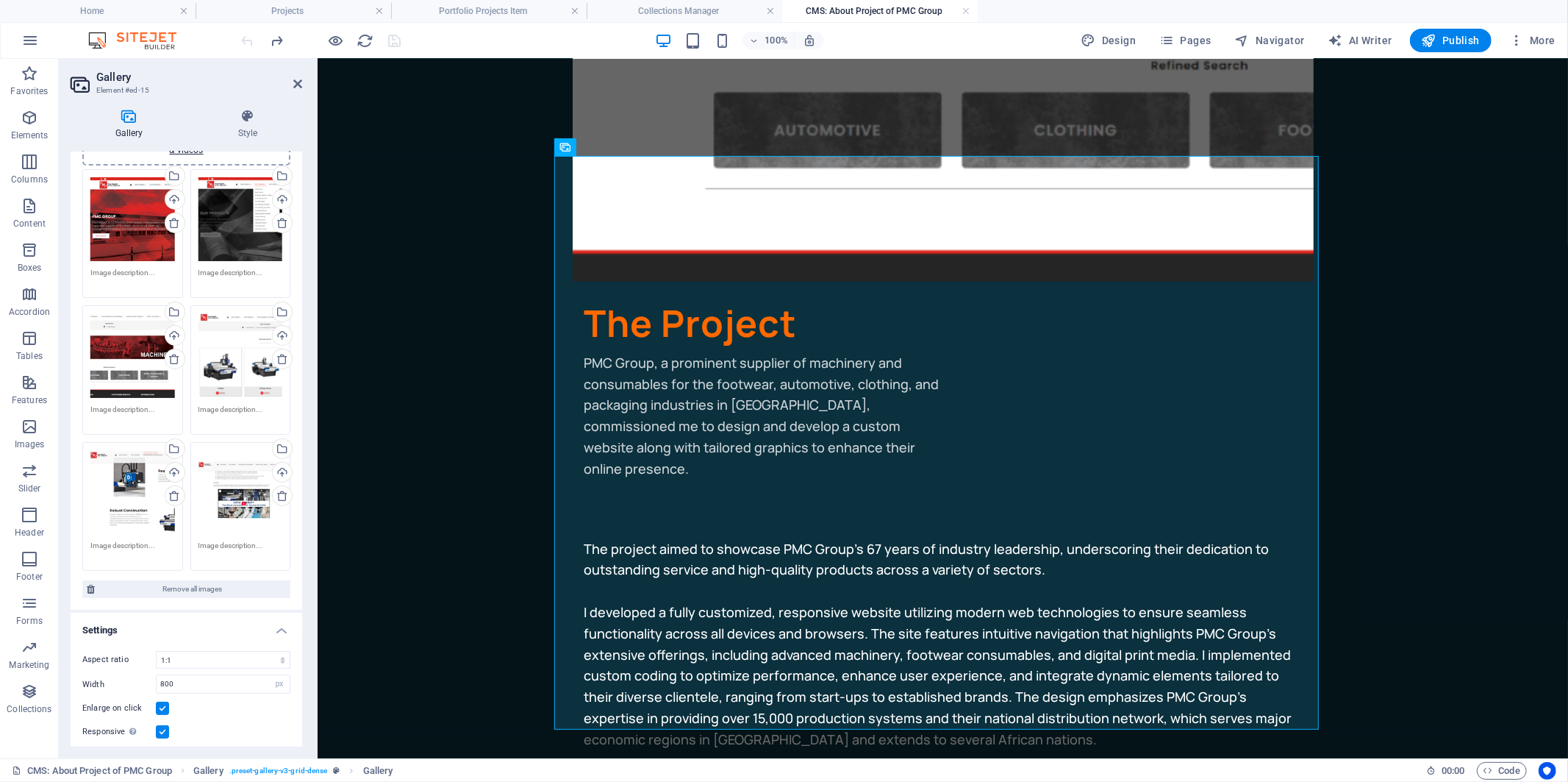
scroll to position [83, 0]
click at [964, 11] on link at bounding box center [966, 11] width 9 height 14
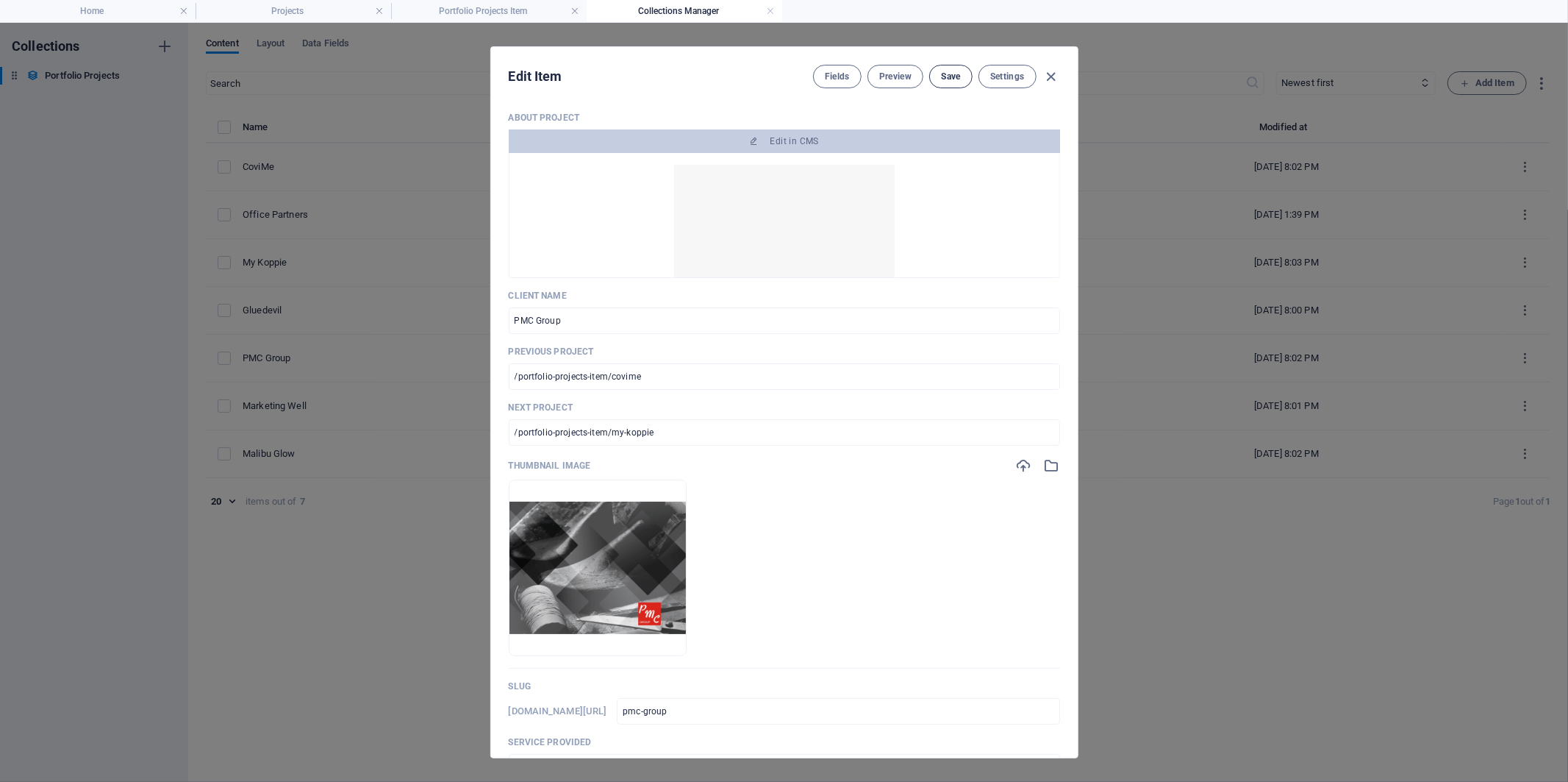
click at [941, 80] on span "Save" at bounding box center [950, 76] width 19 height 12
click at [1047, 75] on icon "button" at bounding box center [1051, 77] width 17 height 17
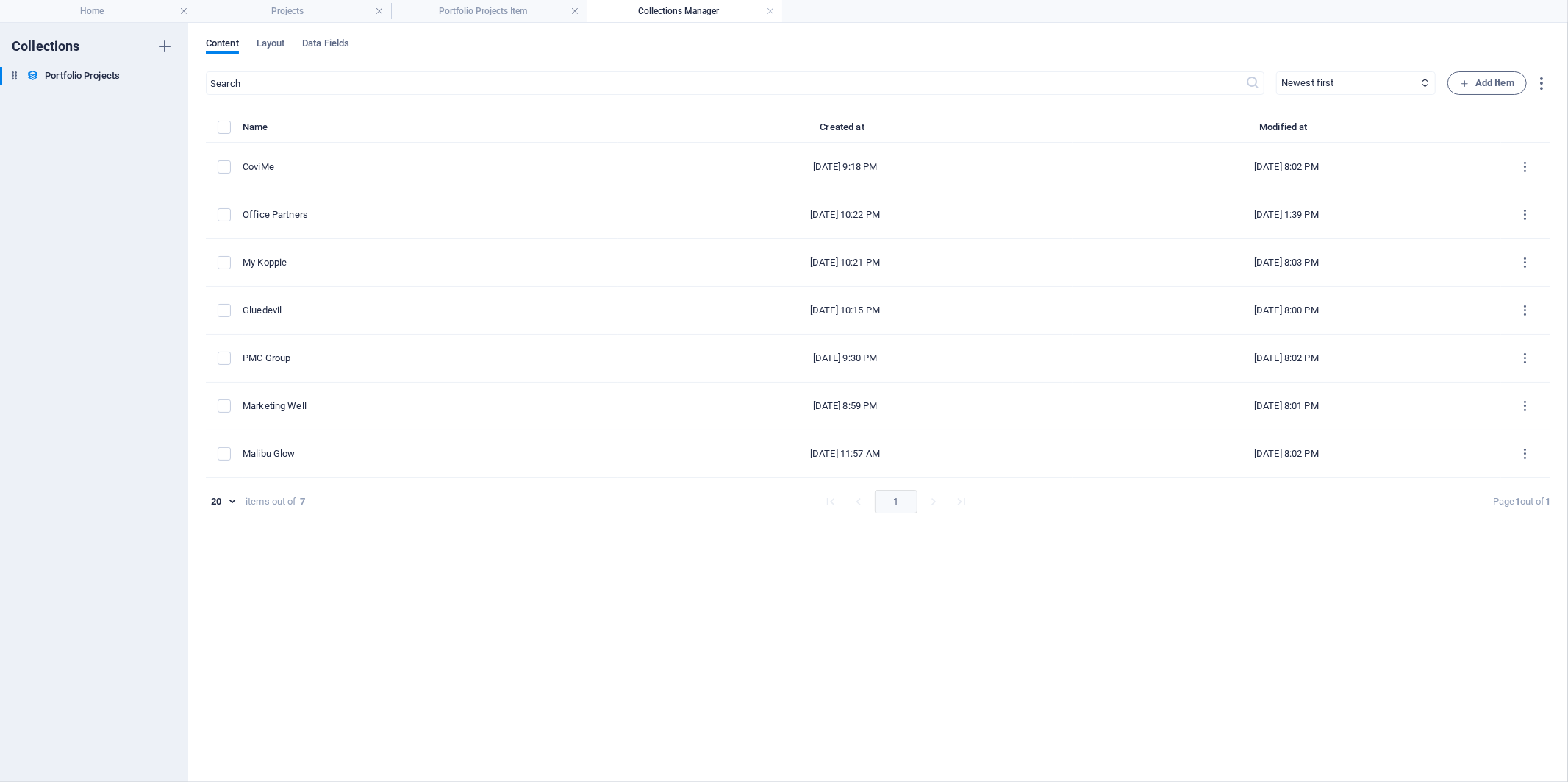
type input "pmc-group"
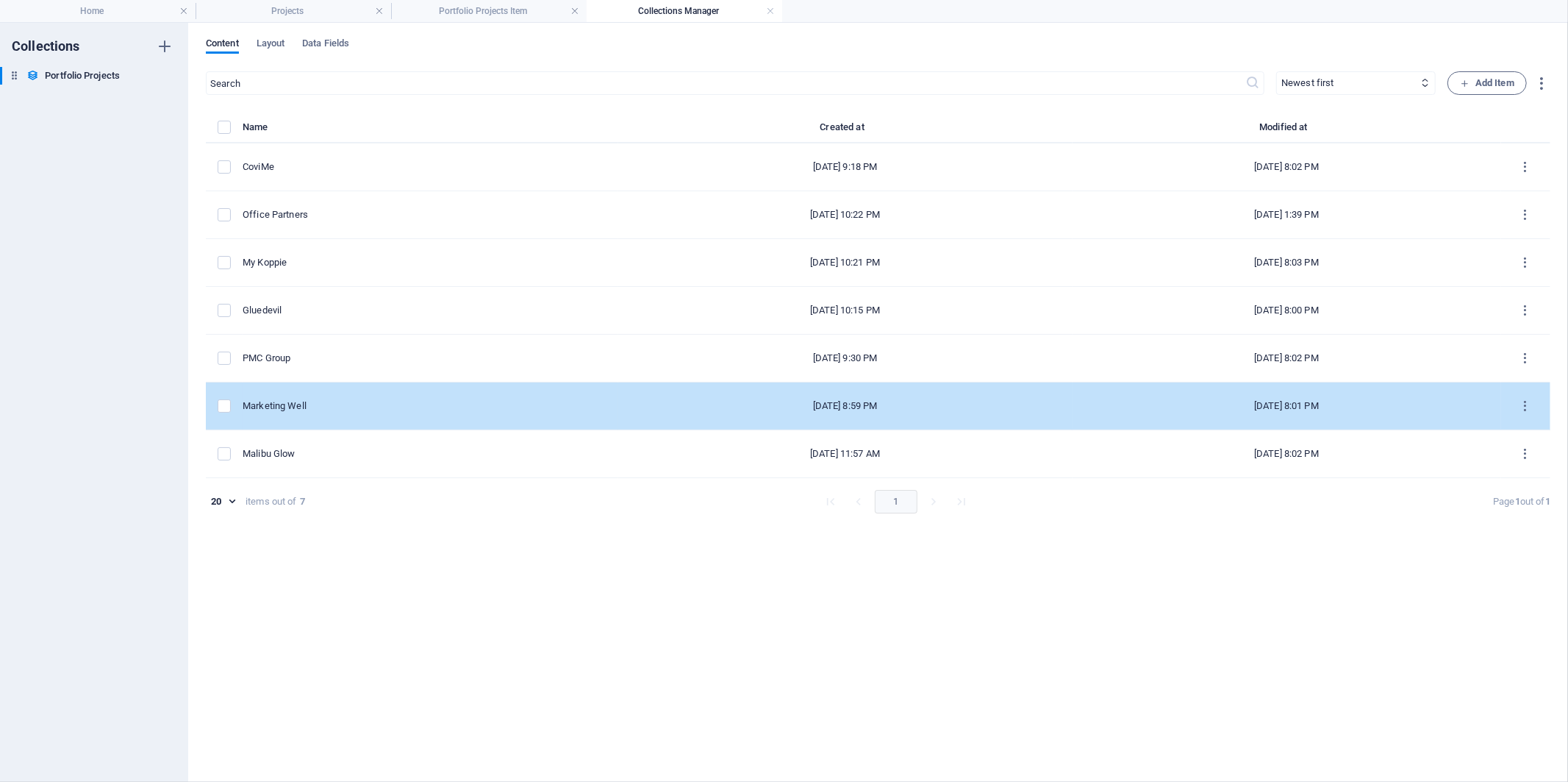
click at [322, 398] on td "Marketing Well" at bounding box center [430, 407] width 376 height 48
select select "Graphic Design"
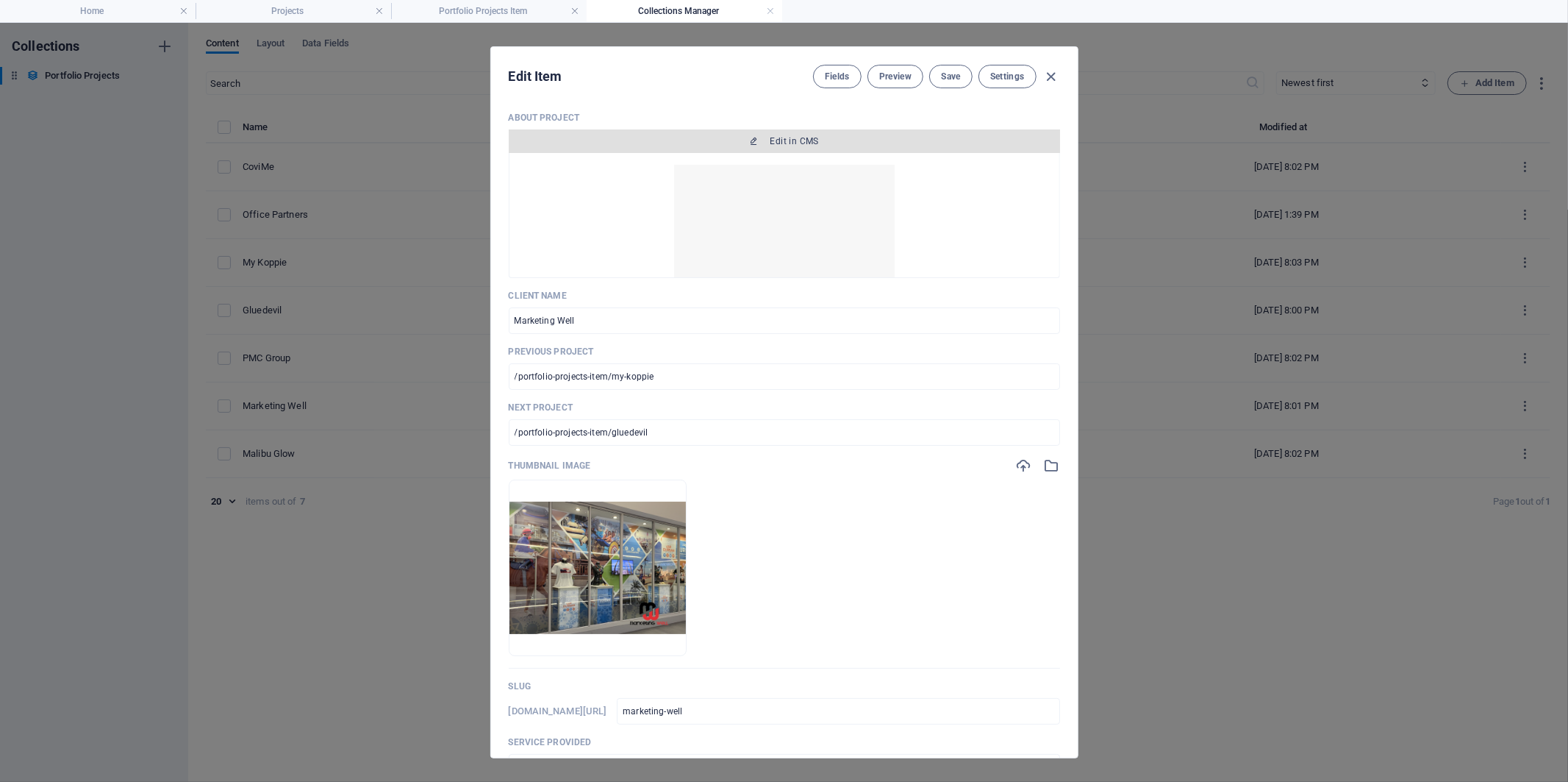
click at [689, 130] on button "Edit in CMS" at bounding box center [785, 141] width 551 height 23
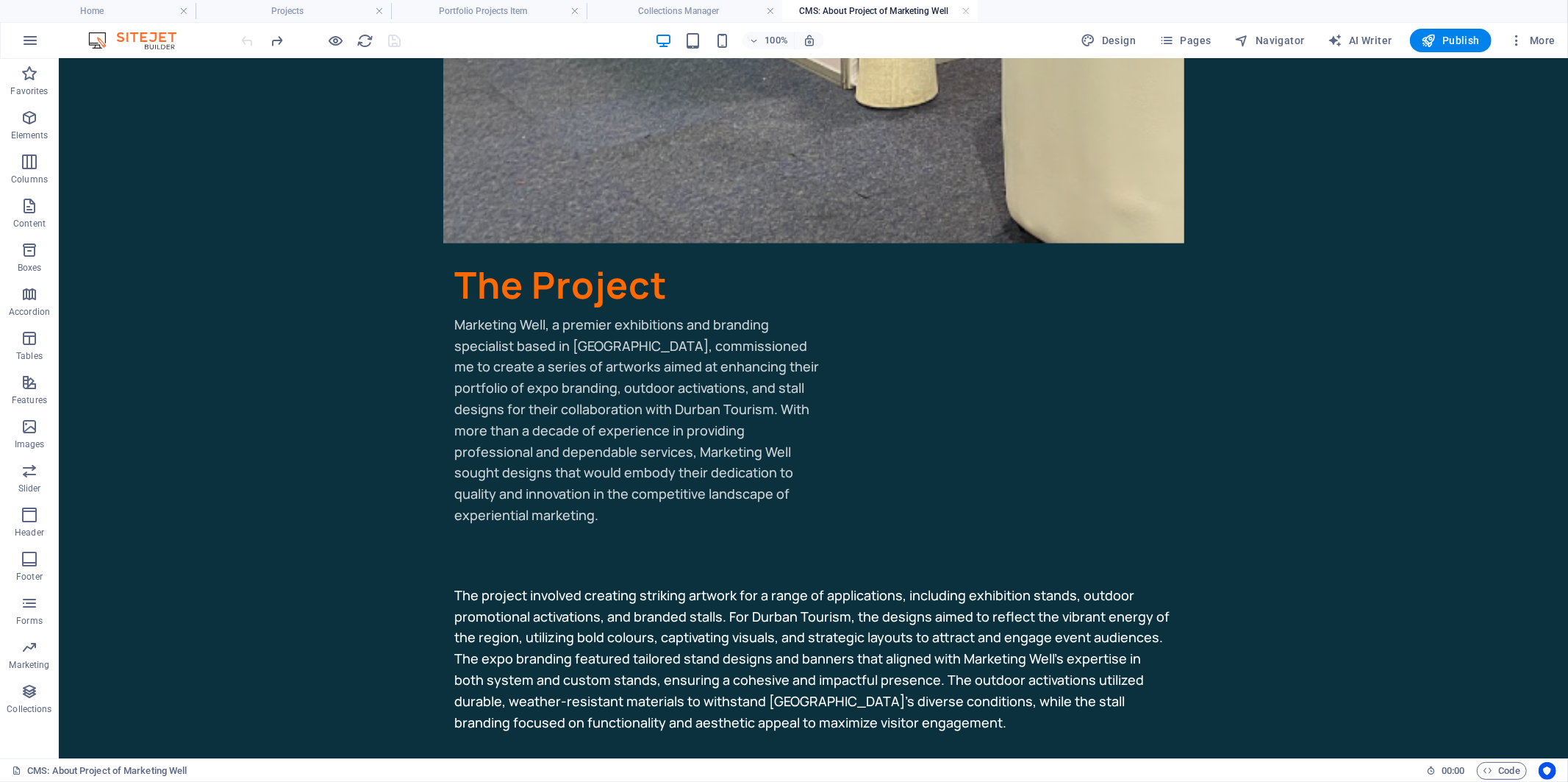
scroll to position [574, 0]
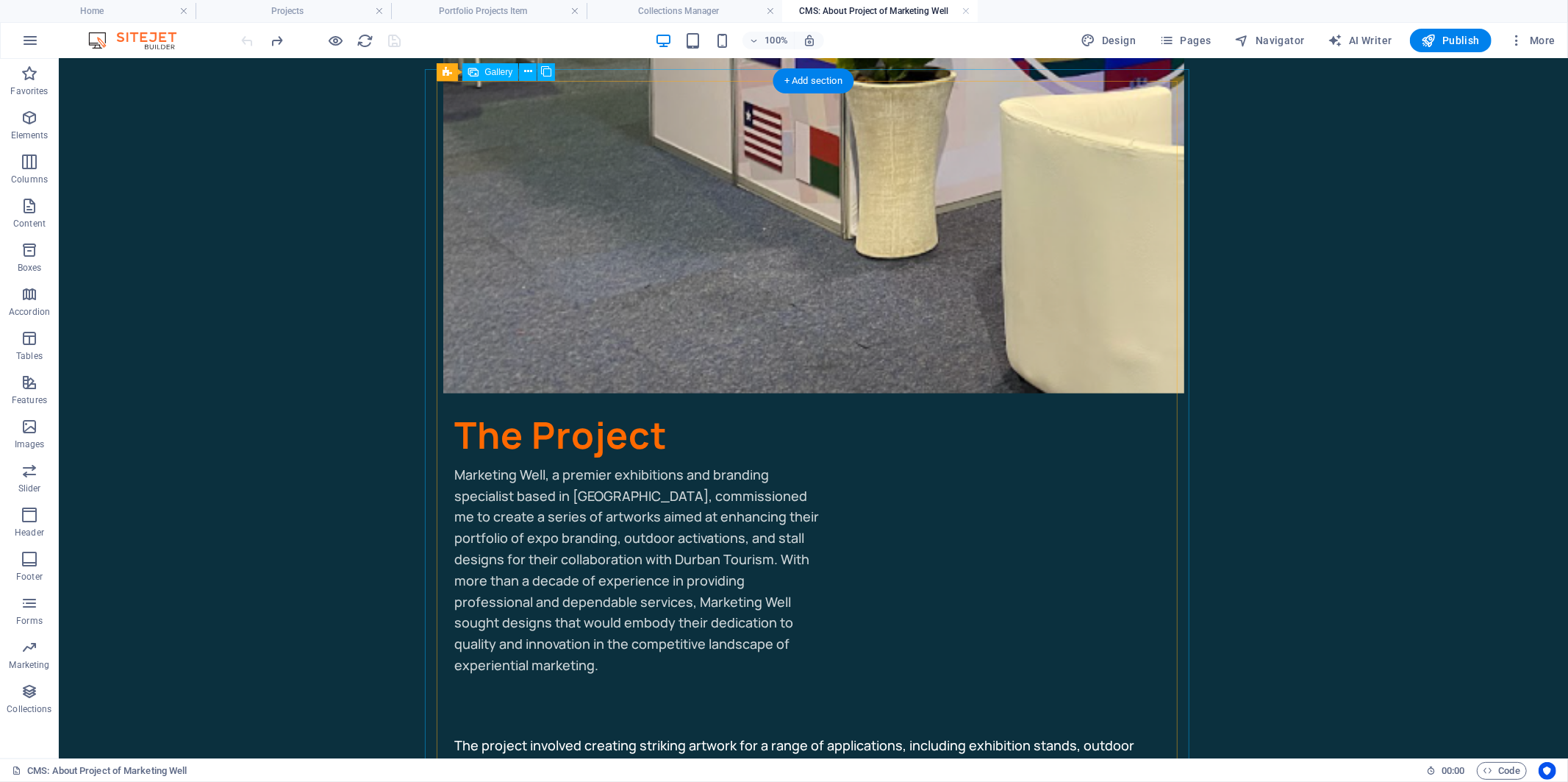
select select "4"
select select "px"
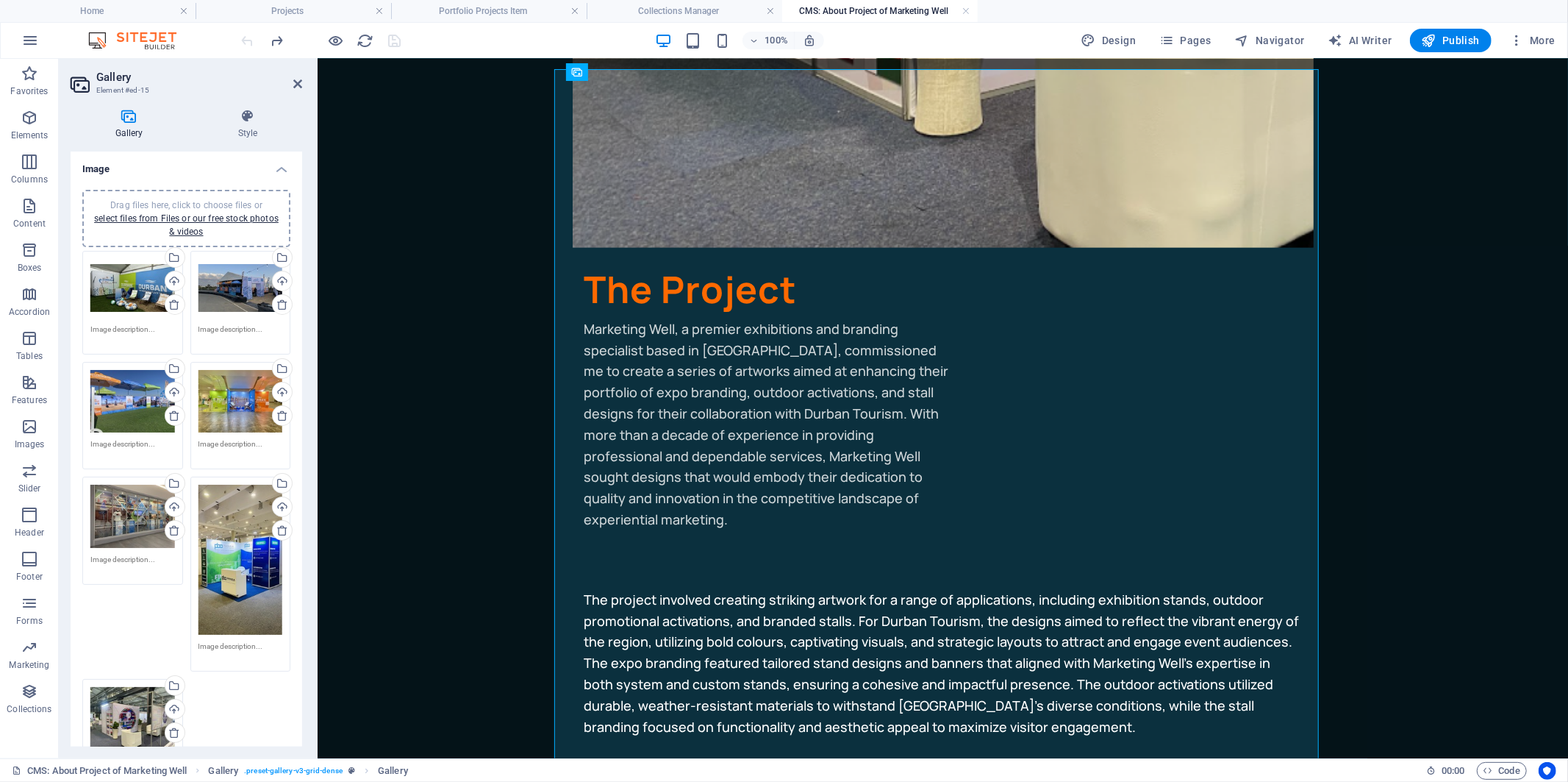
scroll to position [194, 0]
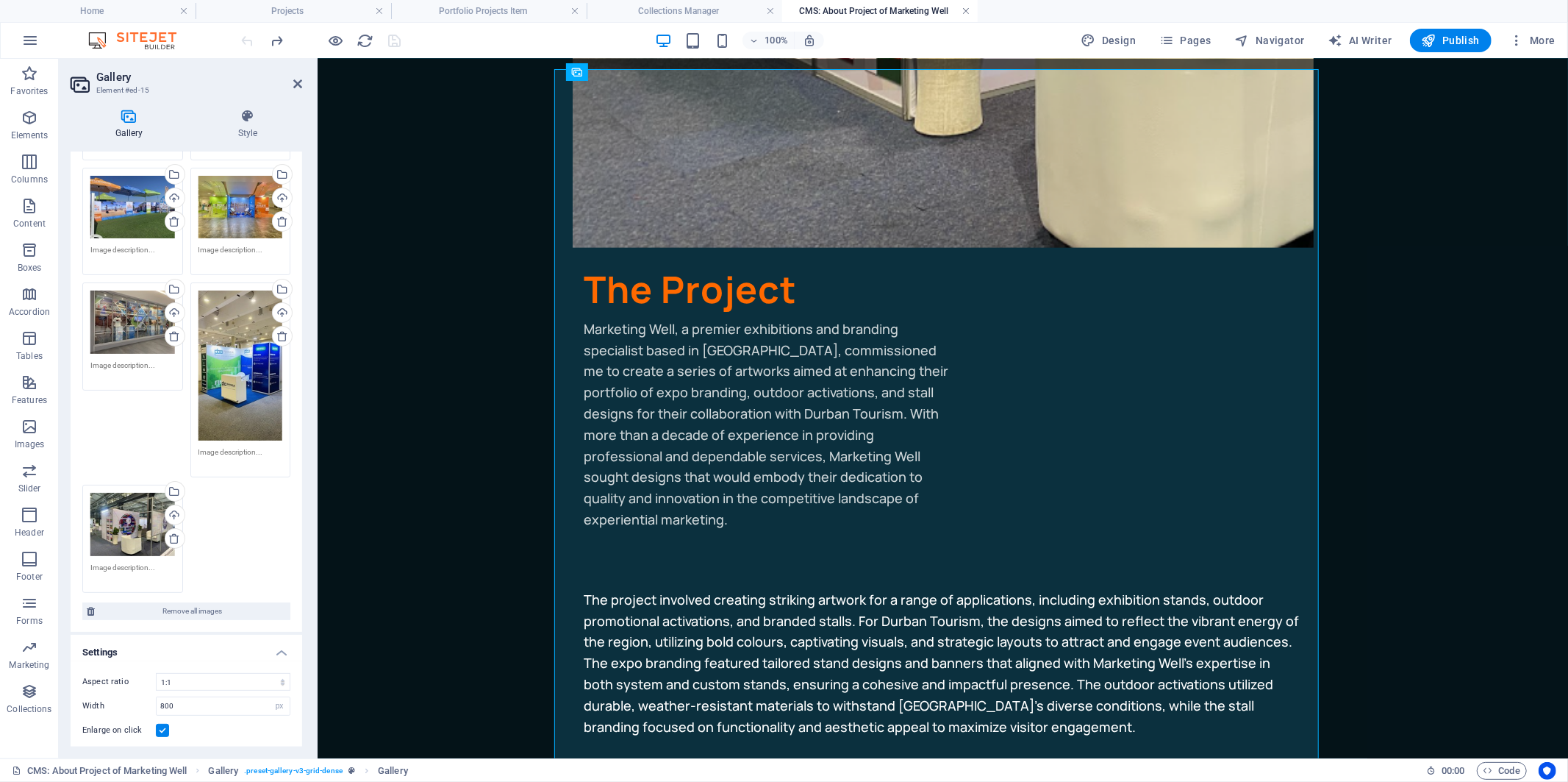
click at [964, 12] on link at bounding box center [966, 11] width 9 height 14
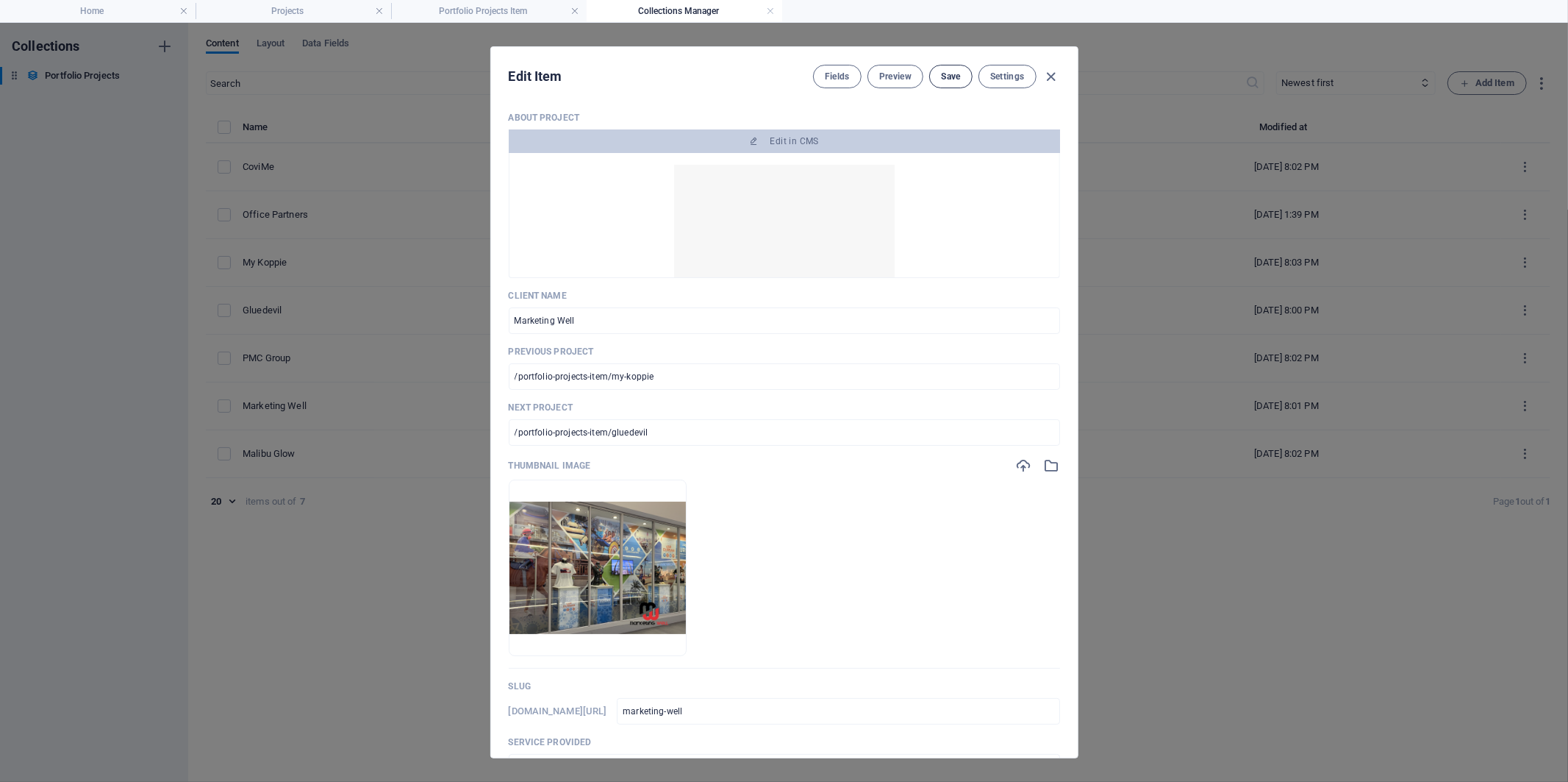
click at [929, 70] on button "Save" at bounding box center [950, 76] width 43 height 23
click at [1047, 74] on icon "button" at bounding box center [1051, 77] width 17 height 17
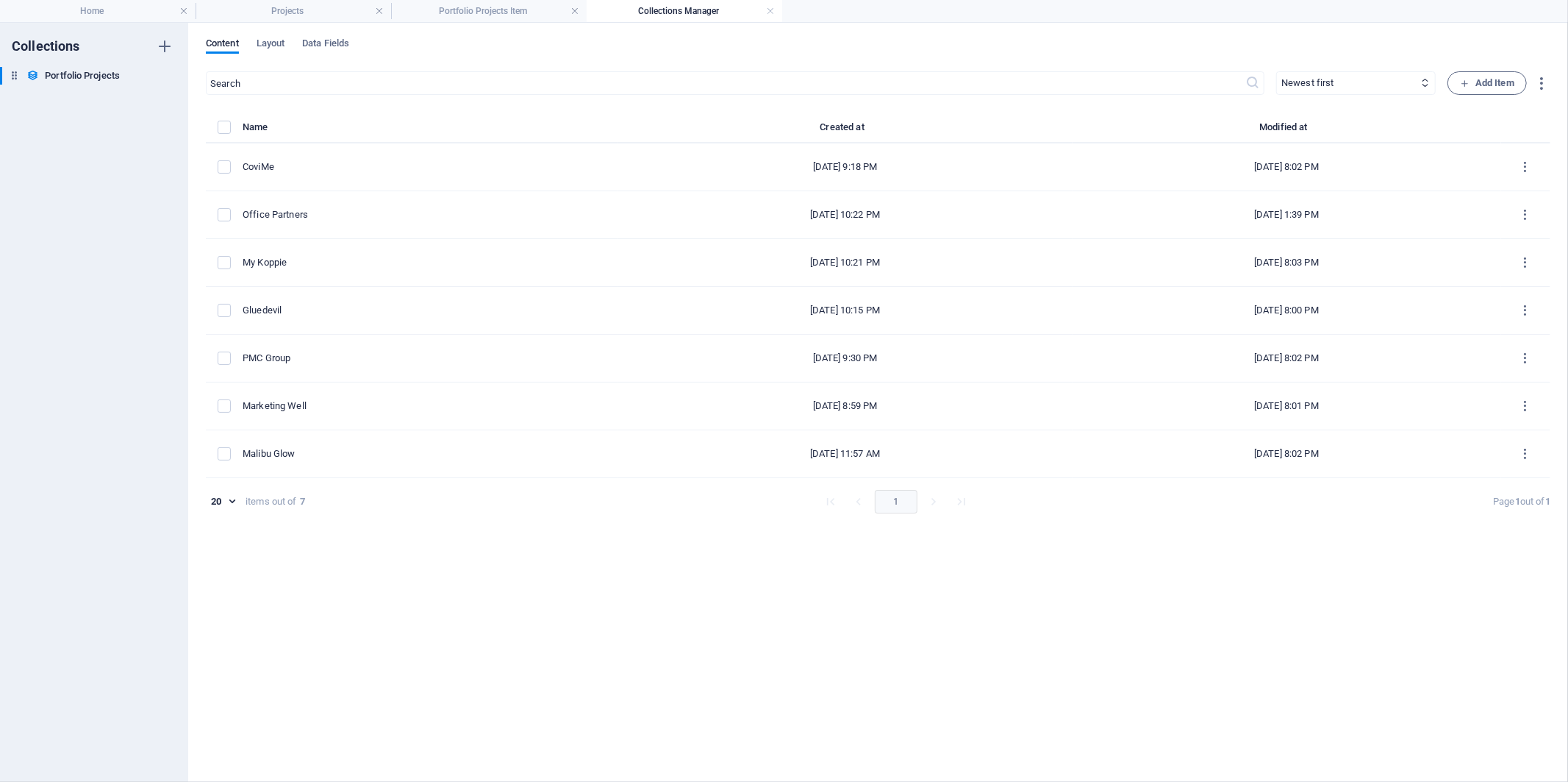
type input "marketing-well"
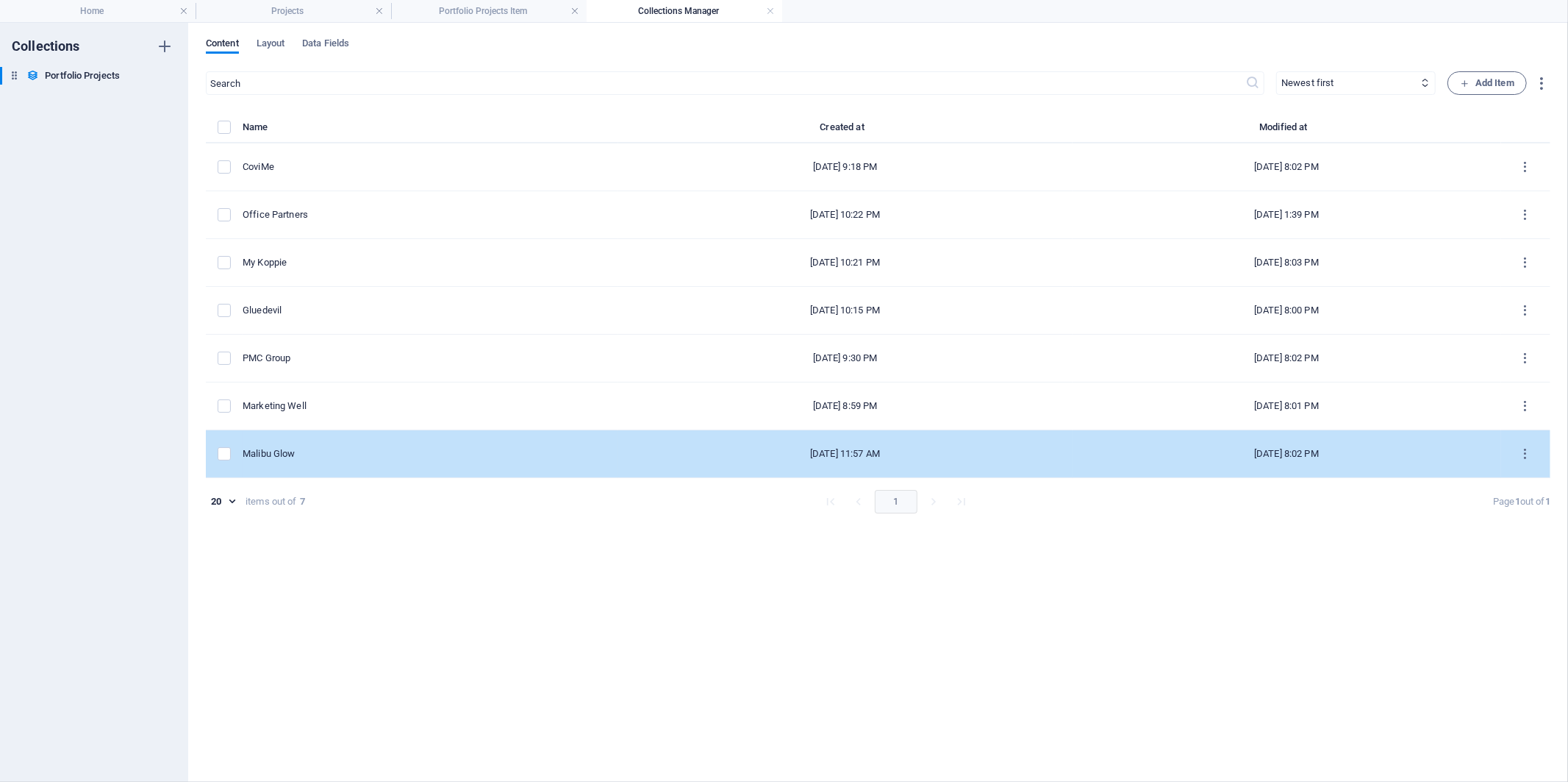
click at [362, 438] on td "Malibu Glow" at bounding box center [430, 455] width 376 height 48
select select "Product Label Design"
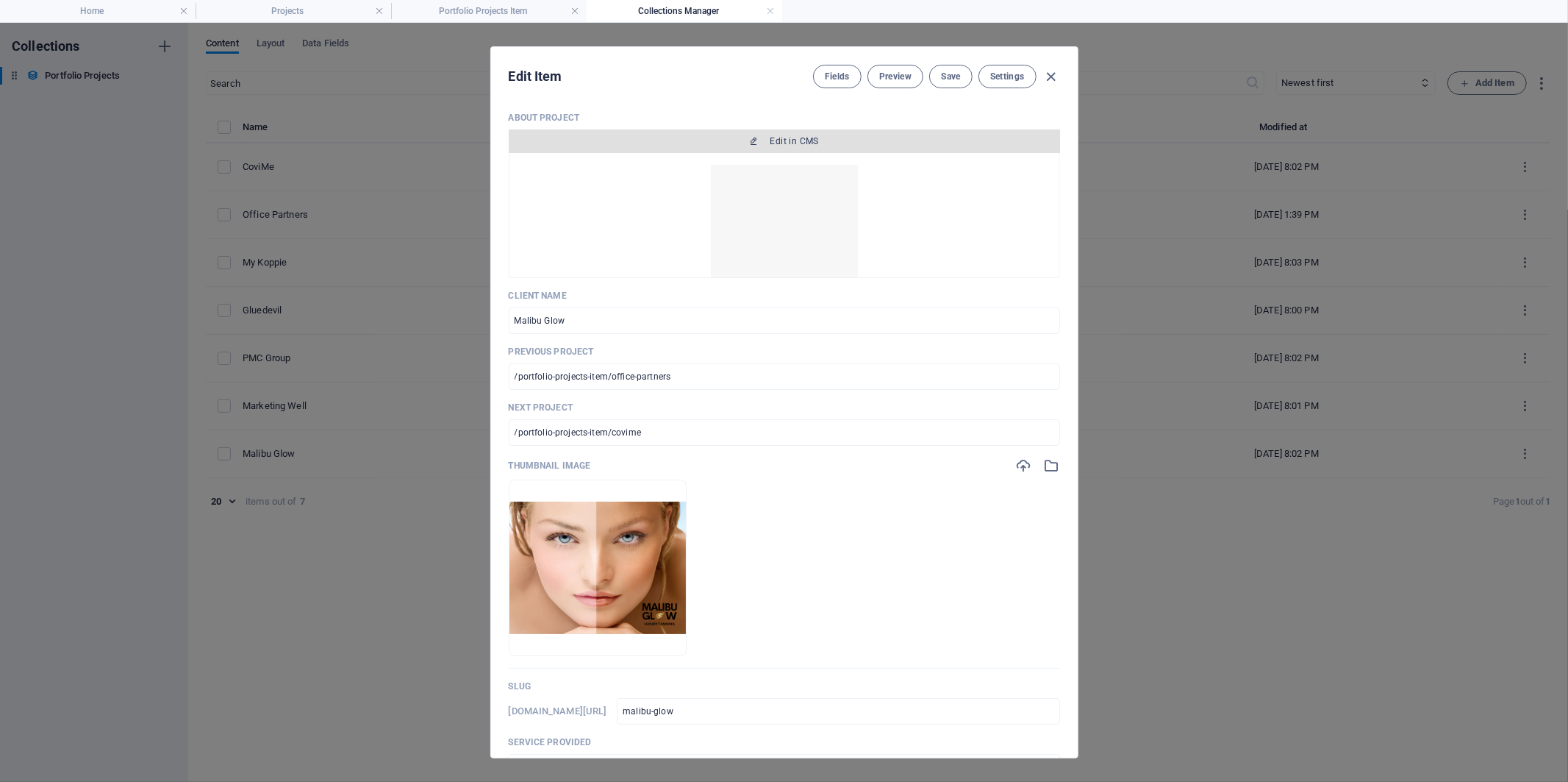
click at [675, 138] on span "Edit in CMS" at bounding box center [785, 141] width 540 height 12
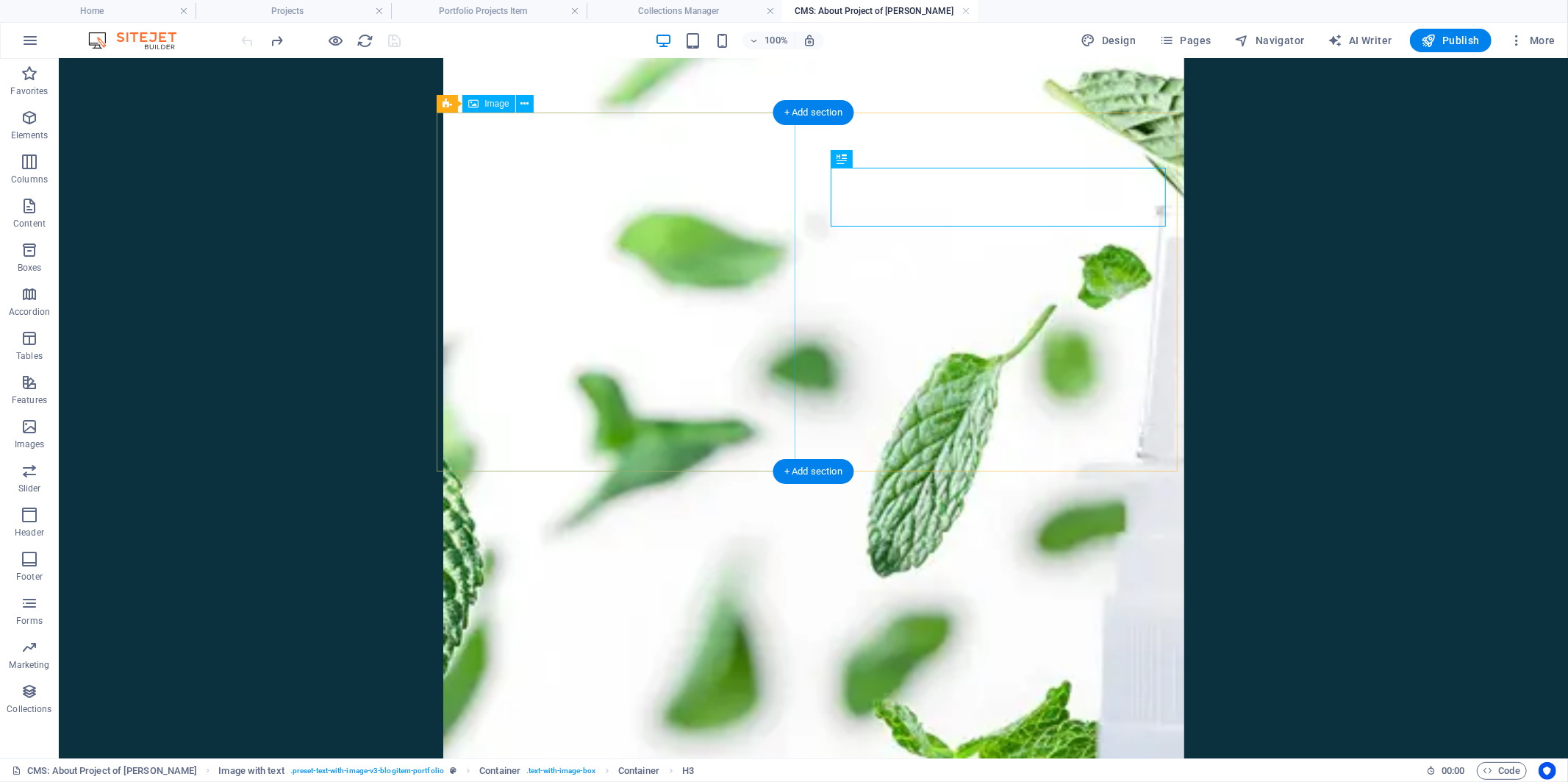
scroll to position [490, 0]
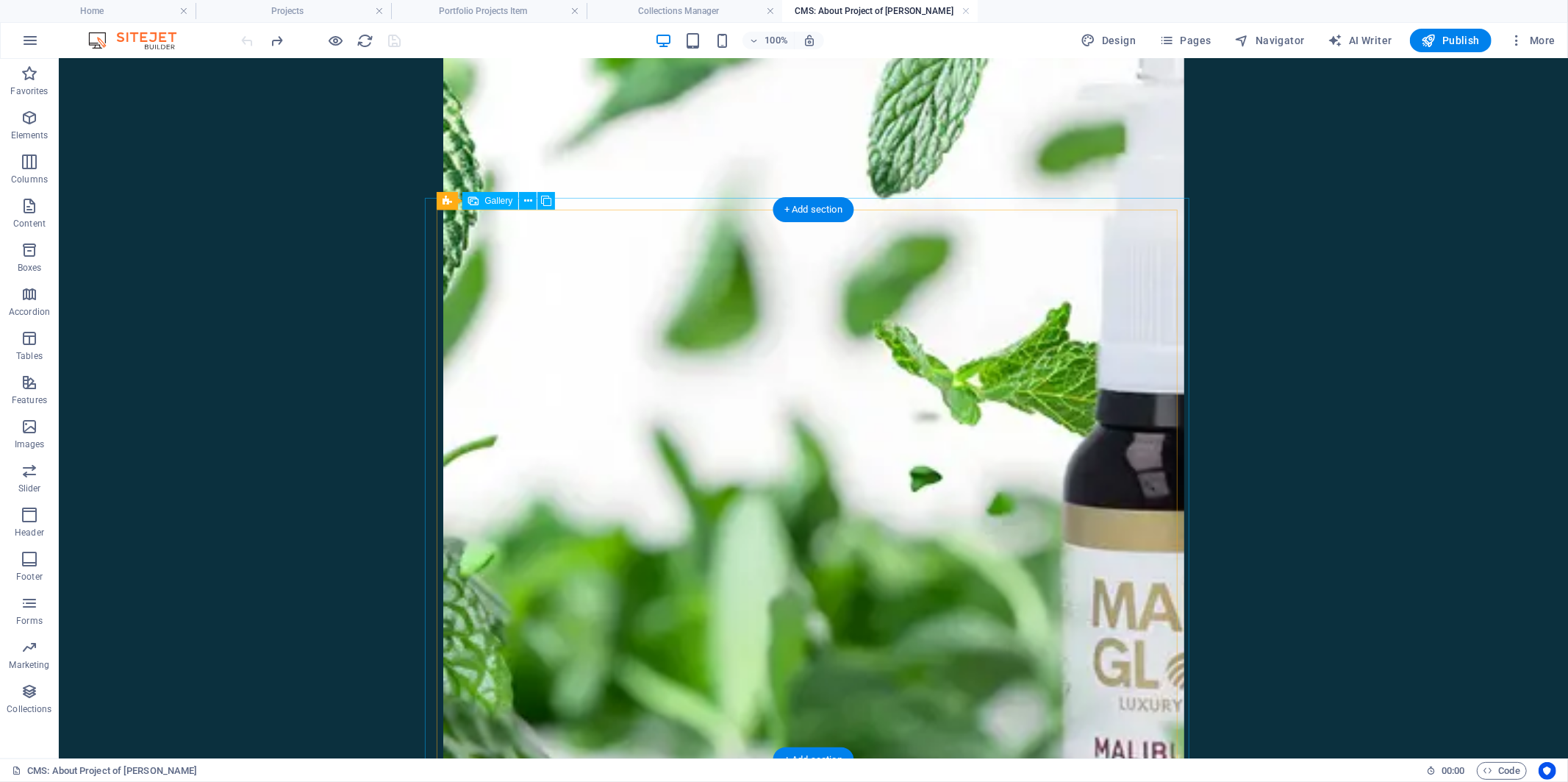
select select "4"
select select "px"
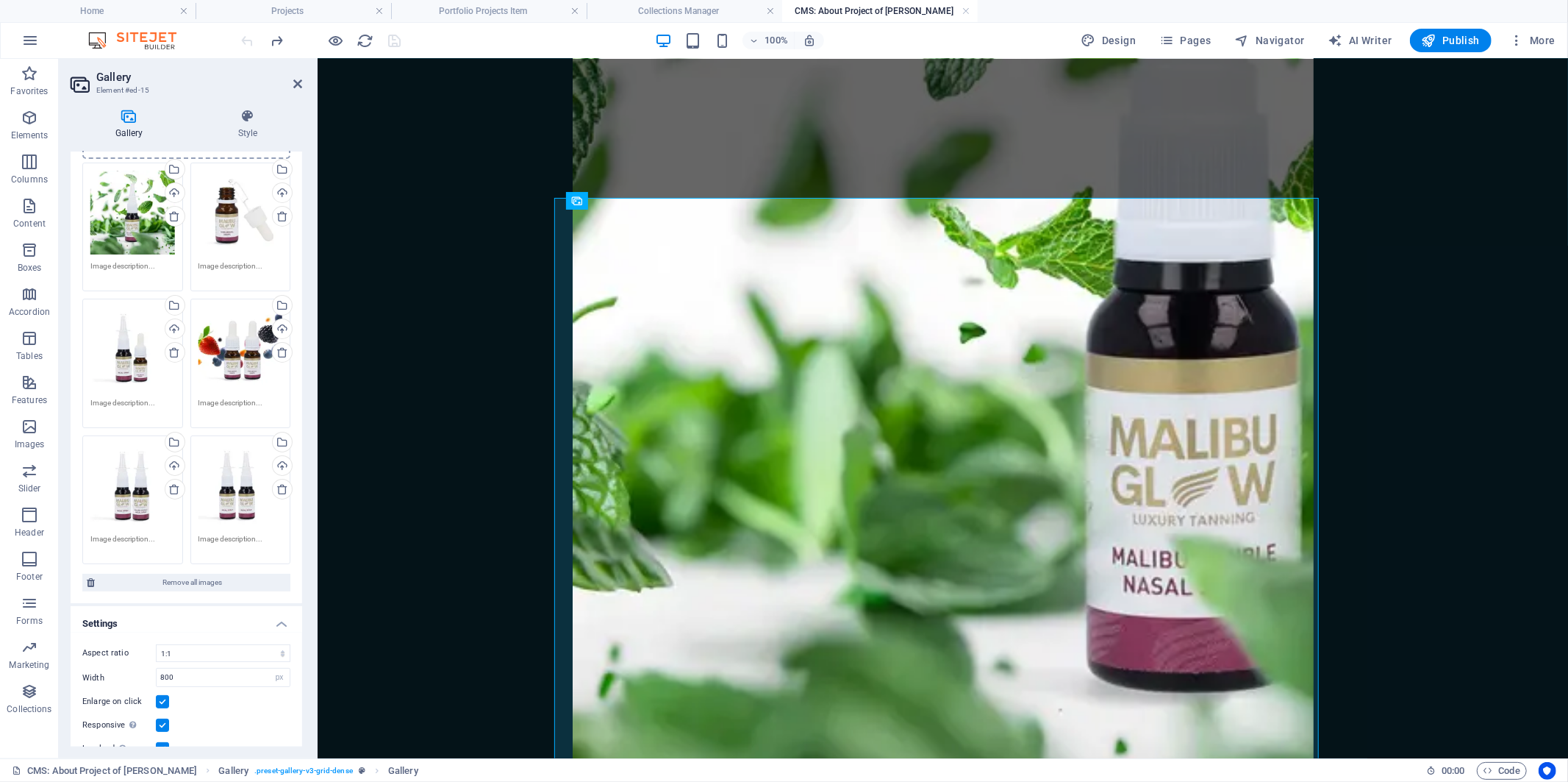
scroll to position [156, 0]
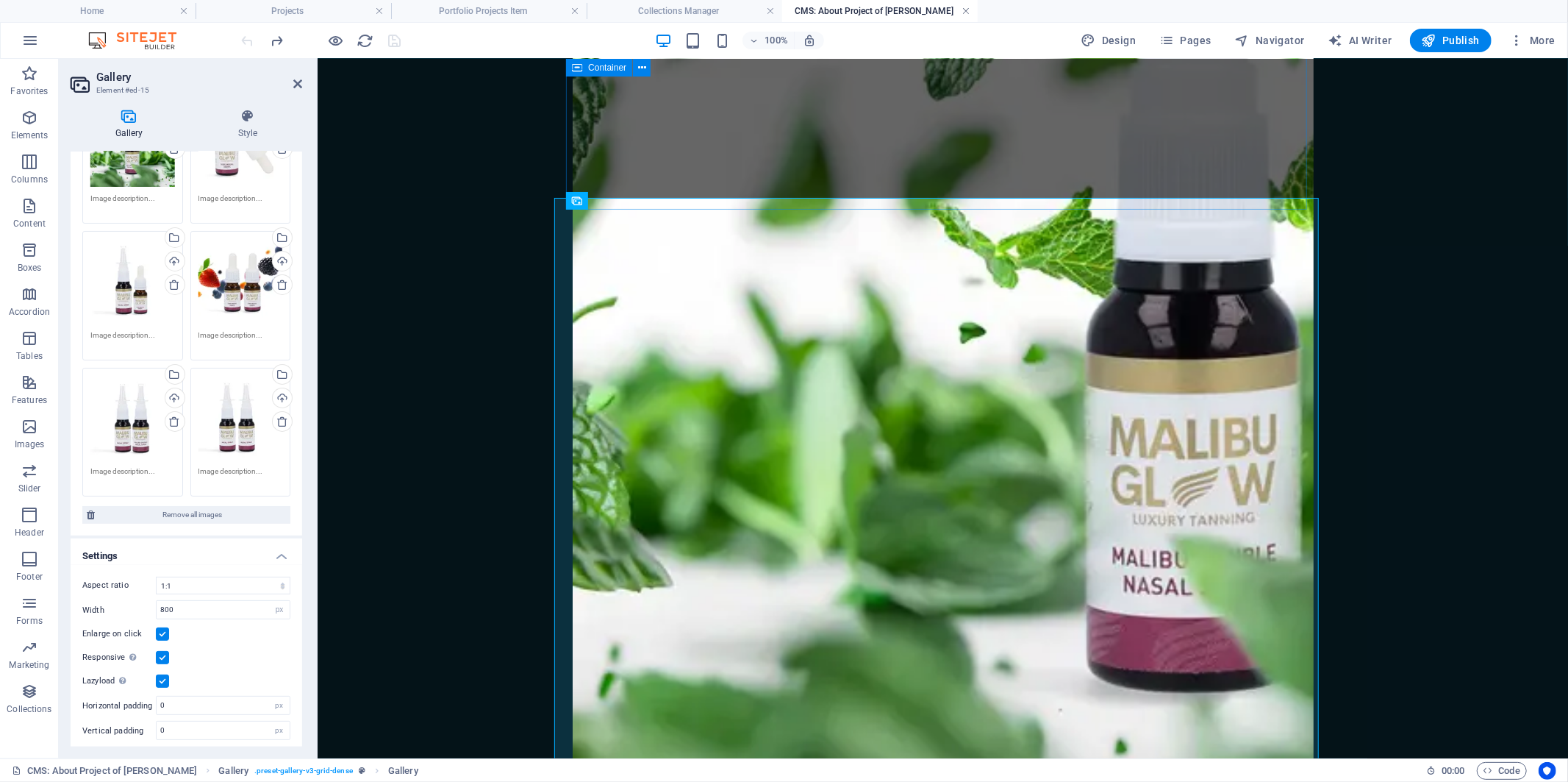
click at [967, 6] on link at bounding box center [966, 11] width 9 height 14
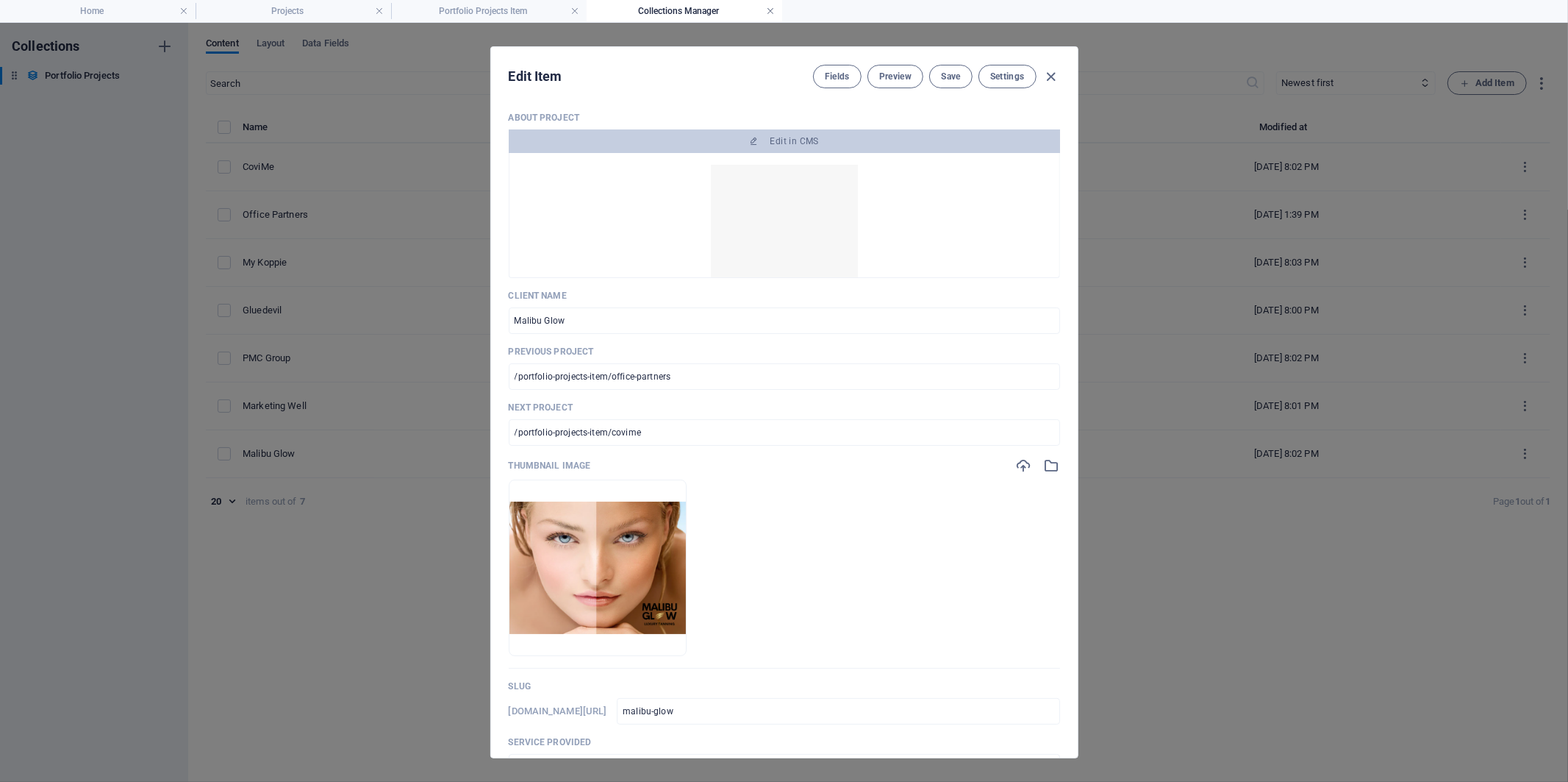
click at [769, 10] on link at bounding box center [770, 11] width 9 height 14
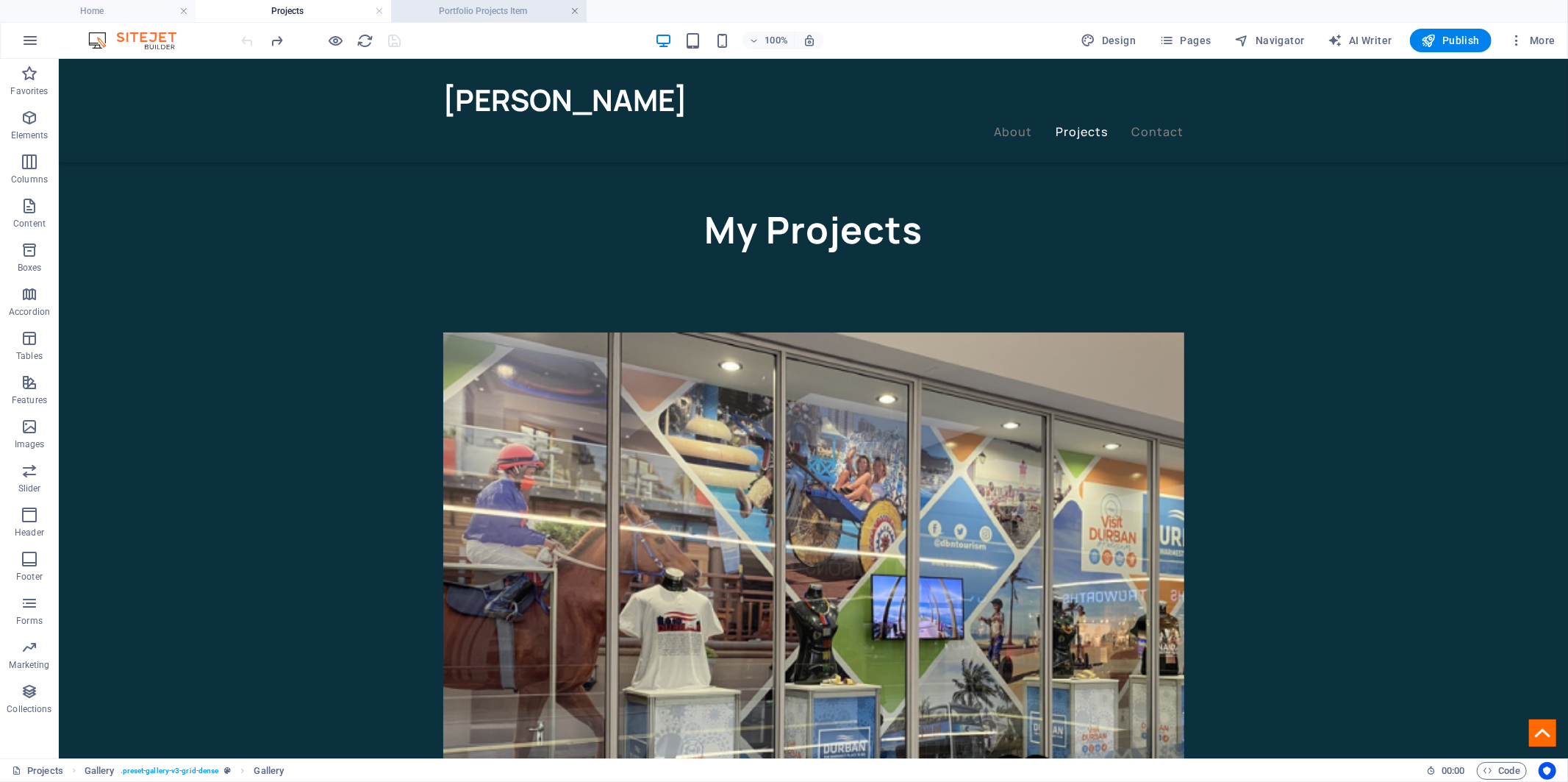
click at [579, 11] on link at bounding box center [575, 11] width 9 height 14
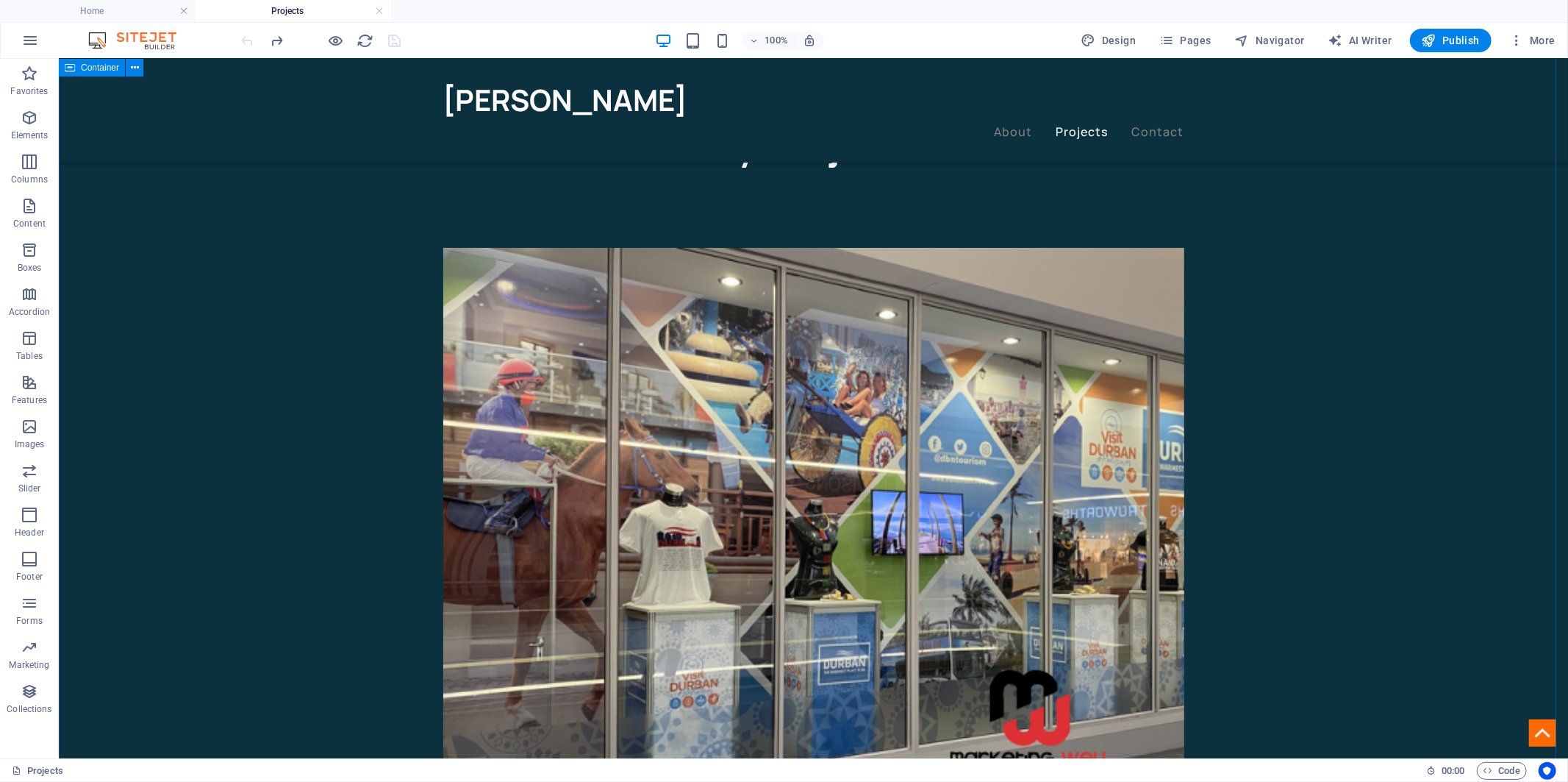
scroll to position [0, 0]
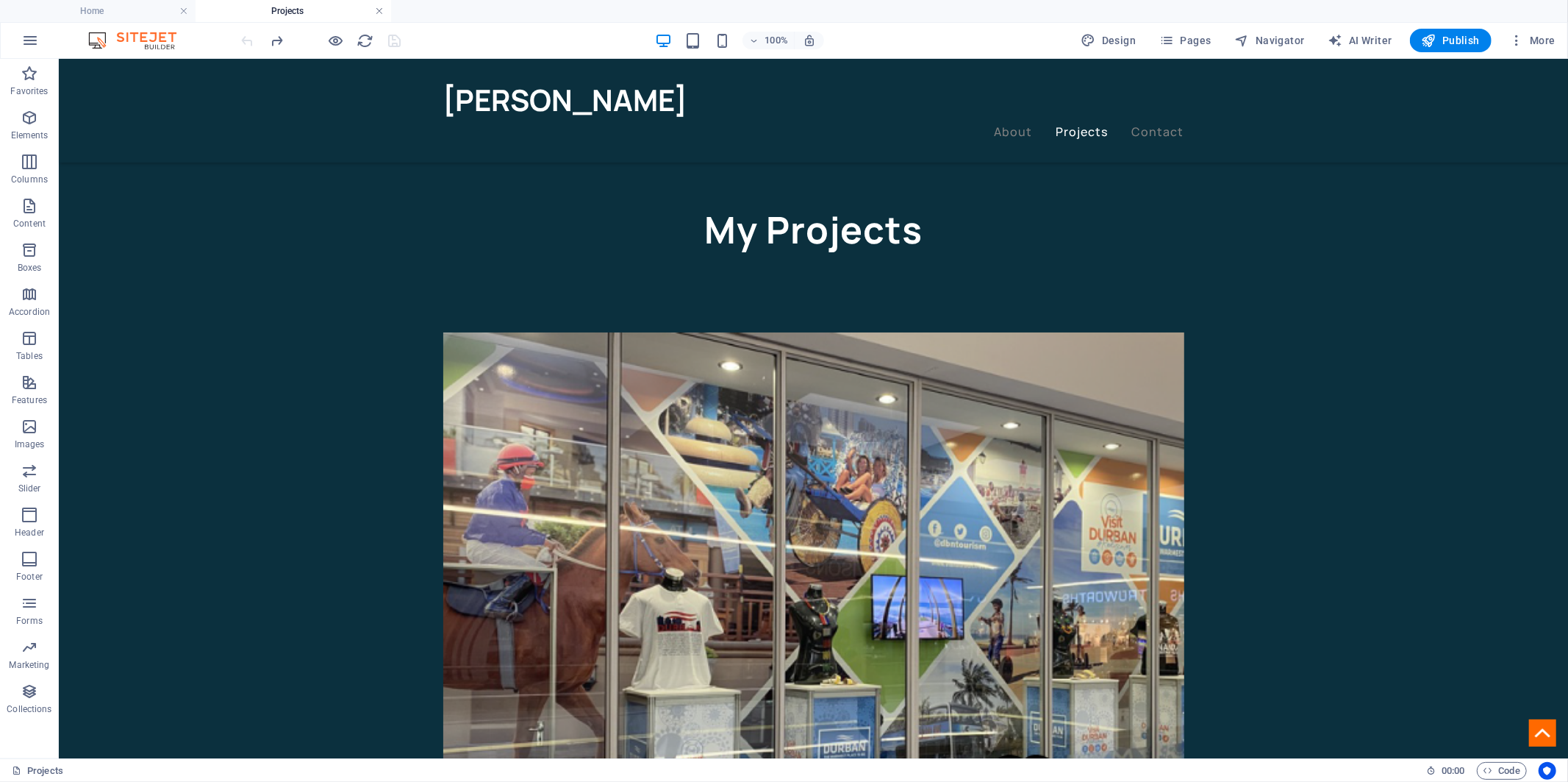
click at [377, 13] on link at bounding box center [379, 11] width 9 height 14
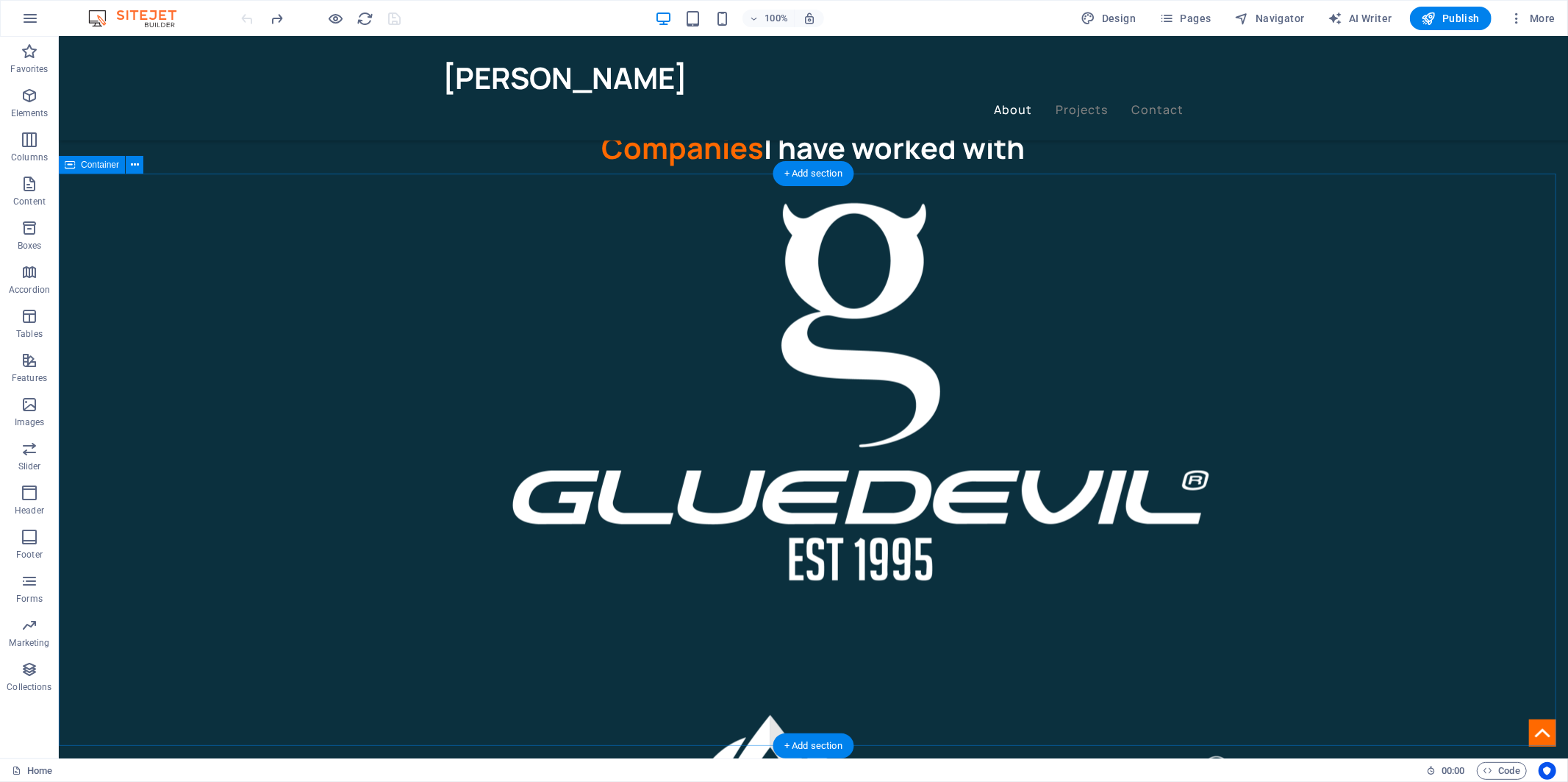
scroll to position [1798, 0]
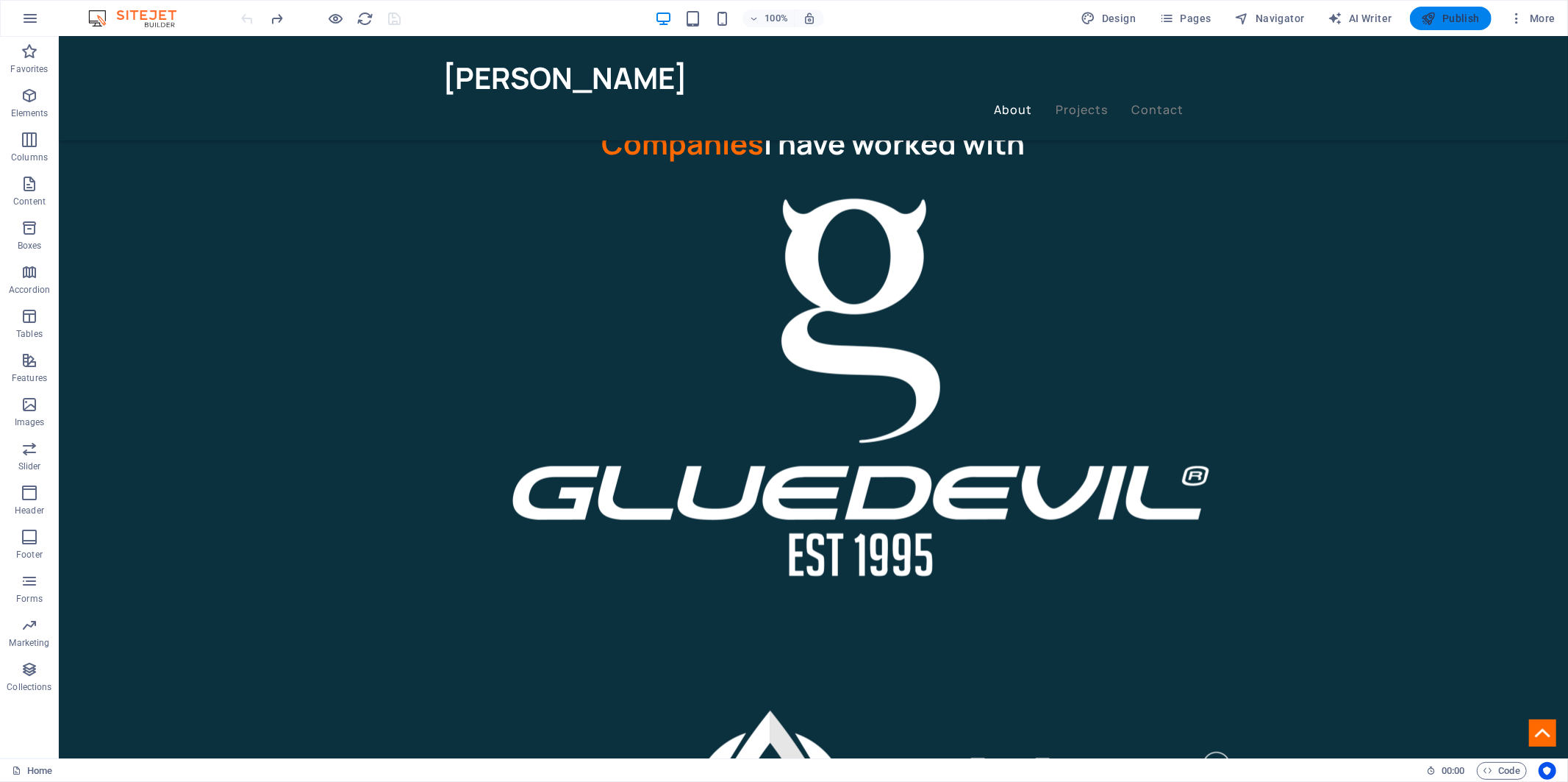
click at [1428, 15] on icon "button" at bounding box center [1429, 18] width 15 height 15
